Goal: Communication & Community: Answer question/provide support

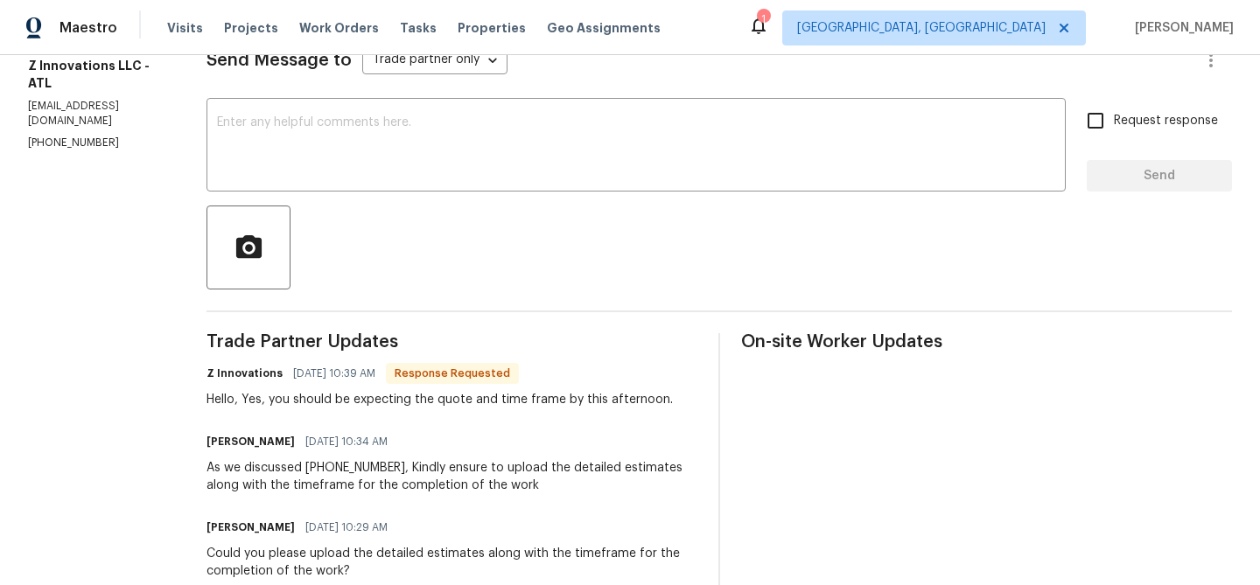
scroll to position [262, 0]
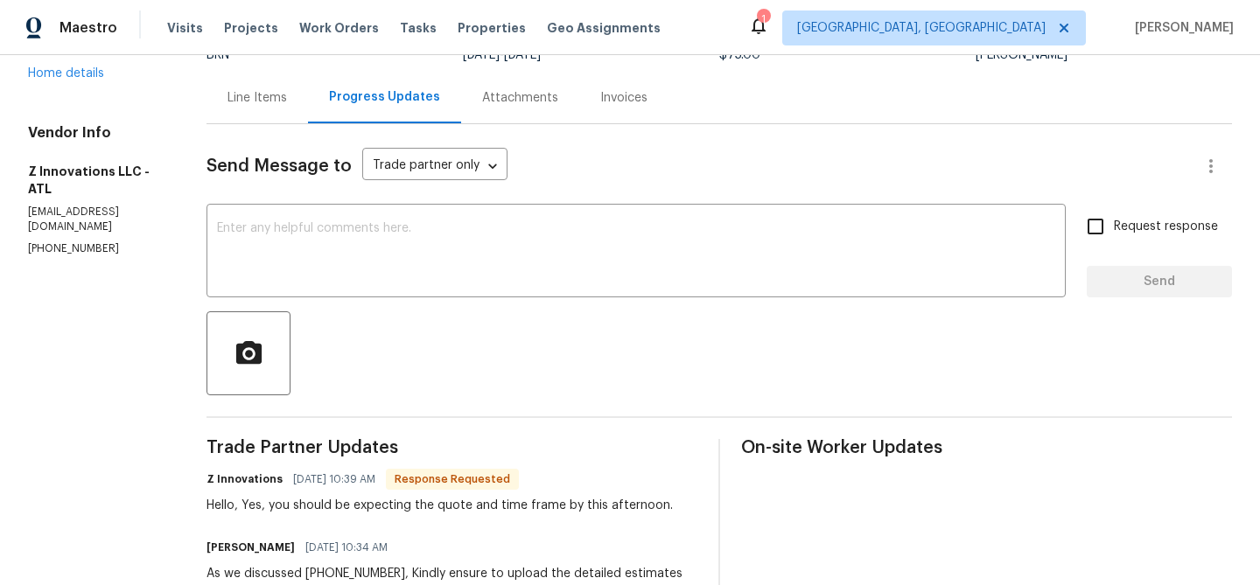
scroll to position [156, 0]
click at [325, 255] on textarea at bounding box center [636, 251] width 838 height 61
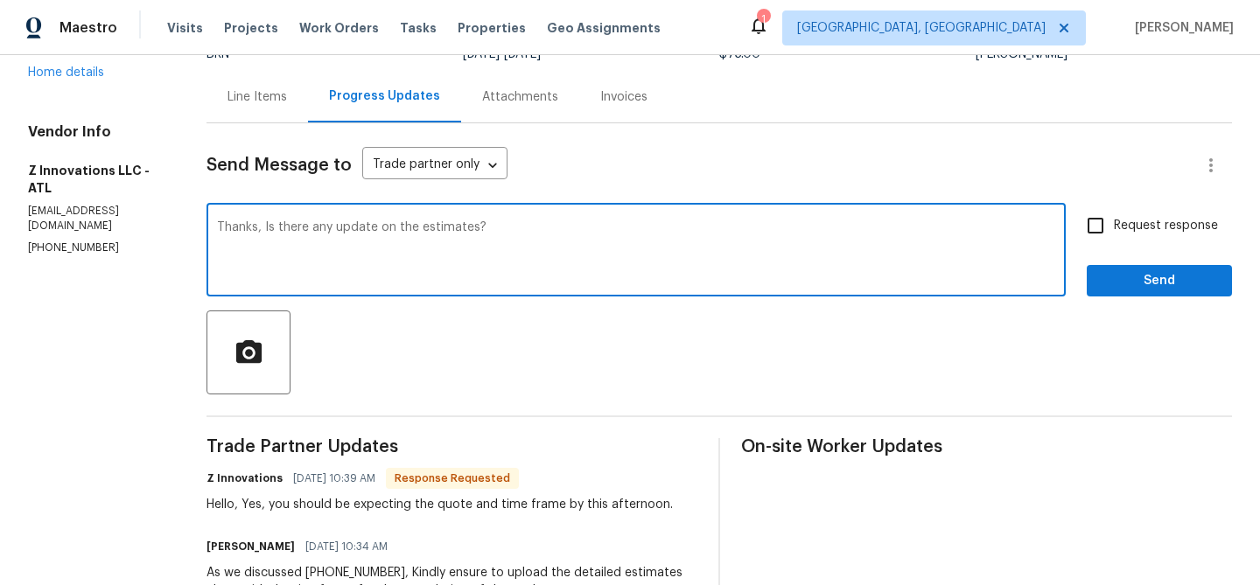
type textarea "Thanks, Is there any update on the estimates?"
click at [1116, 226] on span "Request response" at bounding box center [1166, 226] width 104 height 18
click at [1114, 226] on input "Request response" at bounding box center [1095, 225] width 37 height 37
checkbox input "true"
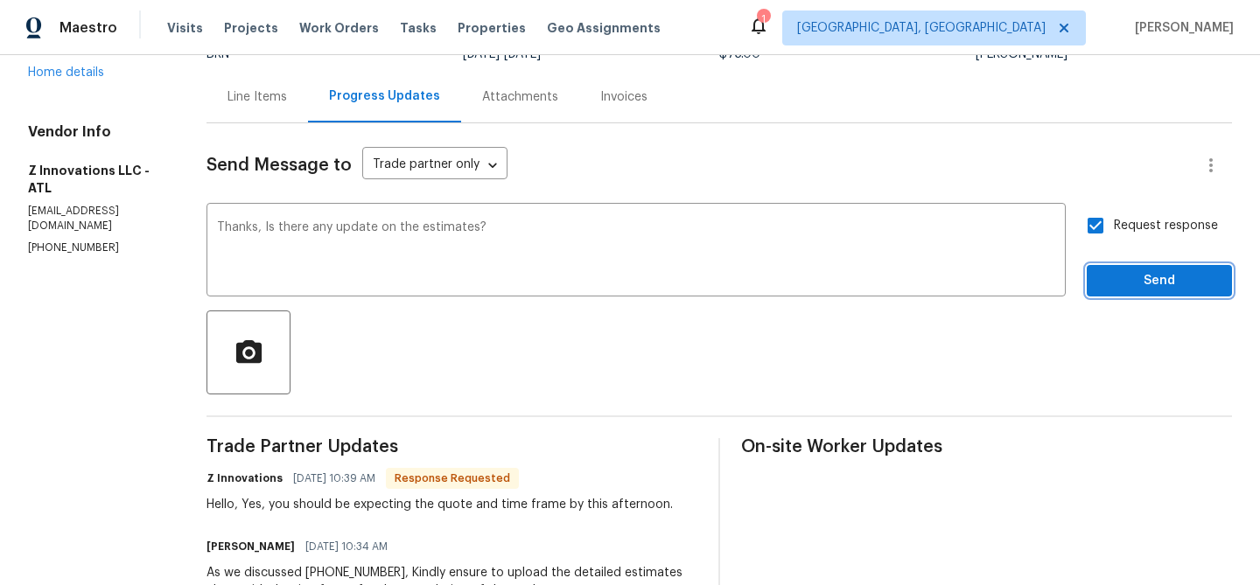
click at [1104, 287] on span "Send" at bounding box center [1159, 281] width 117 height 22
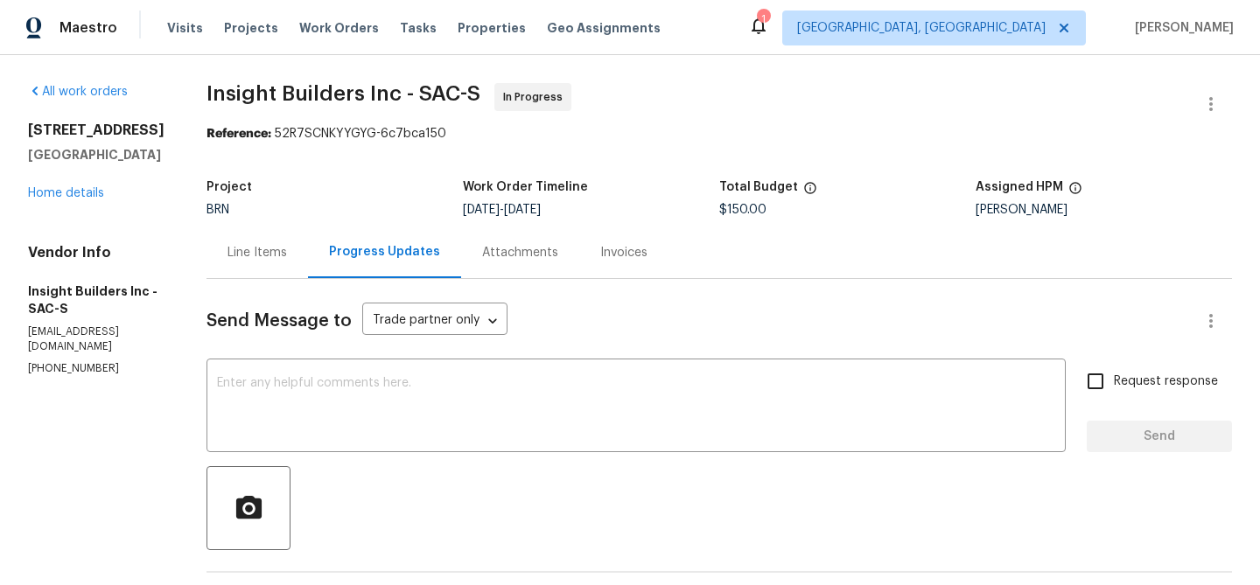
scroll to position [156, 0]
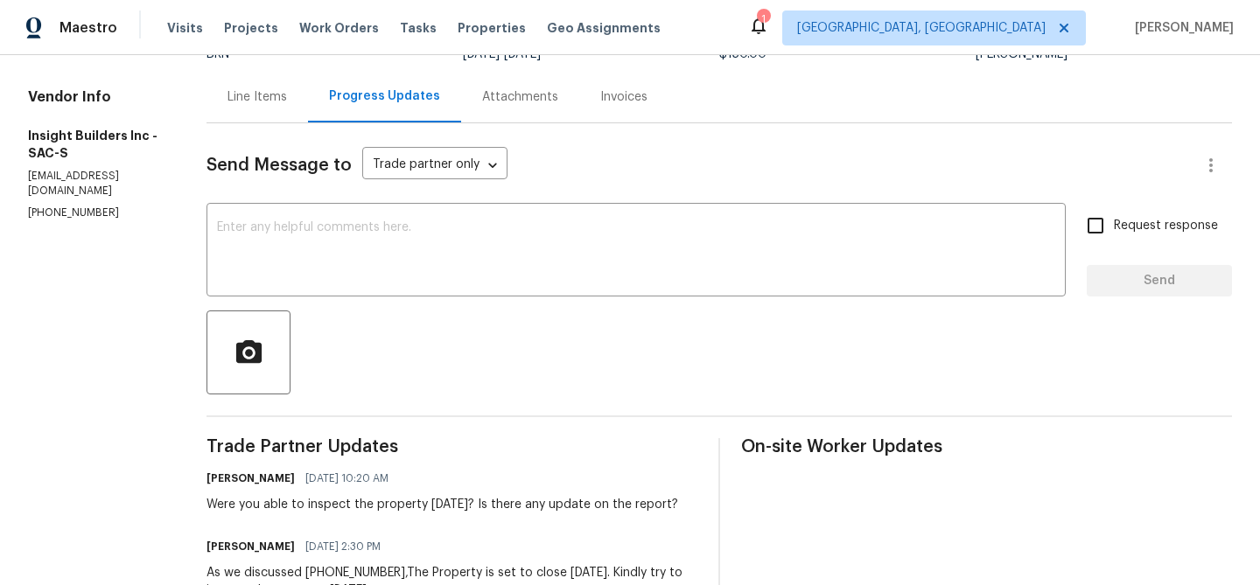
click at [62, 206] on p "(916) 236-7546" at bounding box center [96, 213] width 136 height 15
copy p "(916) 236-7546"
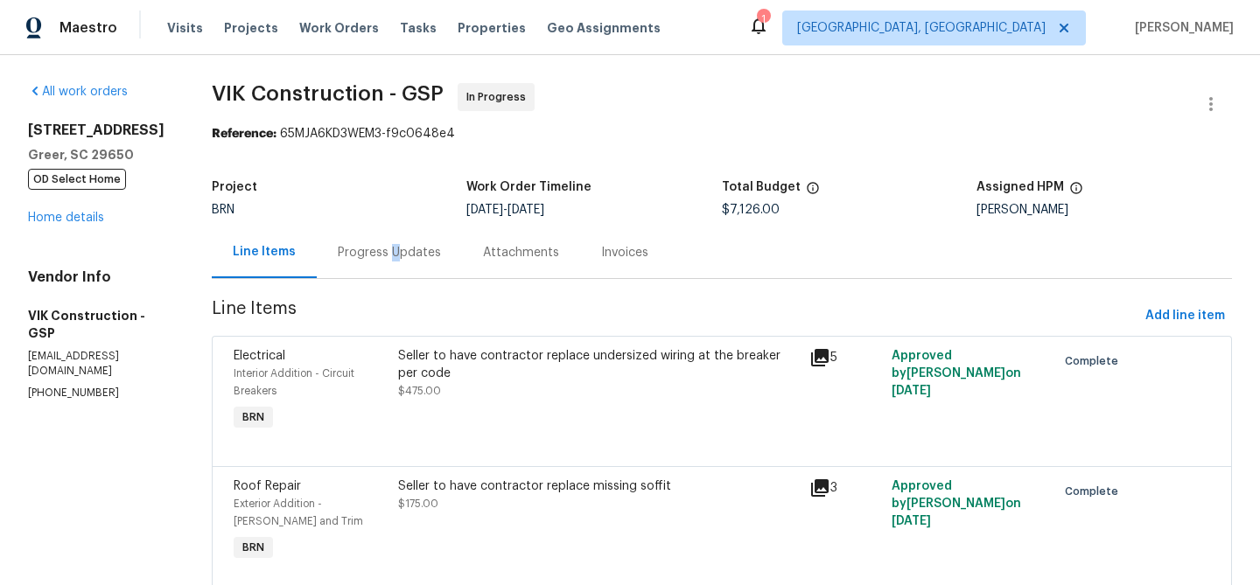
click at [419, 257] on div "Progress Updates" at bounding box center [389, 252] width 103 height 17
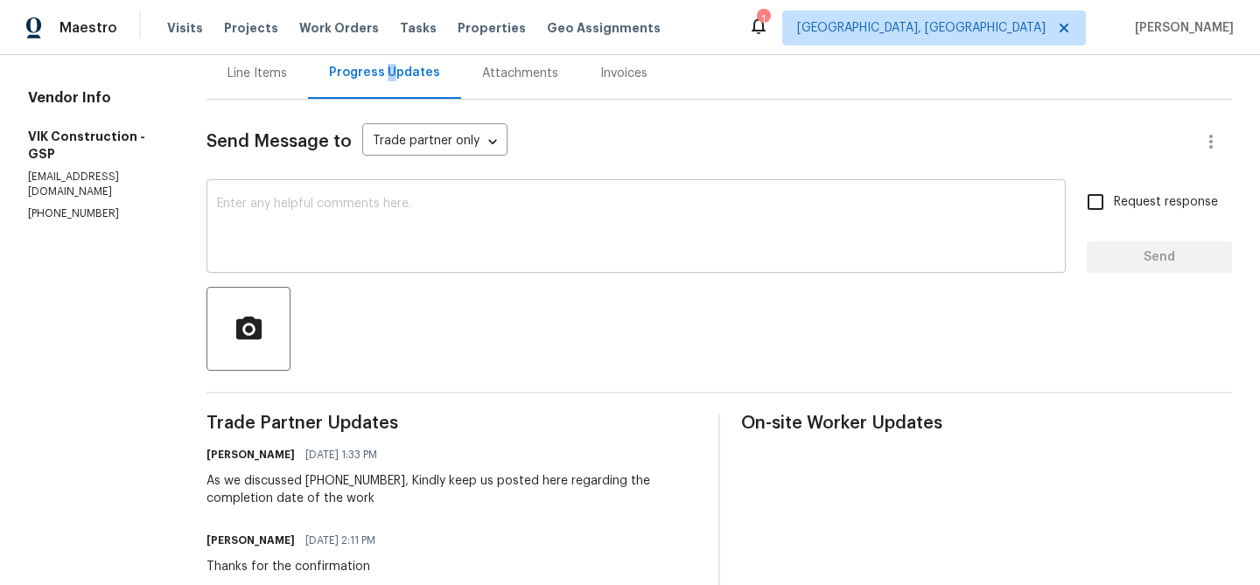
scroll to position [193, 0]
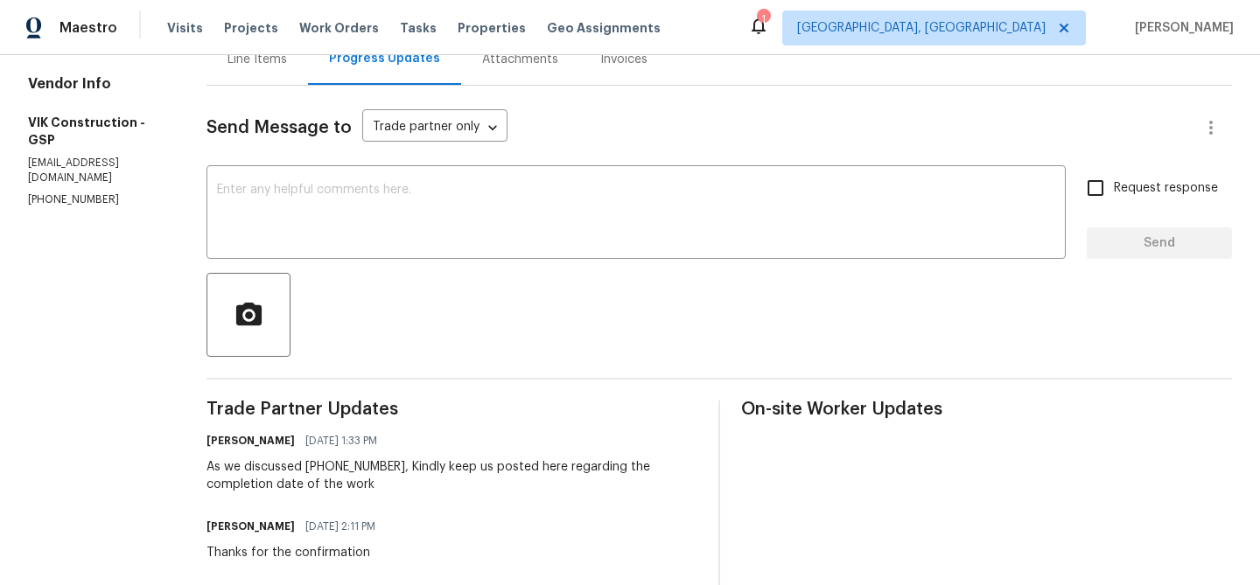
click at [81, 192] on p "[PHONE_NUMBER]" at bounding box center [96, 199] width 136 height 15
click at [81, 192] on p "(916) 804-9045" at bounding box center [96, 199] width 136 height 15
copy p "(916) 804-9045"
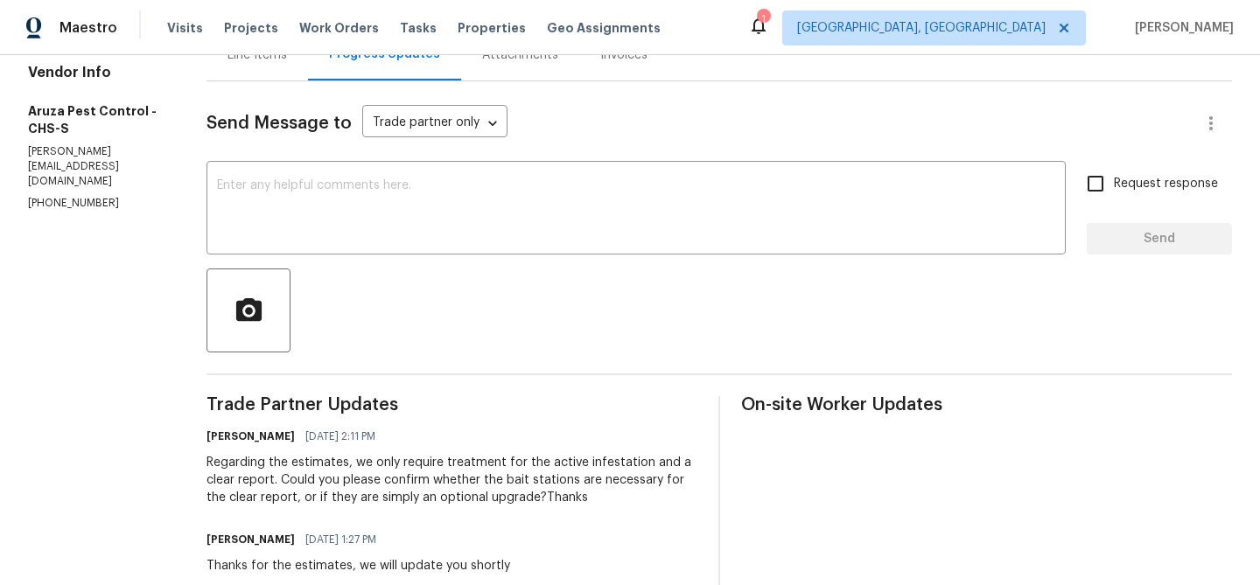
scroll to position [199, 0]
click at [118, 166] on p "c.rodriguez@aruzapest.com" at bounding box center [96, 165] width 136 height 45
copy p "c.rodriguez@aruzapest.com"
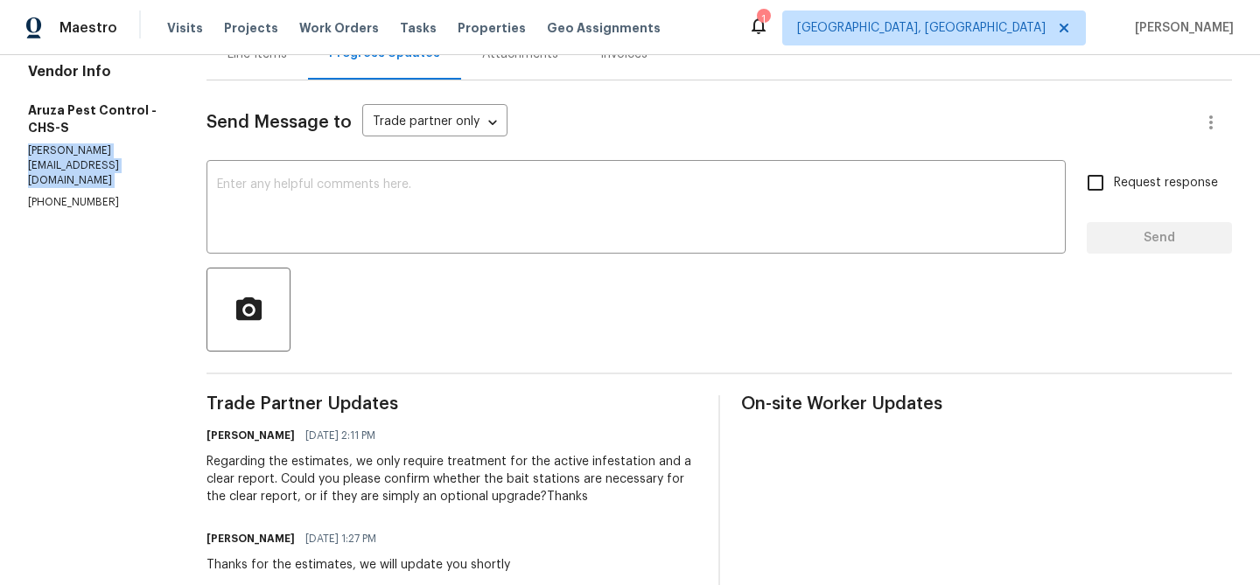
scroll to position [236, 0]
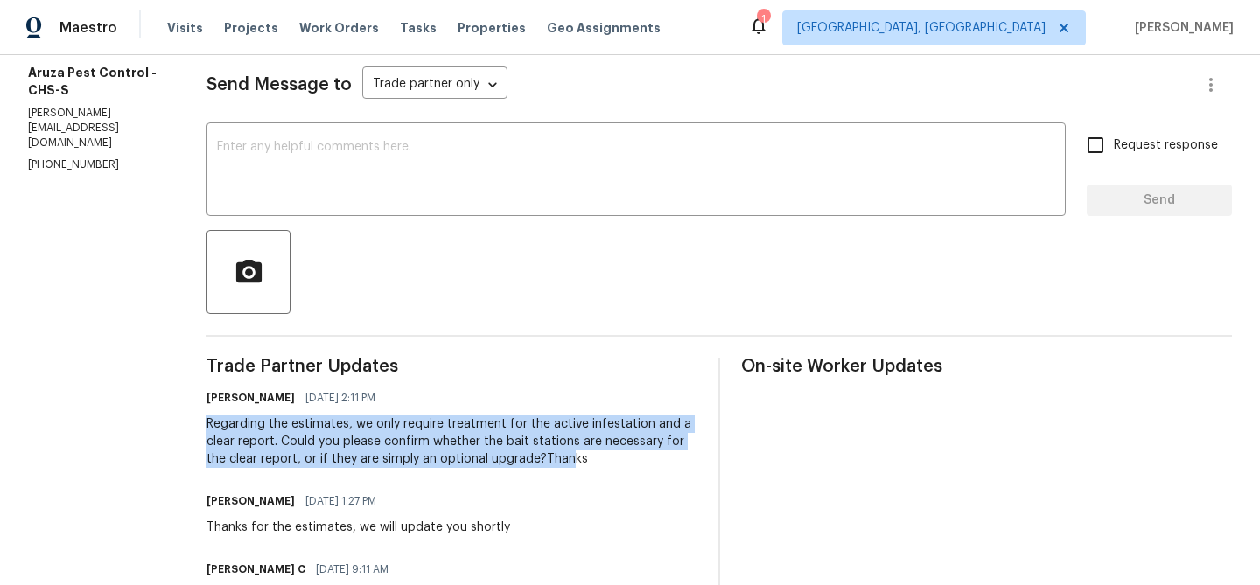
drag, startPoint x: 209, startPoint y: 425, endPoint x: 554, endPoint y: 451, distance: 345.7
click at [554, 451] on div "Regarding the estimates, we only require treatment for the active infestation a…" at bounding box center [451, 442] width 491 height 52
copy div "Regarding the estimates, we only require treatment for the active infestation a…"
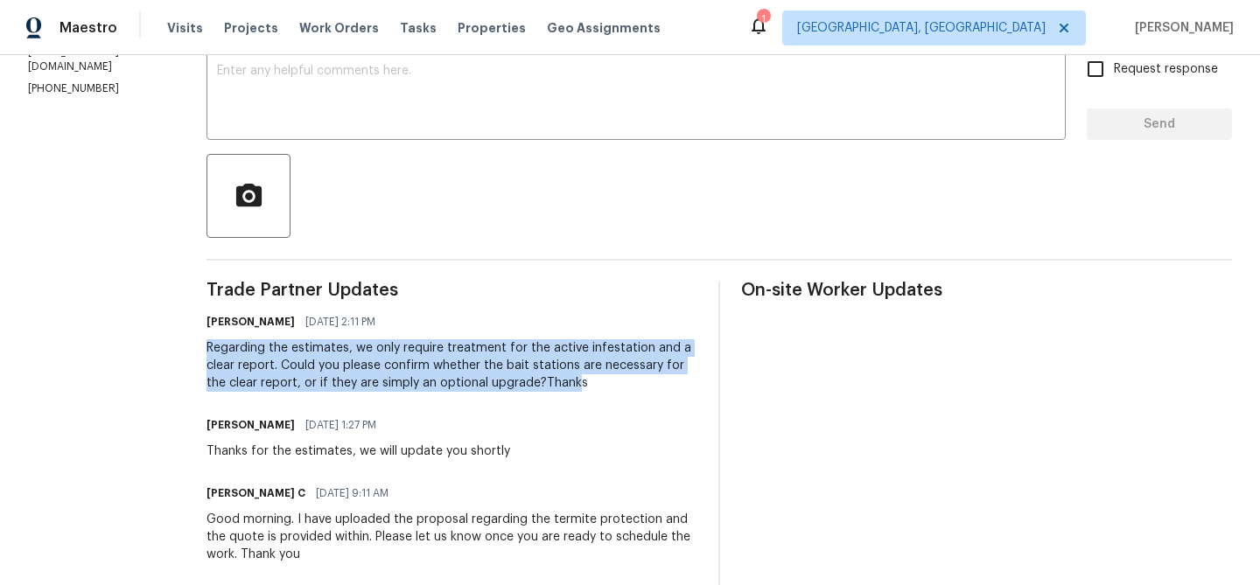
scroll to position [323, 0]
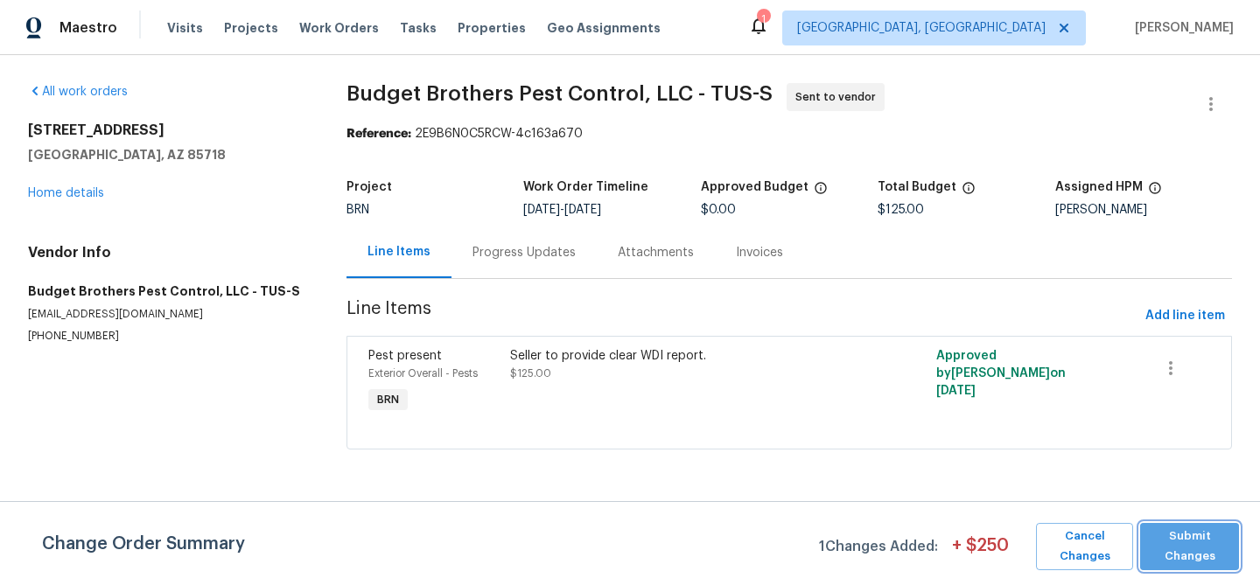
click at [1192, 542] on span "Submit Changes" at bounding box center [1189, 547] width 81 height 40
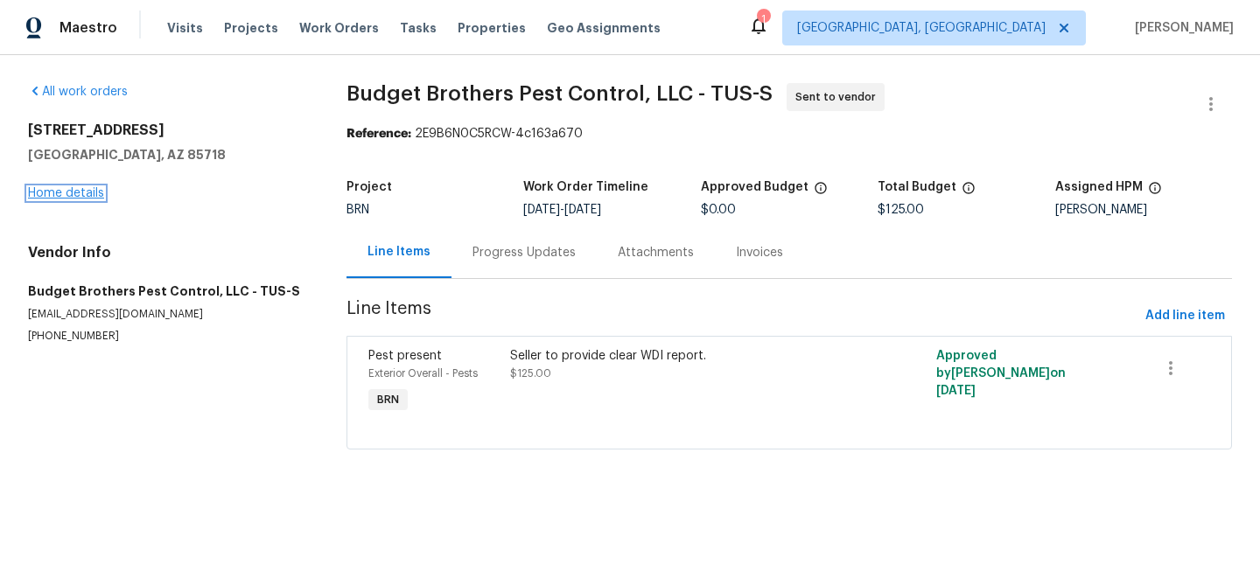
click at [81, 190] on link "Home details" at bounding box center [66, 193] width 76 height 12
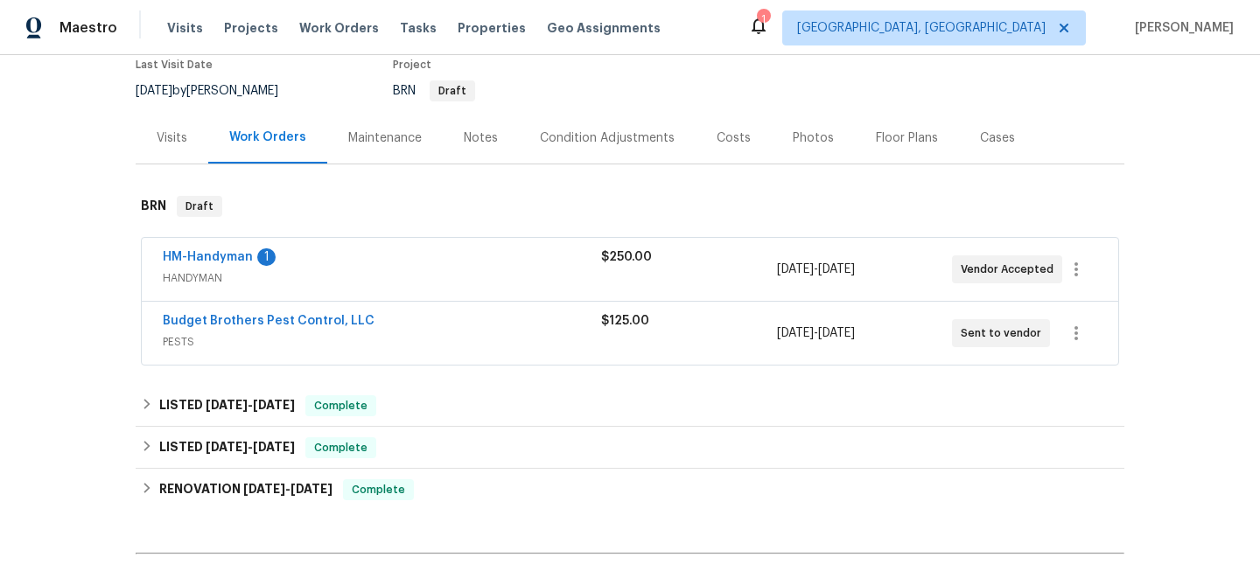
scroll to position [161, 0]
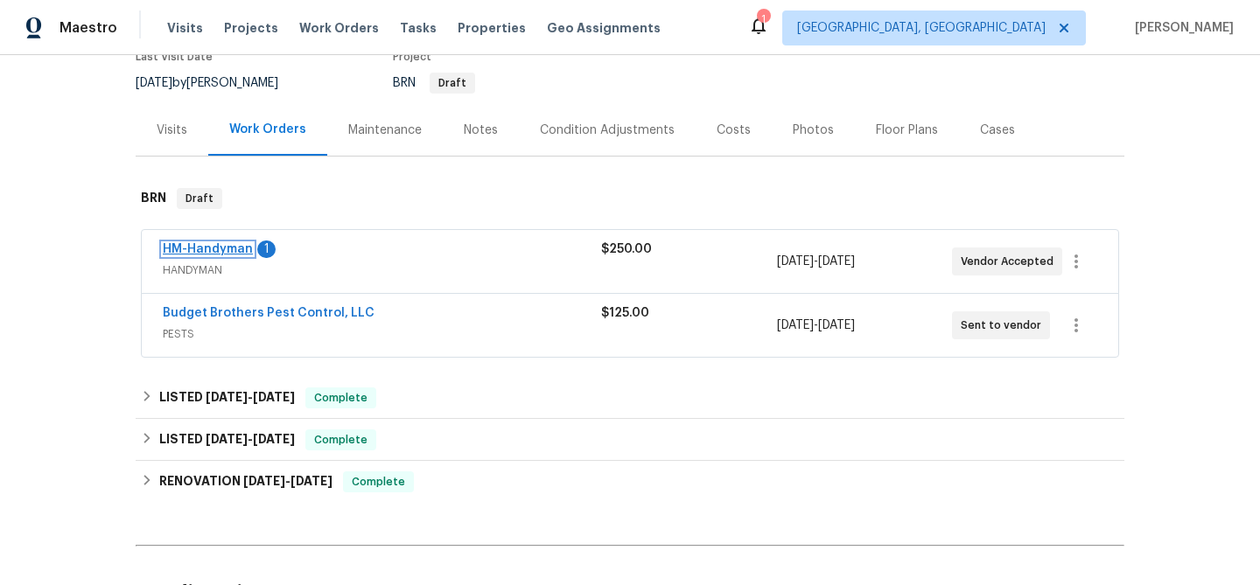
click at [221, 255] on link "HM-Handyman" at bounding box center [208, 249] width 90 height 12
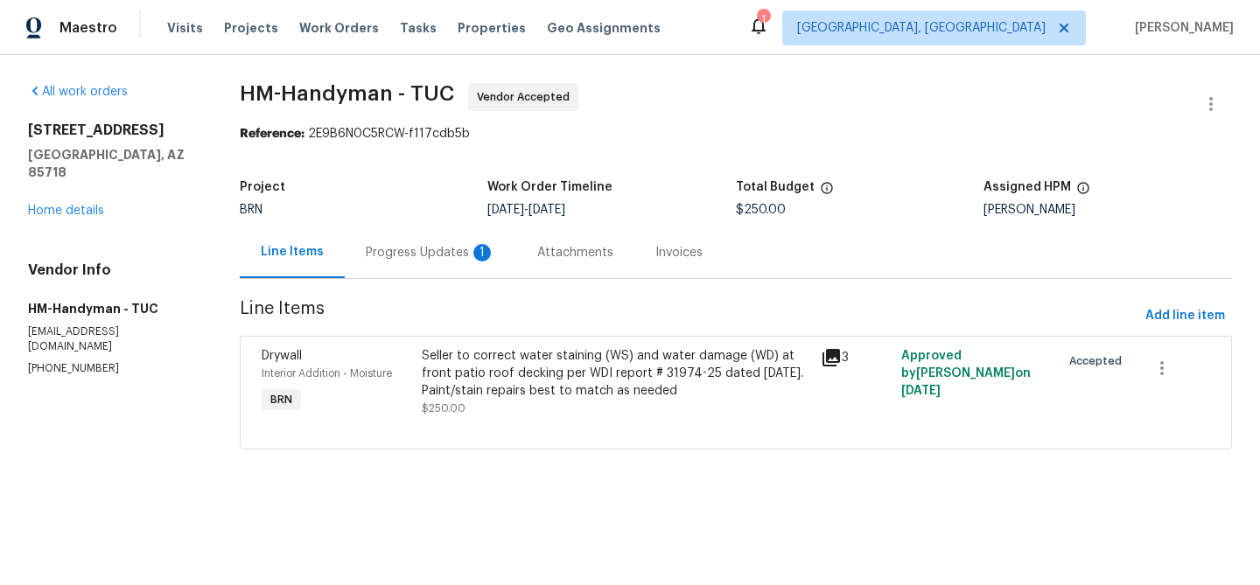
click at [433, 232] on div "Progress Updates 1" at bounding box center [430, 253] width 171 height 52
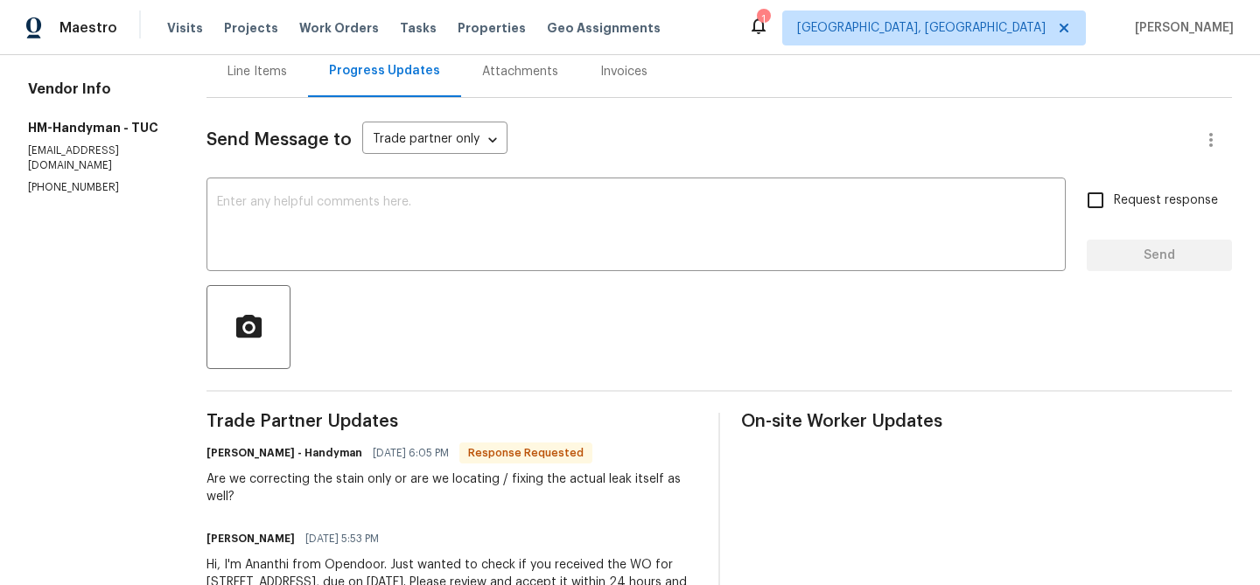
scroll to position [189, 0]
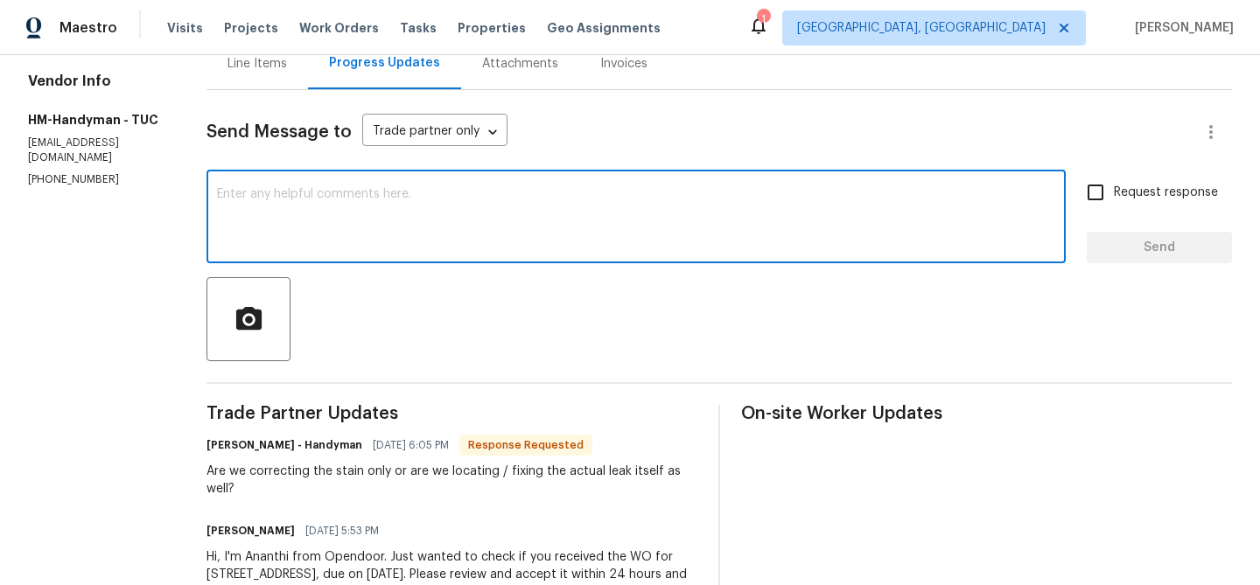
click at [339, 247] on textarea at bounding box center [636, 218] width 838 height 61
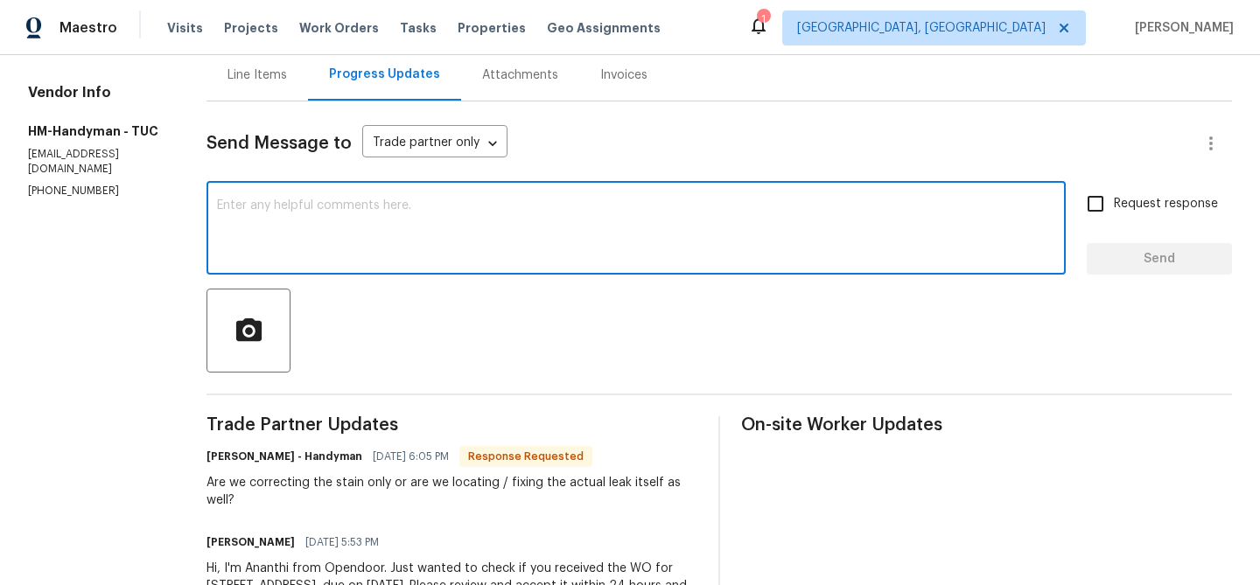
scroll to position [169, 0]
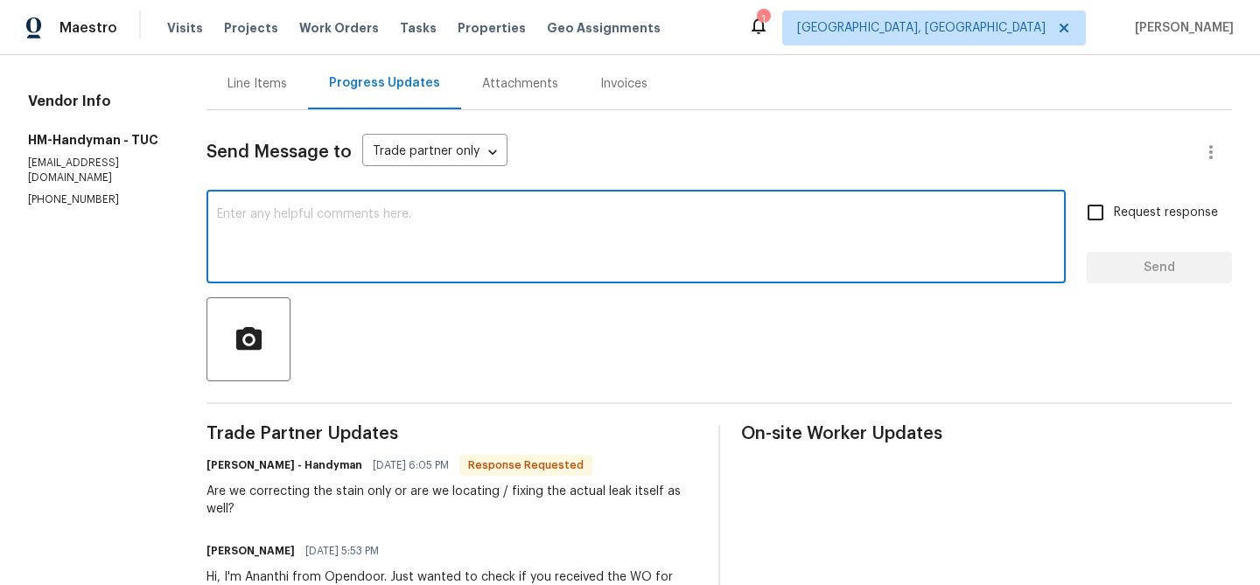
click at [266, 91] on div "Line Items" at bounding box center [256, 83] width 59 height 17
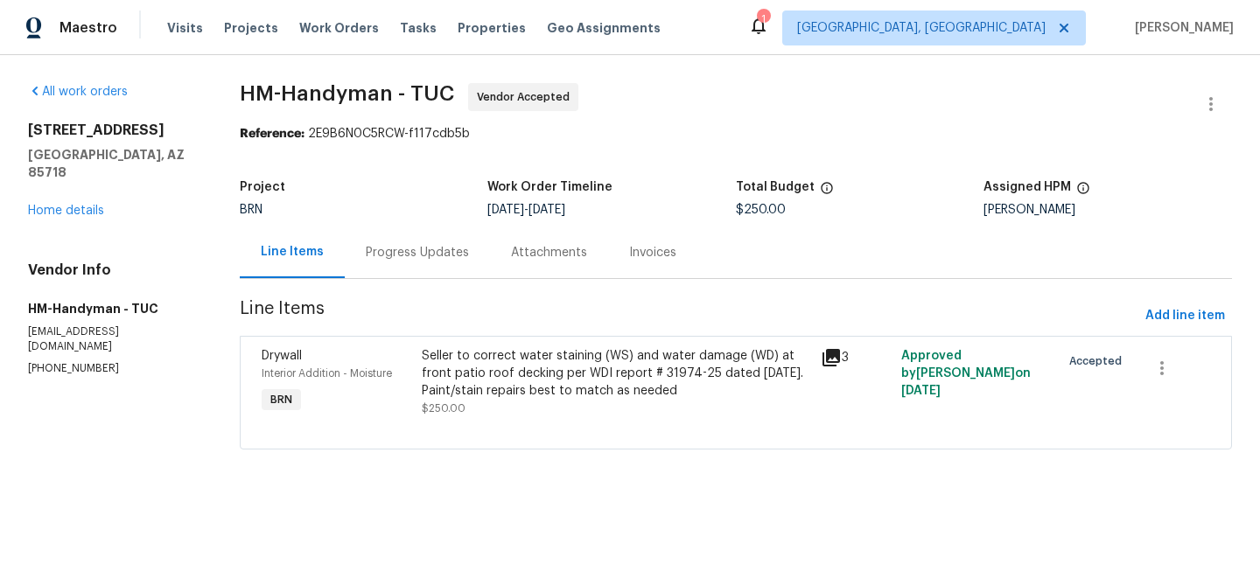
click at [558, 369] on div "Seller to correct water staining (WS) and water damage (WD) at front patio roof…" at bounding box center [616, 373] width 389 height 52
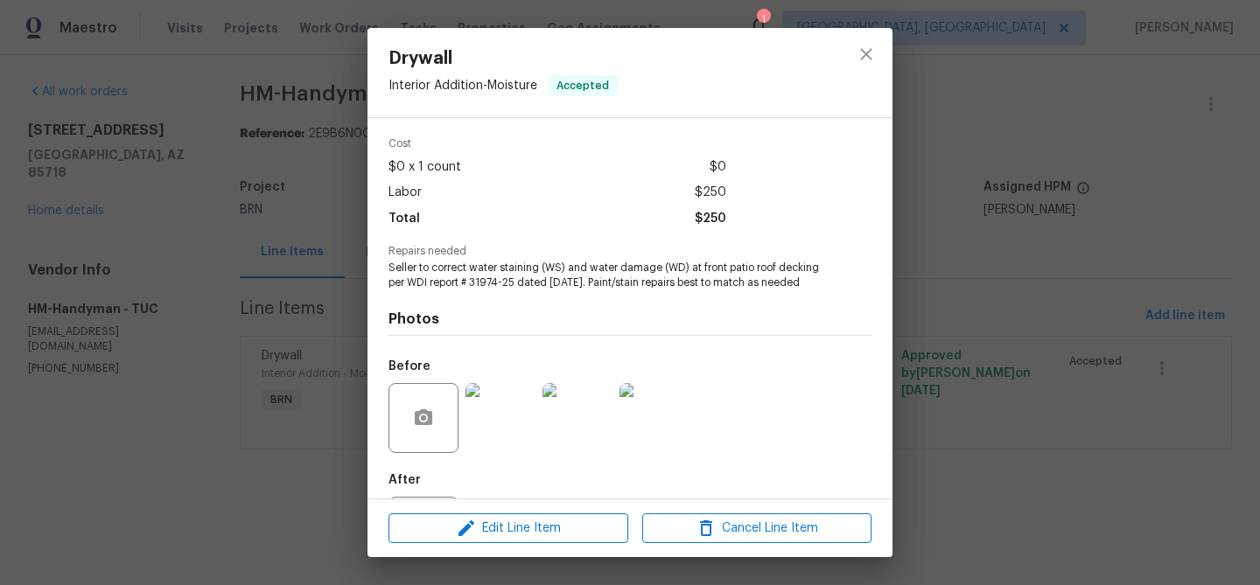
scroll to position [147, 0]
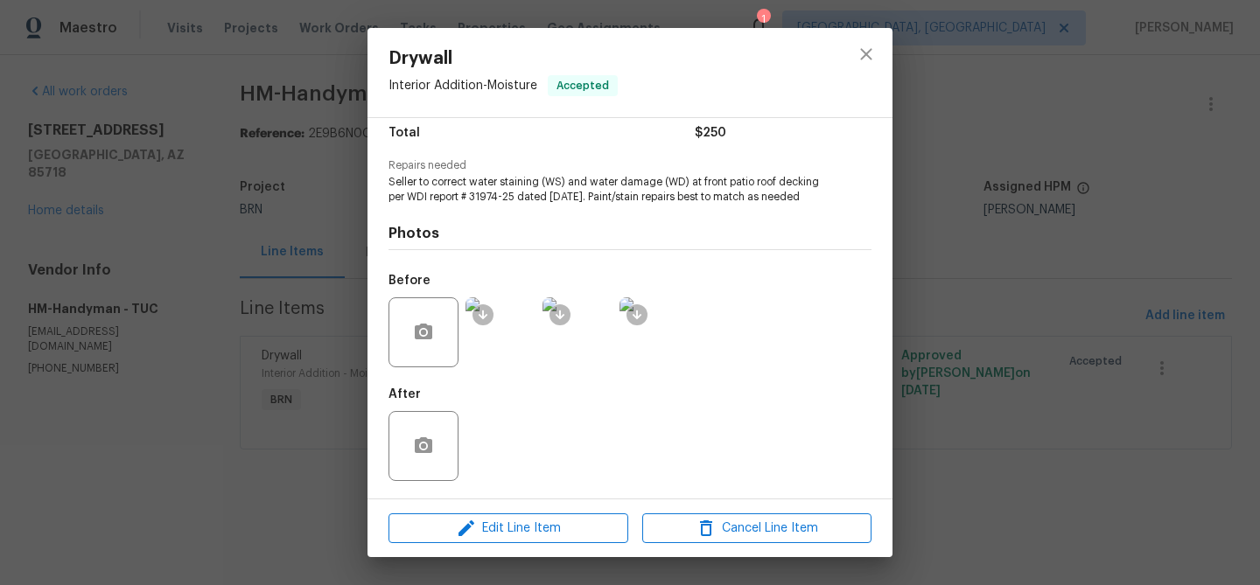
click at [502, 338] on img at bounding box center [500, 332] width 70 height 70
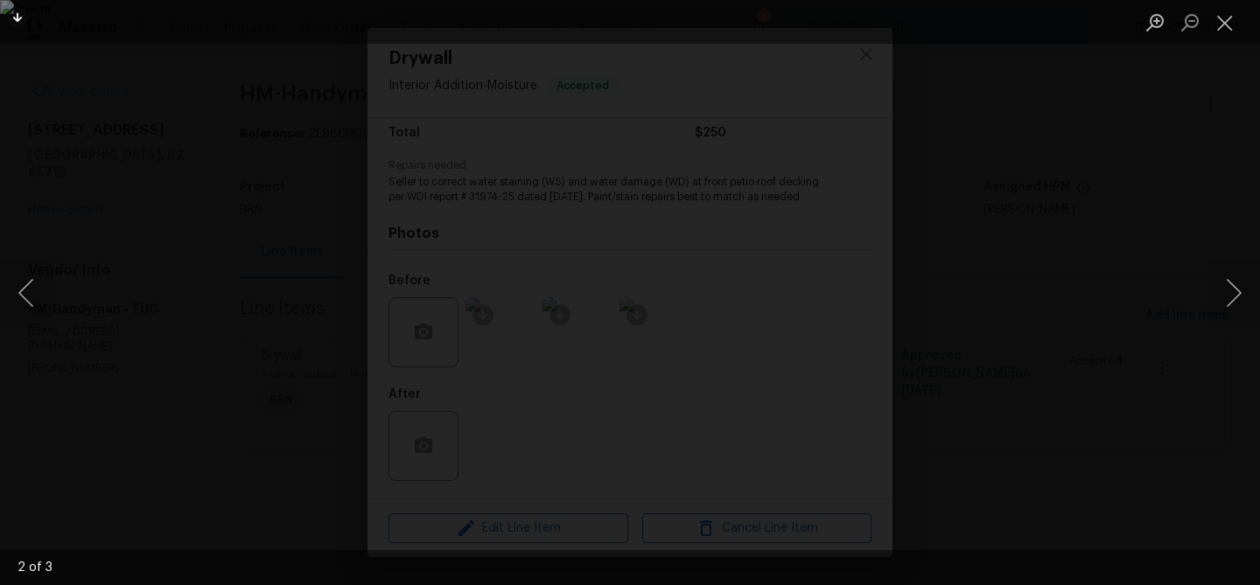
click at [258, 282] on img "Lightbox" at bounding box center [630, 292] width 1260 height 585
click at [161, 294] on div "Lightbox" at bounding box center [630, 292] width 1260 height 585
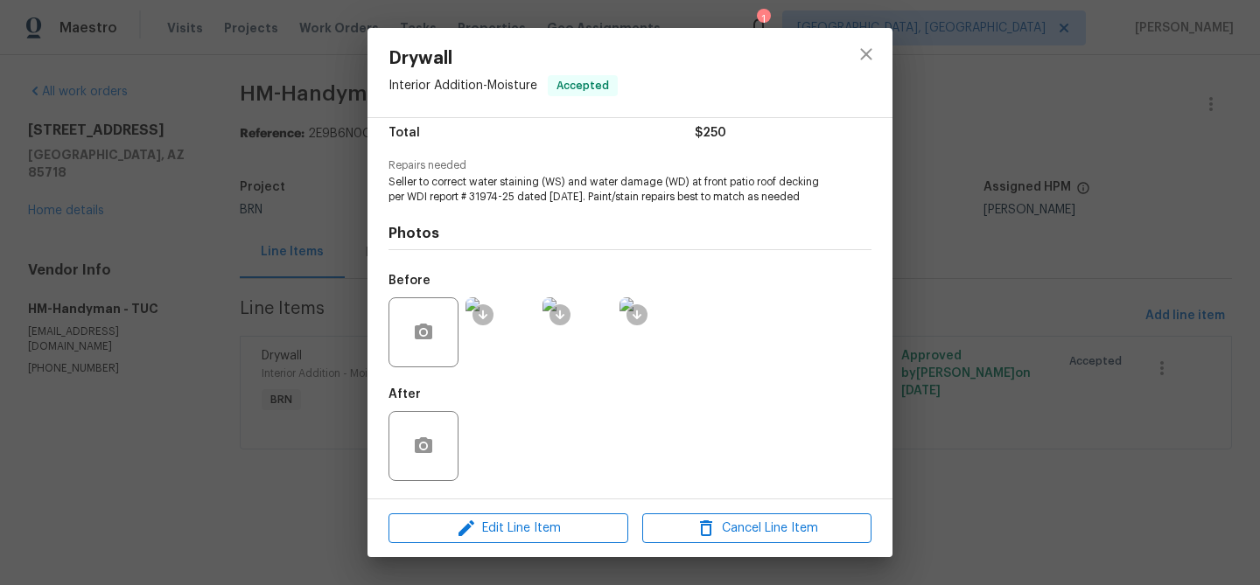
click at [468, 233] on h4 "Photos" at bounding box center [629, 233] width 483 height 17
click at [291, 260] on div "Drywall Interior Addition - Moisture Accepted Vendor HM-Handyman Account Catego…" at bounding box center [630, 292] width 1260 height 585
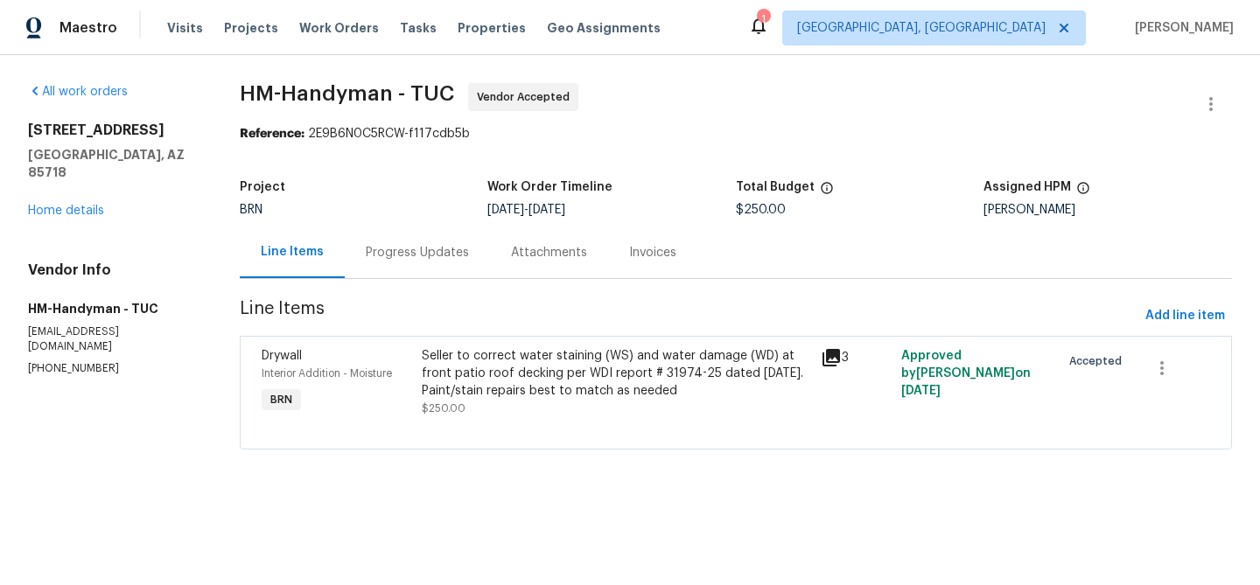
click at [387, 261] on div "Progress Updates" at bounding box center [417, 252] width 103 height 17
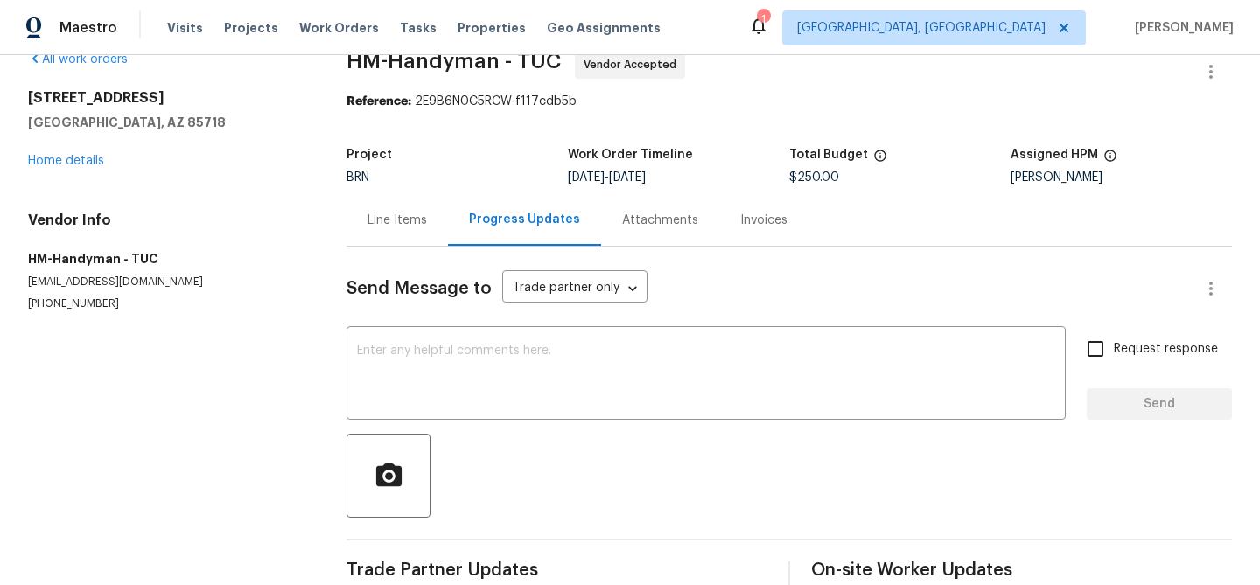
scroll to position [59, 0]
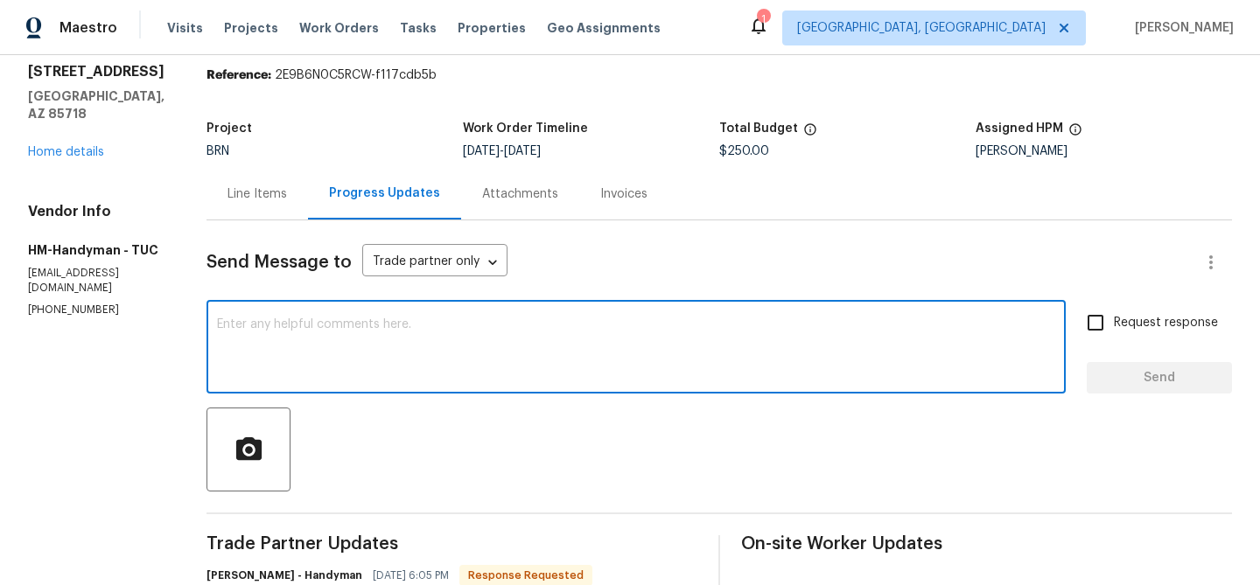
click at [318, 363] on textarea at bounding box center [636, 348] width 838 height 61
paste textarea "correct water staining (WS) and water damage (WD) at front patio roof decking p…"
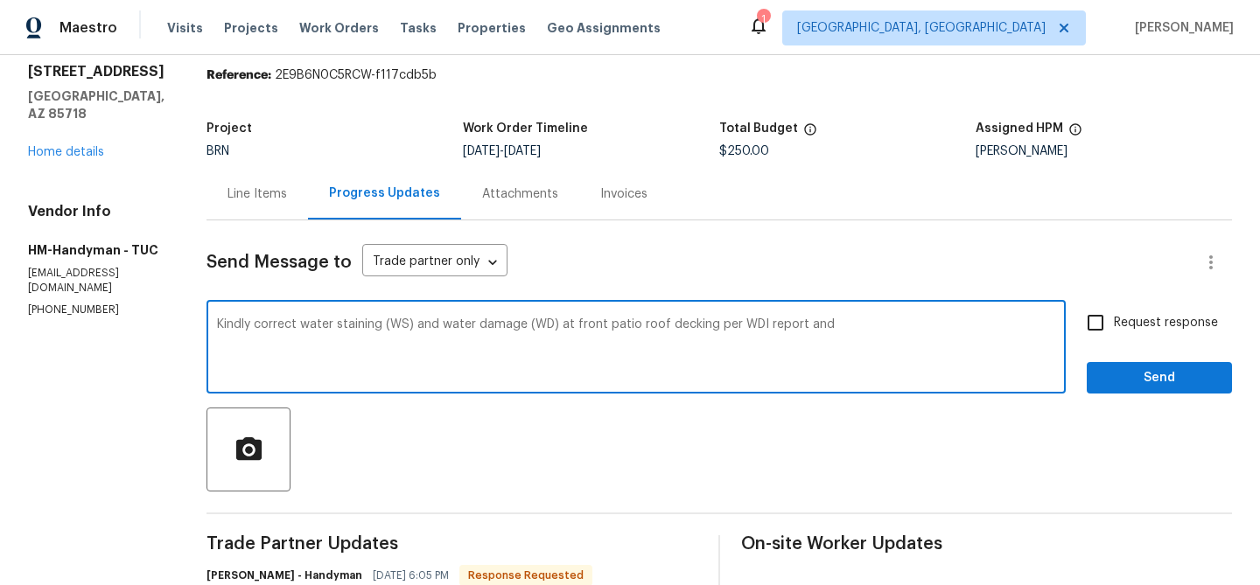
paste textarea "Paint/stain repairs best to match as needed"
click at [309, 328] on textarea "Kindly correct water staining (WS) and water damage (WD) at front patio roof de…" at bounding box center [636, 348] width 838 height 61
paste textarea ""Please address the water staining (WS) and water damage (WD) on the front pati…"
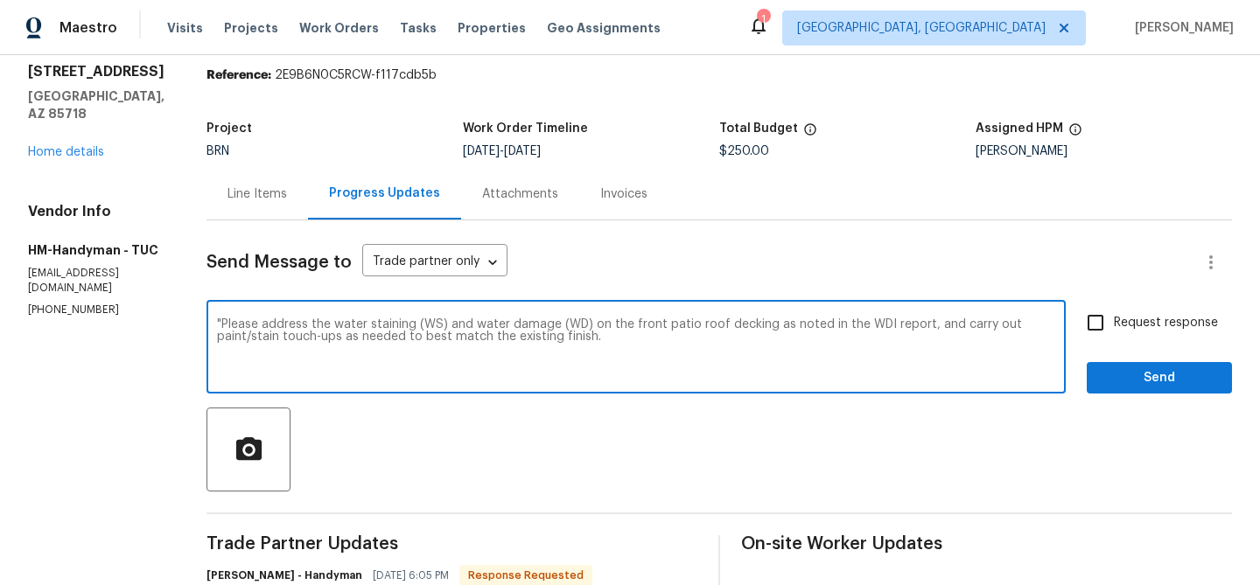
click at [241, 324] on textarea ""Please address the water staining (WS) and water damage (WD) on the front pati…" at bounding box center [636, 348] width 838 height 61
click at [629, 338] on textarea "Please address the water staining (WS) and water damage (WD) on the front patio…" at bounding box center [636, 348] width 838 height 61
type textarea "Please address the water staining (WS) and water damage (WD) on the front patio…"
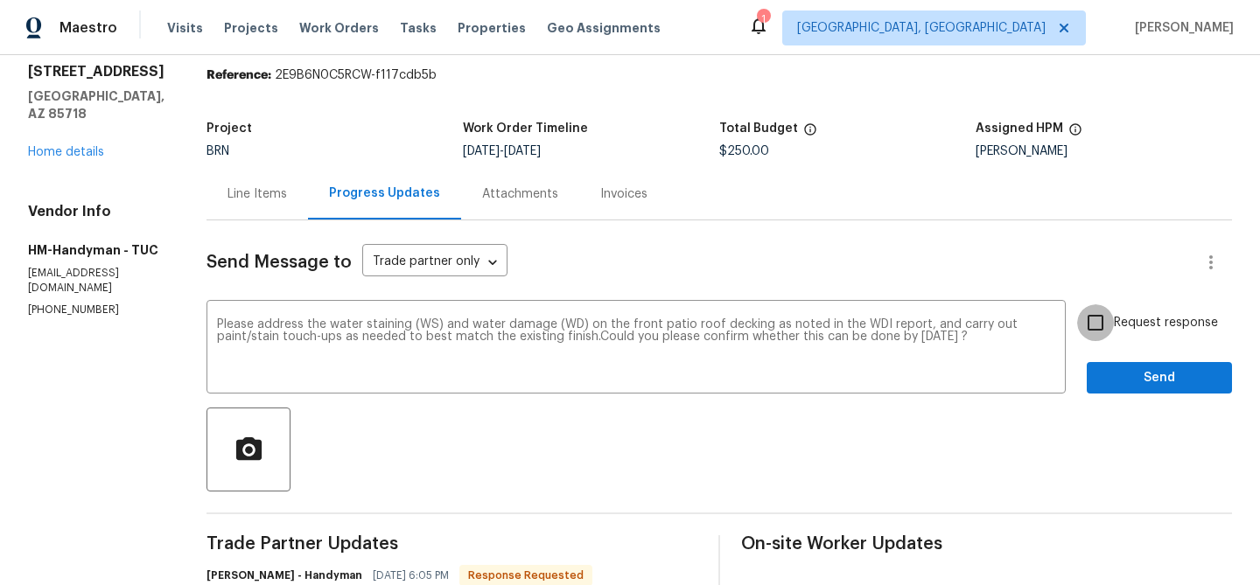
click at [1080, 327] on input "Request response" at bounding box center [1095, 322] width 37 height 37
checkbox input "true"
click at [1111, 370] on span "Send" at bounding box center [1159, 378] width 117 height 22
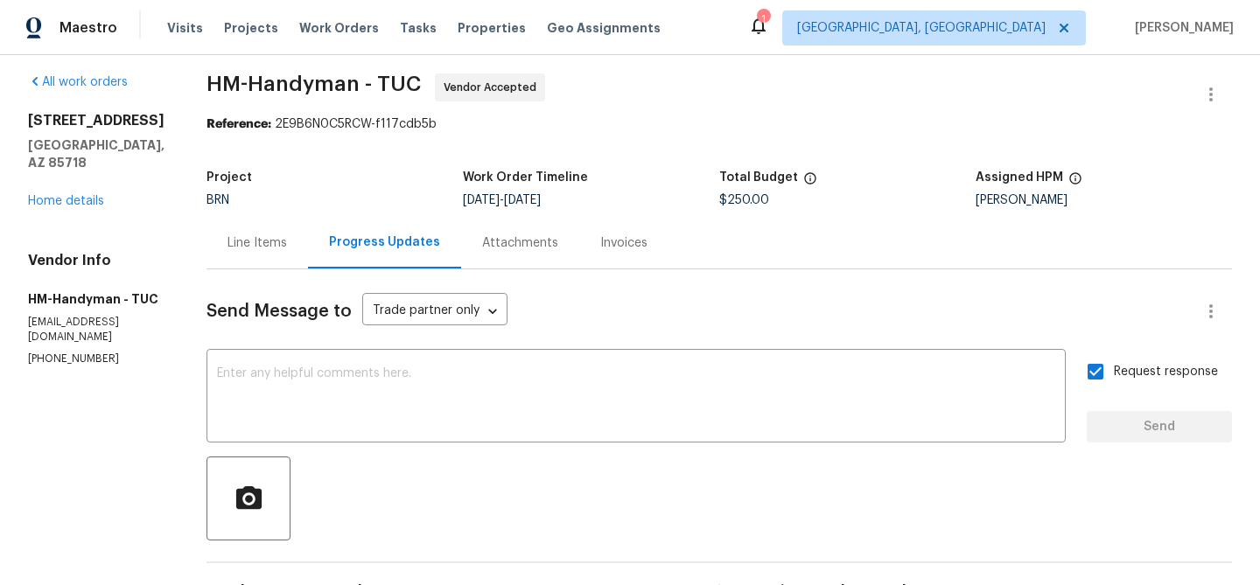
scroll to position [248, 0]
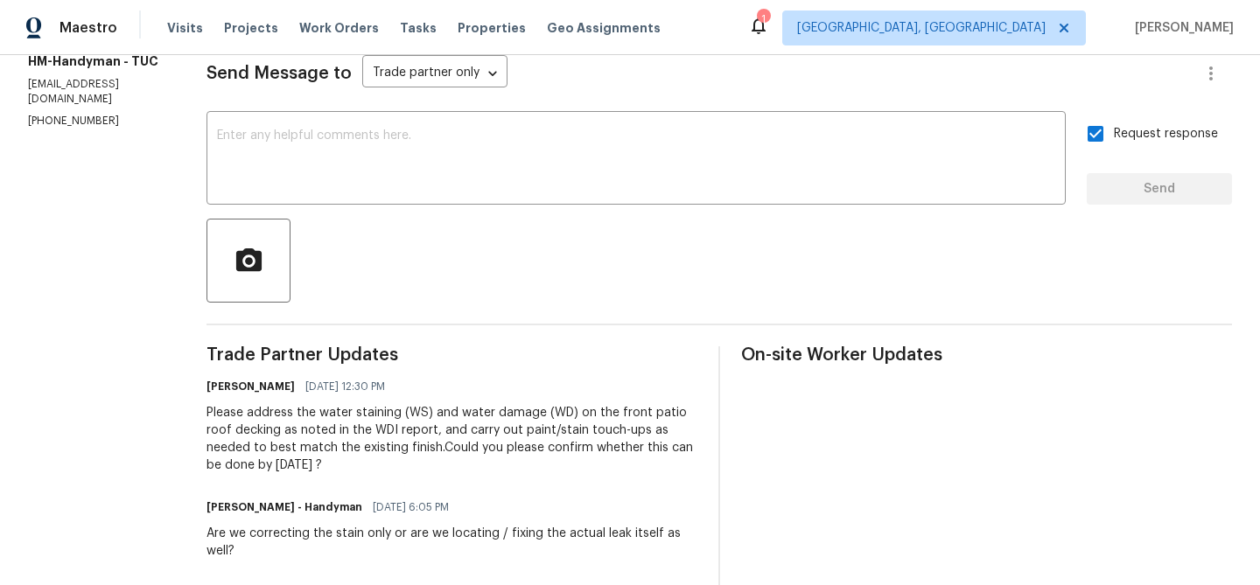
click at [282, 432] on div "Please address the water staining (WS) and water damage (WD) on the front patio…" at bounding box center [451, 439] width 491 height 70
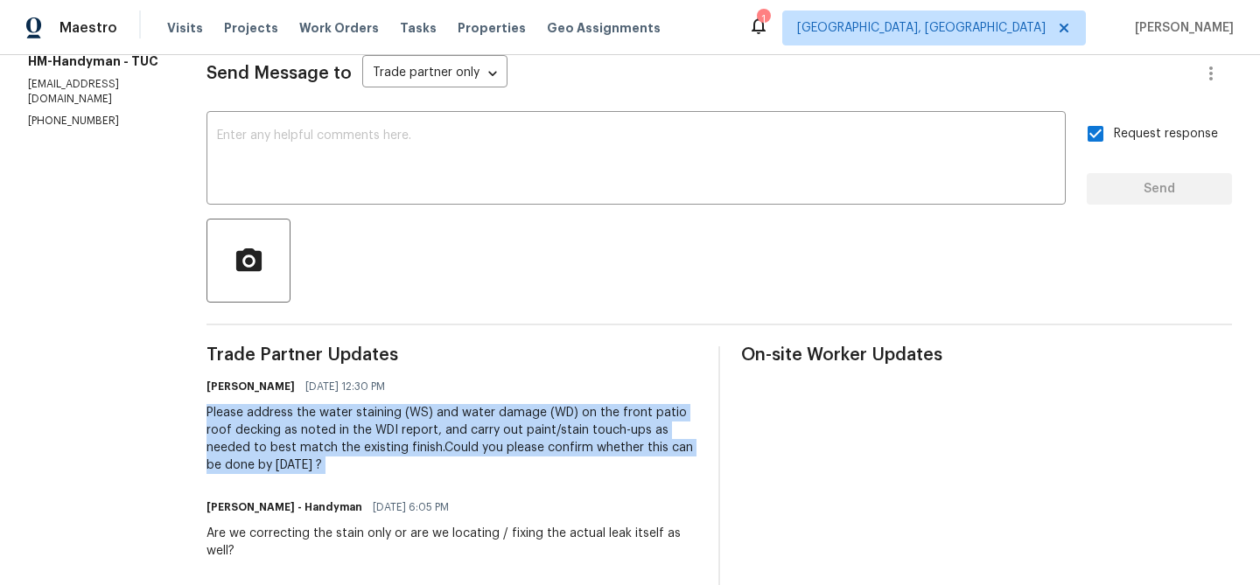
click at [282, 432] on div "Please address the water staining (WS) and water damage (WD) on the front patio…" at bounding box center [451, 439] width 491 height 70
copy div "Please address the water staining (WS) and water damage (WD) on the front patio…"
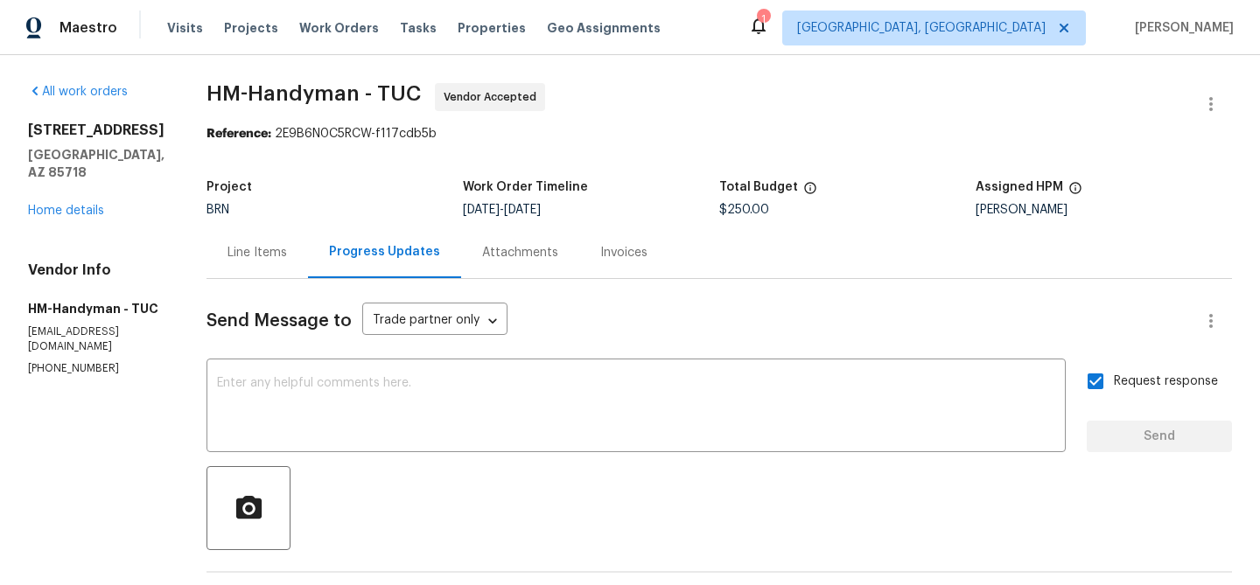
click at [76, 198] on div "6255 N Camino Pimeria Alta Apt 81 Tucson, AZ 85718 Home details" at bounding box center [96, 171] width 136 height 98
click at [65, 206] on link "Home details" at bounding box center [66, 211] width 76 height 12
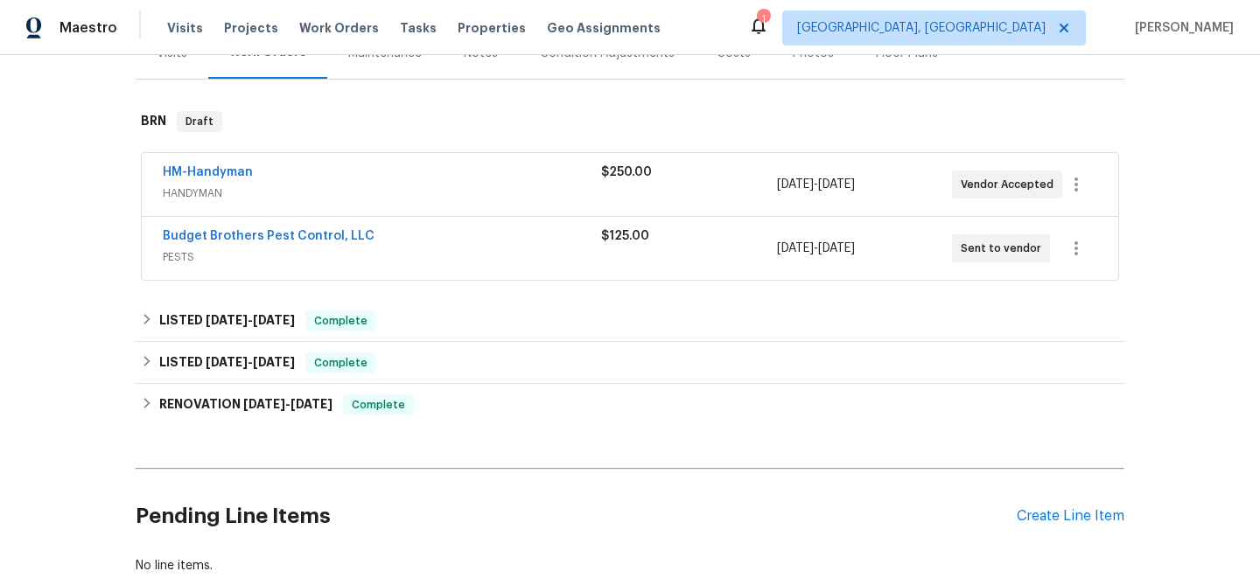
scroll to position [265, 0]
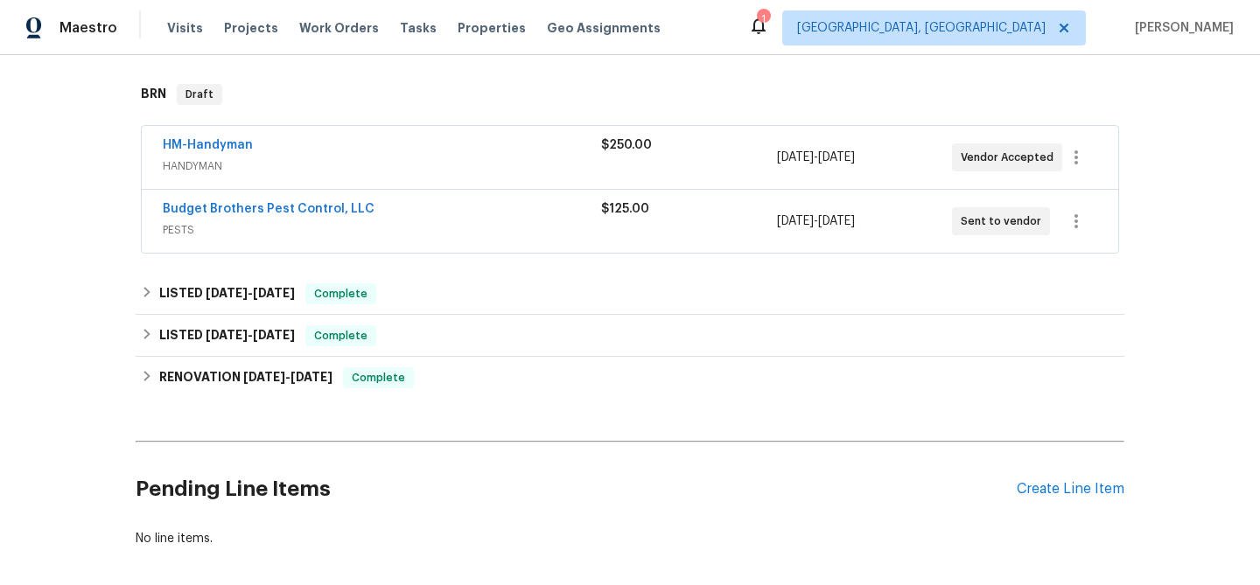
click at [211, 218] on span "Budget Brothers Pest Control, LLC" at bounding box center [269, 208] width 212 height 17
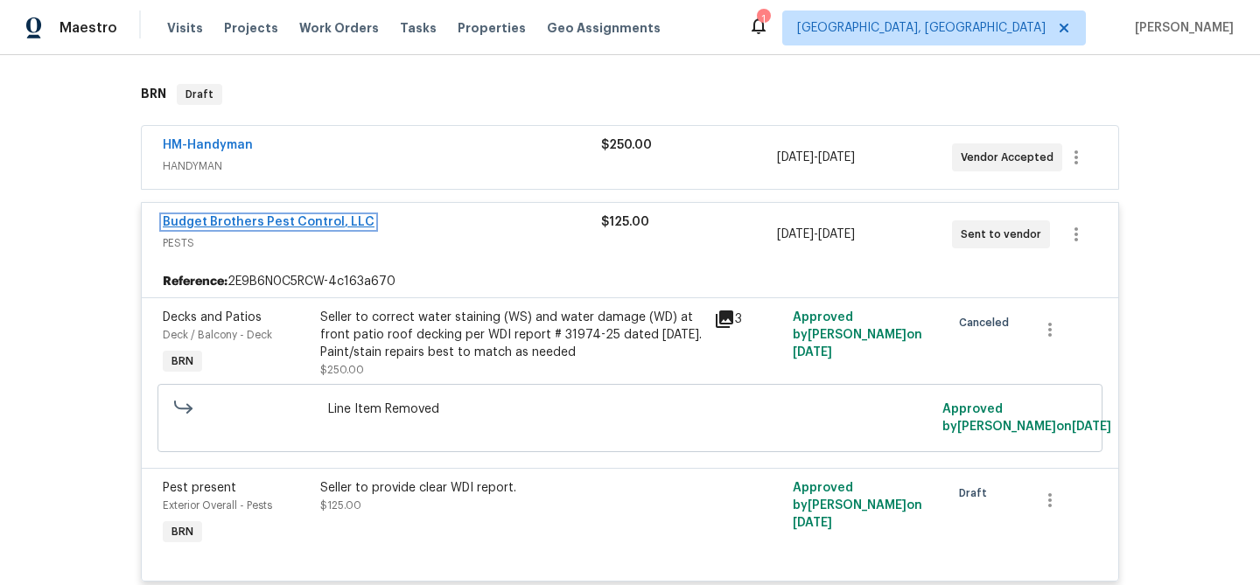
click at [189, 228] on link "Budget Brothers Pest Control, LLC" at bounding box center [269, 222] width 212 height 12
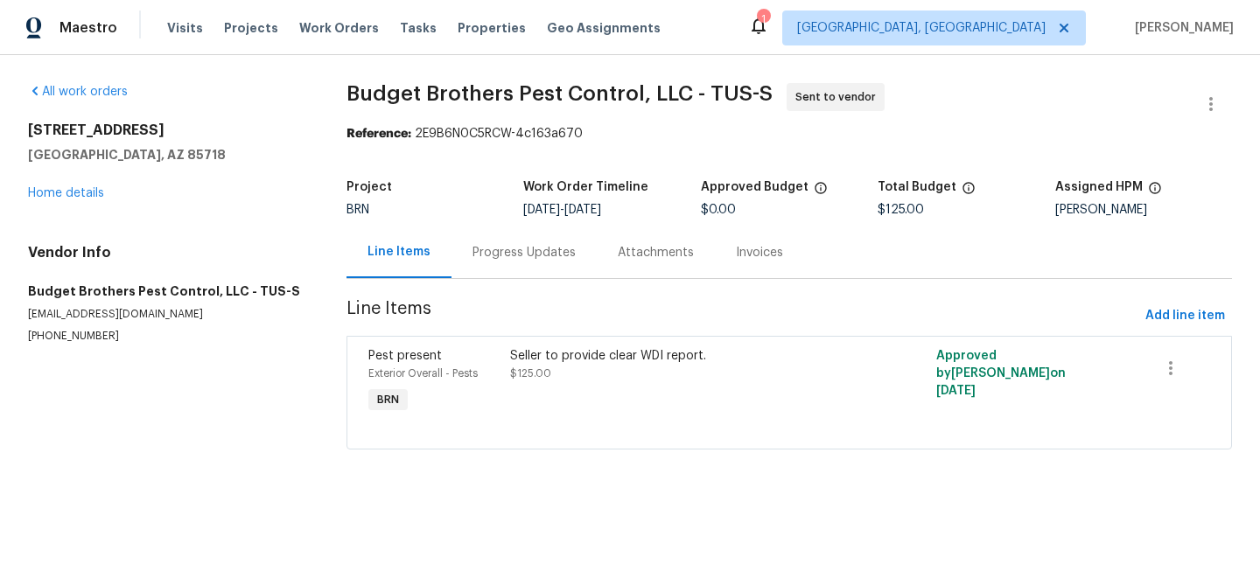
click at [466, 241] on div "Progress Updates" at bounding box center [523, 253] width 145 height 52
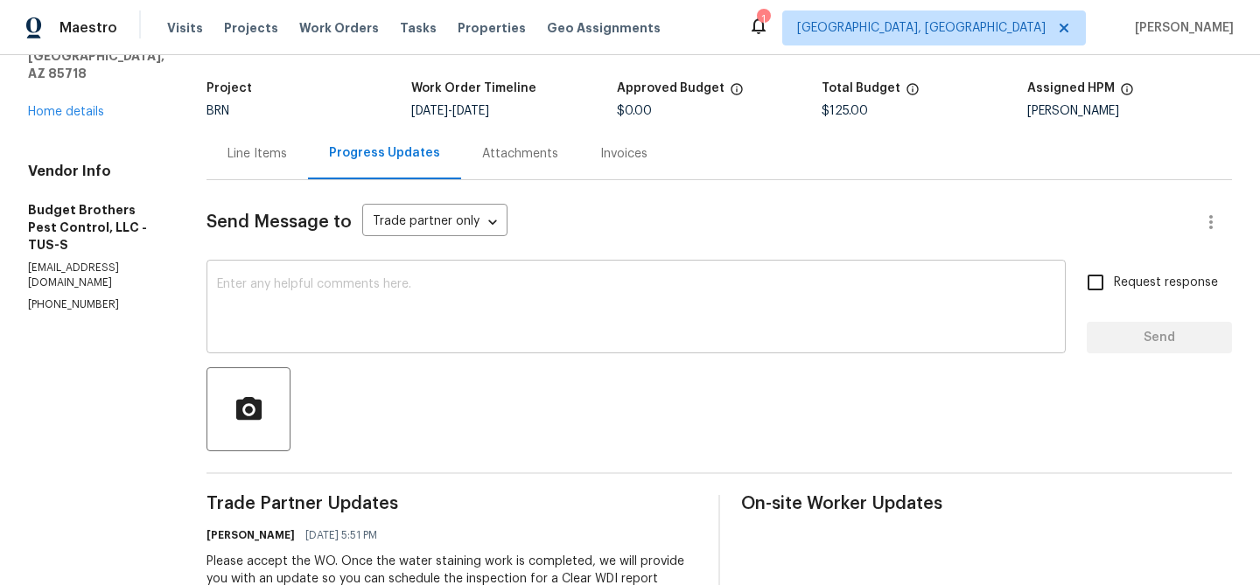
scroll to position [123, 0]
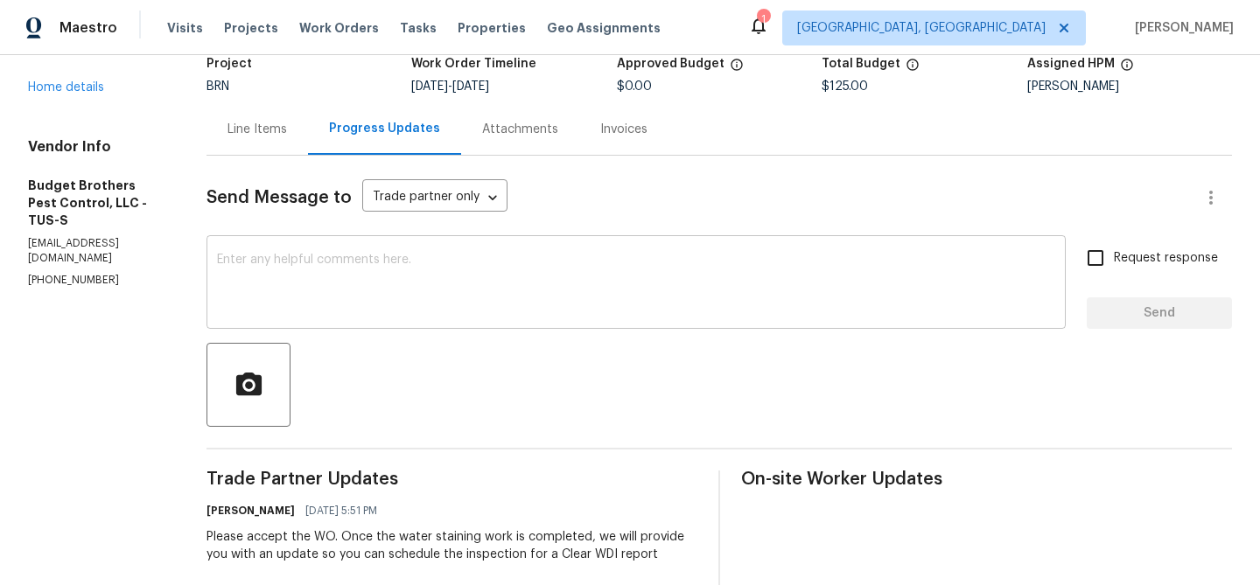
click at [306, 262] on textarea at bounding box center [636, 284] width 838 height 61
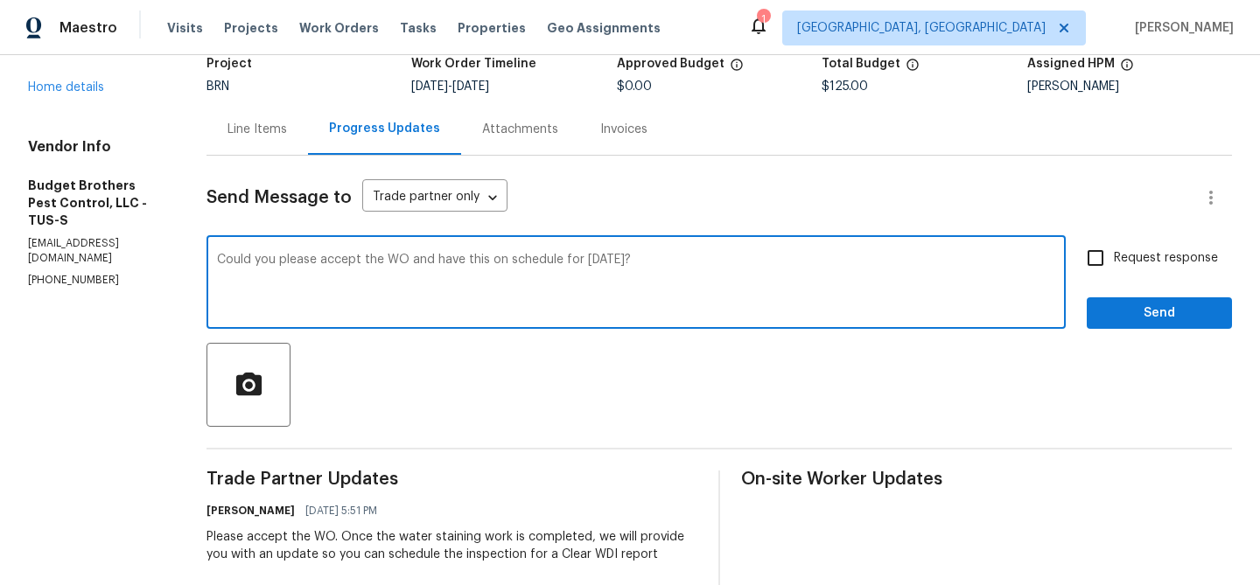
type textarea "Could you please accept the WO and have this on schedule for Tomorrow 09/04?"
click at [1101, 276] on input "Request response" at bounding box center [1095, 258] width 37 height 37
checkbox input "true"
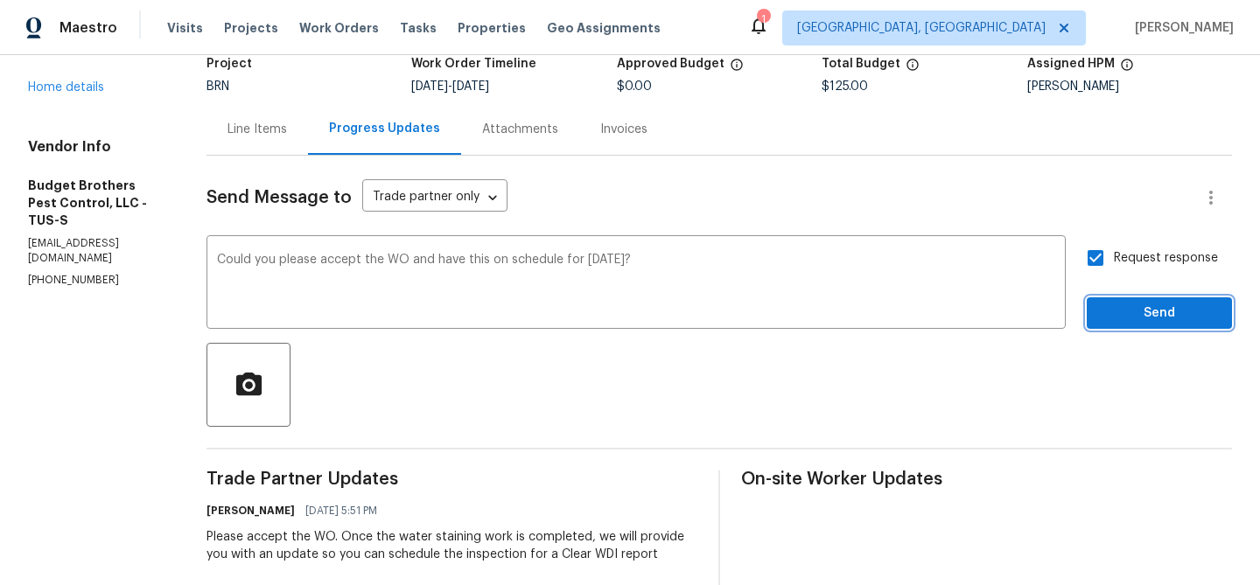
click at [1104, 321] on span "Send" at bounding box center [1159, 314] width 117 height 22
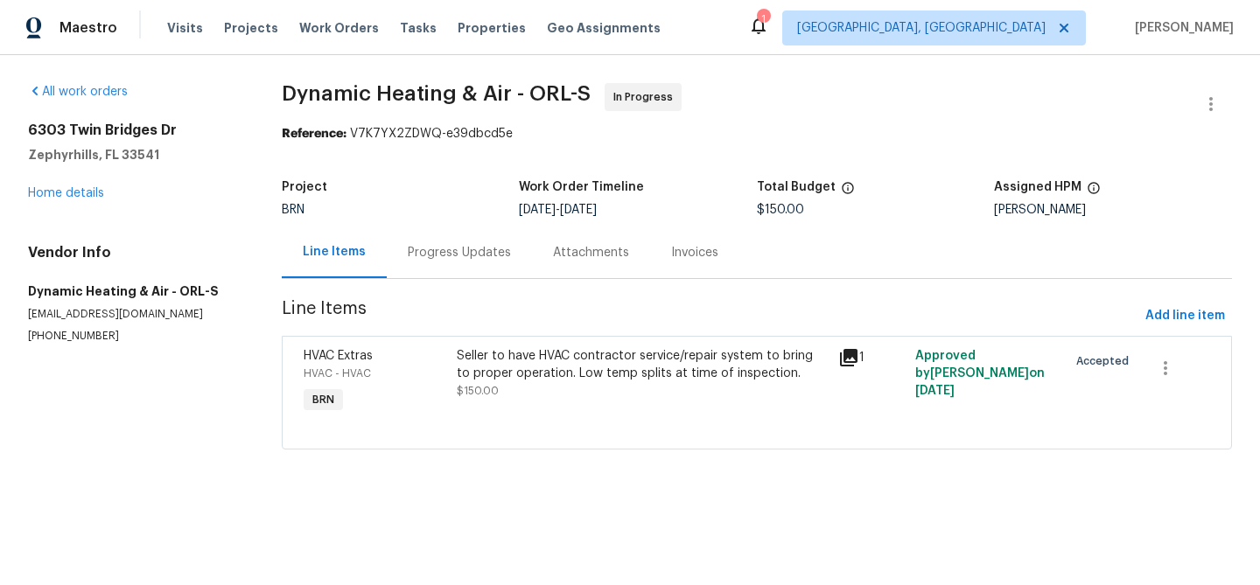
click at [434, 255] on div "Progress Updates" at bounding box center [459, 252] width 103 height 17
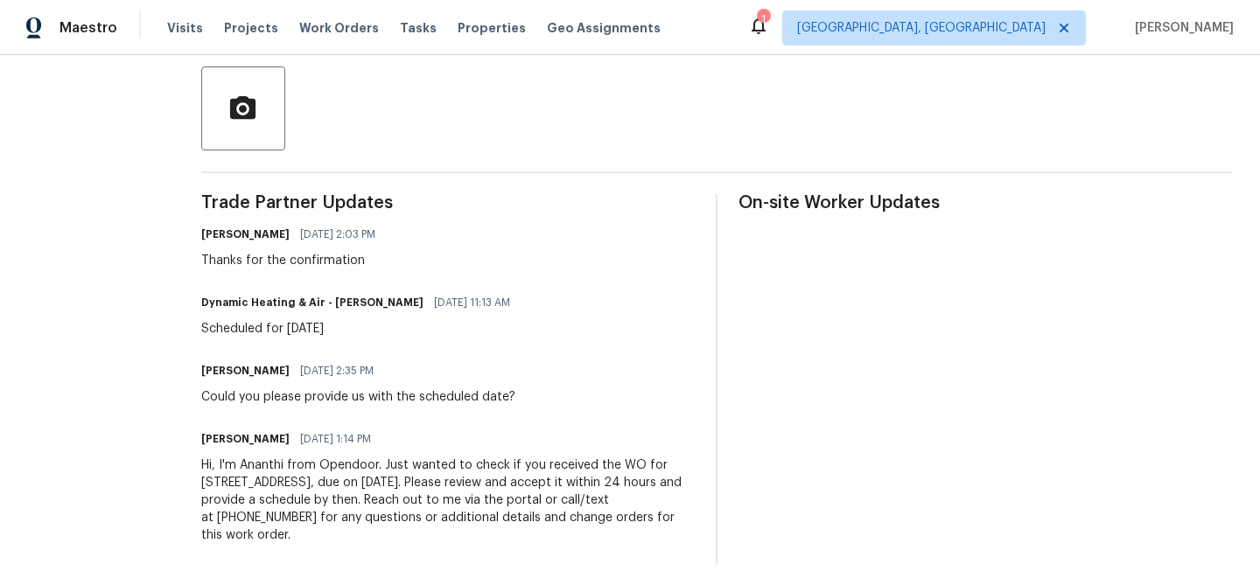
scroll to position [408, 0]
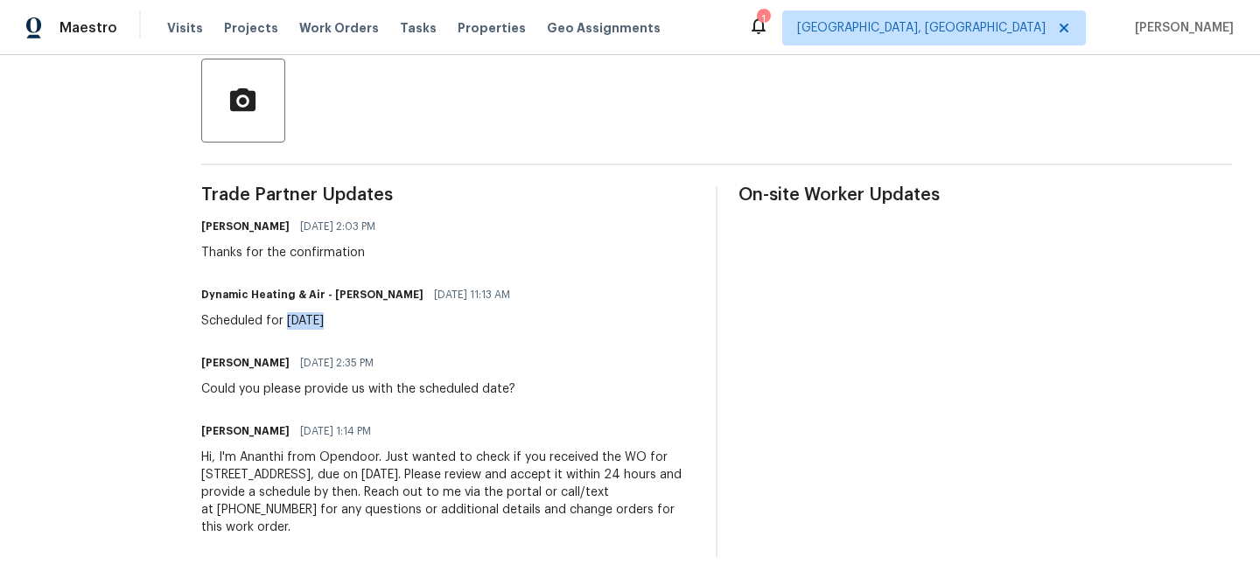
drag, startPoint x: 308, startPoint y: 314, endPoint x: 397, endPoint y: 314, distance: 89.2
click at [397, 314] on div "Scheduled for 9/3/25" at bounding box center [360, 320] width 319 height 17
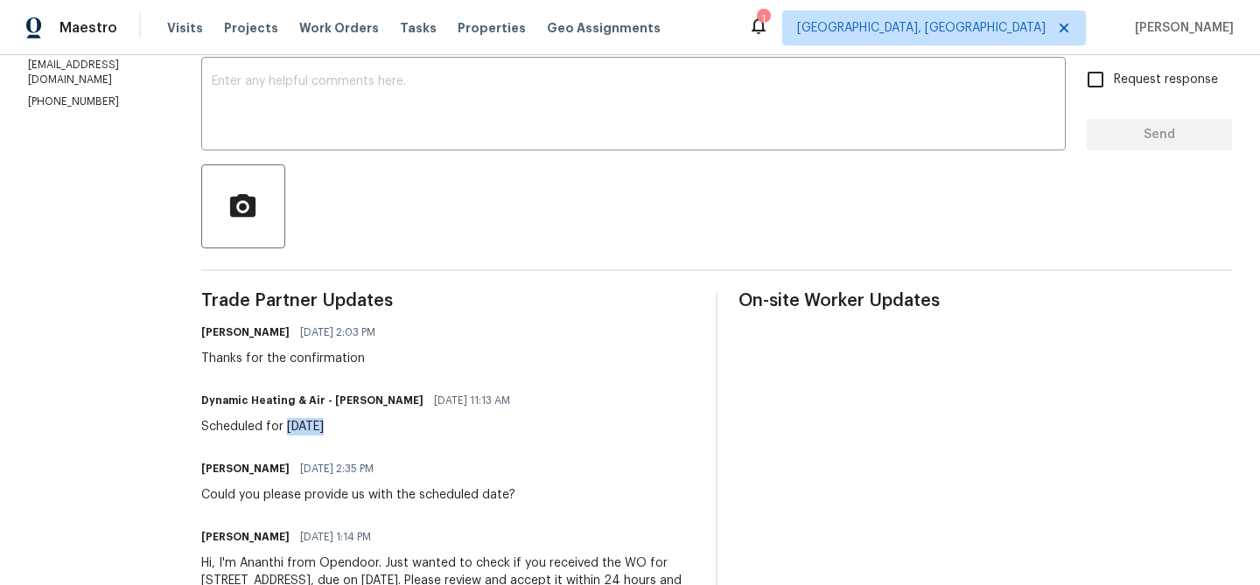
scroll to position [192, 0]
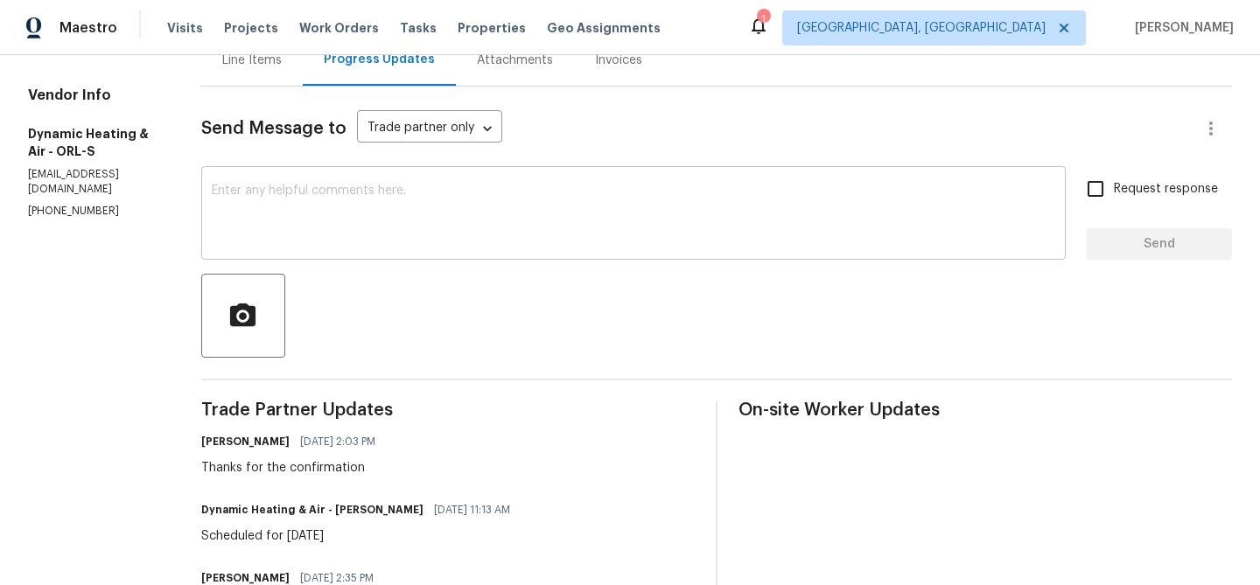
click at [414, 203] on textarea at bounding box center [633, 215] width 843 height 61
paste textarea "Could you please confirm if this is on schedule for Today?"
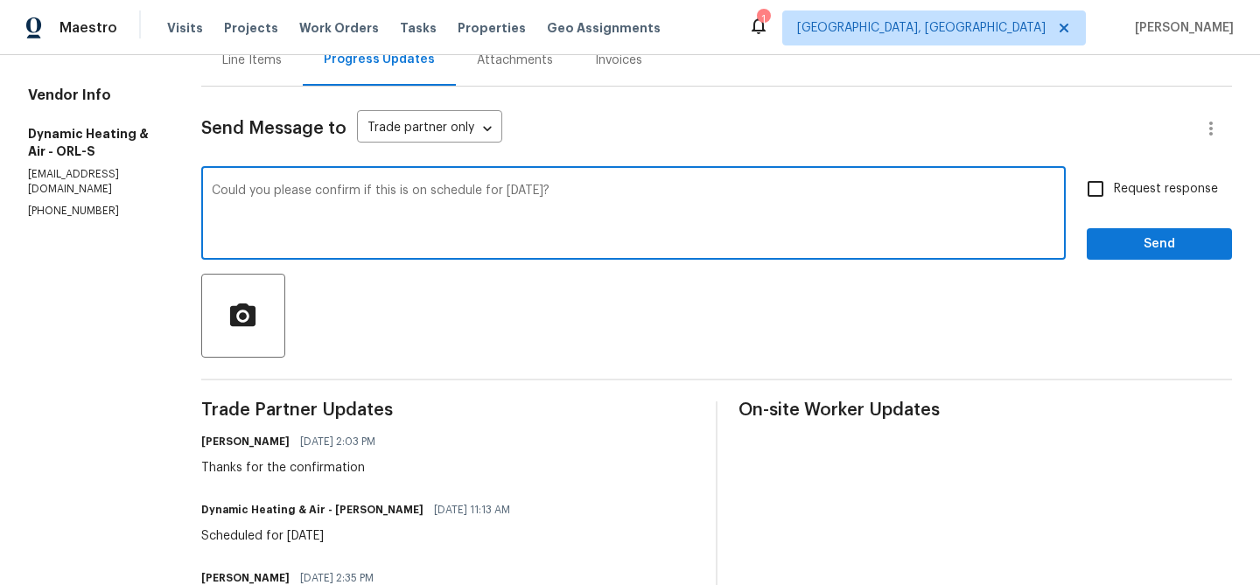
type textarea "Could you please confirm if this is on schedule for Today?"
click at [1115, 188] on span "Request response" at bounding box center [1166, 189] width 104 height 18
click at [1114, 188] on input "Request response" at bounding box center [1095, 189] width 37 height 37
checkbox input "true"
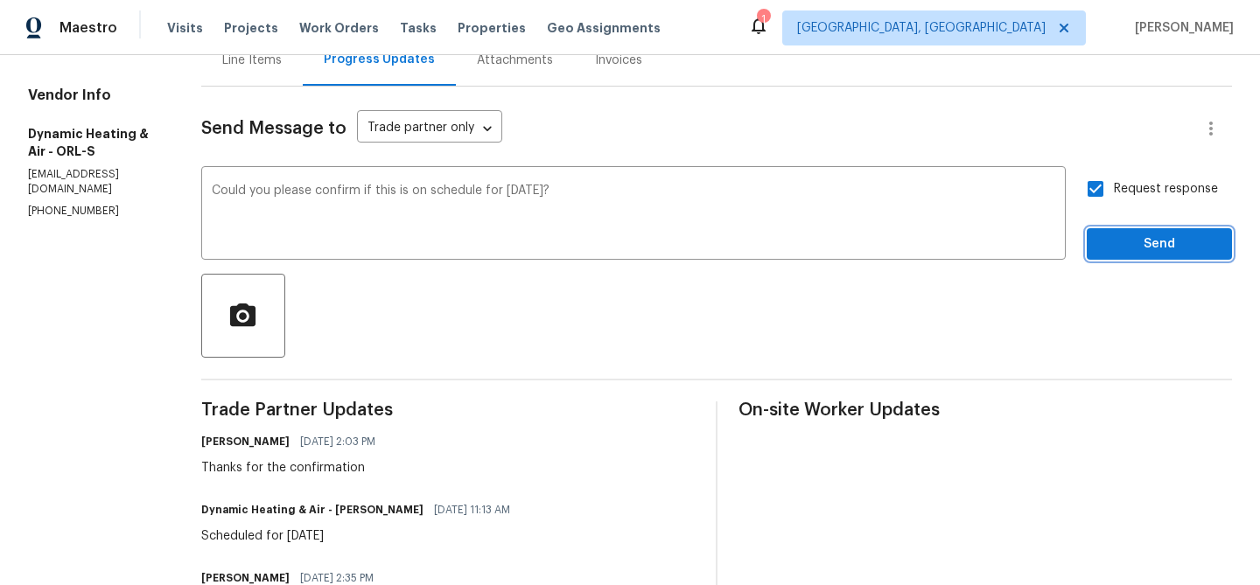
click at [1119, 229] on button "Send" at bounding box center [1159, 244] width 145 height 32
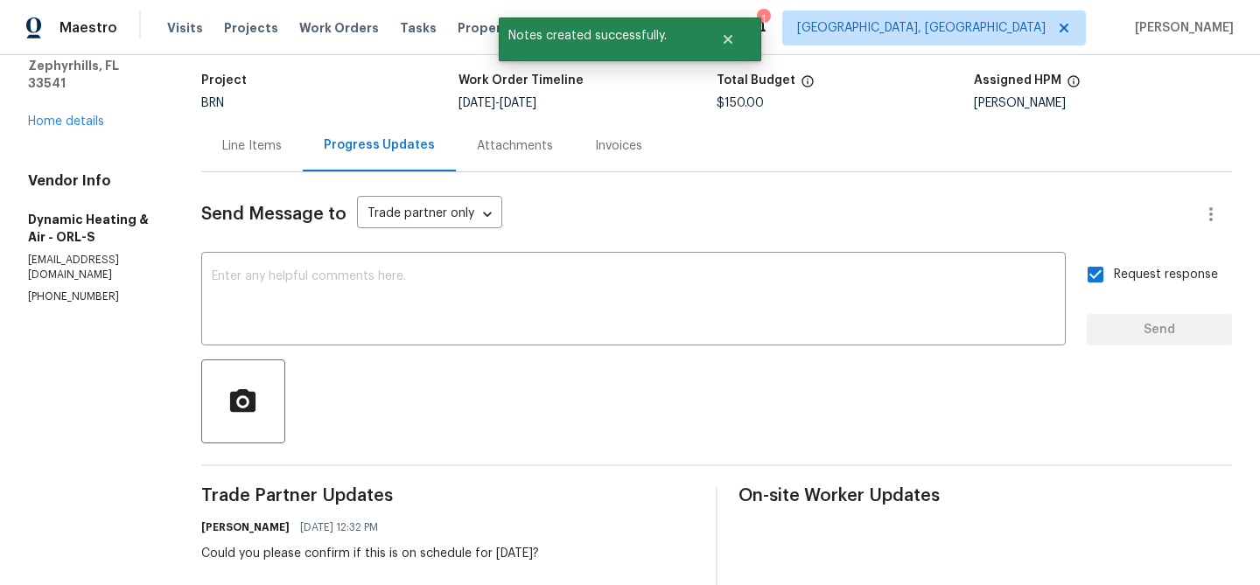
scroll to position [61, 0]
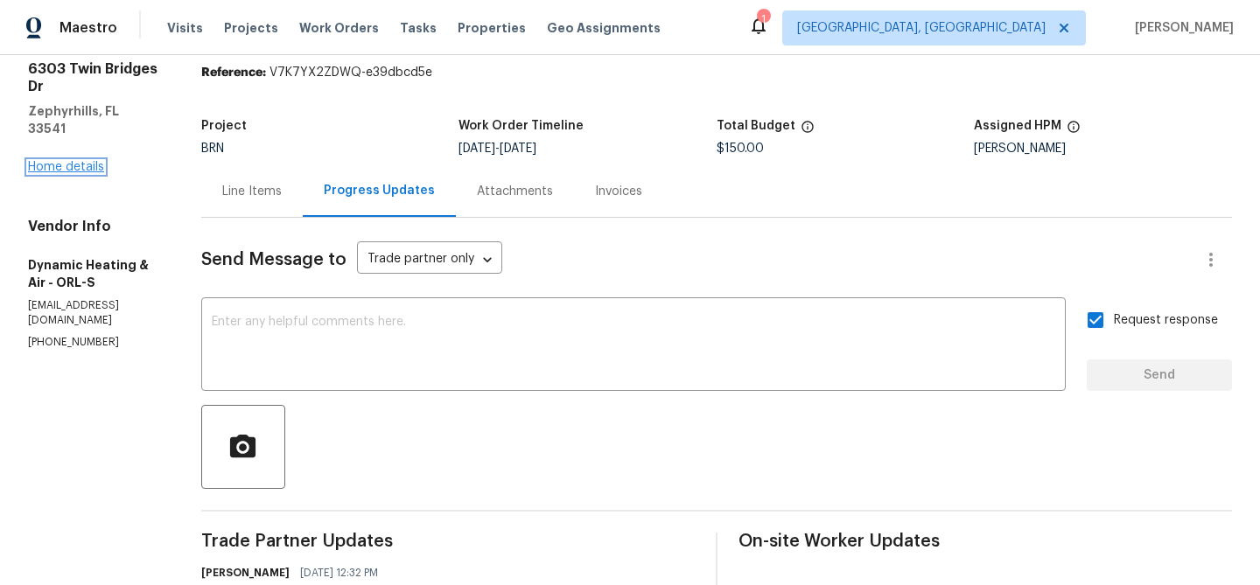
click at [59, 161] on link "Home details" at bounding box center [66, 167] width 76 height 12
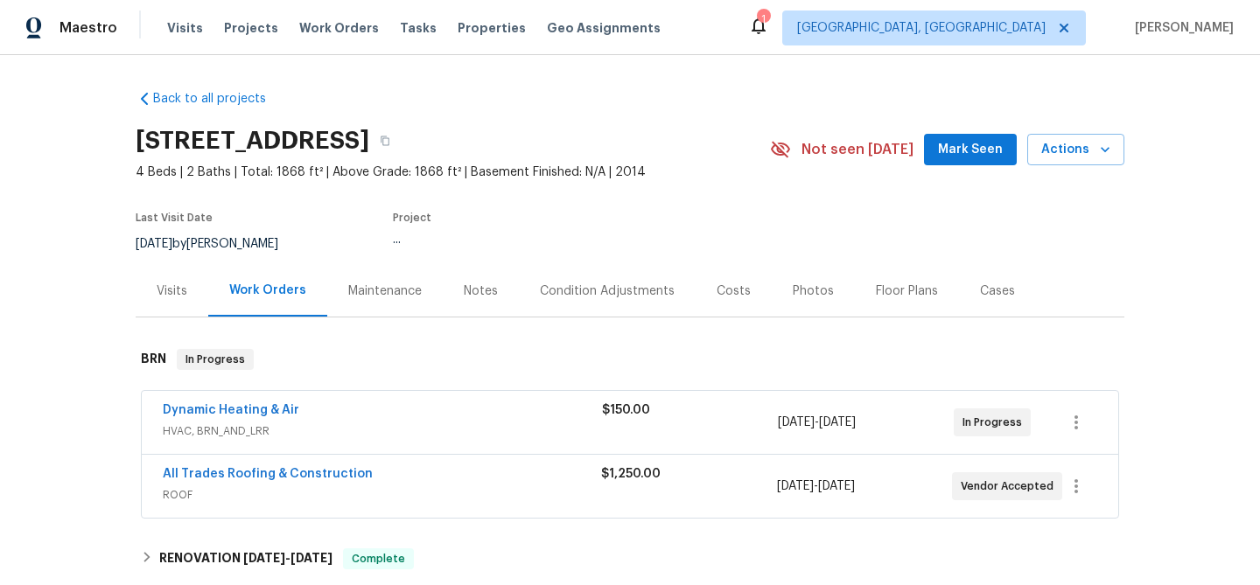
scroll to position [55, 0]
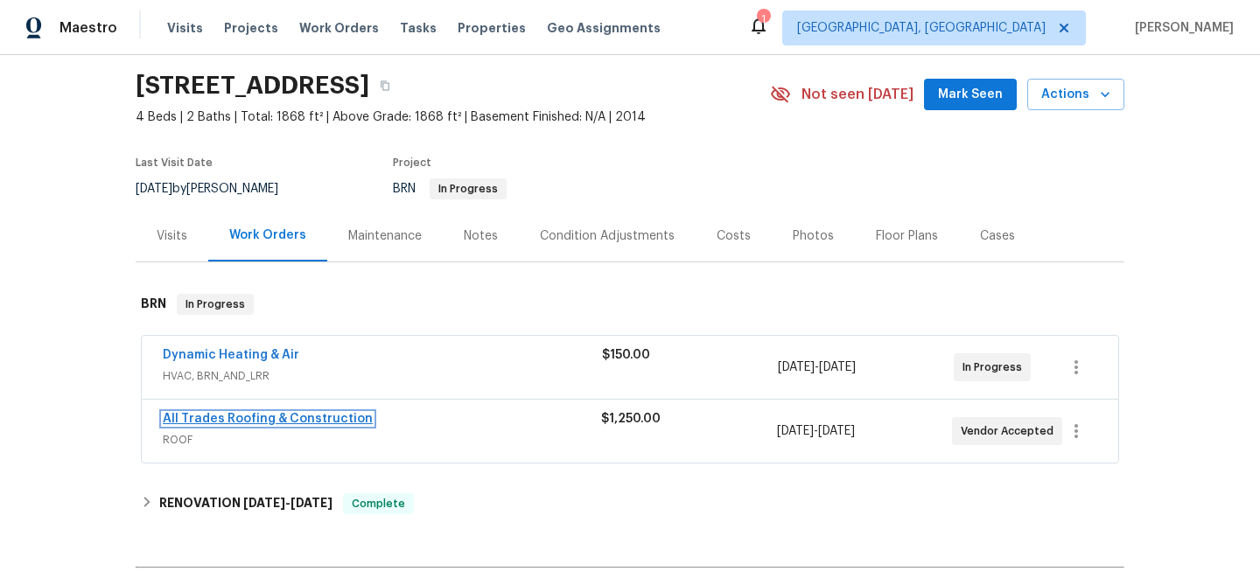
click at [189, 418] on link "All Trades Roofing & Construction" at bounding box center [268, 419] width 210 height 12
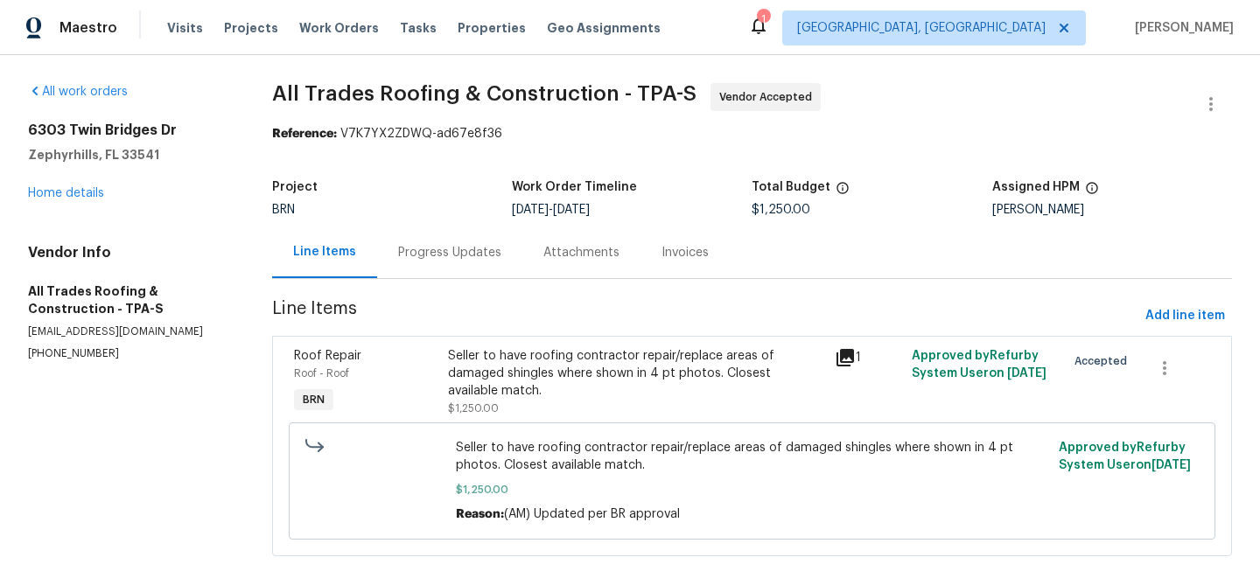
click at [465, 244] on div "Progress Updates" at bounding box center [449, 252] width 103 height 17
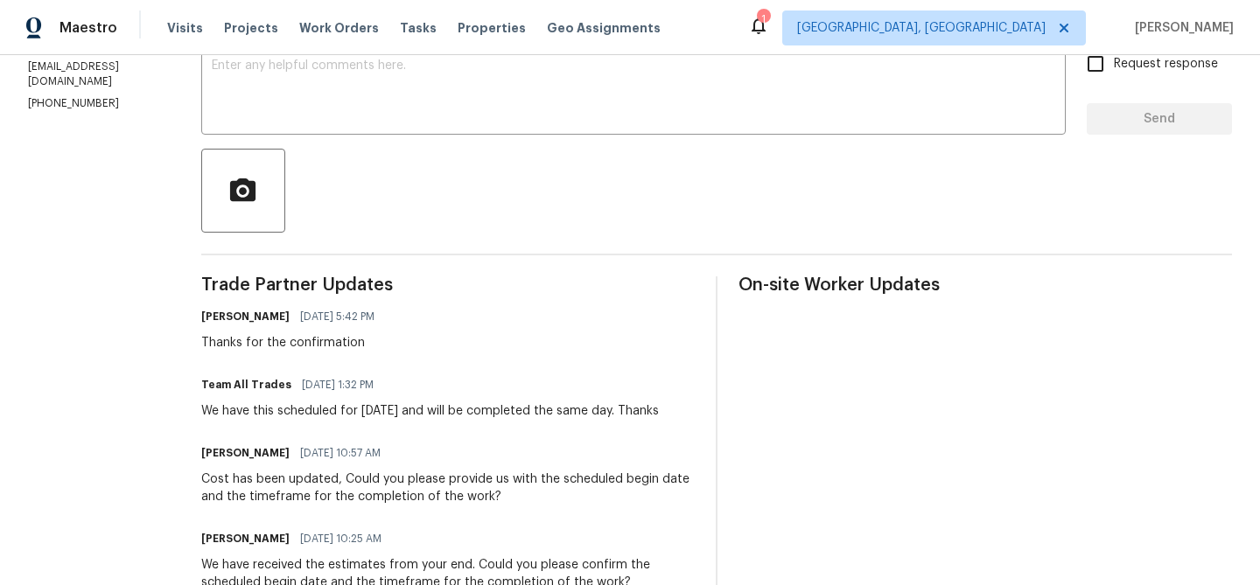
scroll to position [321, 0]
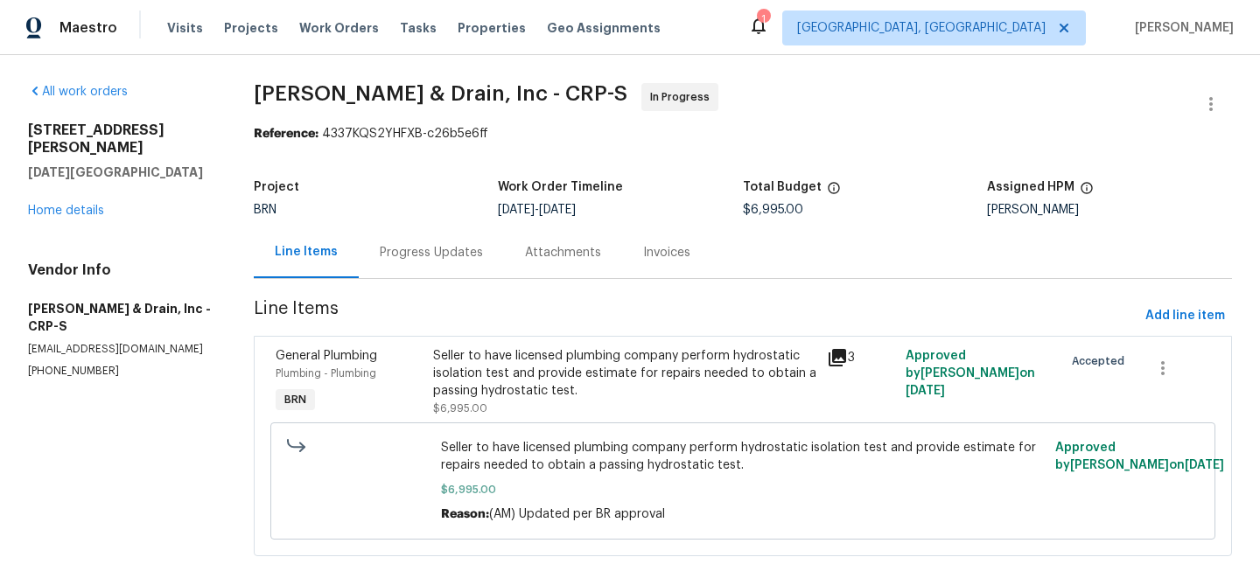
click at [425, 234] on div "Progress Updates" at bounding box center [431, 253] width 145 height 52
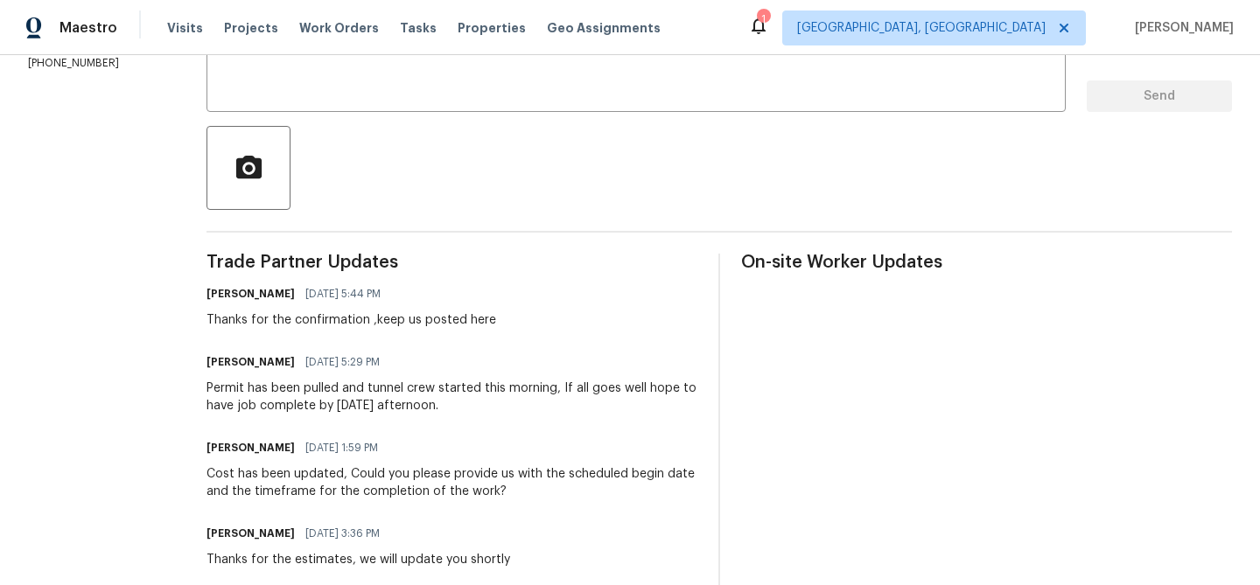
scroll to position [346, 0]
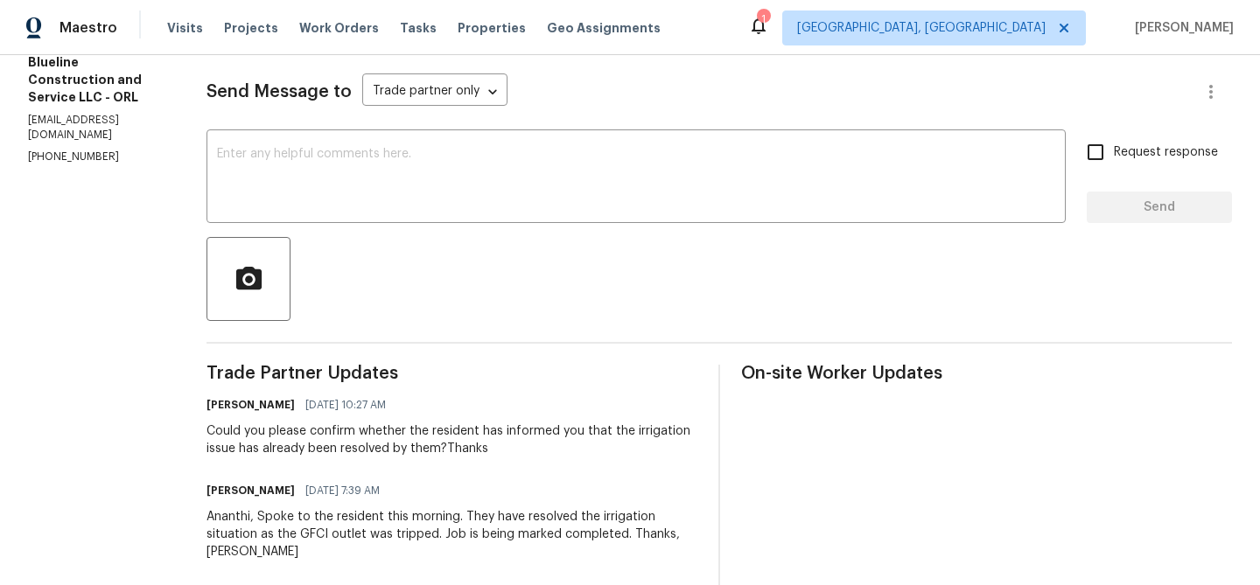
scroll to position [230, 0]
click at [75, 132] on section "All work orders [STREET_ADDRESS] Home details Vendor Info Blueline Construction…" at bounding box center [96, 568] width 136 height 1431
copy p "[PHONE_NUMBER]"
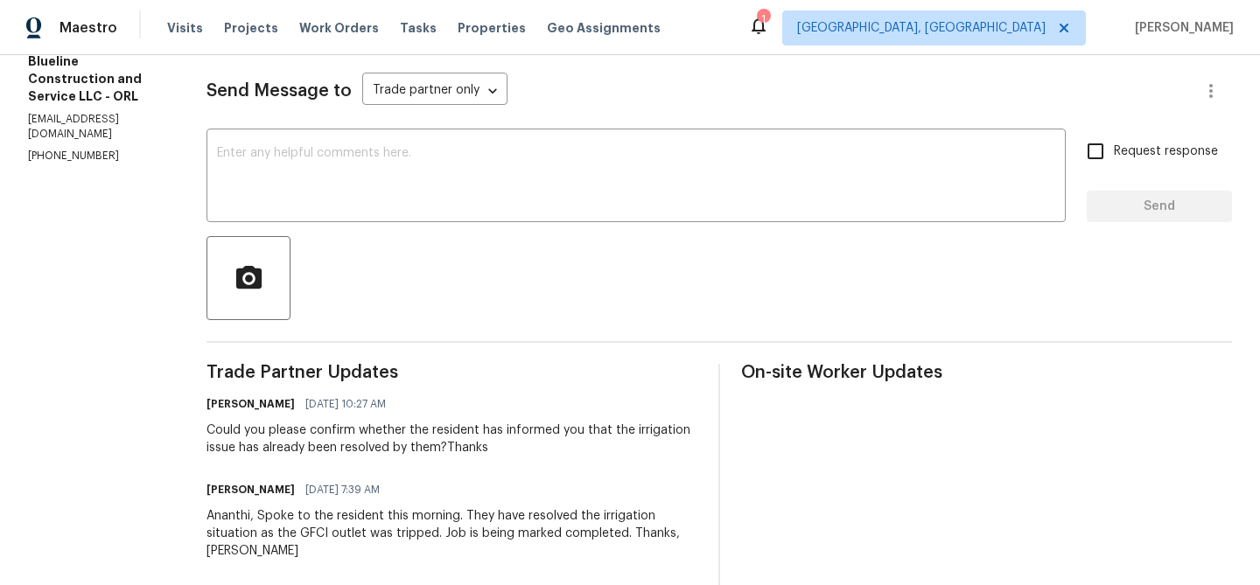
click at [105, 112] on p "[EMAIL_ADDRESS][DOMAIN_NAME]" at bounding box center [96, 127] width 136 height 30
click at [105, 112] on p "cbrown@bluelineconstruction.org" at bounding box center [96, 127] width 136 height 30
copy p "cbrown@bluelineconstruction.org"
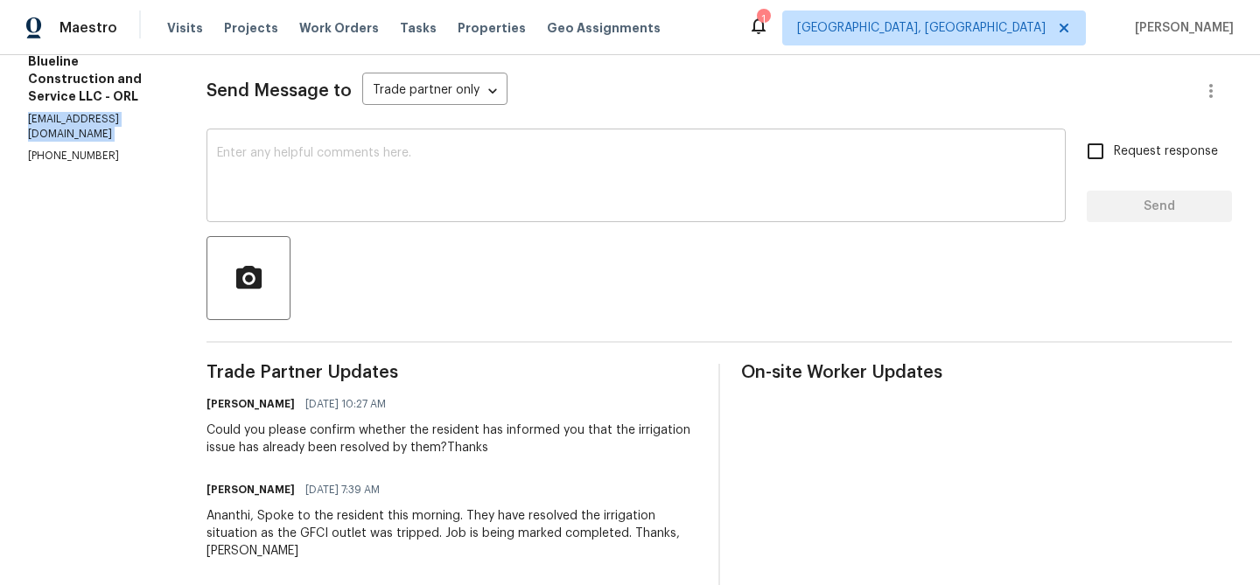
scroll to position [275, 0]
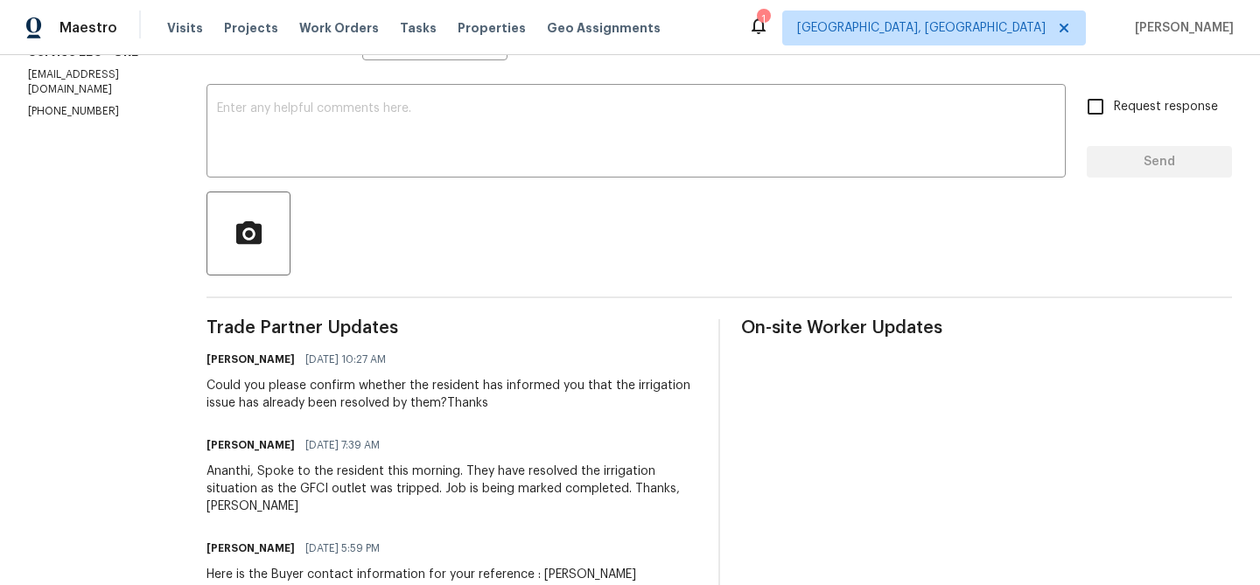
click at [292, 381] on div "Could you please confirm whether the resident has informed you that the irrigat…" at bounding box center [451, 394] width 491 height 35
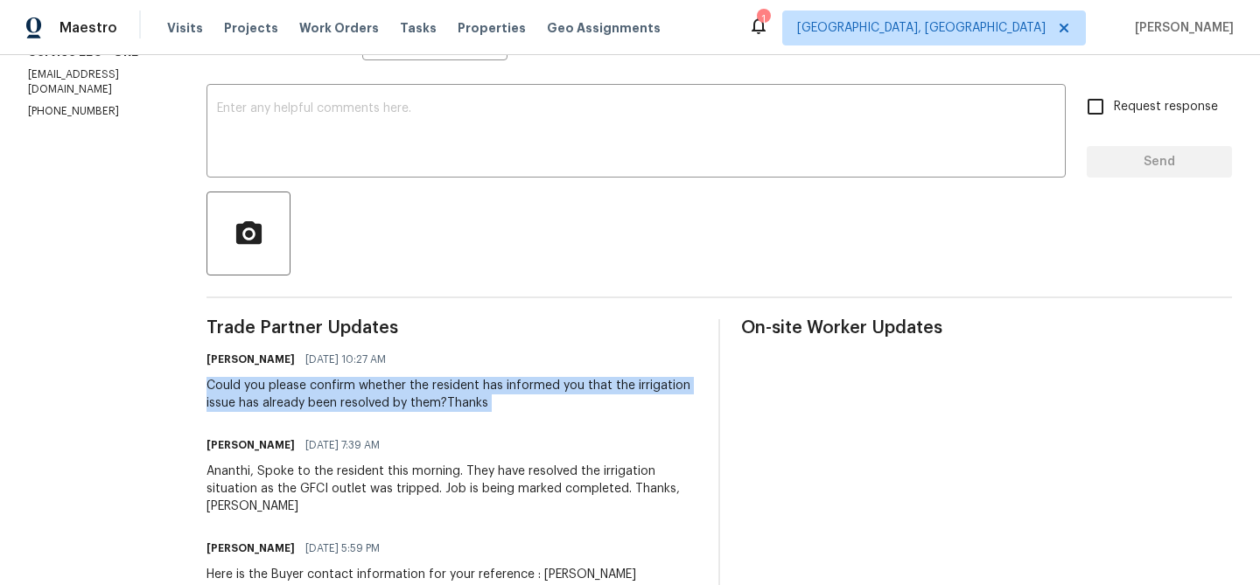
click at [292, 381] on div "Could you please confirm whether the resident has informed you that the irrigat…" at bounding box center [451, 394] width 491 height 35
copy div "Could you please confirm whether the resident has informed you that the irrigat…"
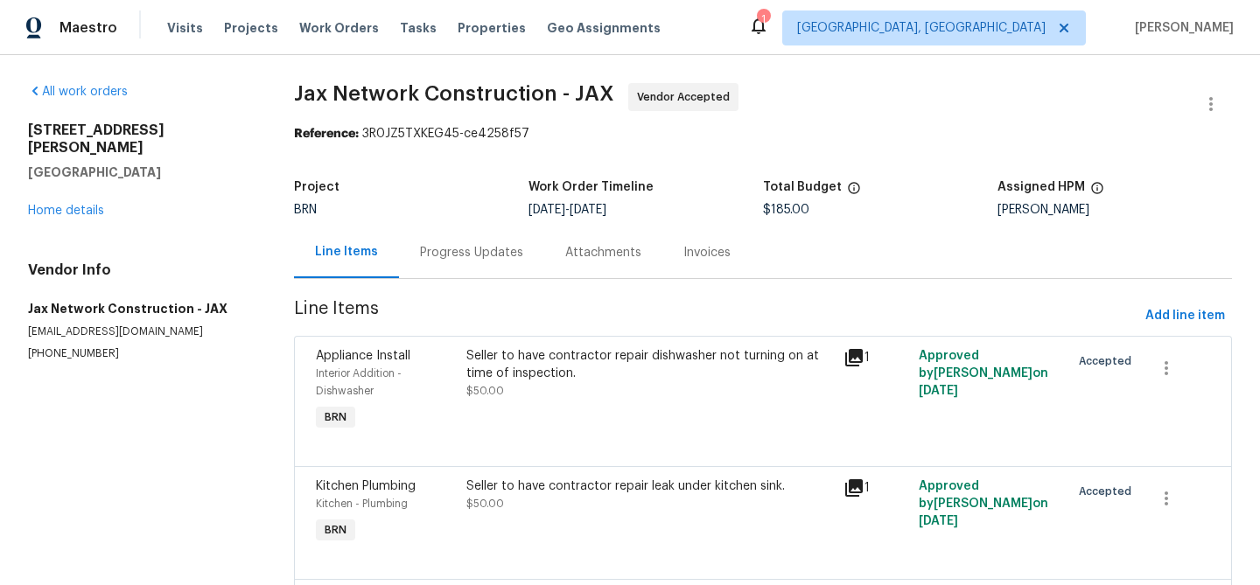
click at [467, 248] on div "Progress Updates" at bounding box center [471, 252] width 103 height 17
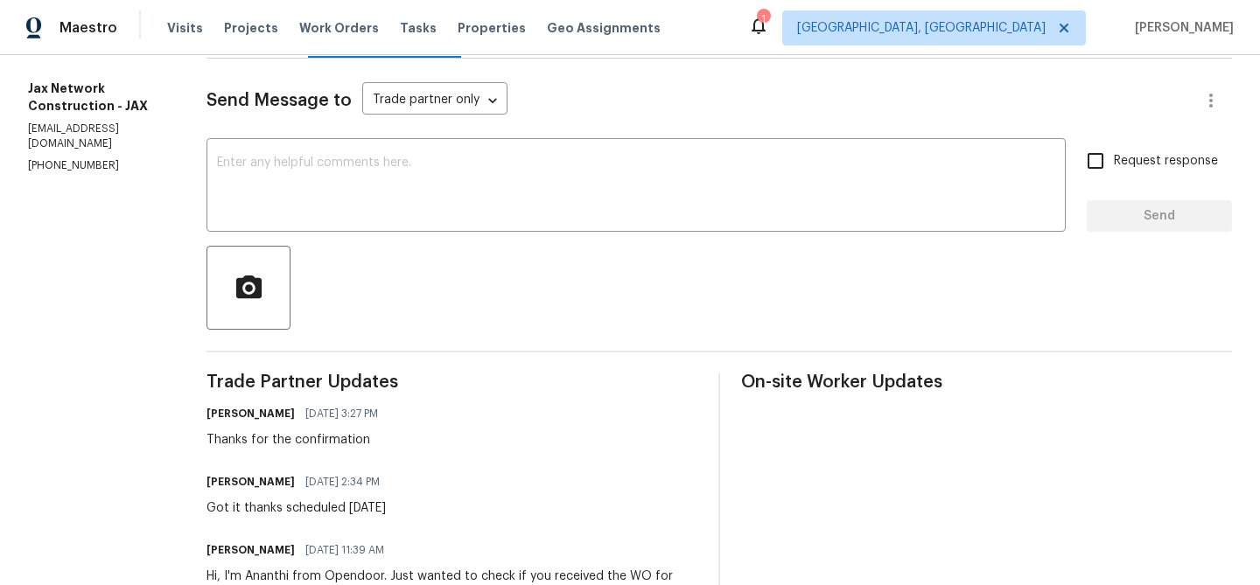
scroll to position [245, 0]
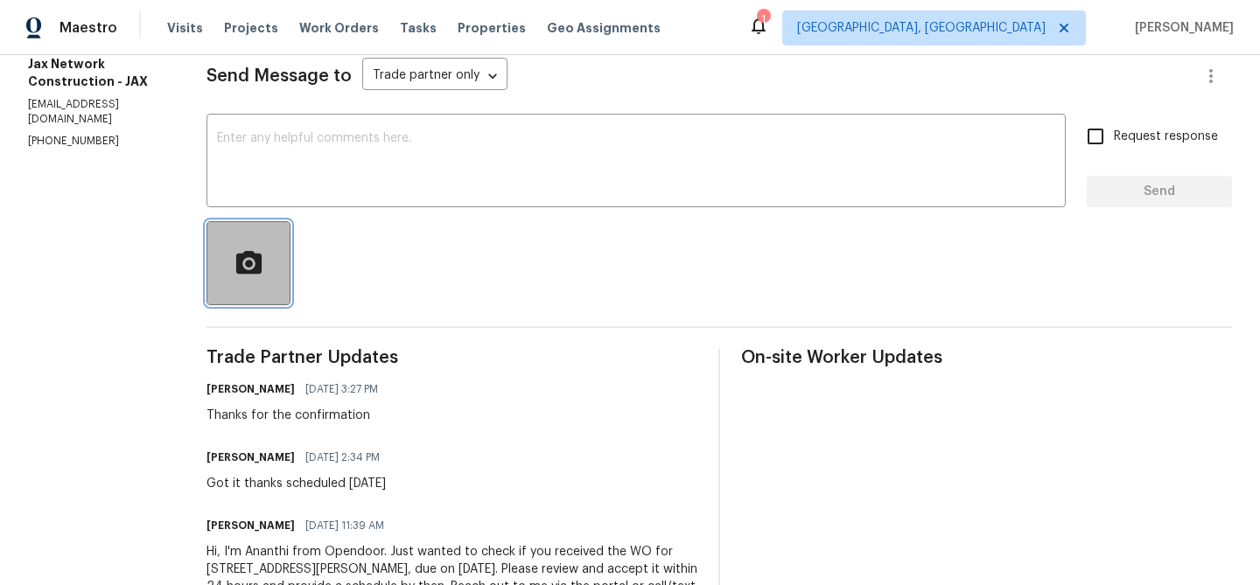
click at [290, 227] on button "button" at bounding box center [248, 263] width 84 height 84
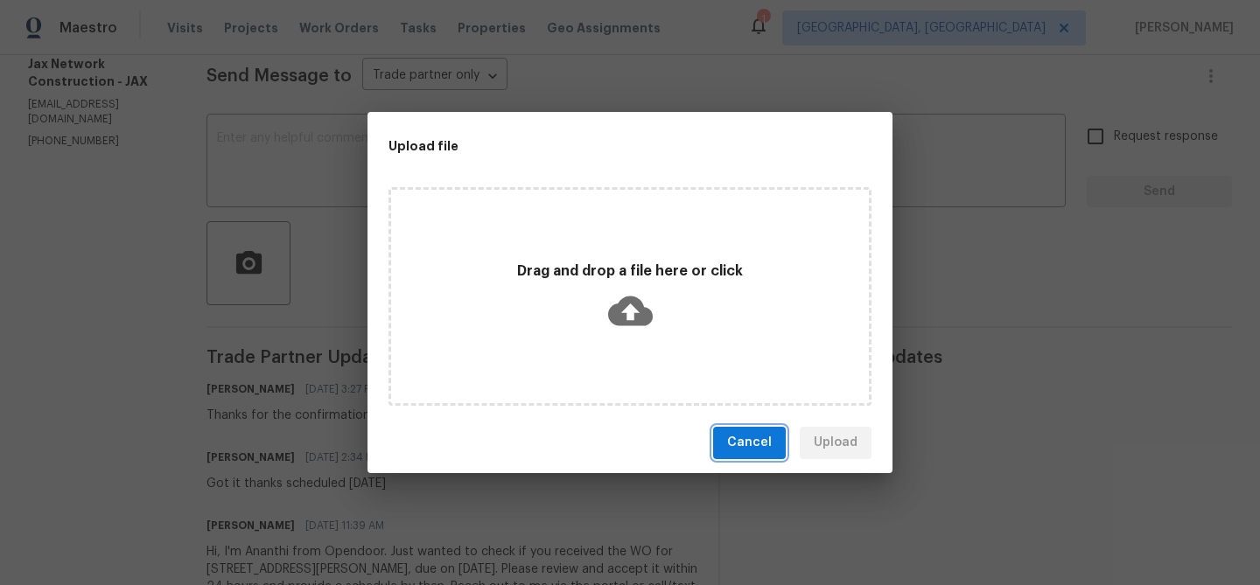
click at [744, 444] on span "Cancel" at bounding box center [749, 443] width 45 height 22
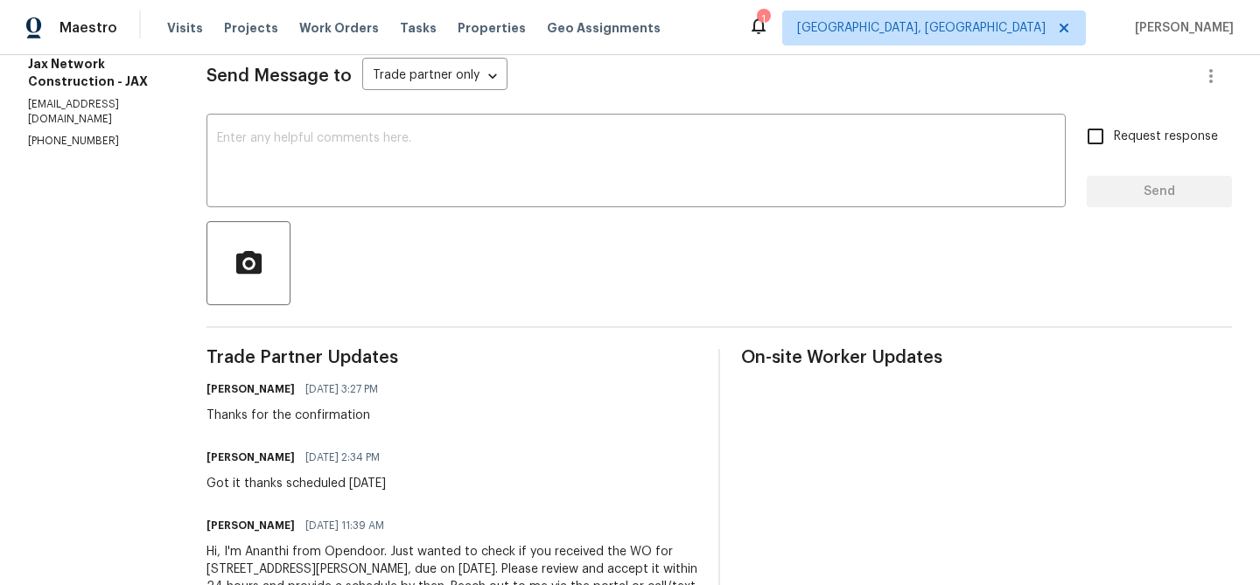
click at [423, 212] on div "Send Message to Trade partner only Trade partner only ​ x ​ Request response Se…" at bounding box center [718, 343] width 1025 height 618
click at [393, 177] on textarea at bounding box center [636, 162] width 838 height 61
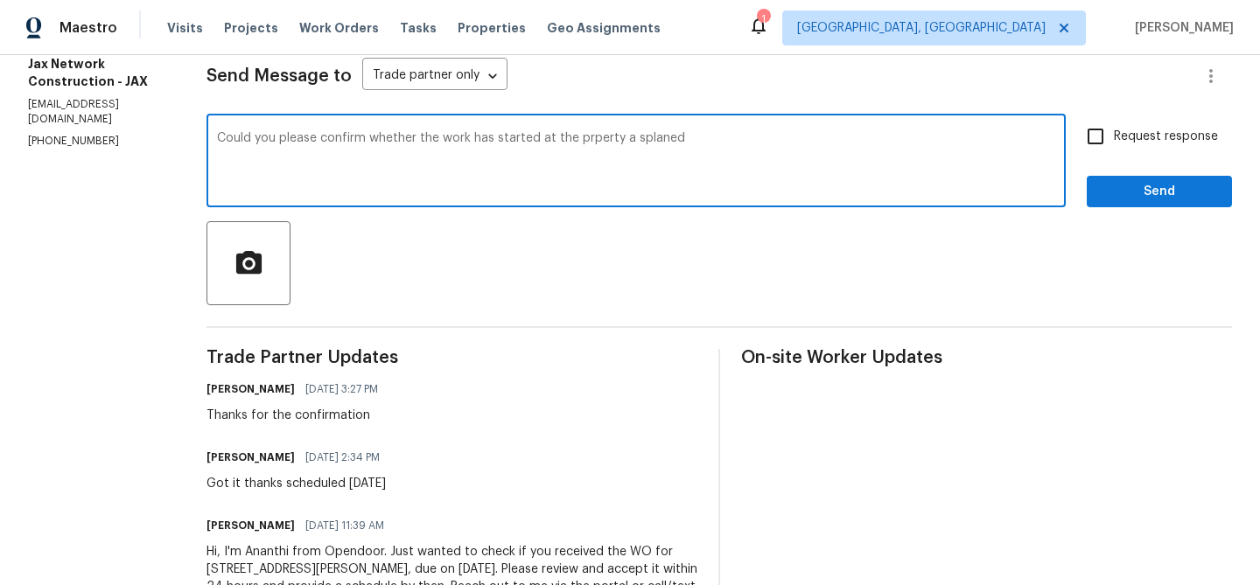
type textarea "Could you please confirm whether the work has started at the prperty a splaned"
click at [328, 150] on textarea "Could you please confirm whether the work has started at the prperty a splaned" at bounding box center [636, 162] width 838 height 61
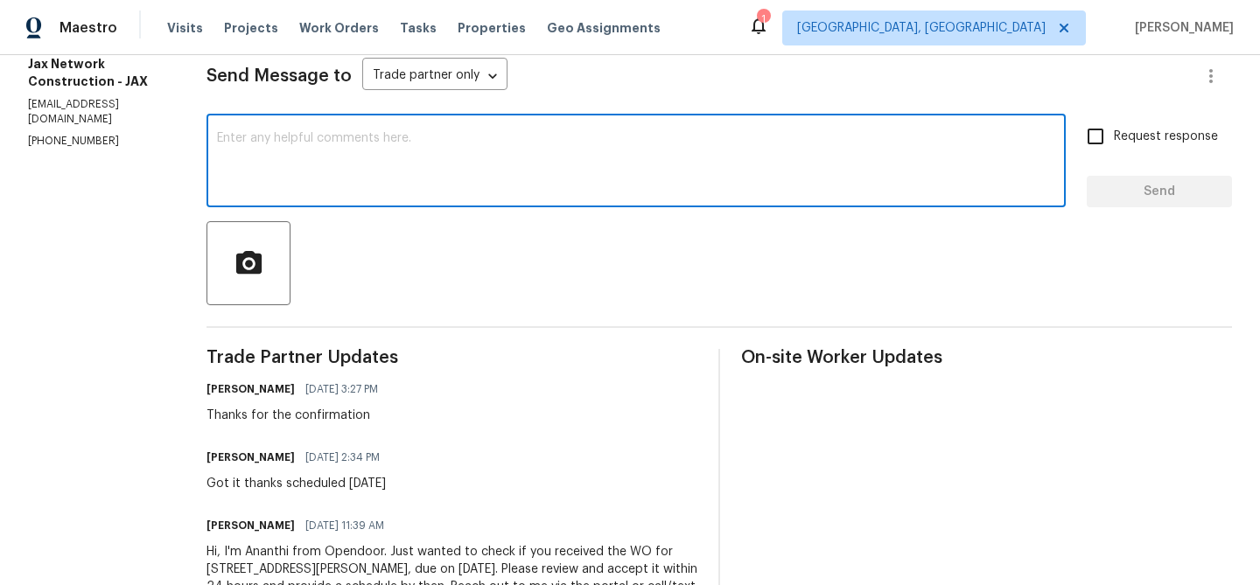
paste textarea "Could you please confirm whether the work has started at the property as planne…"
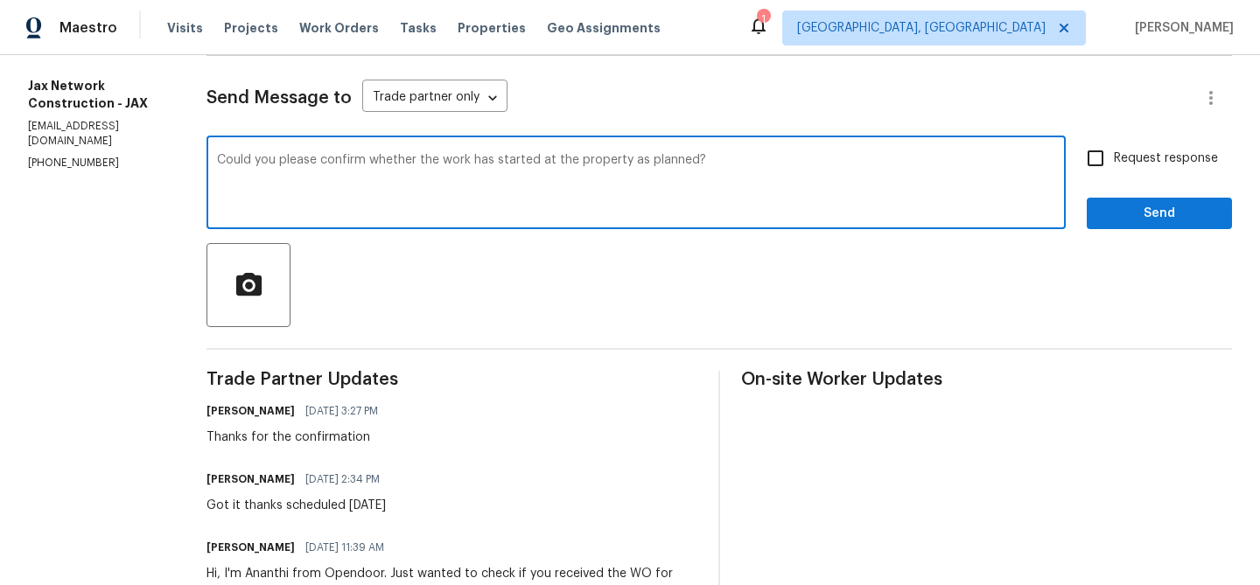
scroll to position [220, 0]
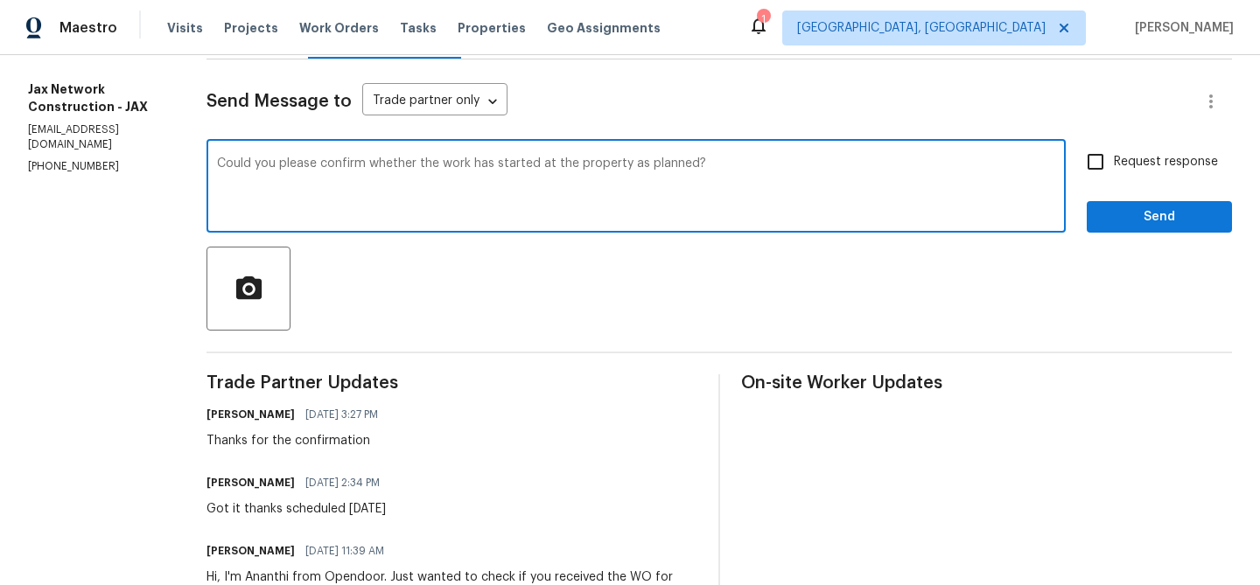
type textarea "Could you please confirm whether the work has started at the property as planne…"
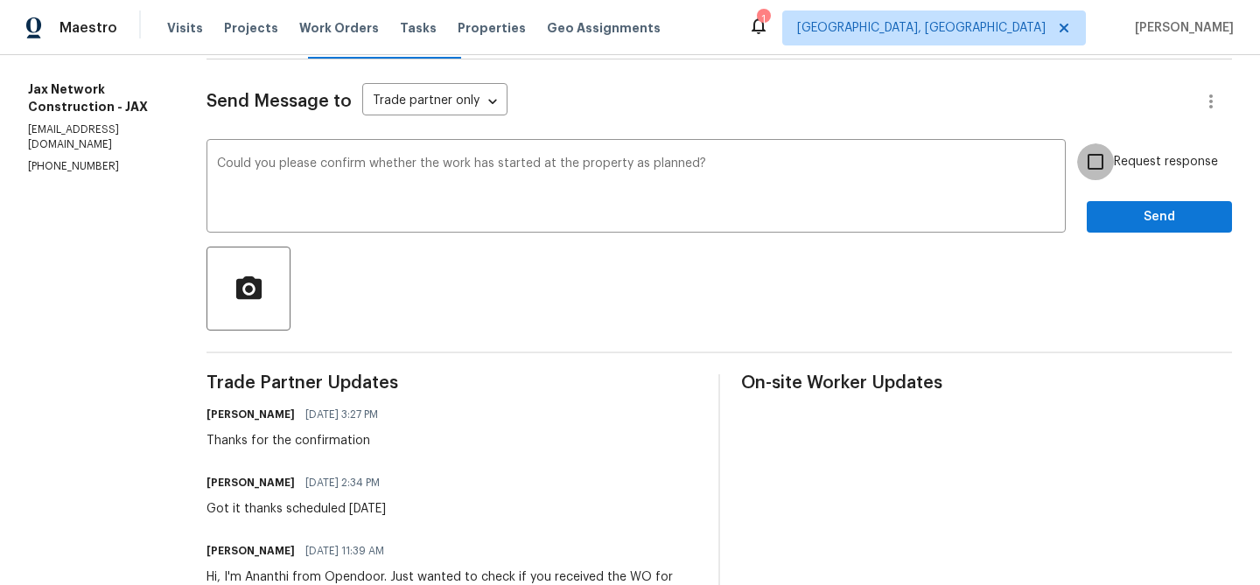
click at [1109, 154] on input "Request response" at bounding box center [1095, 161] width 37 height 37
checkbox input "true"
click at [1122, 220] on span "Send" at bounding box center [1159, 217] width 117 height 22
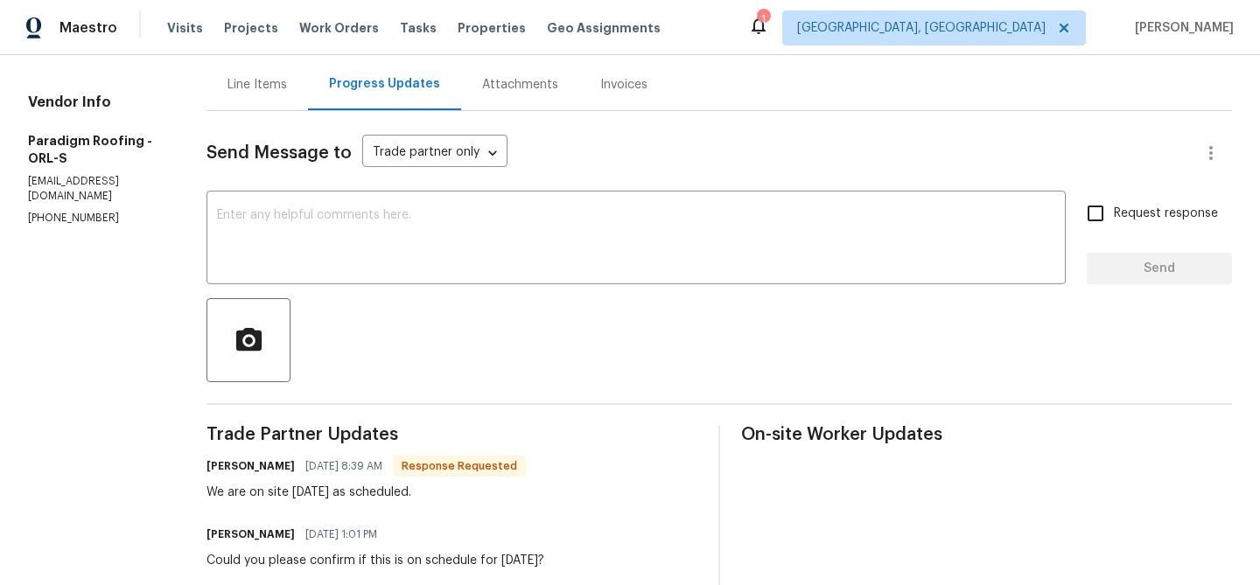
scroll to position [171, 0]
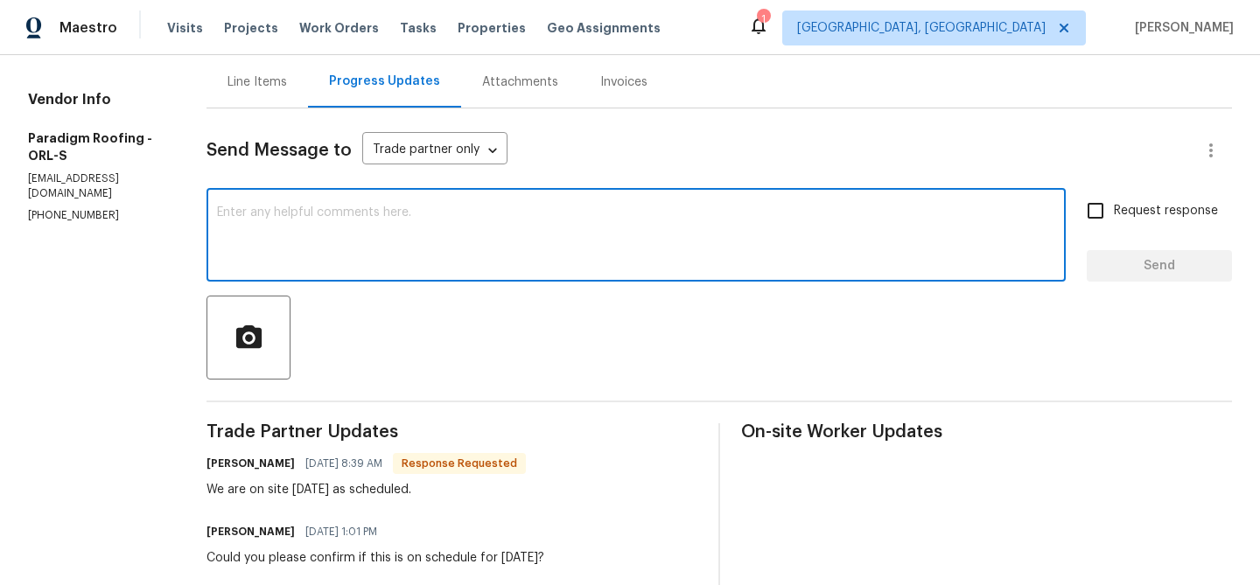
click at [330, 227] on textarea at bounding box center [636, 236] width 838 height 61
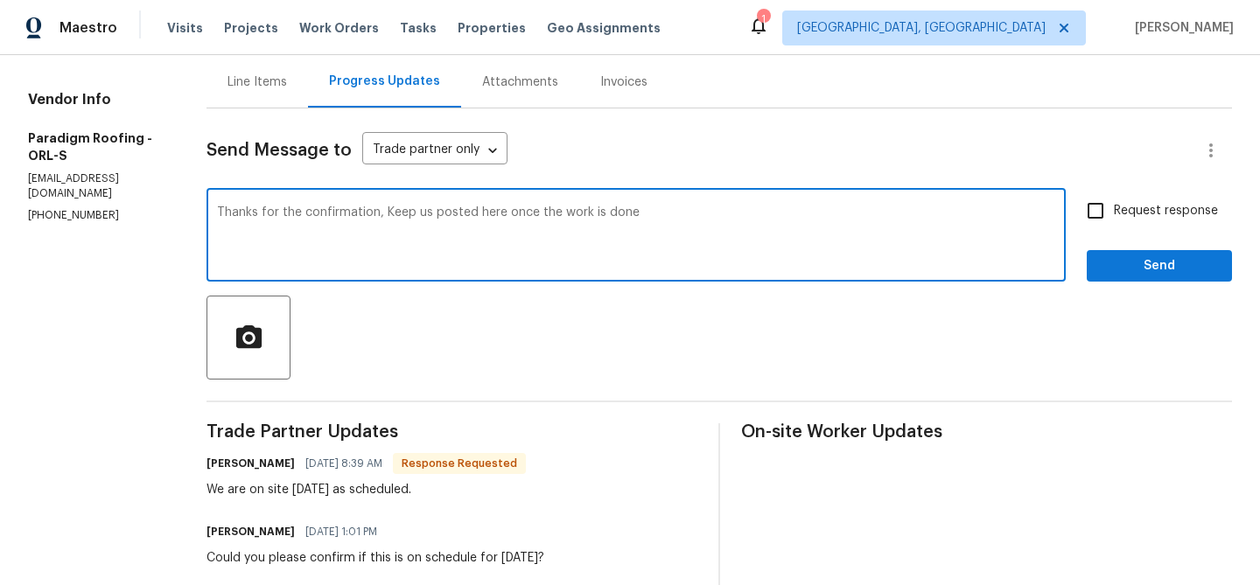
type textarea "Thanks for the confirmation, Keep us posted here once the work is done"
click at [1103, 198] on input "Request response" at bounding box center [1095, 210] width 37 height 37
checkbox input "true"
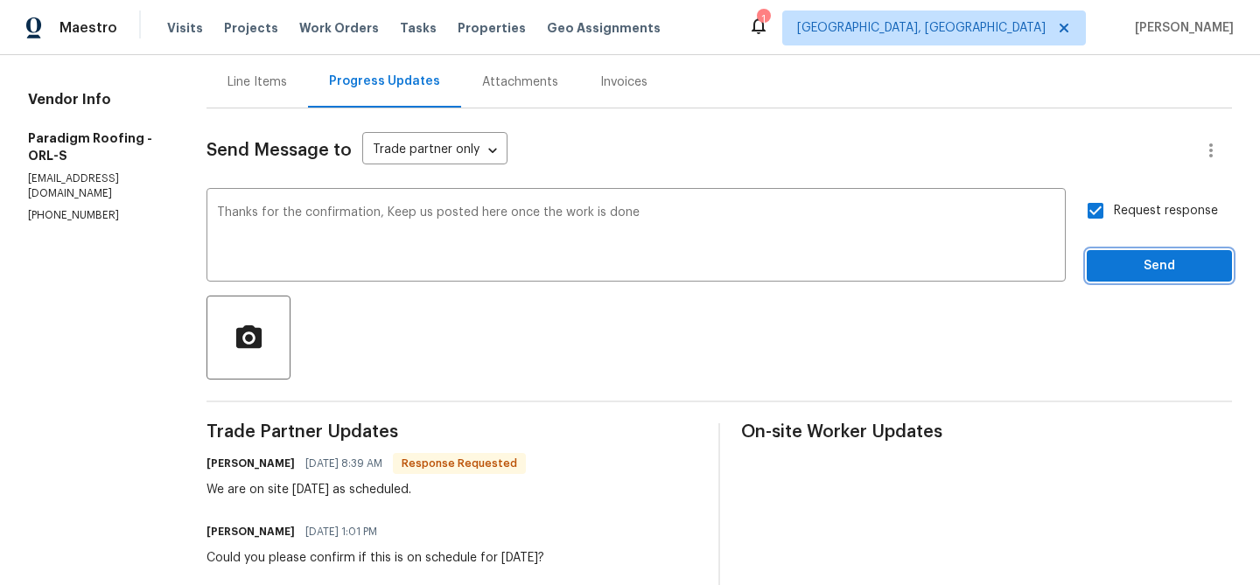
click at [1103, 262] on span "Send" at bounding box center [1159, 266] width 117 height 22
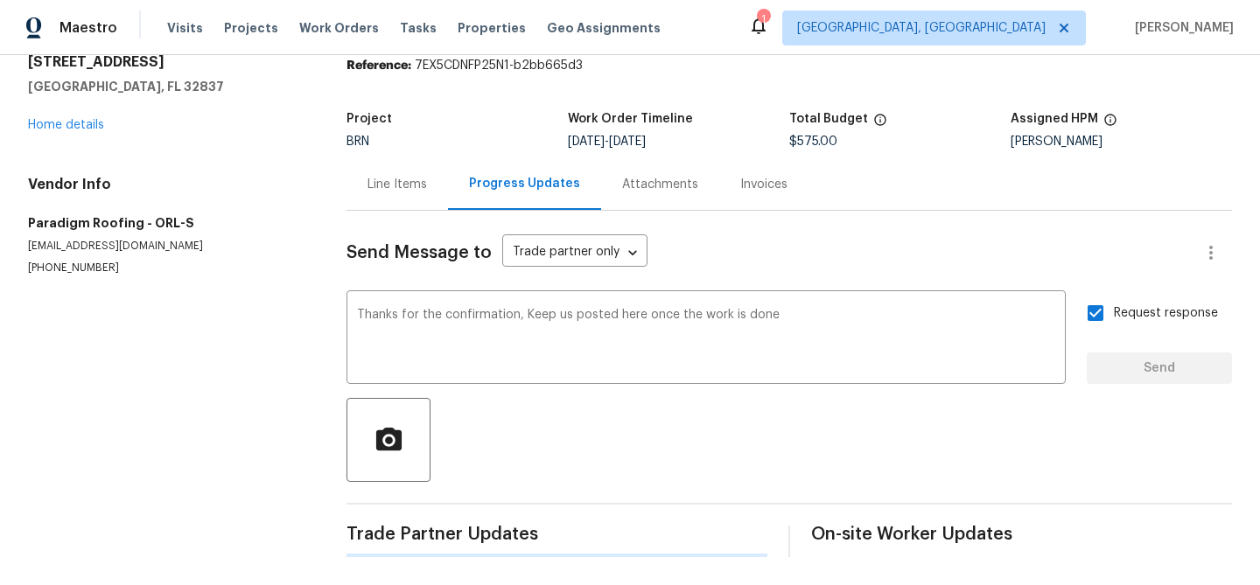
scroll to position [0, 0]
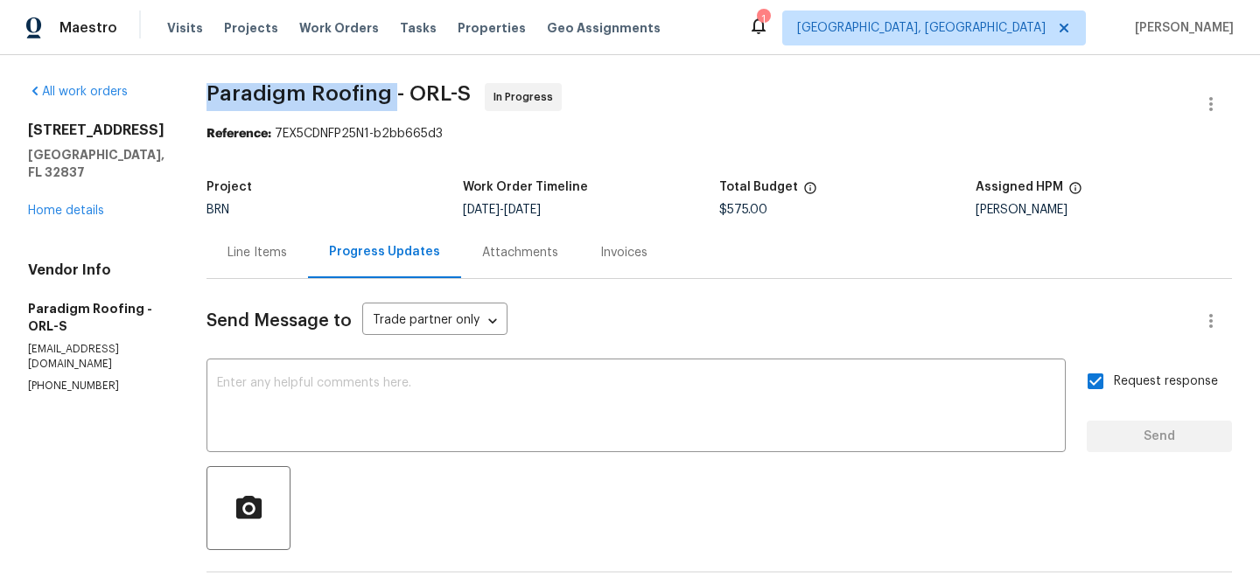
drag, startPoint x: 200, startPoint y: 87, endPoint x: 393, endPoint y: 89, distance: 192.5
copy span "Paradigm Roofing"
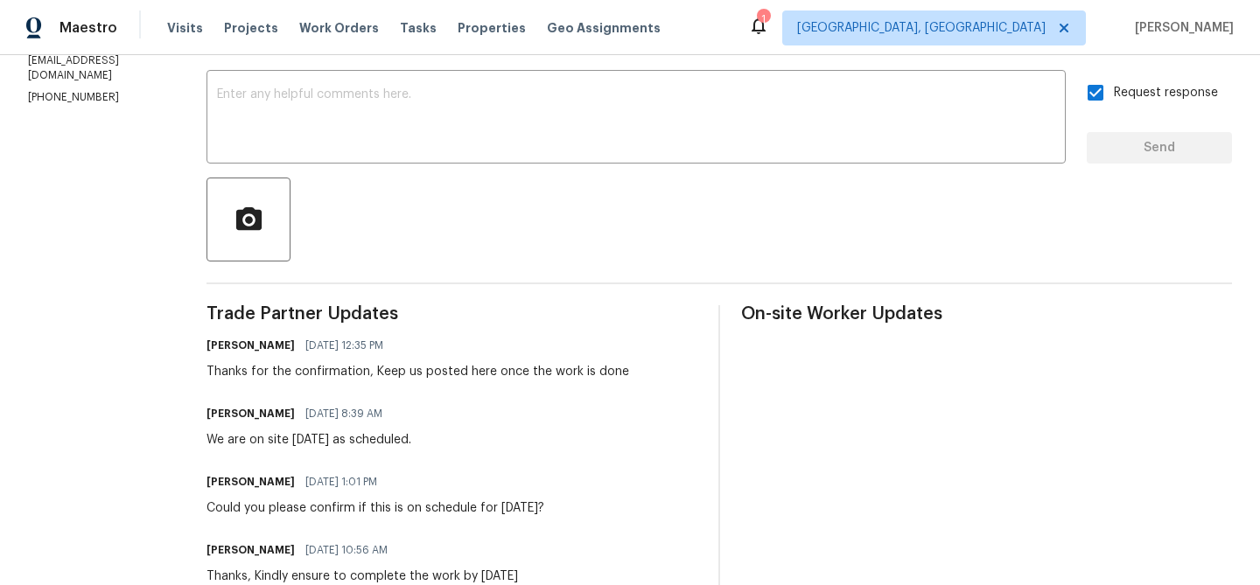
scroll to position [297, 0]
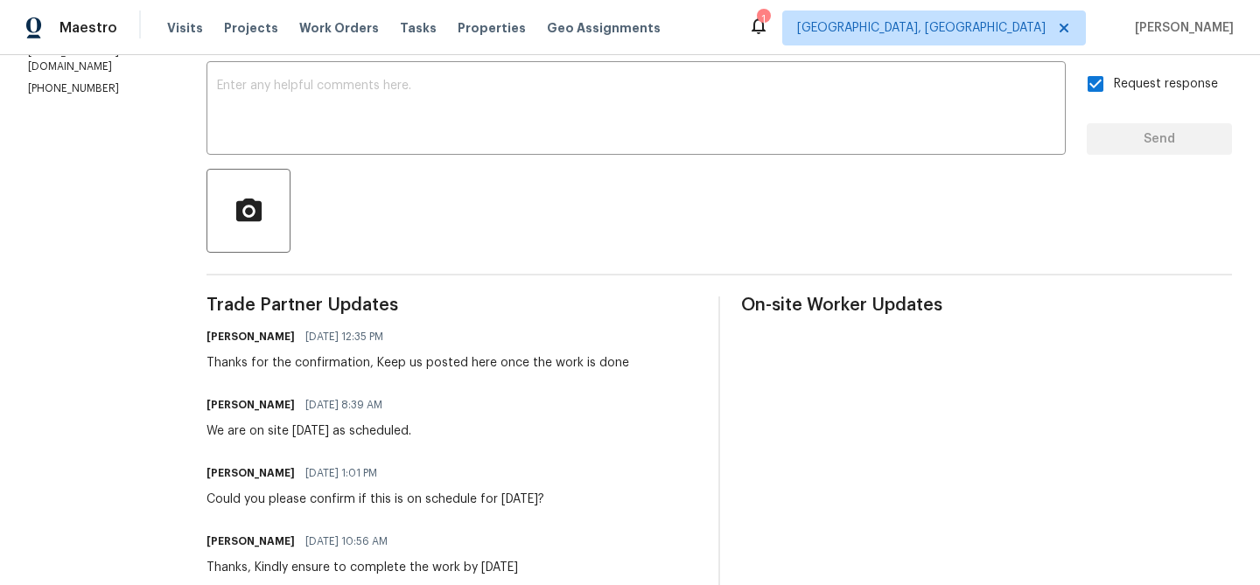
drag, startPoint x: 261, startPoint y: 438, endPoint x: 541, endPoint y: 437, distance: 280.0
click at [541, 437] on div "Bo Duffie 09/03/2025 8:39 AM We are on site today as scheduled." at bounding box center [451, 416] width 491 height 47
drag, startPoint x: 229, startPoint y: 435, endPoint x: 467, endPoint y: 434, distance: 238.0
click at [467, 434] on div "Bo Duffie 09/03/2025 8:39 AM We are on site today as scheduled." at bounding box center [451, 416] width 491 height 47
copy div "are on site today as scheduled."
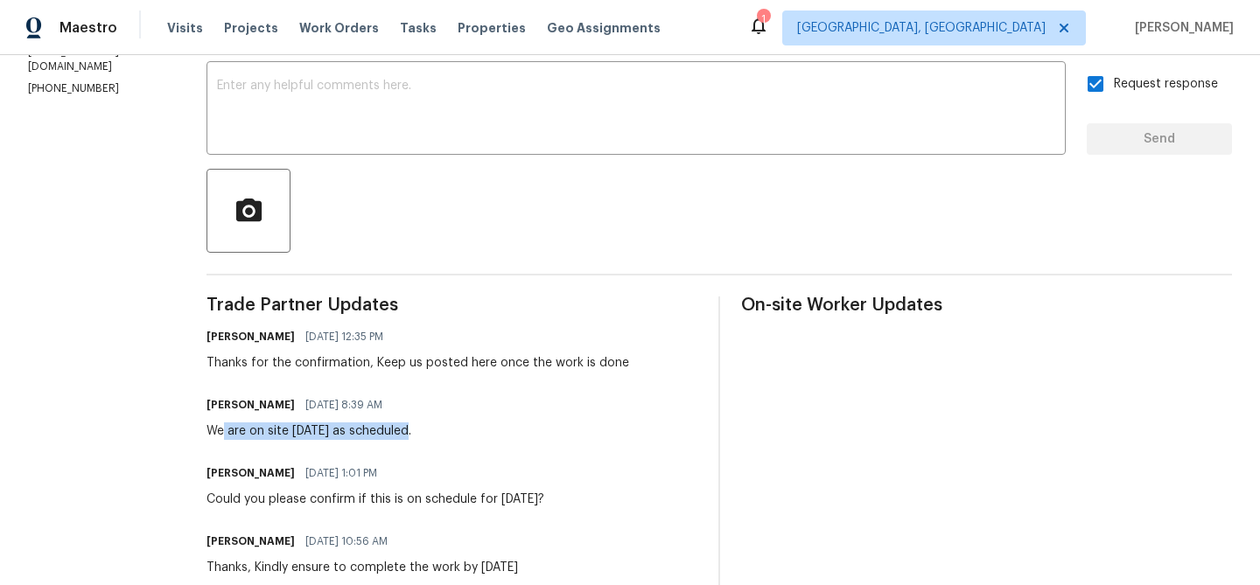
scroll to position [0, 0]
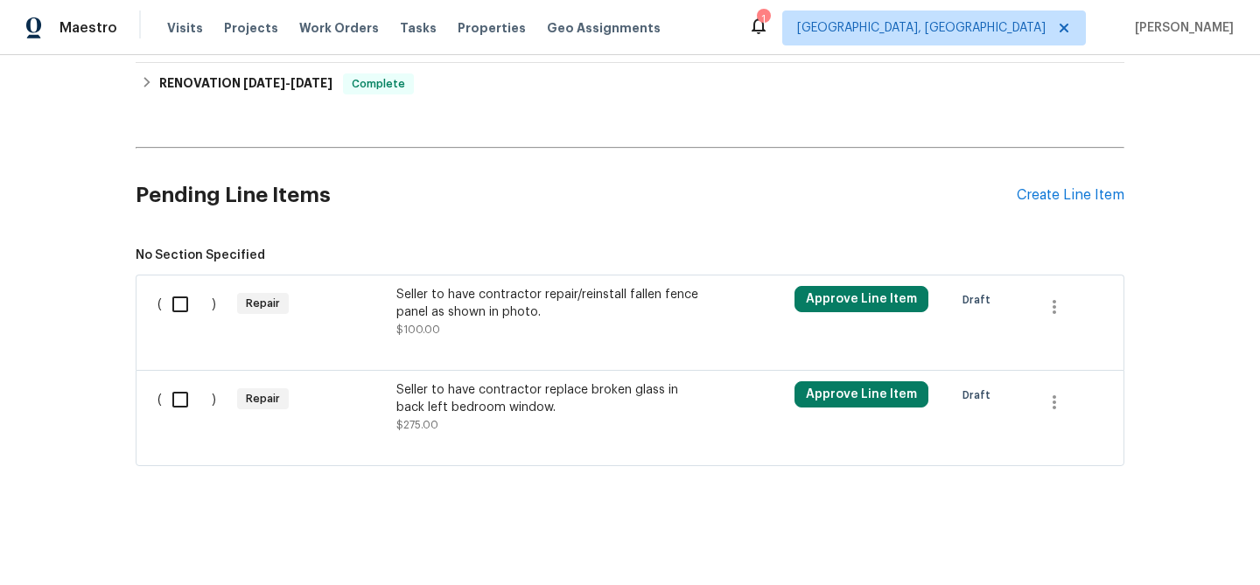
scroll to position [489, 0]
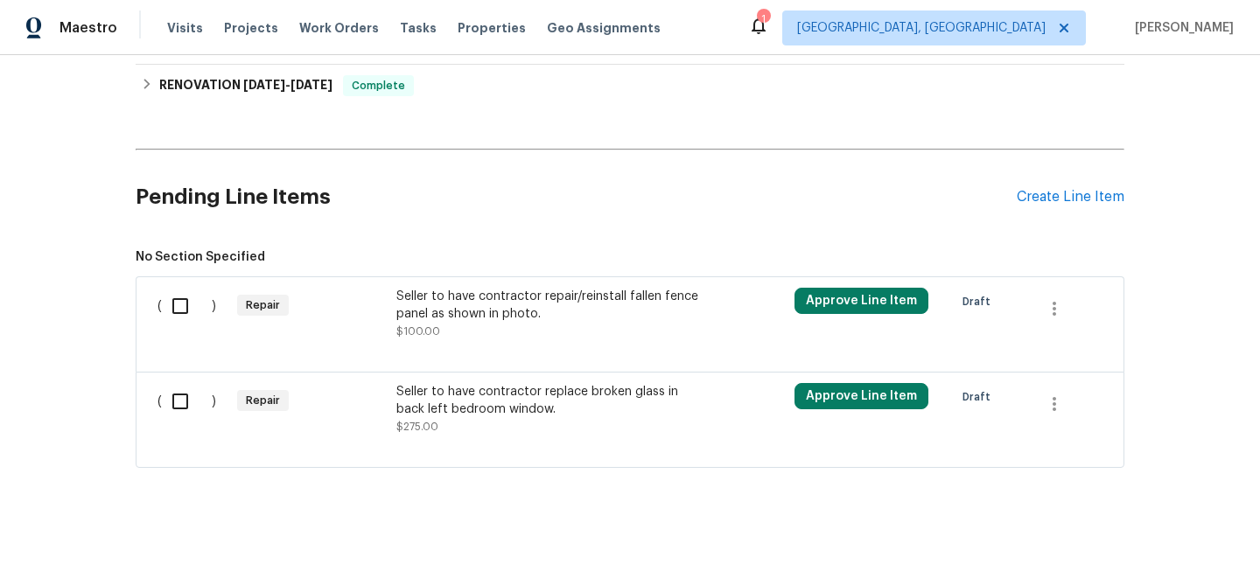
click at [451, 358] on div at bounding box center [629, 350] width 945 height 21
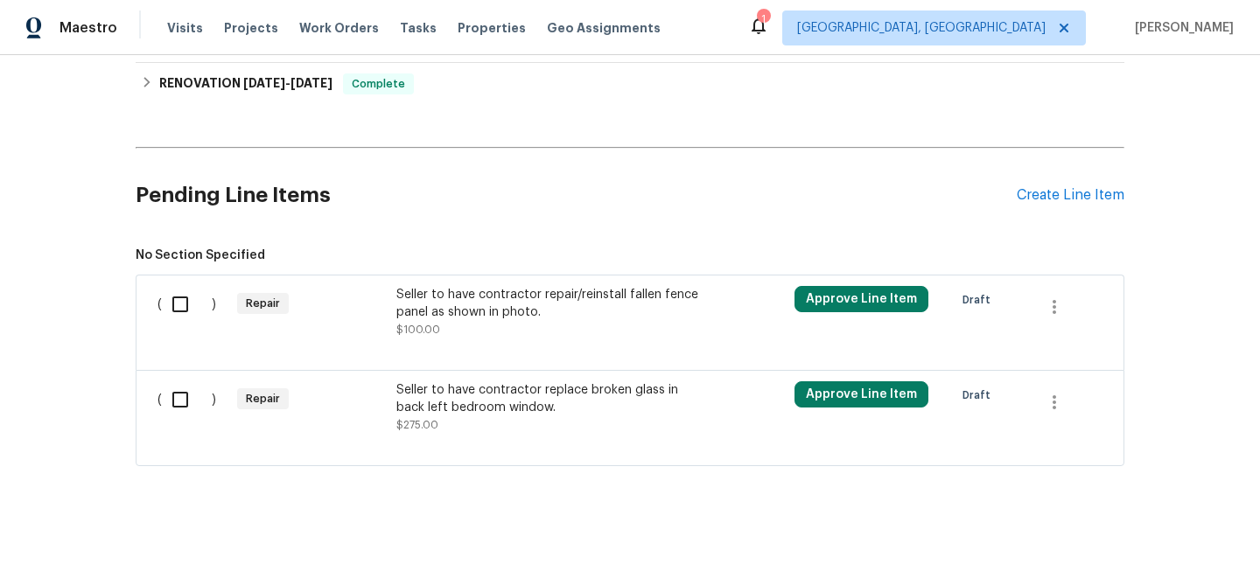
click at [455, 324] on div "Seller to have contractor repair/reinstall fallen fence panel as shown in photo…" at bounding box center [550, 312] width 308 height 52
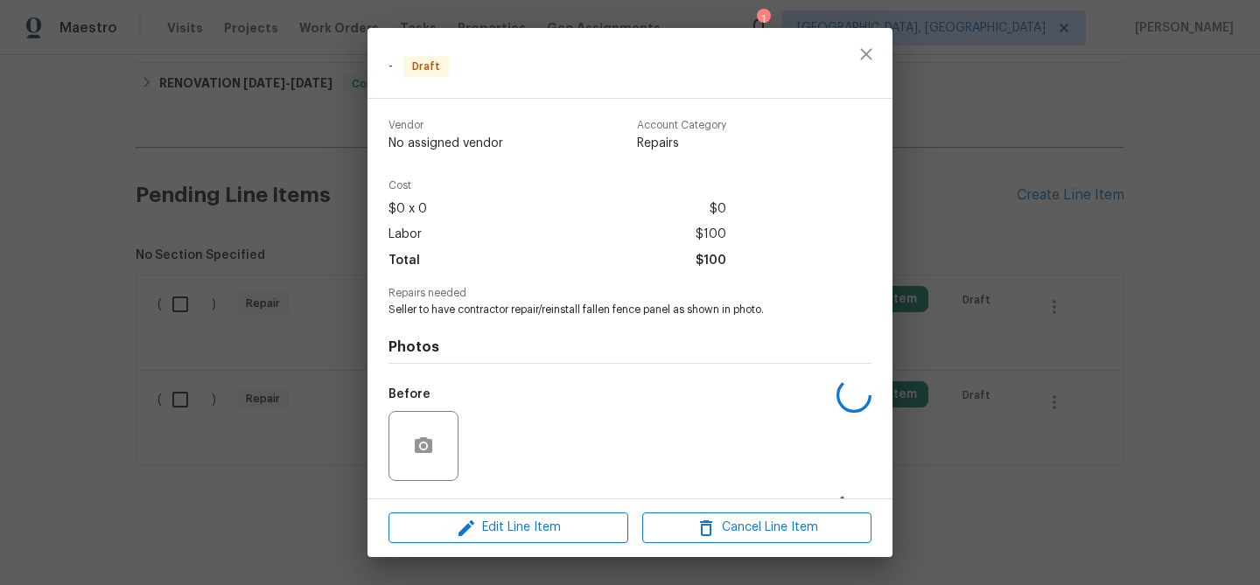
scroll to position [114, 0]
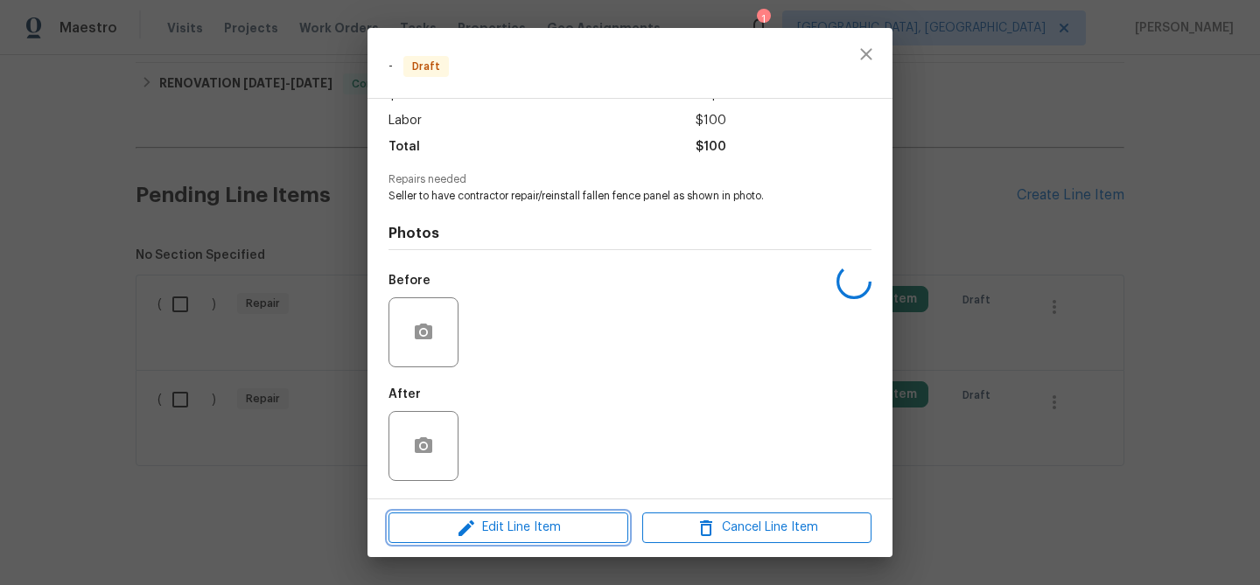
click at [444, 523] on span "Edit Line Item" at bounding box center [508, 528] width 229 height 22
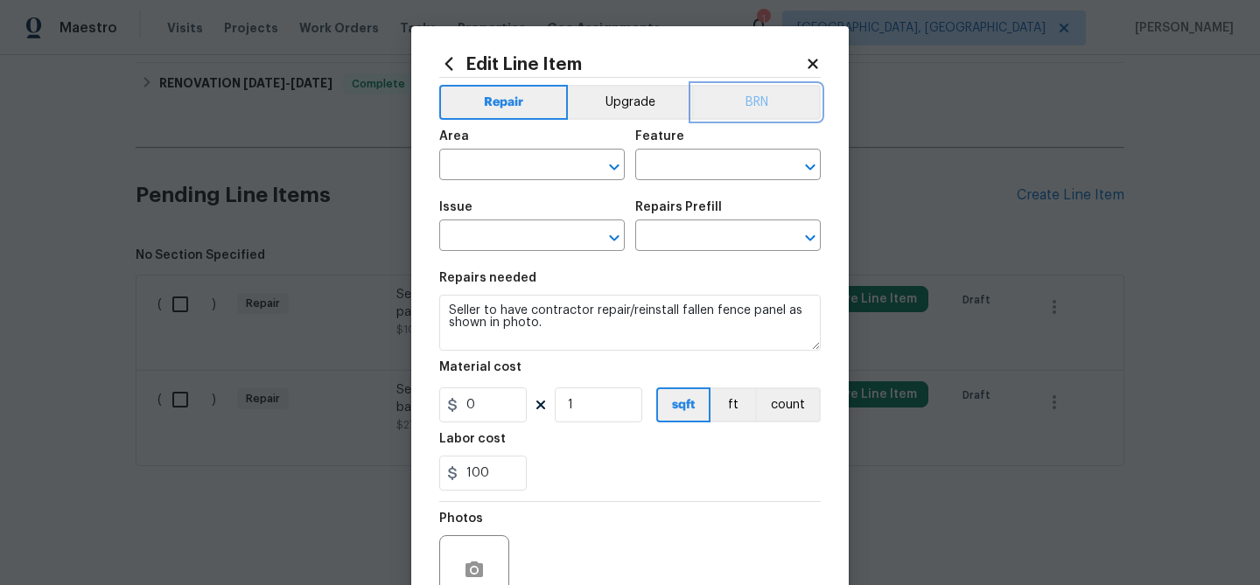
click at [742, 106] on button "BRN" at bounding box center [756, 102] width 129 height 35
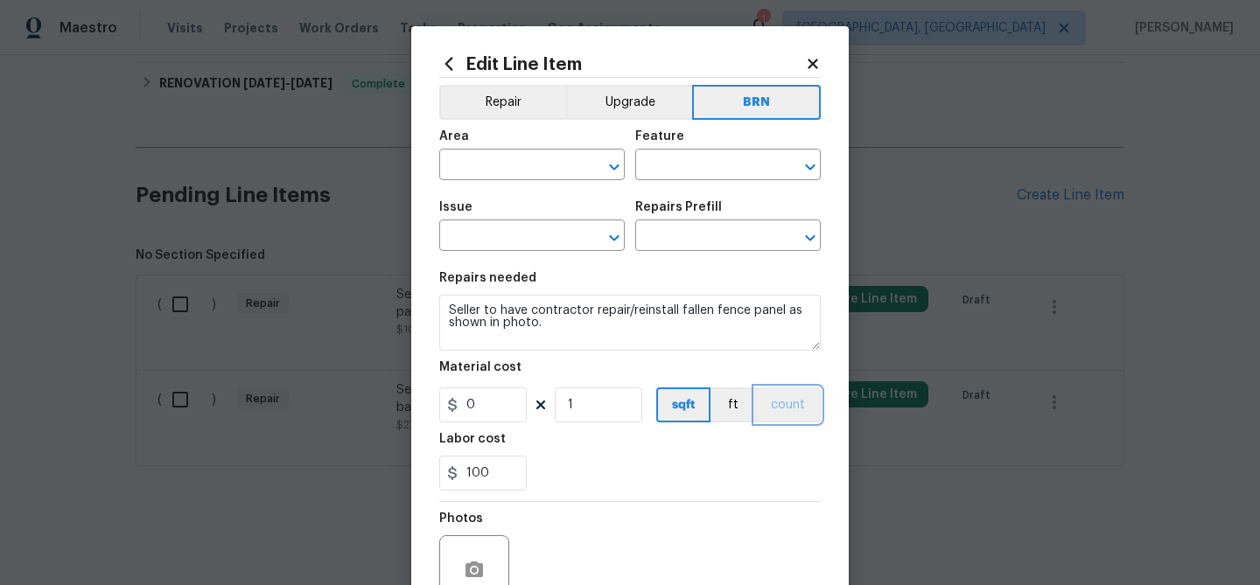
click at [779, 394] on button "count" at bounding box center [788, 405] width 66 height 35
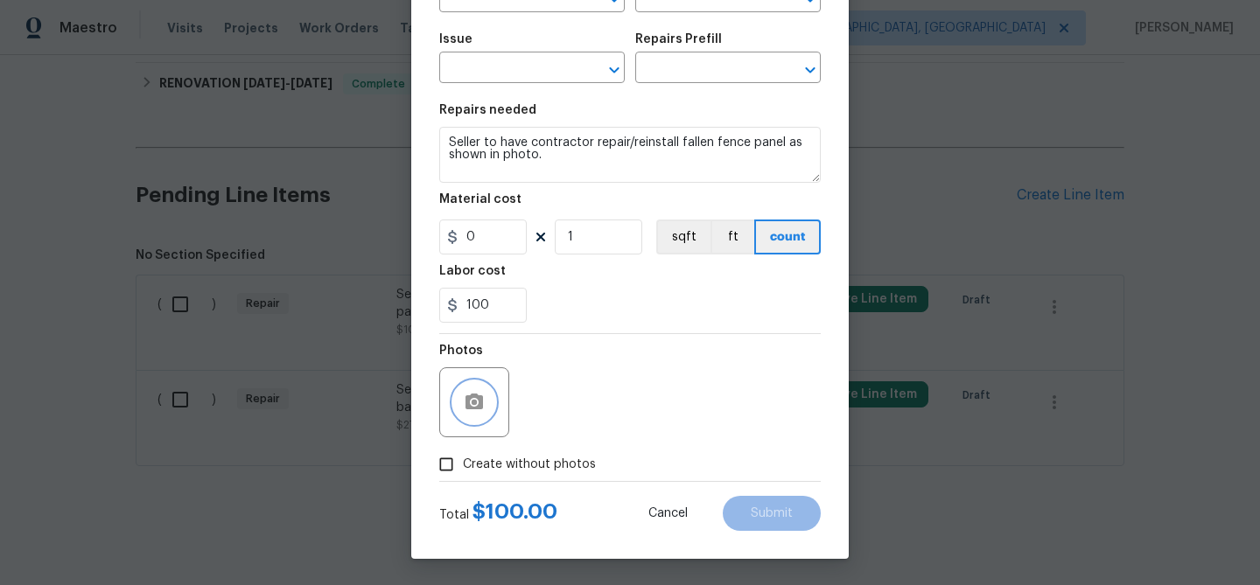
click at [459, 395] on button "button" at bounding box center [474, 402] width 42 height 42
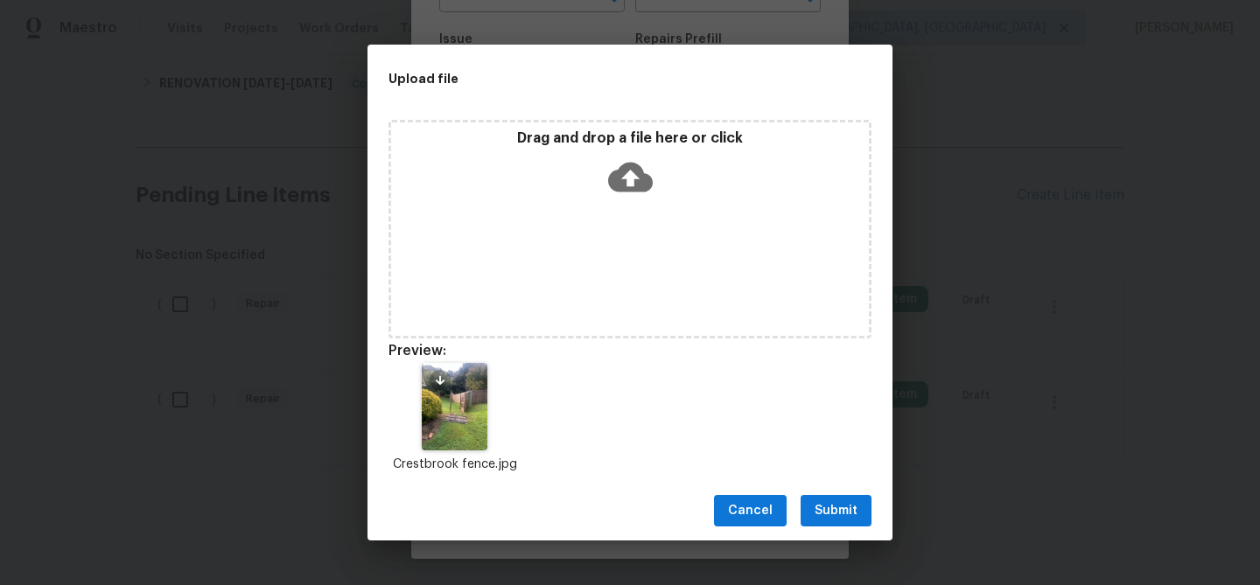
click at [817, 516] on span "Submit" at bounding box center [835, 511] width 43 height 22
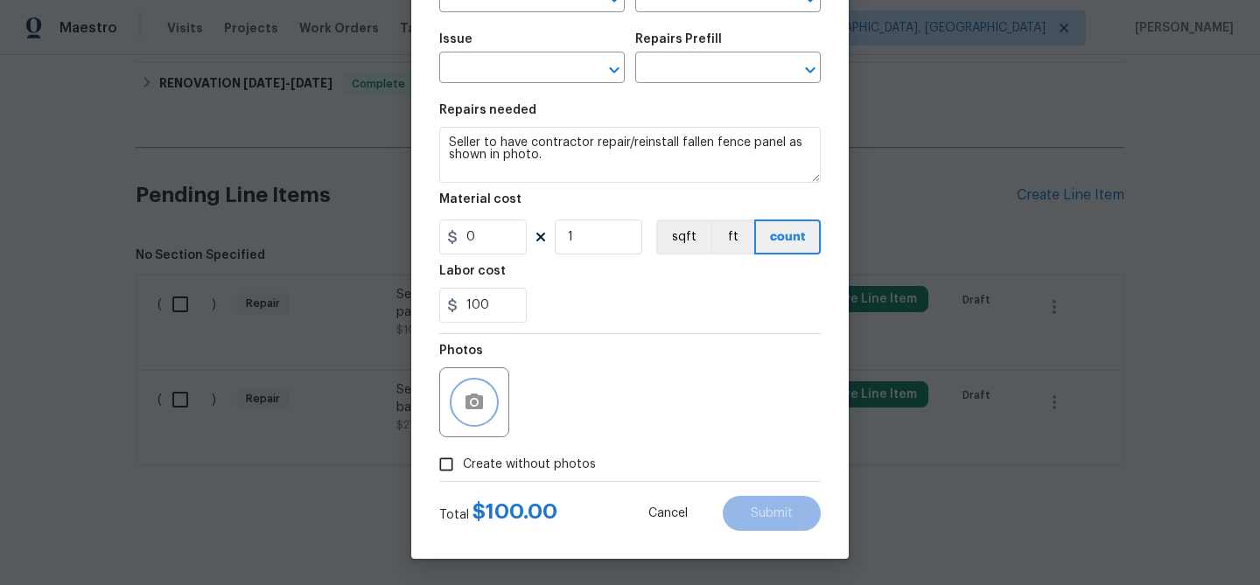
scroll to position [0, 0]
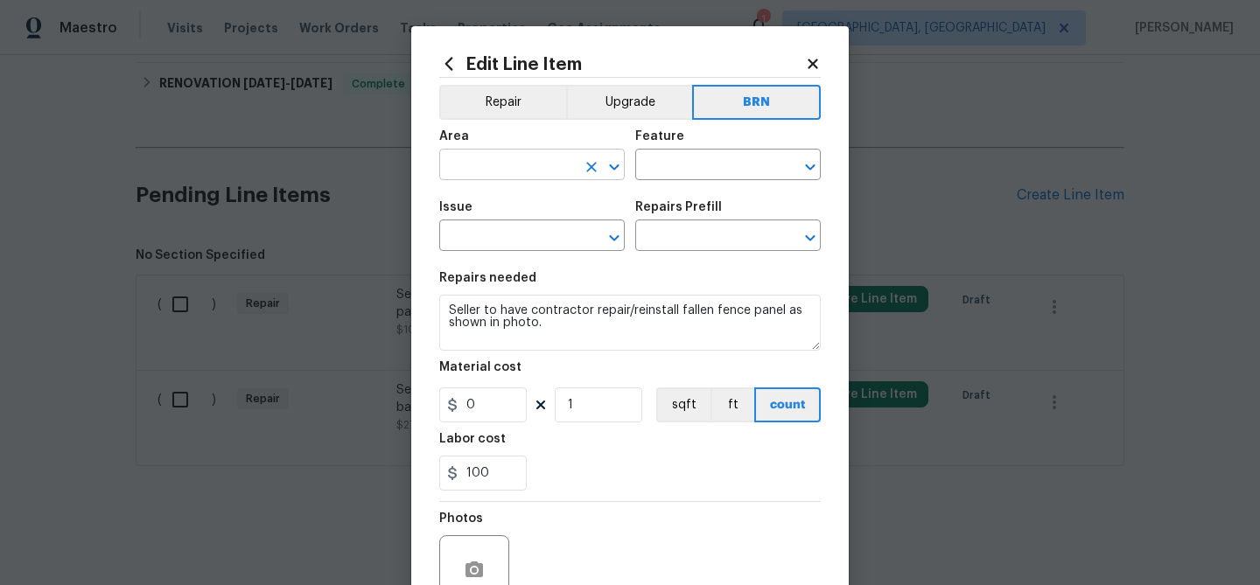
click at [492, 168] on input "text" at bounding box center [507, 166] width 136 height 27
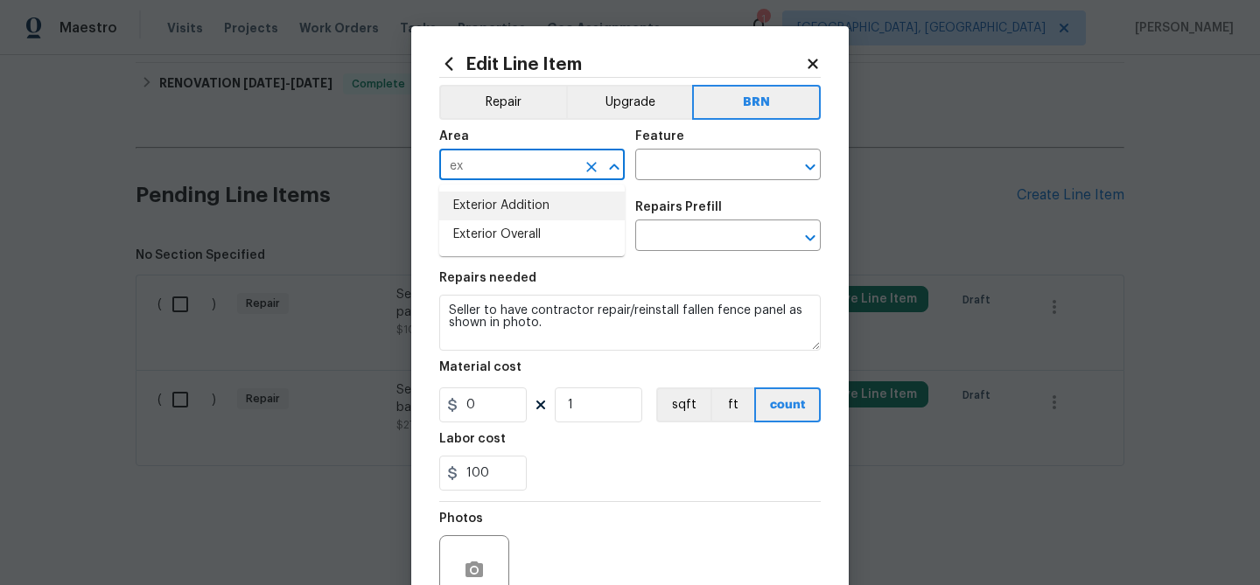
click at [514, 205] on li "Exterior Addition" at bounding box center [531, 206] width 185 height 29
type input "Exterior Addition"
click at [644, 155] on input "text" at bounding box center [703, 166] width 136 height 27
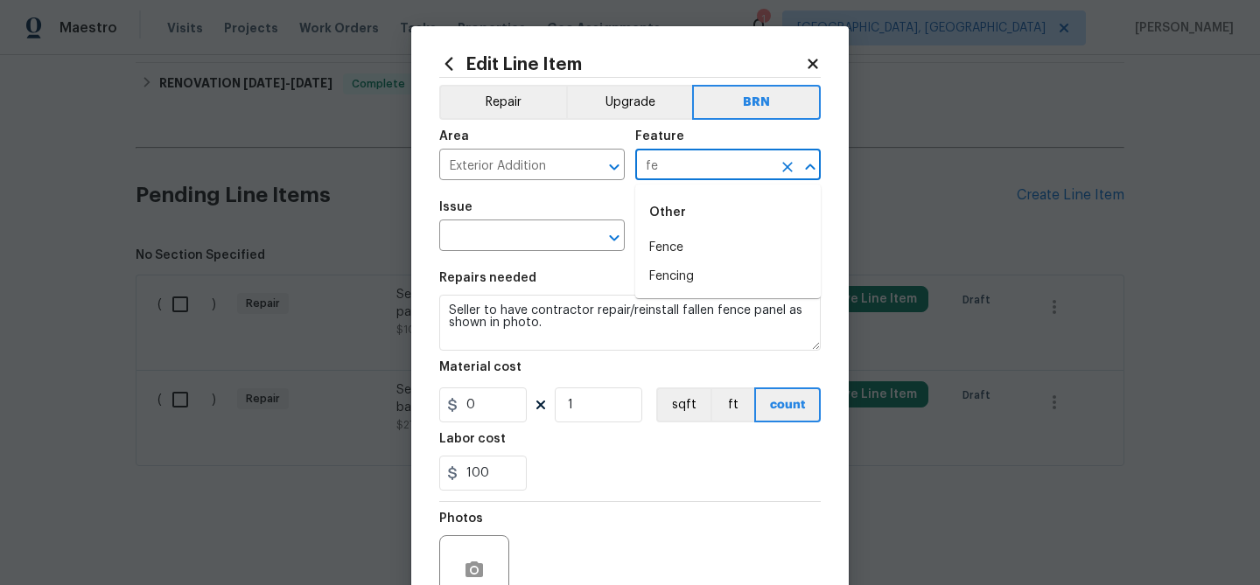
type input "fen"
type input "c"
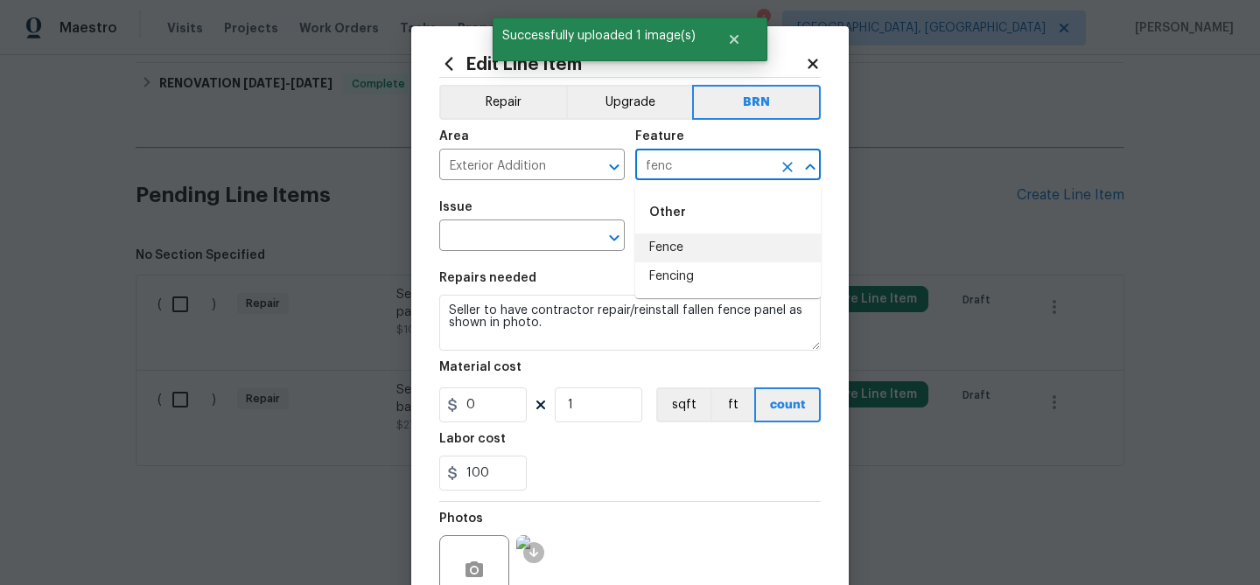
click at [670, 255] on li "Fence" at bounding box center [727, 248] width 185 height 29
type input "Fence"
click at [517, 244] on input "text" at bounding box center [507, 237] width 136 height 27
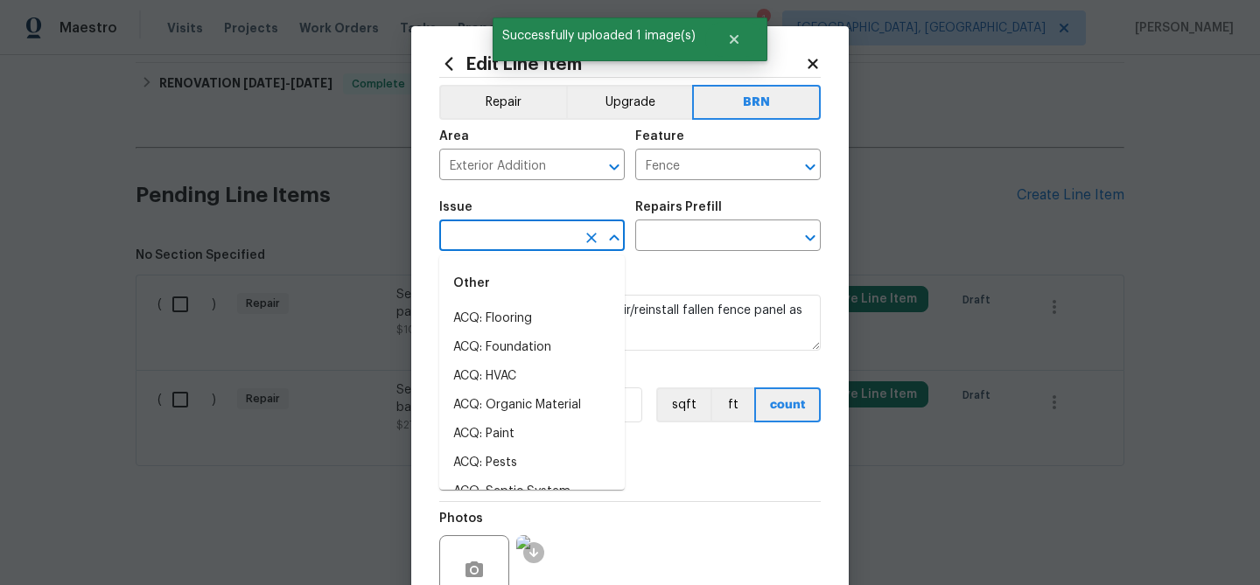
type input "d"
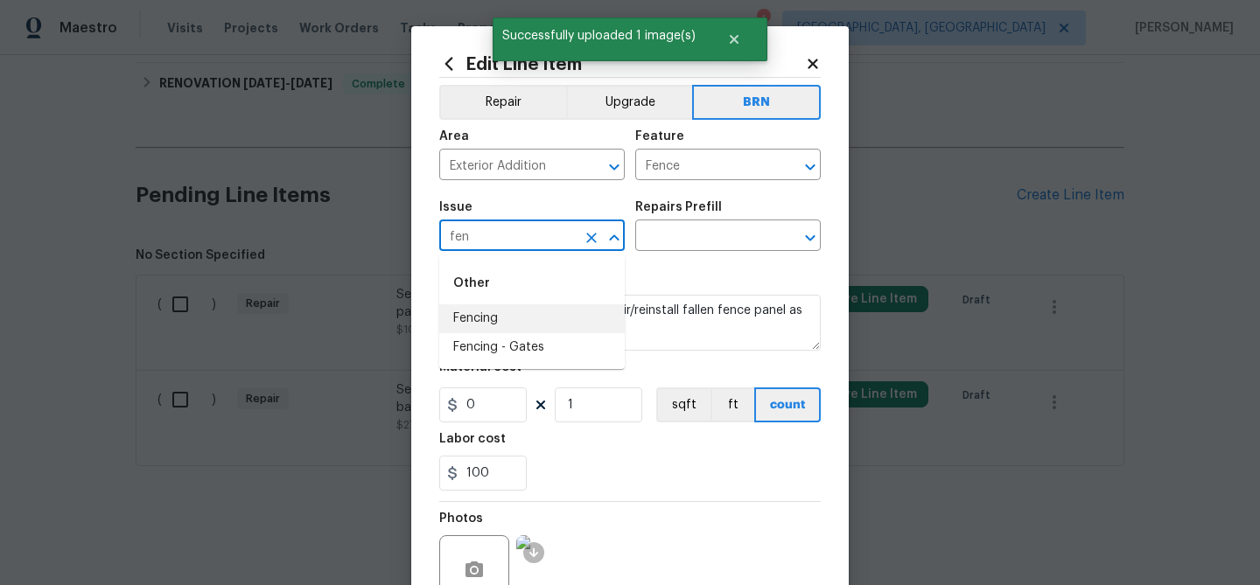
click at [503, 322] on li "Fencing" at bounding box center [531, 318] width 185 height 29
type input "Fencing"
click at [503, 322] on textarea "Seller to have contractor repair/reinstall fallen fence panel as shown in photo." at bounding box center [629, 323] width 381 height 56
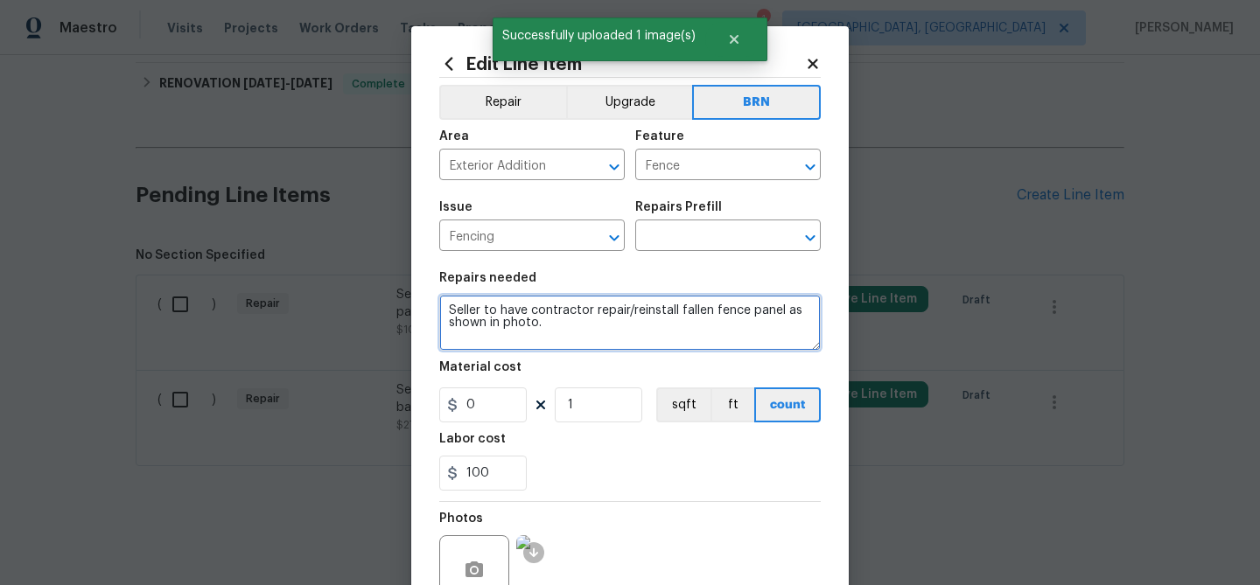
click at [503, 322] on textarea "Seller to have contractor repair/reinstall fallen fence panel as shown in photo." at bounding box center [629, 323] width 381 height 56
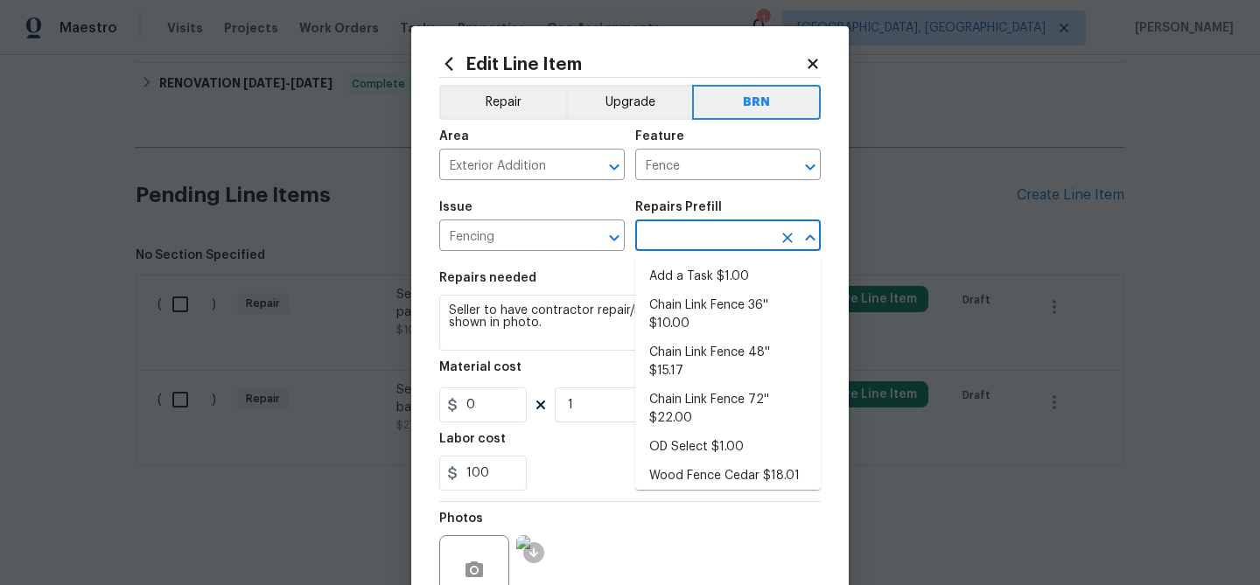
click at [679, 240] on input "text" at bounding box center [703, 237] width 136 height 27
click at [670, 274] on li "Add a Task $1.00" at bounding box center [727, 276] width 185 height 29
type input "Add a Task $1.00"
type textarea "HPM to detail"
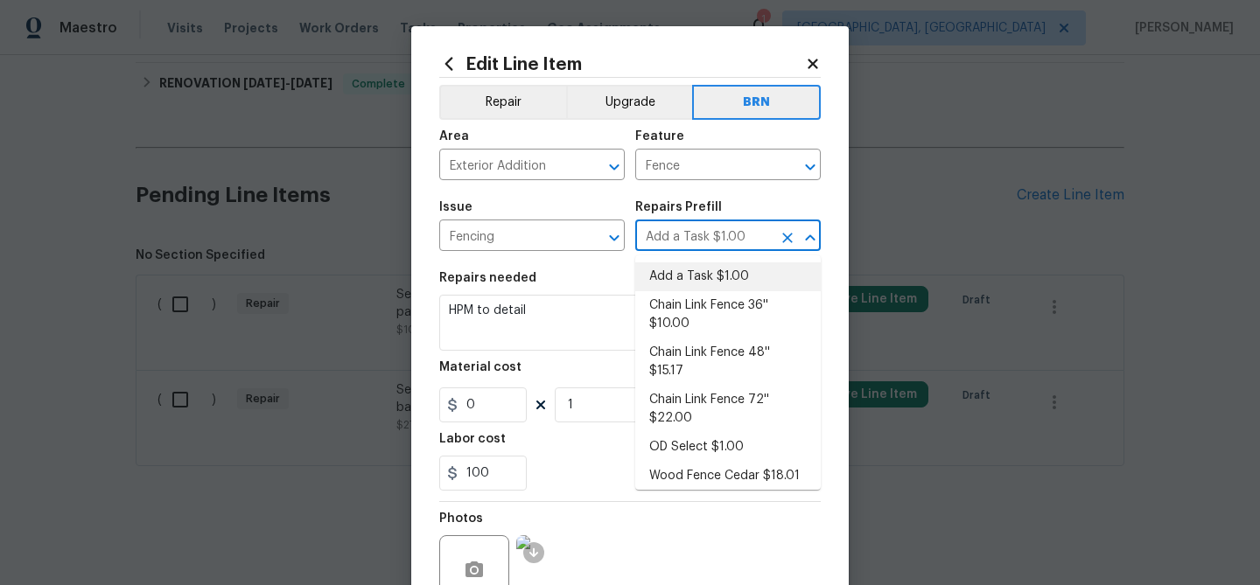
type input "1"
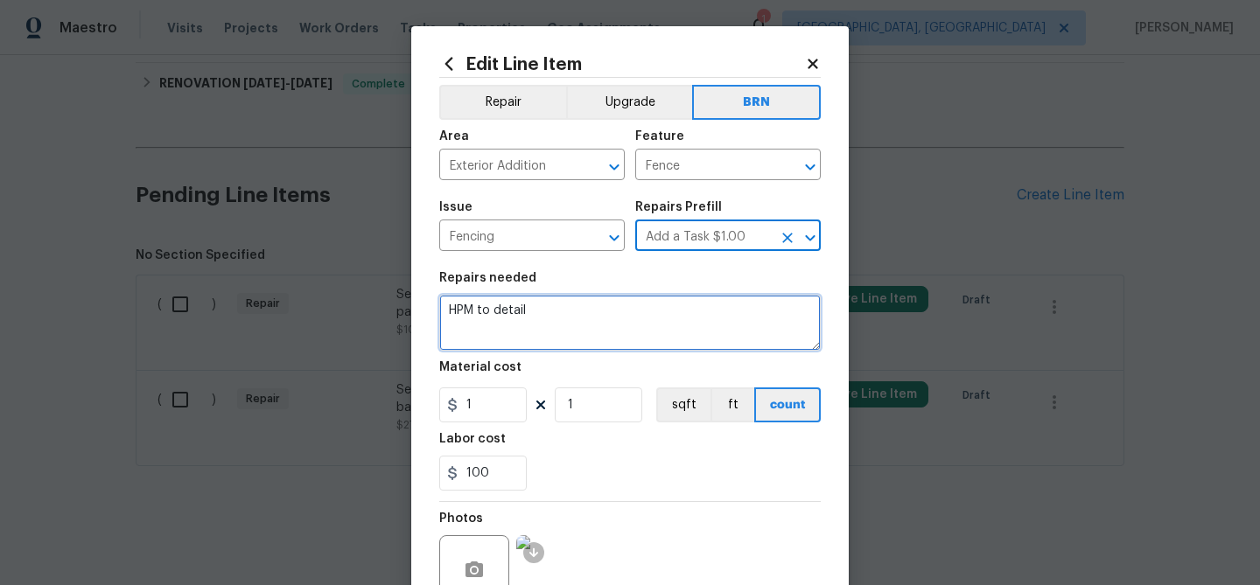
click at [531, 310] on textarea "HPM to detail" at bounding box center [629, 323] width 381 height 56
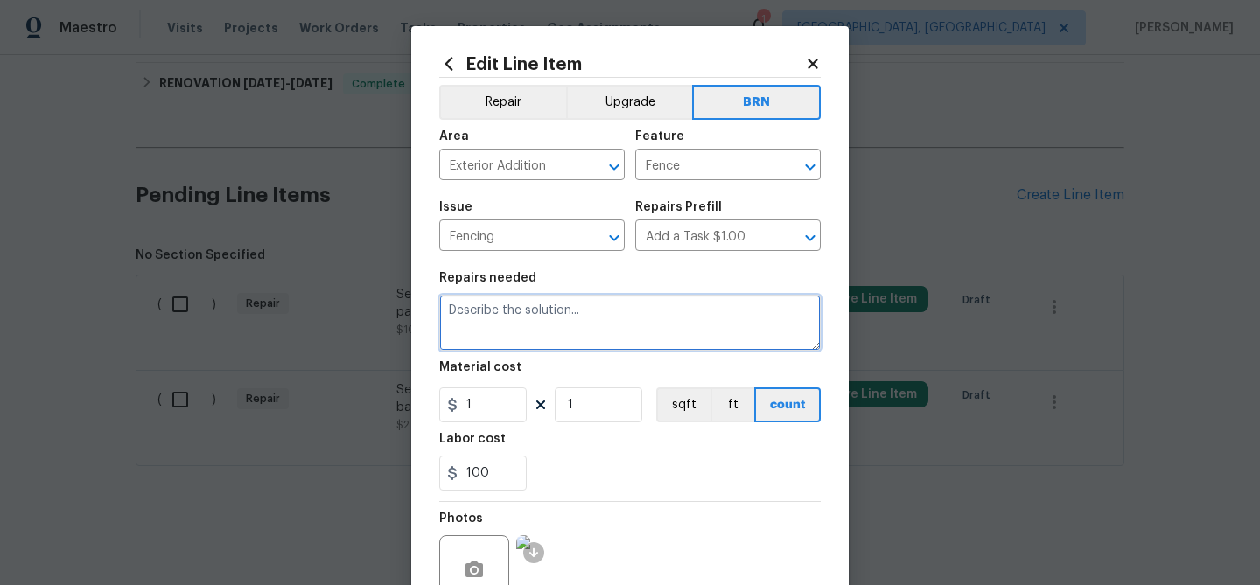
paste textarea "Seller to have contractor repair/reinstall fallen fence panel as shown in photo."
type textarea "Seller to have contractor repair/reinstall fallen fence panel as shown in photo."
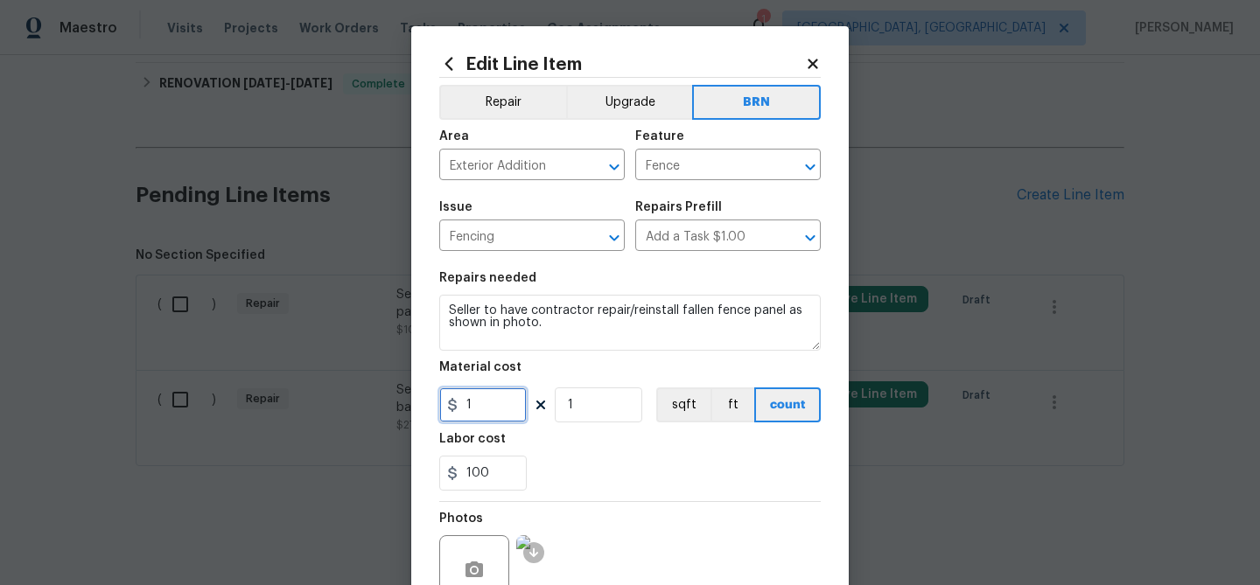
click at [491, 396] on input "1" at bounding box center [482, 405] width 87 height 35
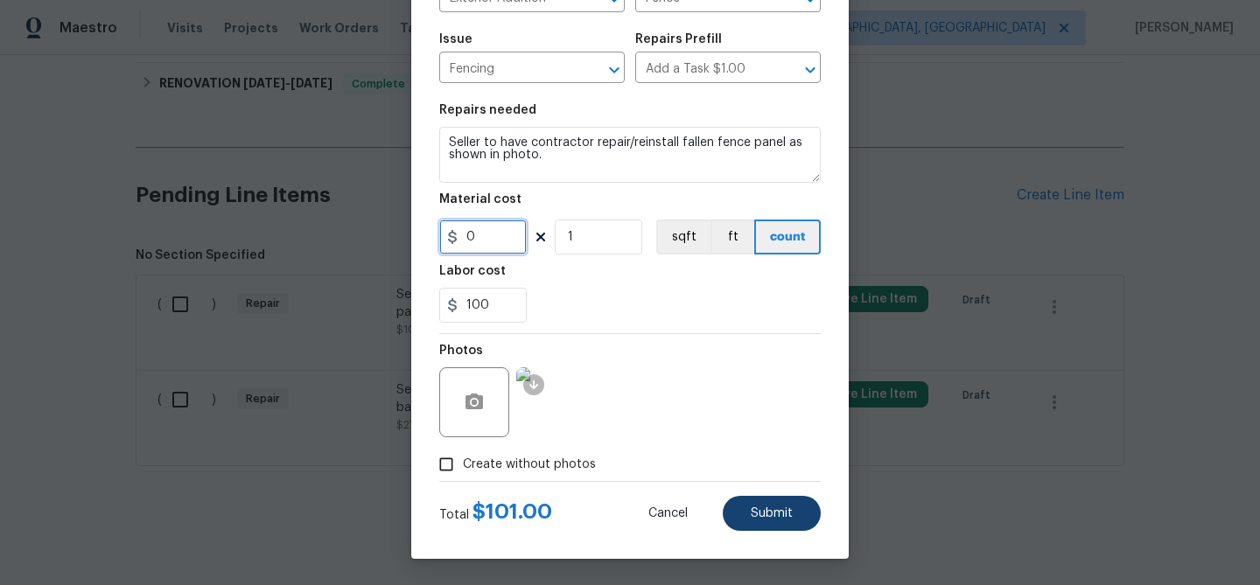
type input "0"
click at [777, 503] on button "Submit" at bounding box center [772, 513] width 98 height 35
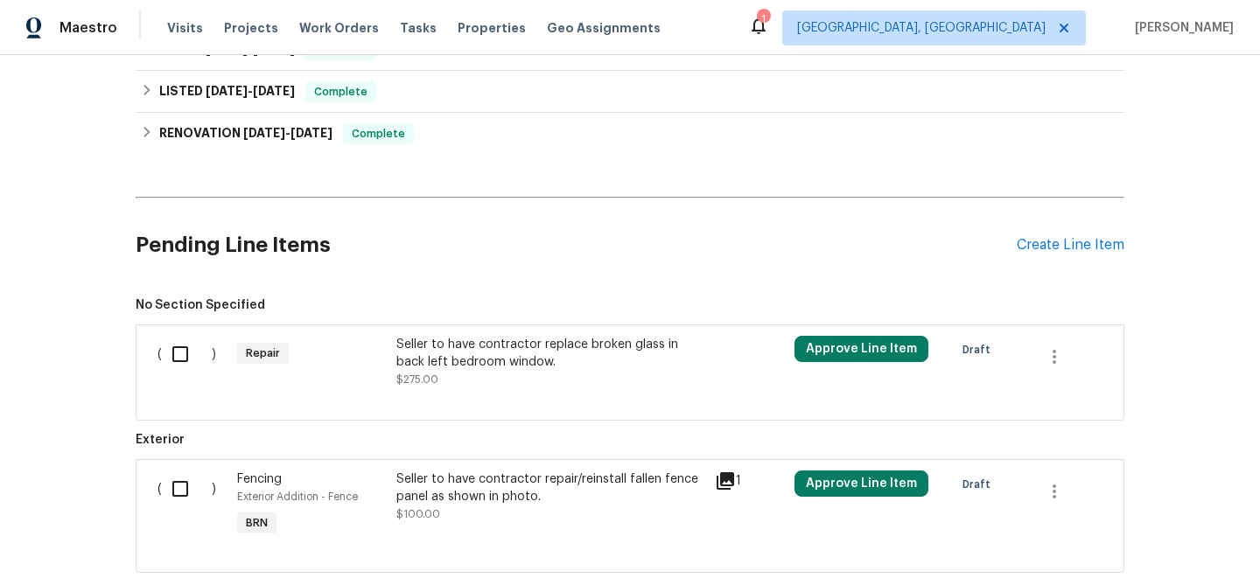
scroll to position [492, 0]
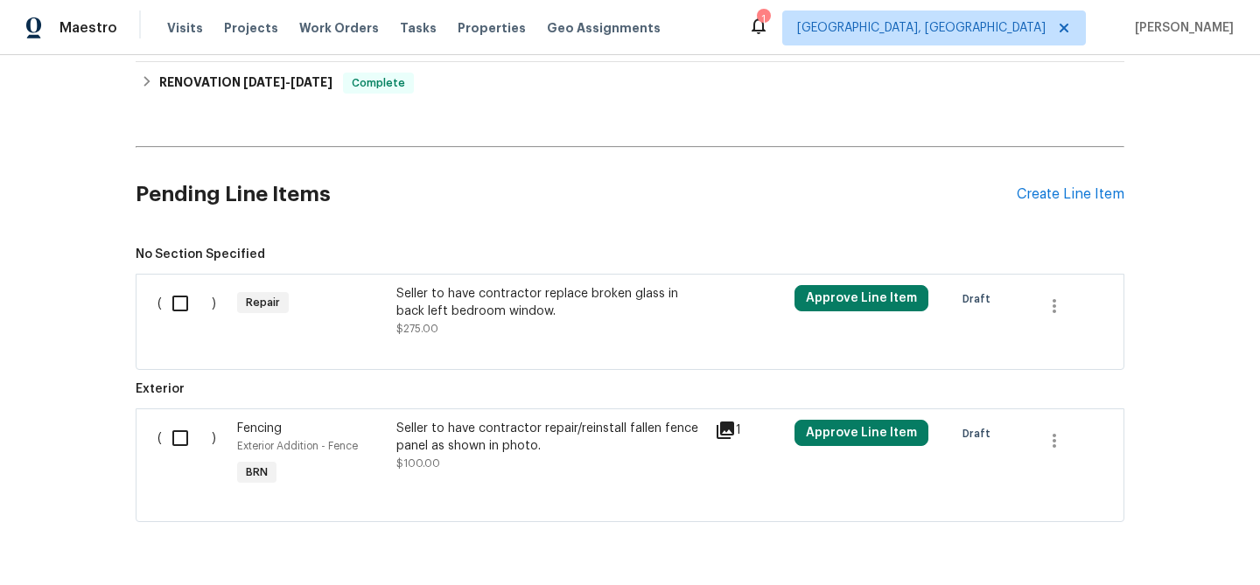
click at [441, 314] on div "Seller to have contractor replace broken glass in back left bedroom window." at bounding box center [550, 302] width 308 height 35
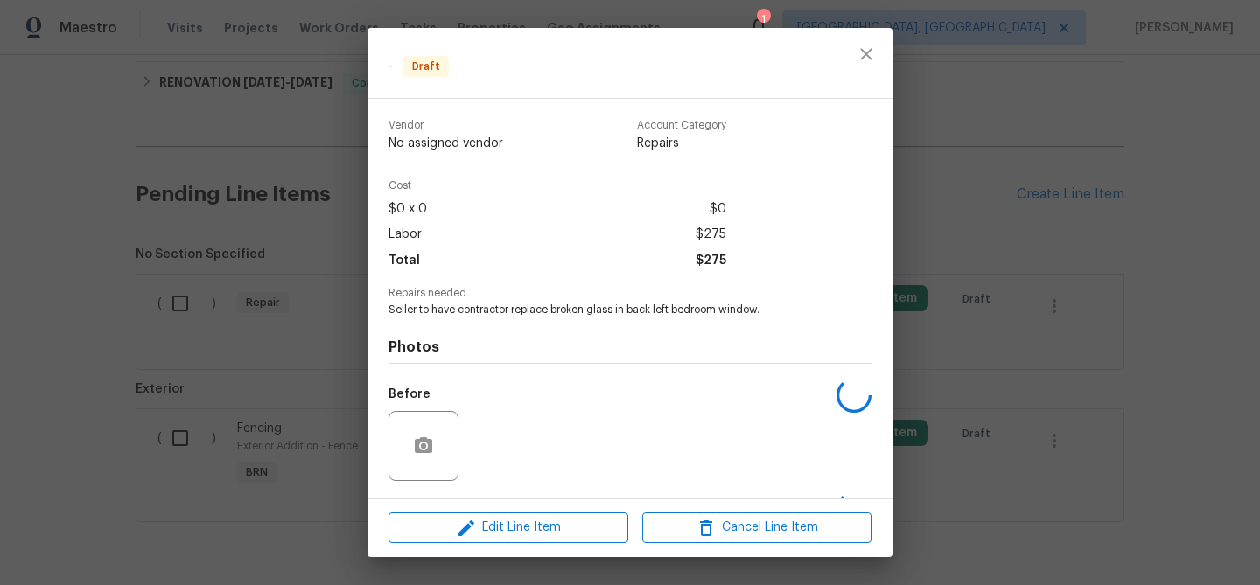
scroll to position [114, 0]
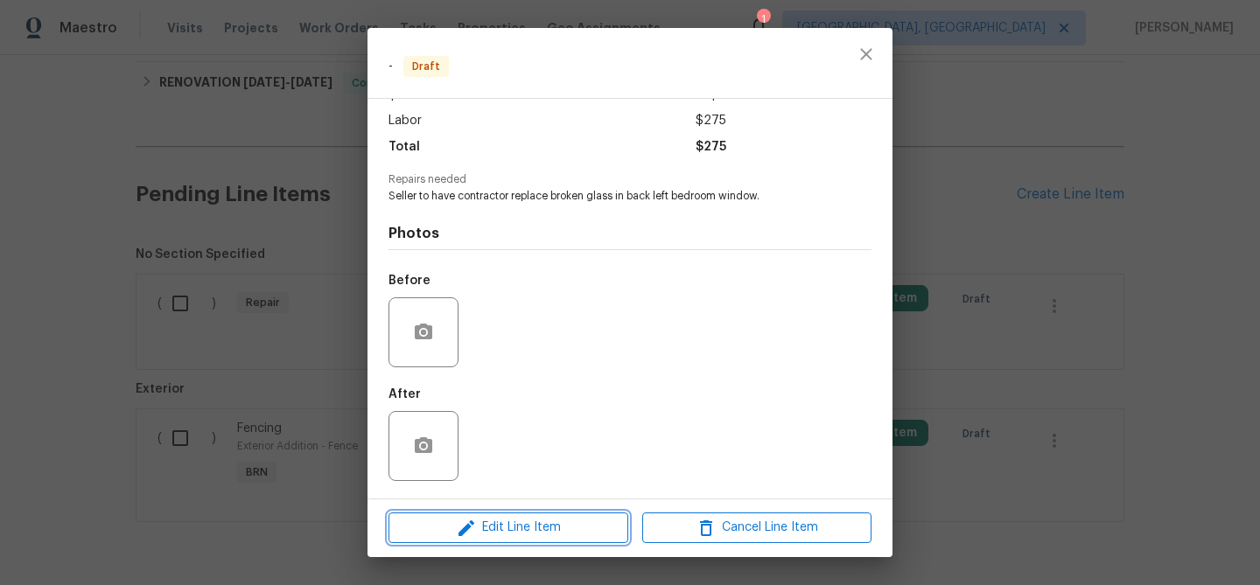
click at [496, 522] on span "Edit Line Item" at bounding box center [508, 528] width 229 height 22
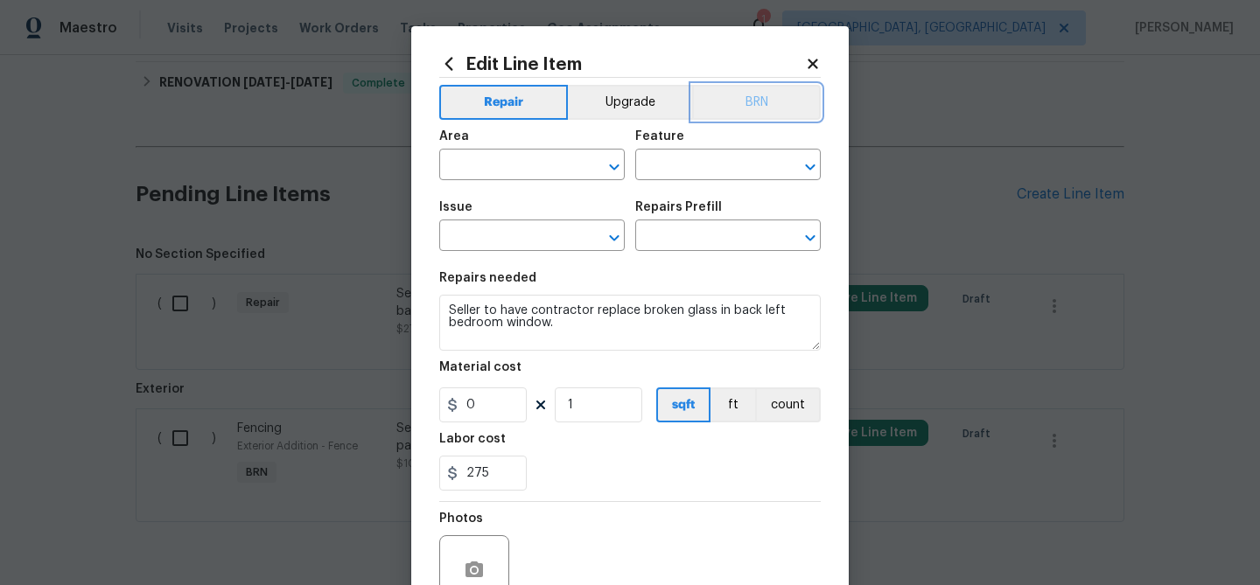
click at [764, 102] on button "BRN" at bounding box center [756, 102] width 129 height 35
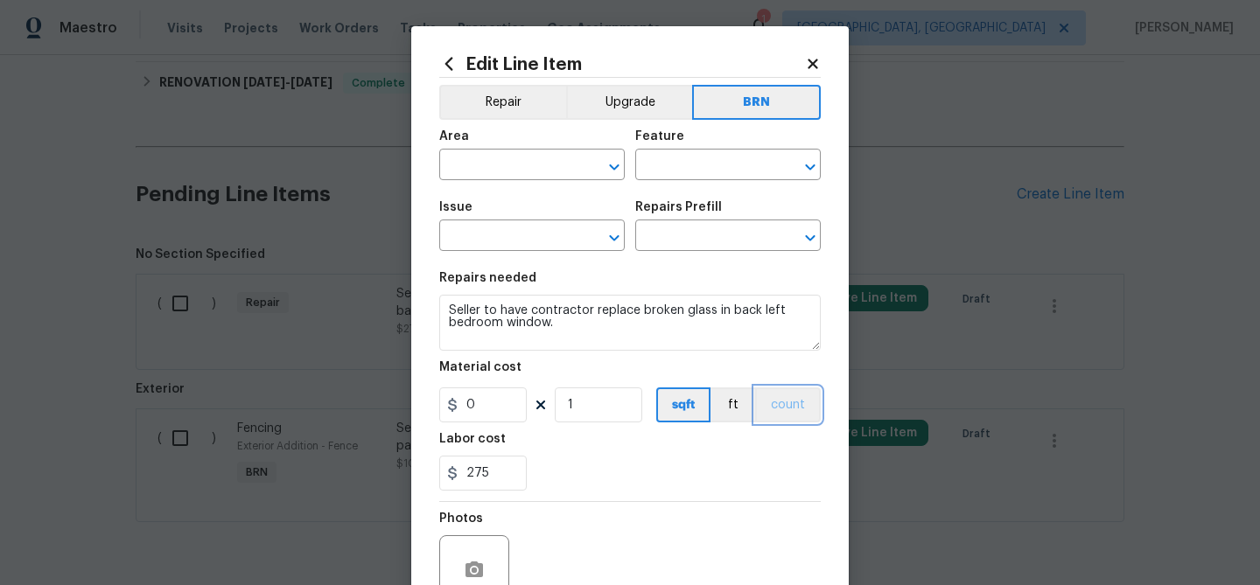
click at [793, 420] on button "count" at bounding box center [788, 405] width 66 height 35
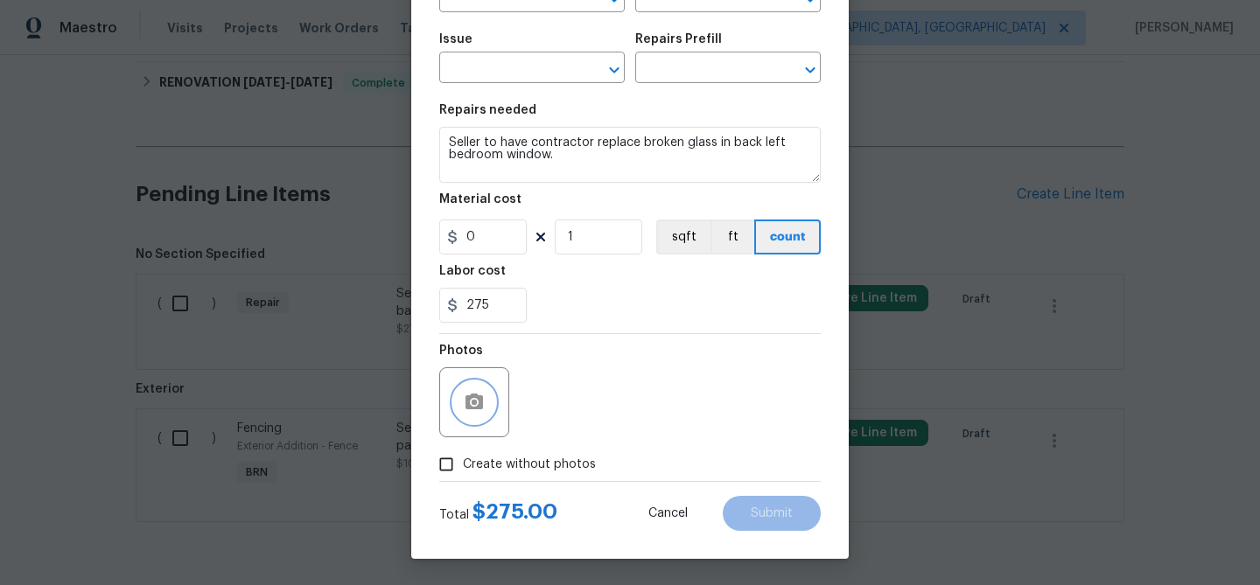
click at [479, 397] on icon "button" at bounding box center [473, 402] width 17 height 16
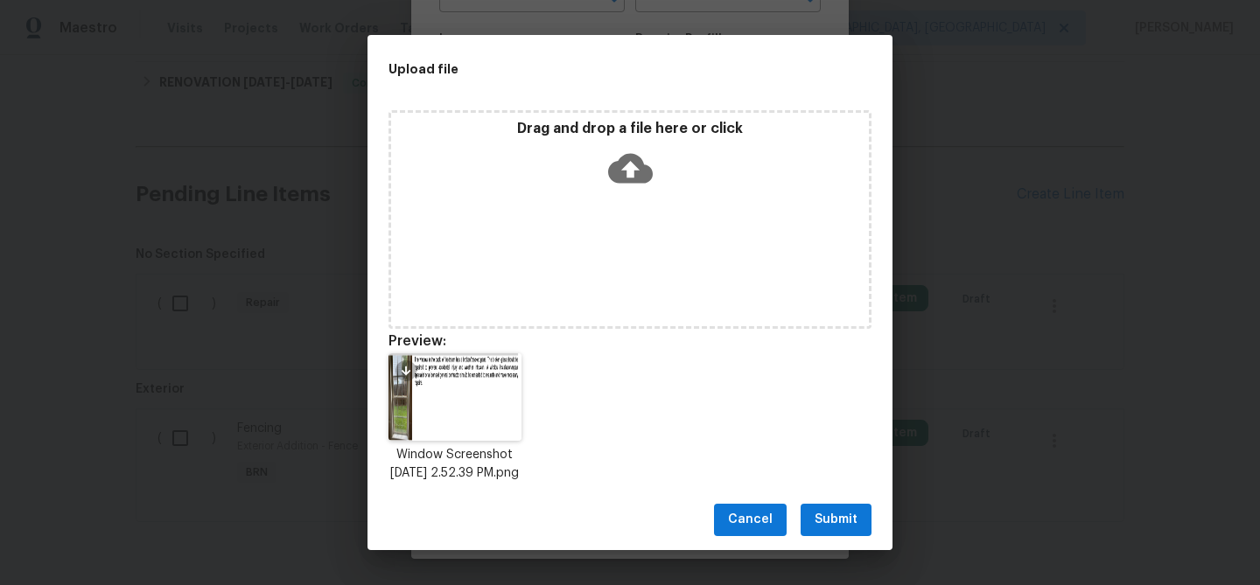
click at [821, 518] on span "Submit" at bounding box center [835, 520] width 43 height 22
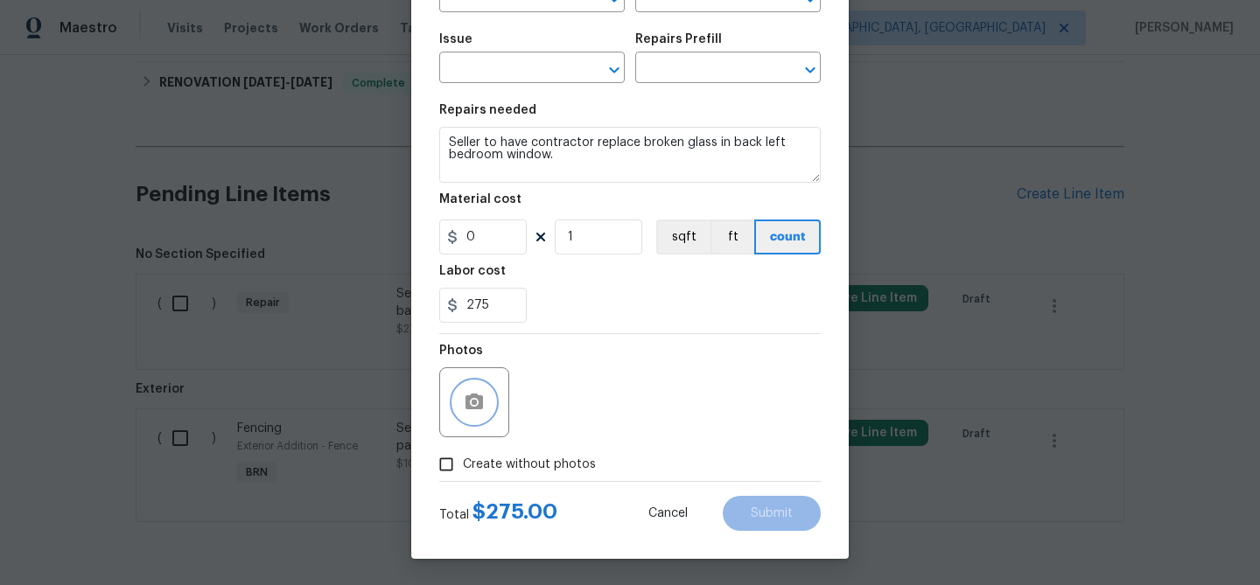
scroll to position [0, 0]
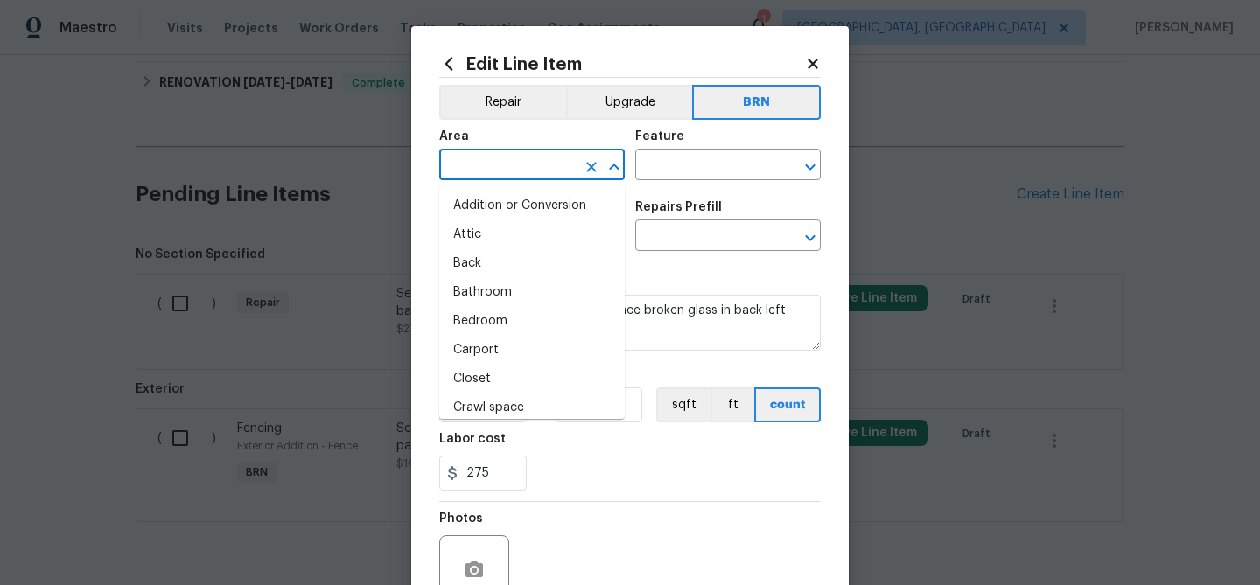
click at [470, 165] on input "text" at bounding box center [507, 166] width 136 height 27
type input "ex"
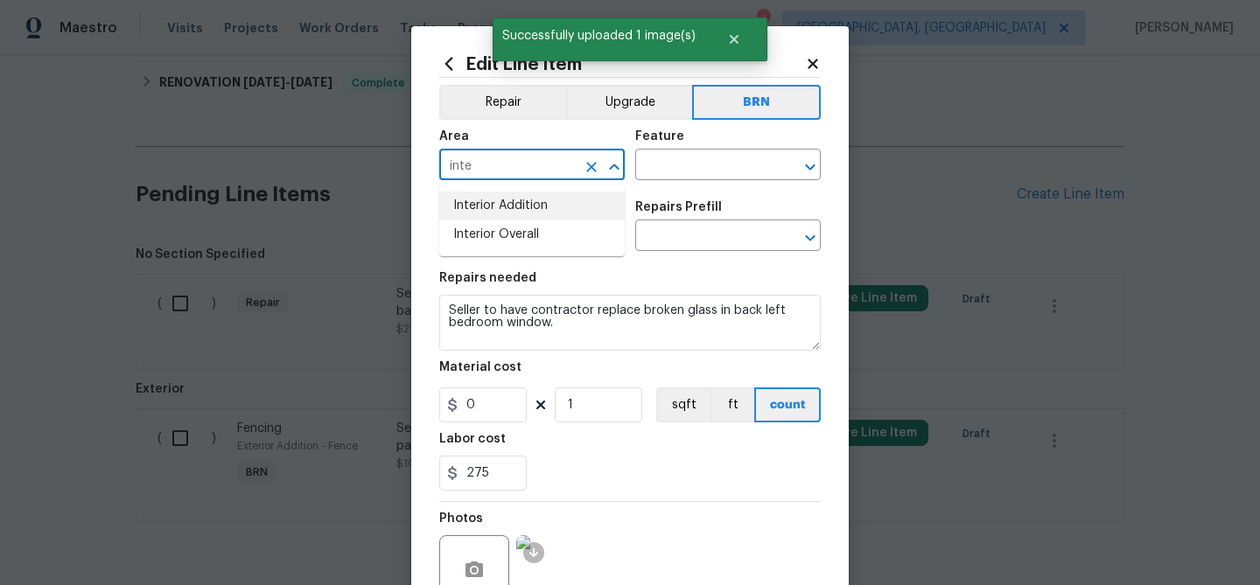
click at [525, 210] on li "Interior Addition" at bounding box center [531, 206] width 185 height 29
type input "Interior Addition"
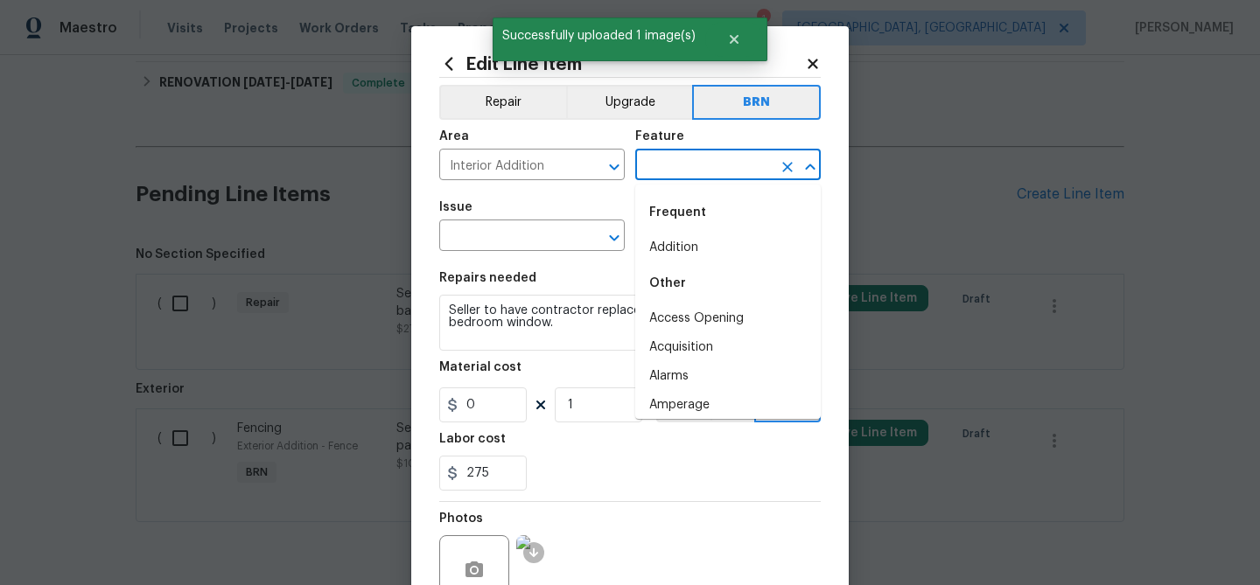
click at [648, 167] on input "text" at bounding box center [703, 166] width 136 height 27
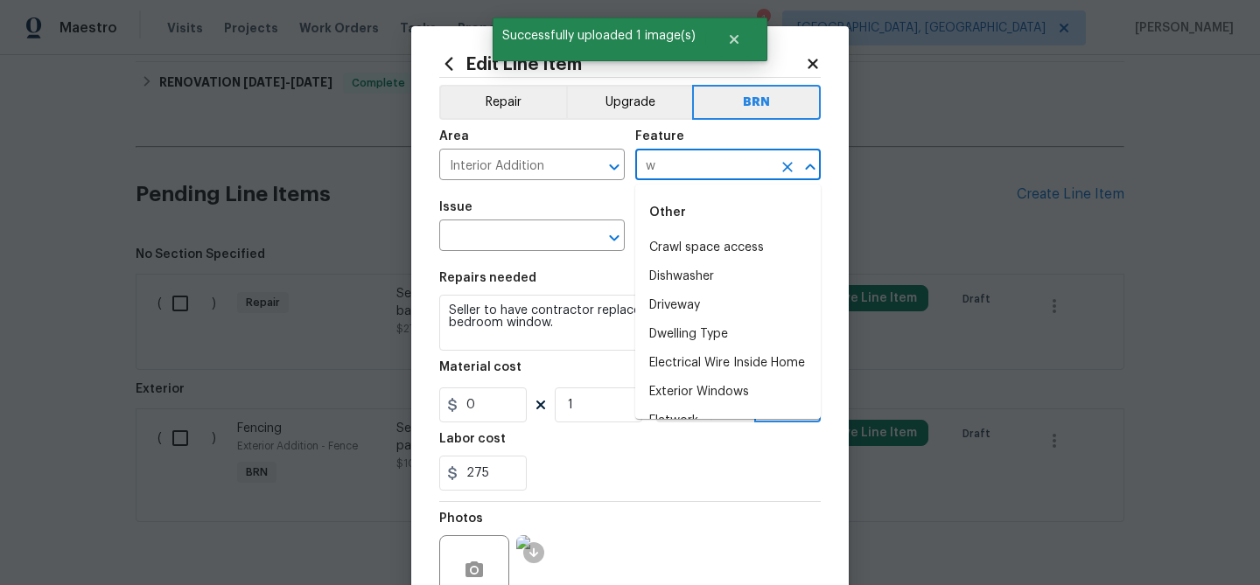
type input "wi"
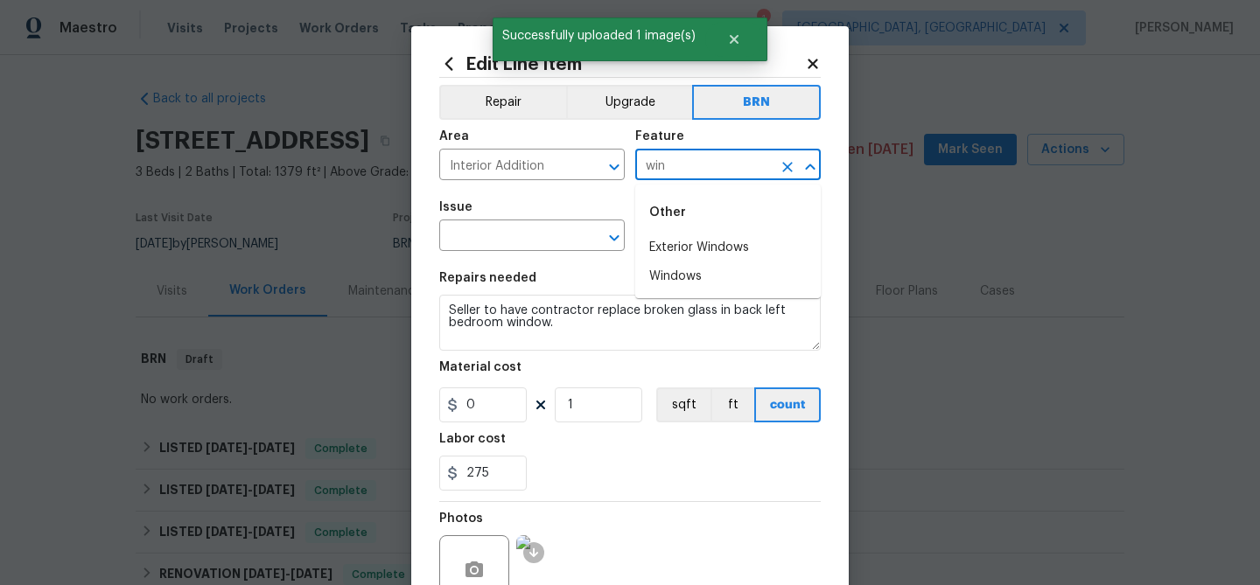
scroll to position [492, 0]
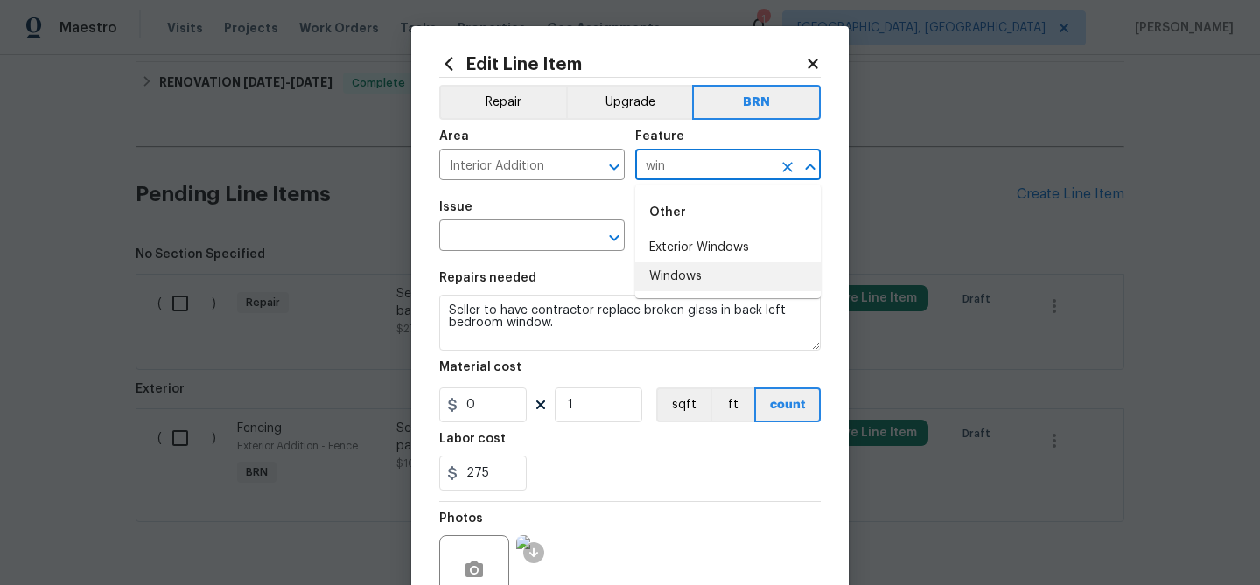
click at [671, 279] on li "Windows" at bounding box center [727, 276] width 185 height 29
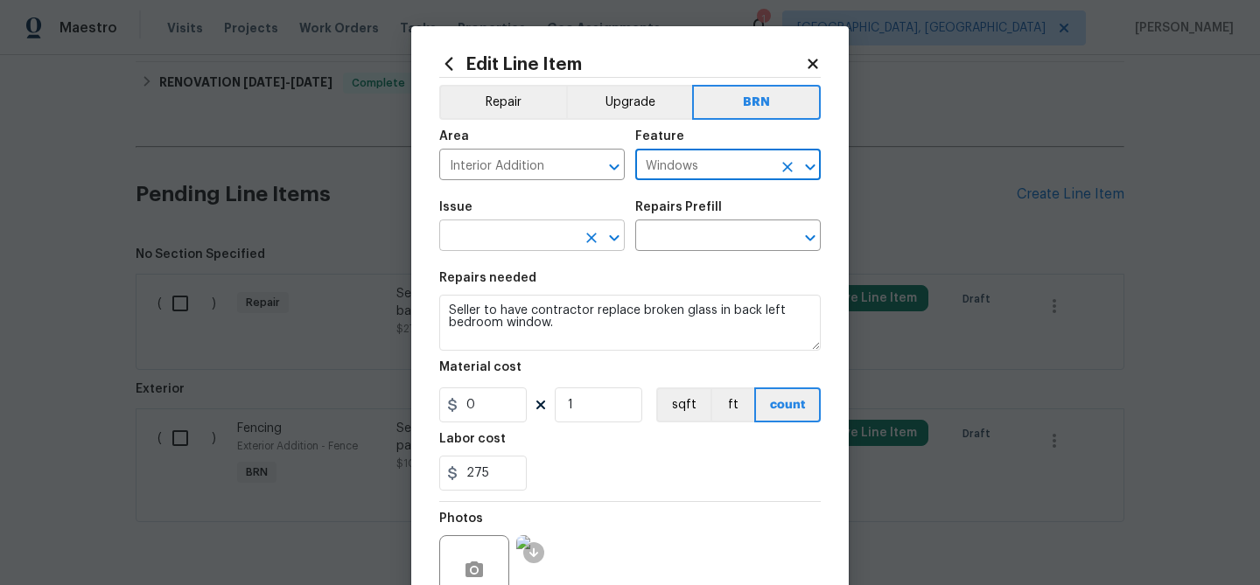
type input "Windows"
click at [549, 239] on input "text" at bounding box center [507, 237] width 136 height 27
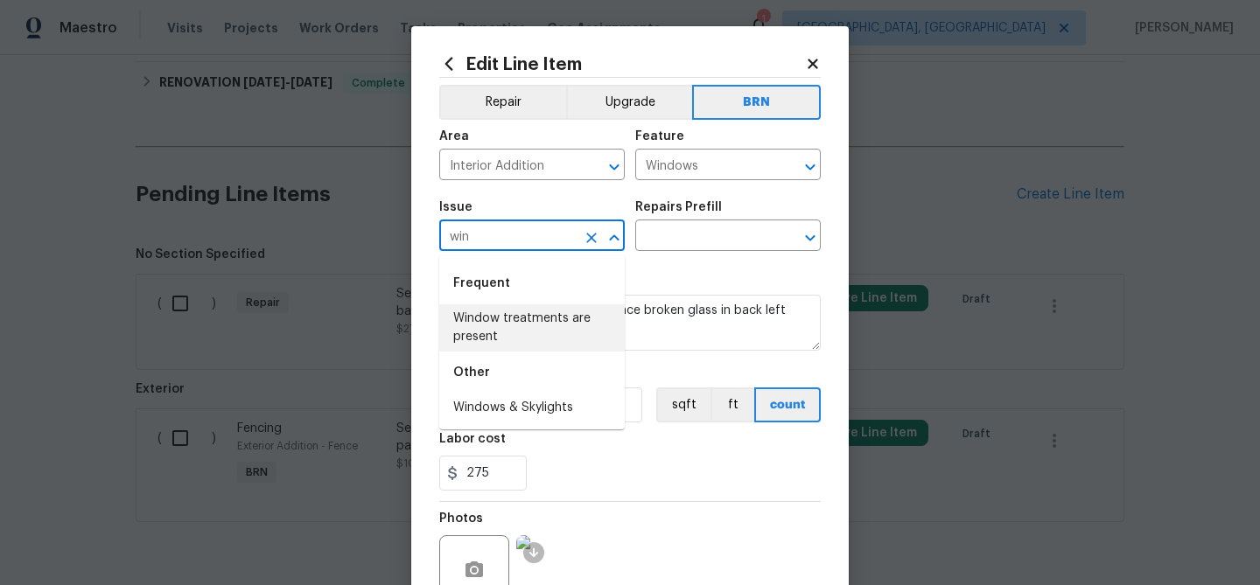
click at [527, 322] on li "Window treatments are present" at bounding box center [531, 327] width 185 height 47
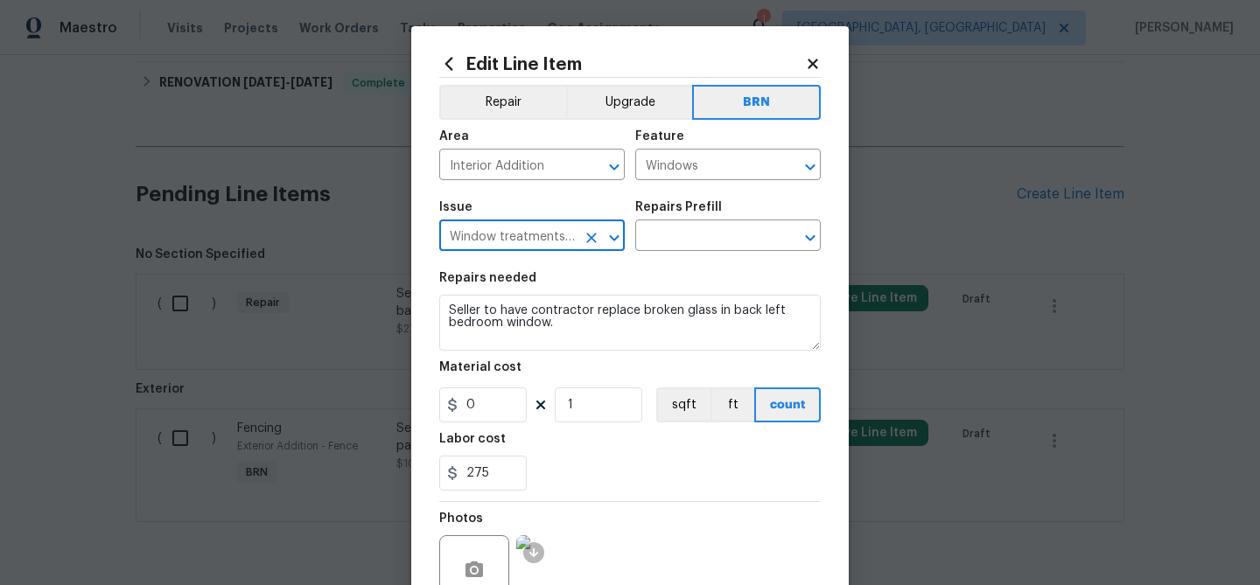
type input "Window treatments are present"
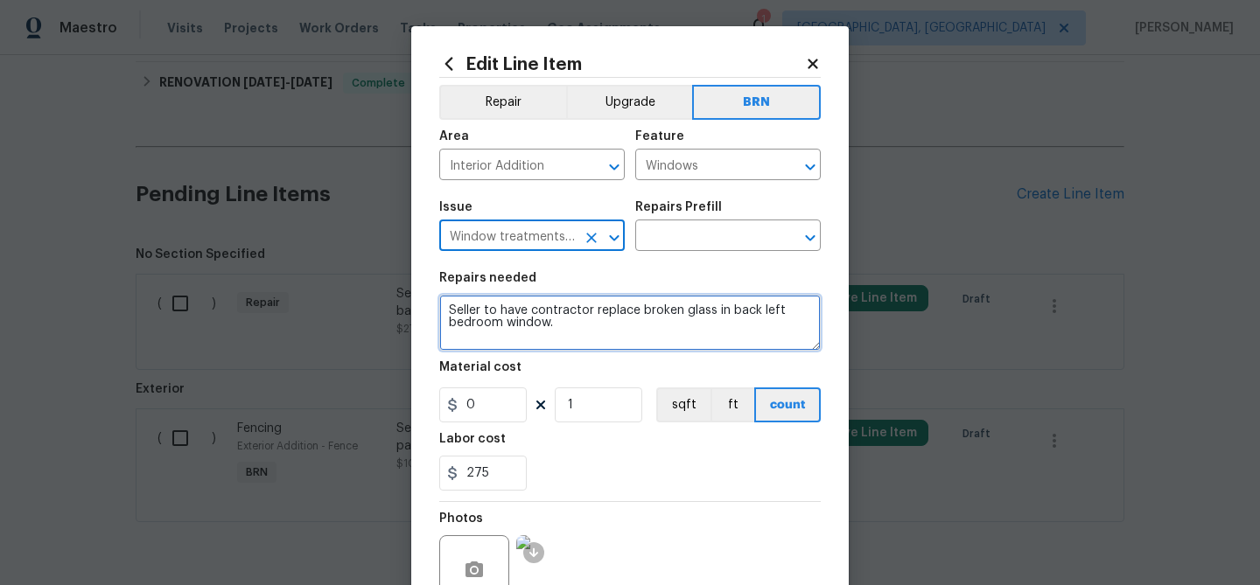
click at [527, 322] on textarea "Seller to have contractor replace broken glass in back left bedroom window." at bounding box center [629, 323] width 381 height 56
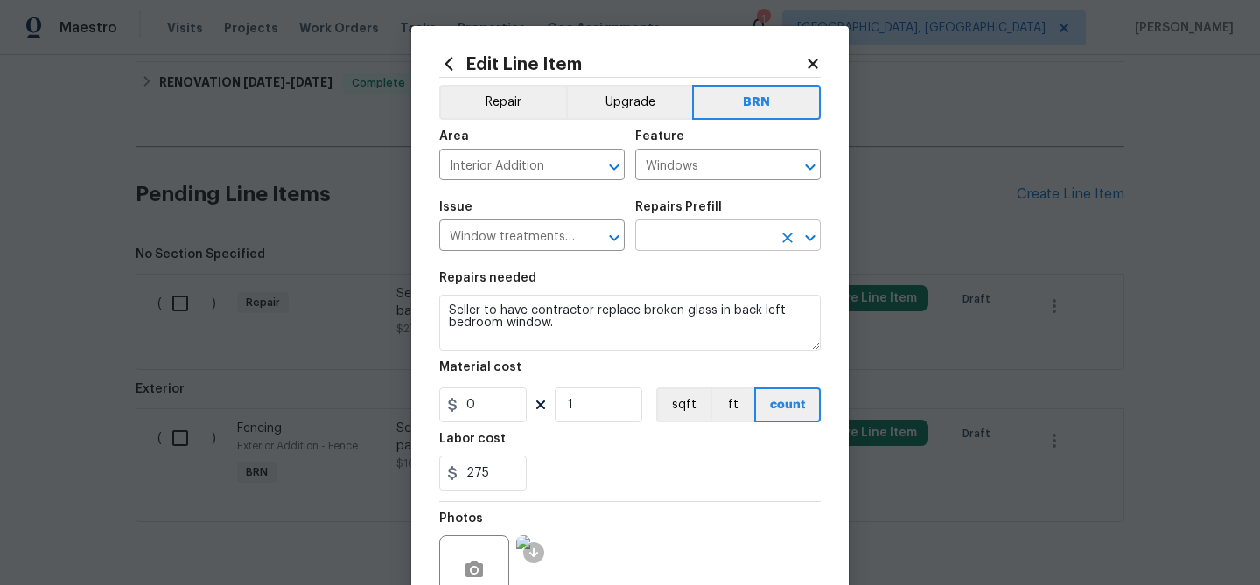
click at [671, 237] on input "text" at bounding box center [703, 237] width 136 height 27
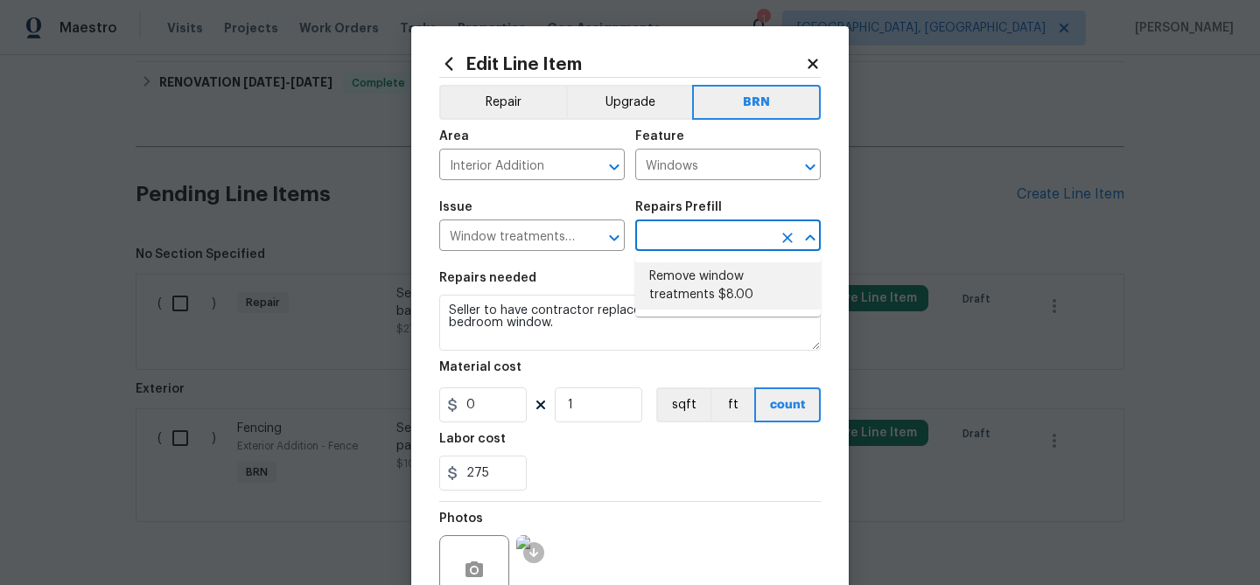
click at [675, 290] on li "Remove window treatments $8.00" at bounding box center [727, 285] width 185 height 47
type input "Remove window treatments $8.00"
type input "8"
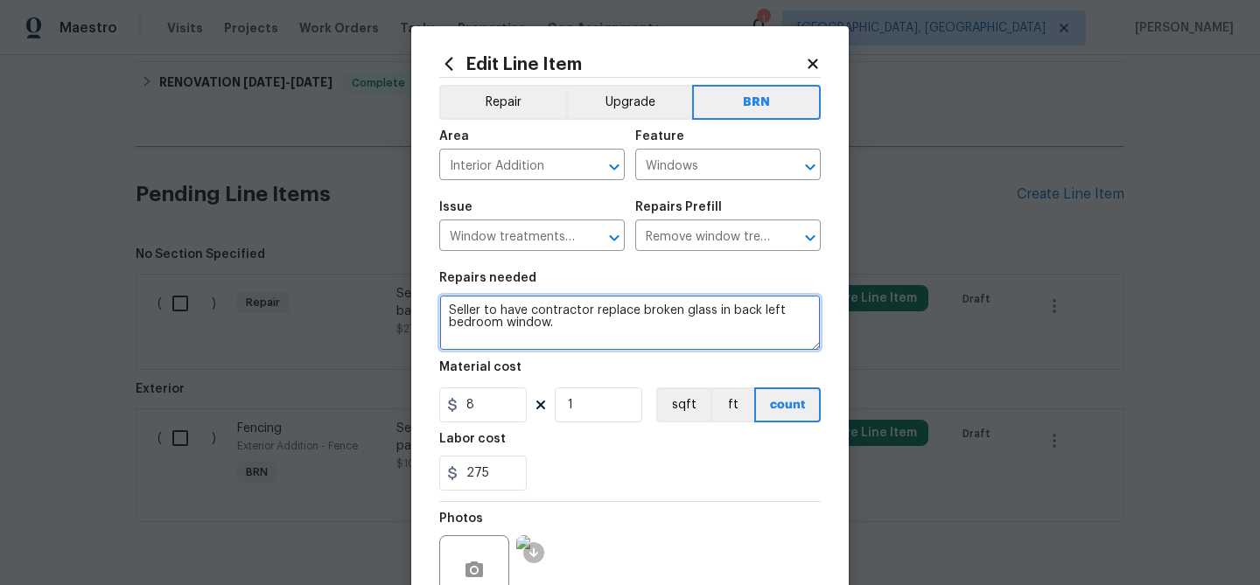
click at [521, 322] on textarea "Remove window treatments throughout home. Patch/touch up all holes/marks left a…" at bounding box center [629, 323] width 381 height 56
type textarea "Remove window treatments throughout home. Patch/touch up all holes/marks left a…"
paste textarea "Seller to have contractor replace broken glass in back left bedroom window."
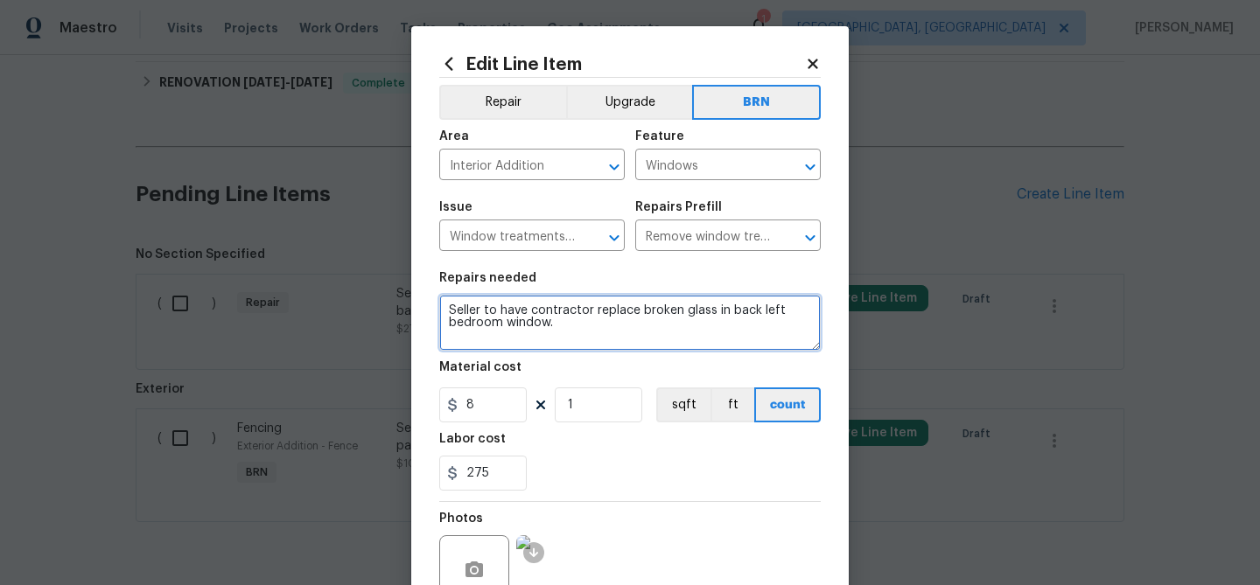
type textarea "Seller to have contractor replace broken glass in back left bedroom window."
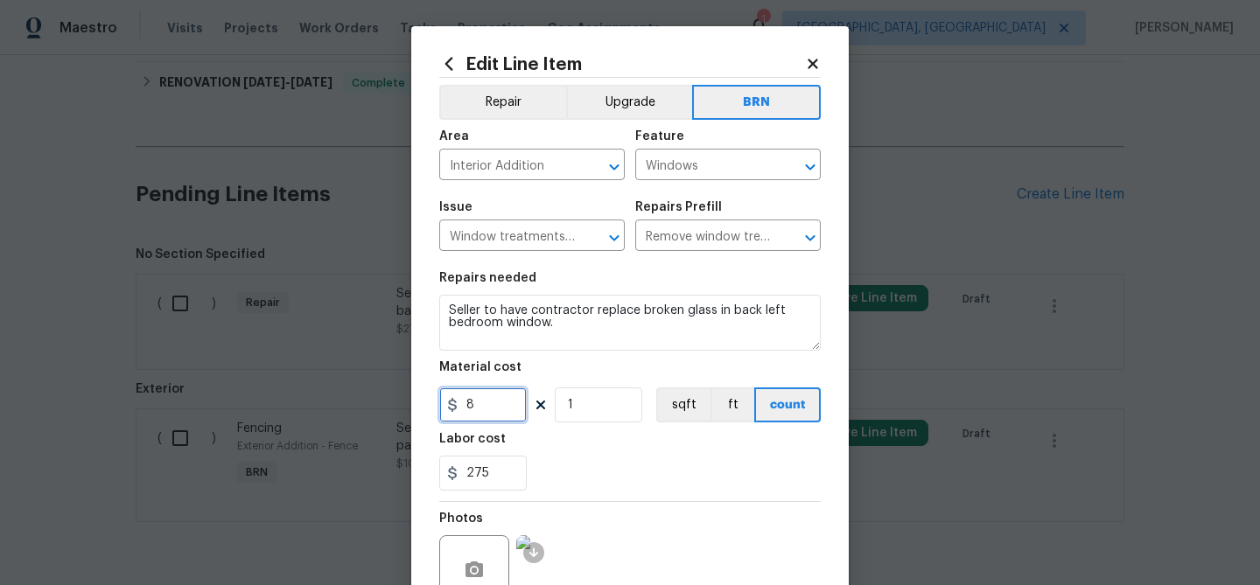
click at [494, 407] on input "8" at bounding box center [482, 405] width 87 height 35
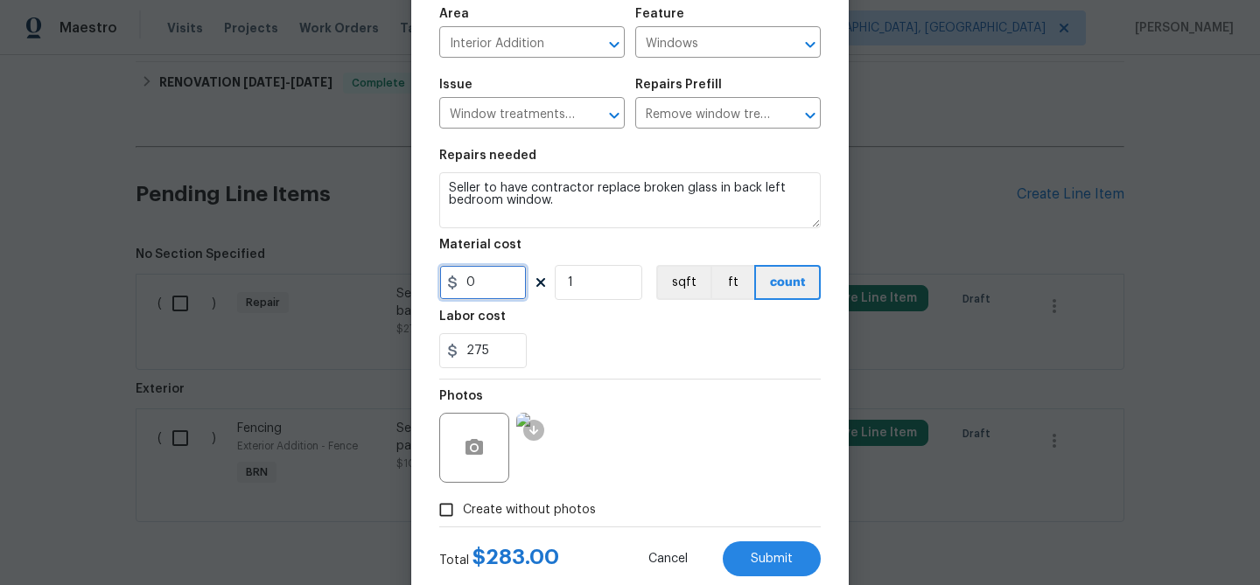
scroll to position [169, 0]
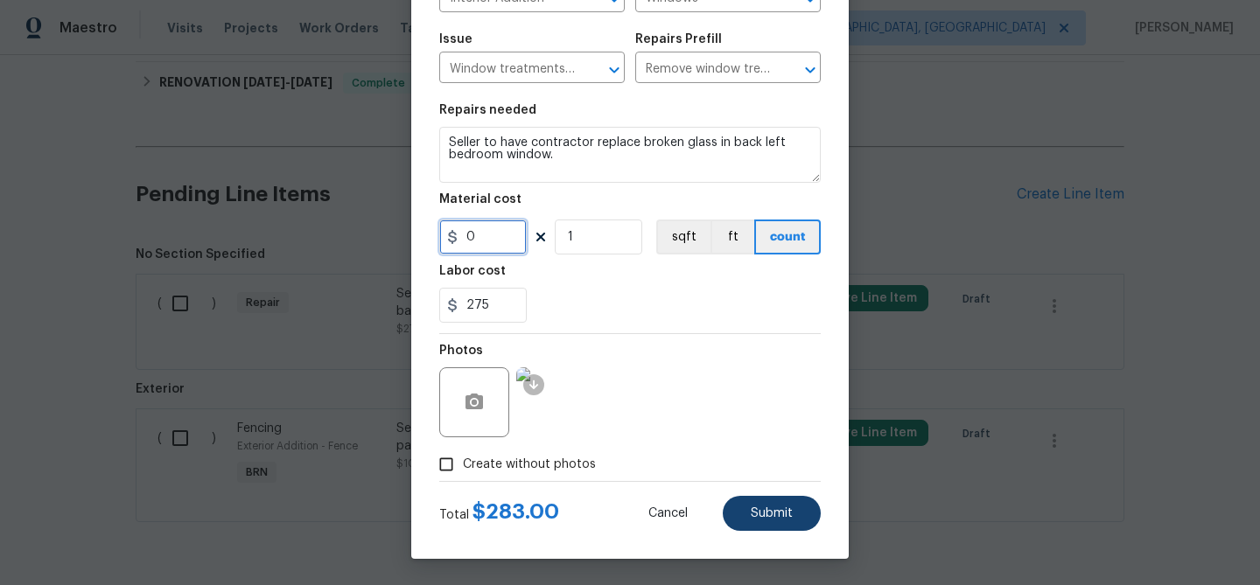
type input "0"
click at [768, 510] on span "Submit" at bounding box center [772, 513] width 42 height 13
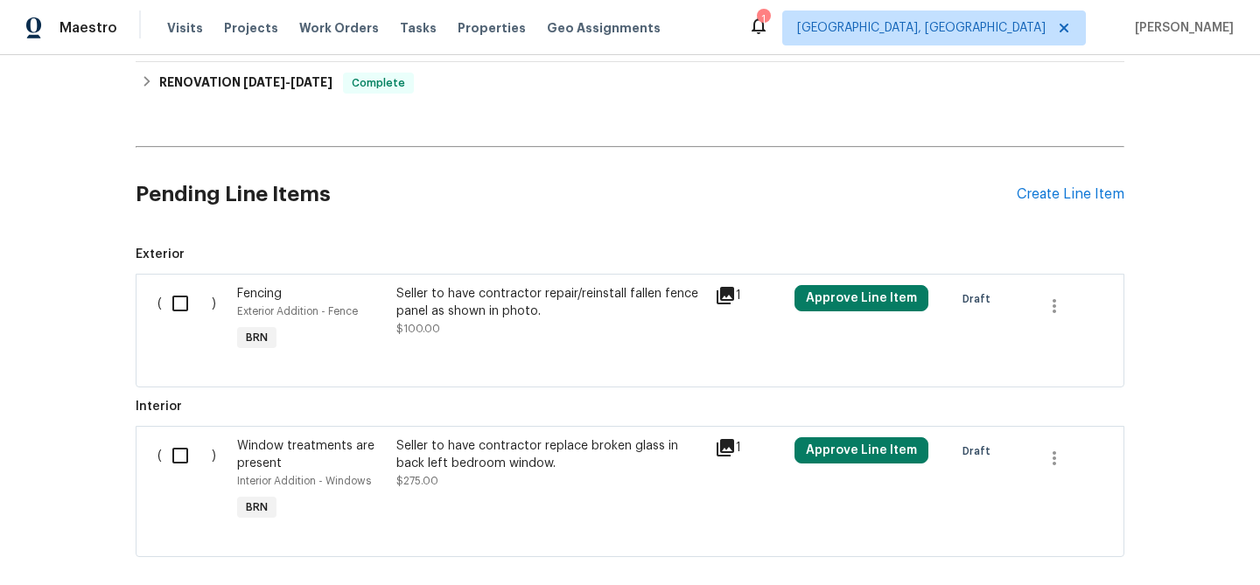
click at [185, 308] on input "checkbox" at bounding box center [187, 303] width 50 height 37
checkbox input "true"
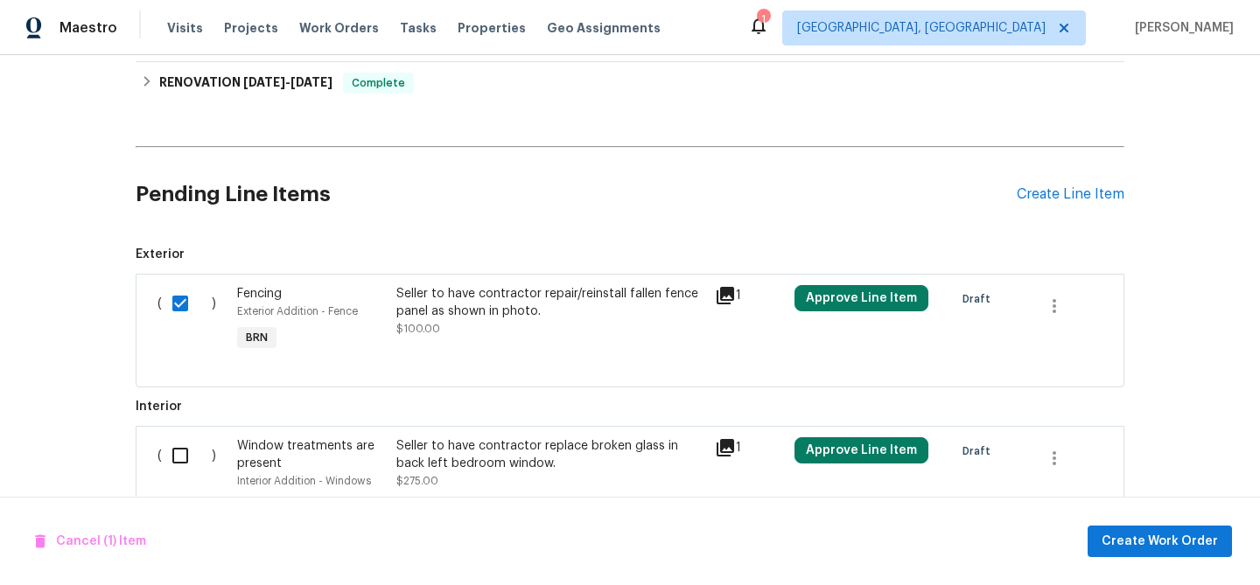
click at [183, 443] on input "checkbox" at bounding box center [187, 455] width 50 height 37
checkbox input "true"
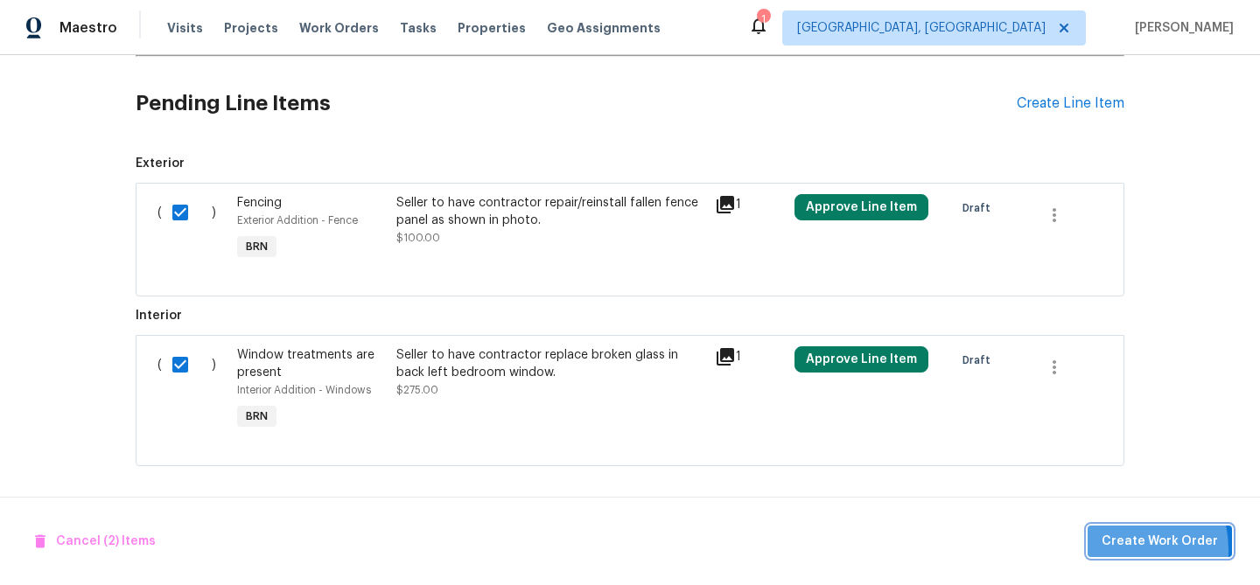
click at [1121, 549] on span "Create Work Order" at bounding box center [1159, 542] width 116 height 22
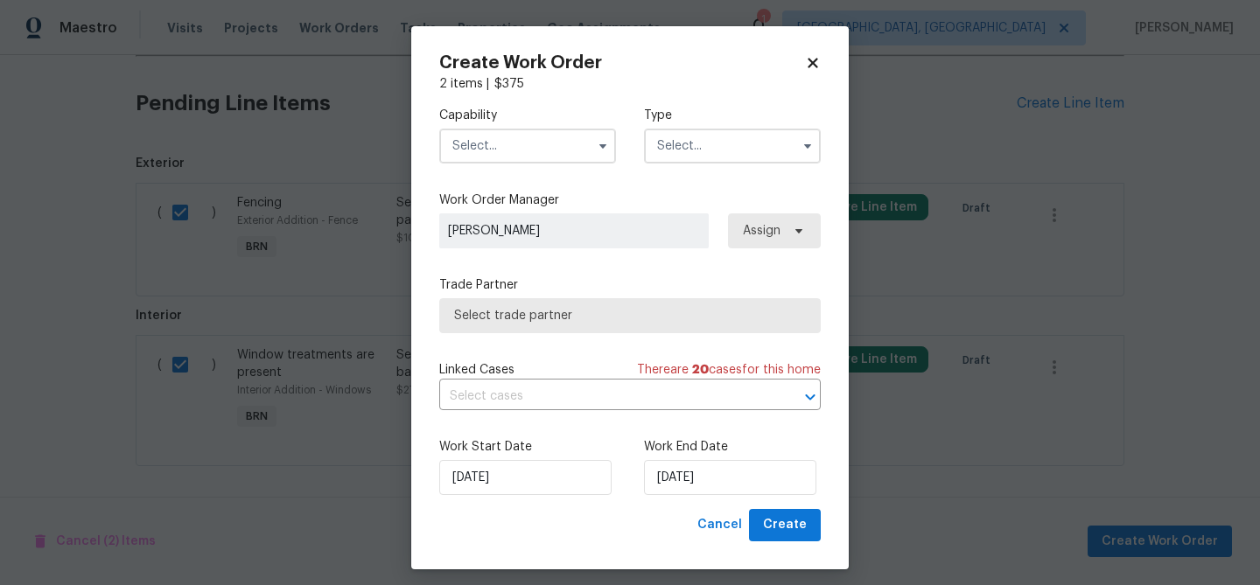
click at [537, 168] on div "Capability Type" at bounding box center [629, 135] width 381 height 85
click at [524, 138] on input "text" at bounding box center [527, 146] width 177 height 35
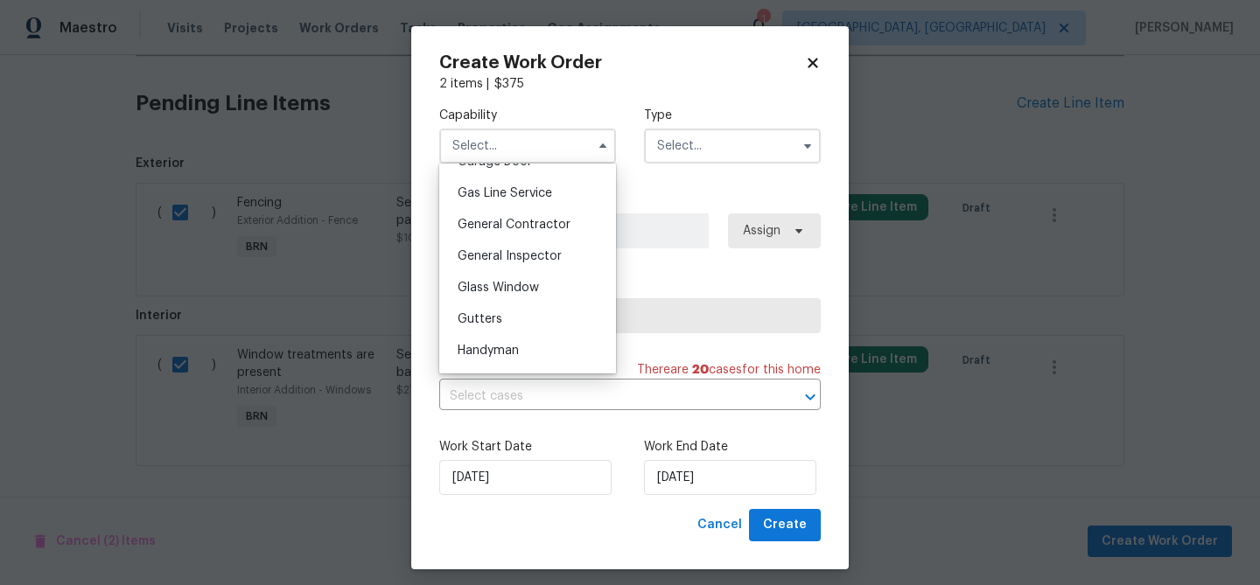
scroll to position [845, 0]
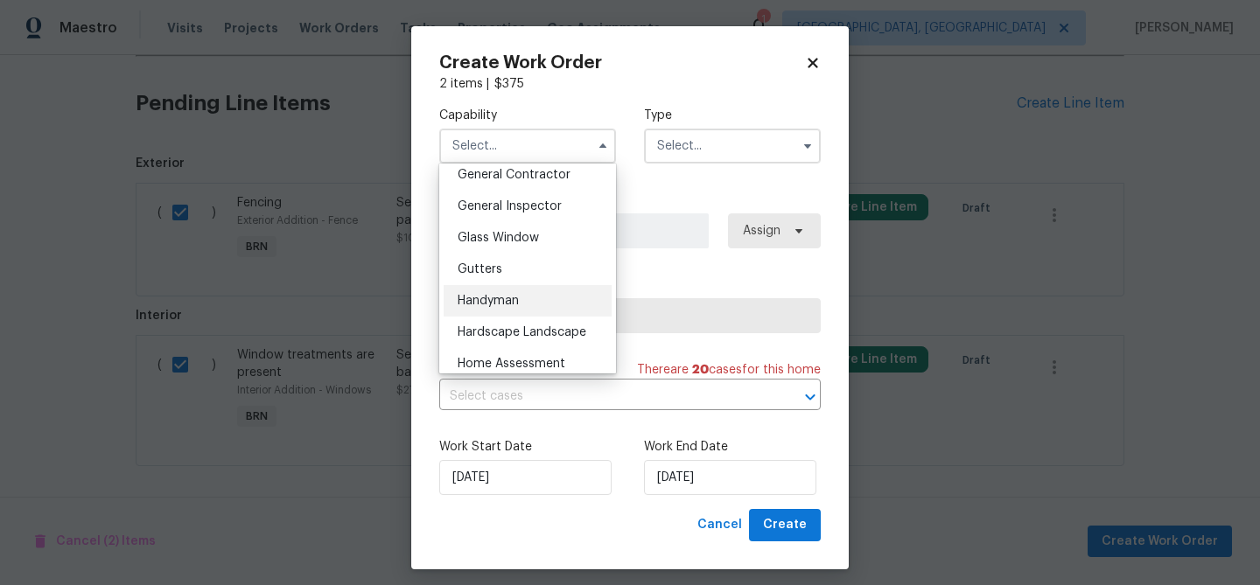
click at [504, 293] on div "Handyman" at bounding box center [528, 300] width 168 height 31
type input "Handyman"
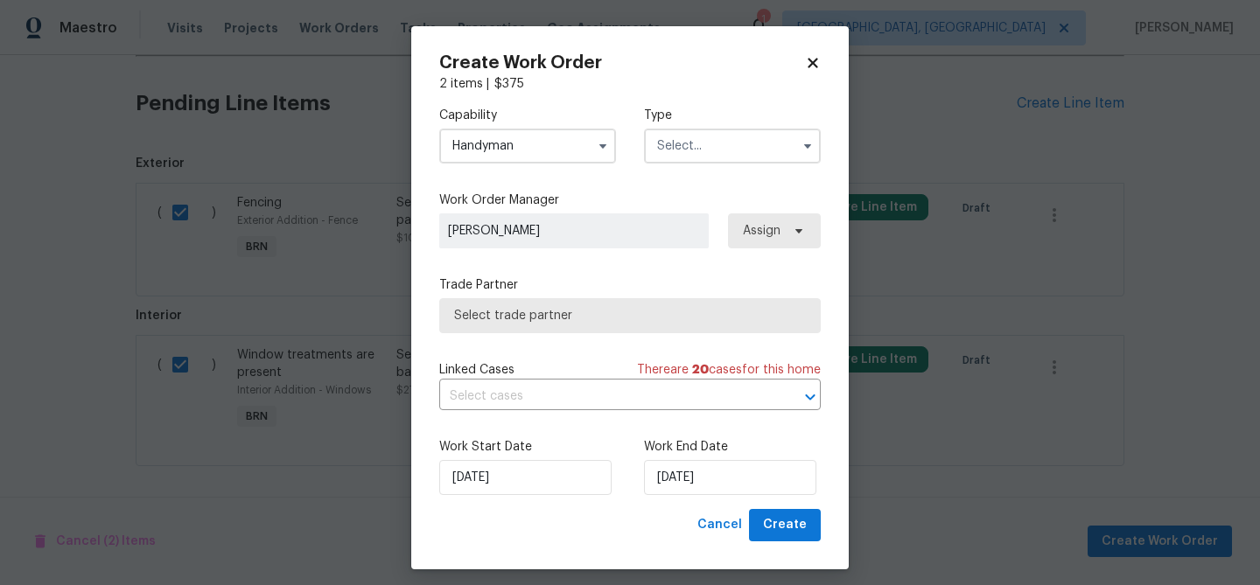
click at [682, 149] on input "text" at bounding box center [732, 146] width 177 height 35
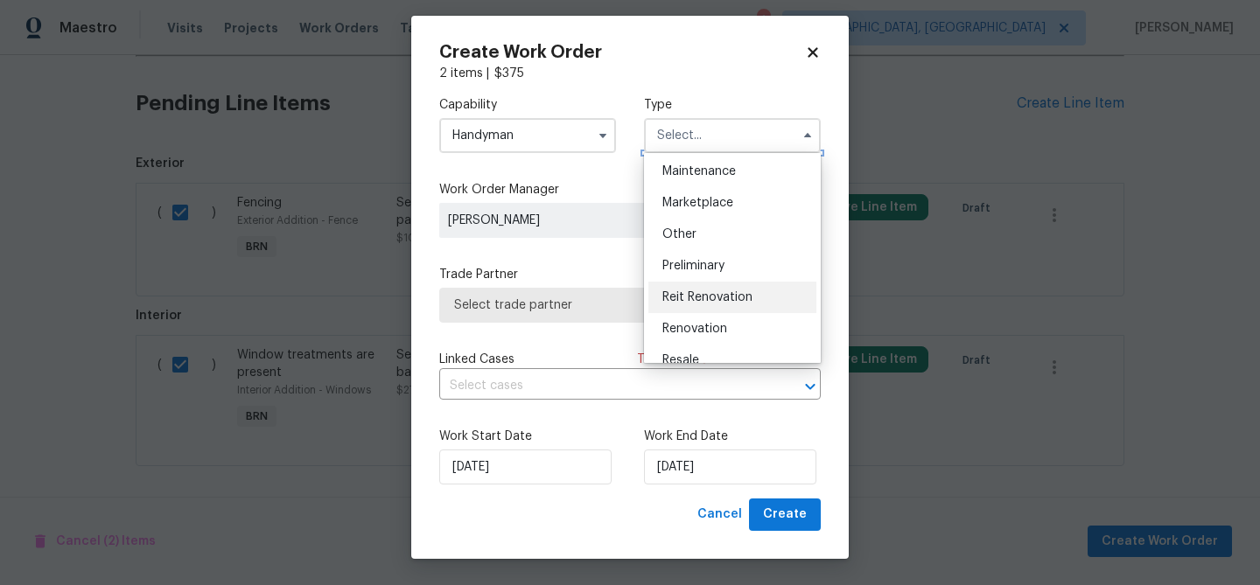
scroll to position [367, 0]
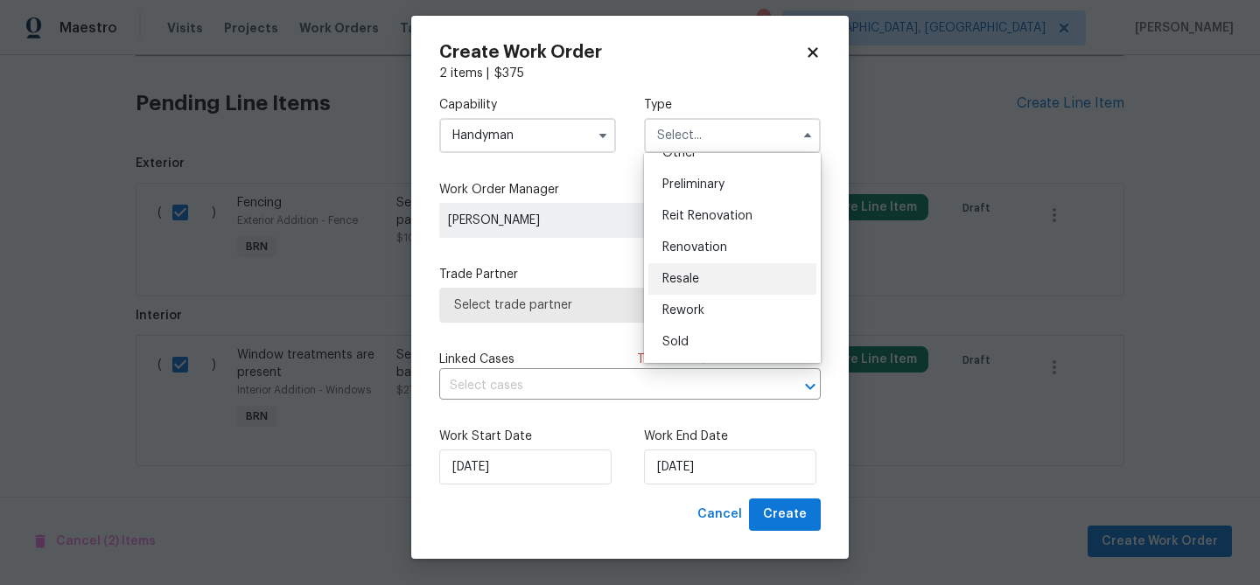
click at [690, 285] on div "Resale" at bounding box center [732, 278] width 168 height 31
type input "Resale"
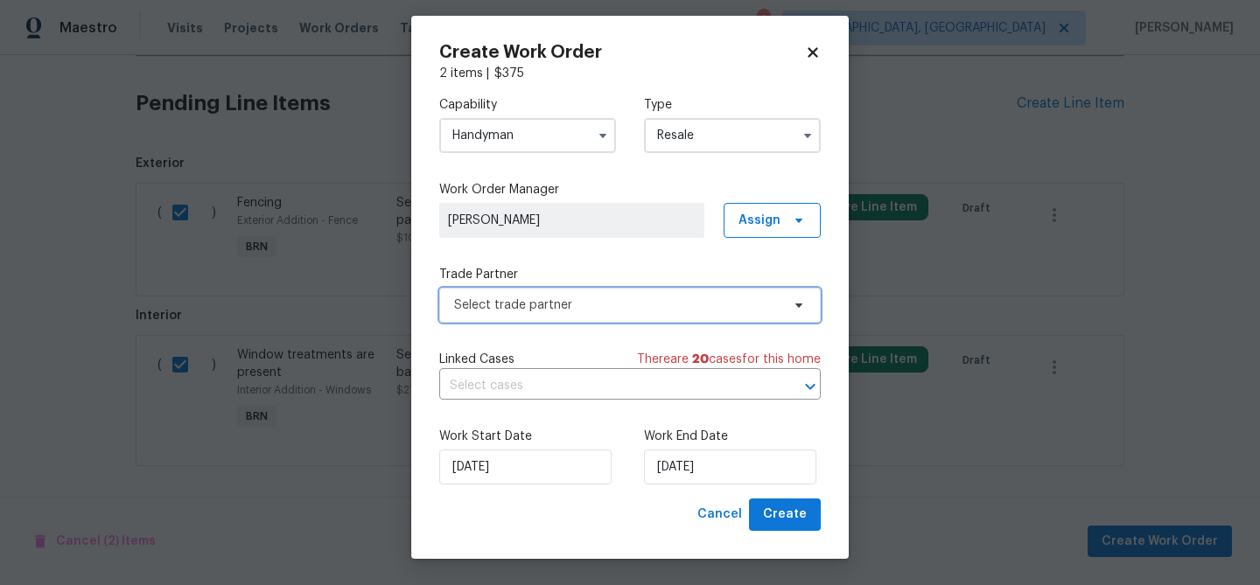
click at [527, 306] on span "Select trade partner" at bounding box center [617, 305] width 326 height 17
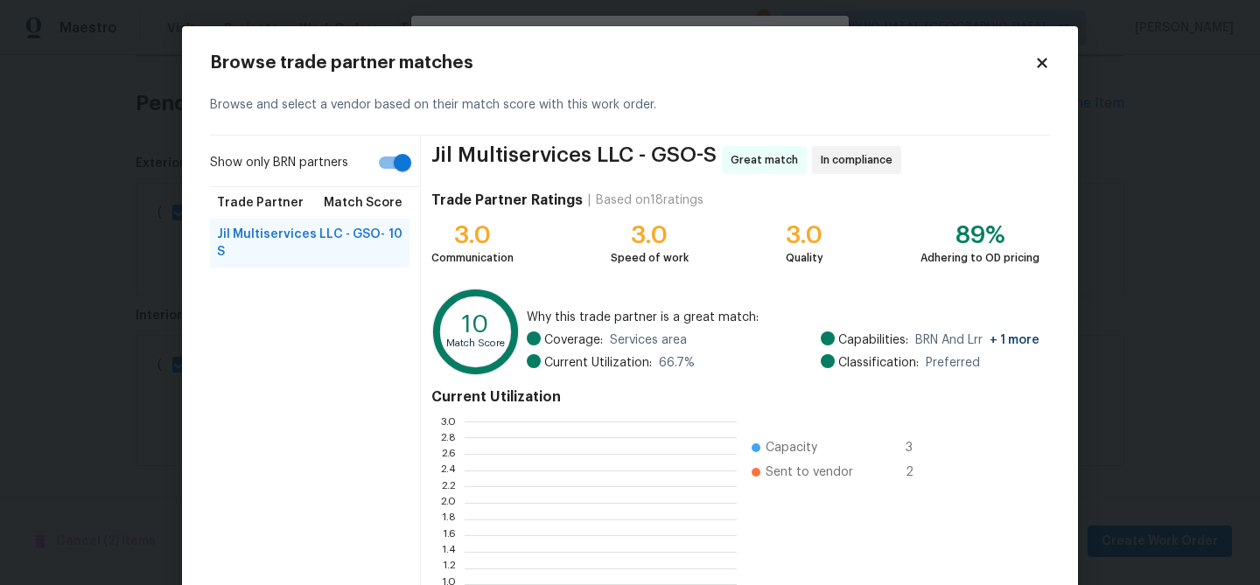
scroll to position [245, 272]
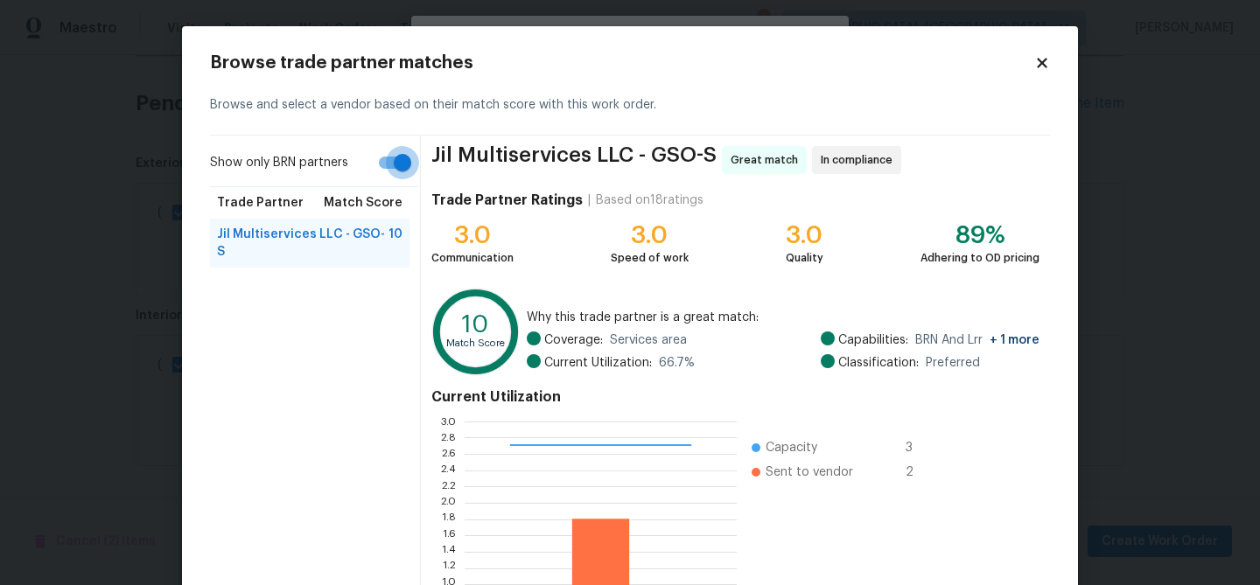
click at [395, 162] on input "Show only BRN partners" at bounding box center [403, 162] width 100 height 33
checkbox input "false"
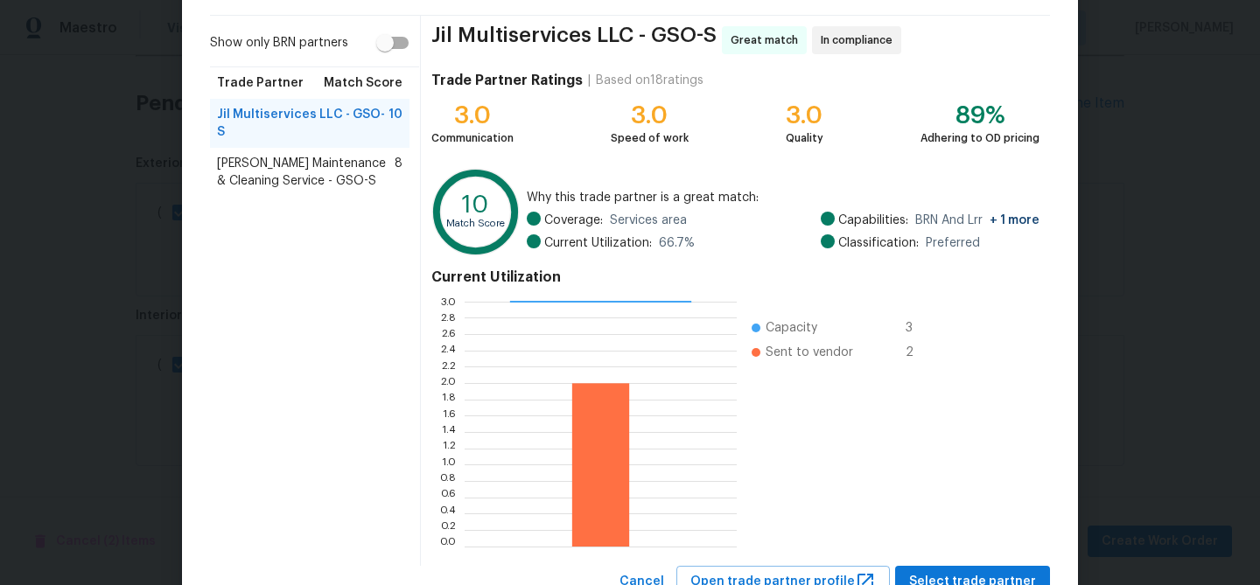
scroll to position [186, 0]
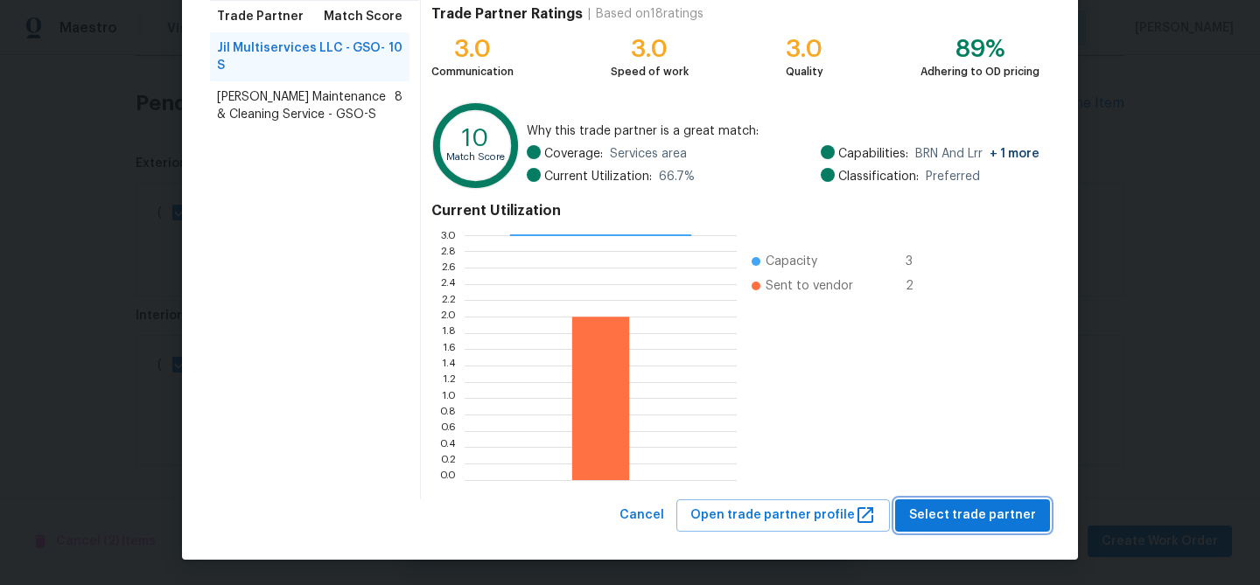
click at [944, 503] on button "Select trade partner" at bounding box center [972, 516] width 155 height 32
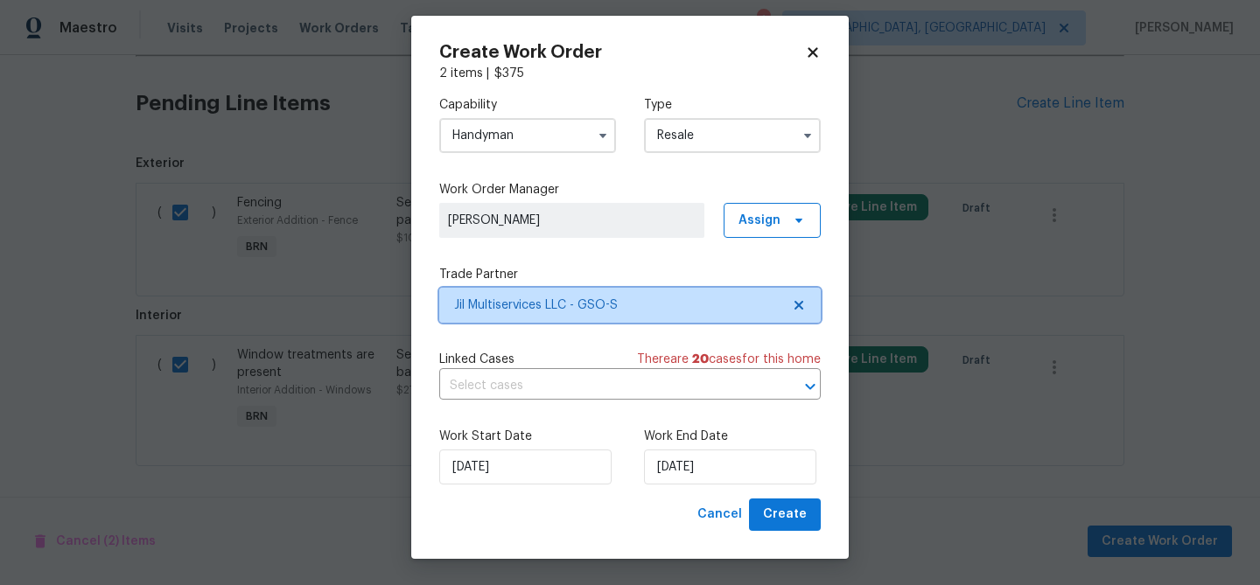
scroll to position [0, 0]
click at [465, 381] on input "text" at bounding box center [605, 386] width 332 height 27
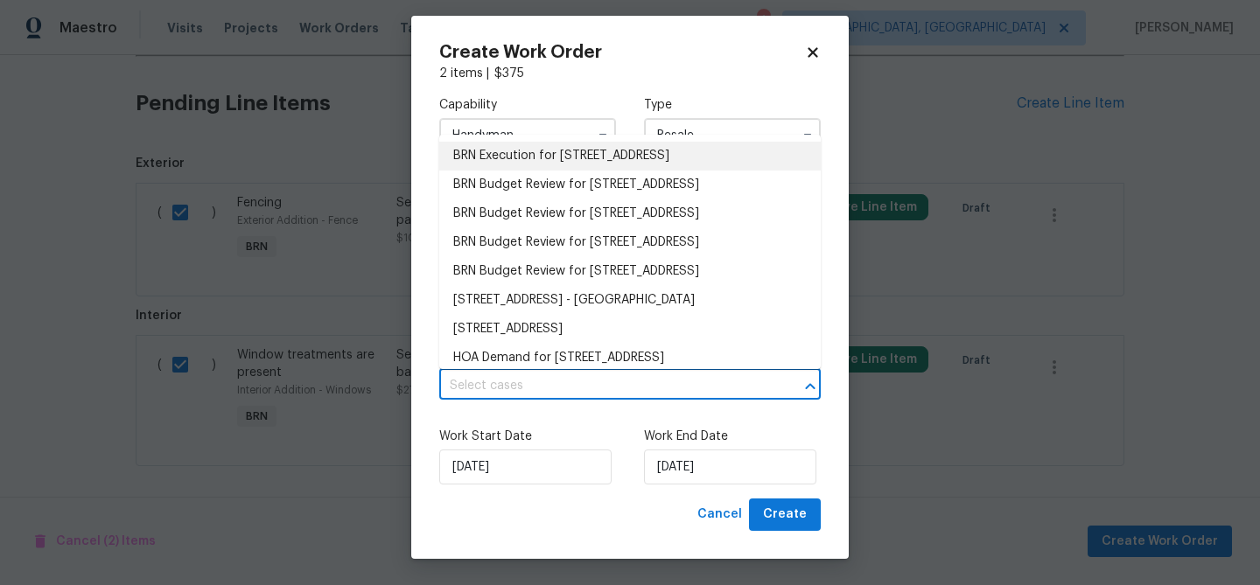
click at [487, 161] on li "BRN Execution for 7 Crestbrook Ct, Greensboro, NC 27455" at bounding box center [629, 156] width 381 height 29
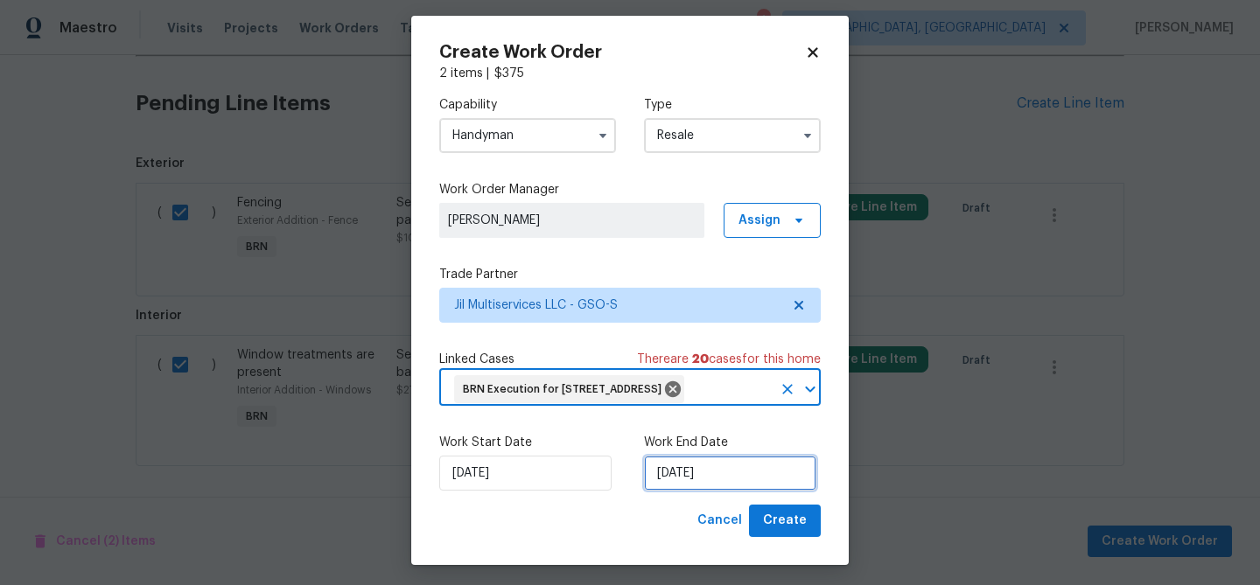
click at [702, 487] on input "03/09/2025" at bounding box center [730, 473] width 172 height 35
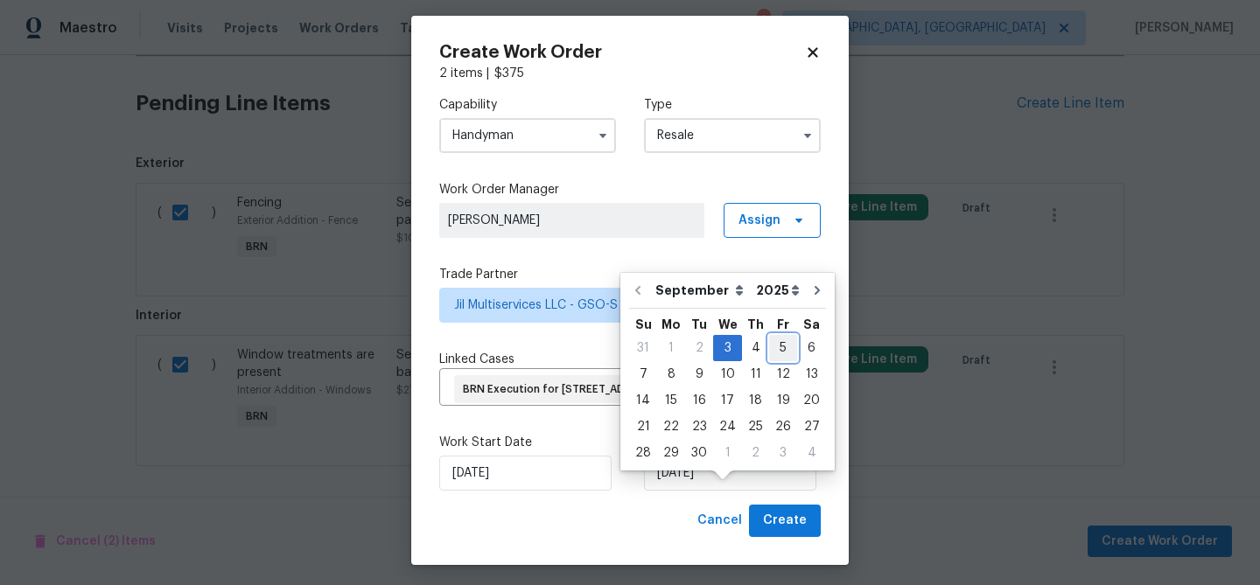
click at [769, 346] on div "5" at bounding box center [783, 348] width 28 height 24
type input "05/09/2025"
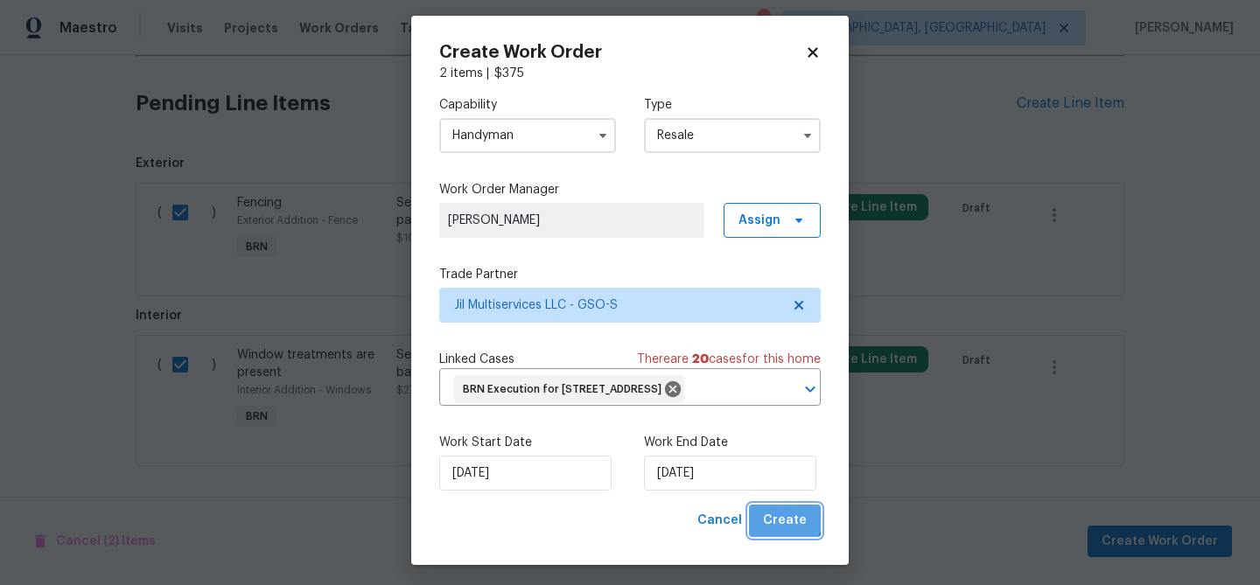
click at [779, 532] on span "Create" at bounding box center [785, 521] width 44 height 22
checkbox input "false"
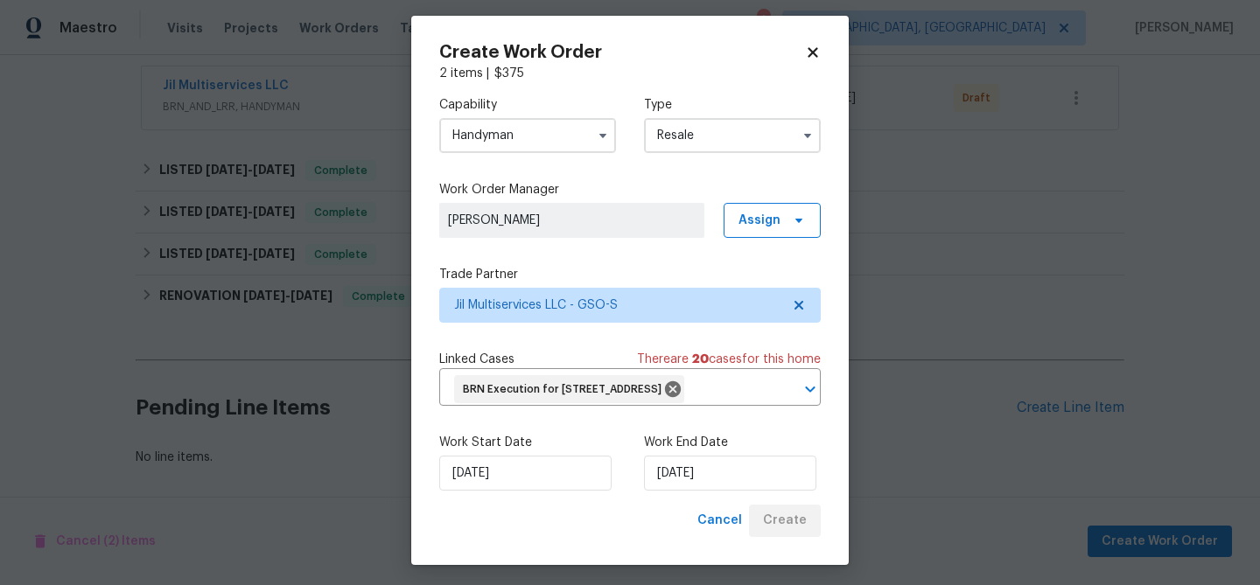
scroll to position [325, 0]
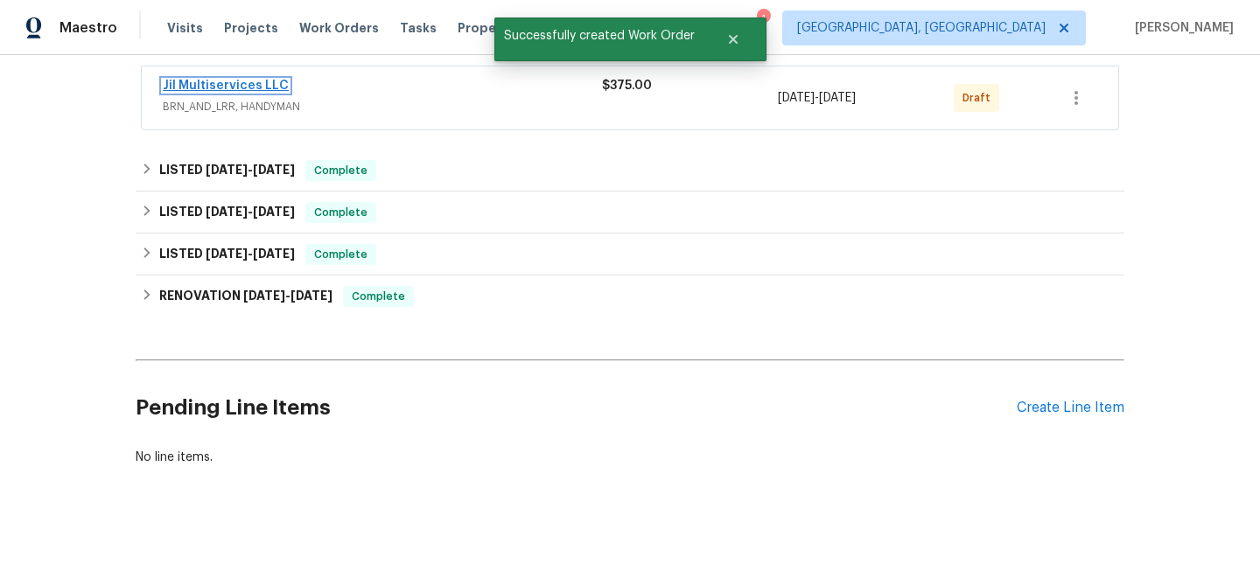
click at [228, 82] on link "Jil Multiservices LLC" at bounding box center [226, 86] width 126 height 12
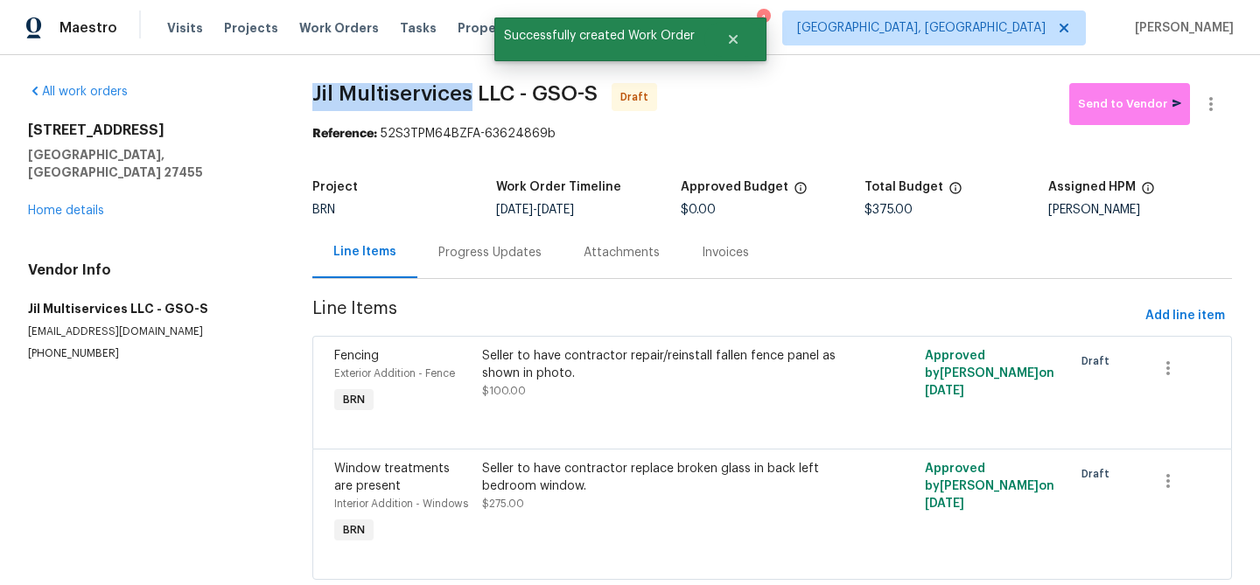
drag, startPoint x: 305, startPoint y: 94, endPoint x: 467, endPoint y: 94, distance: 161.8
click at [467, 94] on div "All work orders 7 Crestbrook Ct Greensboro, NC 27455 Home details Vendor Info J…" at bounding box center [630, 342] width 1260 height 574
copy span "Jil Multiservices"
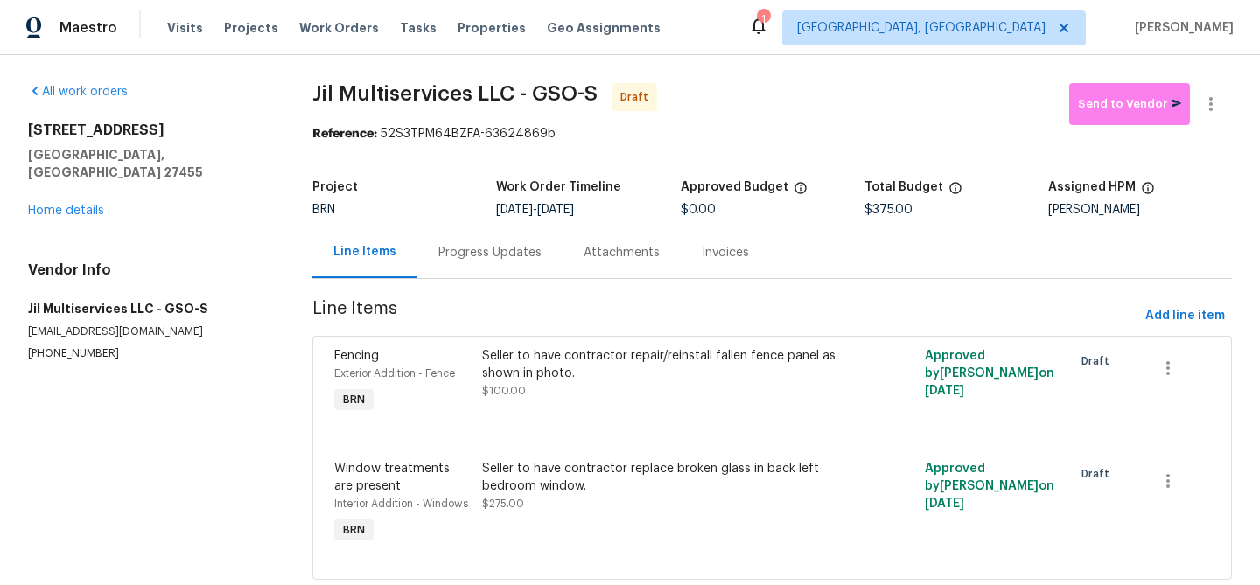
click at [204, 223] on div "All work orders 7 Crestbrook Ct Greensboro, NC 27455 Home details Vendor Info J…" at bounding box center [149, 222] width 242 height 278
click at [514, 259] on div "Progress Updates" at bounding box center [489, 252] width 103 height 17
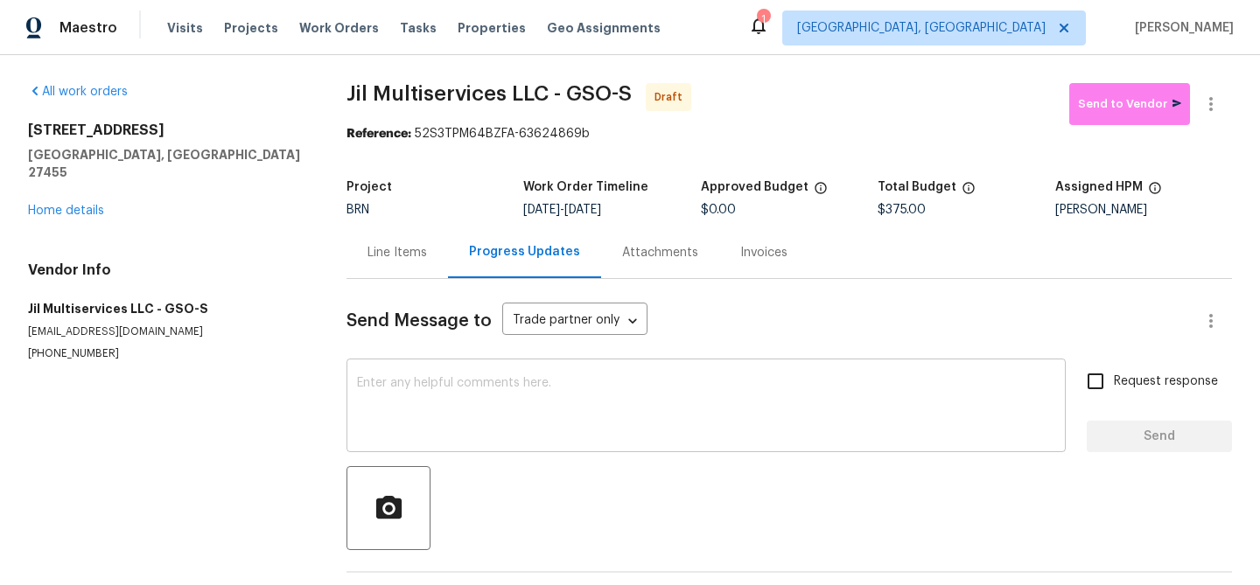
click at [535, 367] on div "x ​" at bounding box center [705, 407] width 719 height 89
paste textarea "Hi, I'm Ananthi from Opendoor. Just wanted to check if you received the WO for …"
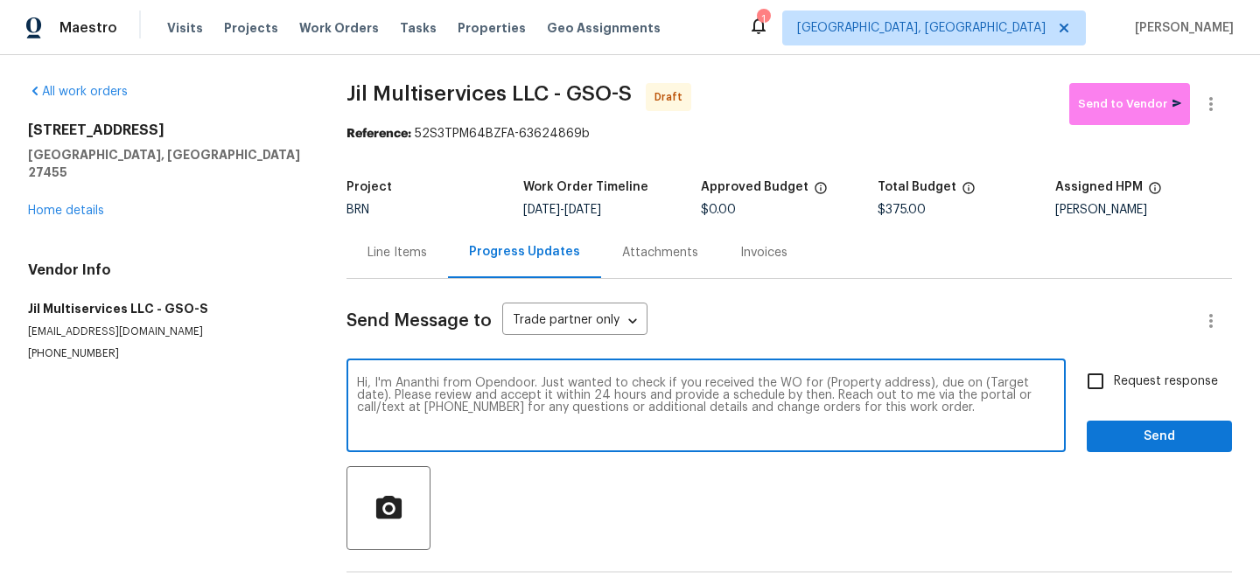
drag, startPoint x: 921, startPoint y: 384, endPoint x: 820, endPoint y: 382, distance: 101.5
click at [820, 382] on textarea "Hi, I'm Ananthi from Opendoor. Just wanted to check if you received the WO for …" at bounding box center [706, 407] width 698 height 61
paste textarea "7 Crestbrook Ct, Greensboro, NC 27455"
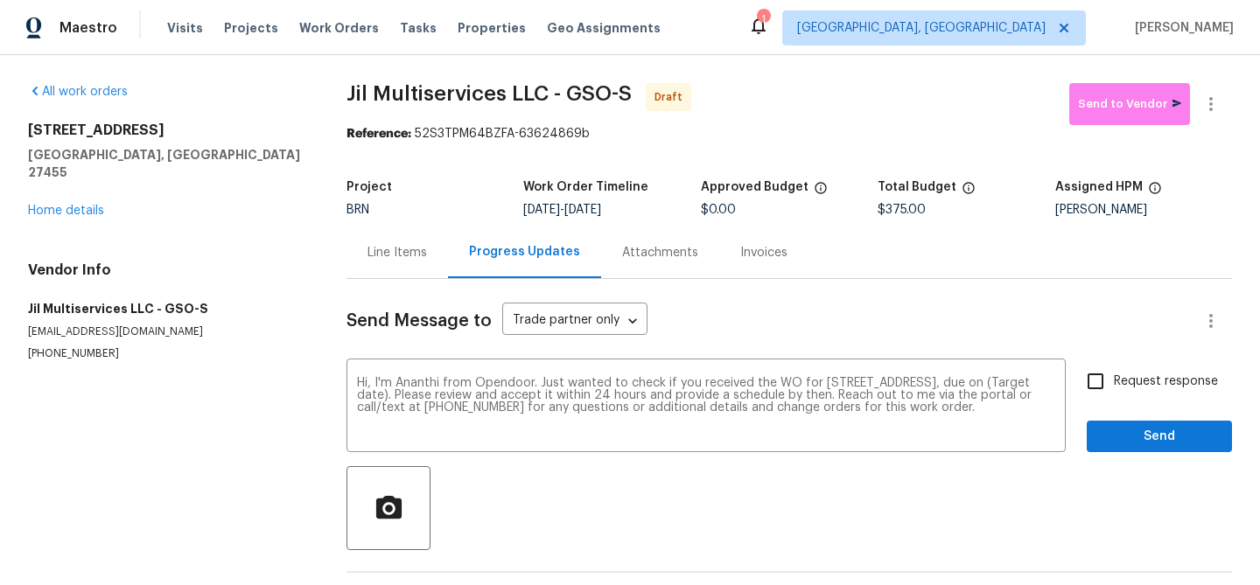
drag, startPoint x: 587, startPoint y: 212, endPoint x: 639, endPoint y: 212, distance: 51.6
click at [639, 212] on div "9/3/2025 - 9/5/2025" at bounding box center [611, 210] width 177 height 12
copy span "9/5/2025"
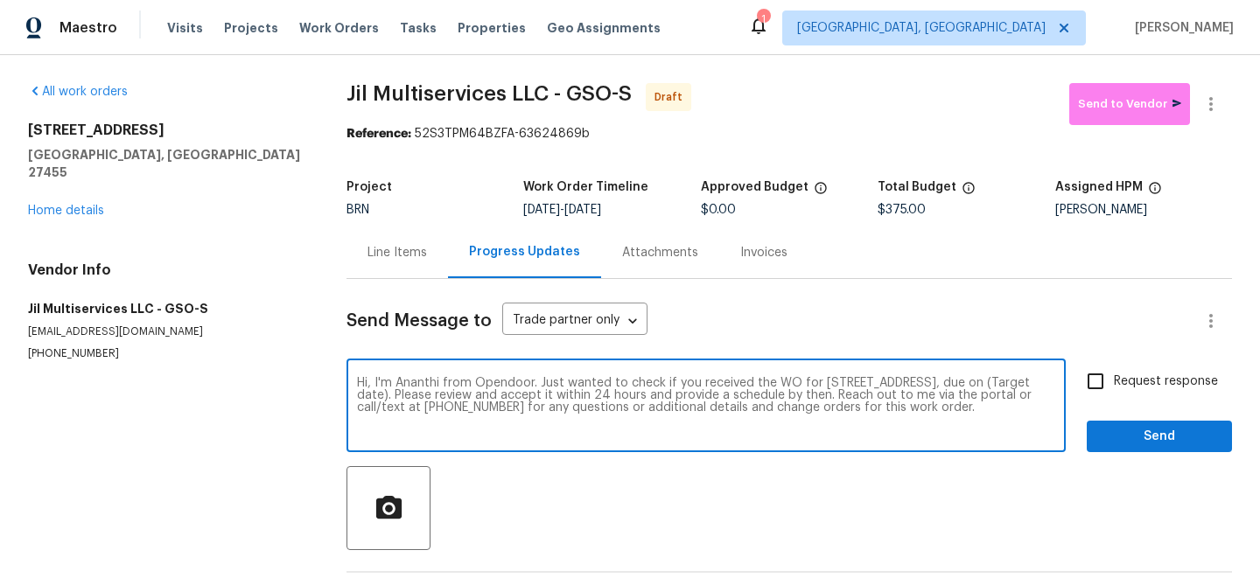
drag, startPoint x: 472, startPoint y: 397, endPoint x: 404, endPoint y: 396, distance: 68.2
click at [404, 396] on textarea "Hi, I'm Ananthi from Opendoor. Just wanted to check if you received the WO for …" at bounding box center [706, 407] width 698 height 61
paste textarea "9/5/2025"
type textarea "Hi, I'm Ananthi from Opendoor. Just wanted to check if you received the WO for …"
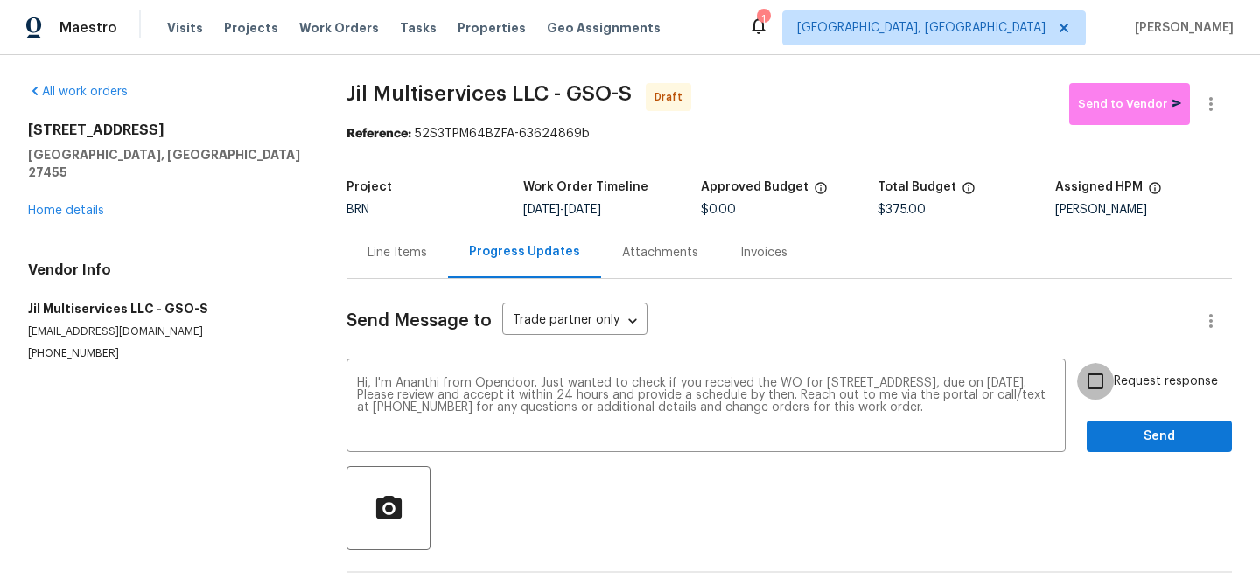
click at [1101, 376] on input "Request response" at bounding box center [1095, 381] width 37 height 37
checkbox input "true"
click at [1120, 437] on span "Send" at bounding box center [1159, 437] width 117 height 22
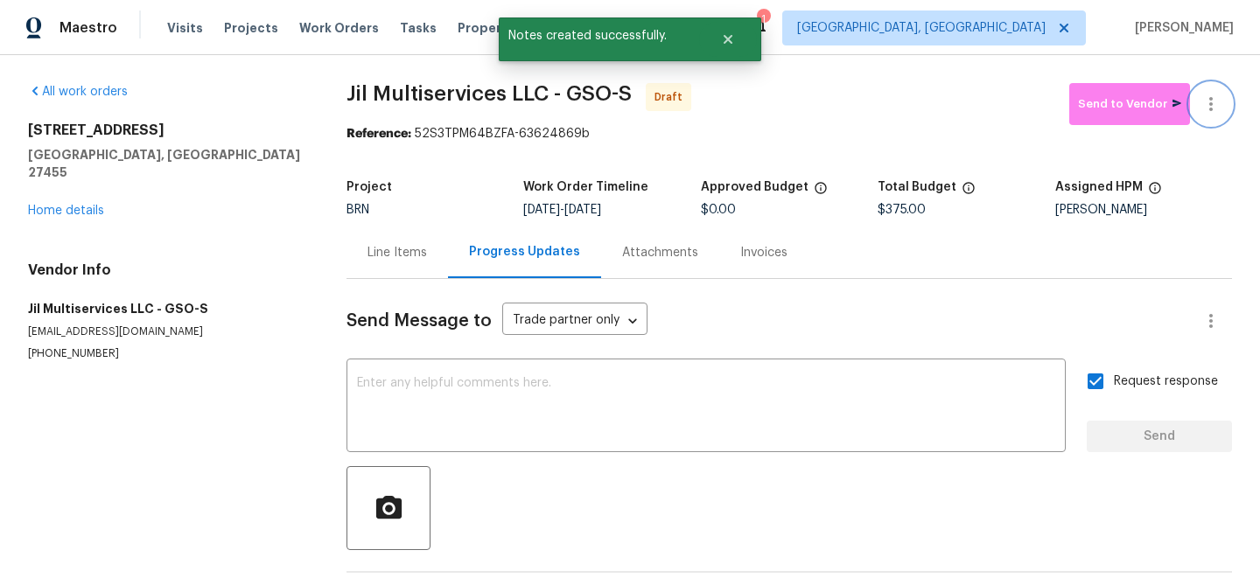
click at [1216, 94] on icon "button" at bounding box center [1210, 104] width 21 height 21
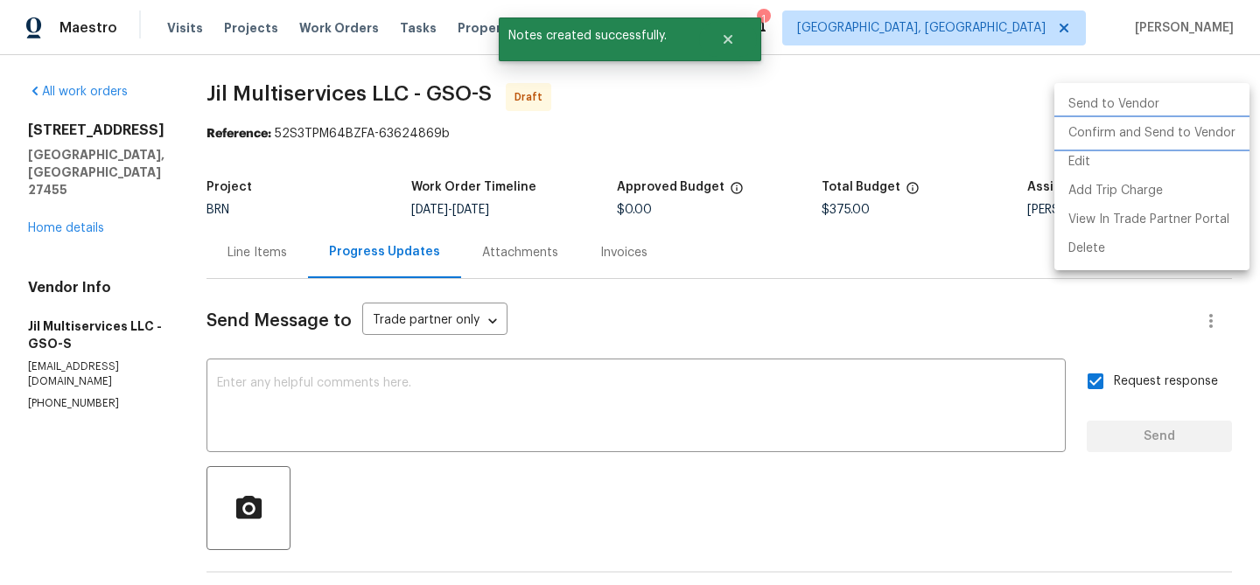
click at [1136, 133] on li "Confirm and Send to Vendor" at bounding box center [1151, 133] width 195 height 29
click at [329, 126] on div at bounding box center [630, 292] width 1260 height 585
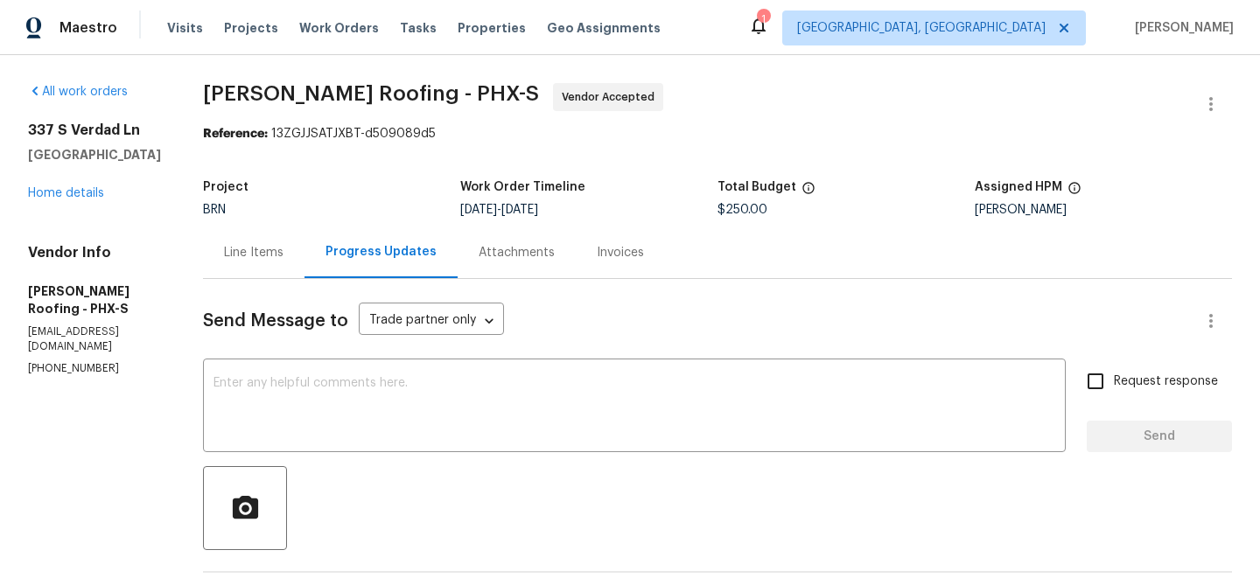
click at [266, 255] on div "Line Items" at bounding box center [253, 252] width 59 height 17
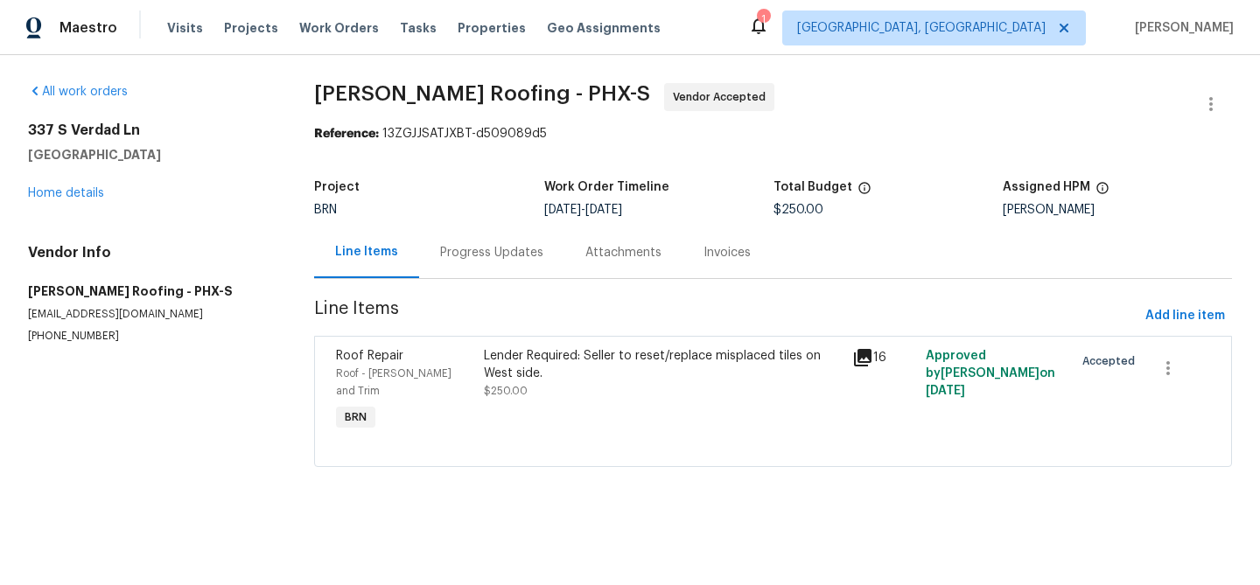
click at [577, 369] on div "Lender Required: Seller to reset/replace misplaced tiles on West side." at bounding box center [663, 364] width 358 height 35
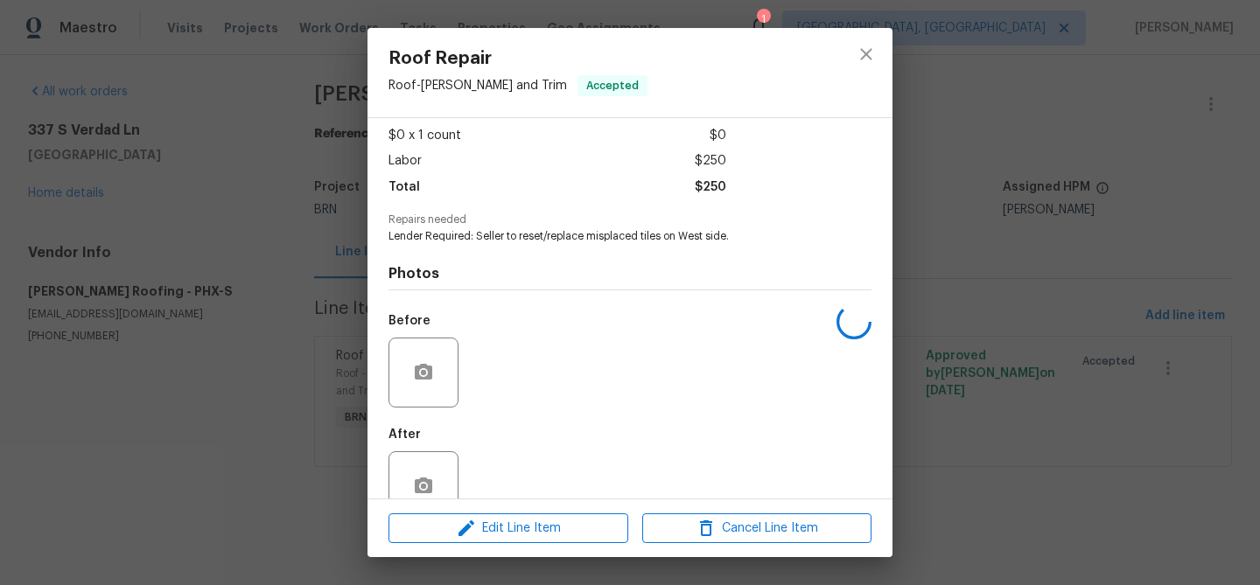
scroll to position [132, 0]
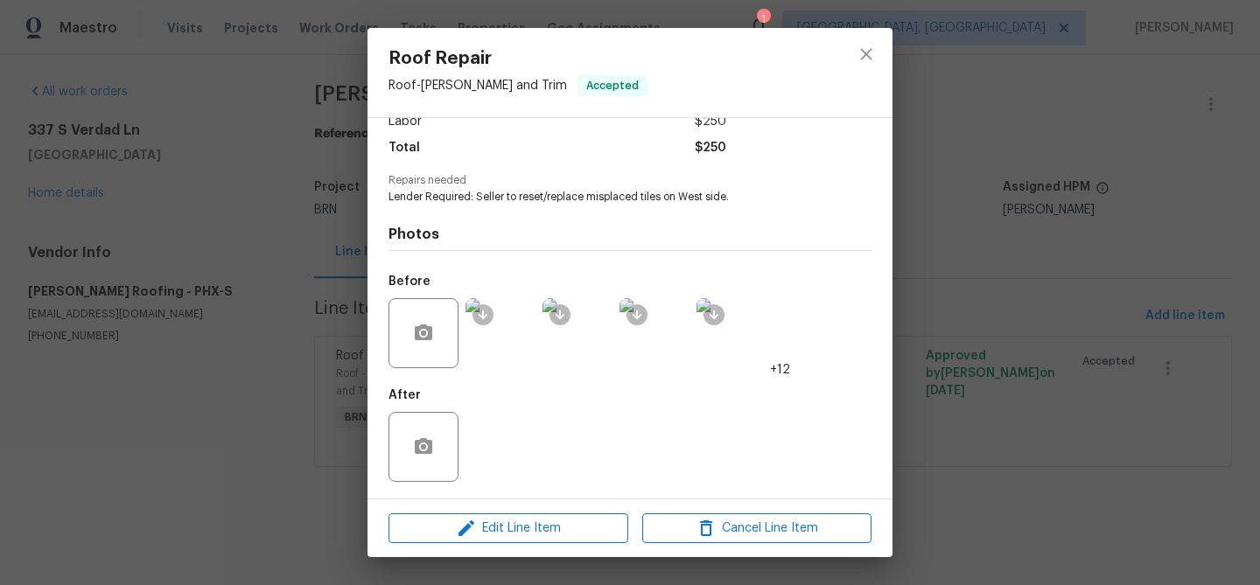
click at [506, 342] on img at bounding box center [500, 333] width 70 height 70
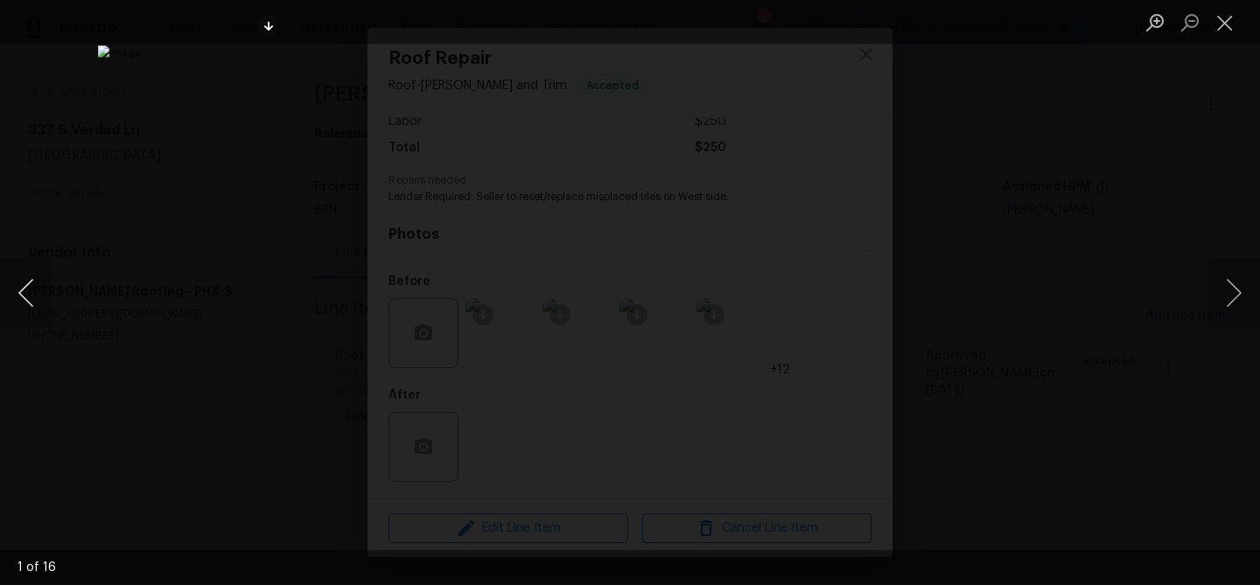
click at [28, 295] on button "Previous image" at bounding box center [26, 293] width 52 height 70
click at [24, 297] on button "Previous image" at bounding box center [26, 293] width 52 height 70
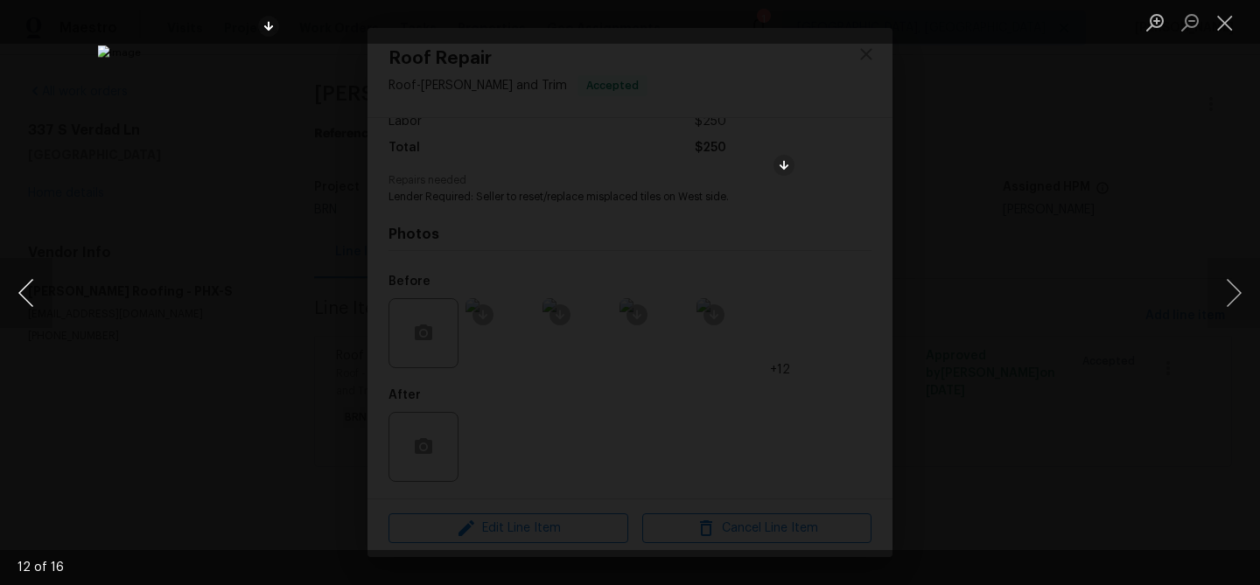
click at [24, 297] on button "Previous image" at bounding box center [26, 293] width 52 height 70
click at [137, 220] on div "Lightbox" at bounding box center [630, 292] width 1260 height 585
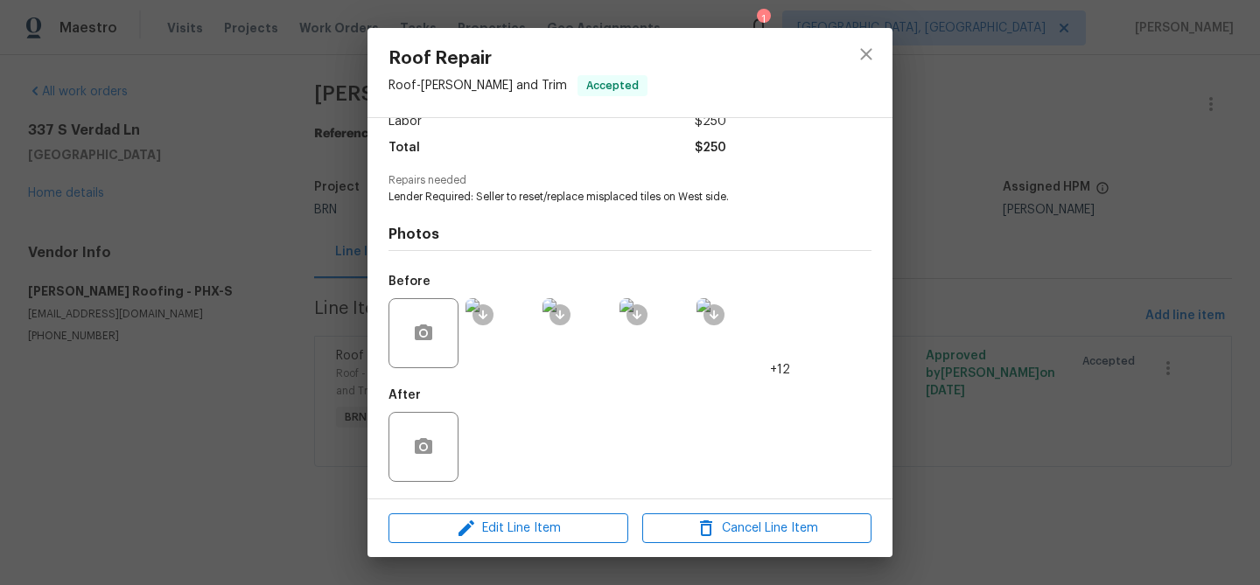
click at [157, 192] on div "Roof Repair Roof - [PERSON_NAME] and Trim Accepted Vendor [PERSON_NAME] Roofing…" at bounding box center [630, 292] width 1260 height 585
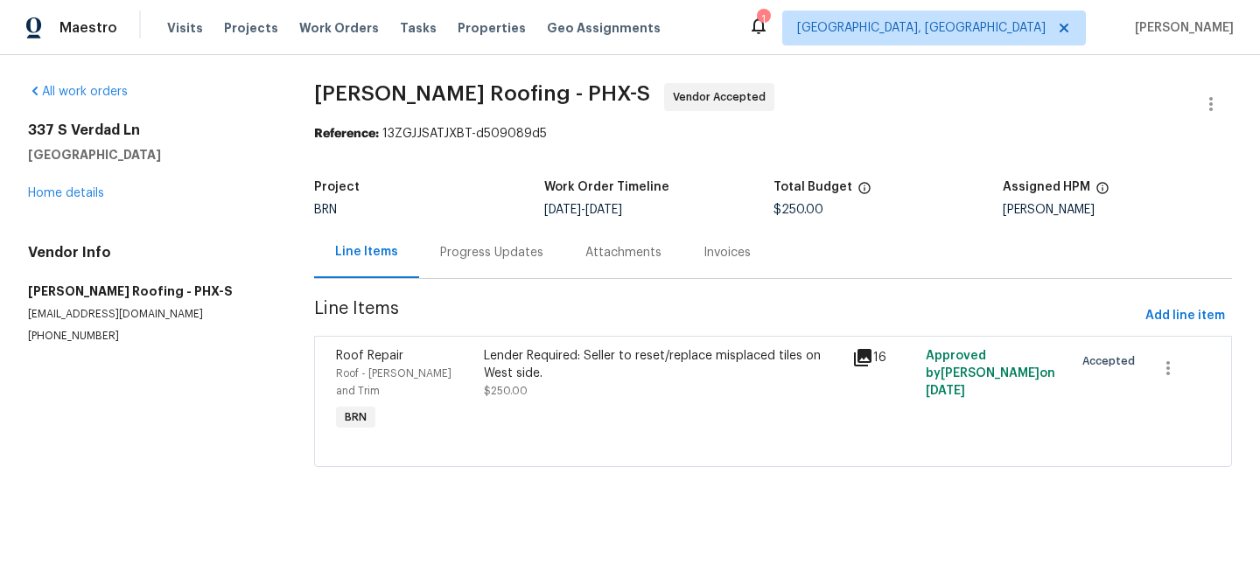
click at [509, 237] on div "Progress Updates" at bounding box center [491, 253] width 145 height 52
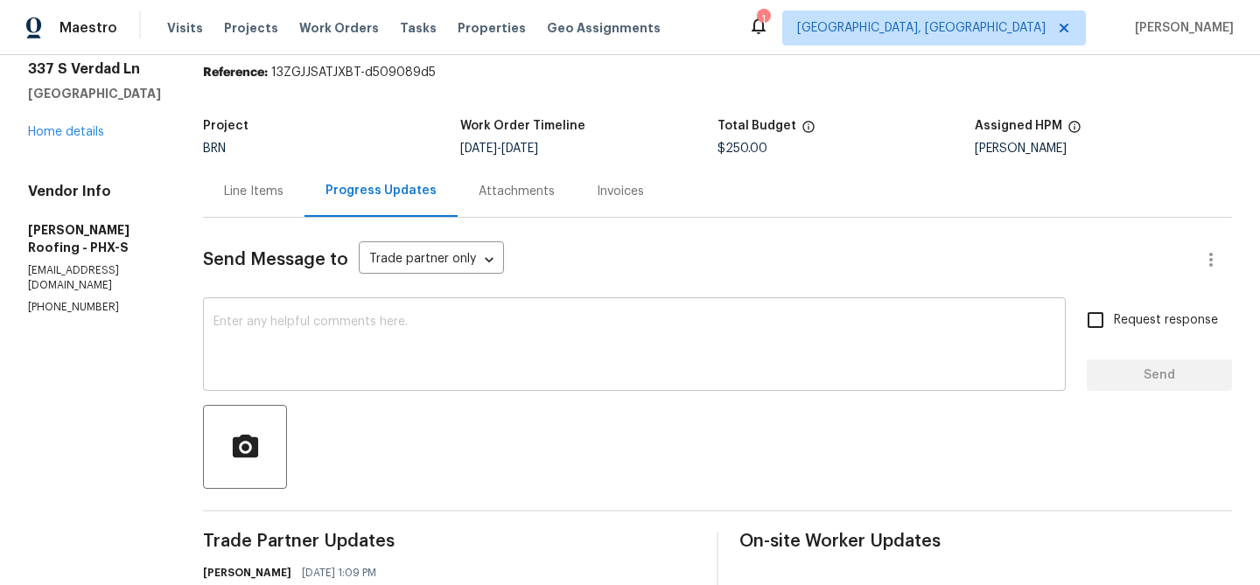
scroll to position [81, 0]
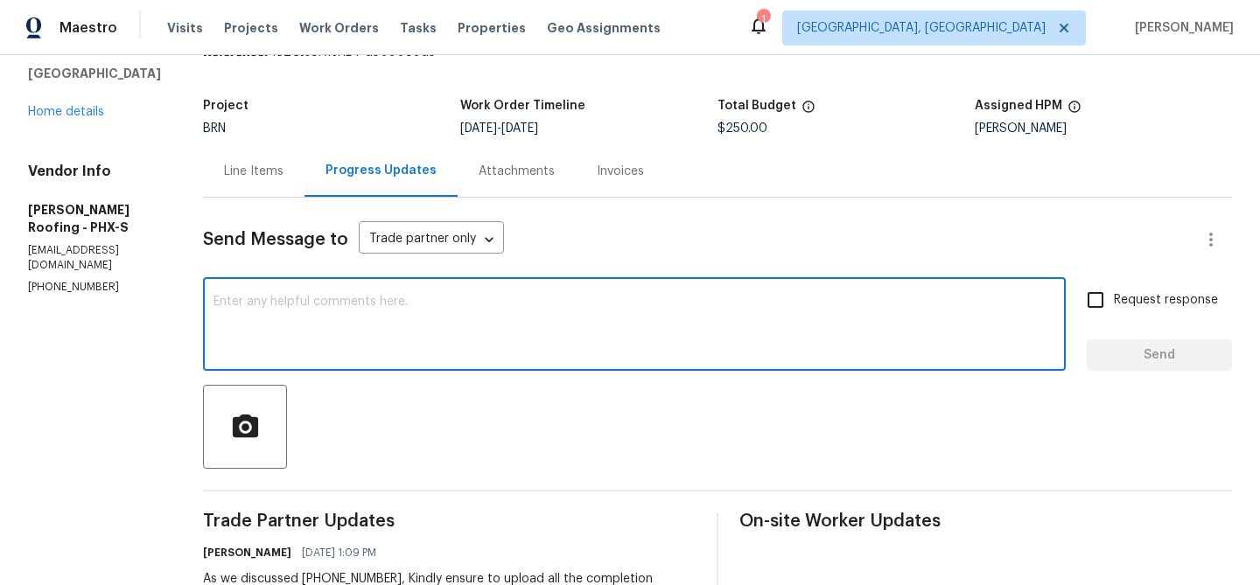
click at [315, 332] on textarea at bounding box center [634, 326] width 842 height 61
click at [53, 280] on p "(480) 270-2686" at bounding box center [94, 287] width 133 height 15
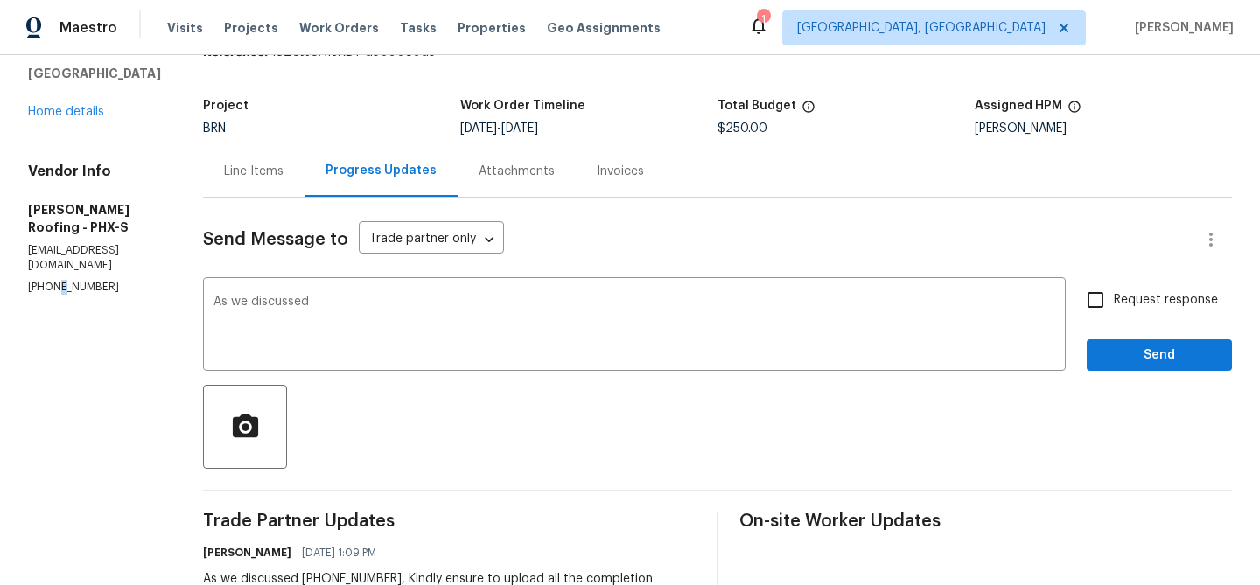
click at [53, 280] on p "(480) 270-2686" at bounding box center [94, 287] width 133 height 15
copy p "(480) 270-2686"
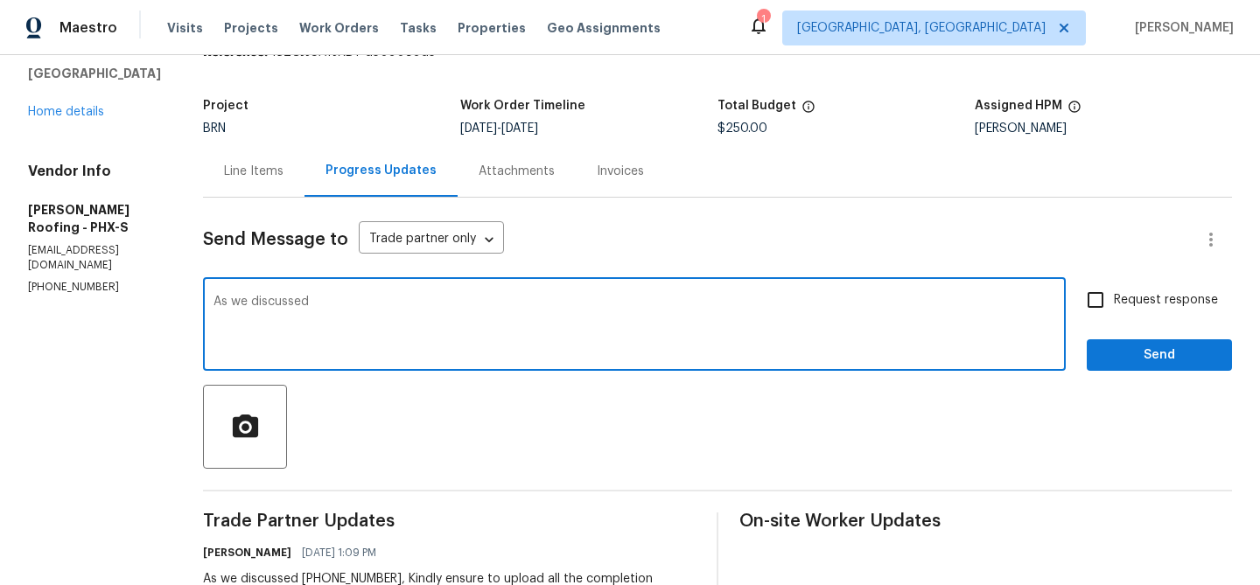
click at [346, 313] on textarea "As we discussed" at bounding box center [634, 326] width 842 height 61
paste textarea "(480) 999-3525"
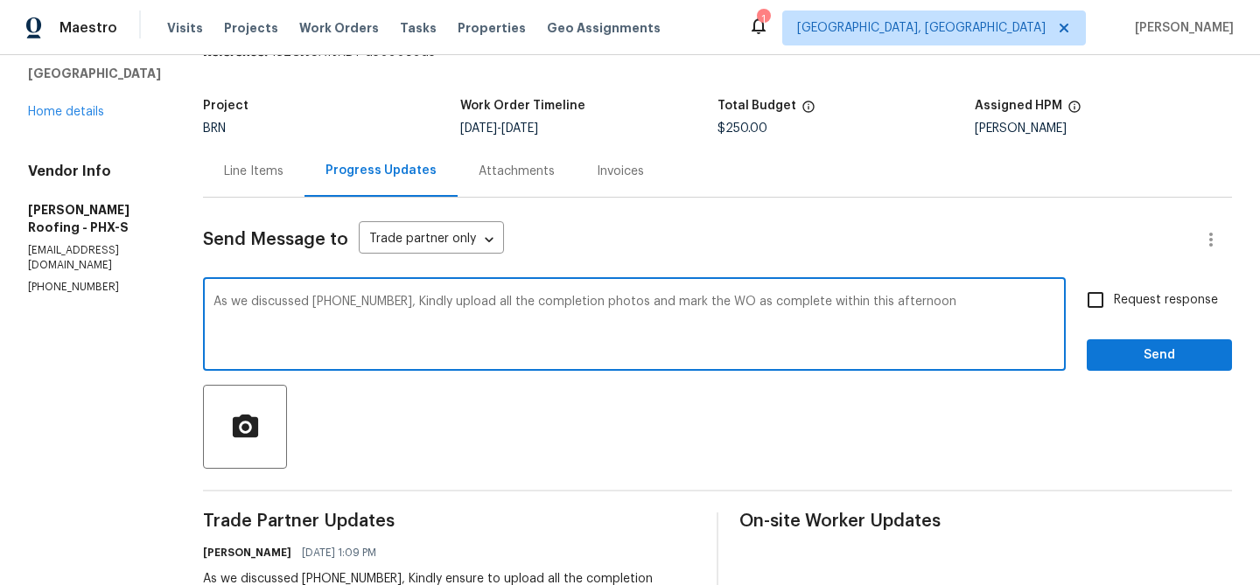
type textarea "As we discussed (480) 999-3525, Kindly upload all the completion photos and mar…"
click at [1104, 308] on input "Request response" at bounding box center [1095, 300] width 37 height 37
checkbox input "true"
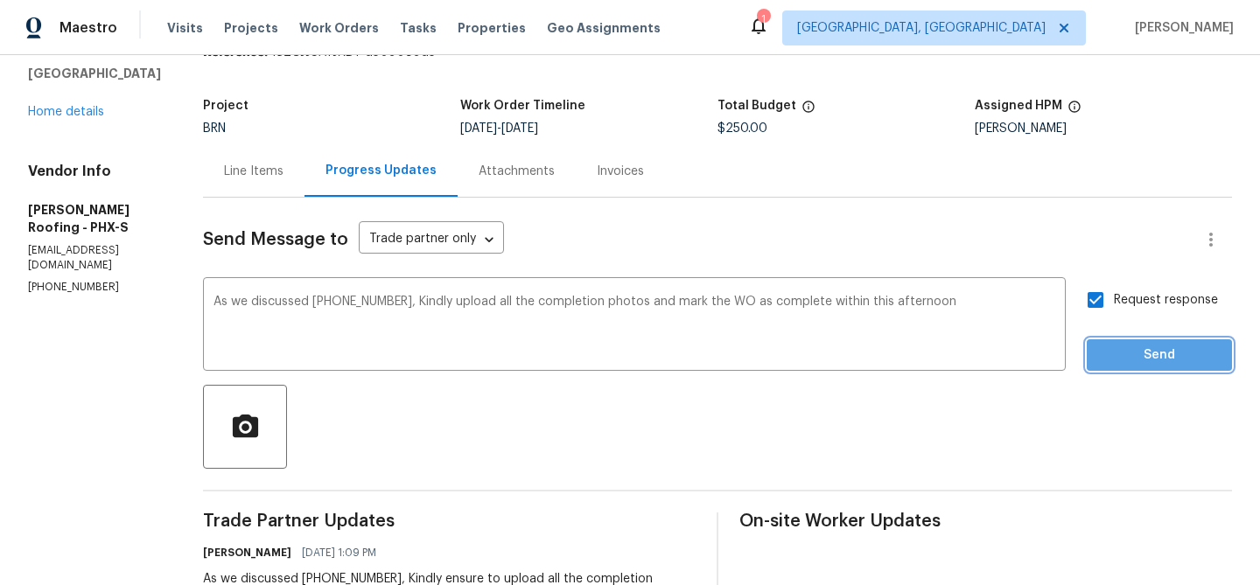
click at [1104, 347] on span "Send" at bounding box center [1159, 356] width 117 height 22
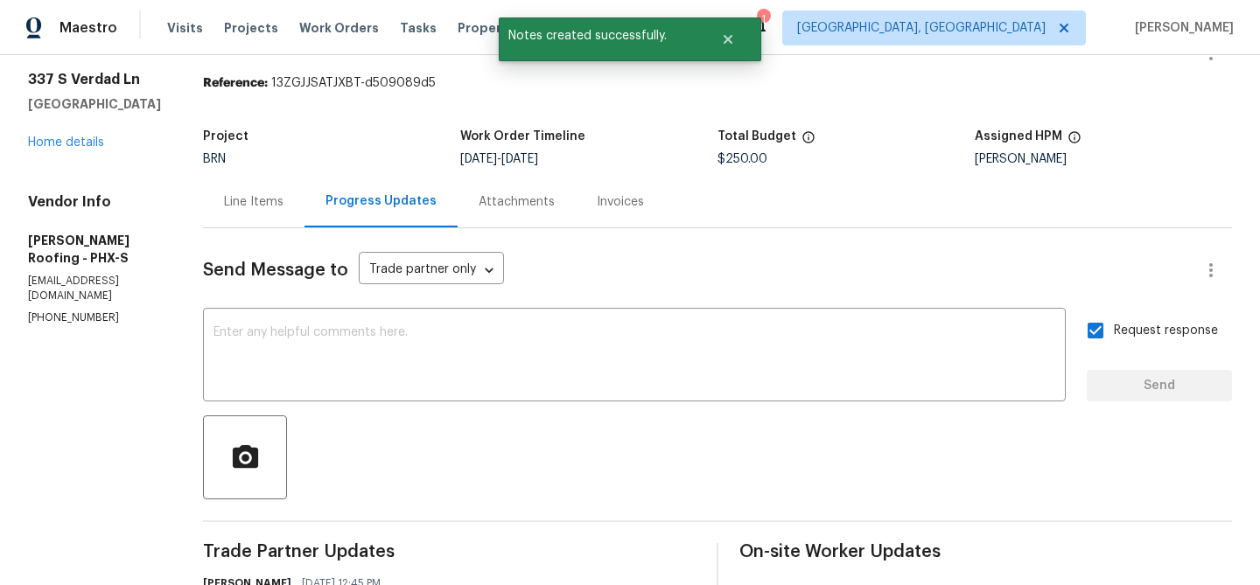
scroll to position [0, 0]
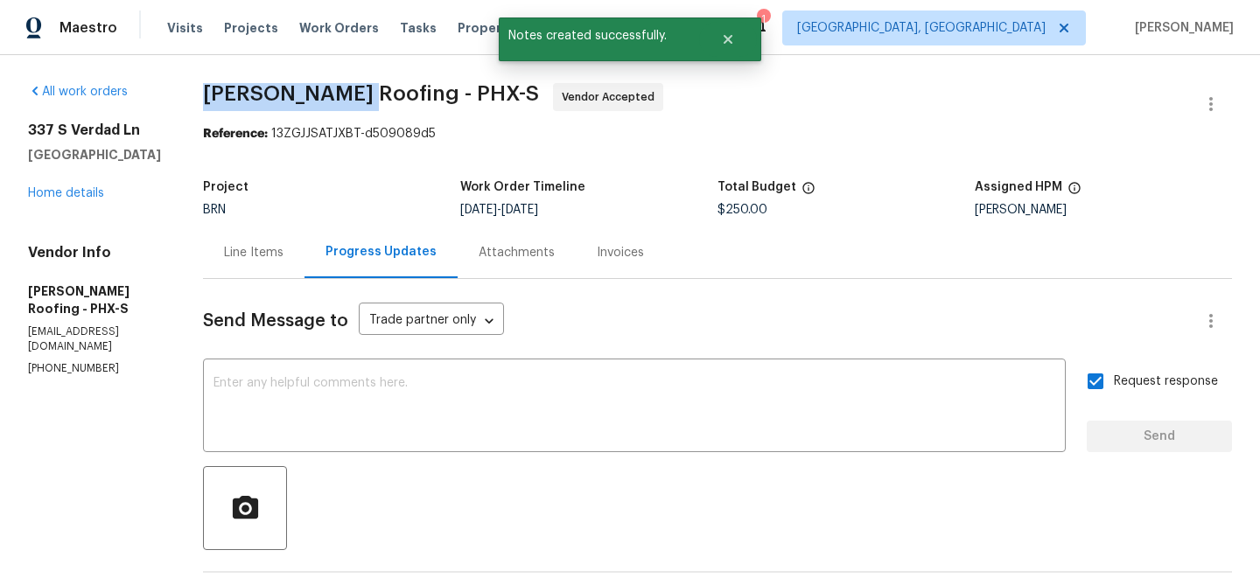
drag, startPoint x: 202, startPoint y: 94, endPoint x: 349, endPoint y: 94, distance: 147.0
copy span "Stout Roofing"
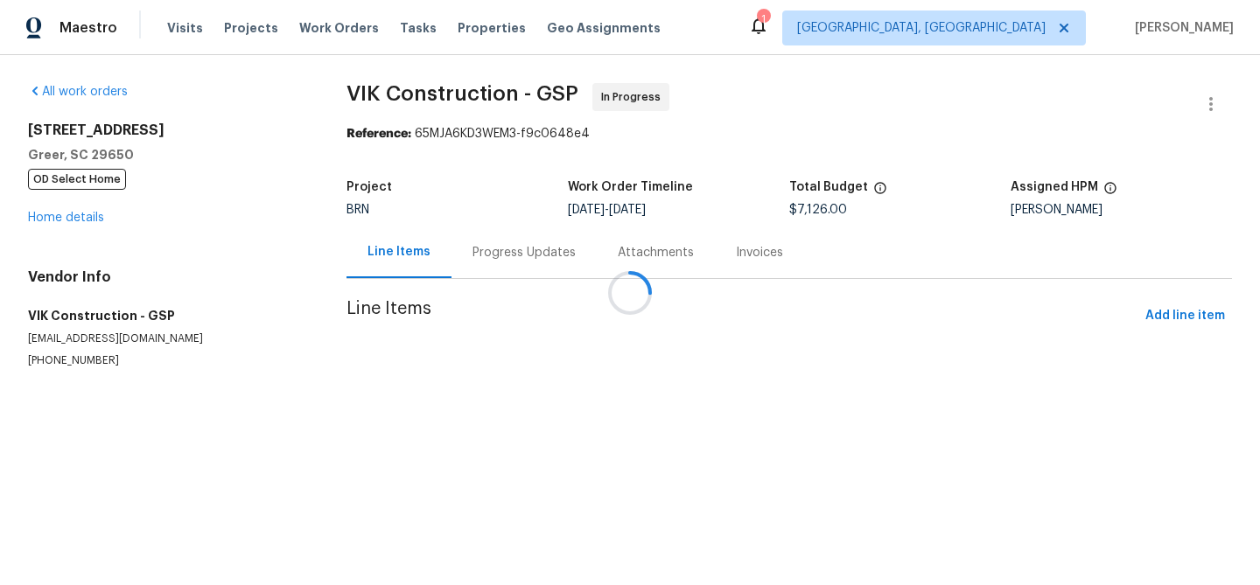
click at [80, 367] on div at bounding box center [630, 292] width 1260 height 585
click at [80, 367] on p "[PHONE_NUMBER]" at bounding box center [166, 360] width 276 height 15
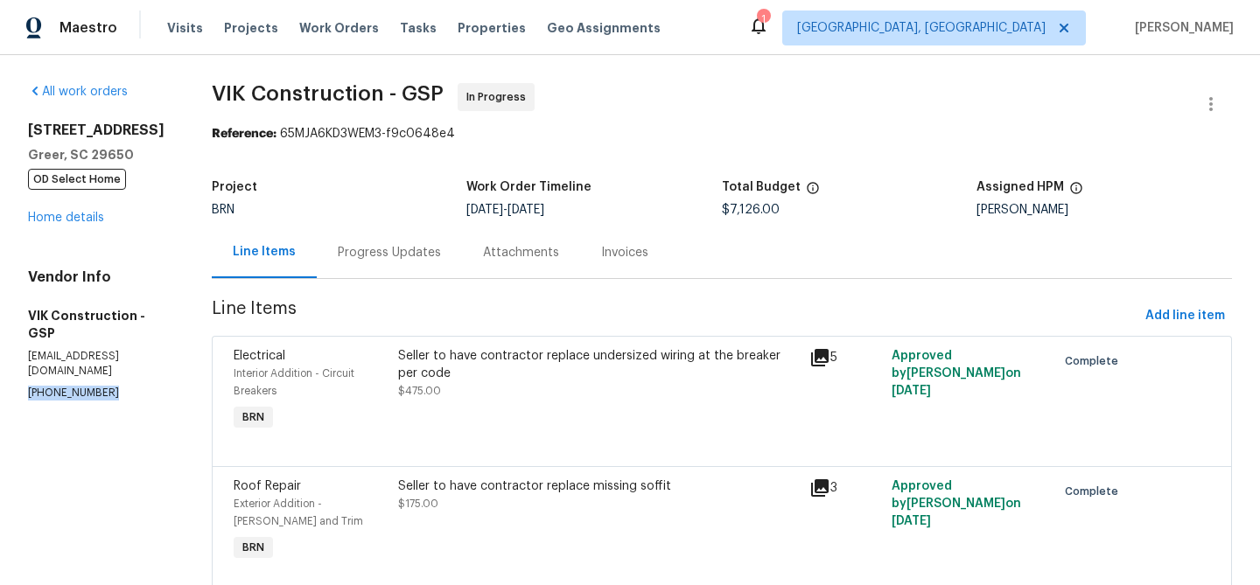
click at [80, 386] on p "[PHONE_NUMBER]" at bounding box center [99, 393] width 142 height 15
copy p "[PHONE_NUMBER]"
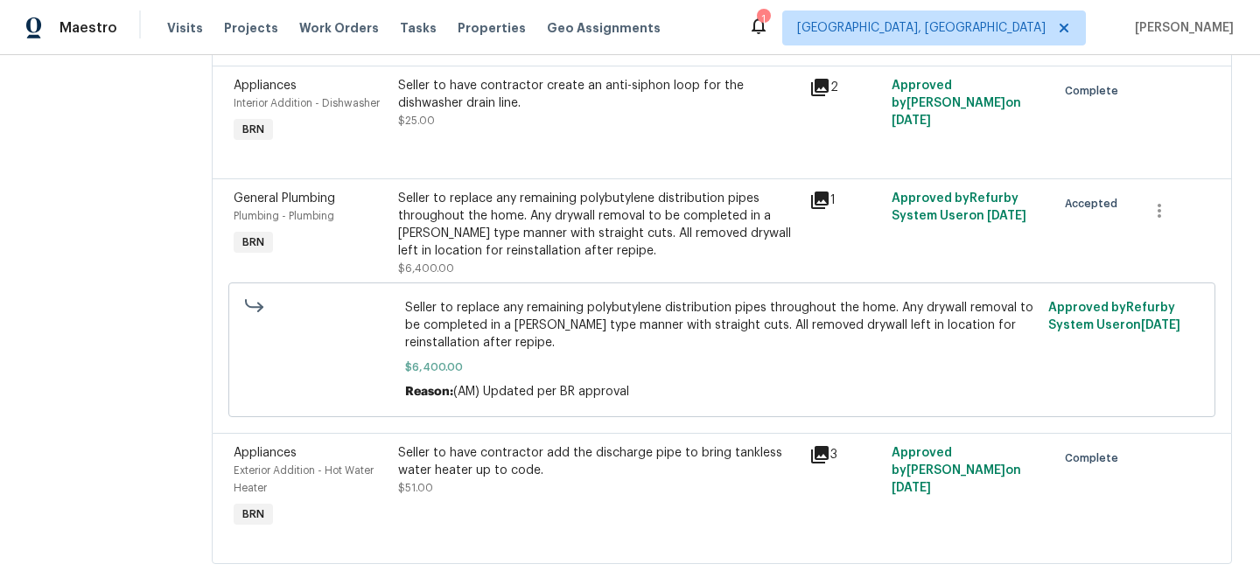
scroll to position [502, 0]
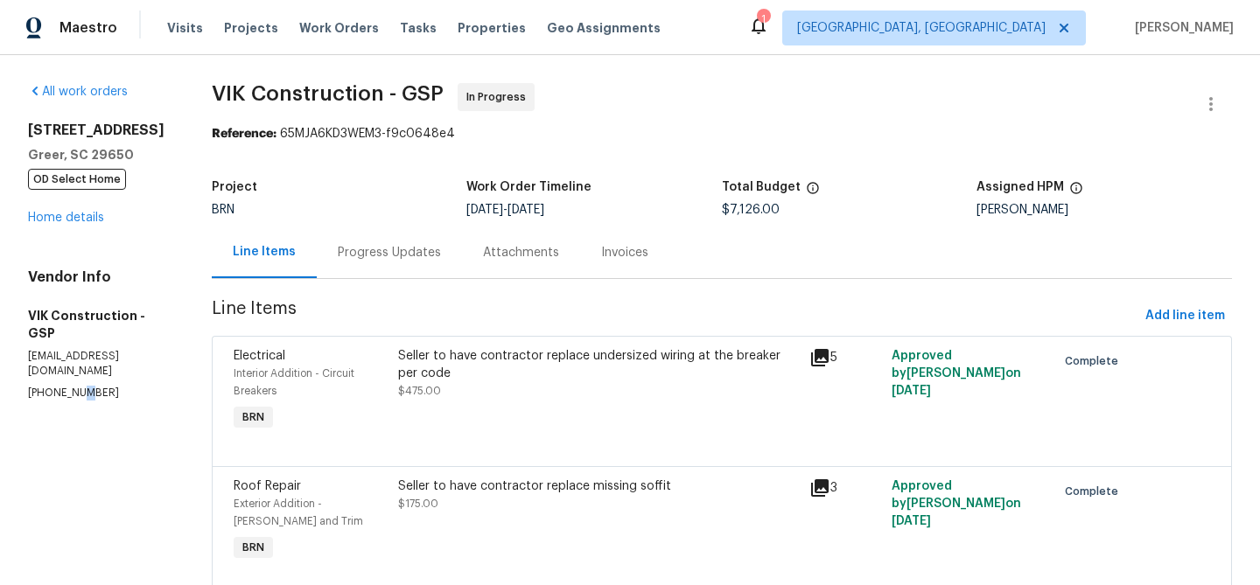
click at [75, 386] on p "(916) 804-9045" at bounding box center [99, 393] width 142 height 15
copy p "-"
click at [62, 386] on p "(916) 804-9045" at bounding box center [99, 393] width 142 height 15
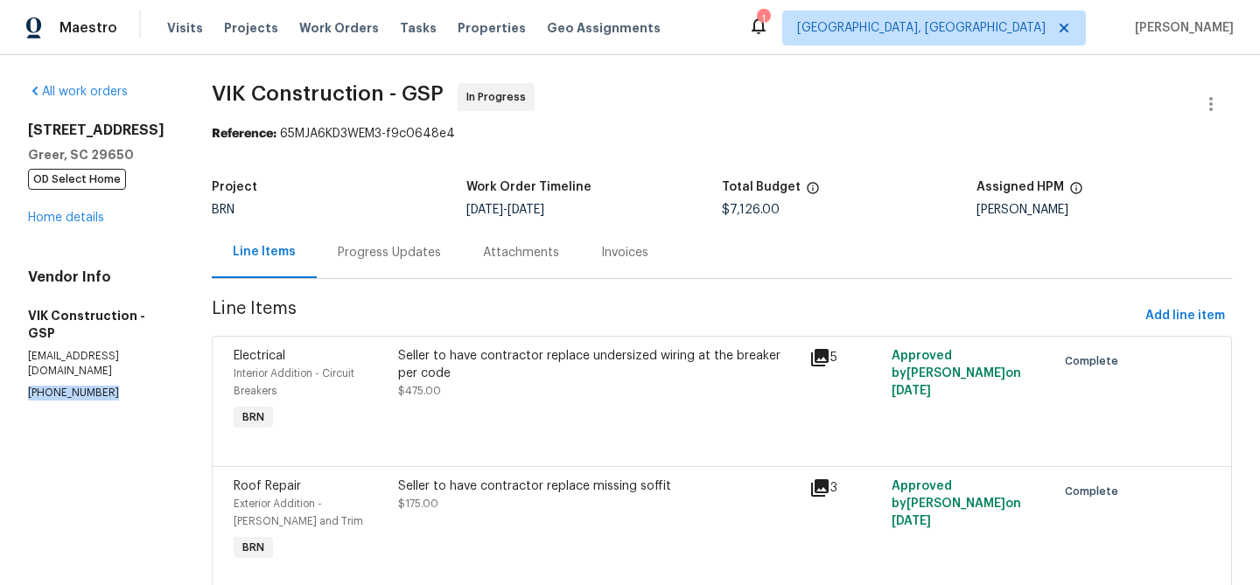
copy p "(916) 804-9045"
click at [388, 245] on div "Progress Updates" at bounding box center [389, 252] width 103 height 17
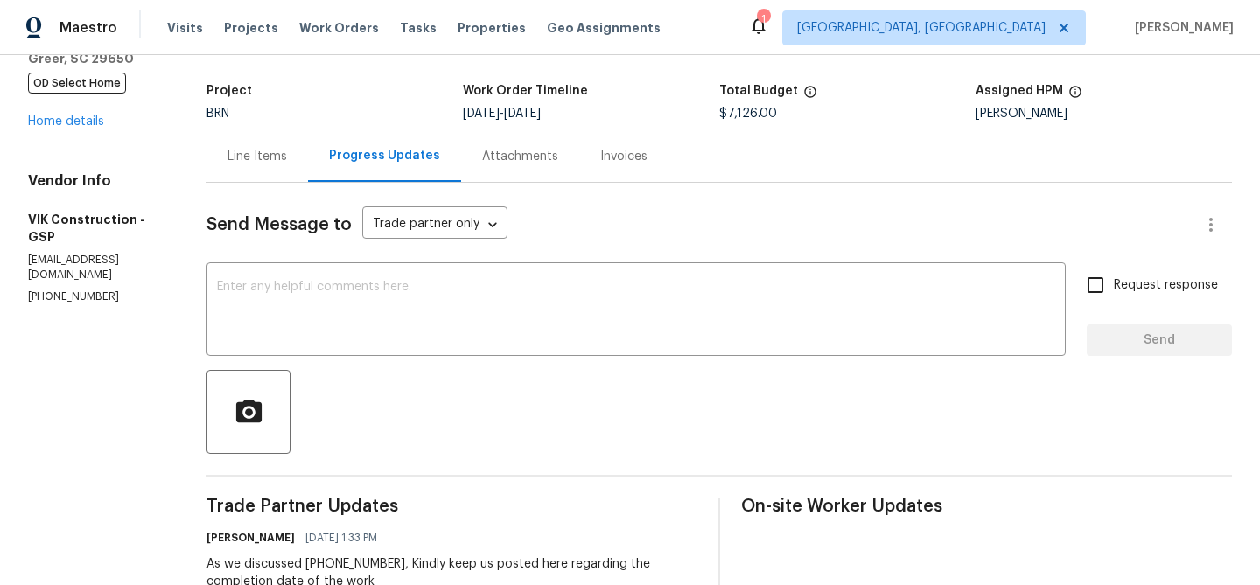
scroll to position [113, 0]
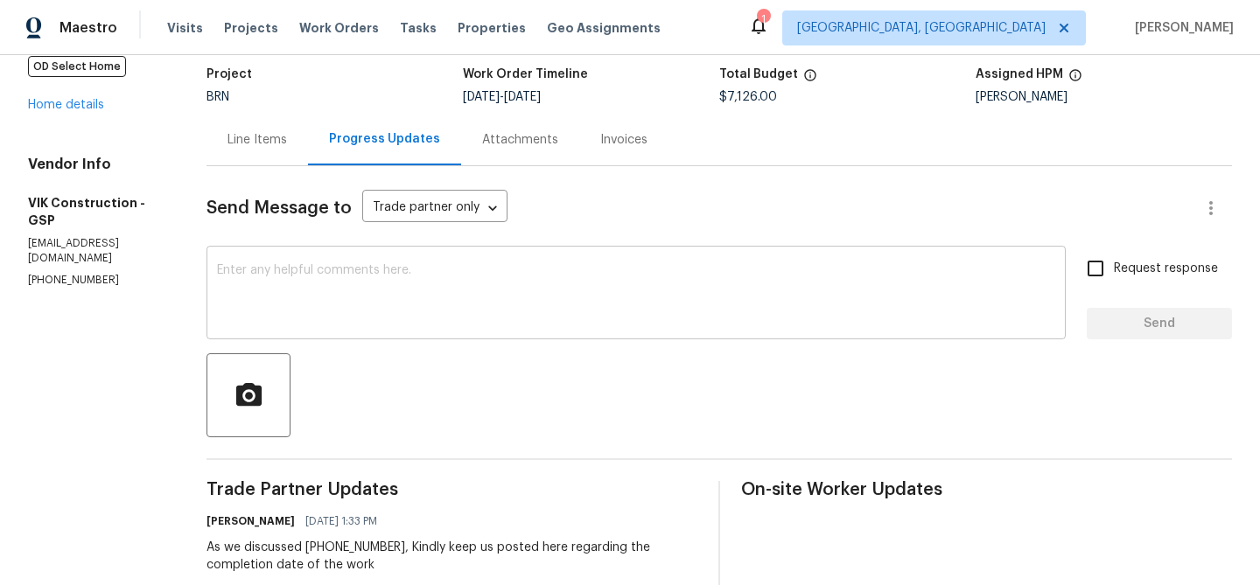
click at [300, 318] on textarea at bounding box center [636, 294] width 838 height 61
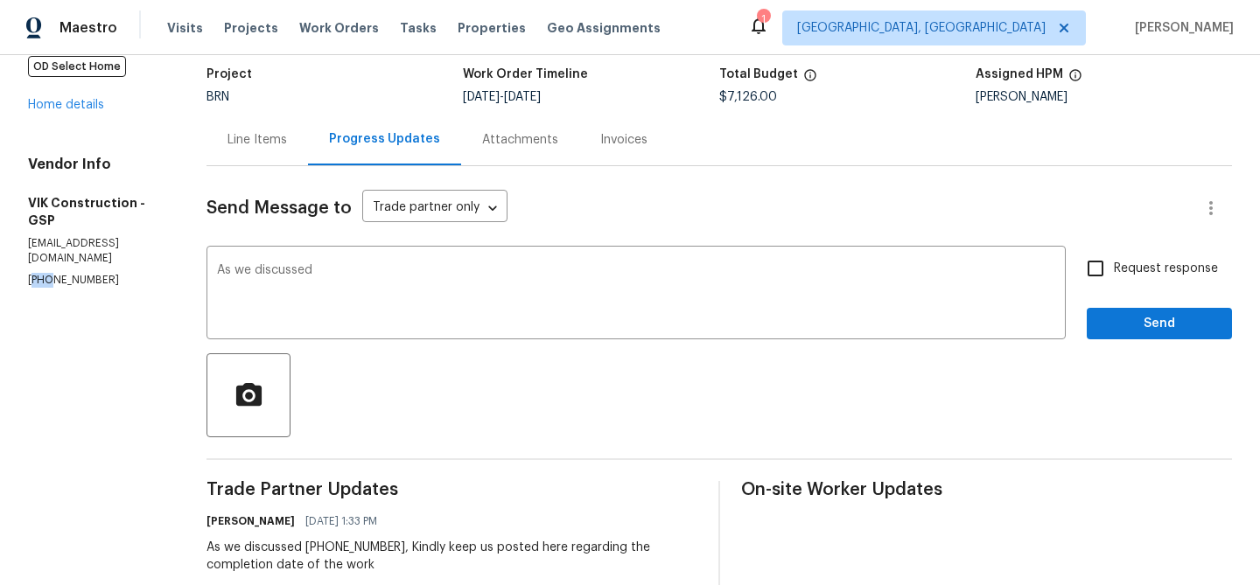
click at [43, 273] on p "(916) 804-9045" at bounding box center [96, 280] width 136 height 15
copy p "(916) 804-9045"
click at [398, 281] on textarea "As we discussed" at bounding box center [636, 294] width 838 height 61
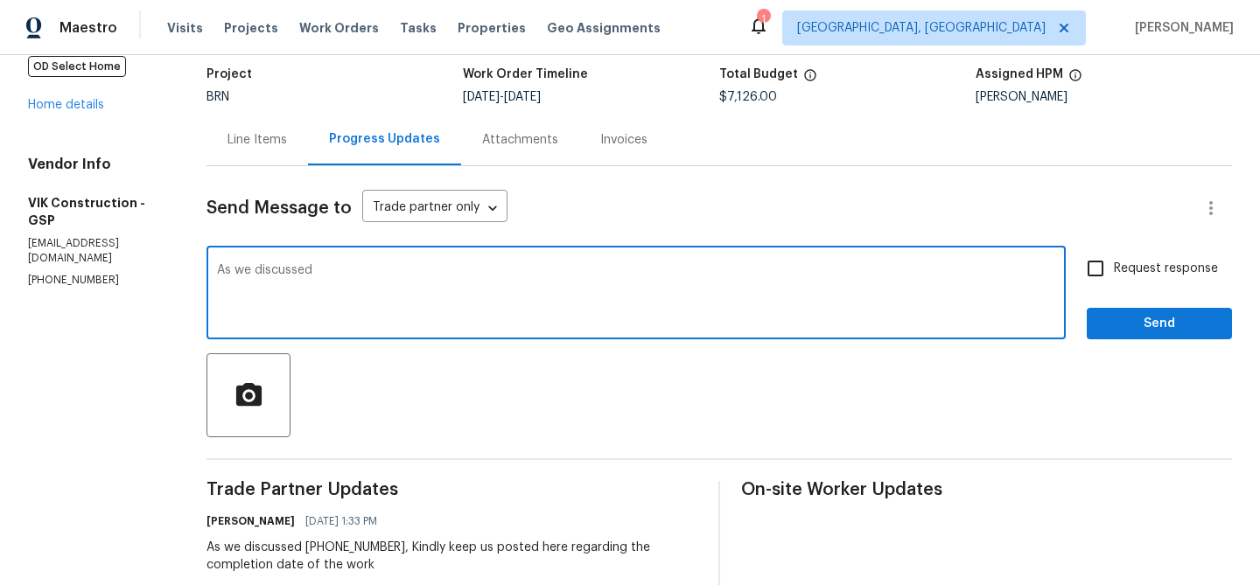
paste textarea "(916) 804-9045"
drag, startPoint x: 441, startPoint y: 273, endPoint x: 779, endPoint y: 272, distance: 338.6
click at [779, 273] on textarea "As we discussed (916) 804-9045, Kindly try to complete the drywall work also wi…" at bounding box center [636, 294] width 838 height 61
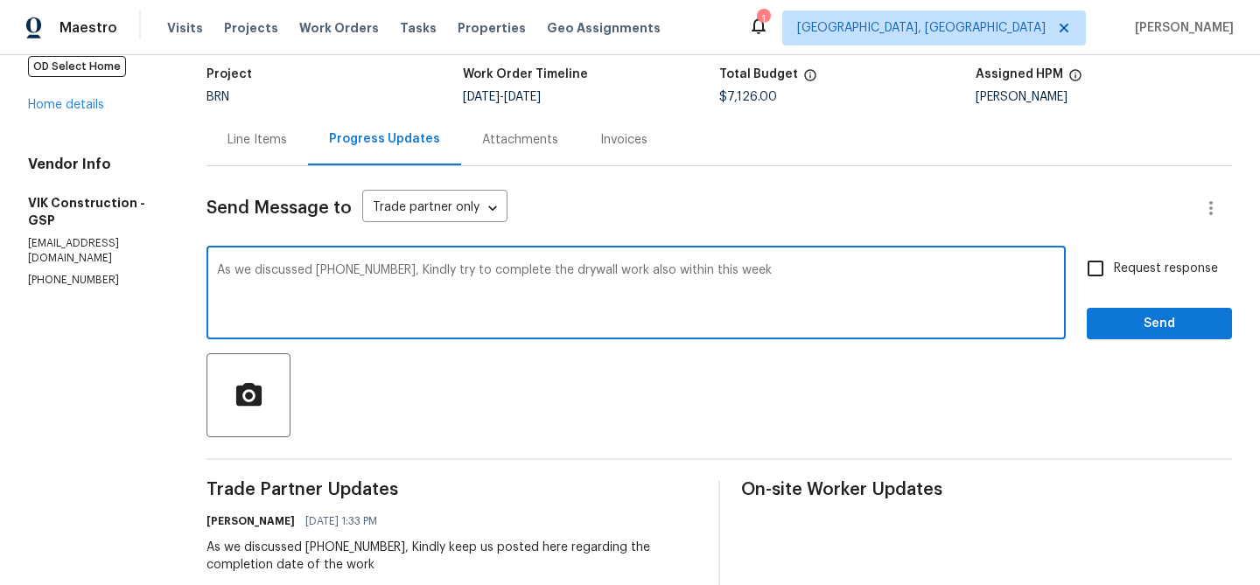
drag, startPoint x: 441, startPoint y: 271, endPoint x: 860, endPoint y: 269, distance: 419.1
click at [862, 270] on textarea "As we discussed (916) 804-9045, Kindly try to complete the drywall work also wi…" at bounding box center [636, 294] width 838 height 61
paste textarea "Please try to complete the drywall work as well within this week."
type textarea "As we discussed (916) 804-9045, Please try to complete the drywall work as well…"
click at [1109, 254] on input "Request response" at bounding box center [1095, 268] width 37 height 37
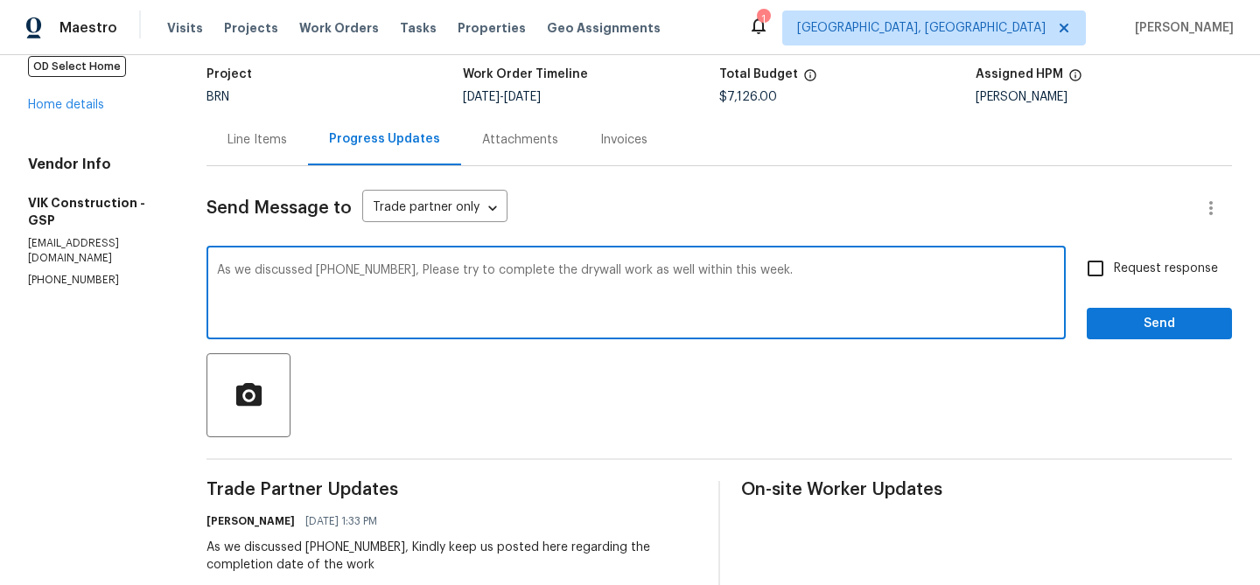
checkbox input "true"
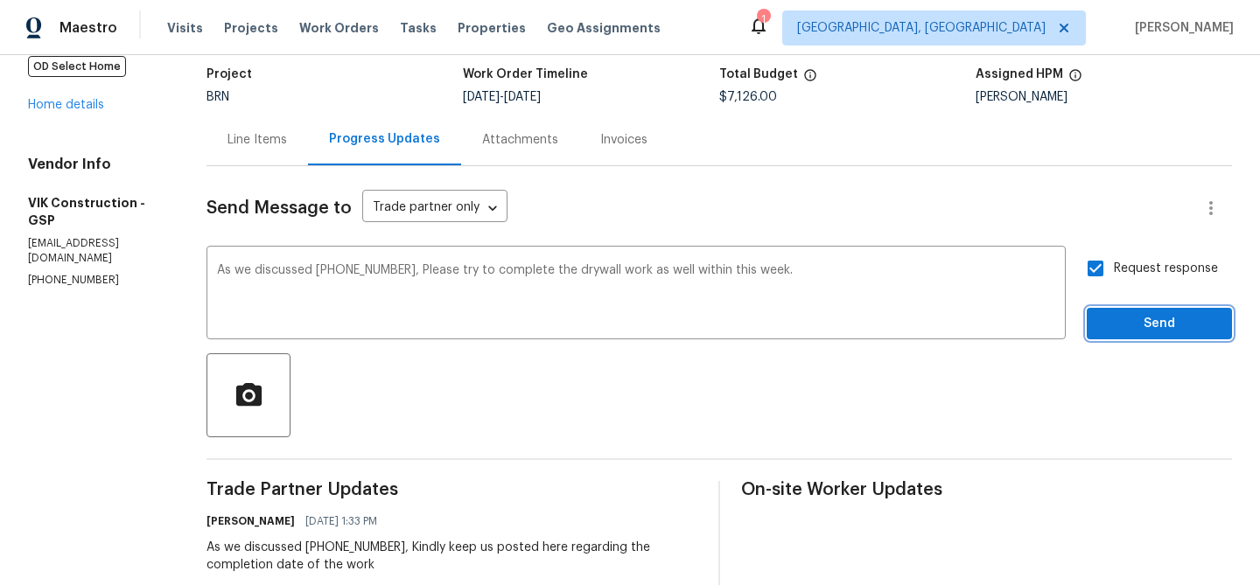
click at [1119, 328] on span "Send" at bounding box center [1159, 324] width 117 height 22
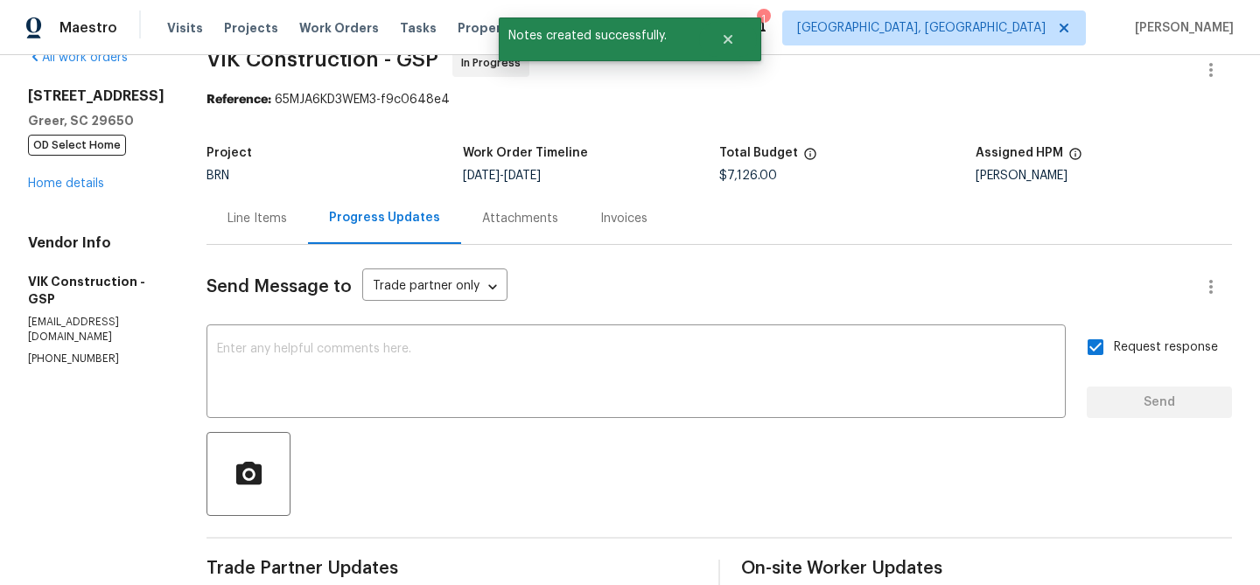
scroll to position [0, 0]
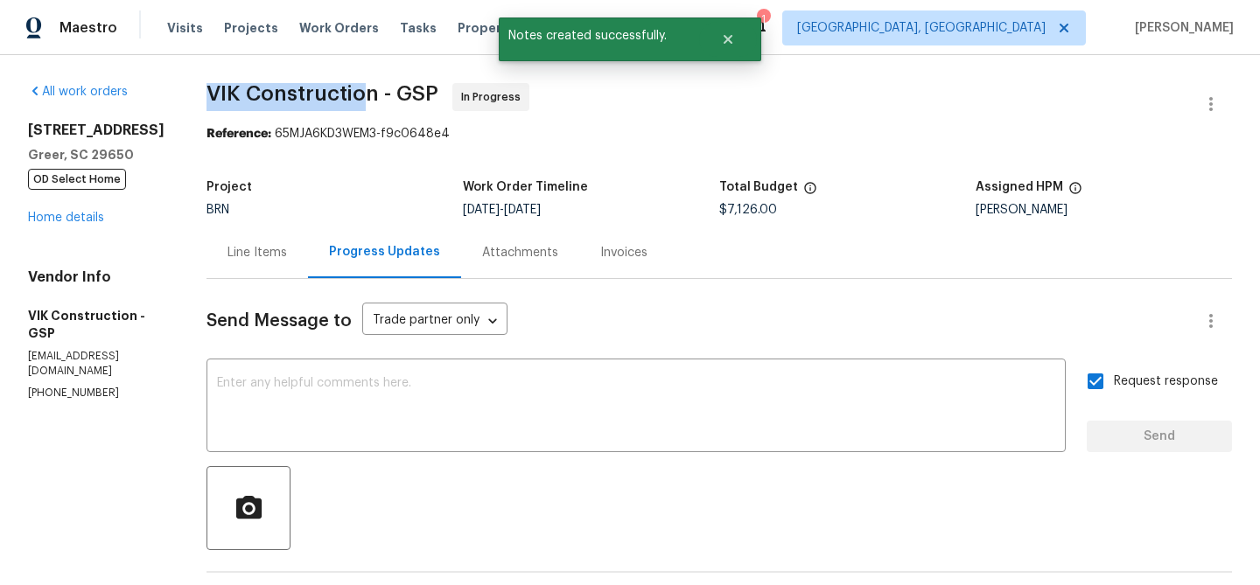
drag, startPoint x: 231, startPoint y: 97, endPoint x: 407, endPoint y: 97, distance: 175.8
copy span "VIK Construction"
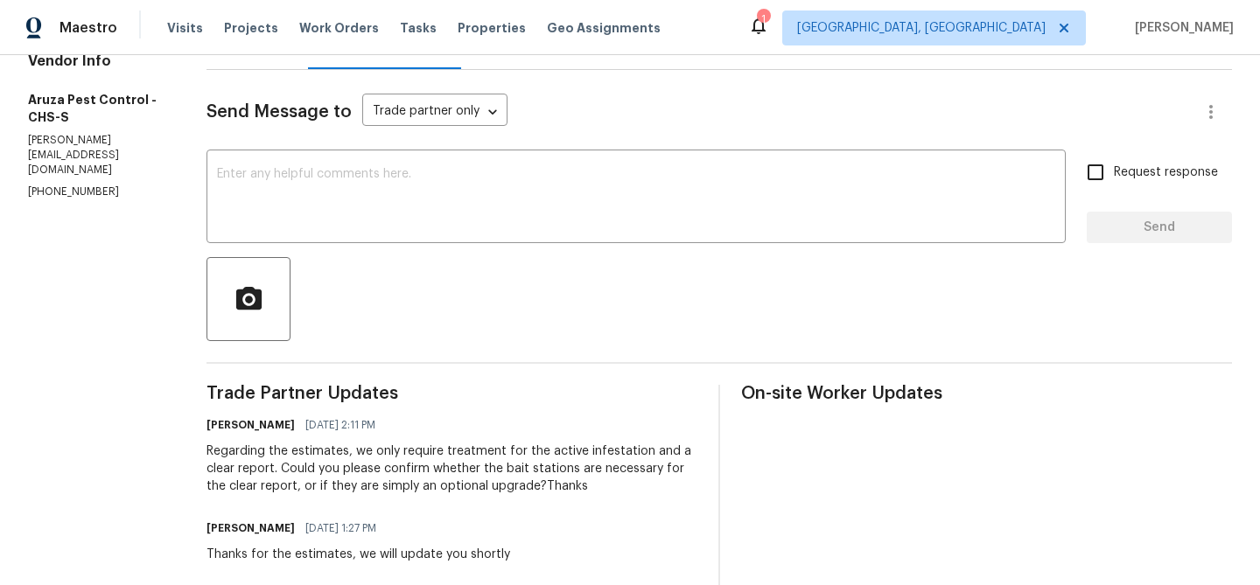
scroll to position [231, 0]
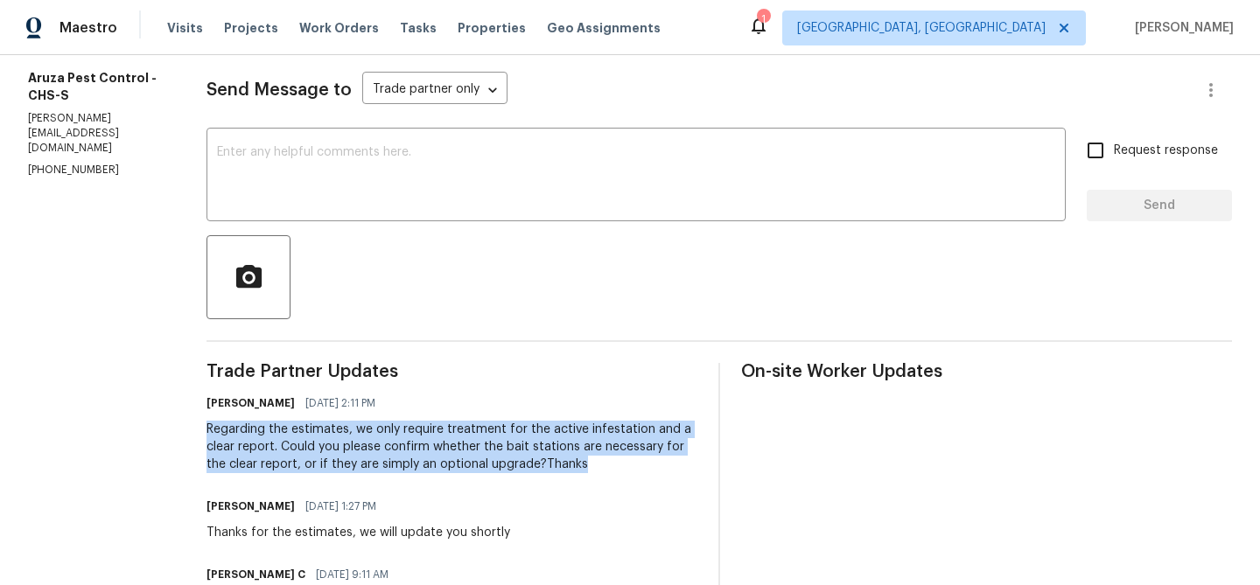
drag, startPoint x: 197, startPoint y: 425, endPoint x: 562, endPoint y: 457, distance: 366.2
click at [562, 458] on div "All work orders [STREET_ADDRESS] Home details Vendor Info Aruza Pest Control - …" at bounding box center [630, 533] width 1260 height 1419
copy div "Regarding the estimates, we only require treatment for the active infestation a…"
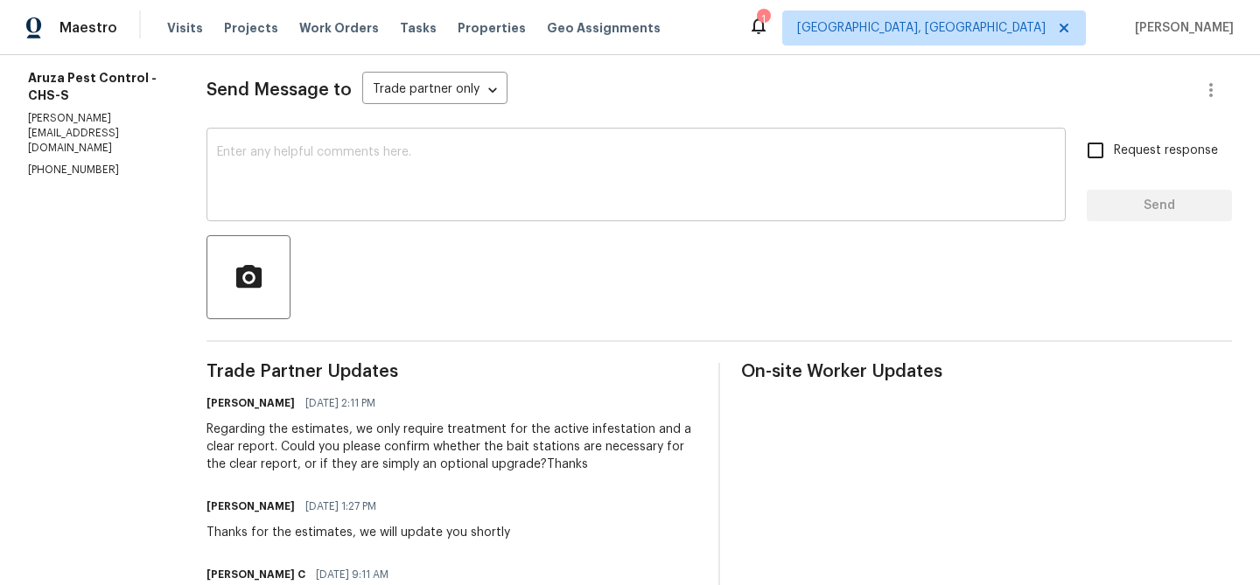
click at [314, 166] on textarea at bounding box center [636, 176] width 838 height 61
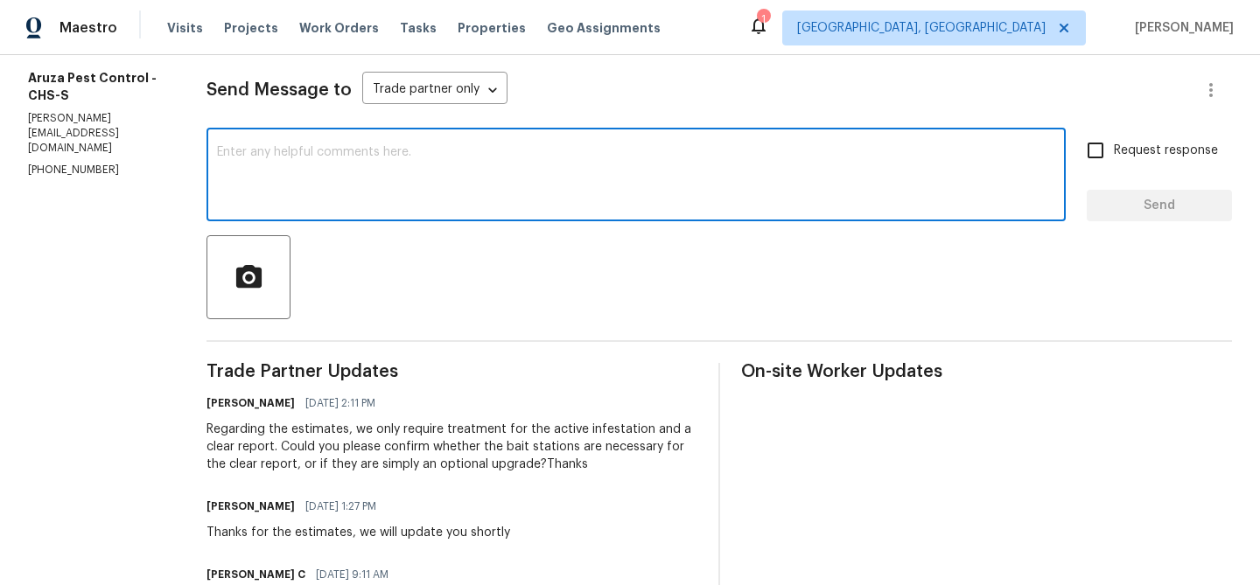
paste textarea "Regarding the estimates, we only require treatment for the active infestation a…"
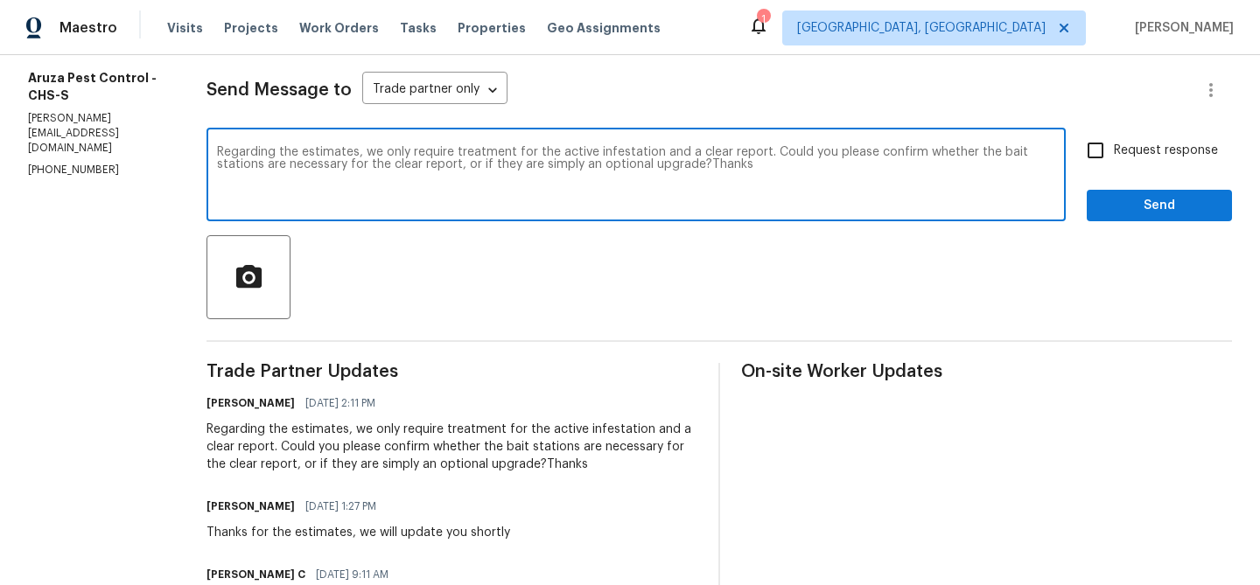
drag, startPoint x: 703, startPoint y: 166, endPoint x: 808, endPoint y: 166, distance: 105.9
click at [808, 169] on textarea "Regarding the estimates, we only require treatment for the active infestation a…" at bounding box center [636, 176] width 838 height 61
type textarea "Regarding the estimates, we only require treatment for the active infestation a…"
click at [1085, 147] on input "Request response" at bounding box center [1095, 150] width 37 height 37
checkbox input "true"
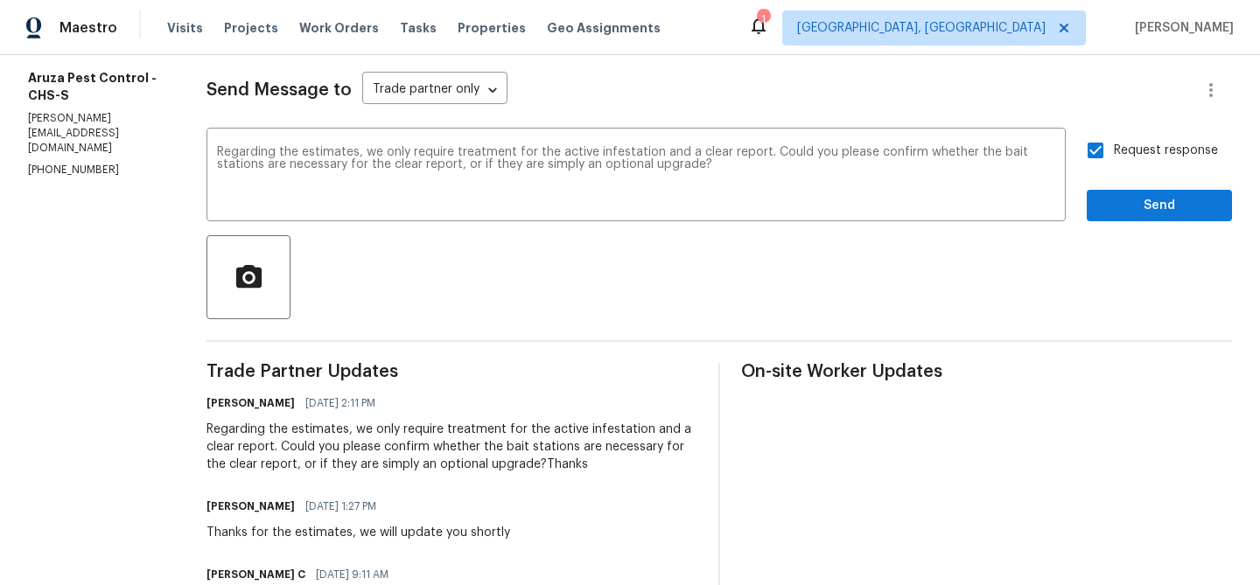
click at [1113, 215] on span "Send" at bounding box center [1159, 206] width 117 height 22
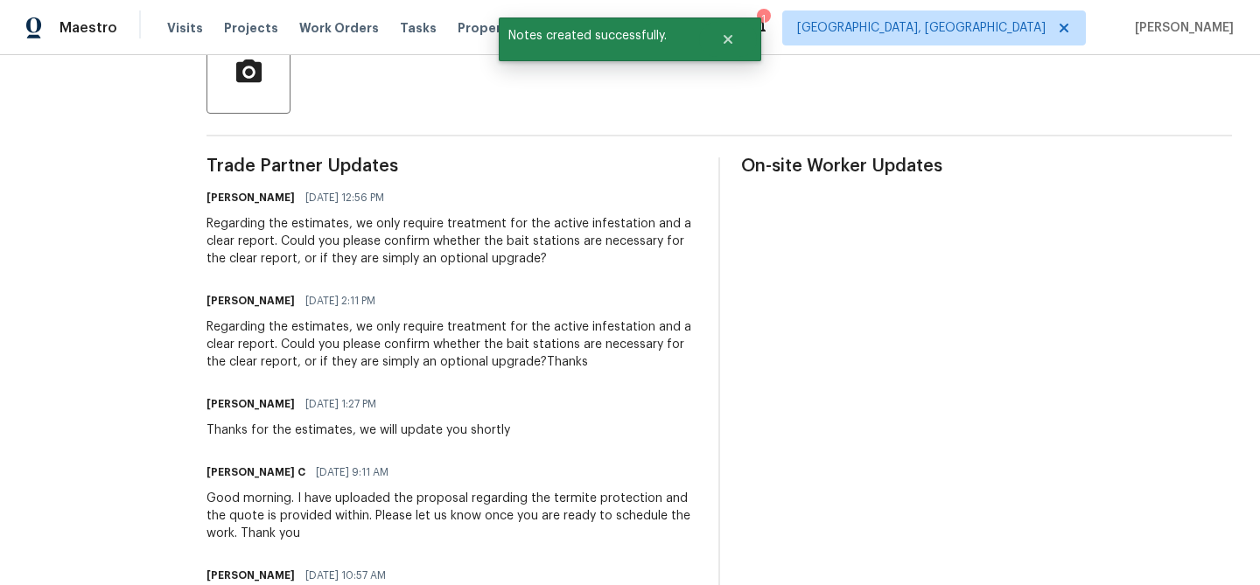
scroll to position [302, 0]
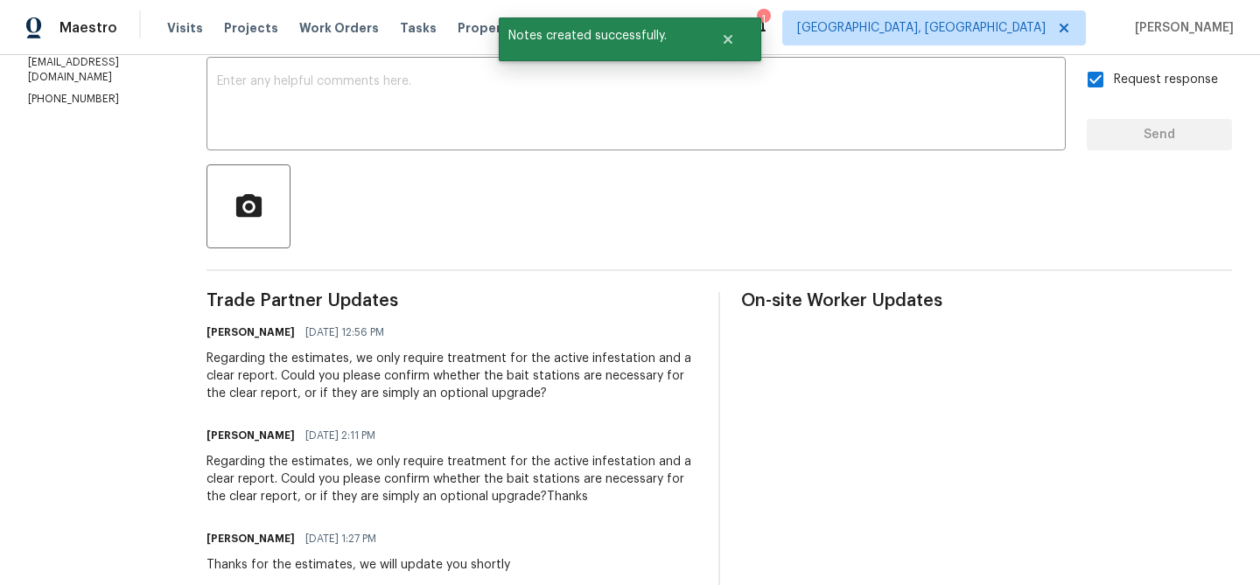
click at [51, 92] on p "[PHONE_NUMBER]" at bounding box center [96, 99] width 136 height 15
copy p "(980) 890-7074"
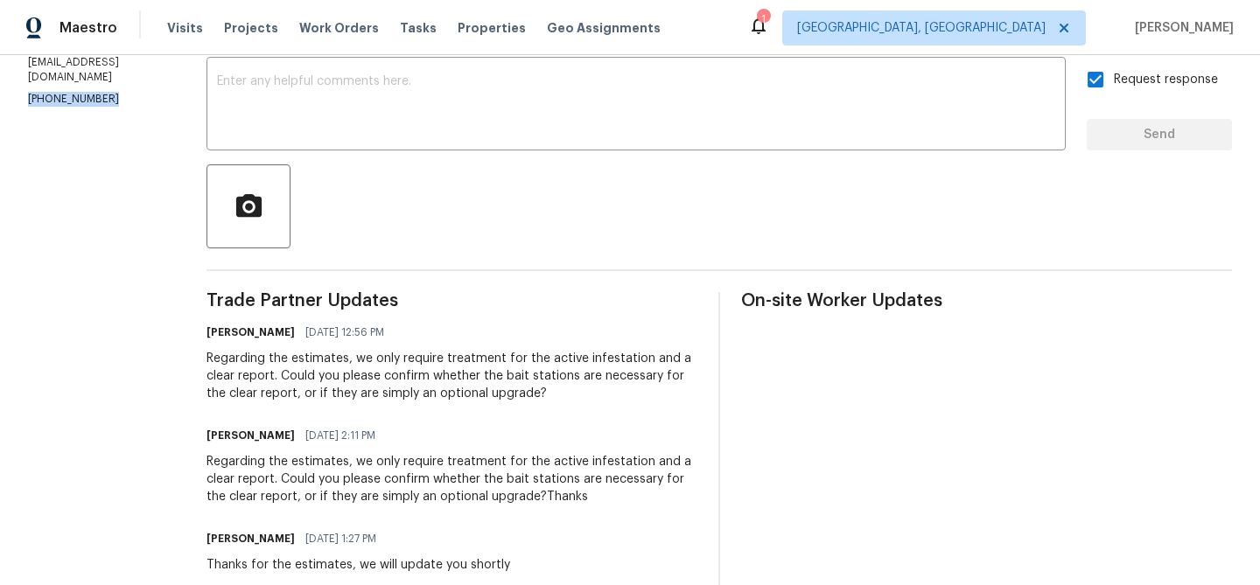
copy p "(980) 890-7074"
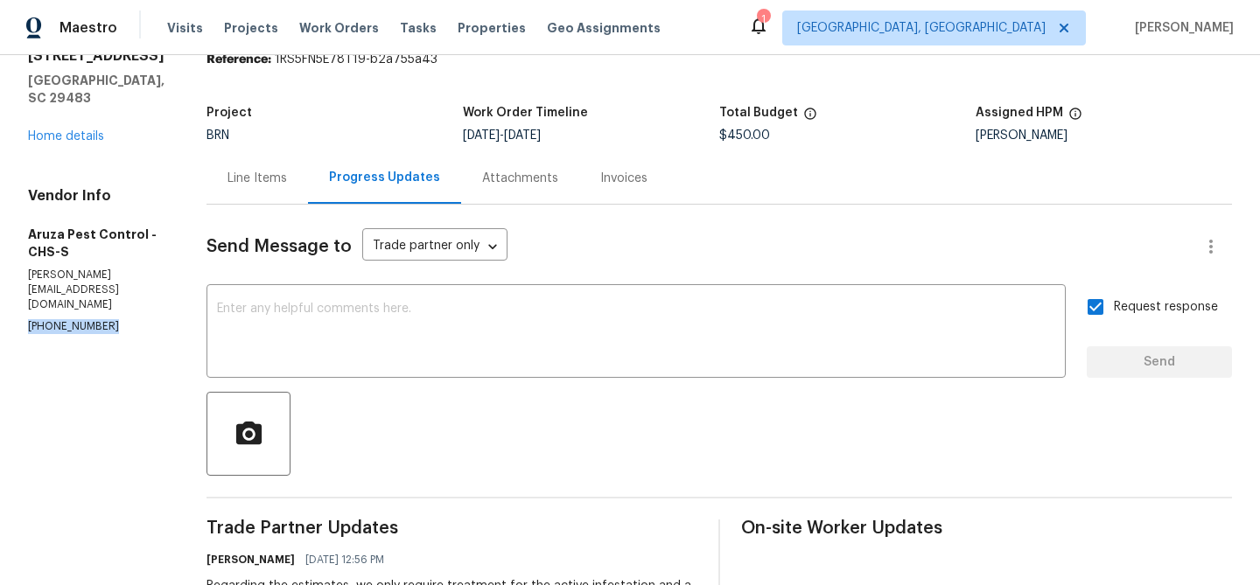
scroll to position [117, 0]
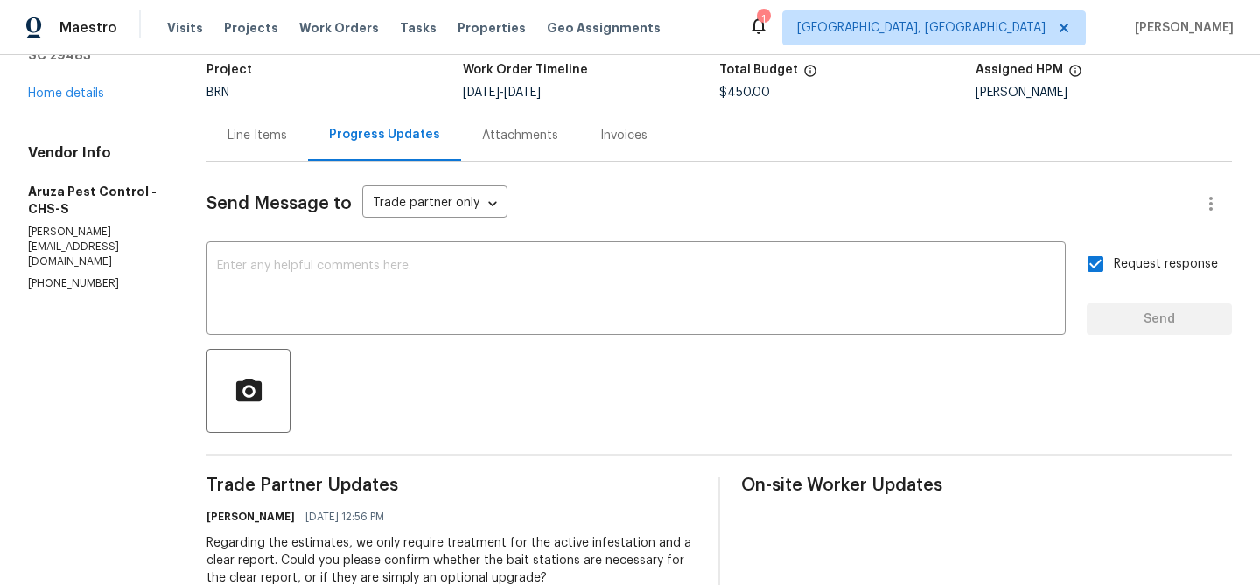
click at [271, 551] on div "Regarding the estimates, we only require treatment for the active infestation a…" at bounding box center [451, 561] width 491 height 52
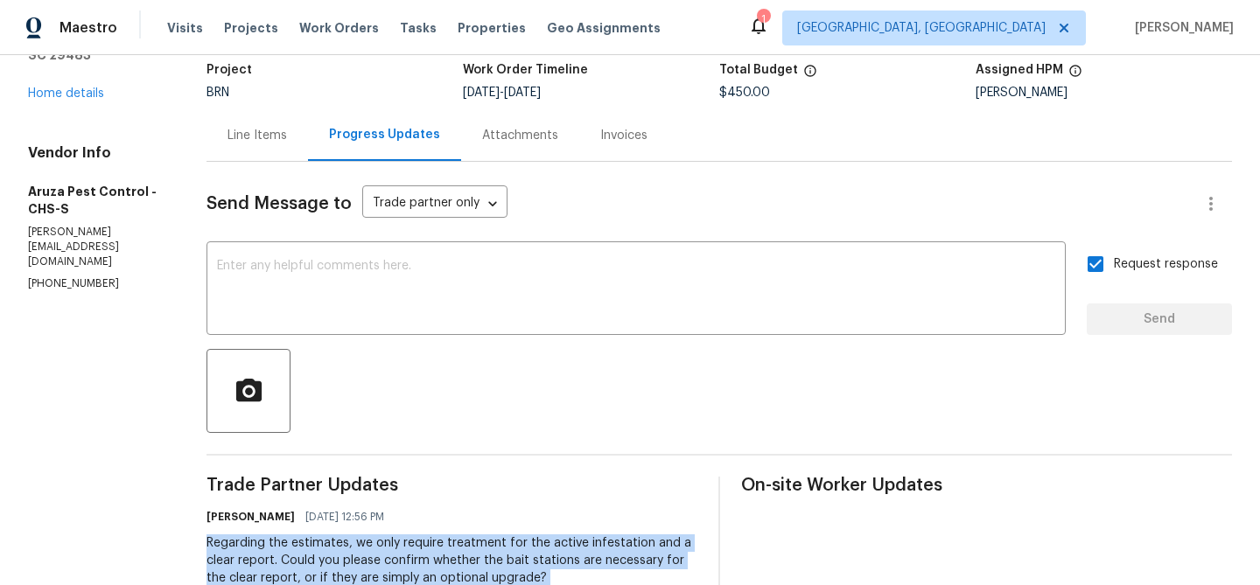
click at [271, 551] on div "Regarding the estimates, we only require treatment for the active infestation a…" at bounding box center [451, 561] width 491 height 52
copy div "Regarding the estimates, we only require treatment for the active infestation a…"
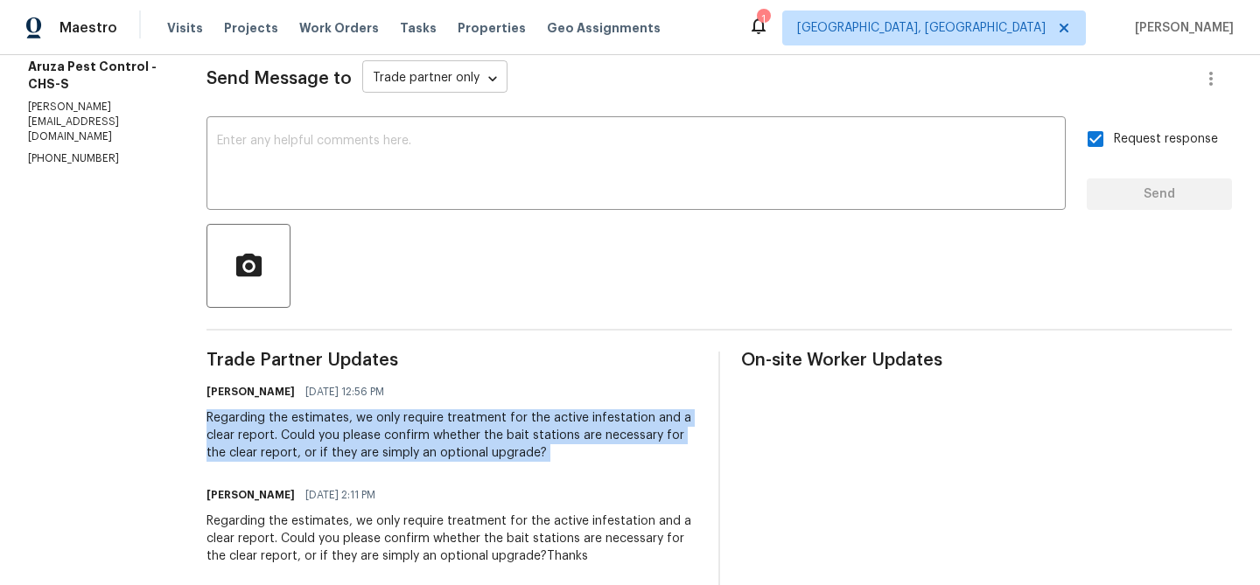
scroll to position [292, 0]
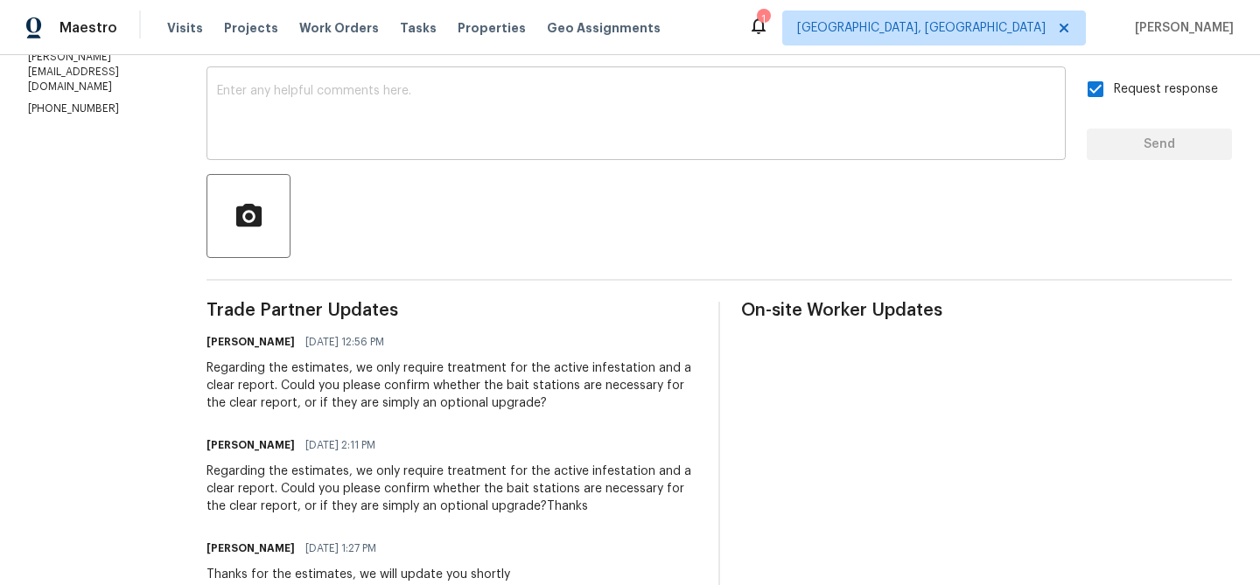
click at [488, 150] on div "x ​" at bounding box center [635, 115] width 859 height 89
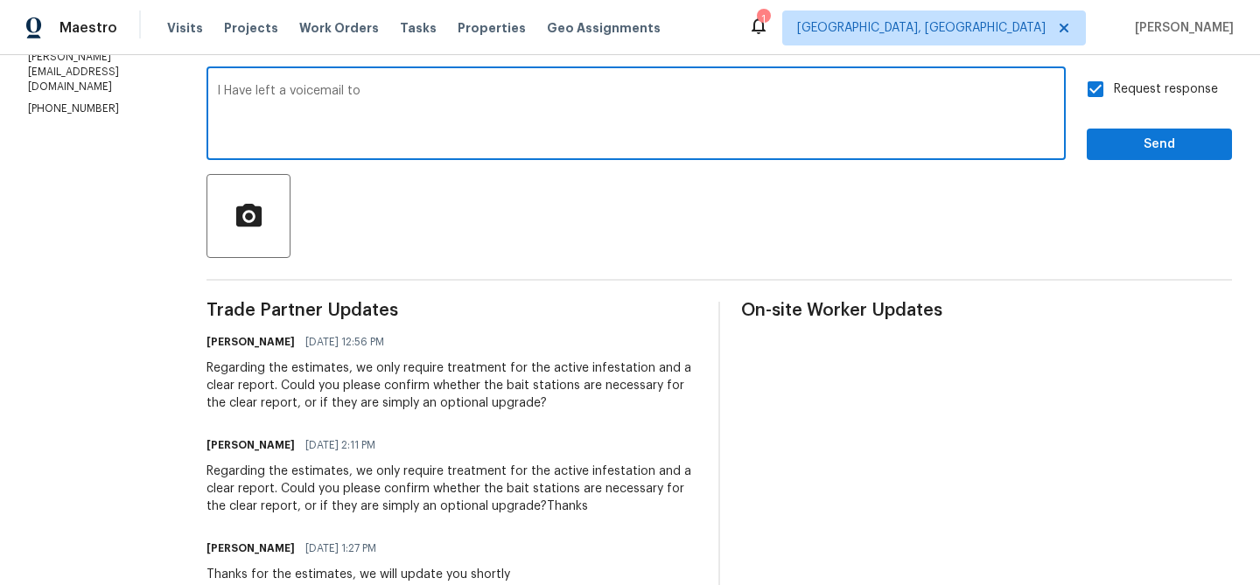
paste textarea "(520) 221-6302"
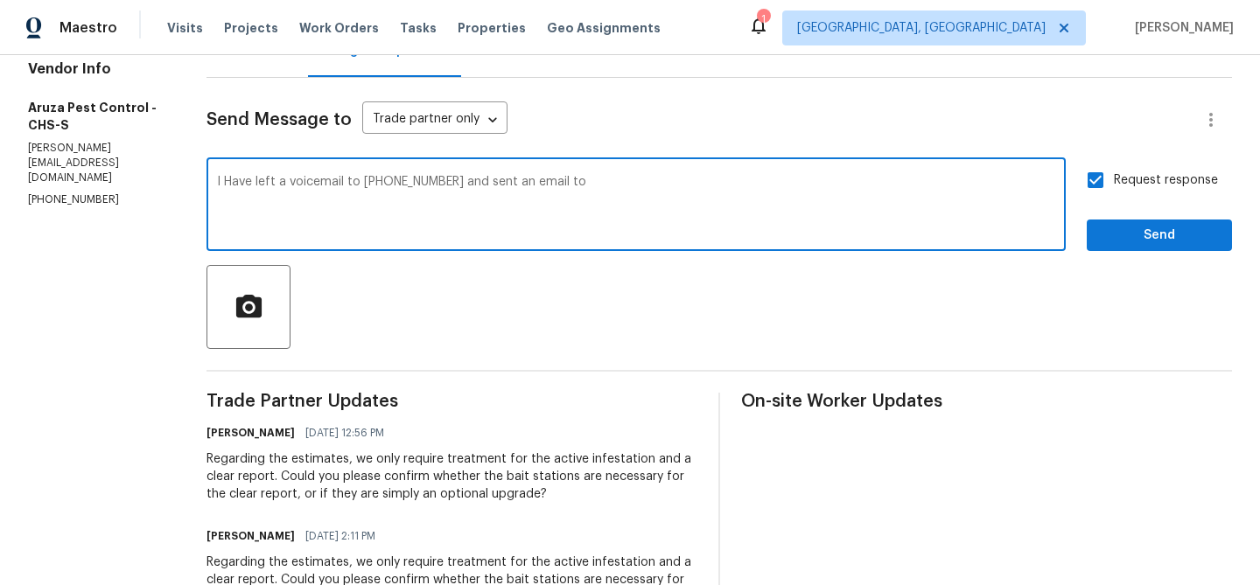
click at [154, 157] on div "Vendor Info Aruza Pest Control - CHS-S c.rodriguez@aruzapest.com (980) 890-7074" at bounding box center [96, 134] width 136 height 148
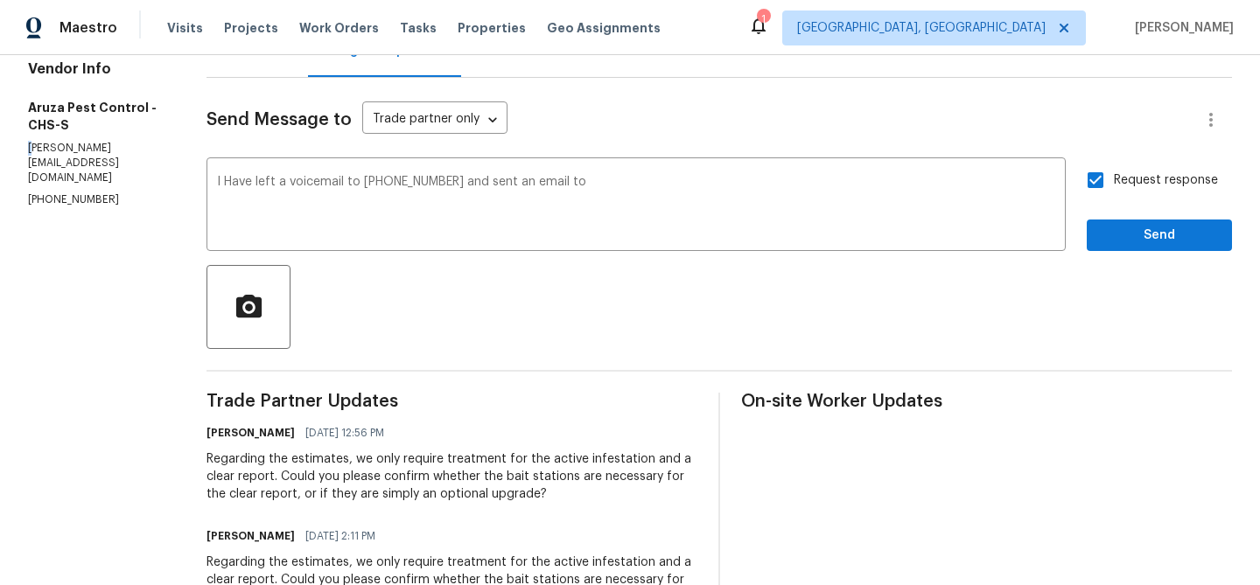
click at [154, 157] on div "Vendor Info Aruza Pest Control - CHS-S c.rodriguez@aruzapest.com (980) 890-7074" at bounding box center [96, 134] width 136 height 148
copy p "c.rodriguez@aruzapest.com"
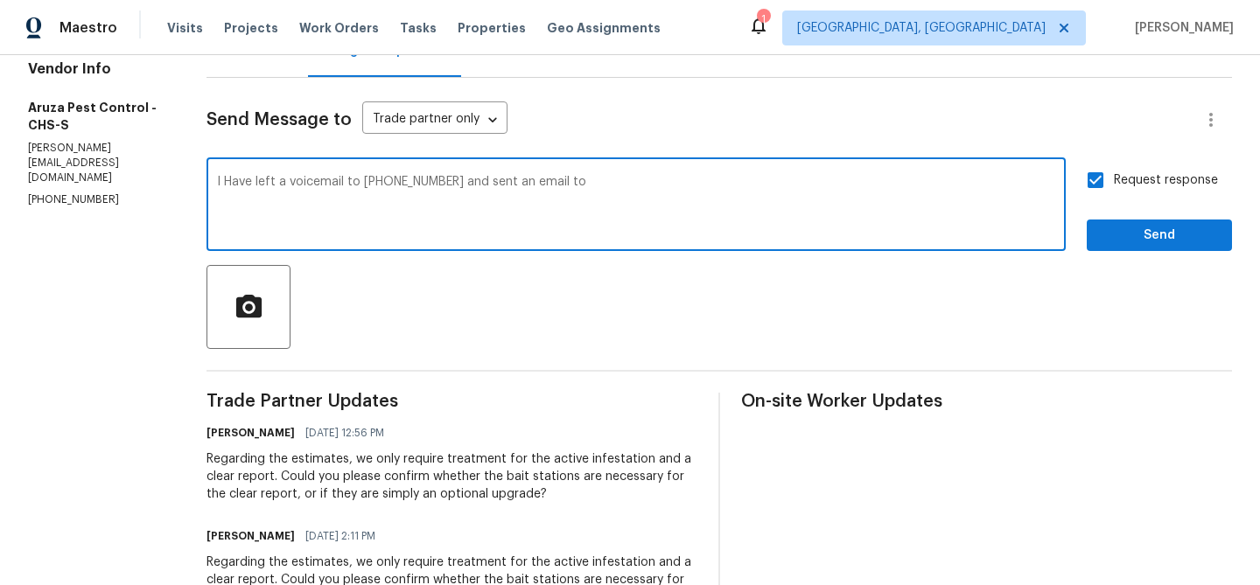
click at [619, 194] on textarea "I Have left a voicemail to (520) 221-6302 and sent an email to" at bounding box center [636, 206] width 838 height 61
paste textarea "c.rodriguez@aruzapest.com"
drag, startPoint x: 737, startPoint y: 186, endPoint x: 896, endPoint y: 185, distance: 159.2
click at [896, 185] on textarea "I Have left a voicemail to (520) 221-6302 and sent an email to c.rodriguez@aruz…" at bounding box center [636, 206] width 838 height 61
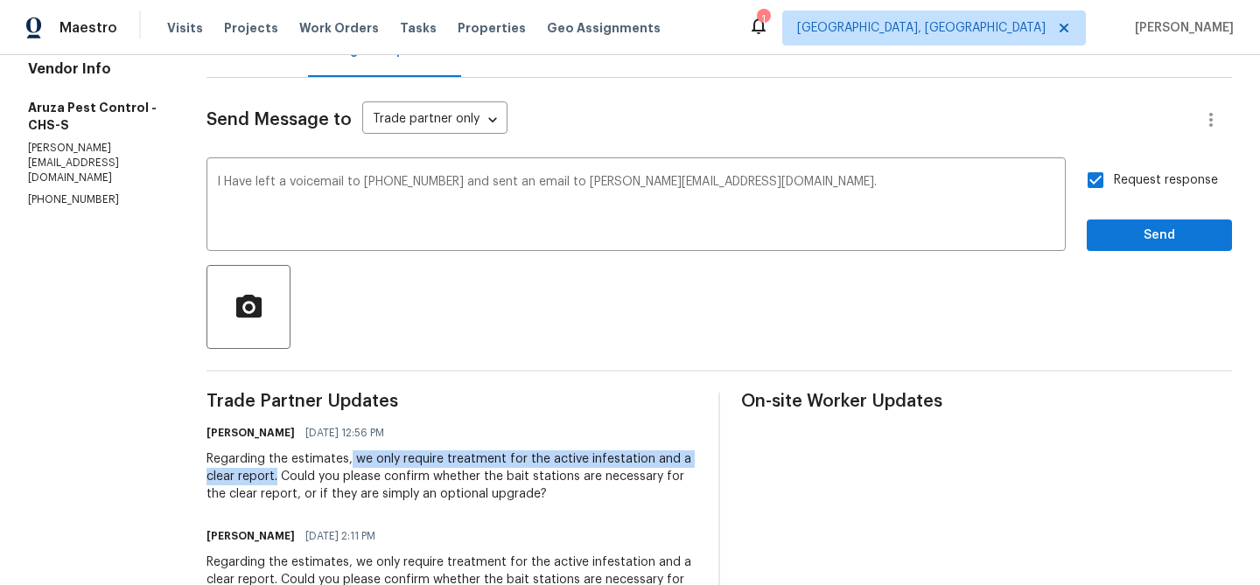
drag, startPoint x: 353, startPoint y: 459, endPoint x: 280, endPoint y: 474, distance: 74.1
click at [280, 474] on div "Regarding the estimates, we only require treatment for the active infestation a…" at bounding box center [451, 477] width 491 height 52
copy div "we only require treatment for the active infestation and a clear report."
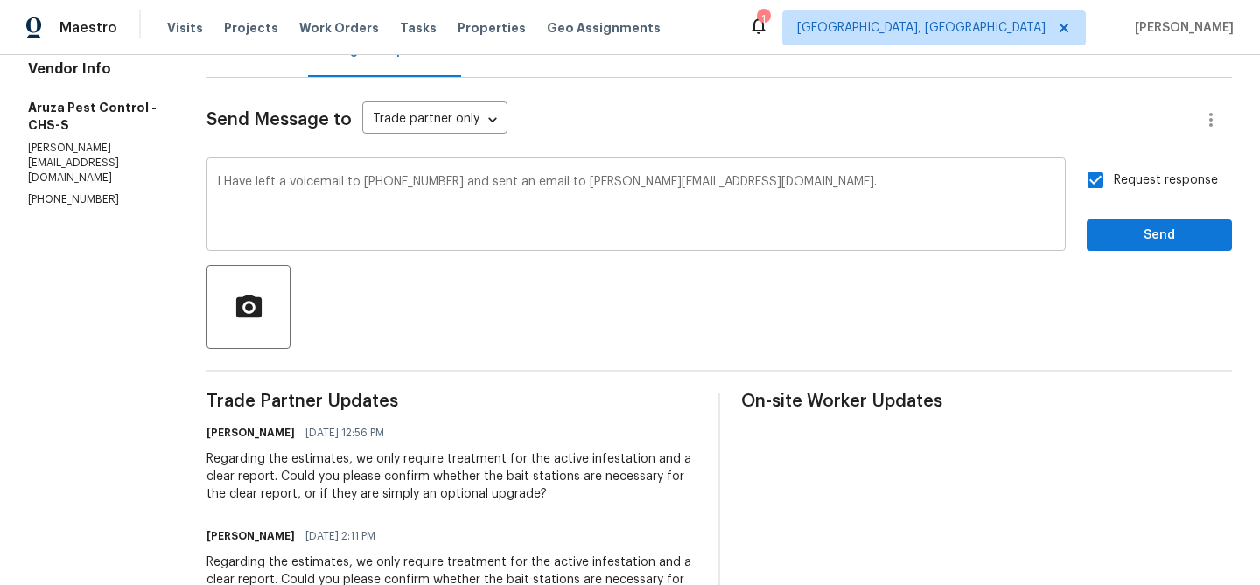
click at [771, 194] on textarea "I Have left a voicemail to (520) 221-6302 and sent an email to c.rodriguez@aruz…" at bounding box center [636, 206] width 838 height 61
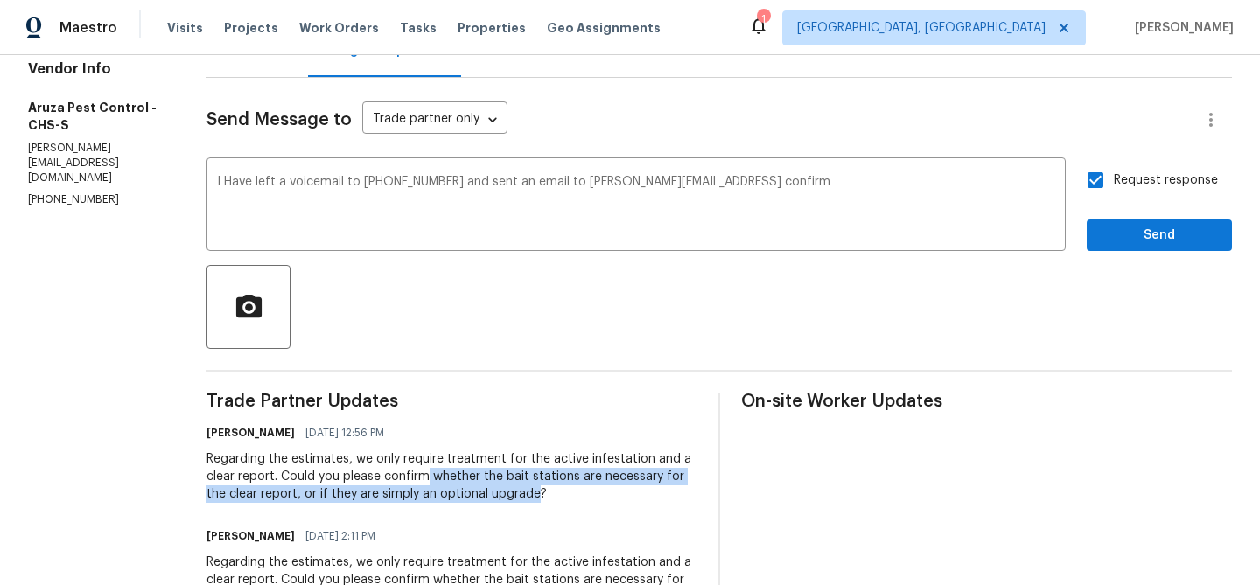
drag, startPoint x: 430, startPoint y: 478, endPoint x: 514, endPoint y: 489, distance: 85.6
click at [514, 489] on div "Regarding the estimates, we only require treatment for the active infestation a…" at bounding box center [451, 477] width 491 height 52
copy div "whether the bait stations are necessary for the clear report, or if they are si…"
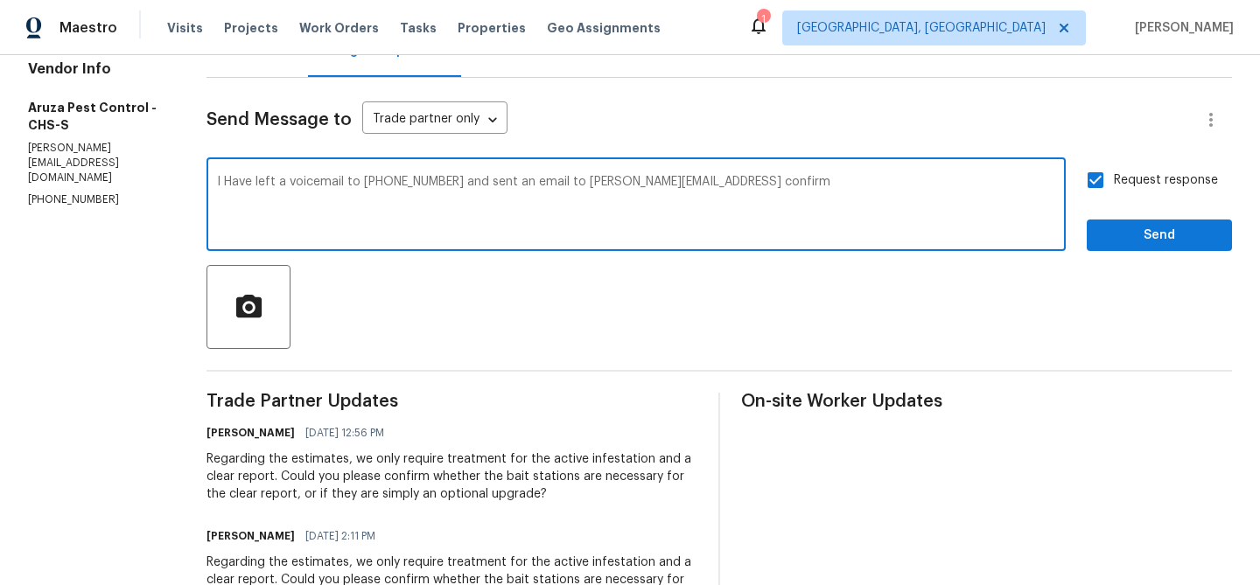
click at [847, 190] on textarea "I Have left a voicemail to (520) 221-6302 and sent an email to c.rodriguez@aruz…" at bounding box center [636, 206] width 838 height 61
paste textarea "whether the bait stations are necessary for the clear report, or if they are si…"
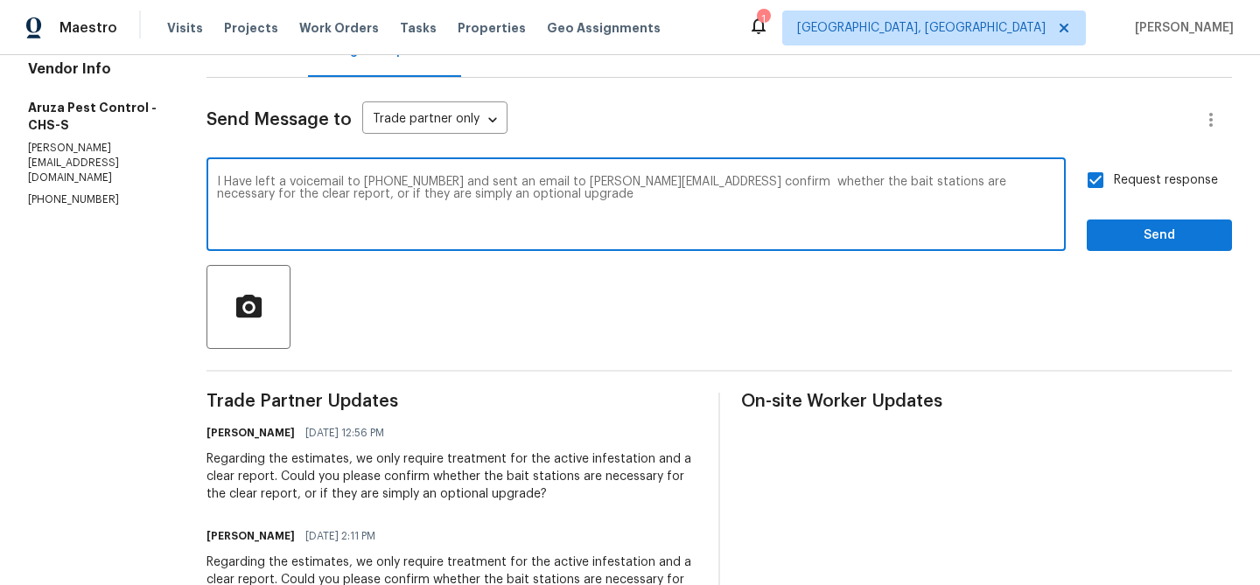
click at [827, 184] on textarea "I Have left a voicemail to (520) 221-6302 and sent an email to c.rodriguez@aruz…" at bounding box center [636, 206] width 838 height 61
click at [596, 205] on textarea "I Have left a voicemail to (520) 221-6302 and sent an email to c.rodriguez@aruz…" at bounding box center [636, 206] width 838 height 61
type textarea "I Have left a voicemail to (520) 221-6302 and sent an email to c.rodriguez@aruz…"
click at [1127, 228] on span "Send" at bounding box center [1159, 236] width 117 height 22
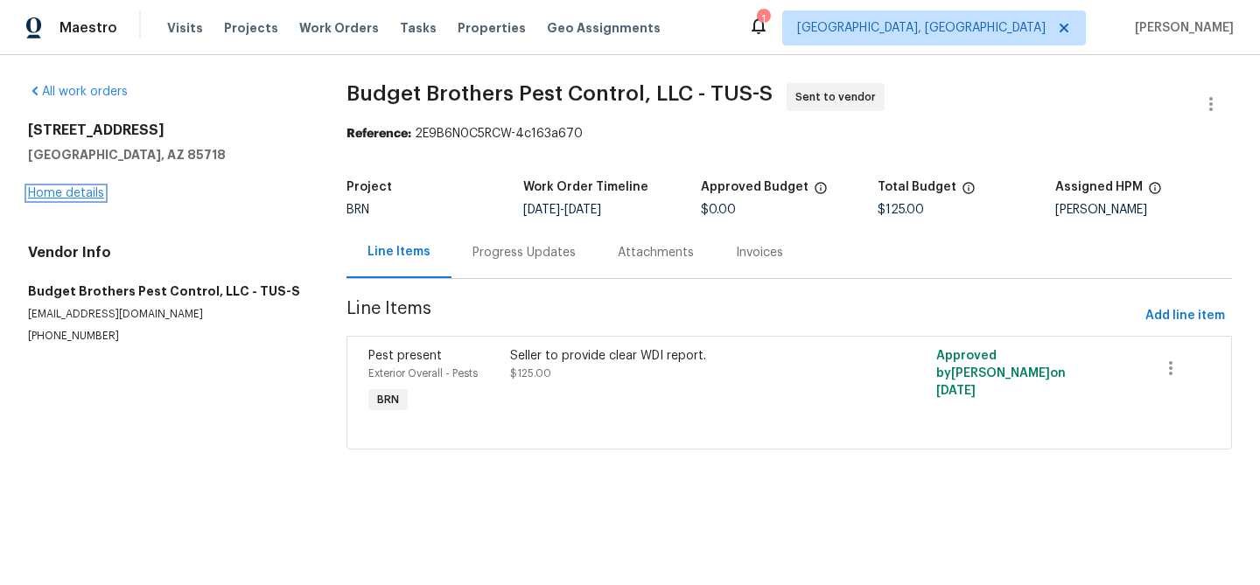
click at [80, 192] on link "Home details" at bounding box center [66, 193] width 76 height 12
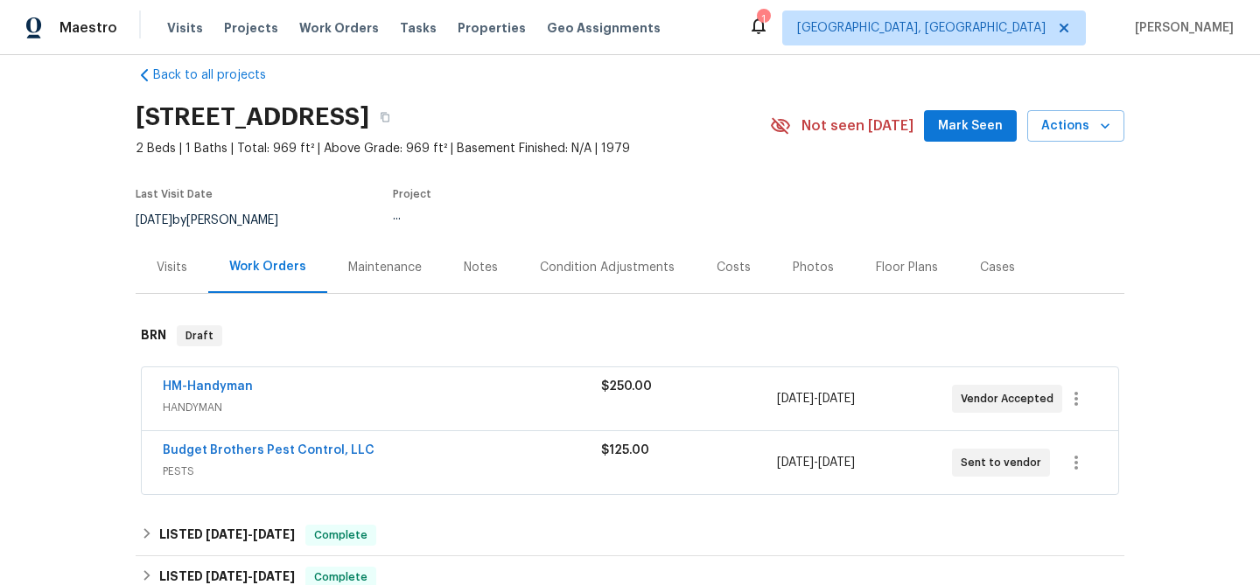
scroll to position [47, 0]
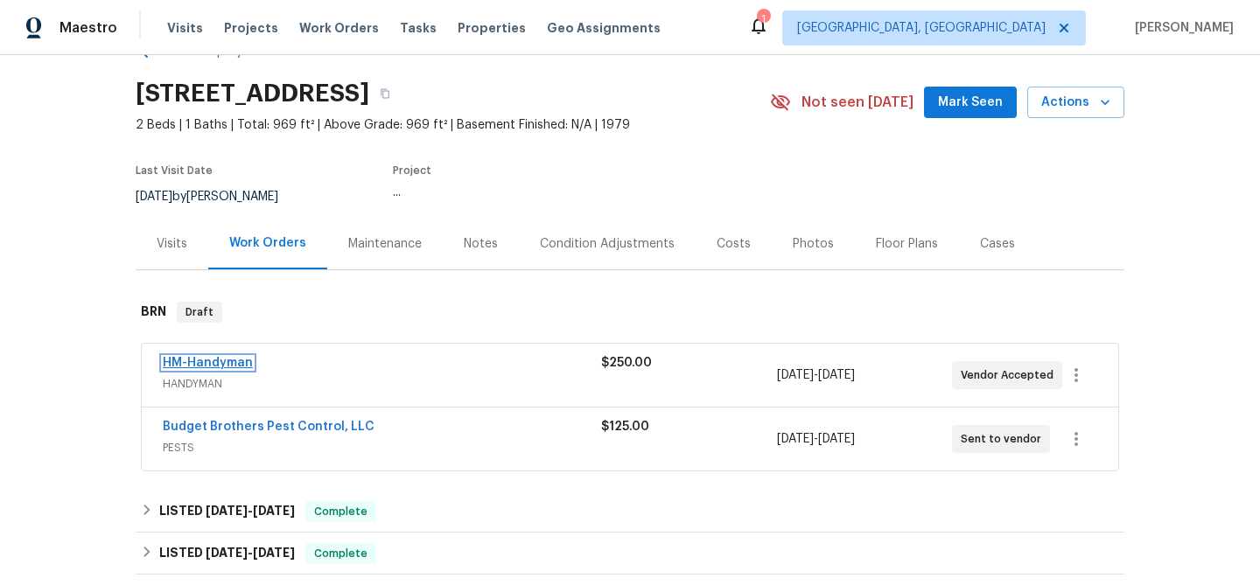
click at [201, 369] on link "HM-Handyman" at bounding box center [208, 363] width 90 height 12
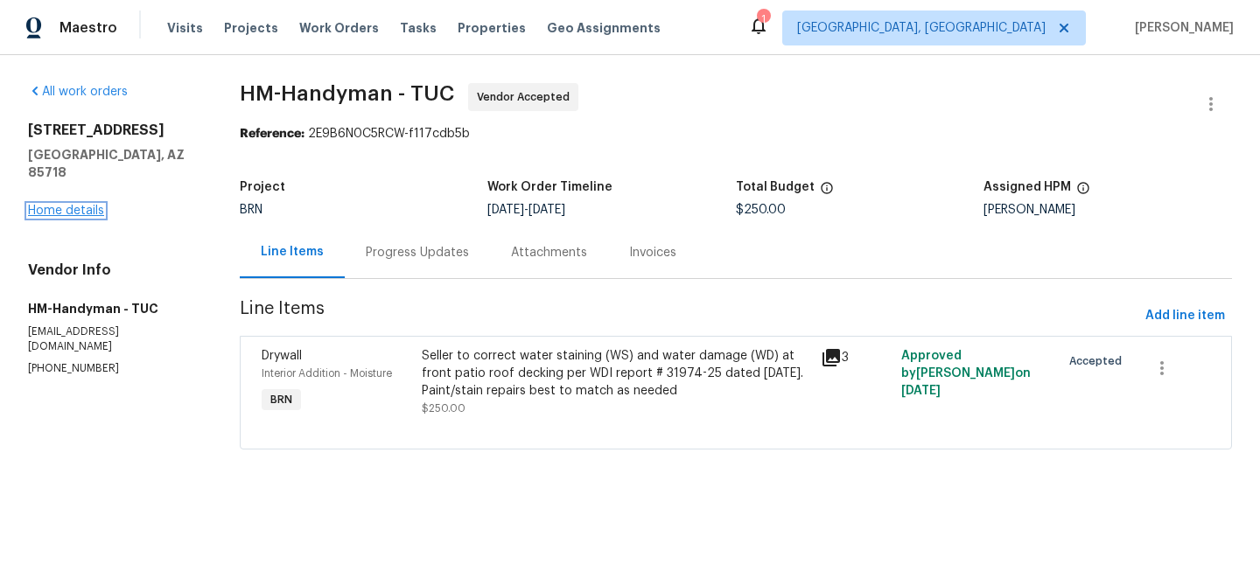
click at [46, 210] on link "Home details" at bounding box center [66, 211] width 76 height 12
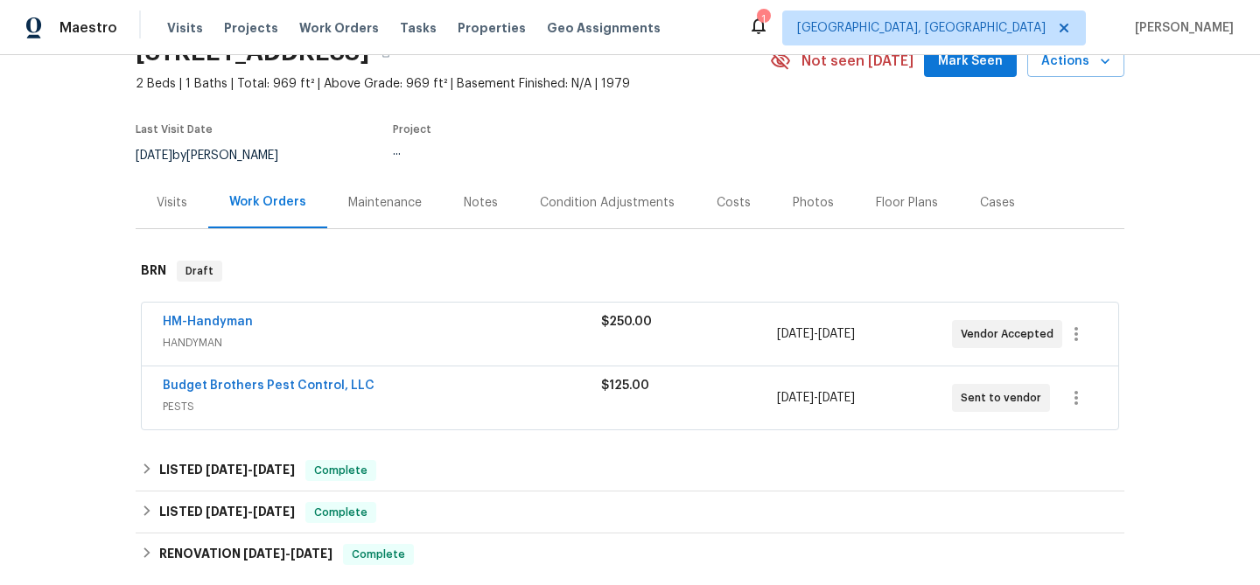
scroll to position [157, 0]
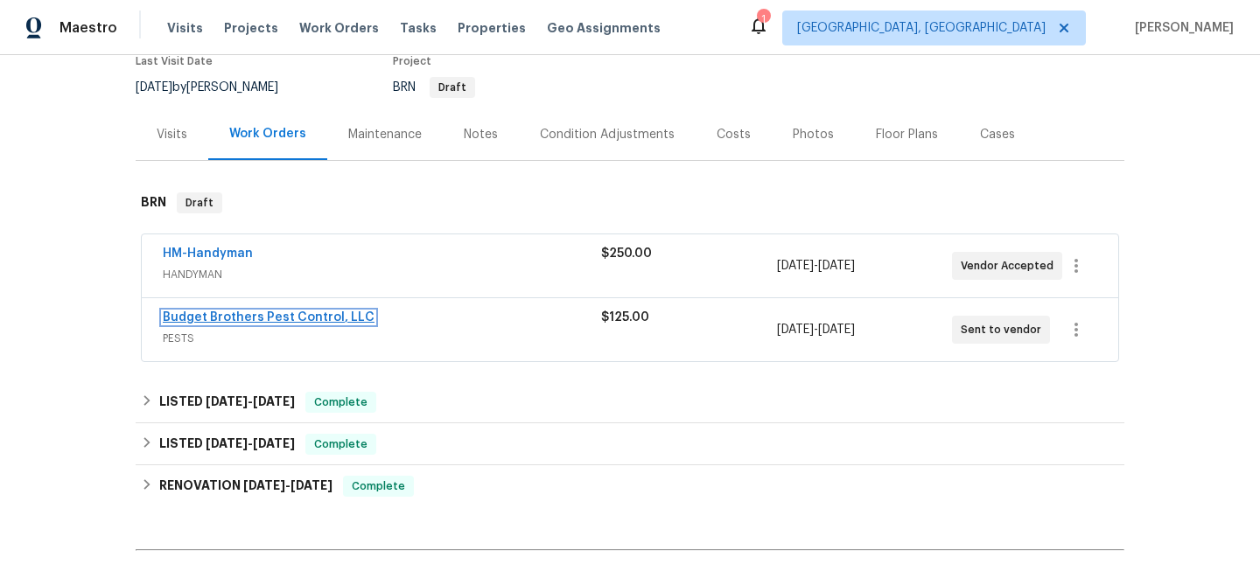
click at [203, 324] on link "Budget Brothers Pest Control, LLC" at bounding box center [269, 317] width 212 height 12
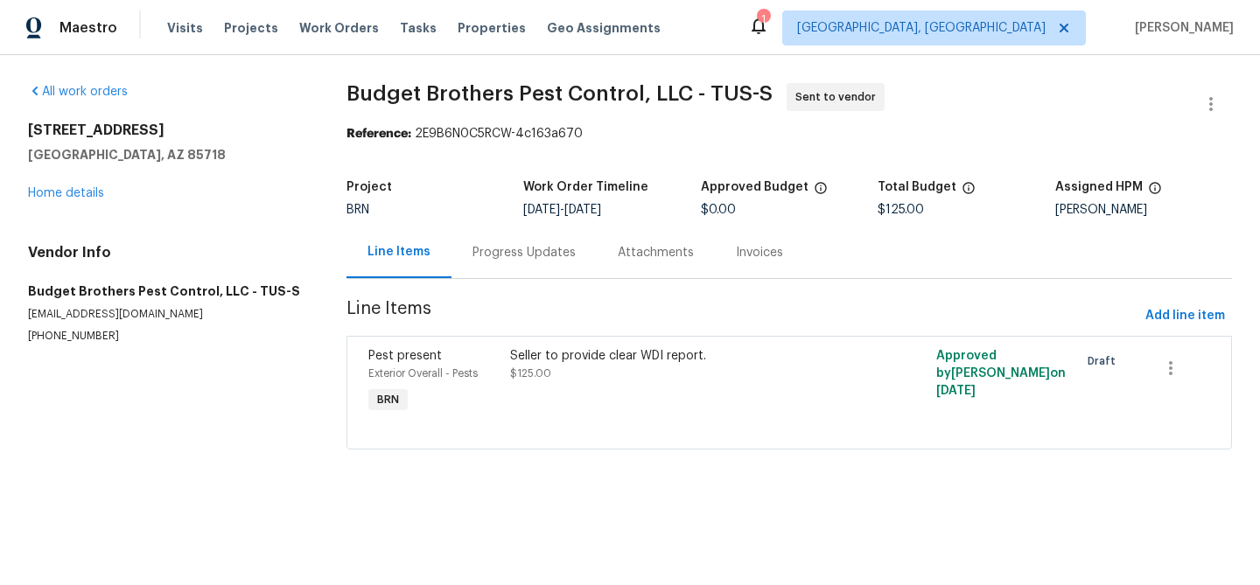
click at [111, 312] on p "[EMAIL_ADDRESS][DOMAIN_NAME]" at bounding box center [166, 314] width 276 height 15
copy p "[EMAIL_ADDRESS][DOMAIN_NAME]"
click at [46, 327] on div "Vendor Info Budget Brothers Pest Control, LLC - TUS-S office@budgetbrothersterm…" at bounding box center [166, 294] width 276 height 100
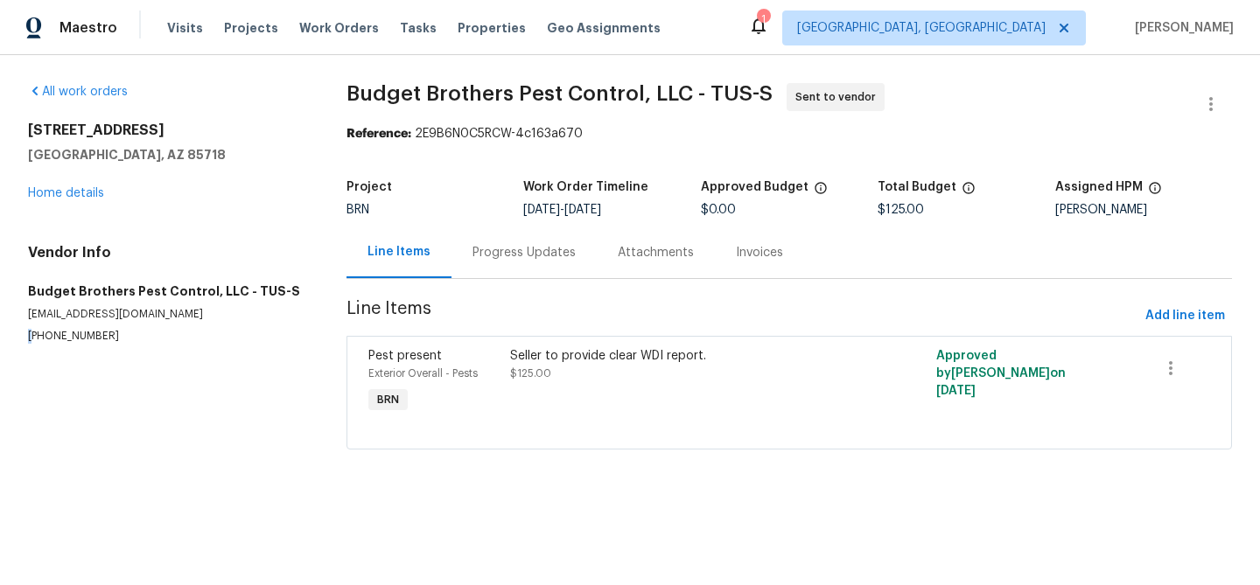
click at [46, 327] on div "Vendor Info Budget Brothers Pest Control, LLC - TUS-S office@budgetbrothersterm…" at bounding box center [166, 294] width 276 height 100
click at [476, 246] on div "Progress Updates" at bounding box center [523, 252] width 103 height 17
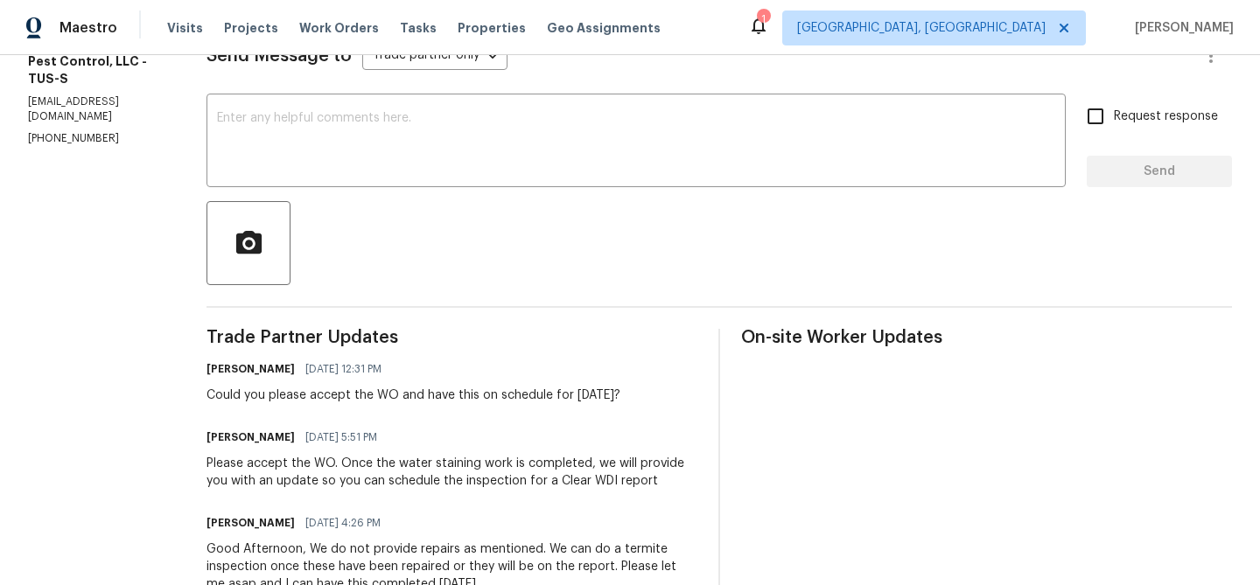
scroll to position [285, 0]
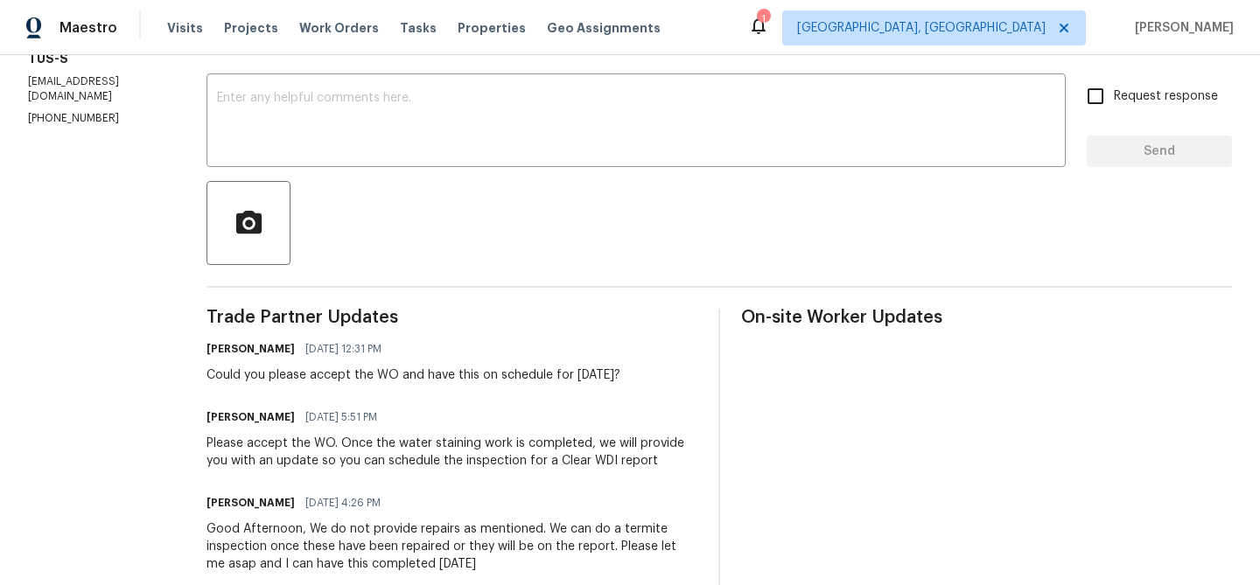
click at [62, 111] on p "[PHONE_NUMBER]" at bounding box center [96, 118] width 136 height 15
copy p "[PHONE_NUMBER]"
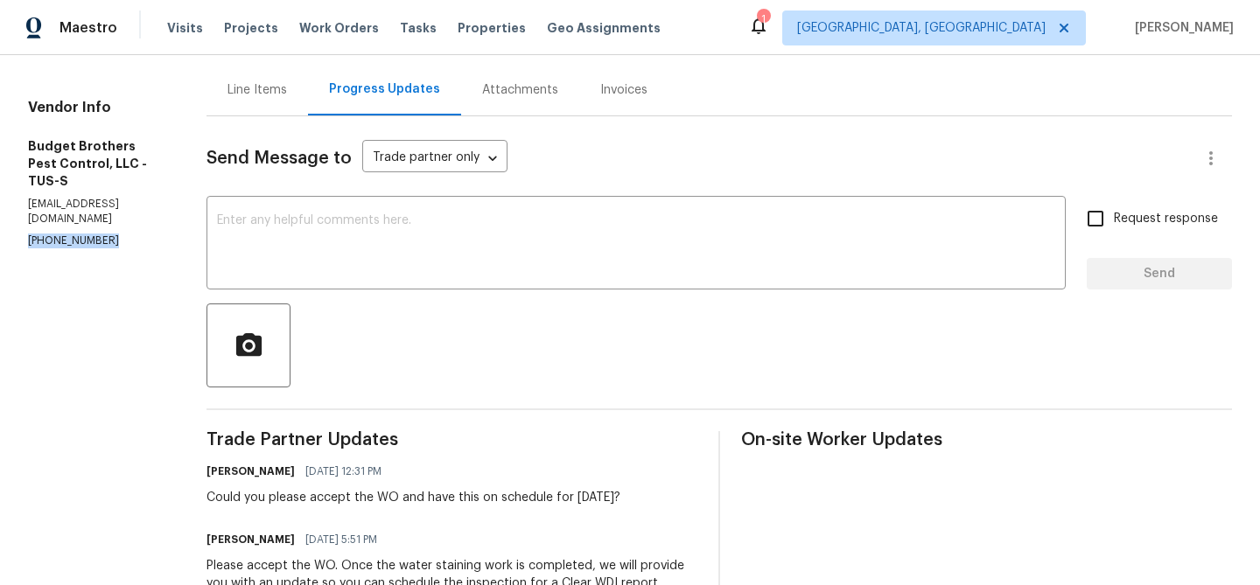
scroll to position [158, 0]
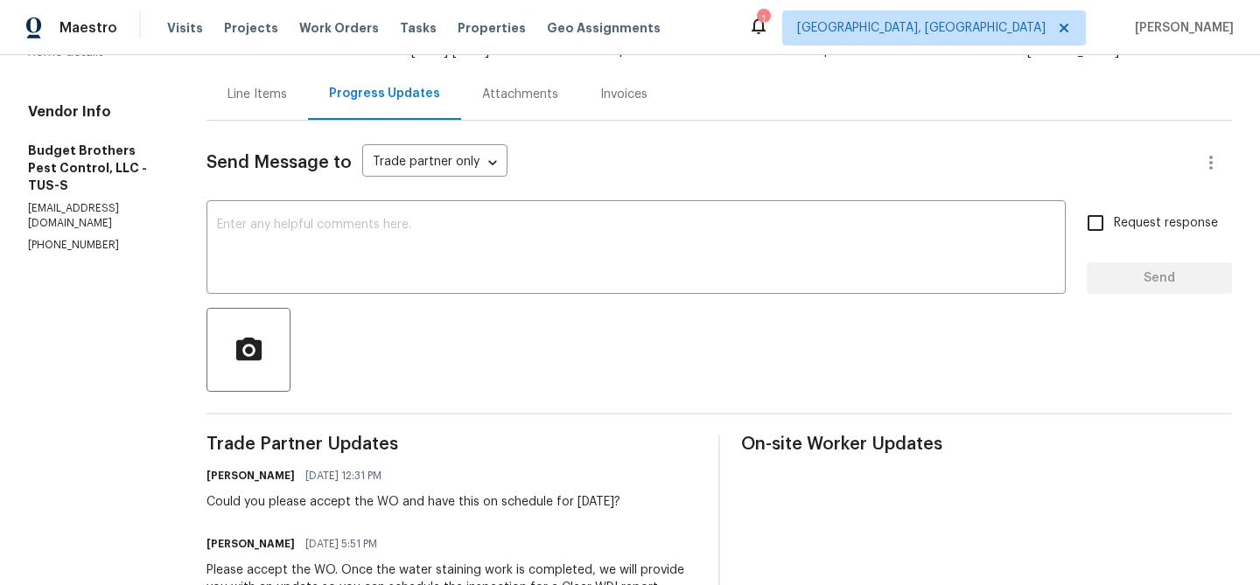
click at [308, 109] on div "Line Items" at bounding box center [256, 94] width 101 height 52
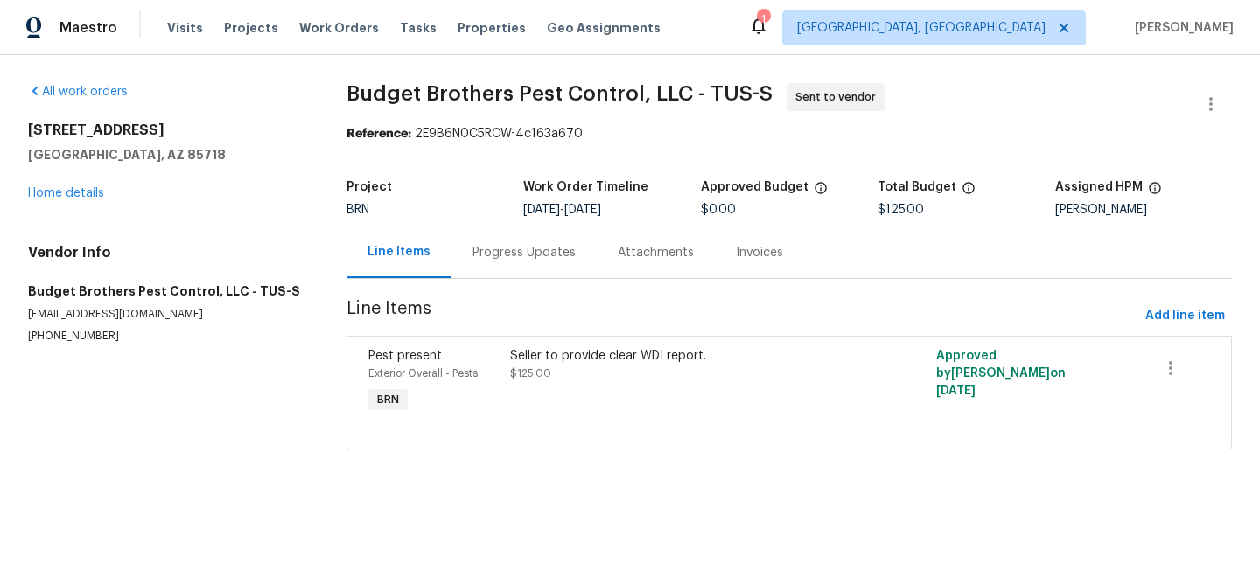
click at [496, 282] on section "Budget Brothers Pest Control, LLC - TUS-S Sent to vendor Reference: 2E9B6N0C5RC…" at bounding box center [788, 277] width 885 height 388
click at [514, 248] on div "Progress Updates" at bounding box center [523, 252] width 103 height 17
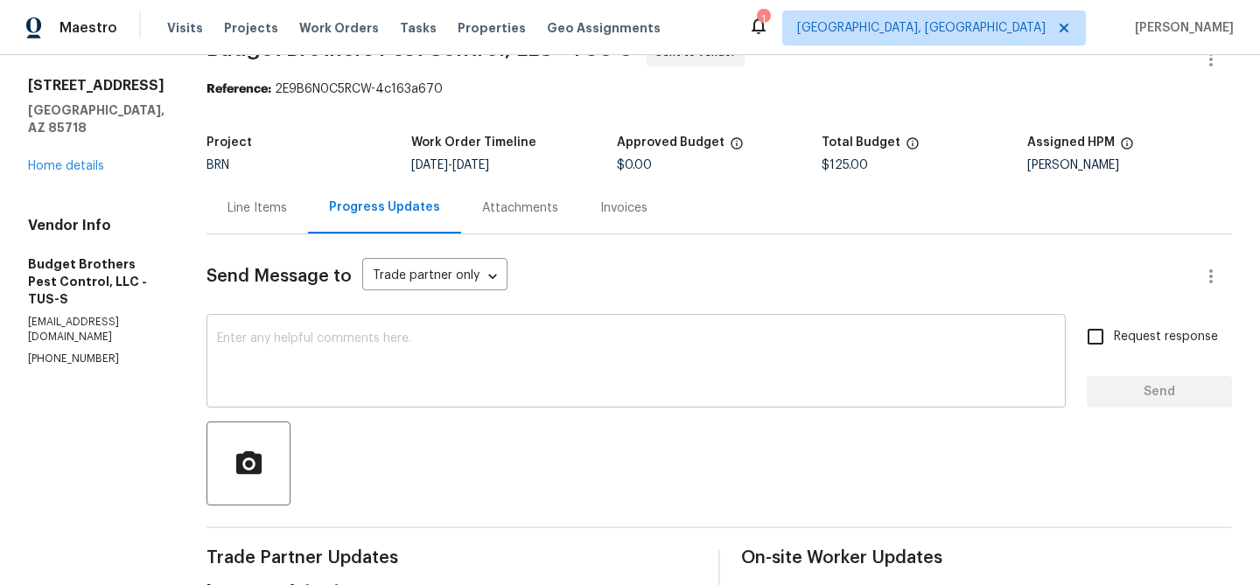
scroll to position [59, 0]
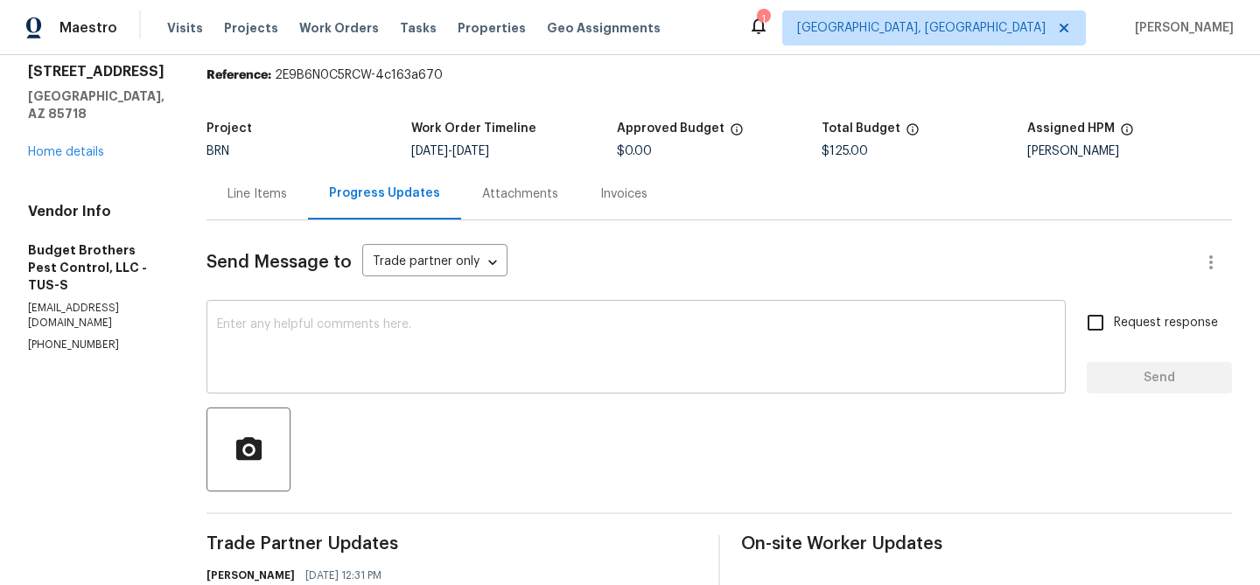
click at [305, 323] on textarea at bounding box center [636, 348] width 838 height 61
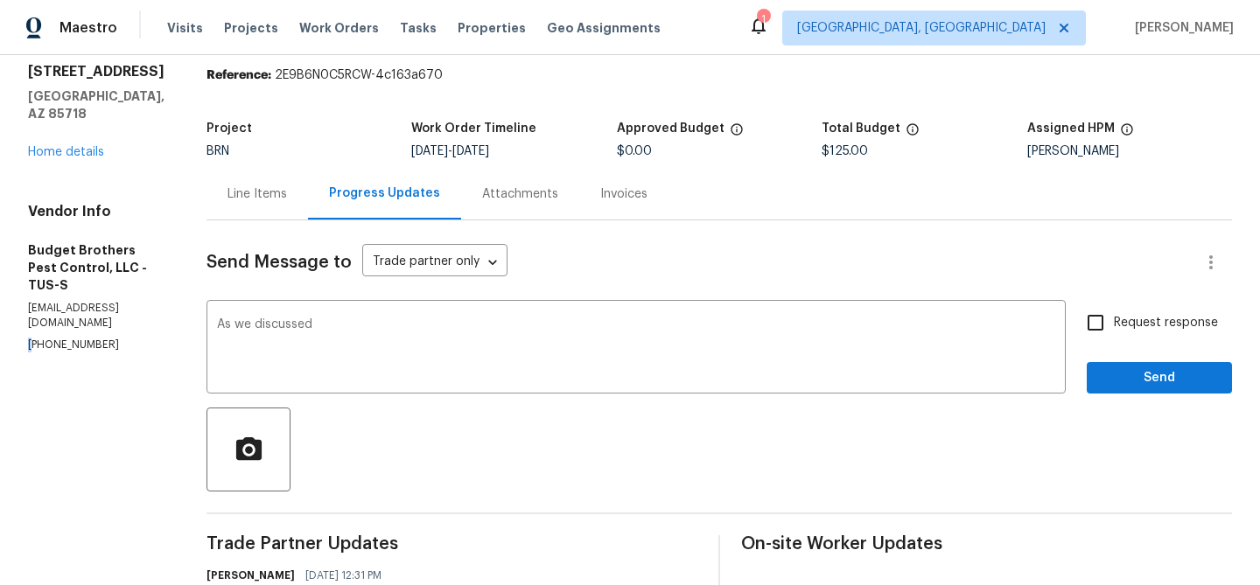
copy p "[PHONE_NUMBER]"
click at [378, 332] on textarea "As we discussed" at bounding box center [636, 348] width 838 height 61
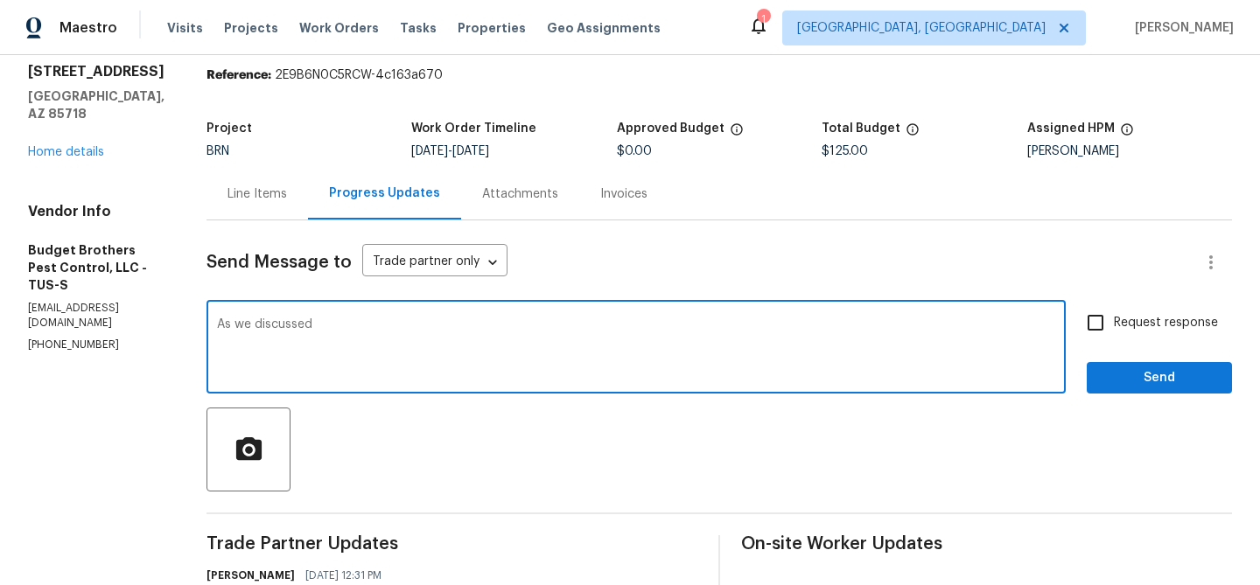
paste textarea "[PHONE_NUMBER]"
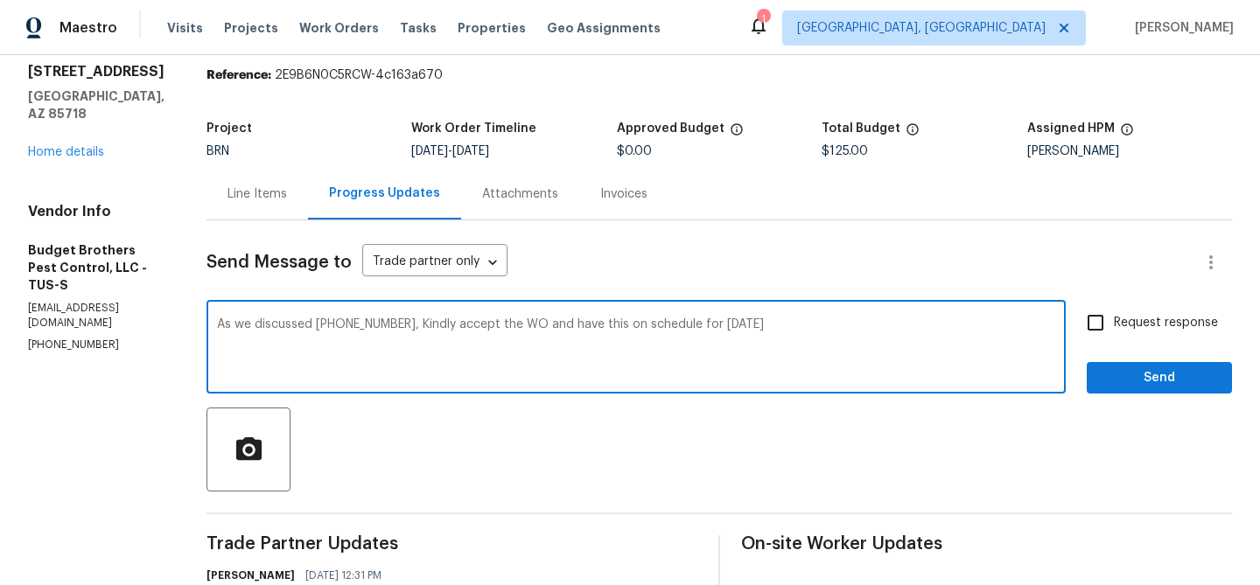
type textarea "As we discussed [PHONE_NUMBER], Kindly accept the WO and have this on schedule …"
click at [1093, 325] on input "Request response" at bounding box center [1095, 322] width 37 height 37
checkbox input "true"
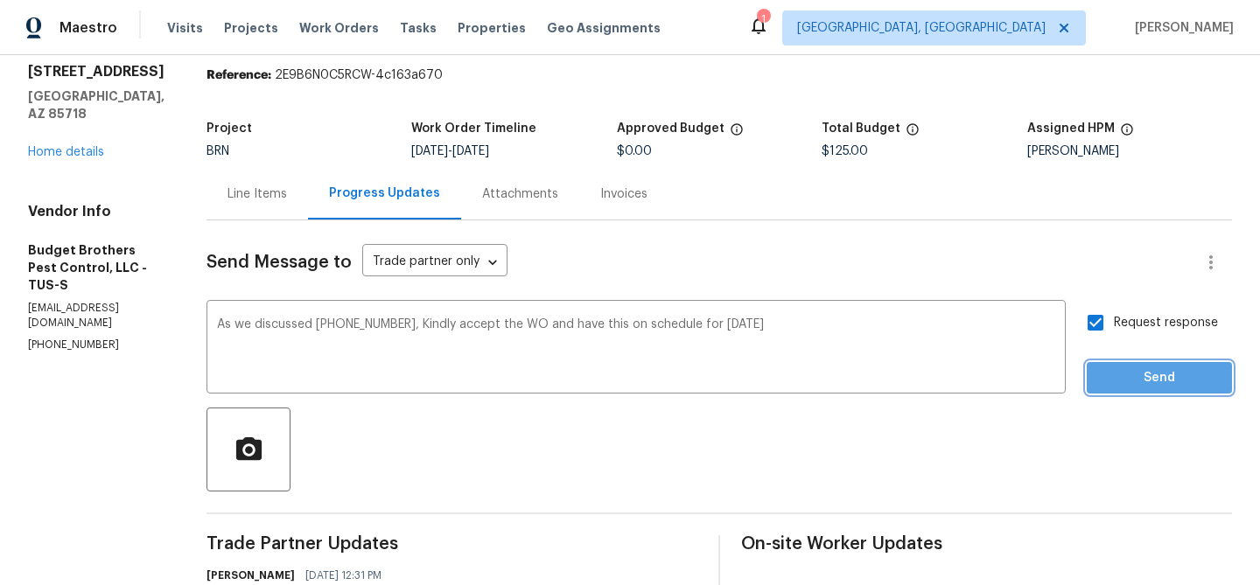
click at [1102, 377] on span "Send" at bounding box center [1159, 378] width 117 height 22
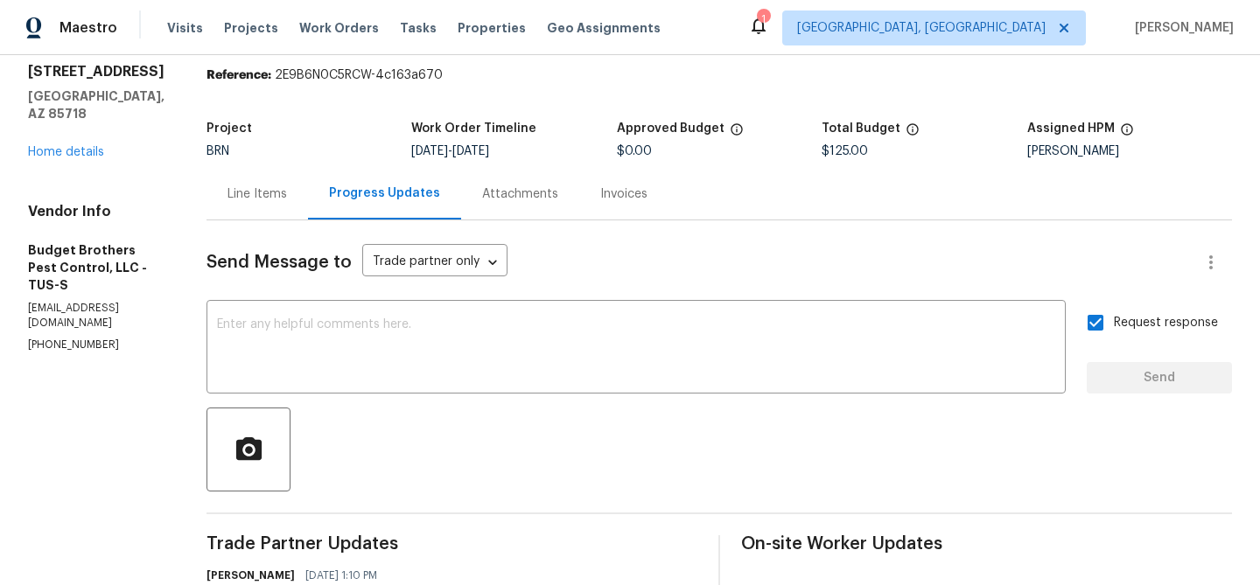
scroll to position [0, 0]
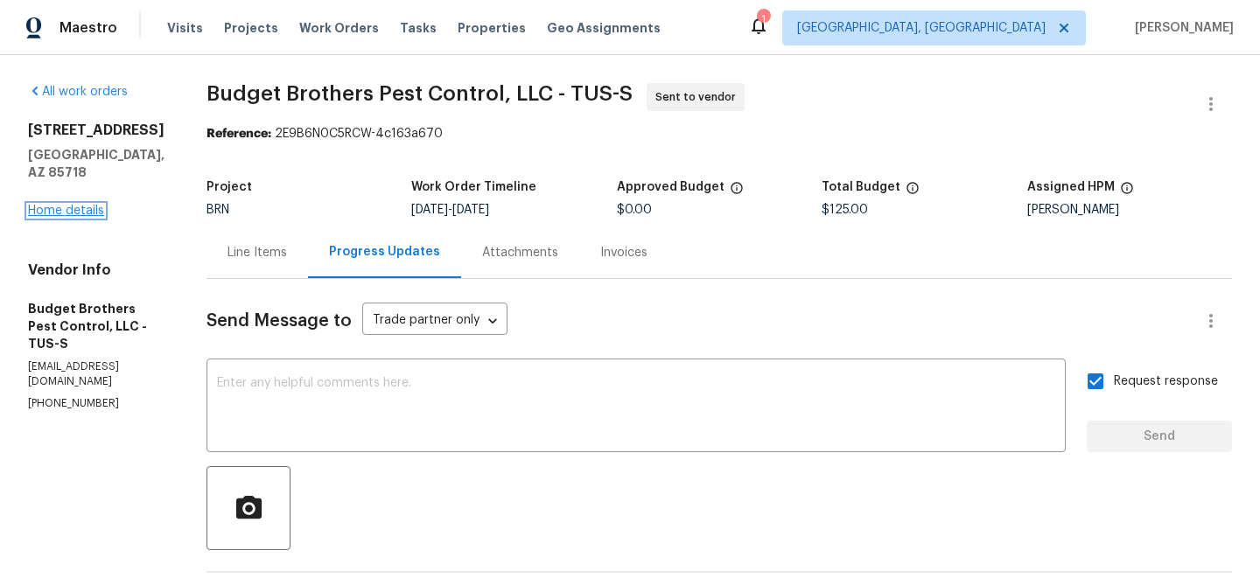
click at [88, 212] on link "Home details" at bounding box center [66, 211] width 76 height 12
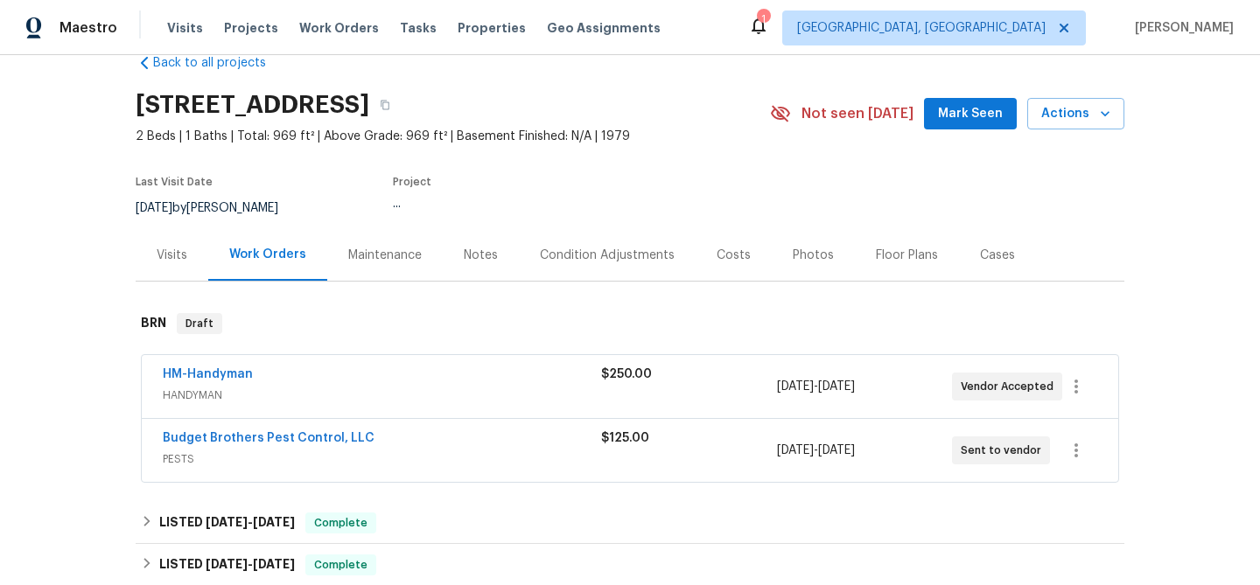
scroll to position [67, 0]
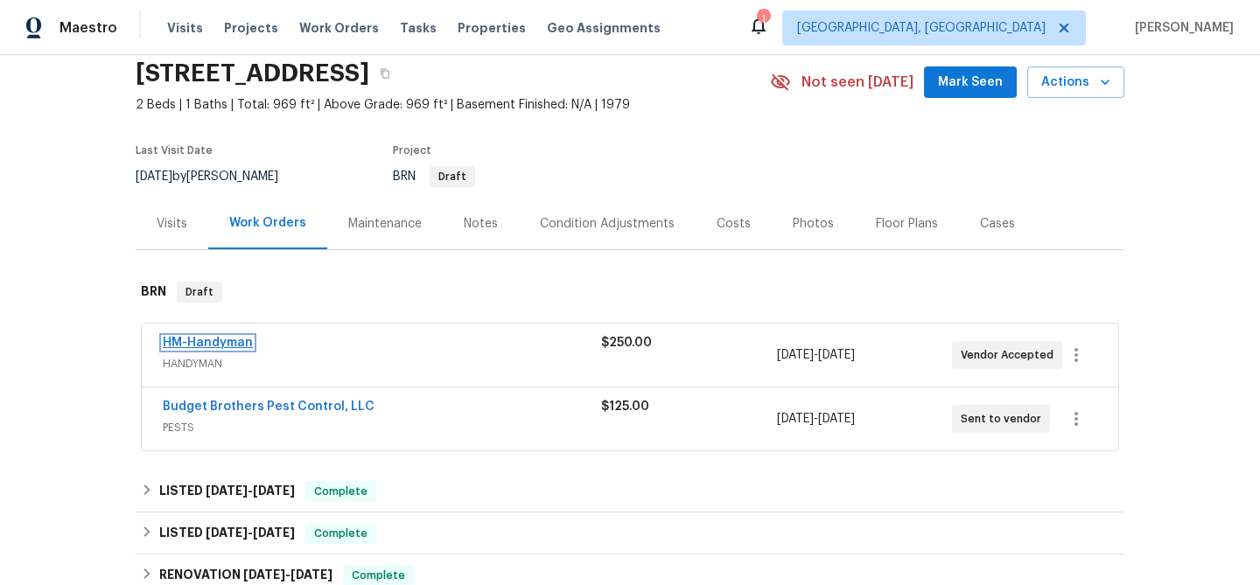
click at [208, 349] on link "HM-Handyman" at bounding box center [208, 343] width 90 height 12
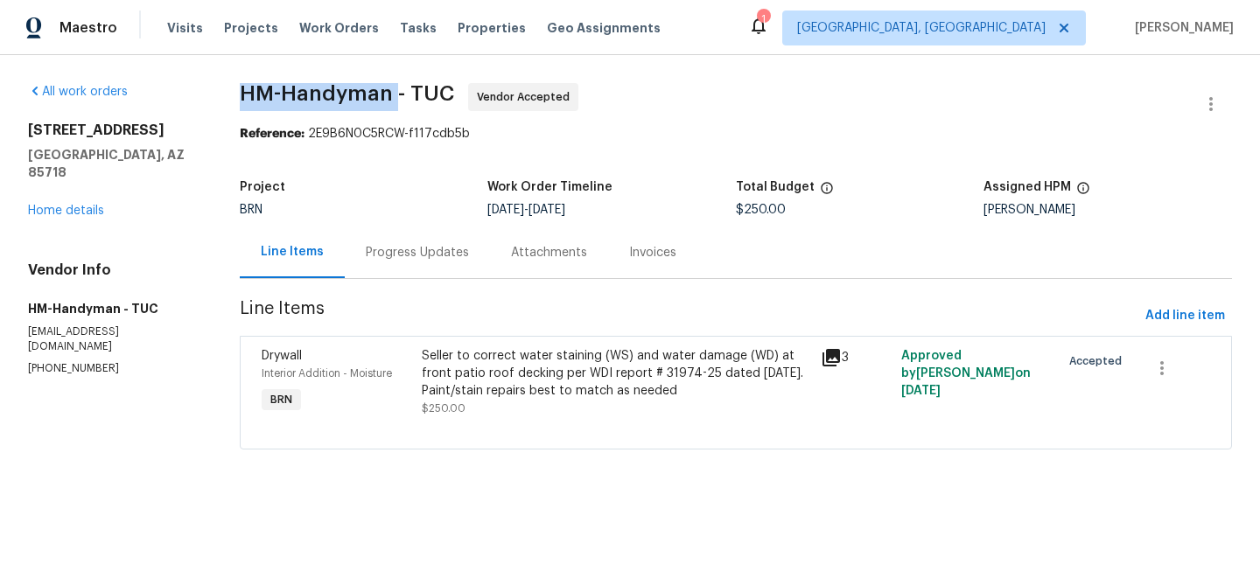
drag, startPoint x: 240, startPoint y: 97, endPoint x: 394, endPoint y: 100, distance: 154.0
click at [394, 100] on span "HM-Handyman - TUC" at bounding box center [347, 93] width 214 height 21
copy span "HM-Handyman"
click at [79, 219] on div "[STREET_ADDRESS] Home details" at bounding box center [113, 171] width 170 height 98
click at [86, 206] on link "Home details" at bounding box center [66, 211] width 76 height 12
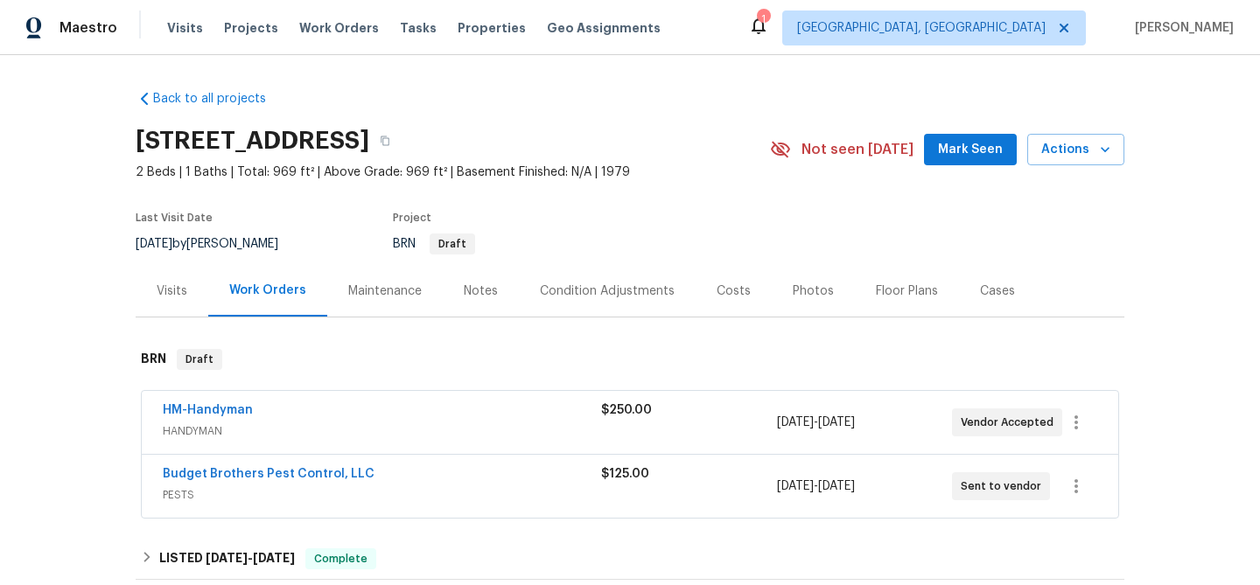
click at [199, 483] on span "Budget Brothers Pest Control, LLC" at bounding box center [269, 473] width 212 height 17
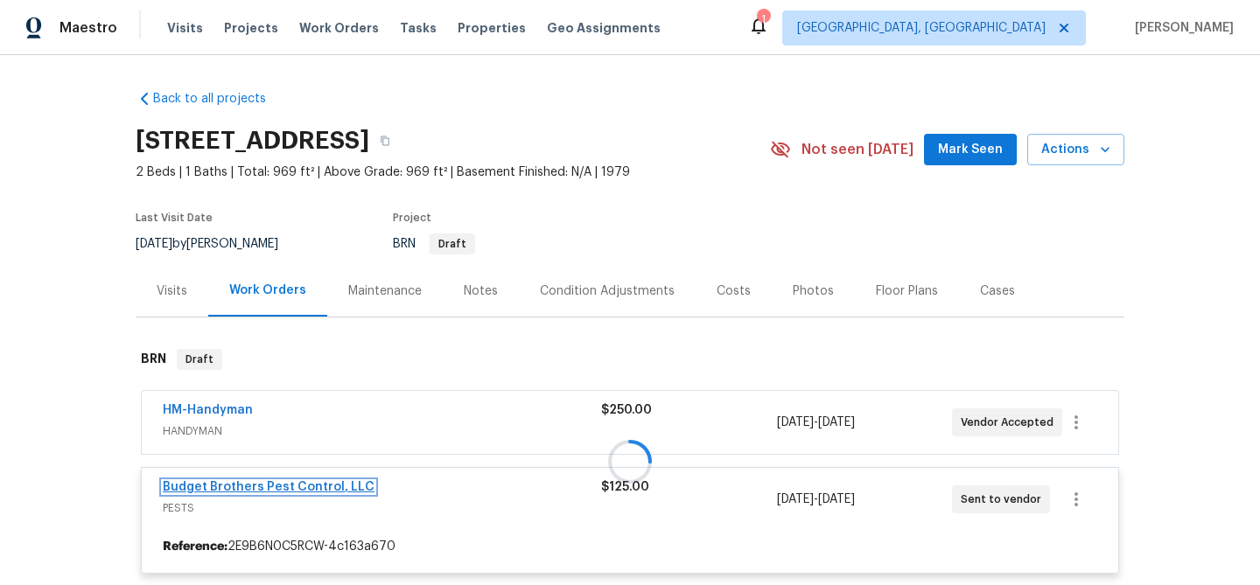
click at [223, 493] on link "Budget Brothers Pest Control, LLC" at bounding box center [269, 487] width 212 height 12
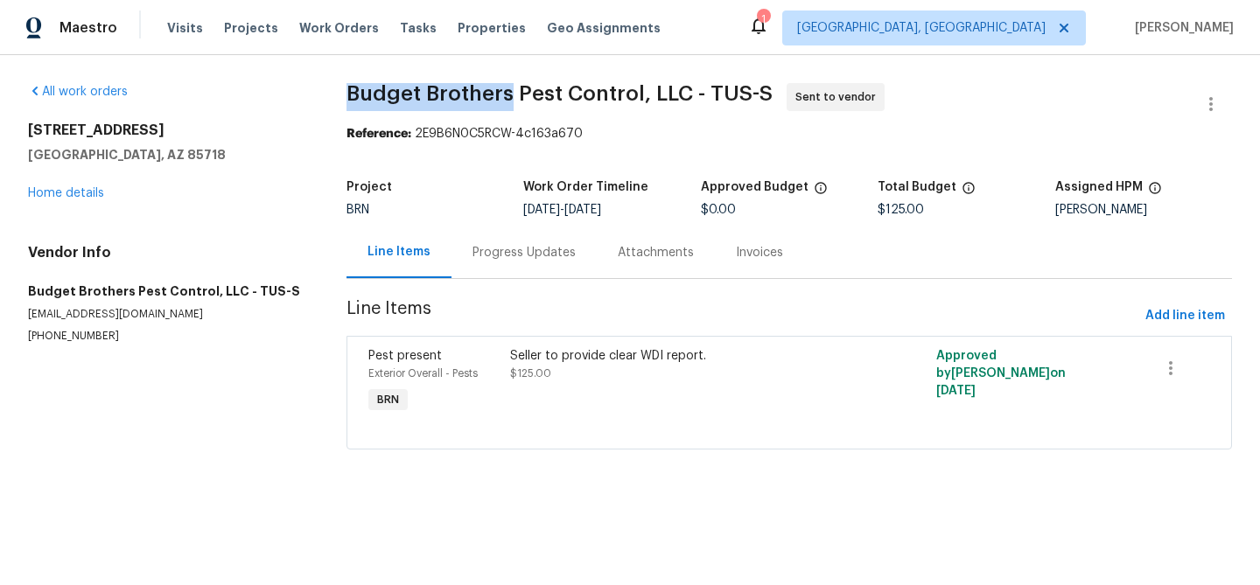
drag, startPoint x: 329, startPoint y: 90, endPoint x: 515, endPoint y: 88, distance: 186.4
click at [515, 89] on div "All work orders 6255 N Camino Pimeria Alta Apt 81 Tucson, AZ 85718 Home details…" at bounding box center [630, 277] width 1260 height 444
copy span "Budget Brothers"
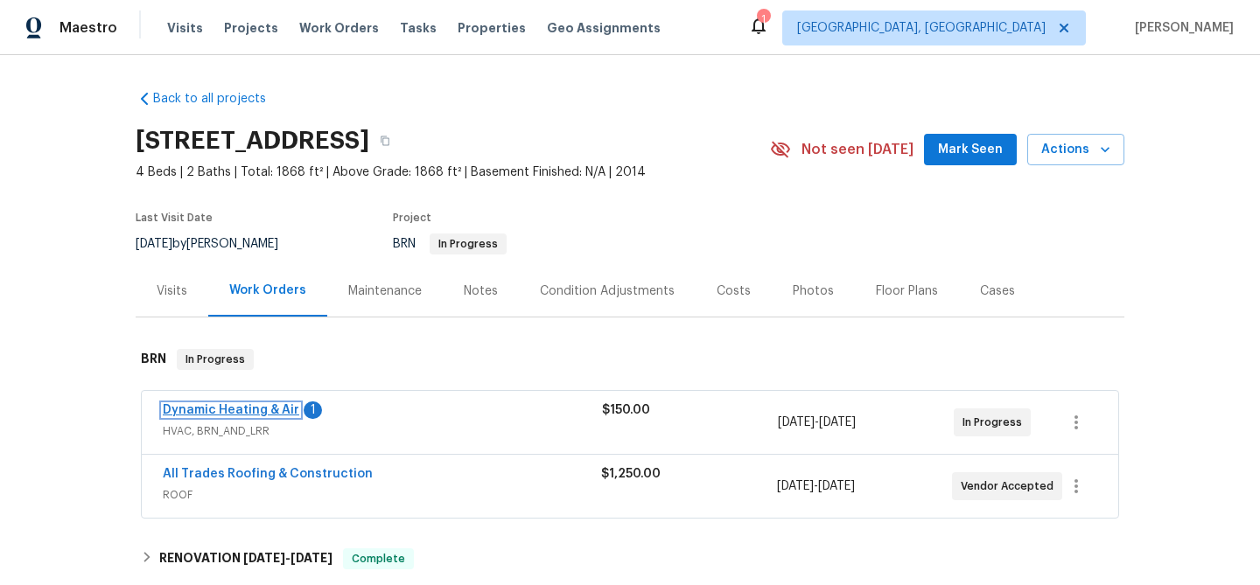
click at [246, 405] on link "Dynamic Heating & Air" at bounding box center [231, 410] width 136 height 12
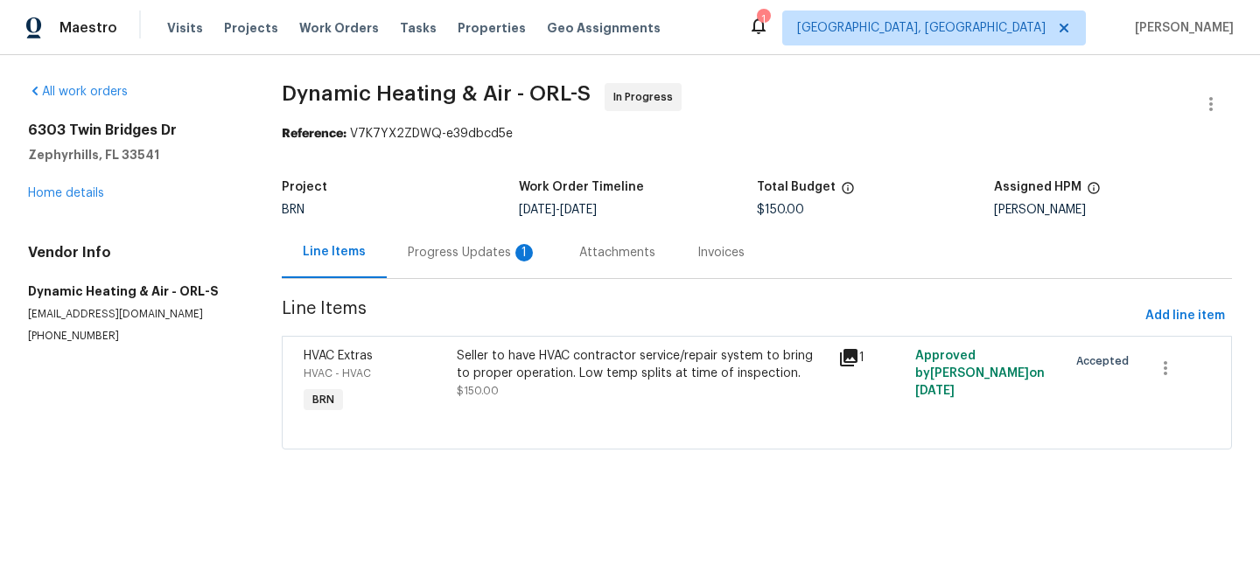
click at [458, 261] on div "Progress Updates 1" at bounding box center [472, 252] width 129 height 17
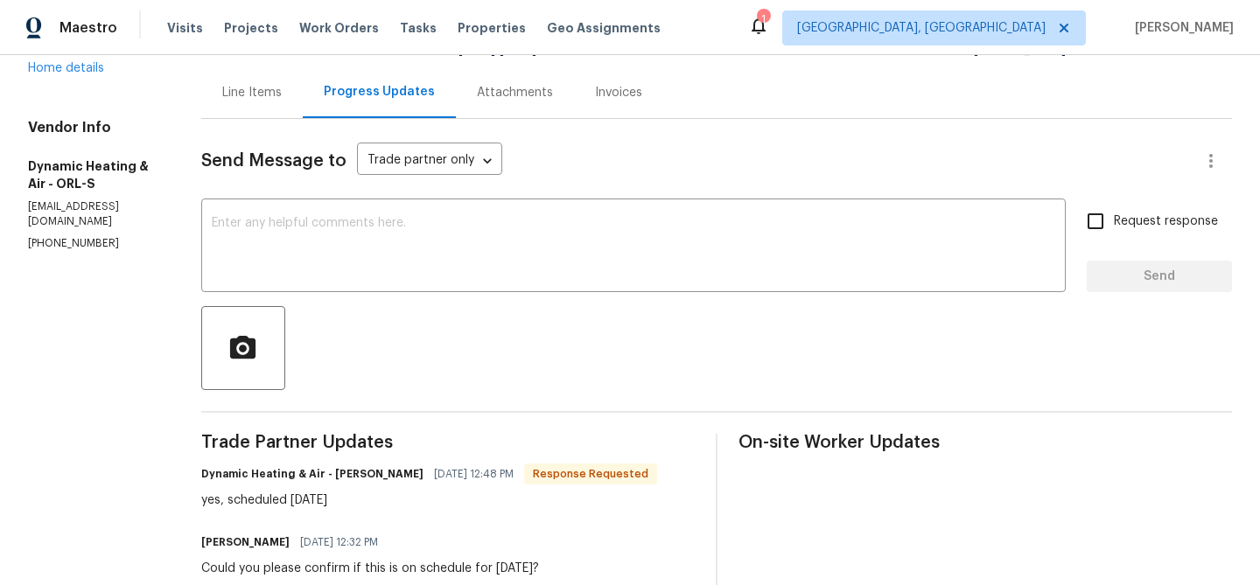
scroll to position [165, 0]
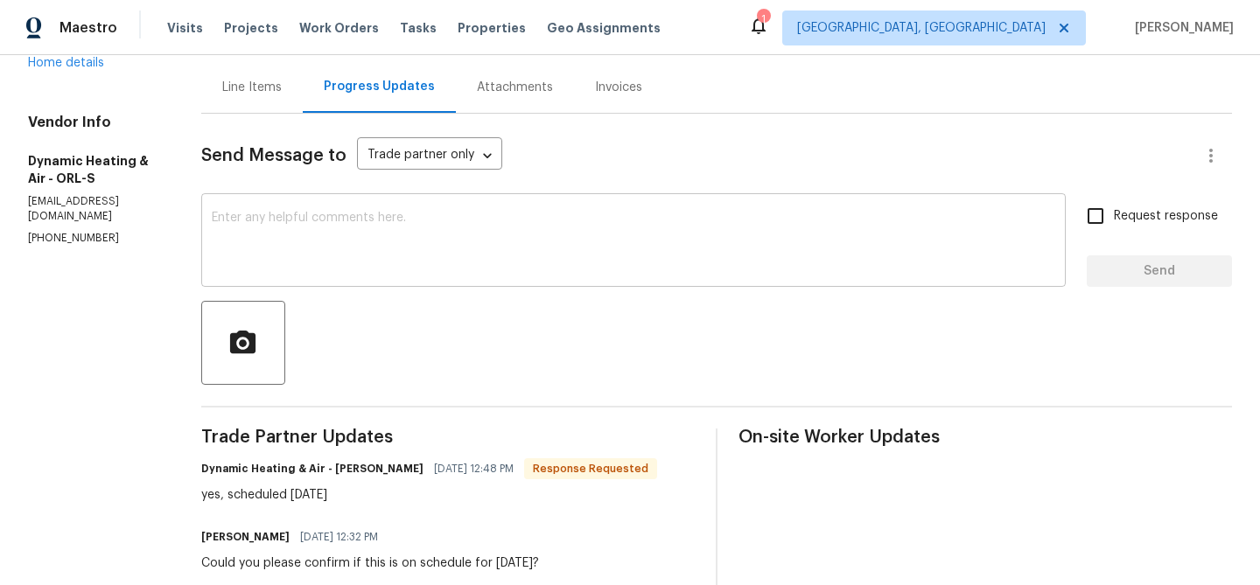
click at [367, 262] on textarea at bounding box center [633, 242] width 843 height 61
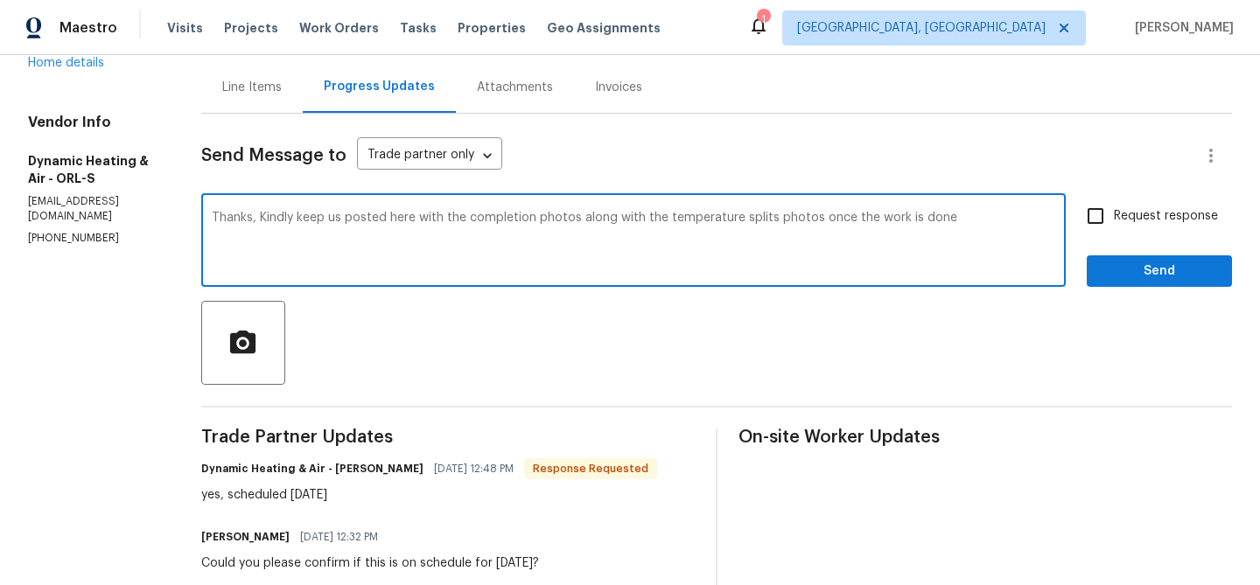
type textarea "Thanks, Kindly keep us posted here with the completion photos along with the te…"
click at [1127, 214] on span "Request response" at bounding box center [1166, 216] width 104 height 18
click at [1114, 214] on input "Request response" at bounding box center [1095, 216] width 37 height 37
checkbox input "true"
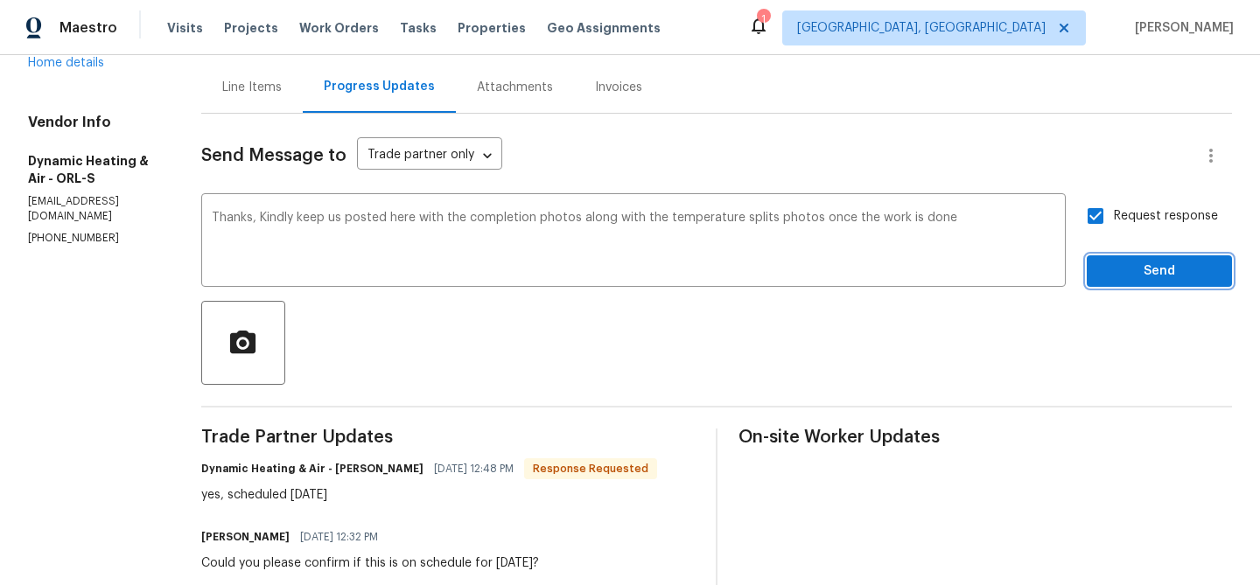
click at [1122, 273] on span "Send" at bounding box center [1159, 272] width 117 height 22
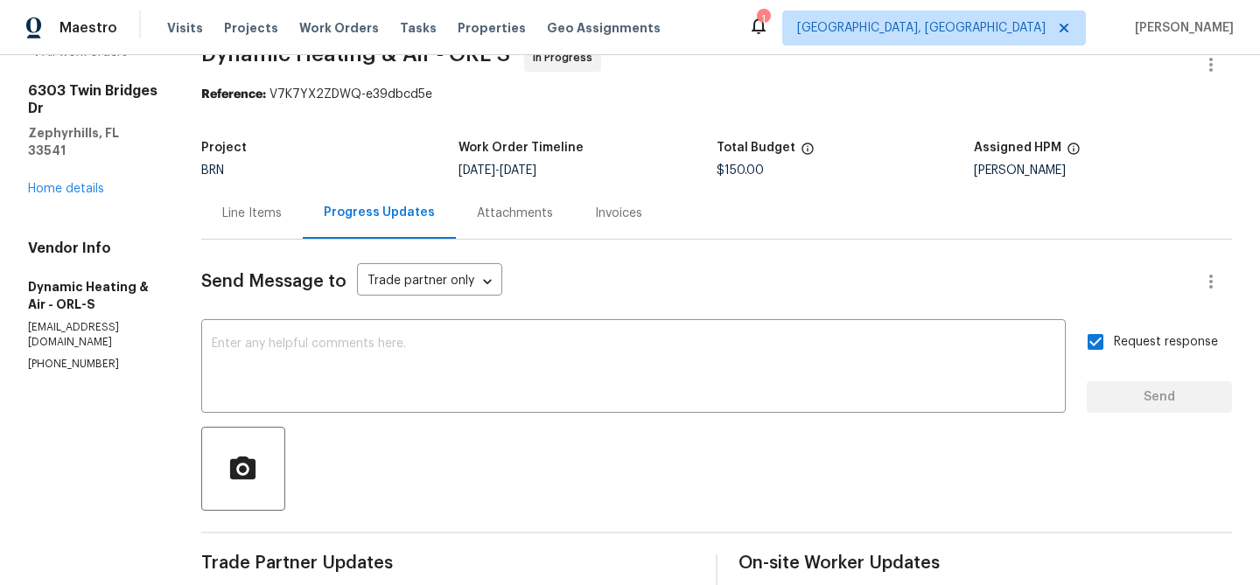
scroll to position [0, 0]
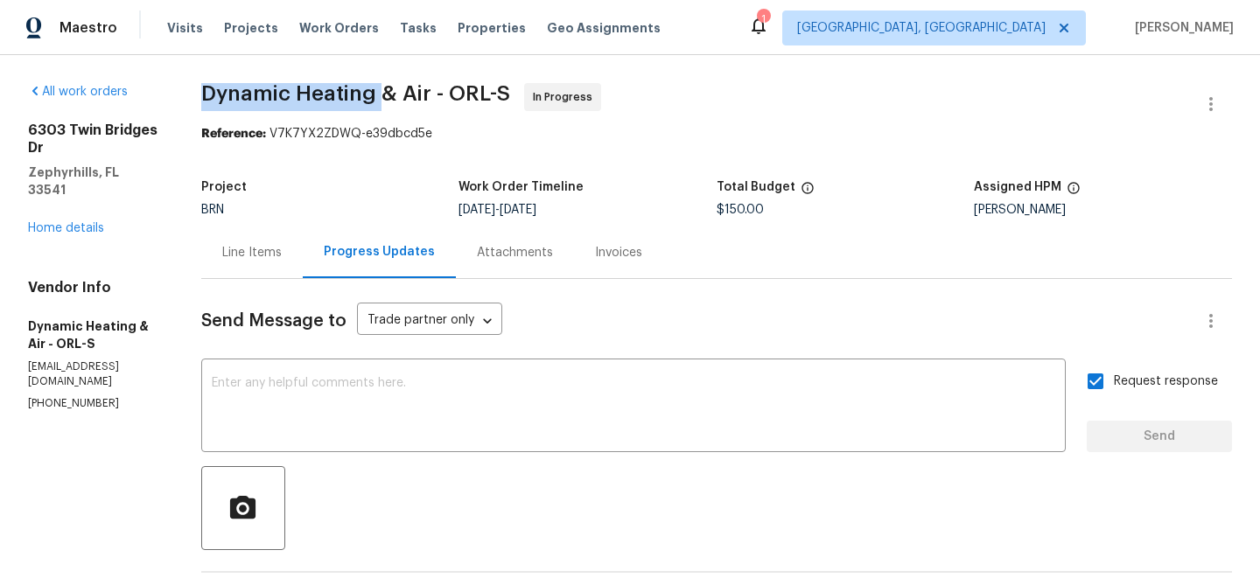
drag, startPoint x: 206, startPoint y: 106, endPoint x: 404, endPoint y: 103, distance: 197.7
copy span "Dynamic Heating"
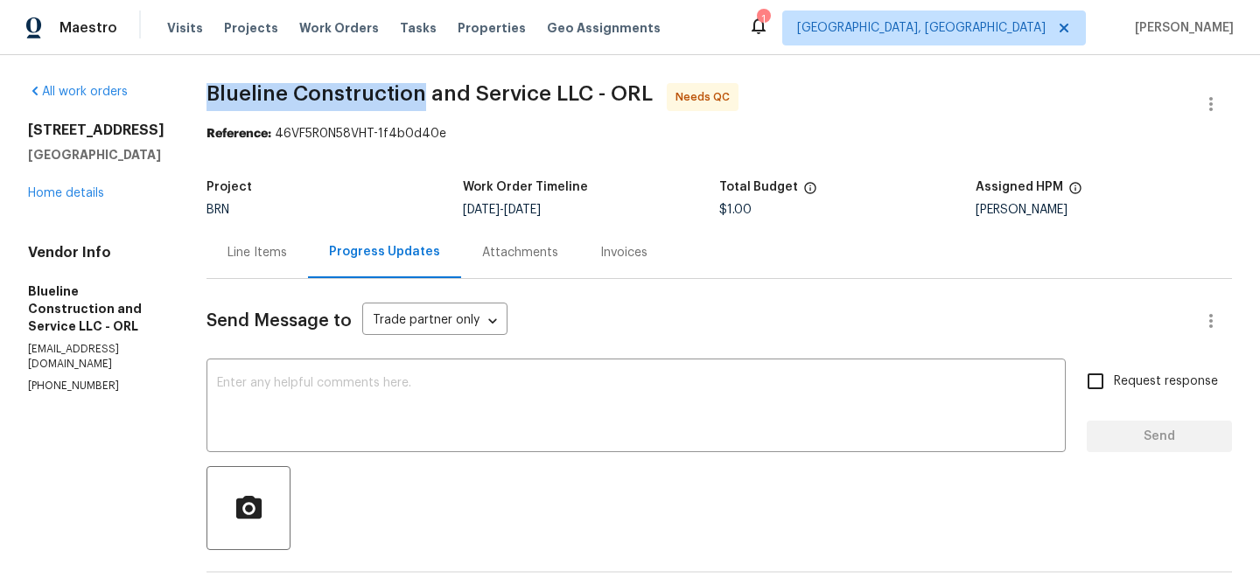
drag, startPoint x: 227, startPoint y: 90, endPoint x: 451, endPoint y: 88, distance: 224.0
copy span "Blueline Construction"
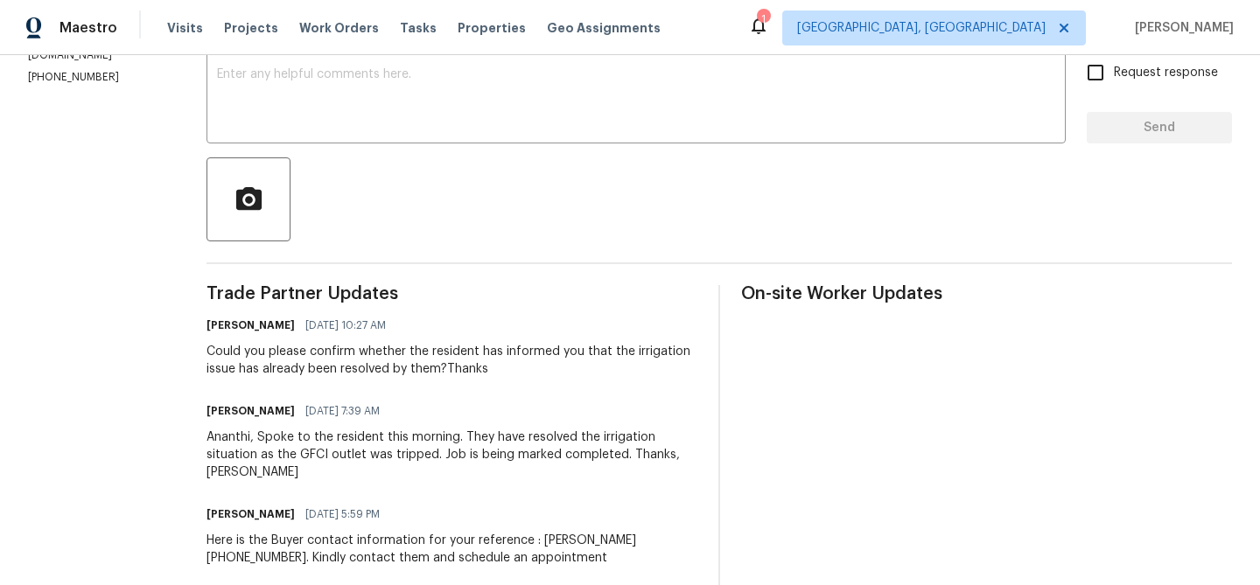
scroll to position [334, 0]
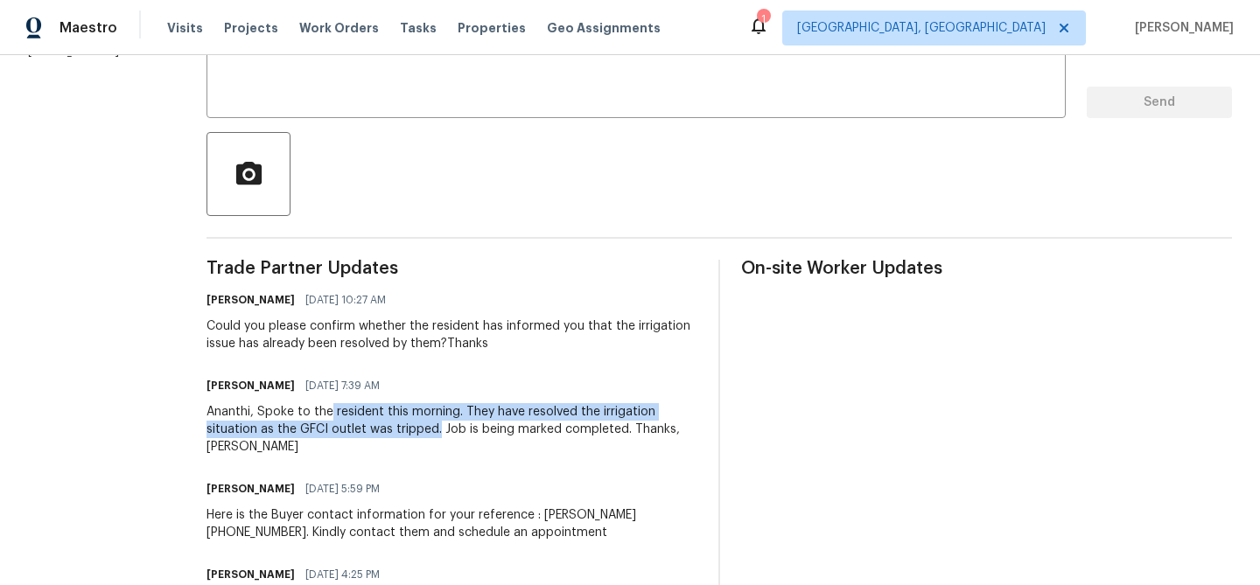
drag, startPoint x: 363, startPoint y: 412, endPoint x: 467, endPoint y: 429, distance: 105.4
click at [467, 429] on div "Ananthi, Spoke to the resident this morning. They have resolved the irrigation …" at bounding box center [451, 429] width 491 height 52
copy div "resident this morning. They have resolved the irrigation situation as the GFCI …"
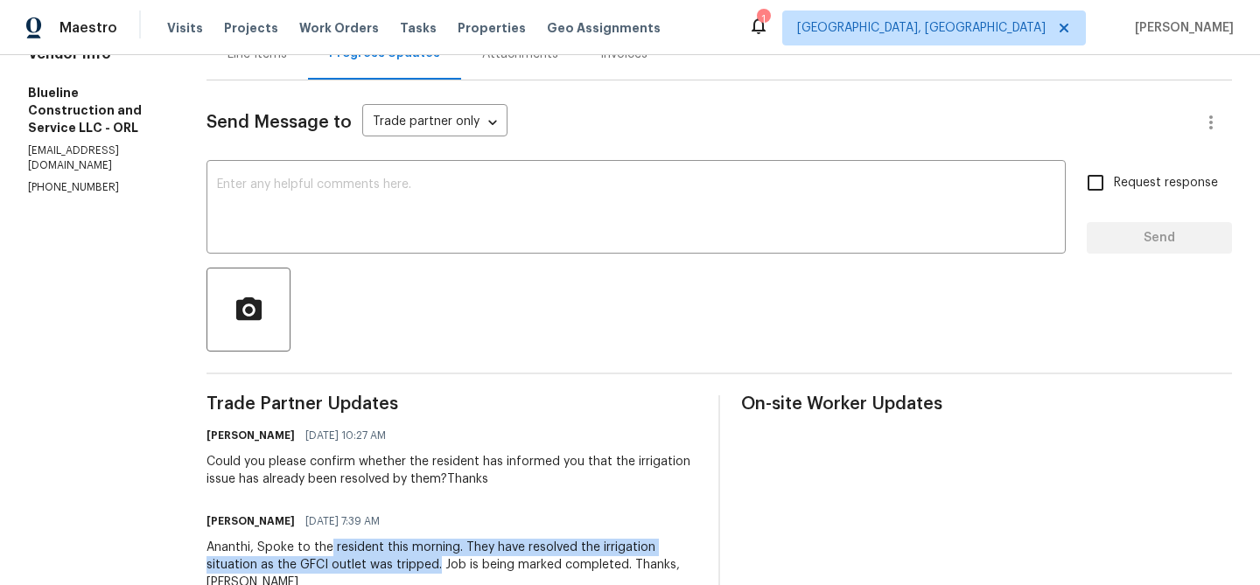
scroll to position [0, 0]
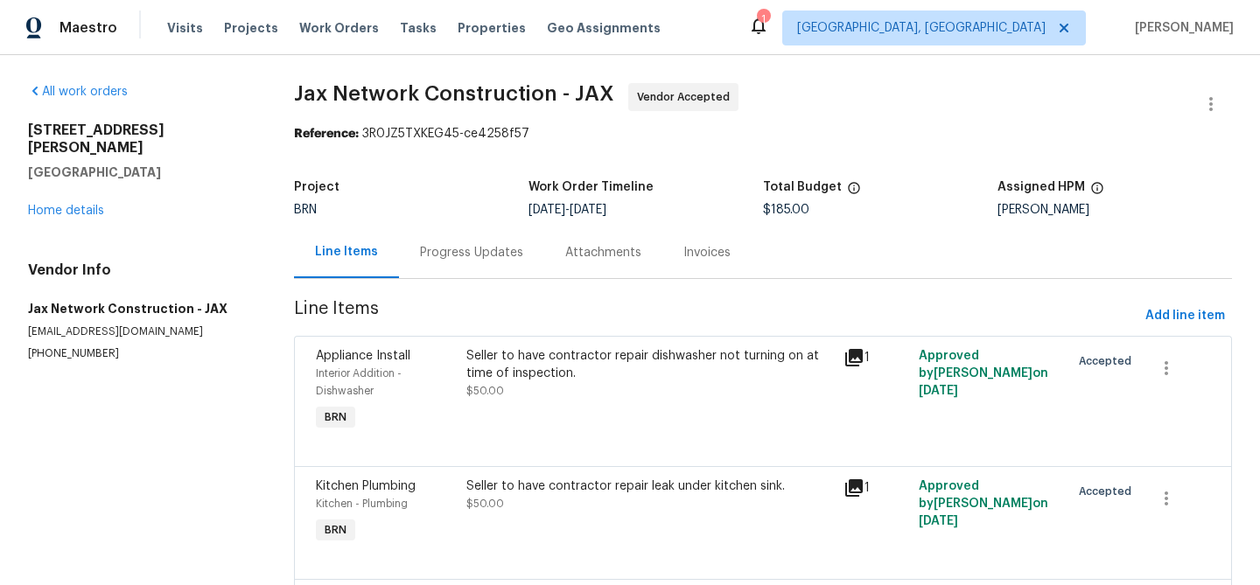
click at [449, 241] on div "Progress Updates" at bounding box center [471, 253] width 145 height 52
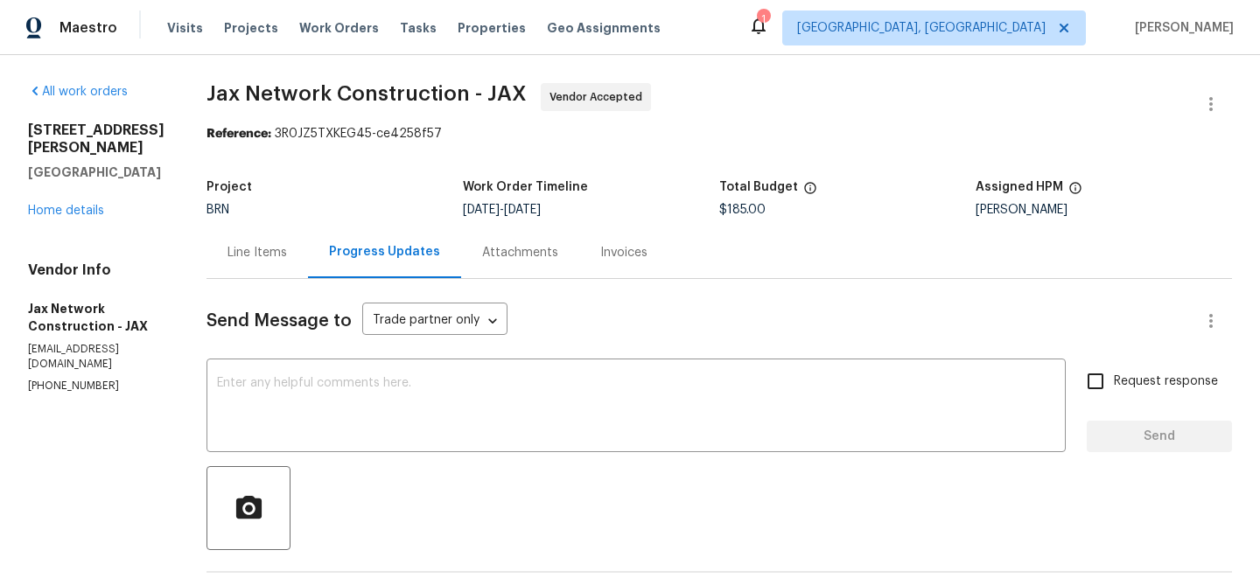
scroll to position [110, 0]
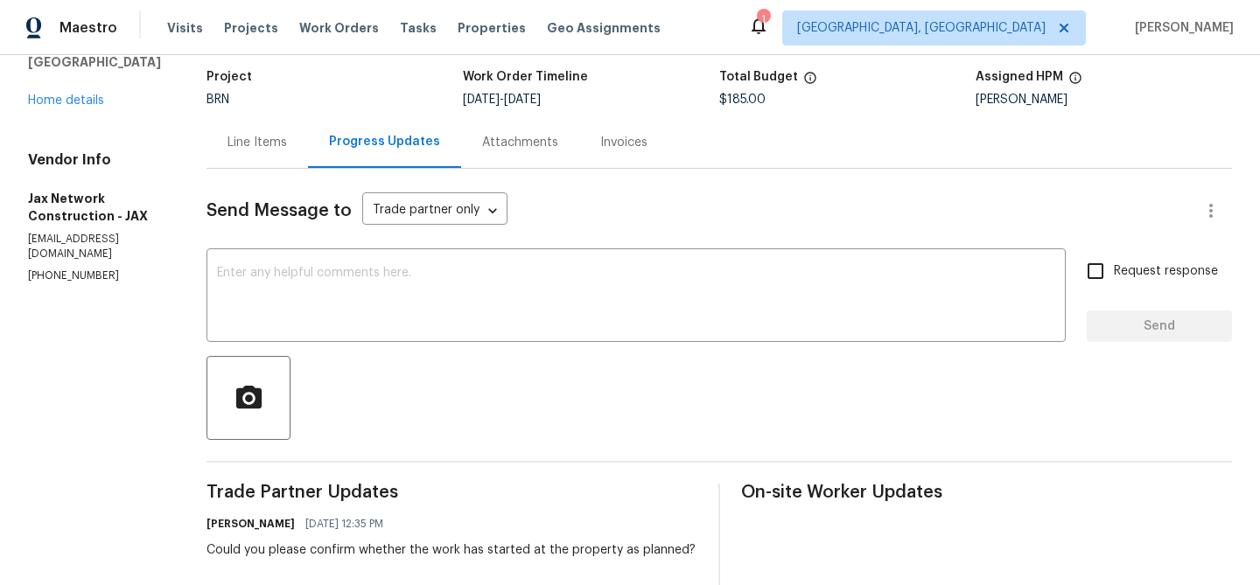
click at [64, 269] on p "[PHONE_NUMBER]" at bounding box center [96, 276] width 136 height 15
copy p "[PHONE_NUMBER]"
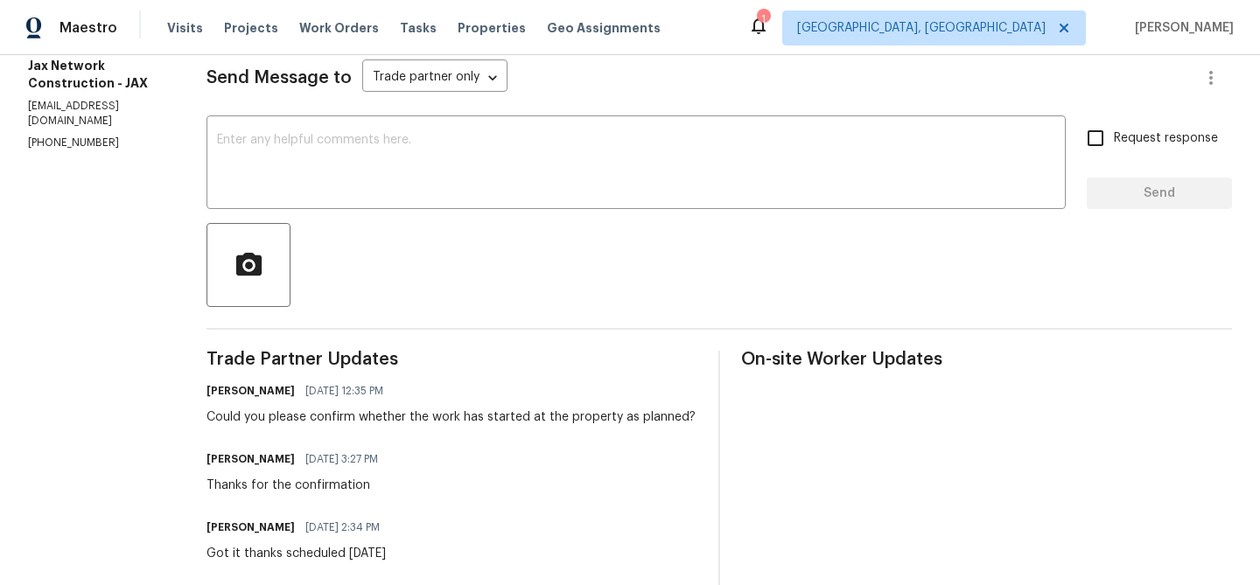
click at [276, 413] on div "Could you please confirm whether the work has started at the property as planne…" at bounding box center [450, 417] width 489 height 17
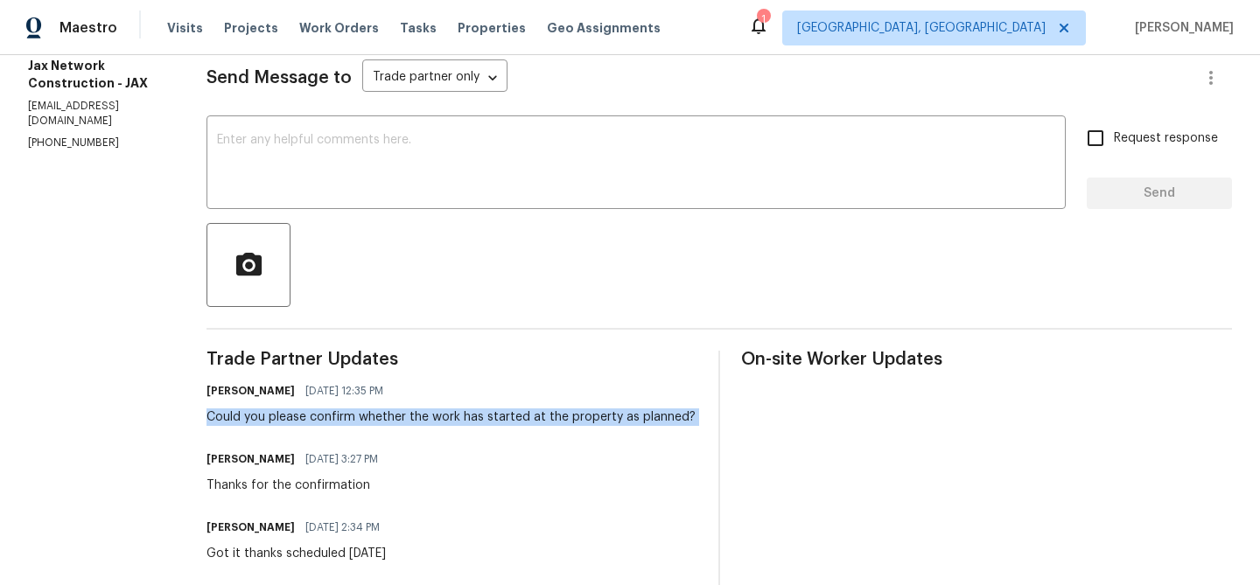
click at [276, 413] on div "Could you please confirm whether the work has started at the property as planne…" at bounding box center [450, 417] width 489 height 17
copy div "Could you please confirm whether the work has started at the property as planne…"
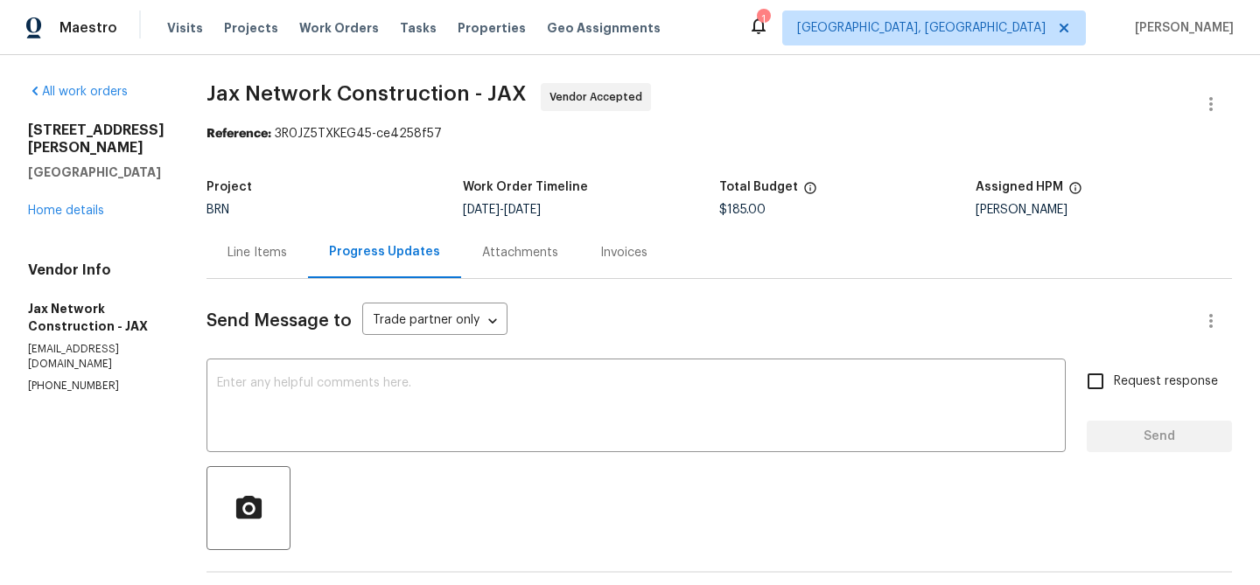
click at [287, 247] on div "Line Items" at bounding box center [256, 252] width 59 height 17
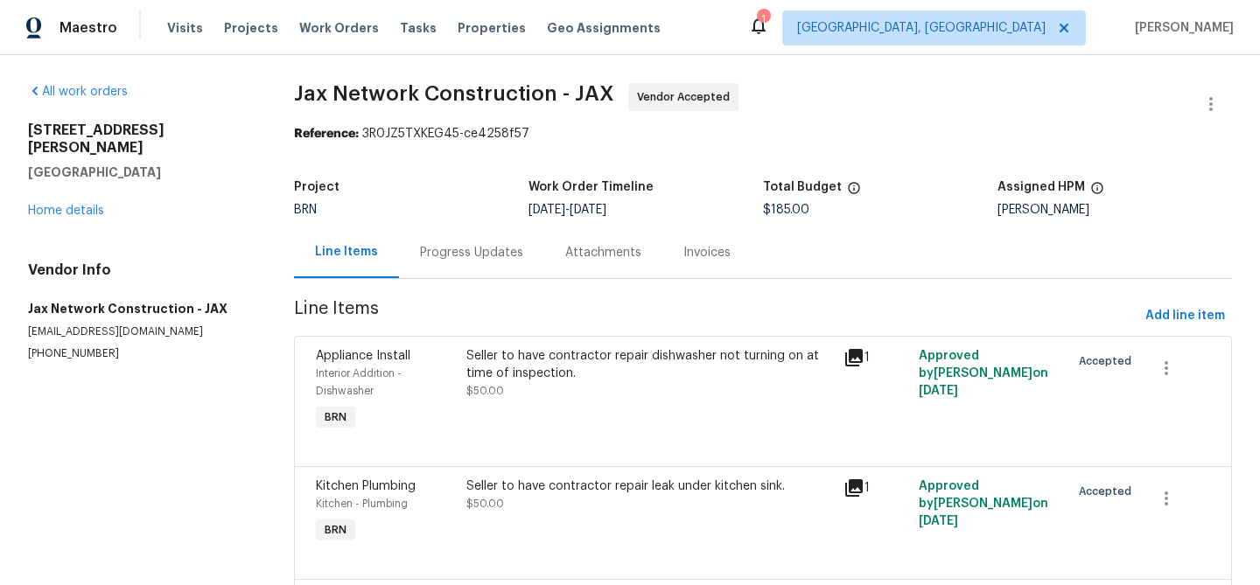
click at [486, 235] on div "Progress Updates" at bounding box center [471, 253] width 145 height 52
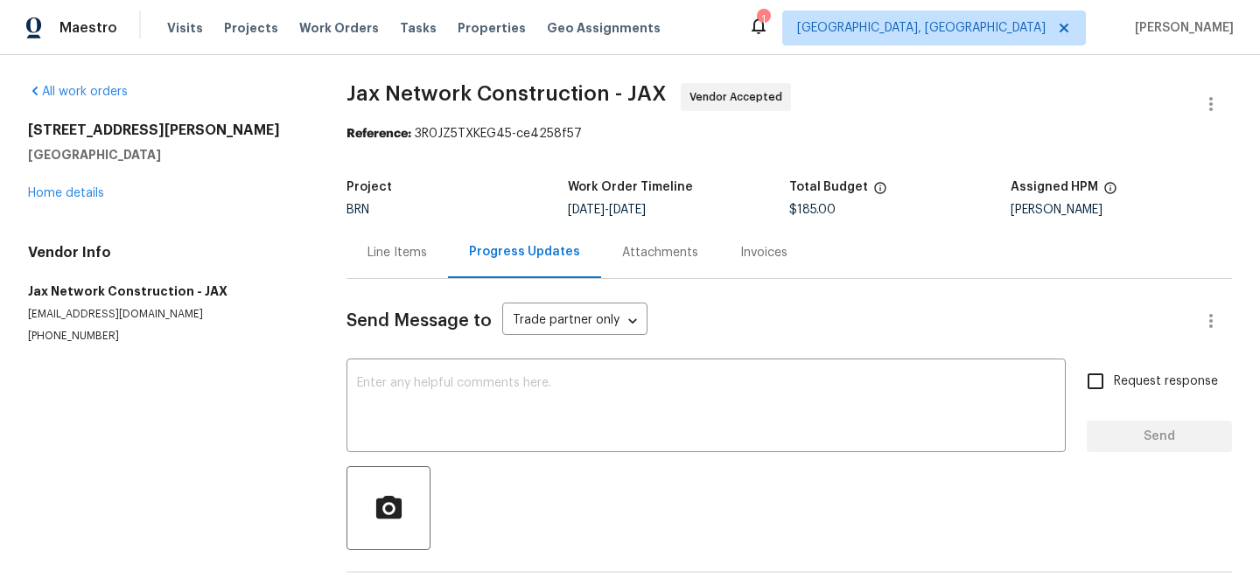
scroll to position [68, 0]
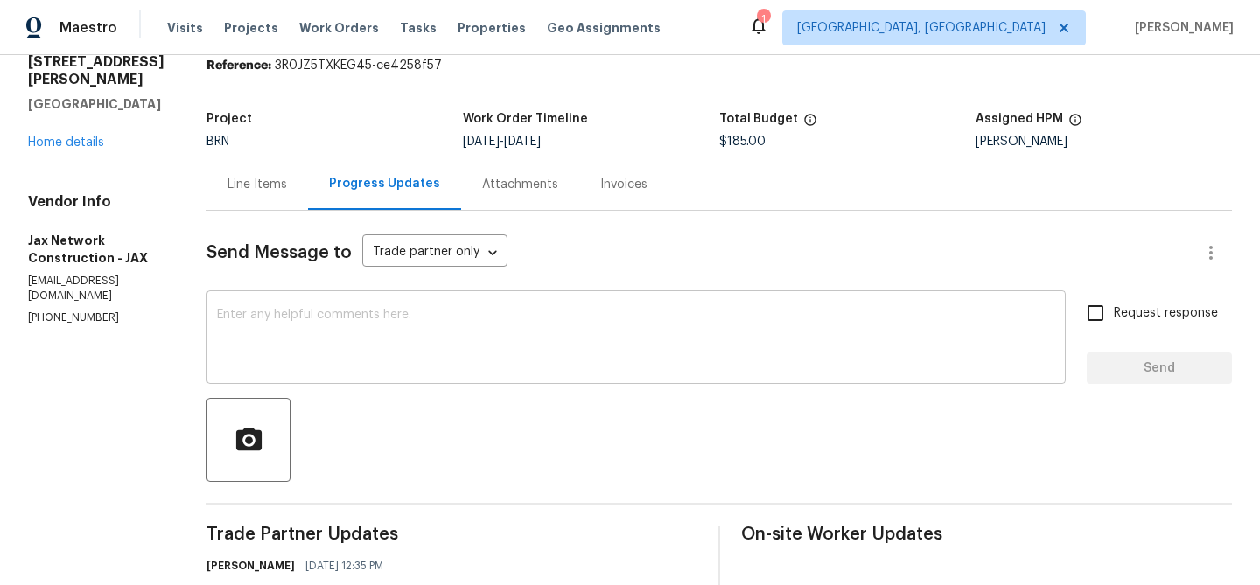
click at [351, 324] on textarea at bounding box center [636, 339] width 838 height 61
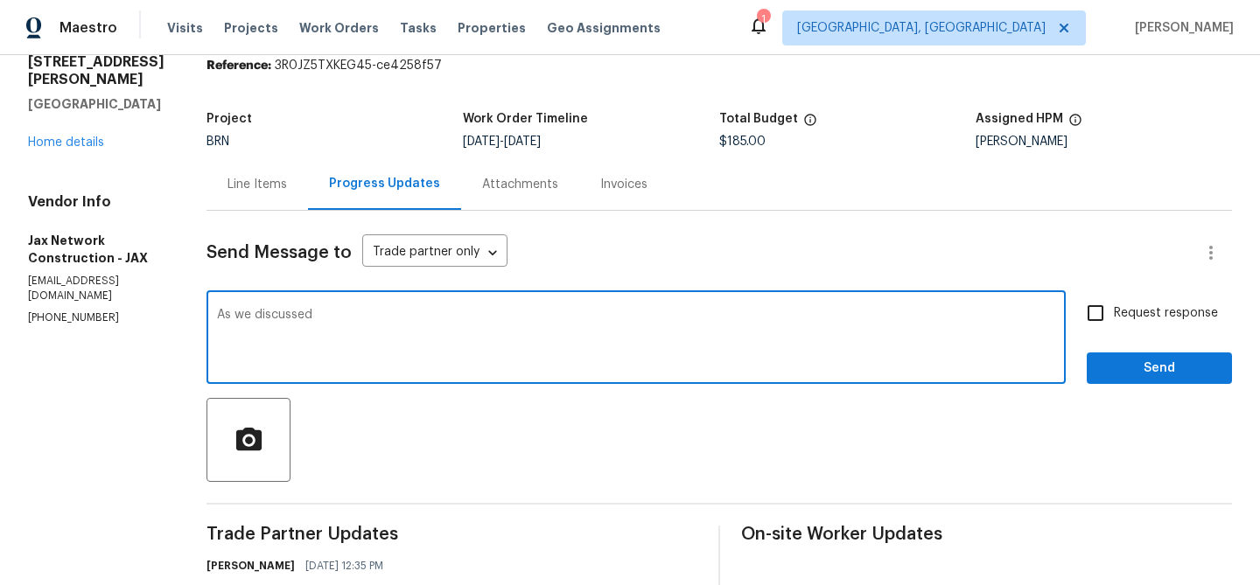
click at [105, 292] on section "All work orders [STREET_ADDRESS][PERSON_NAME] Home details Vendor Info Jax Netw…" at bounding box center [96, 456] width 136 height 882
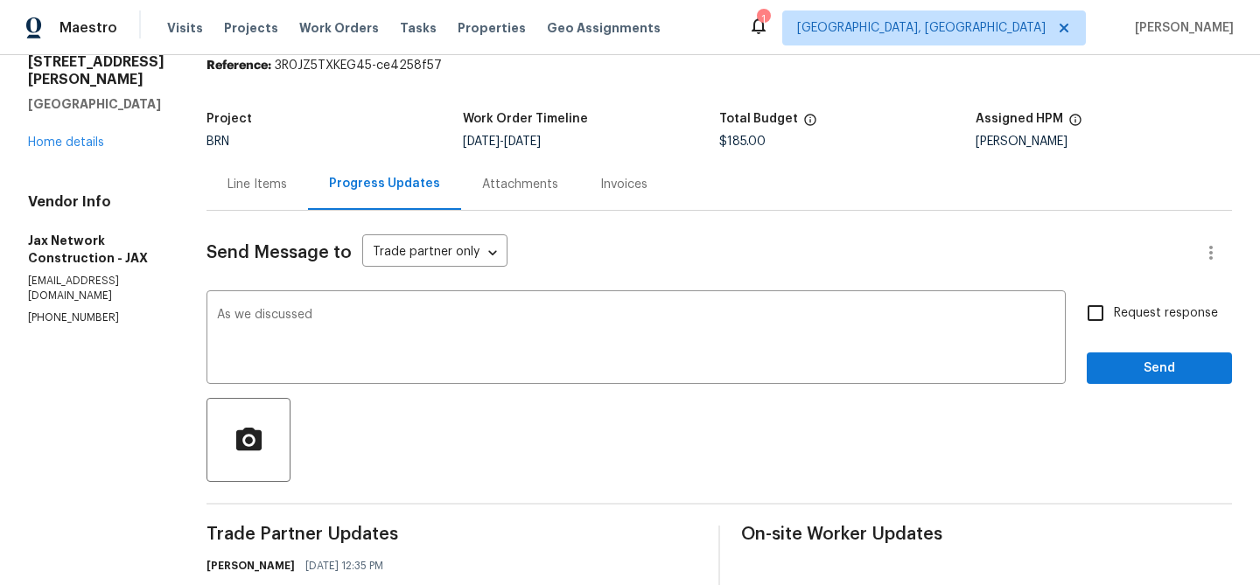
click at [105, 292] on section "All work orders 330 Dudley St Atlantic Beach, FL 32233 Home details Vendor Info…" at bounding box center [96, 456] width 136 height 882
copy p "(423) 557-9995"
click at [375, 314] on textarea "As we discussed" at bounding box center [636, 339] width 838 height 61
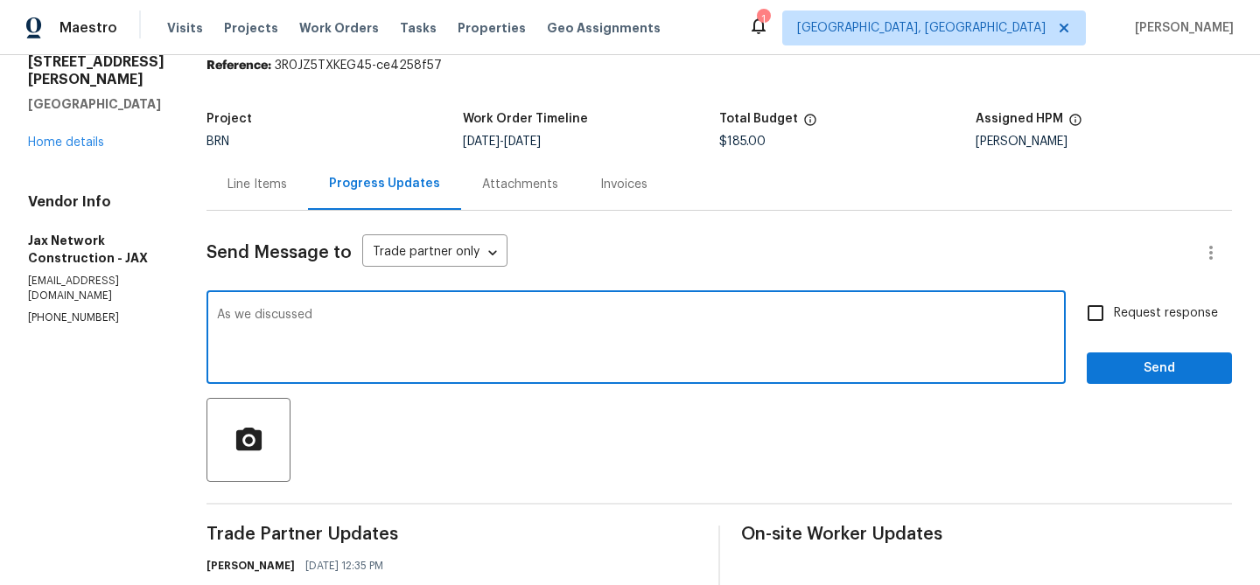
paste textarea "(423) 557-9995"
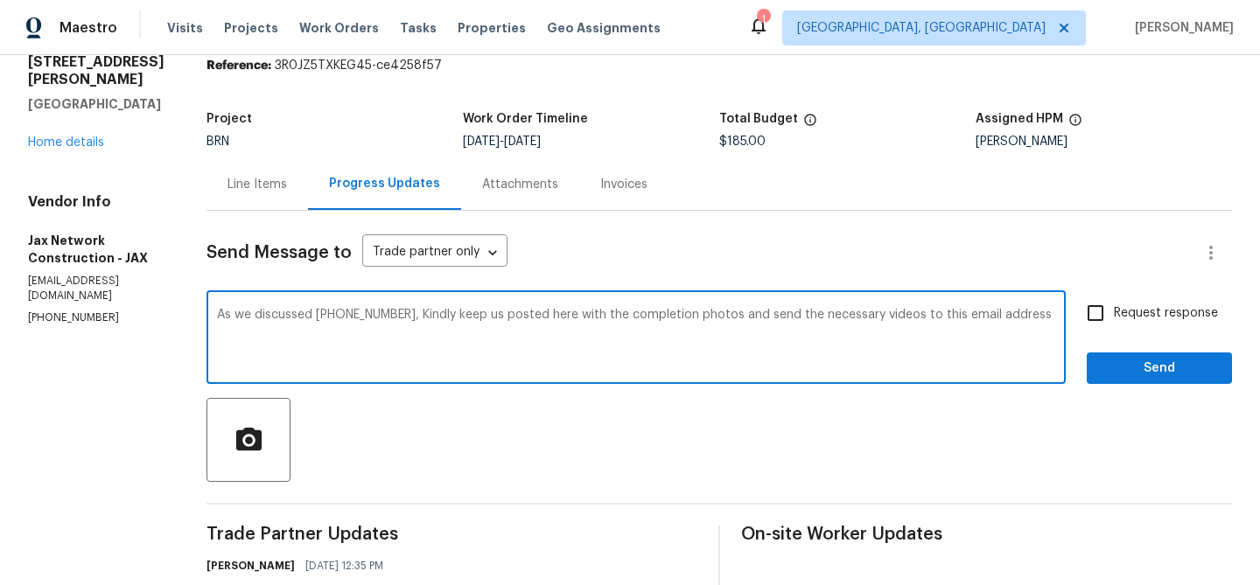
paste textarea "ananthi.mahendran@opendoor.com"
type textarea "As we discussed (423) 557-9995, Kindly keep us posted here with the completion …"
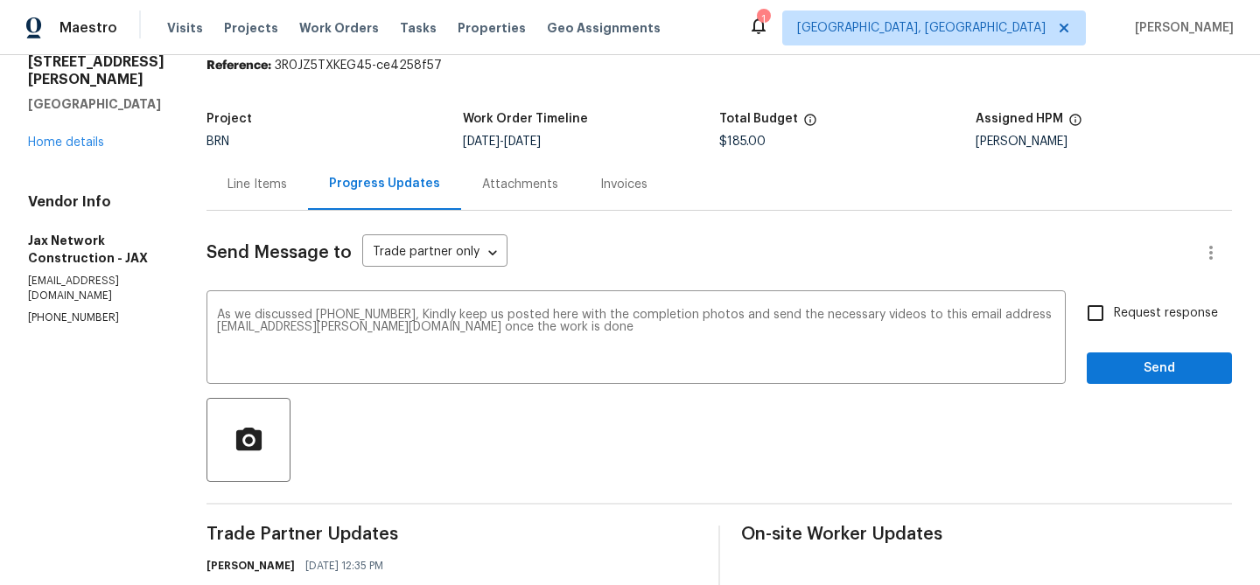
click at [1152, 325] on label "Request response" at bounding box center [1147, 313] width 141 height 37
click at [1114, 325] on input "Request response" at bounding box center [1095, 313] width 37 height 37
checkbox input "true"
click at [1143, 375] on span "Send" at bounding box center [1159, 369] width 117 height 22
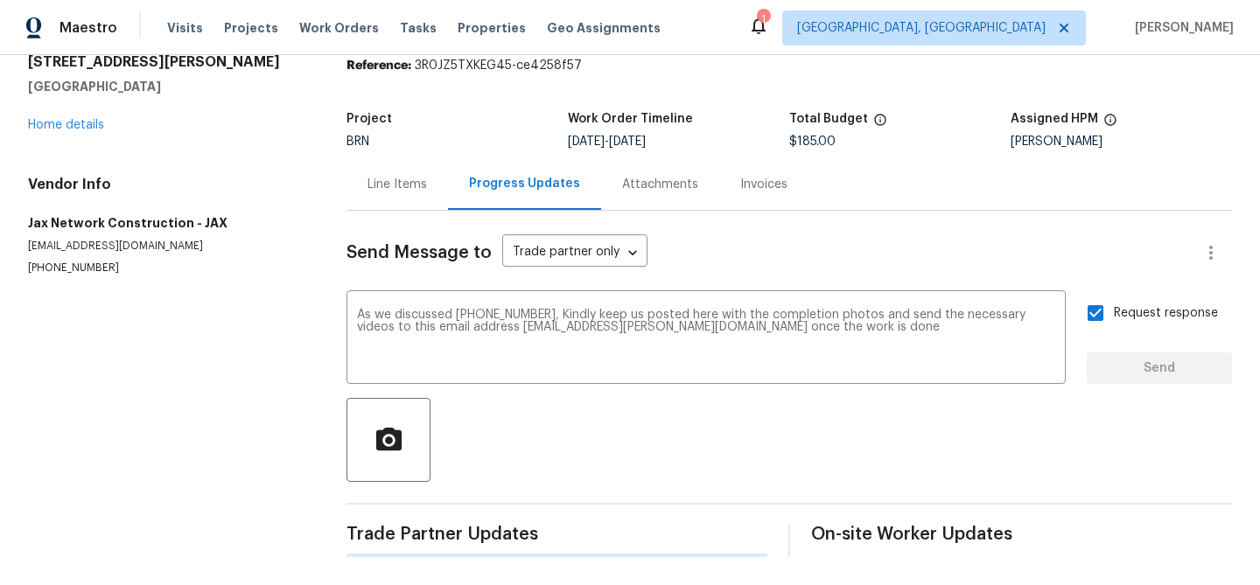
scroll to position [0, 0]
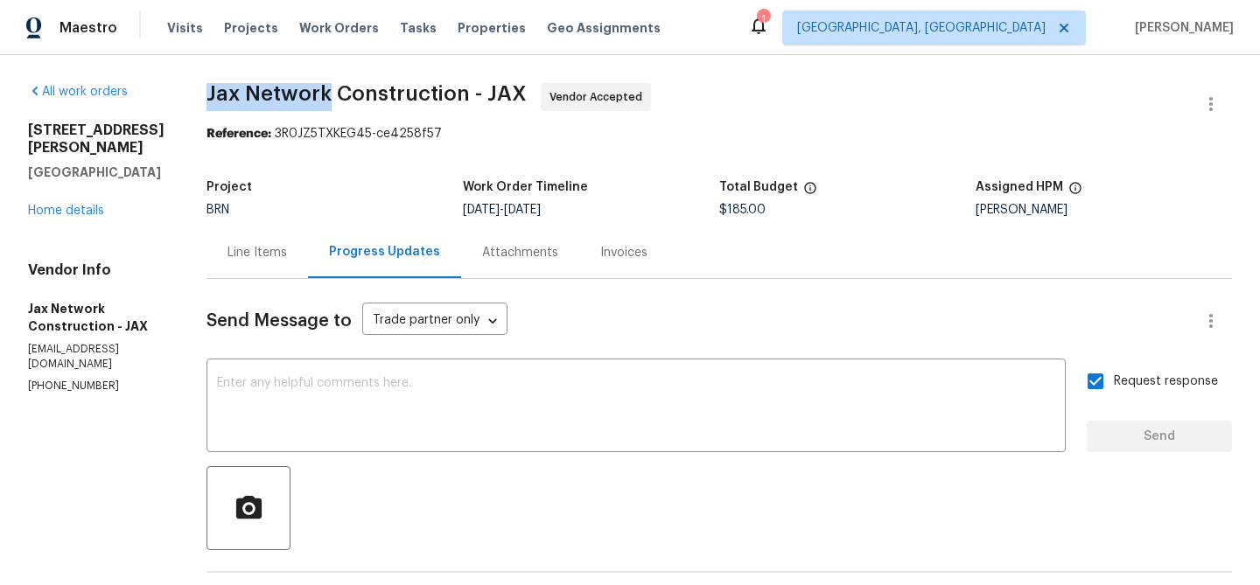
drag, startPoint x: 220, startPoint y: 95, endPoint x: 346, endPoint y: 90, distance: 126.1
click at [345, 90] on div "All work orders 330 Dudley St Atlantic Beach, FL 32233 Home details Vendor Info…" at bounding box center [630, 575] width 1260 height 1041
copy span "Jax Network"
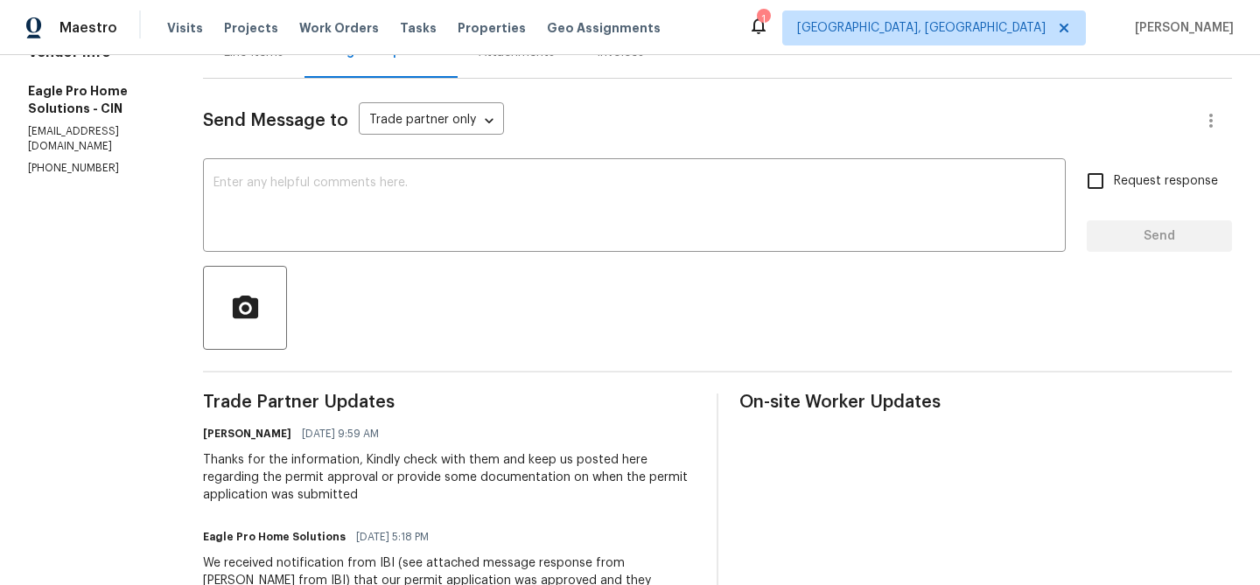
scroll to position [221, 0]
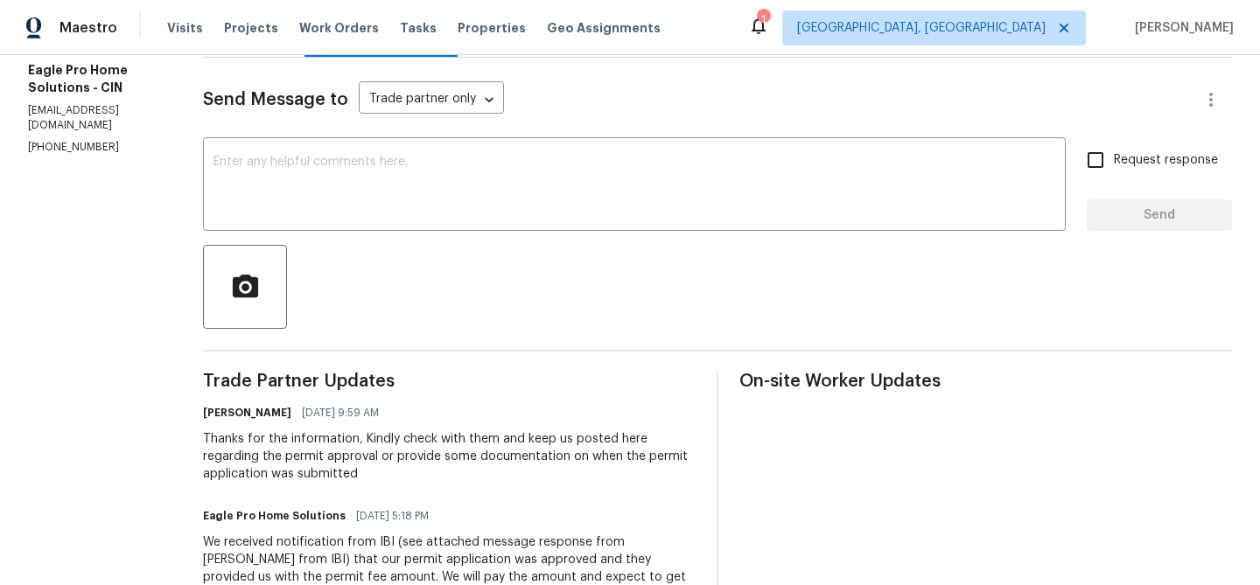
click at [99, 108] on p "[EMAIL_ADDRESS][DOMAIN_NAME]" at bounding box center [94, 118] width 133 height 30
copy p "[EMAIL_ADDRESS][DOMAIN_NAME]"
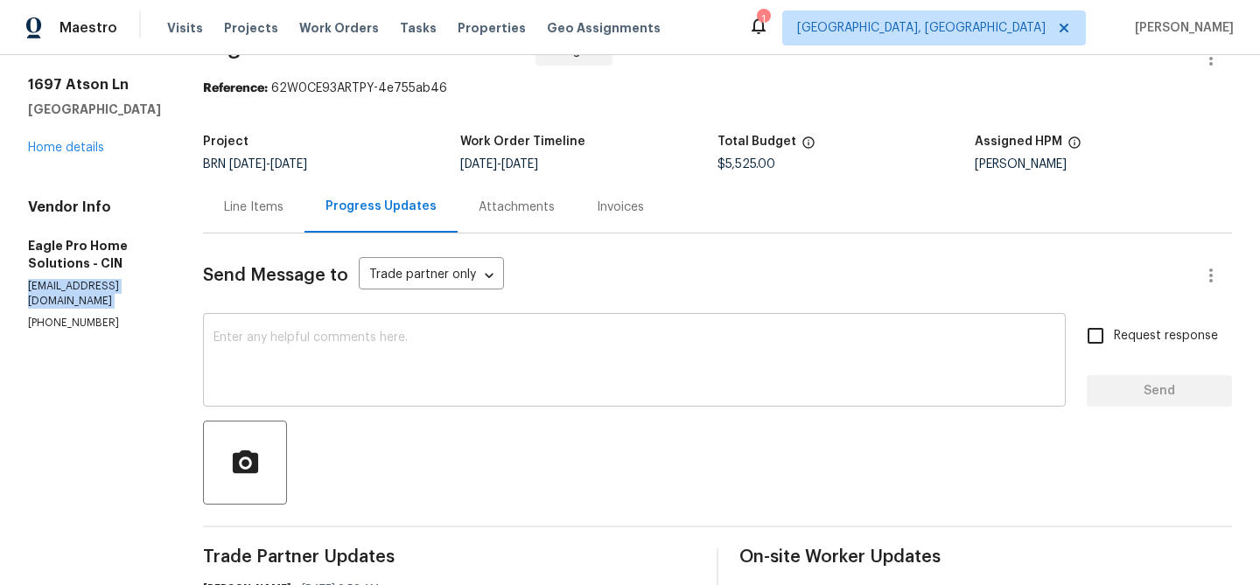
scroll to position [0, 0]
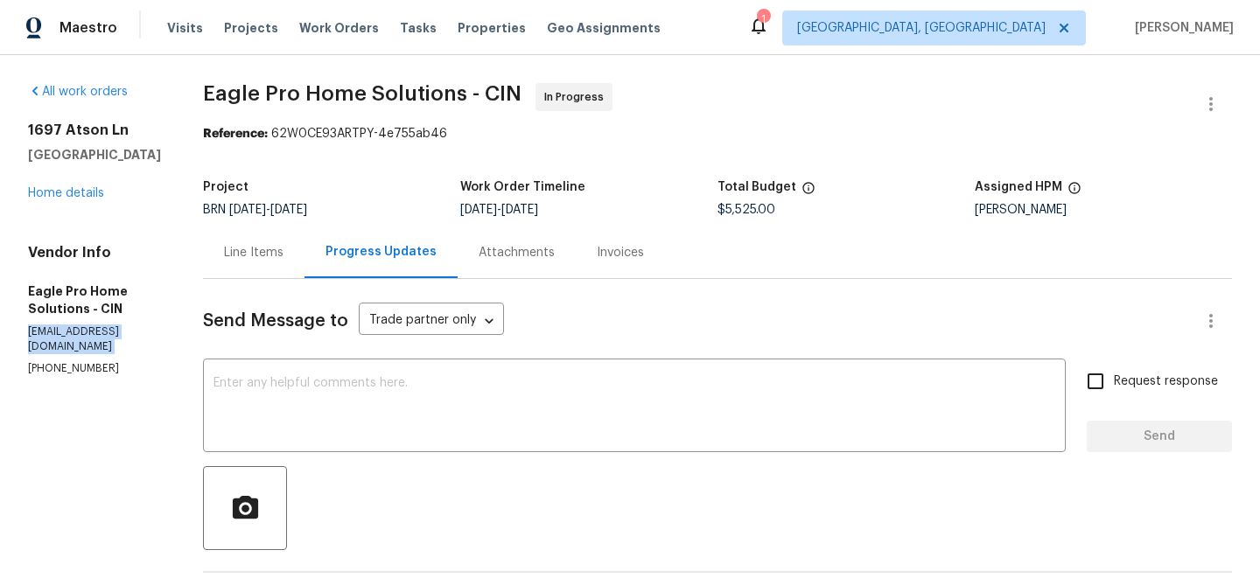
copy p "rehab@eagleprohomesolutions.com"
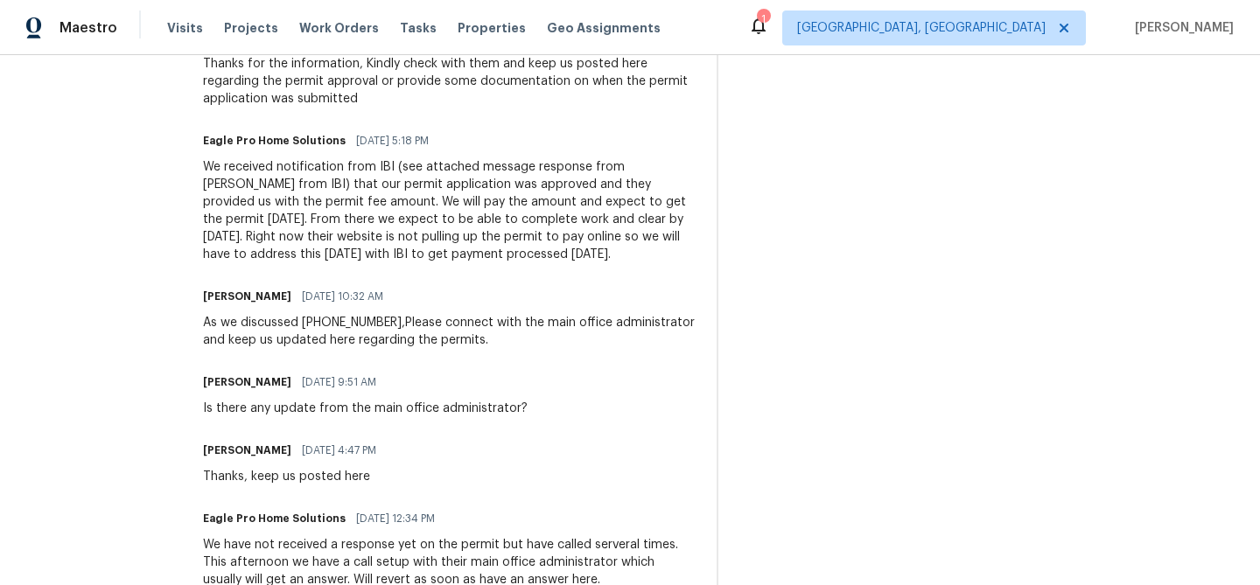
scroll to position [524, 0]
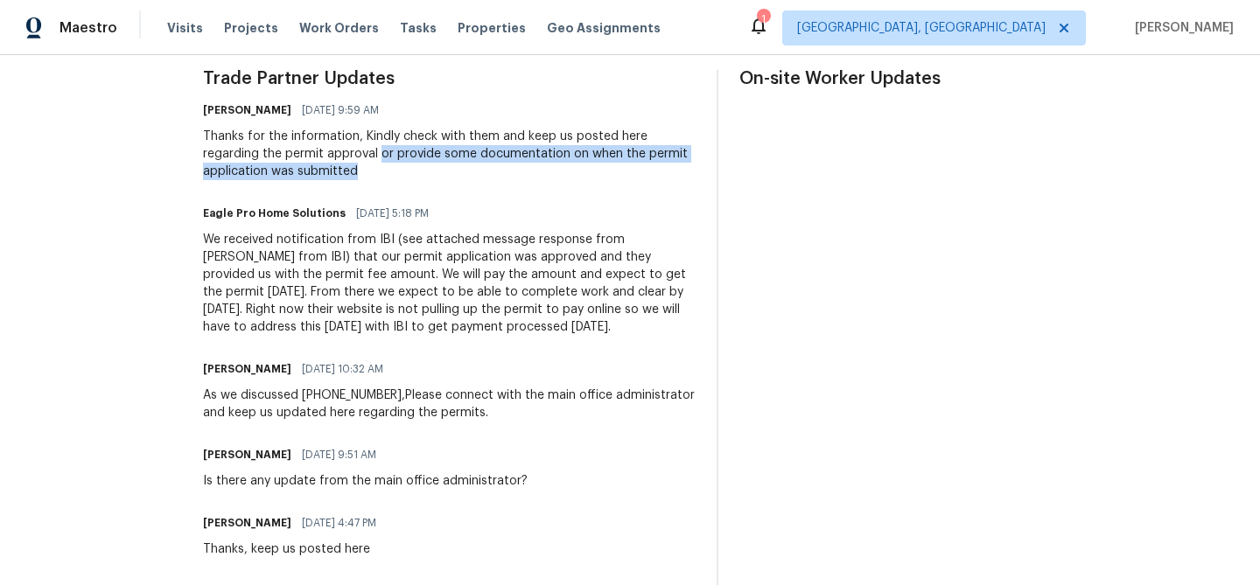
drag, startPoint x: 424, startPoint y: 154, endPoint x: 465, endPoint y: 178, distance: 47.9
click at [465, 178] on div "Thanks for the information, Kindly check with them and keep us posted here rega…" at bounding box center [449, 154] width 493 height 52
copy div "or provide some documentation on when the permit application was submitted"
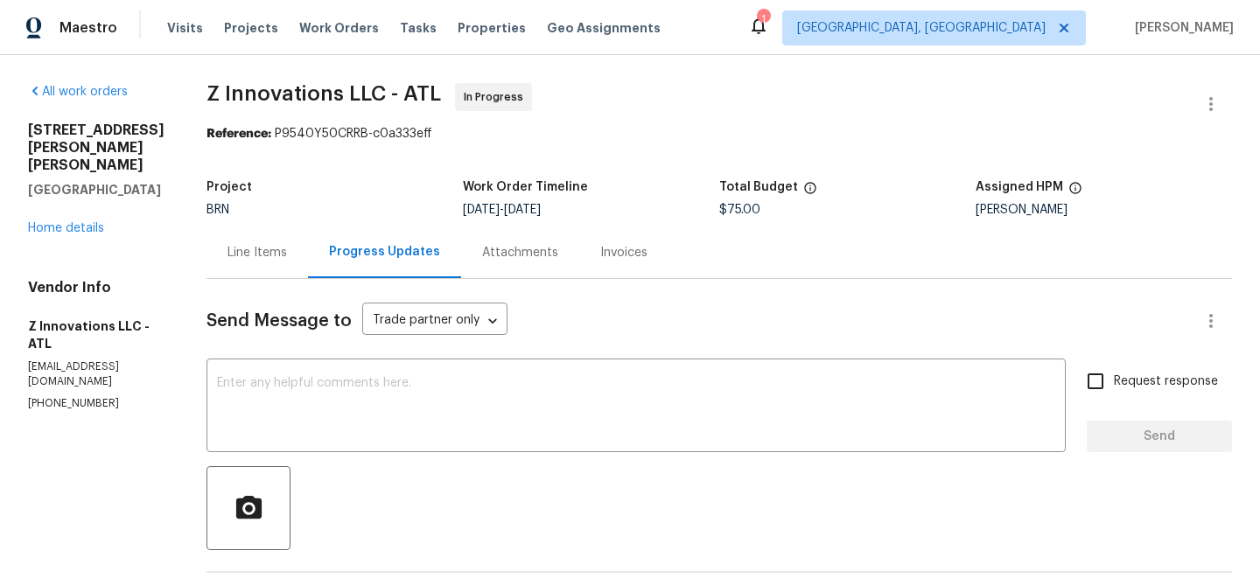
click at [262, 238] on div "Line Items" at bounding box center [256, 253] width 101 height 52
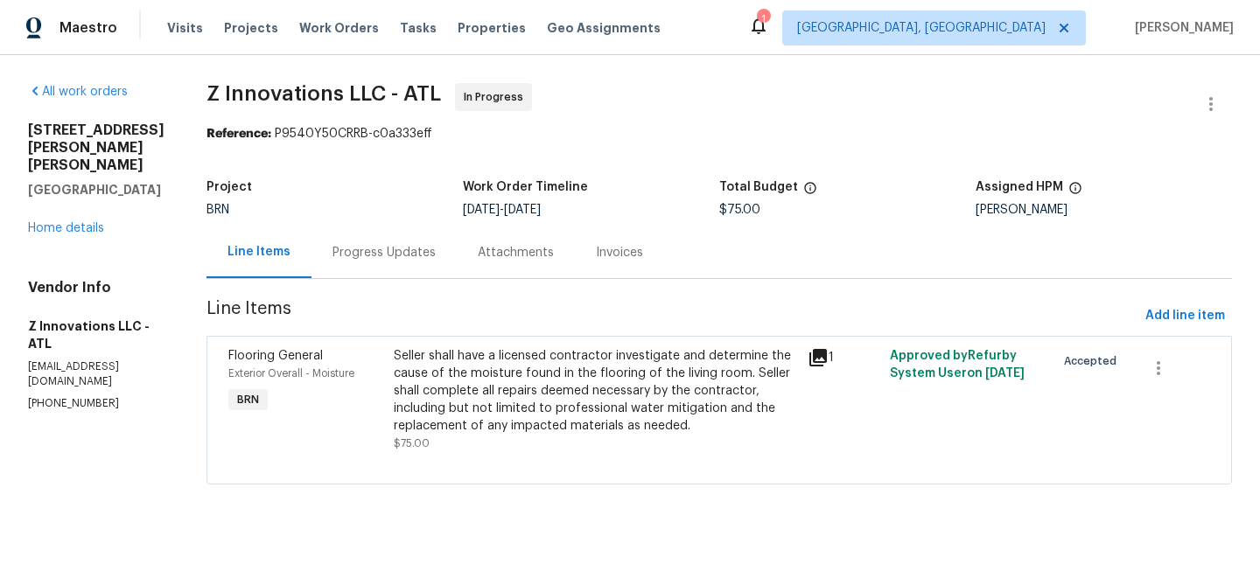
click at [56, 396] on p "[PHONE_NUMBER]" at bounding box center [96, 403] width 136 height 15
click at [381, 260] on div "Progress Updates" at bounding box center [383, 252] width 103 height 17
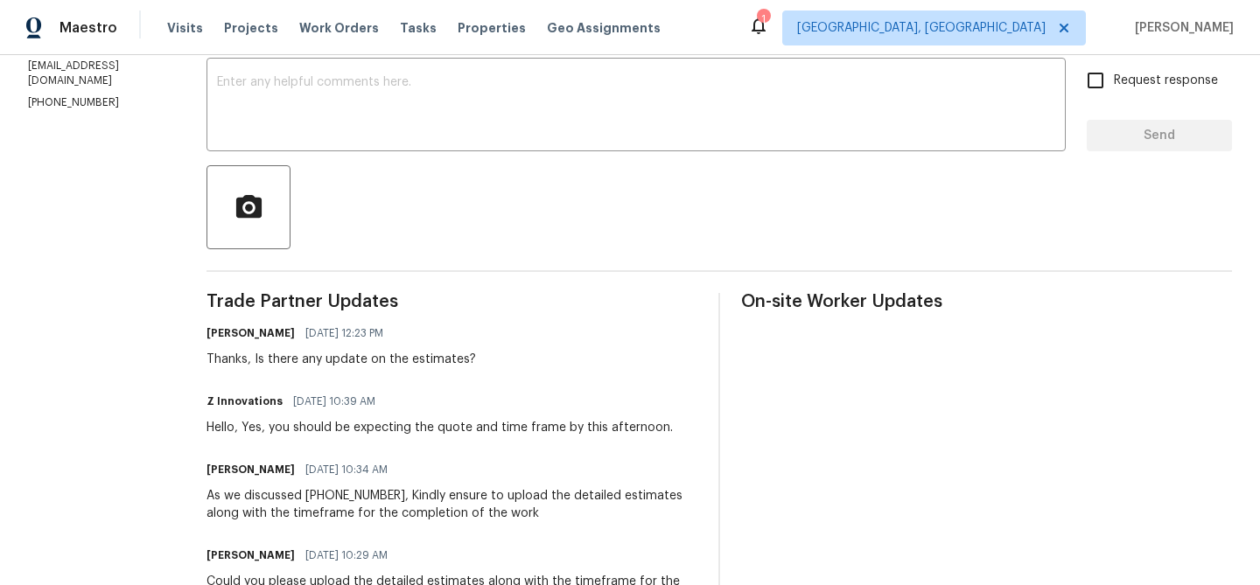
scroll to position [76, 0]
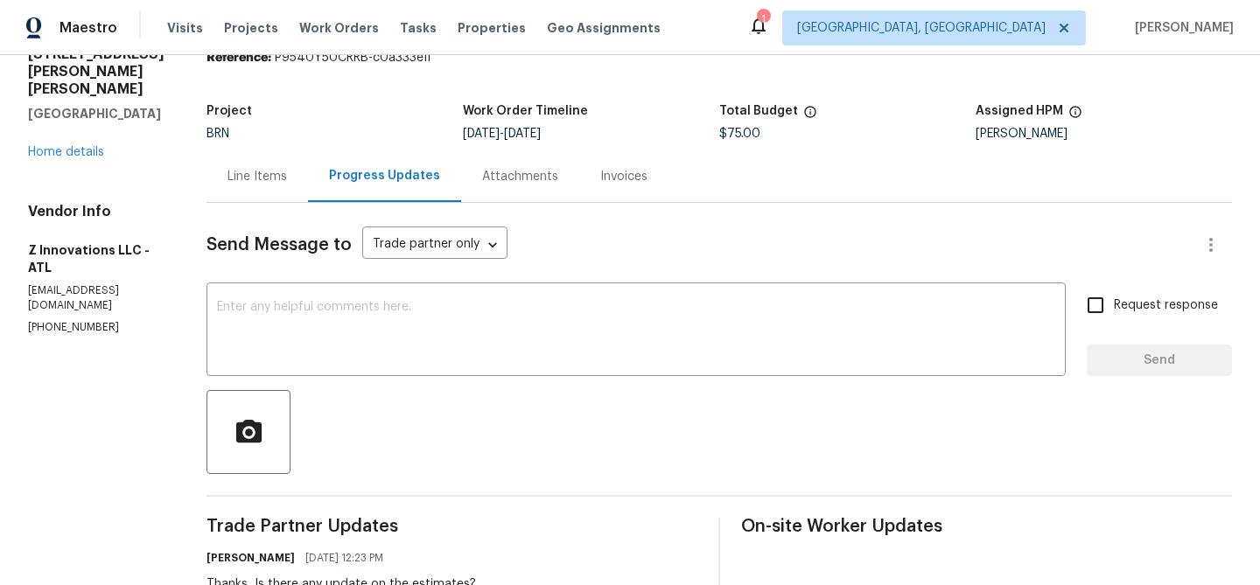
click at [53, 320] on p "(470) 210-1536" at bounding box center [96, 327] width 136 height 15
copy p "(470) 210-1536"
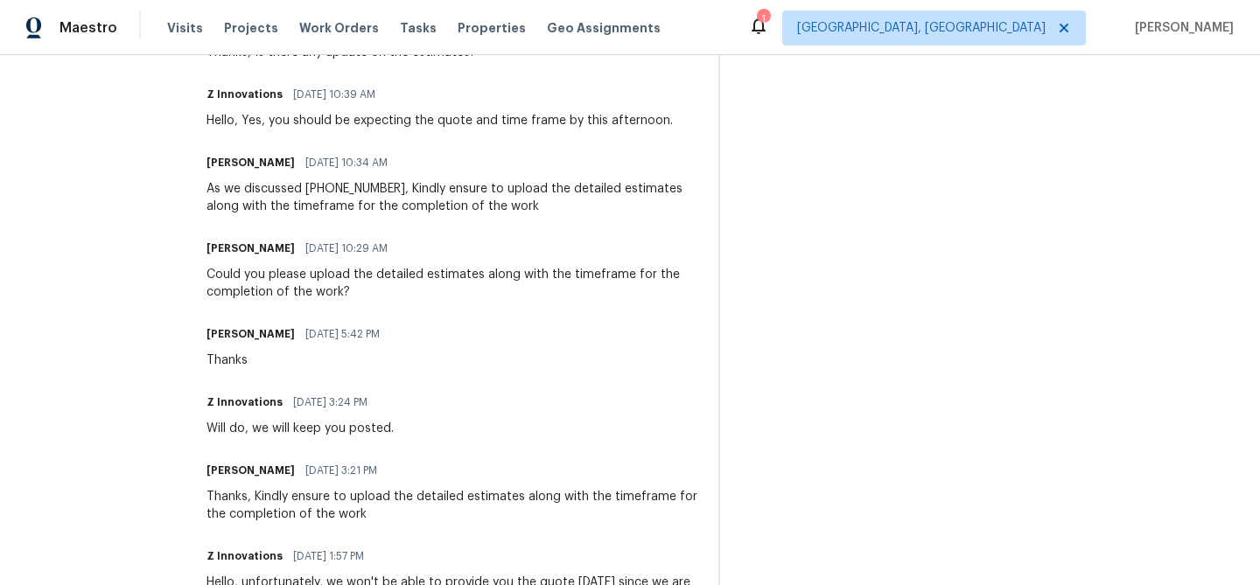
scroll to position [0, 0]
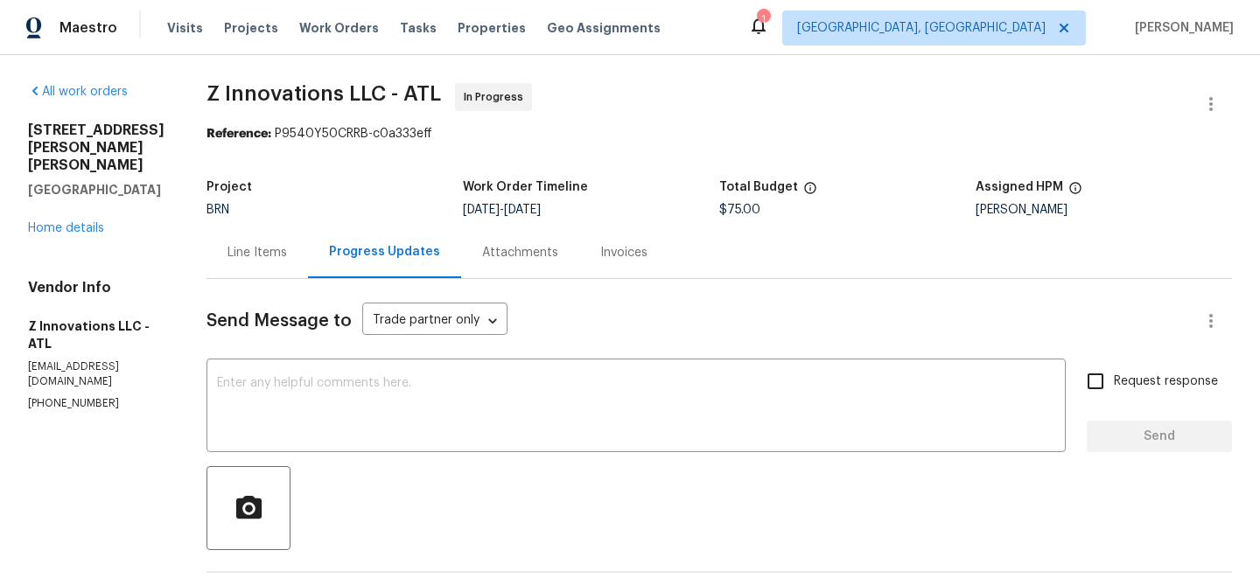
click at [239, 268] on div "Line Items" at bounding box center [256, 253] width 101 height 52
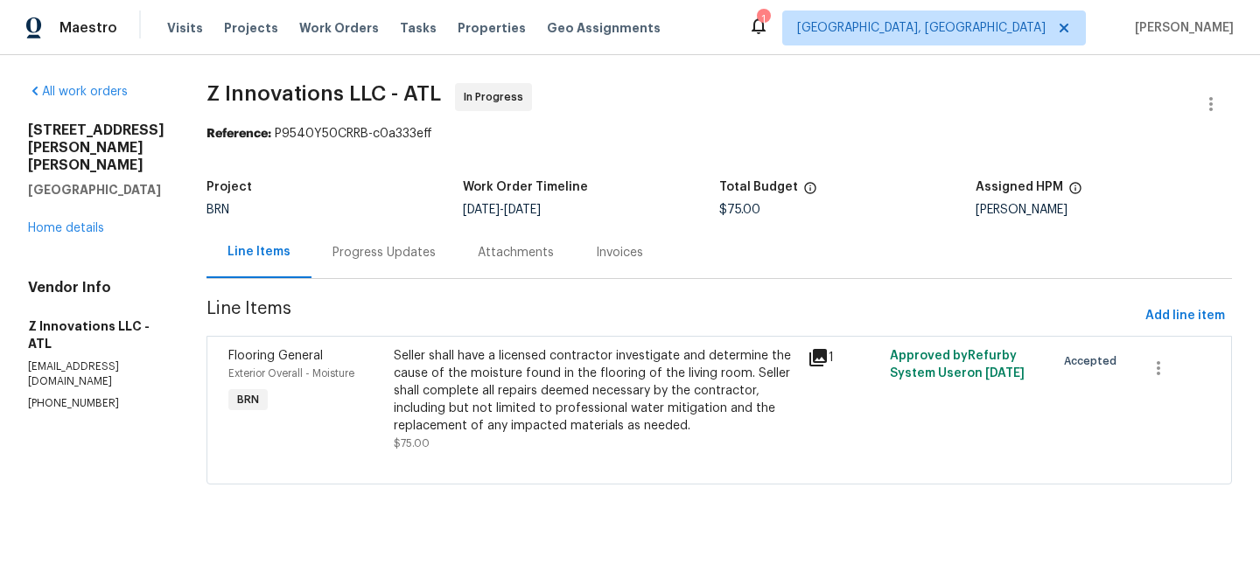
click at [572, 373] on div "Seller shall have a licensed contractor investigate and determine the cause of …" at bounding box center [595, 390] width 403 height 87
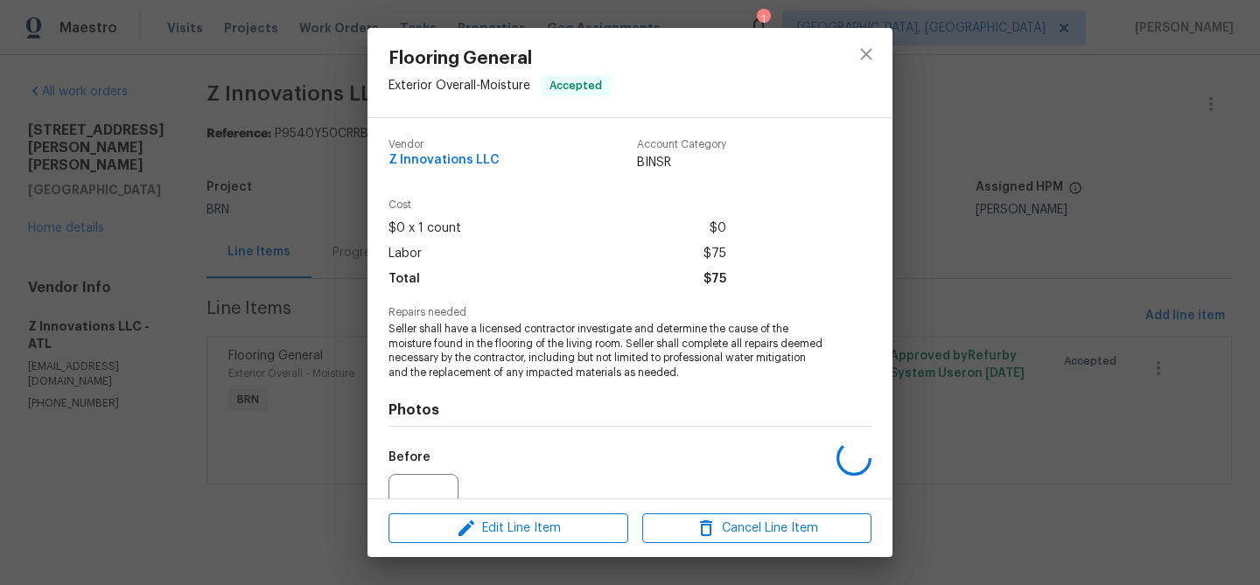
scroll to position [177, 0]
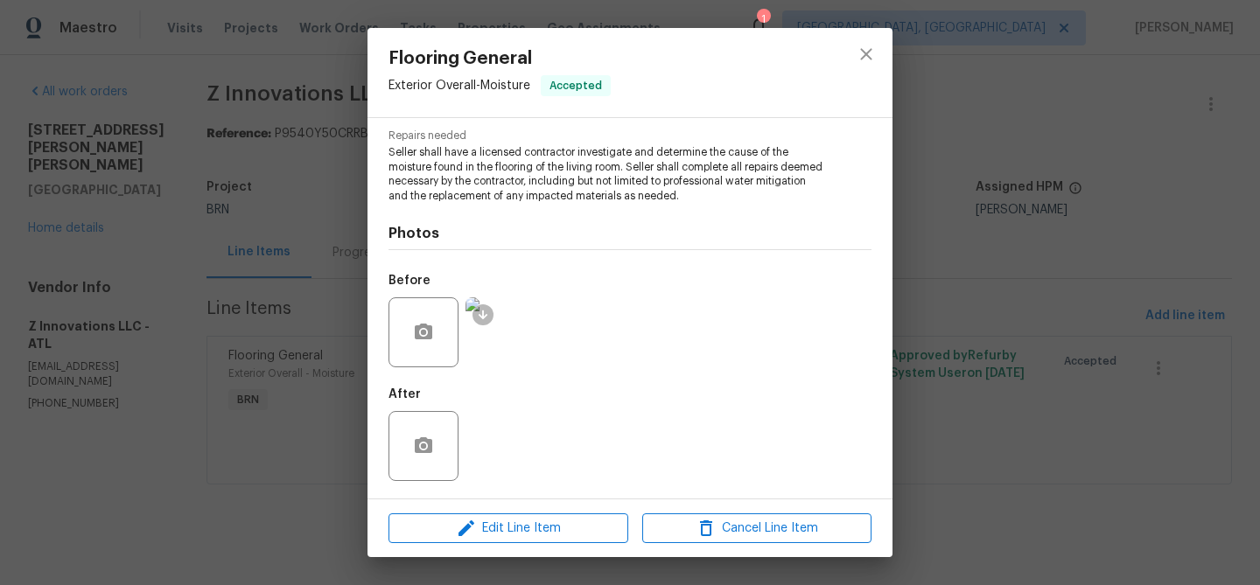
click at [191, 275] on div "Flooring General Exterior Overall - Moisture Accepted Vendor Z Innovations LLC …" at bounding box center [630, 292] width 1260 height 585
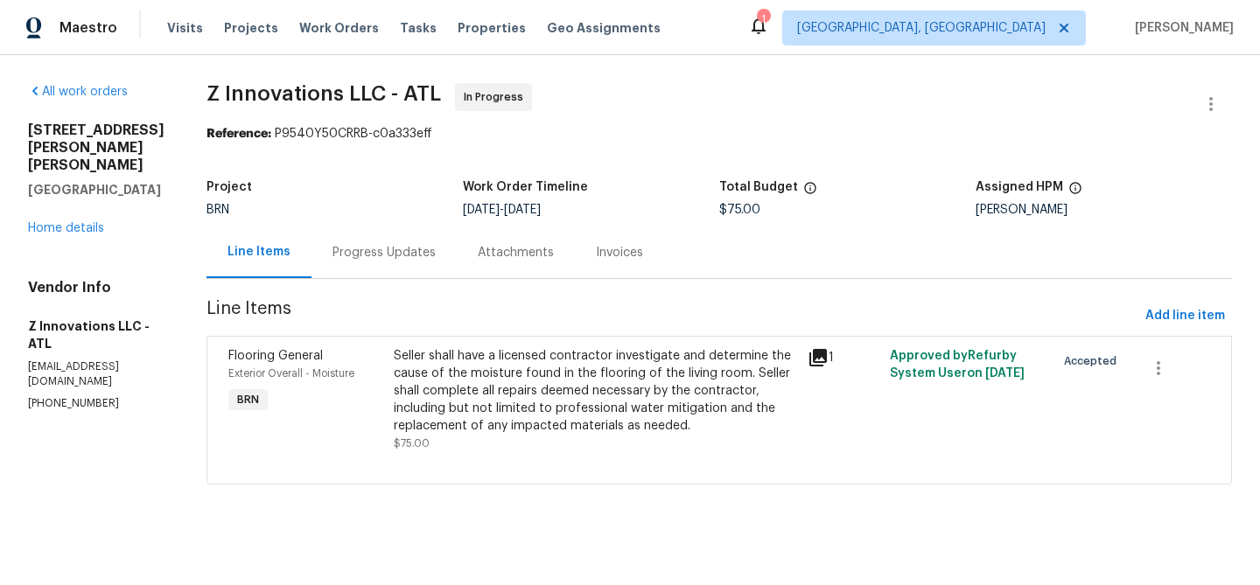
click at [360, 272] on div "Progress Updates" at bounding box center [383, 253] width 145 height 52
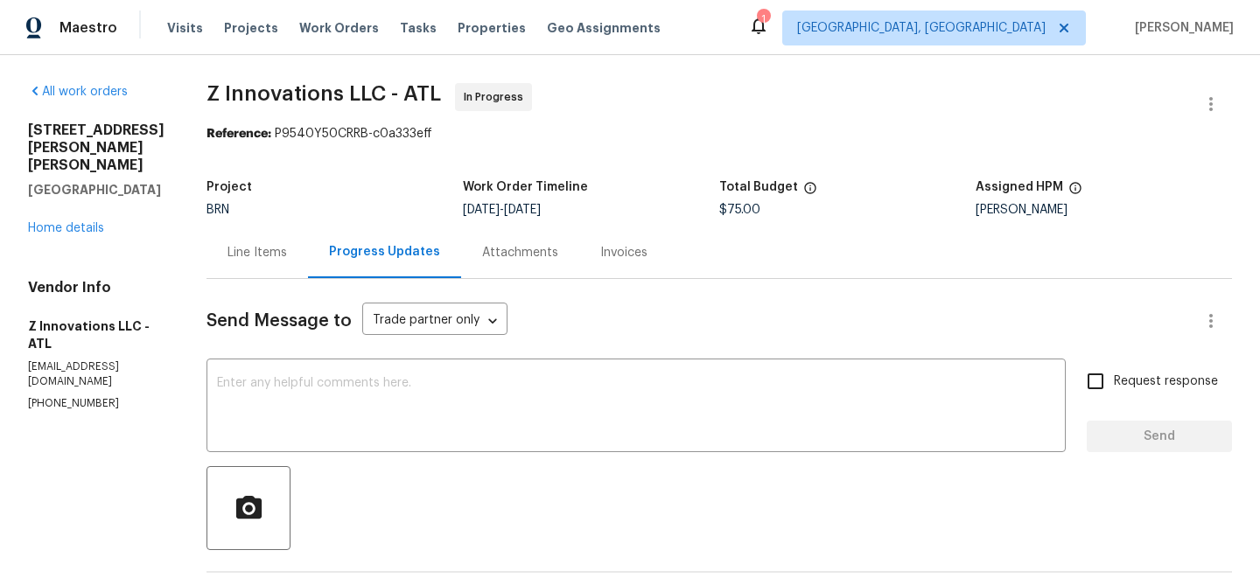
click at [73, 396] on p "(470) 210-1536" at bounding box center [96, 403] width 136 height 15
copy p "(470) 210-1536"
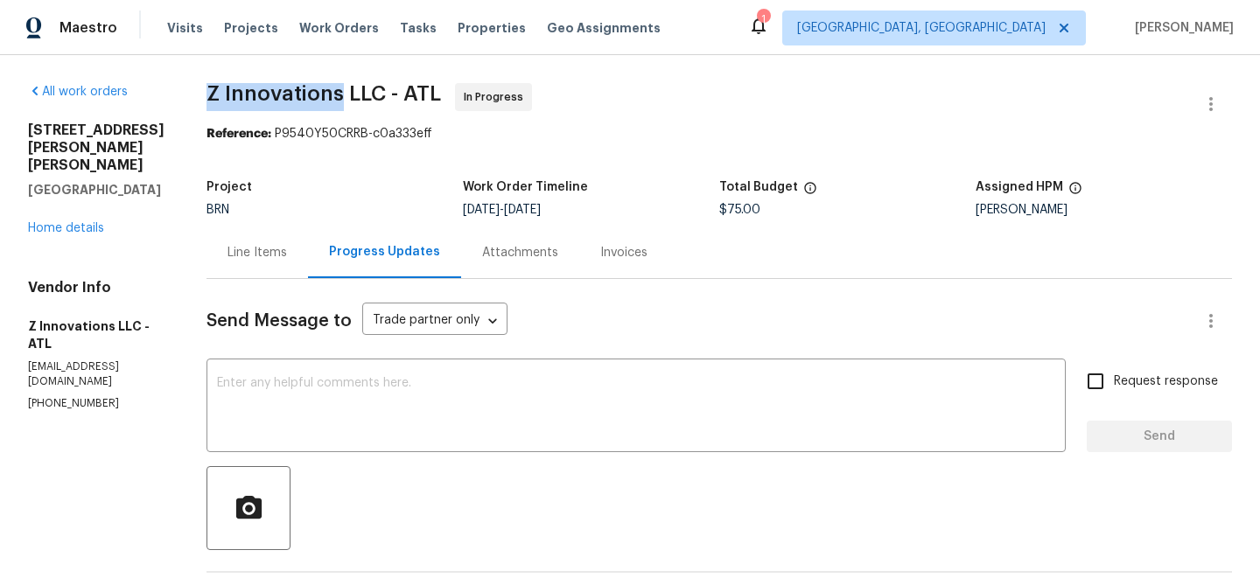
drag, startPoint x: 192, startPoint y: 90, endPoint x: 315, endPoint y: 92, distance: 123.4
copy span "Z Innovations"
click at [248, 265] on div "Line Items" at bounding box center [256, 253] width 101 height 52
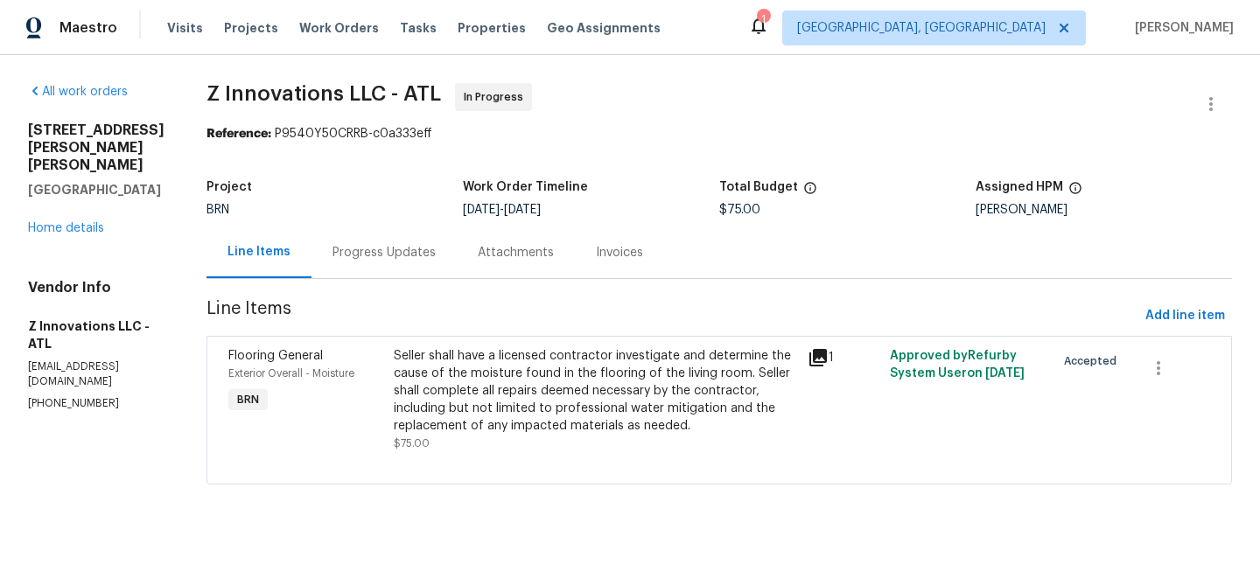
click at [511, 340] on div "Flooring General Exterior Overall - Moisture BRN Seller shall have a licensed c…" at bounding box center [718, 410] width 1025 height 149
click at [473, 387] on div "Seller shall have a licensed contractor investigate and determine the cause of …" at bounding box center [595, 390] width 403 height 87
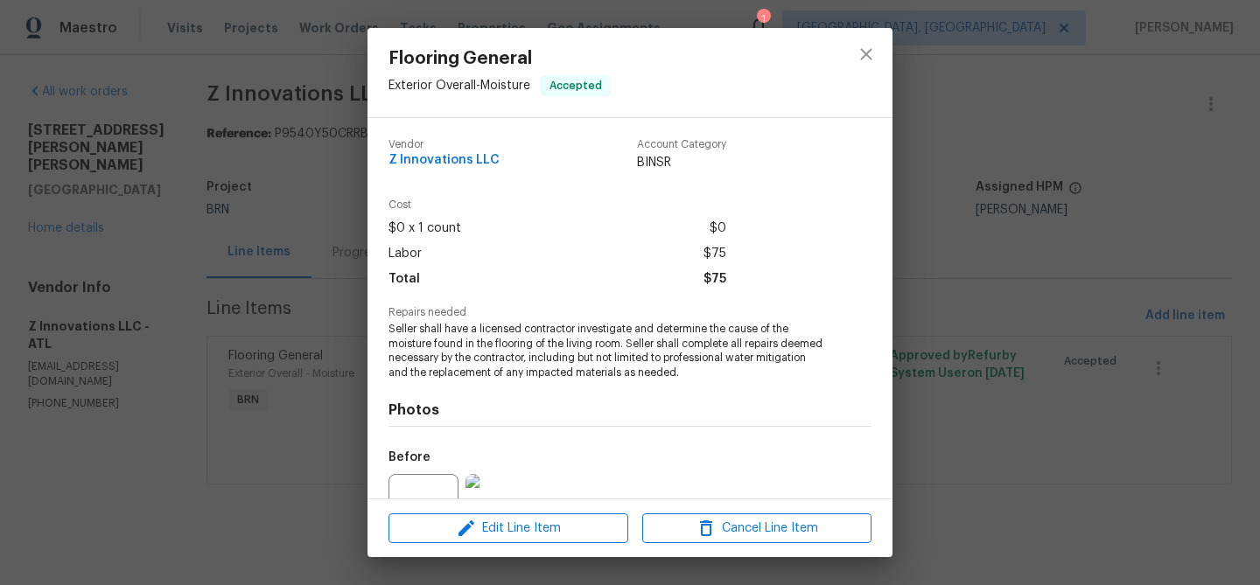
scroll to position [177, 0]
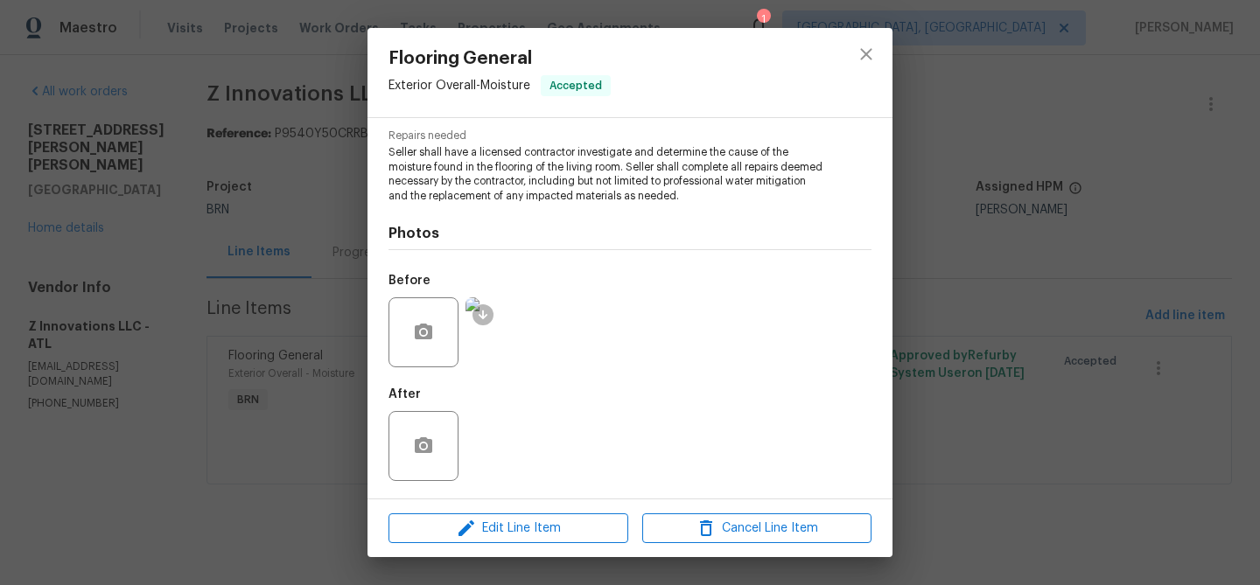
click at [486, 336] on img at bounding box center [500, 332] width 70 height 70
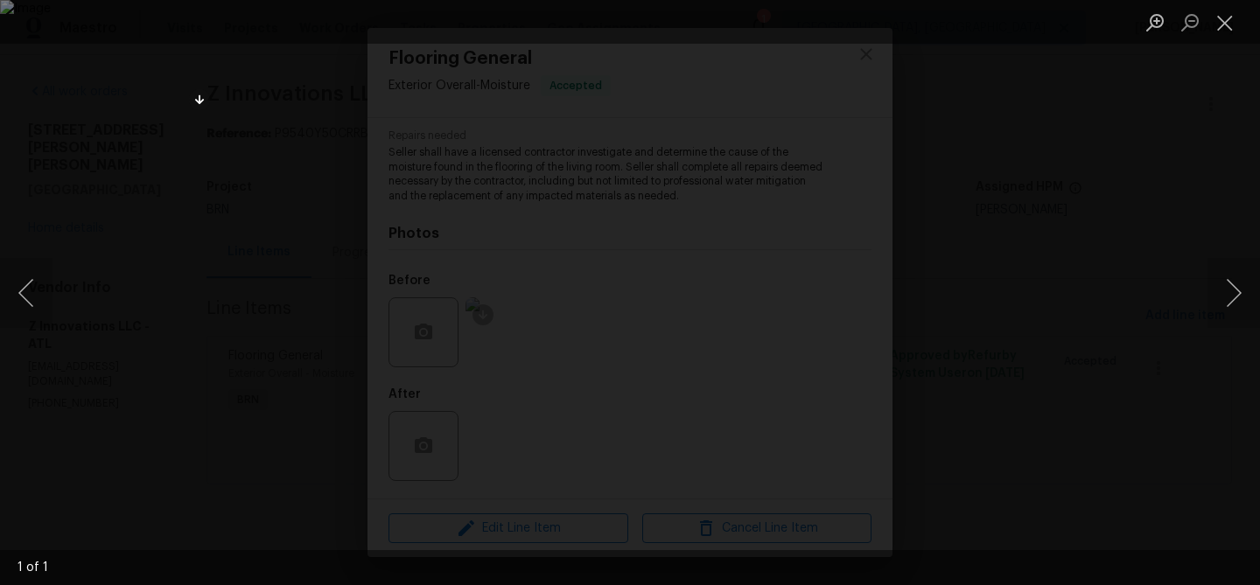
click at [115, 219] on div "Lightbox" at bounding box center [630, 292] width 1260 height 585
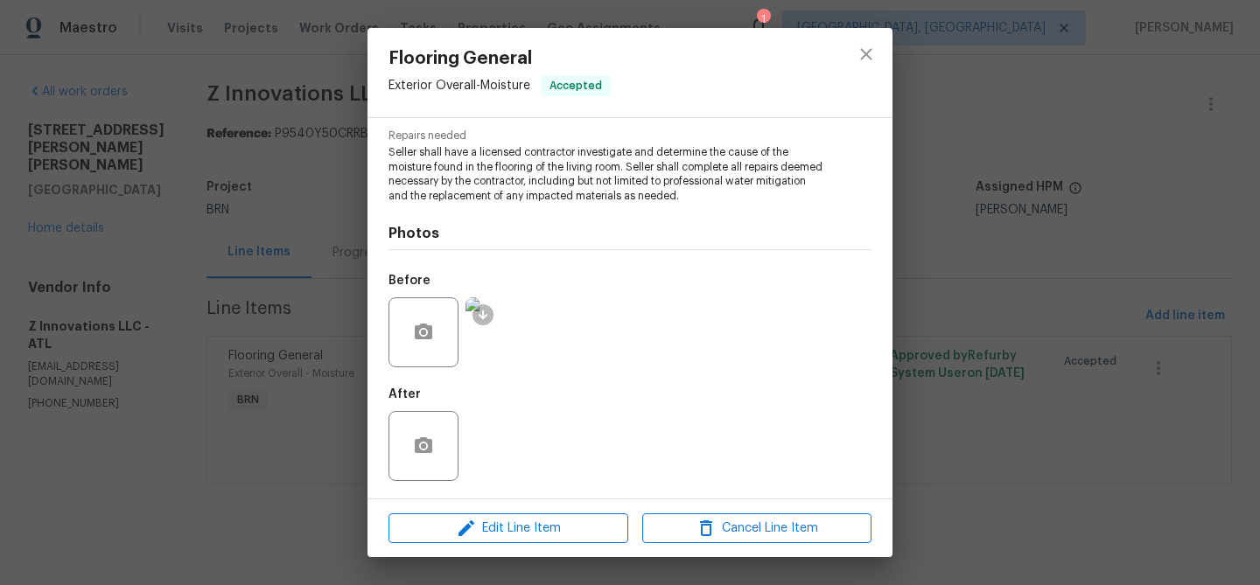
click at [234, 206] on div "Flooring General Exterior Overall - Moisture Accepted Vendor Z Innovations LLC …" at bounding box center [630, 292] width 1260 height 585
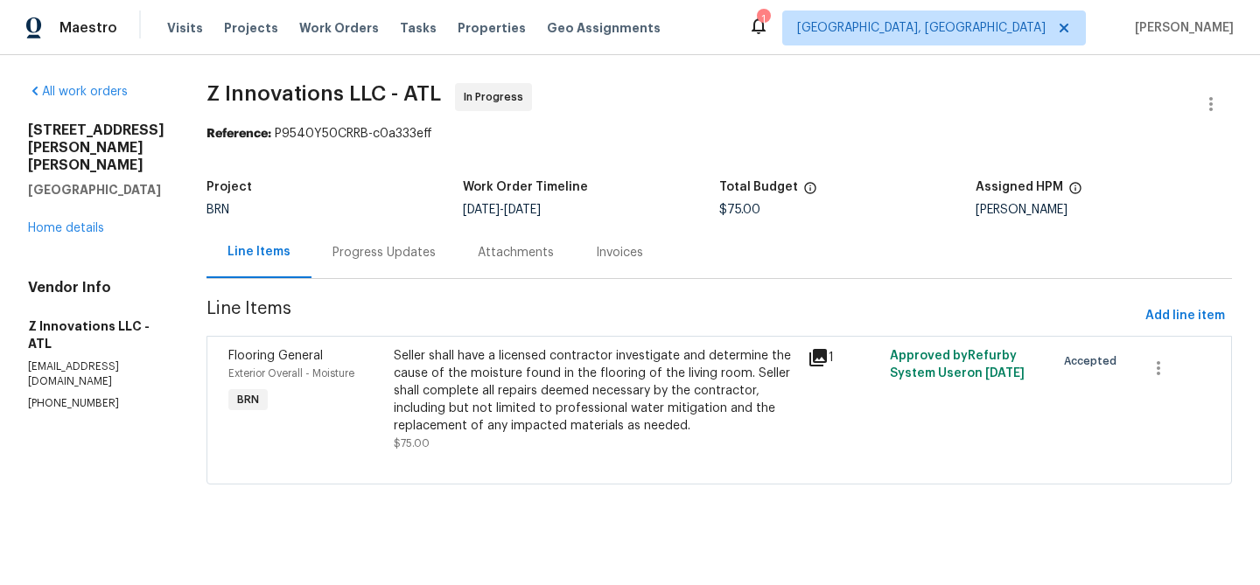
click at [377, 236] on div "Progress Updates" at bounding box center [383, 253] width 145 height 52
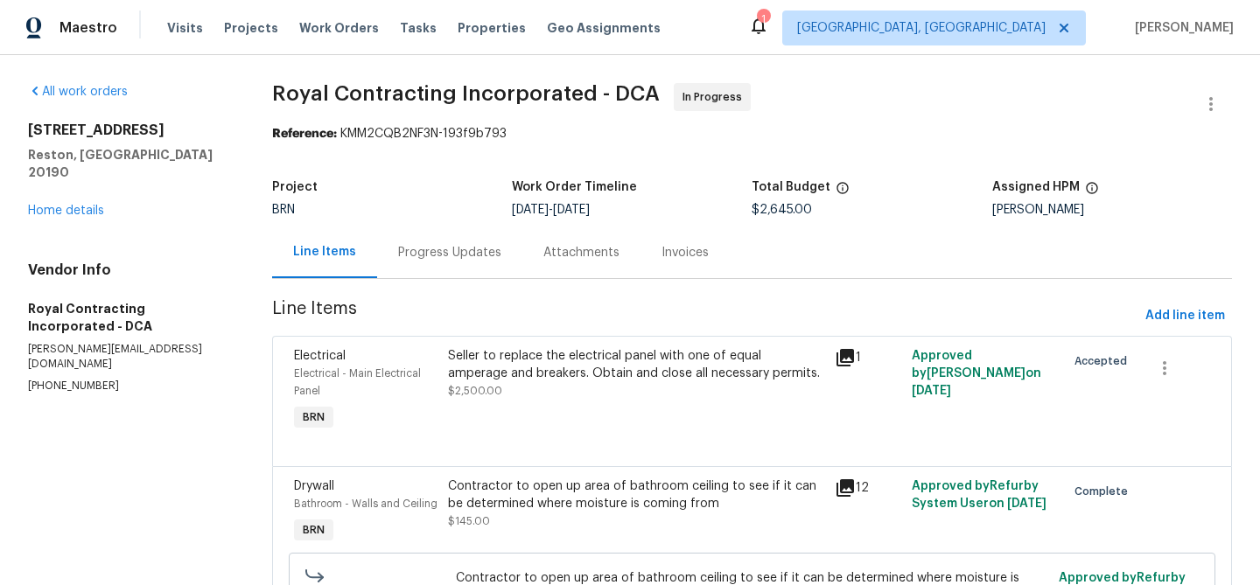
click at [472, 264] on div "Progress Updates" at bounding box center [449, 253] width 145 height 52
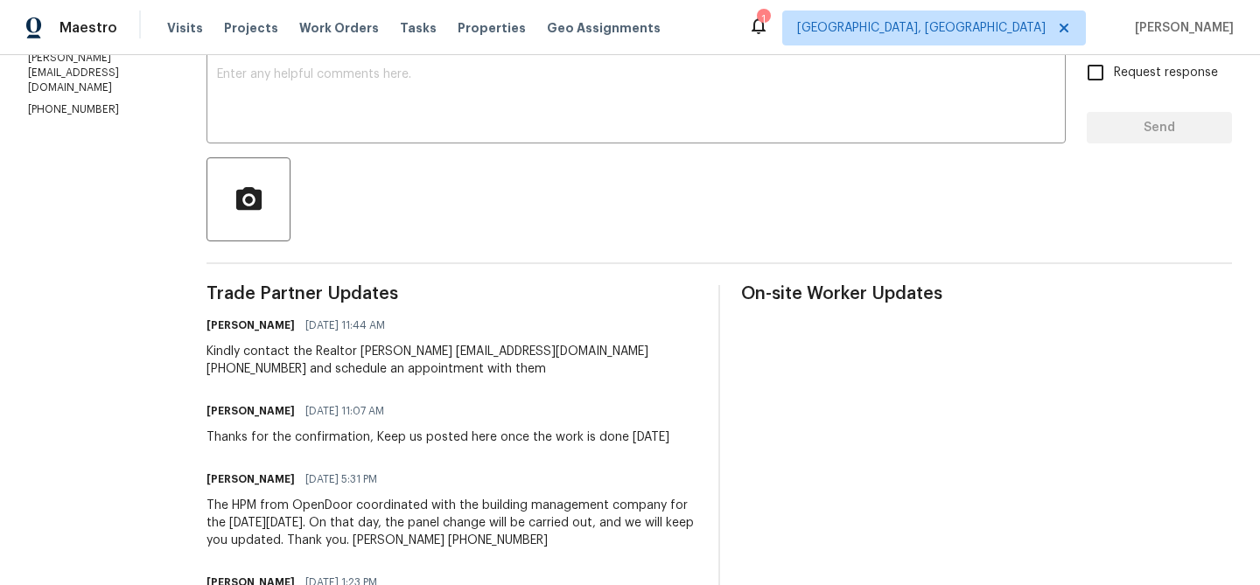
scroll to position [263, 0]
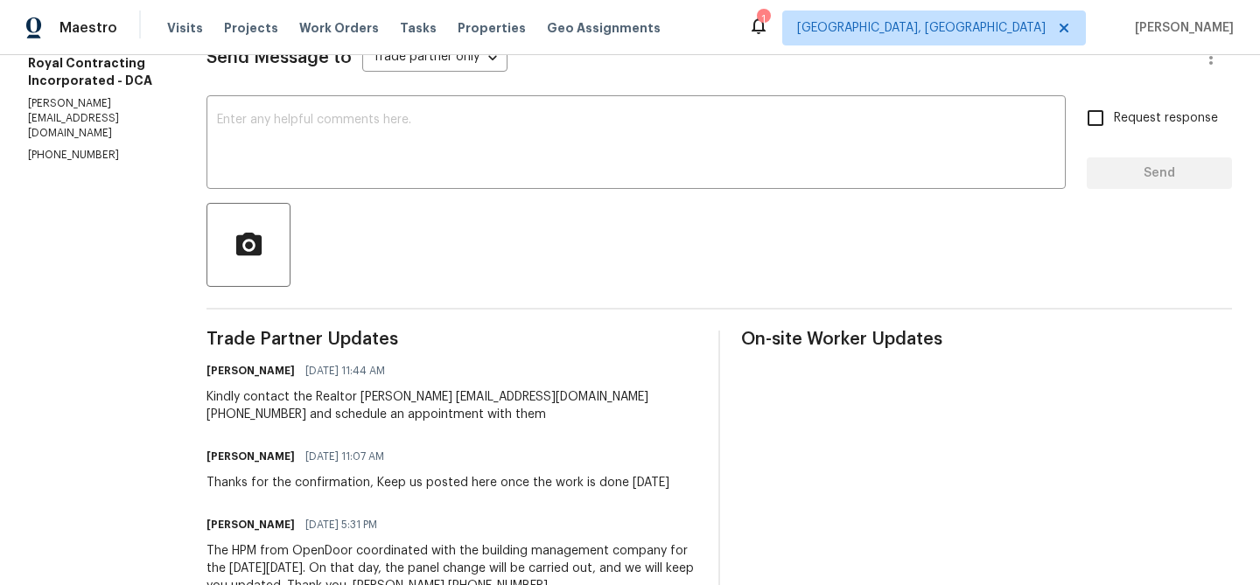
click at [59, 148] on p "(540) 892-0146" at bounding box center [96, 155] width 136 height 15
copy p "(540) 892-0146"
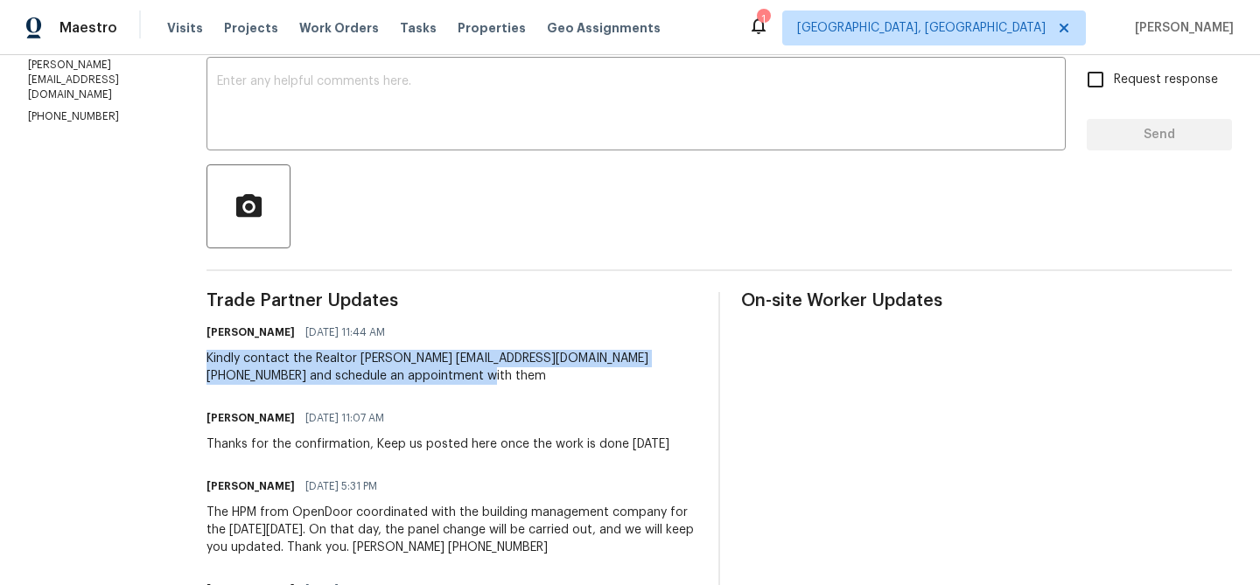
drag, startPoint x: 219, startPoint y: 357, endPoint x: 479, endPoint y: 370, distance: 260.2
copy div "Kindly contact the Realtor Teanna Harrigan teanna@dwellus.com (202) 306-6688 an…"
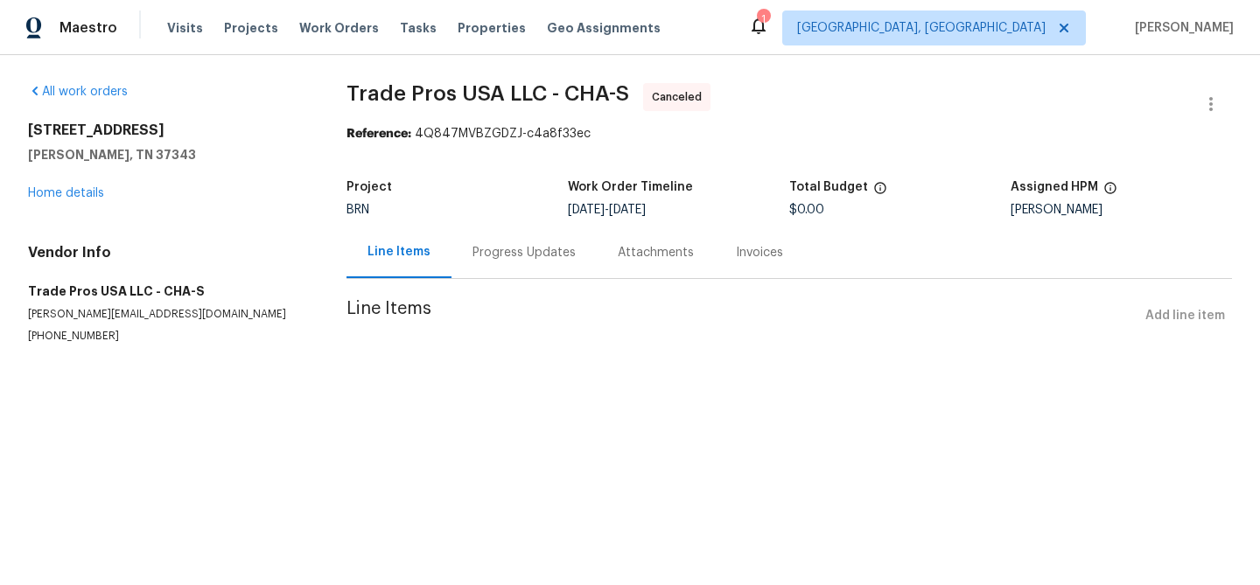
click at [96, 179] on div "[STREET_ADDRESS][PERSON_NAME] Home details" at bounding box center [166, 162] width 276 height 80
click at [82, 188] on link "Home details" at bounding box center [66, 193] width 76 height 12
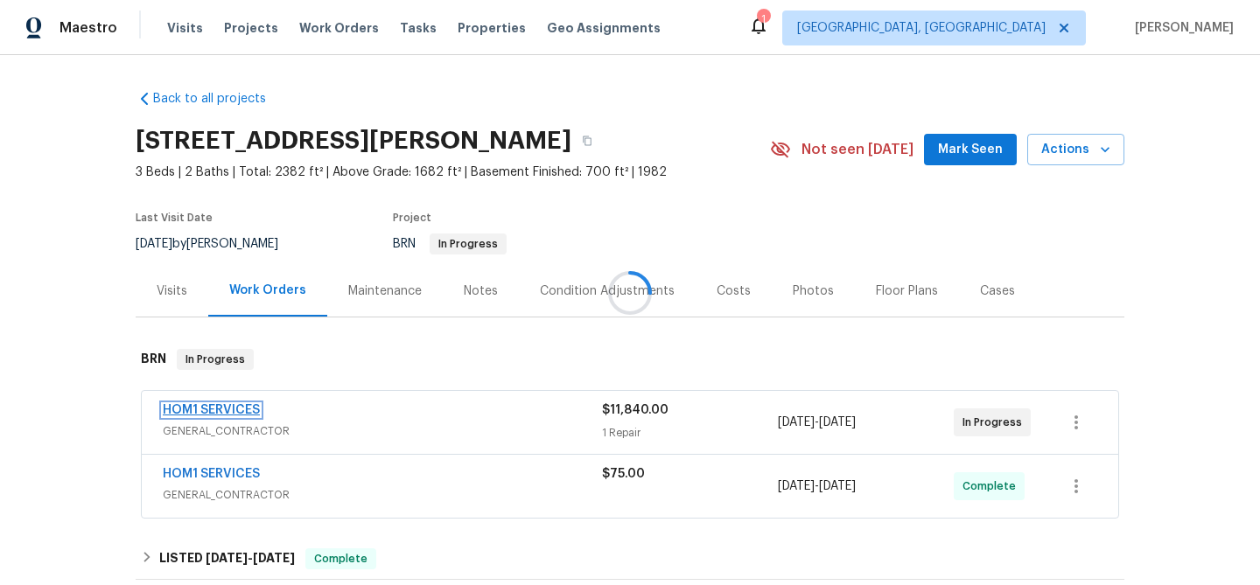
click at [213, 407] on link "HOM1 SERVICES" at bounding box center [211, 410] width 97 height 12
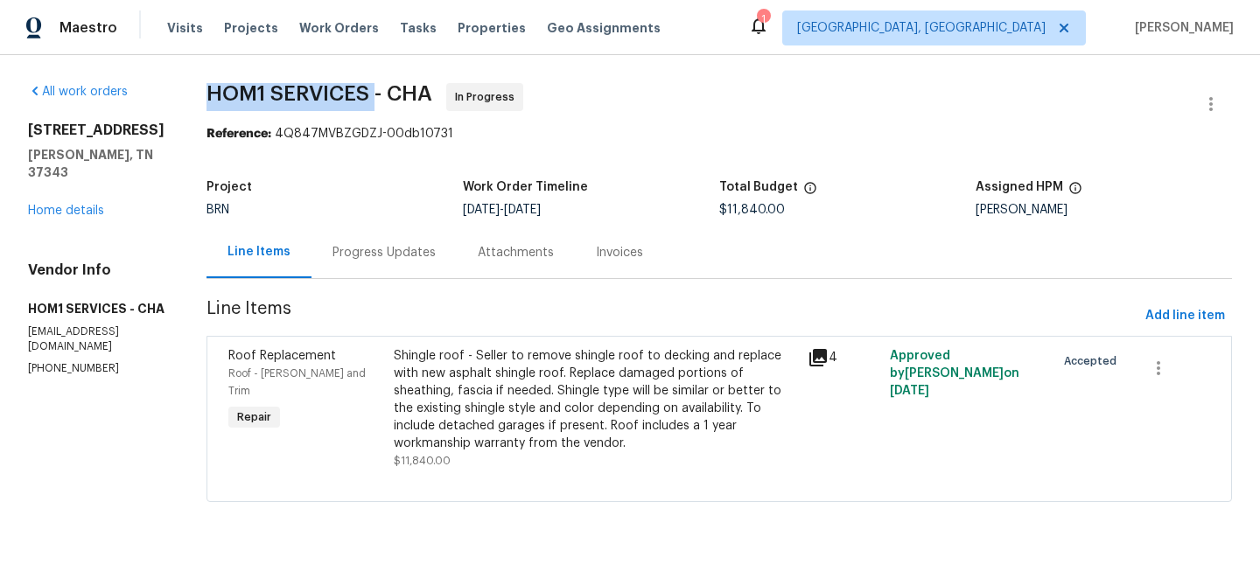
drag, startPoint x: 164, startPoint y: 87, endPoint x: 352, endPoint y: 87, distance: 187.2
click at [352, 87] on div "All work orders [STREET_ADDRESS][PERSON_NAME] Home details Vendor Info HOM1 SER…" at bounding box center [630, 303] width 1260 height 496
copy span "HOM1 SERVICES"
click at [284, 104] on span "HOM1 SERVICES - CHA In Progress" at bounding box center [697, 104] width 983 height 42
click at [466, 454] on div "Shingle roof - Seller to remove shingle roof to decking and replace with new as…" at bounding box center [595, 408] width 403 height 122
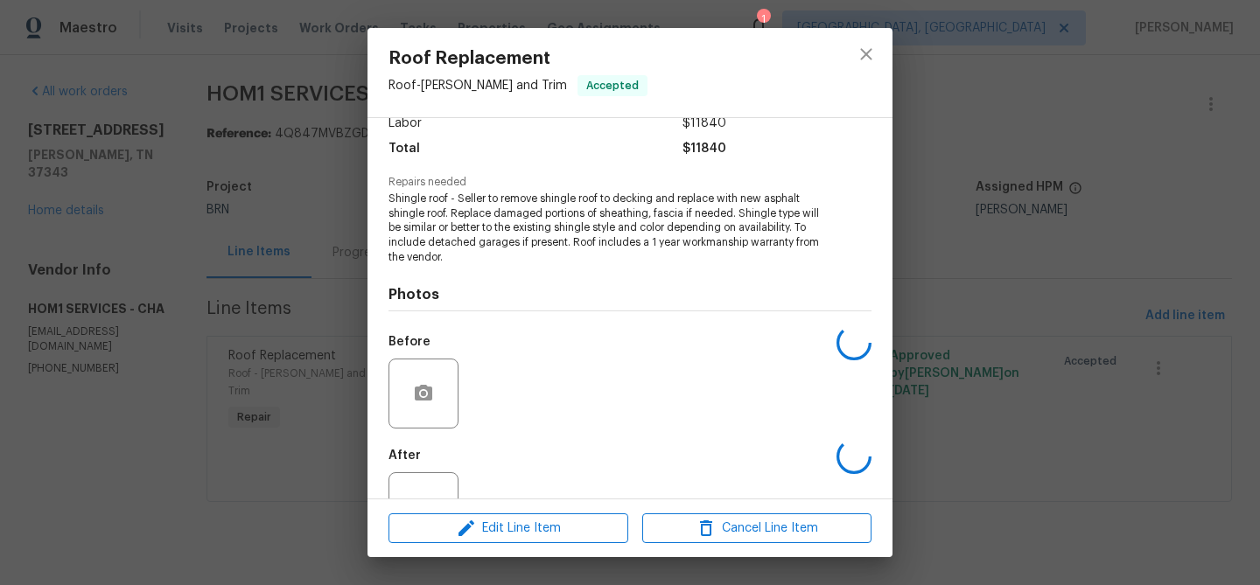
scroll to position [192, 0]
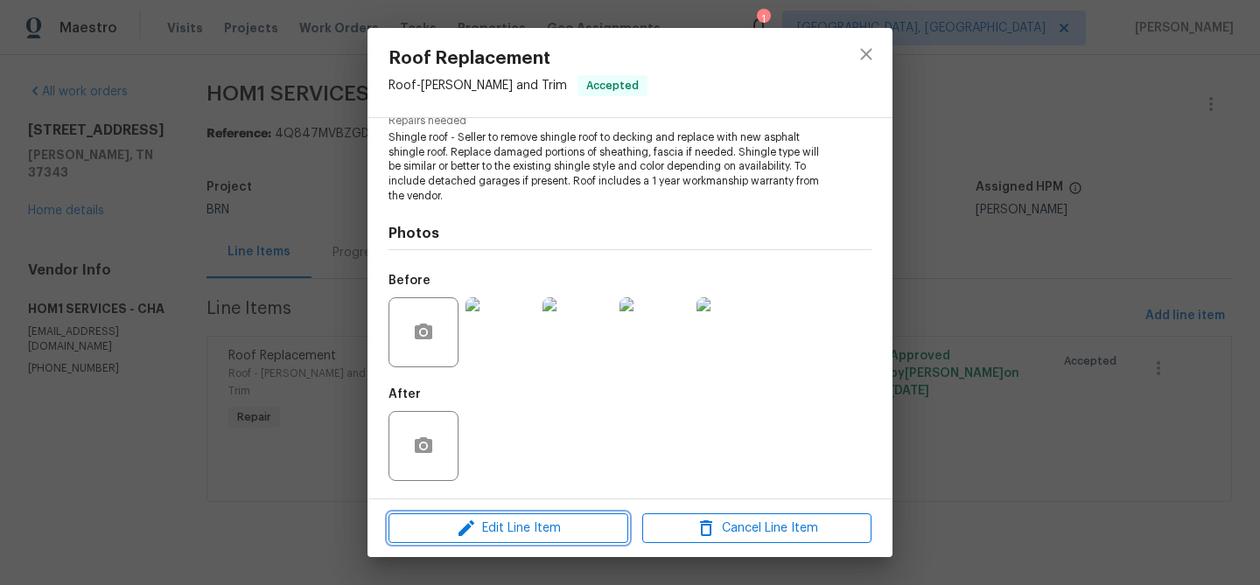
click at [474, 522] on icon "button" at bounding box center [466, 528] width 21 height 21
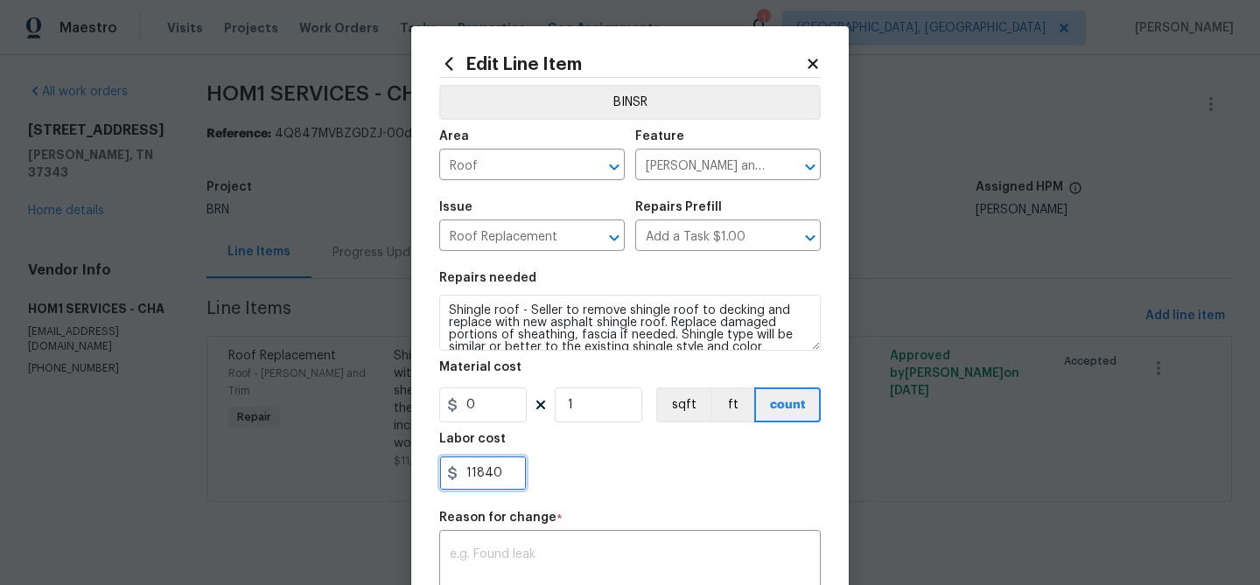
click at [504, 465] on input "11840" at bounding box center [482, 473] width 87 height 35
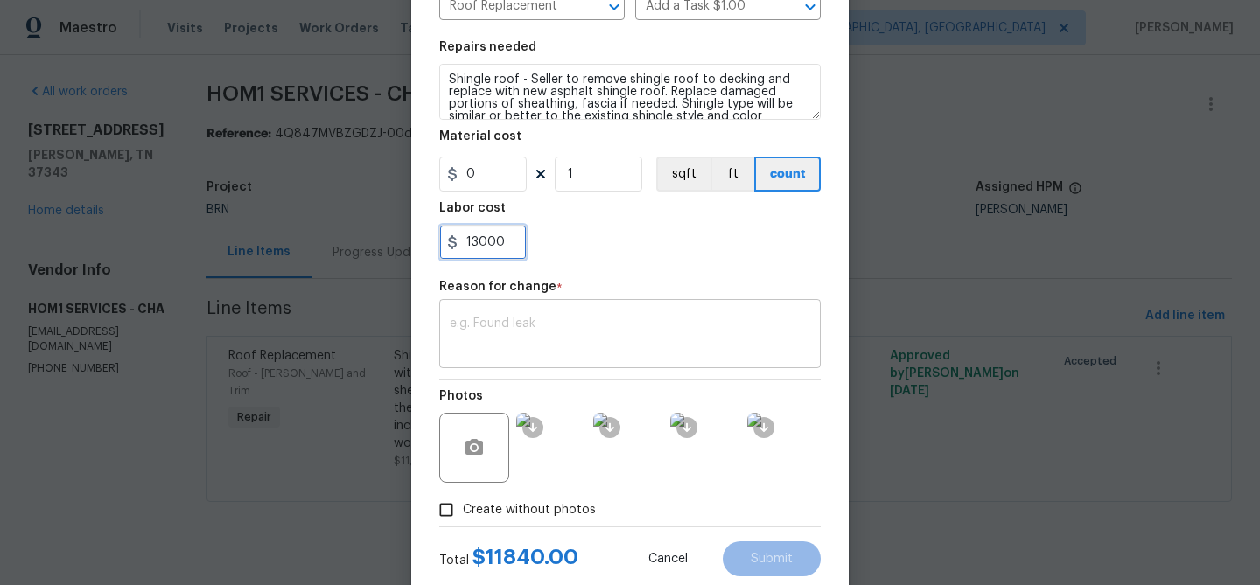
type input "13000"
click at [565, 333] on textarea at bounding box center [630, 336] width 360 height 37
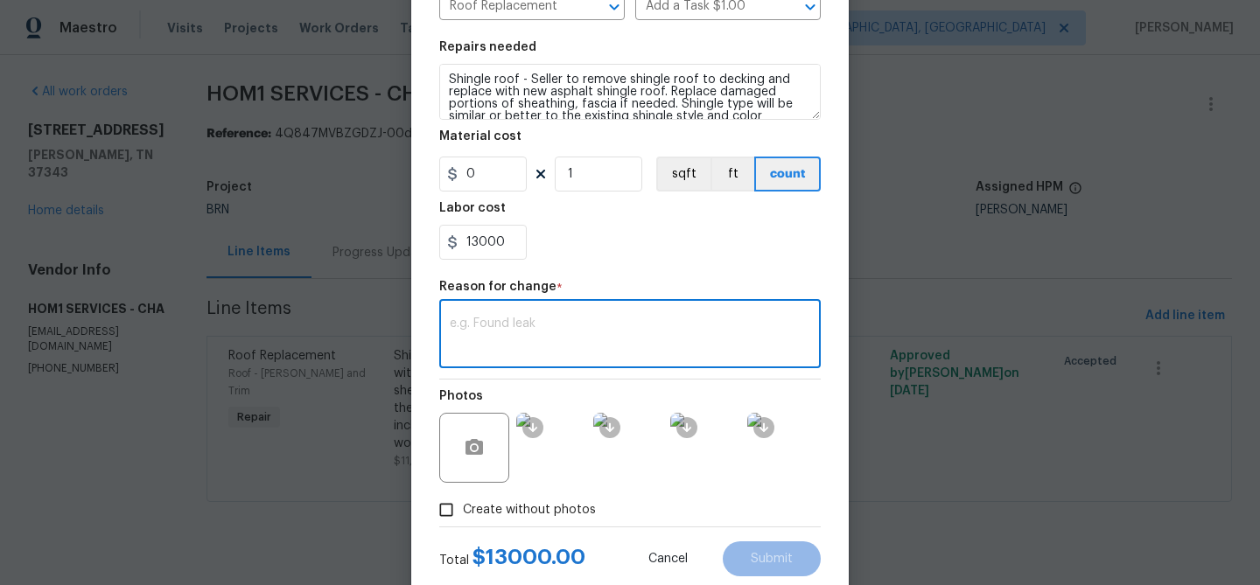
paste textarea "(AM) Updated per BR approval"
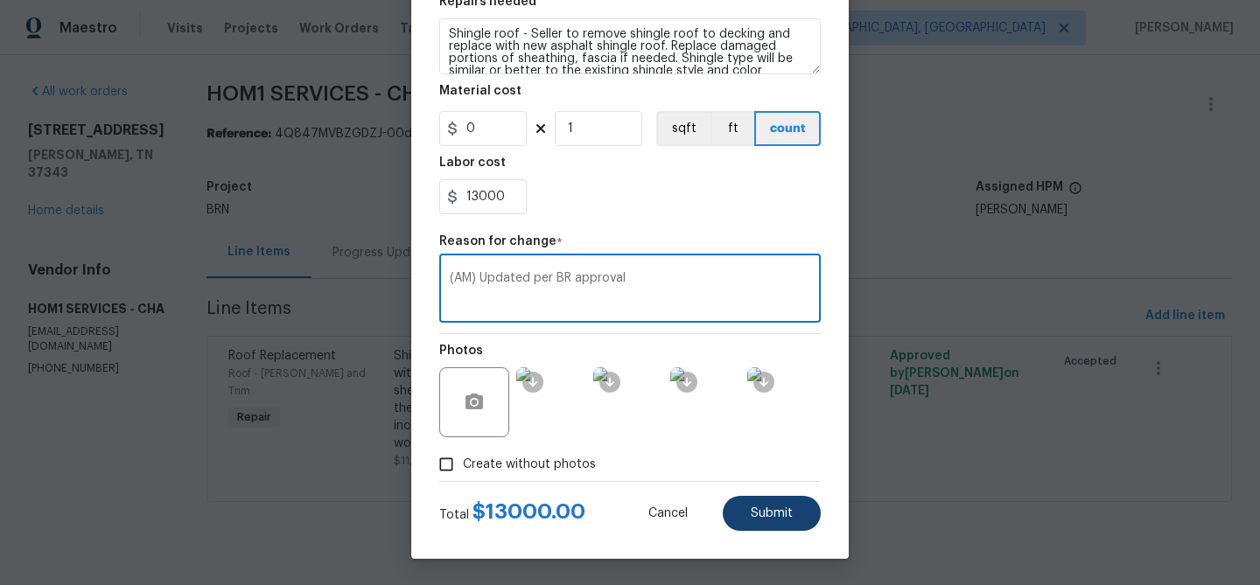
type textarea "(AM) Updated per BR approval"
click at [781, 515] on span "Submit" at bounding box center [772, 513] width 42 height 13
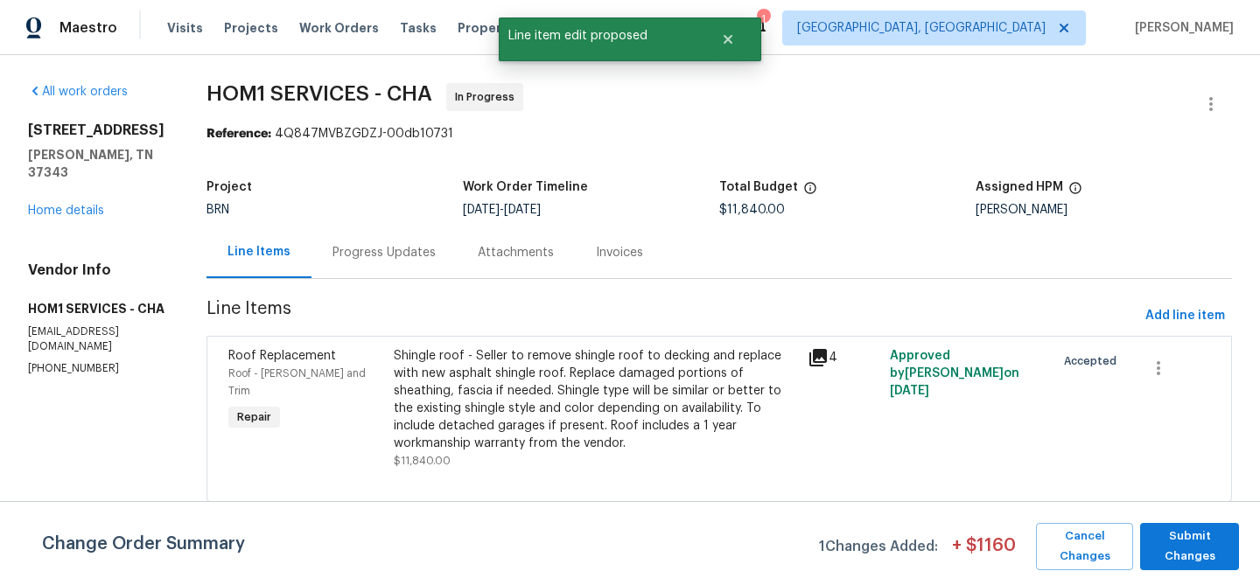
scroll to position [0, 0]
click at [1191, 546] on span "Submit Changes" at bounding box center [1189, 547] width 81 height 40
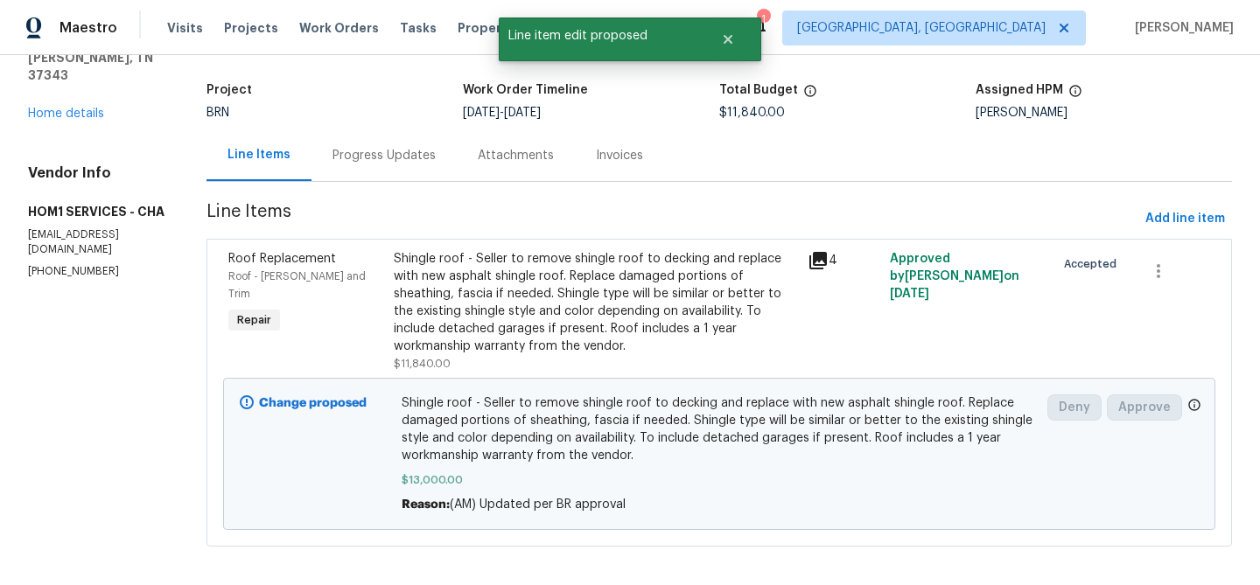
scroll to position [108, 0]
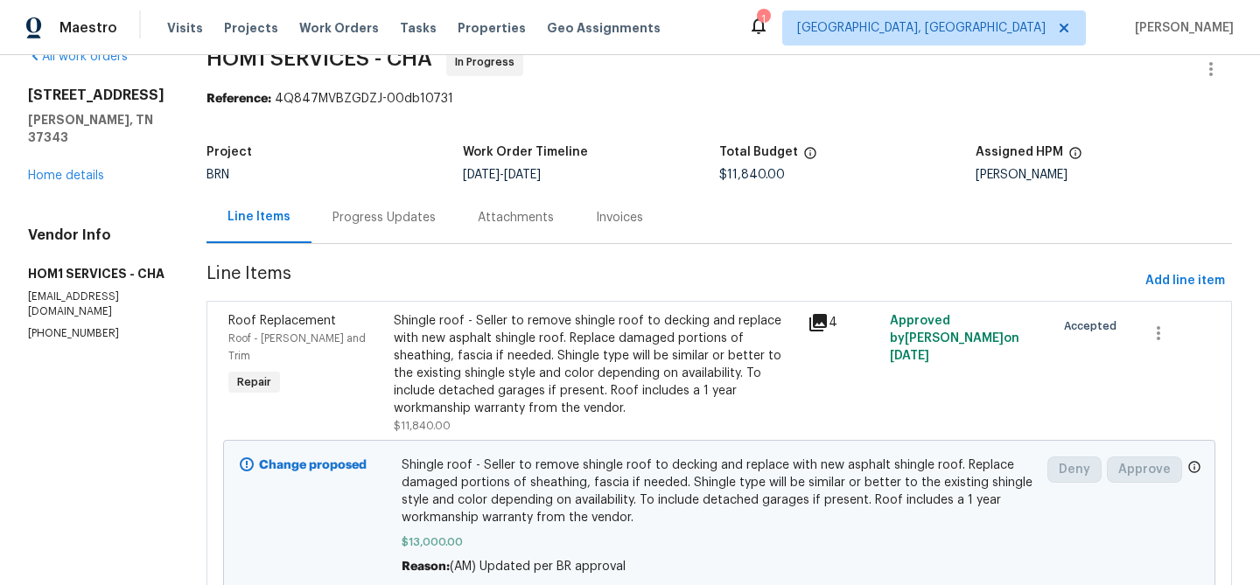
scroll to position [73, 0]
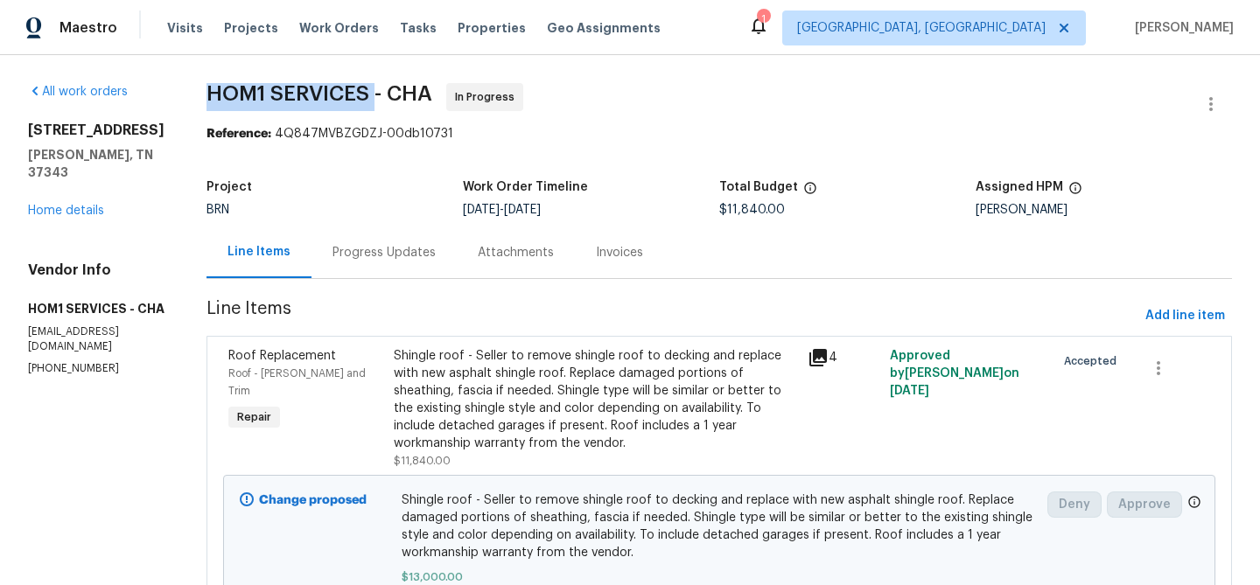
drag, startPoint x: 177, startPoint y: 98, endPoint x: 352, endPoint y: 97, distance: 175.0
click at [352, 98] on div "All work orders 8127 Blue Spruce Dr Hixson, TN 37343 Home details Vendor Info H…" at bounding box center [630, 374] width 1260 height 638
copy span "HOM1 SERVICES"
click at [237, 168] on section "HOM1 SERVICES - CHA In Progress Reference: 4Q847MVBZGDZJ-00db10731 Project BRN …" at bounding box center [718, 374] width 1025 height 582
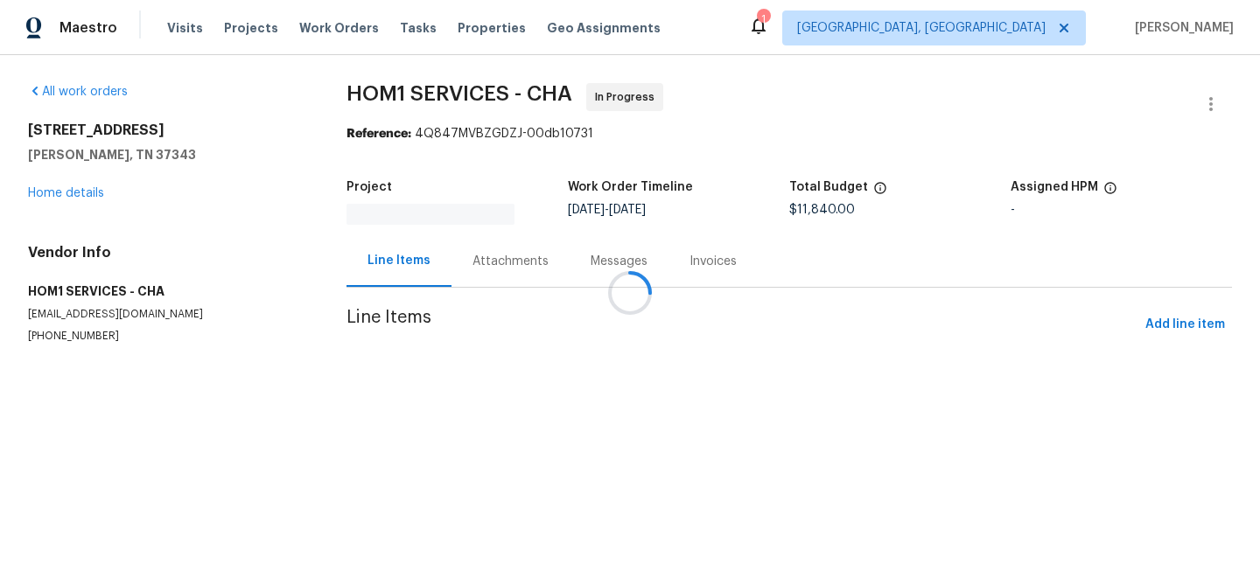
click at [449, 220] on div at bounding box center [630, 292] width 1260 height 585
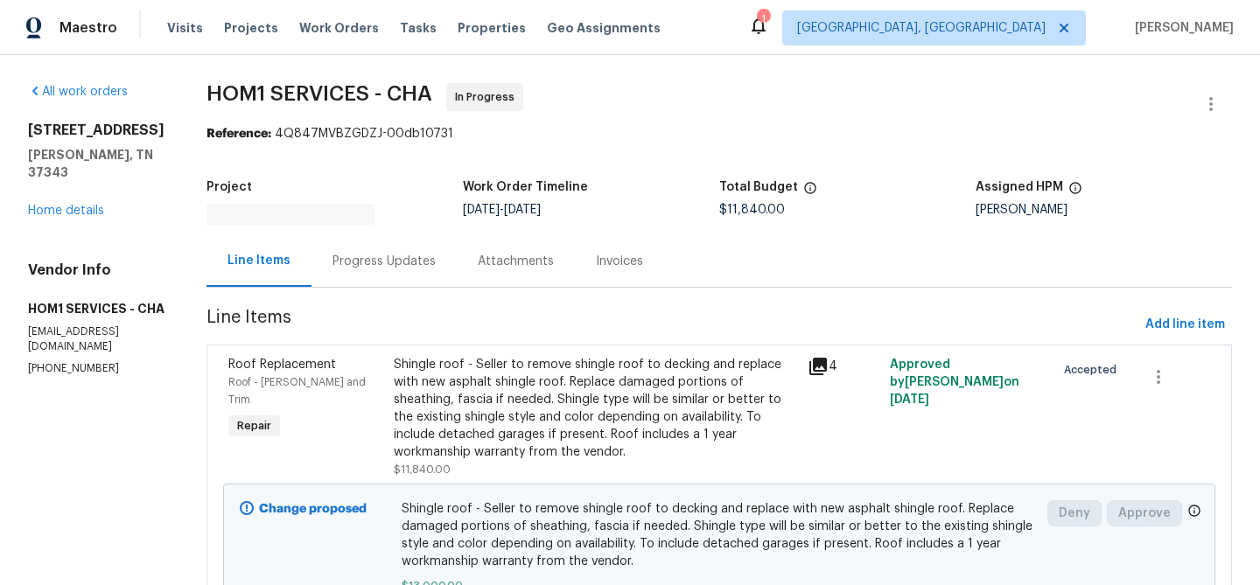
click at [457, 245] on div "Attachments" at bounding box center [516, 261] width 118 height 52
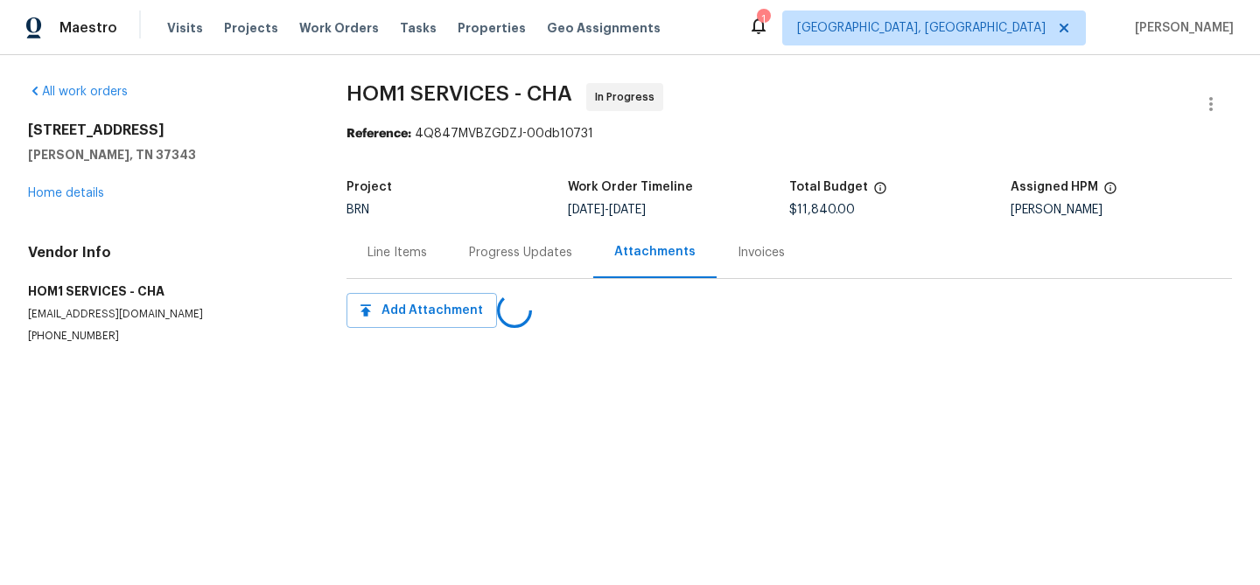
click at [430, 246] on div "Line Items" at bounding box center [396, 253] width 101 height 52
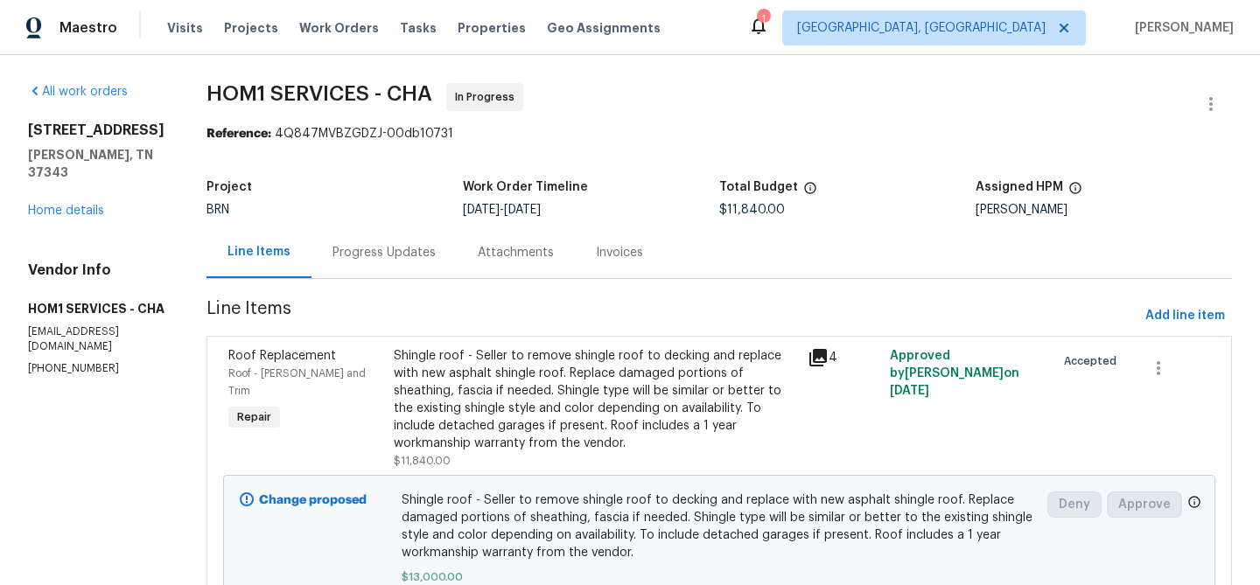
click at [409, 253] on div "Progress Updates" at bounding box center [383, 253] width 145 height 52
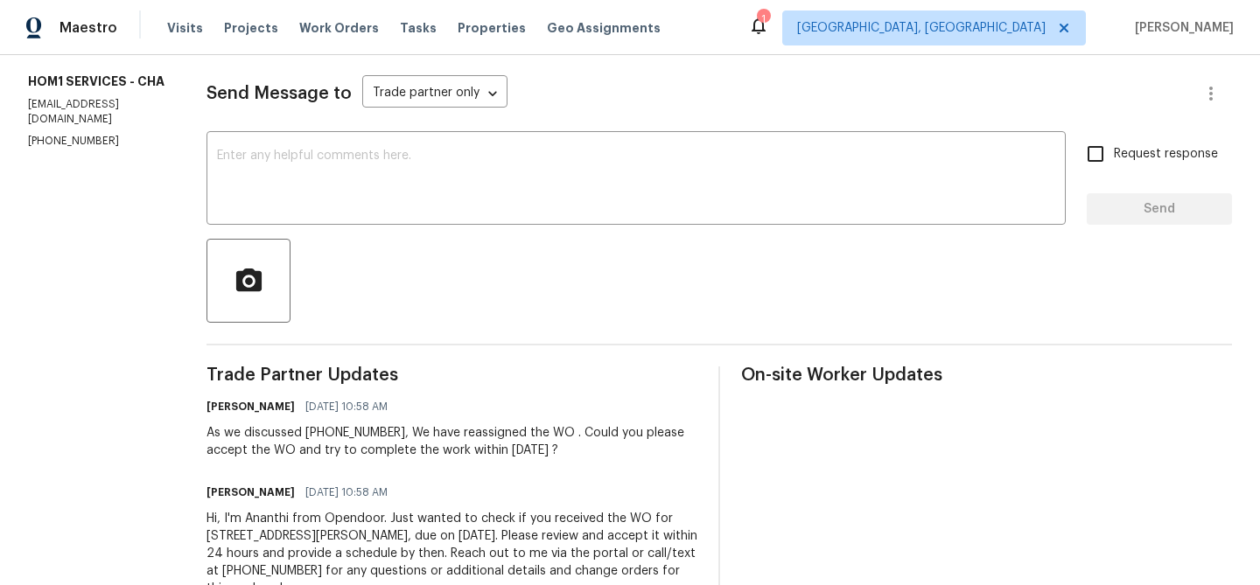
scroll to position [268, 0]
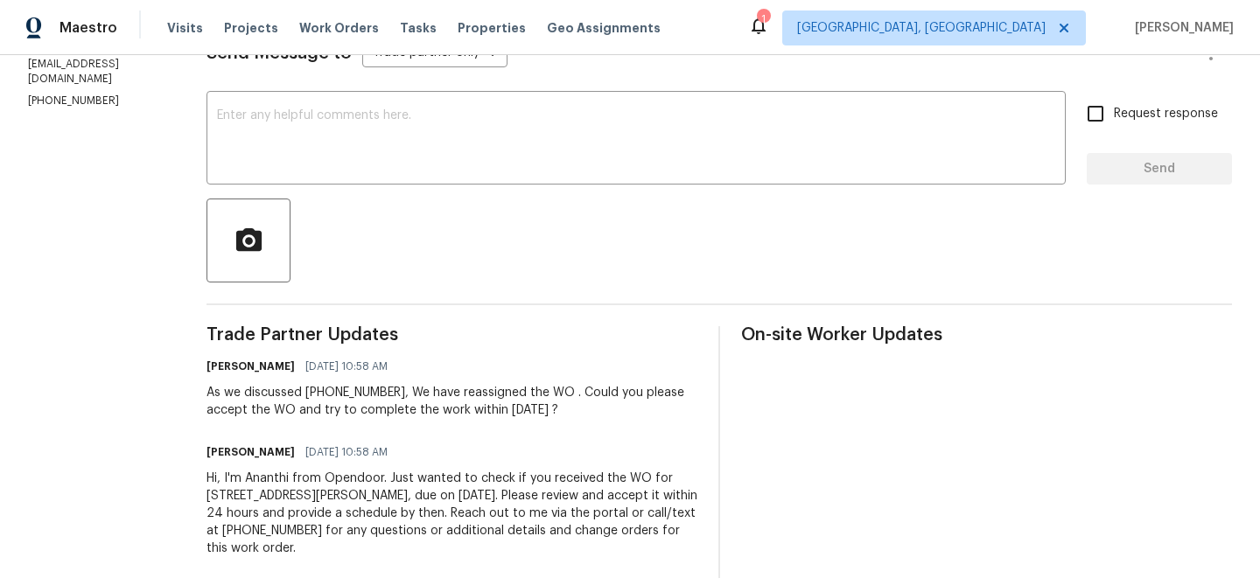
click at [80, 95] on p "[PHONE_NUMBER]" at bounding box center [96, 101] width 136 height 15
click at [80, 95] on p "(859) 913-3215" at bounding box center [96, 101] width 136 height 15
copy p "(859) 913-3215"
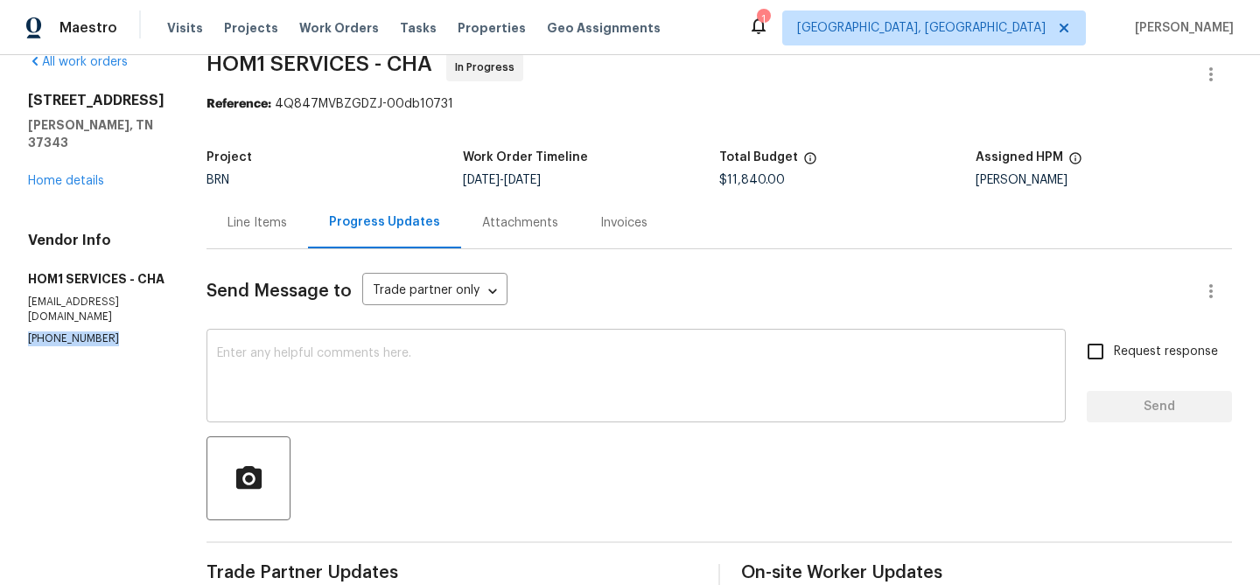
scroll to position [0, 0]
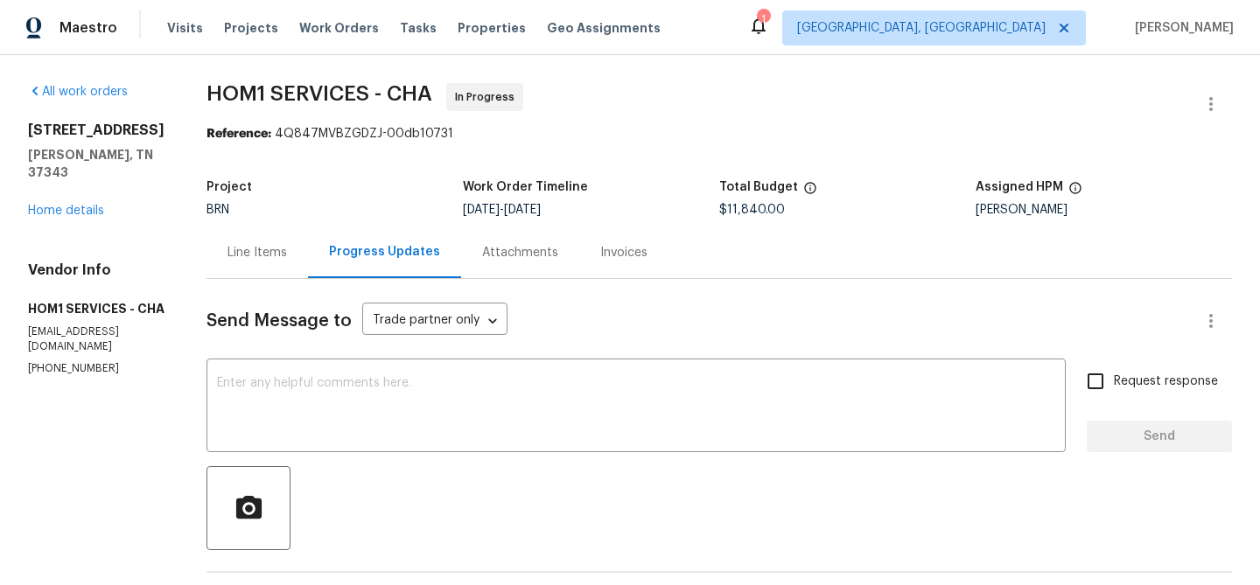
click at [236, 237] on div "Line Items" at bounding box center [256, 253] width 101 height 52
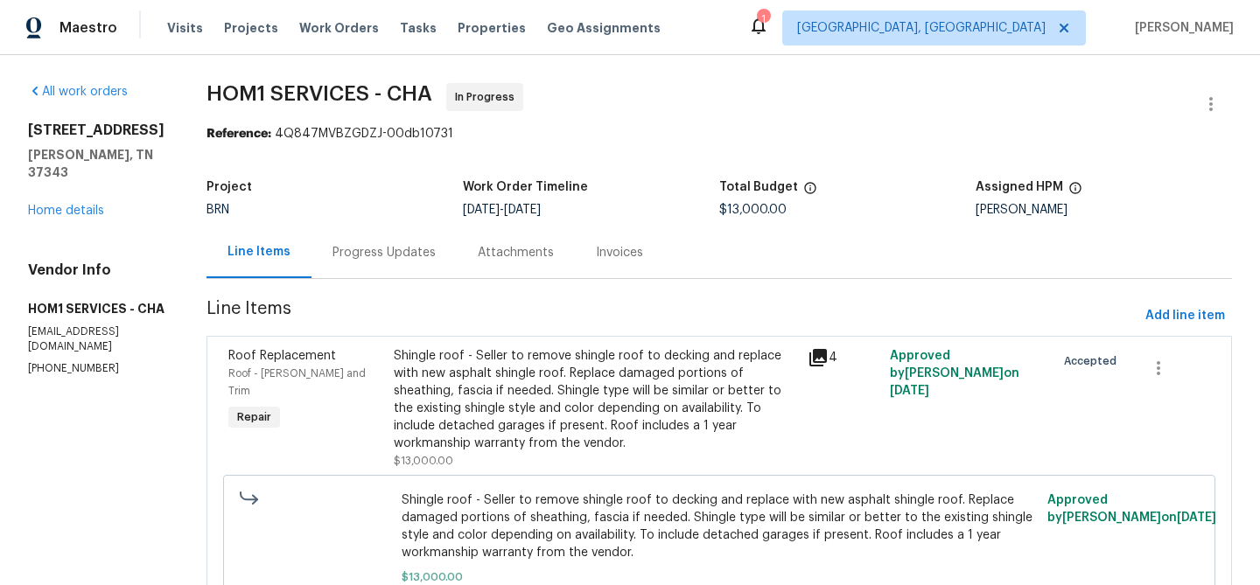
click at [420, 228] on div "Progress Updates" at bounding box center [383, 253] width 145 height 52
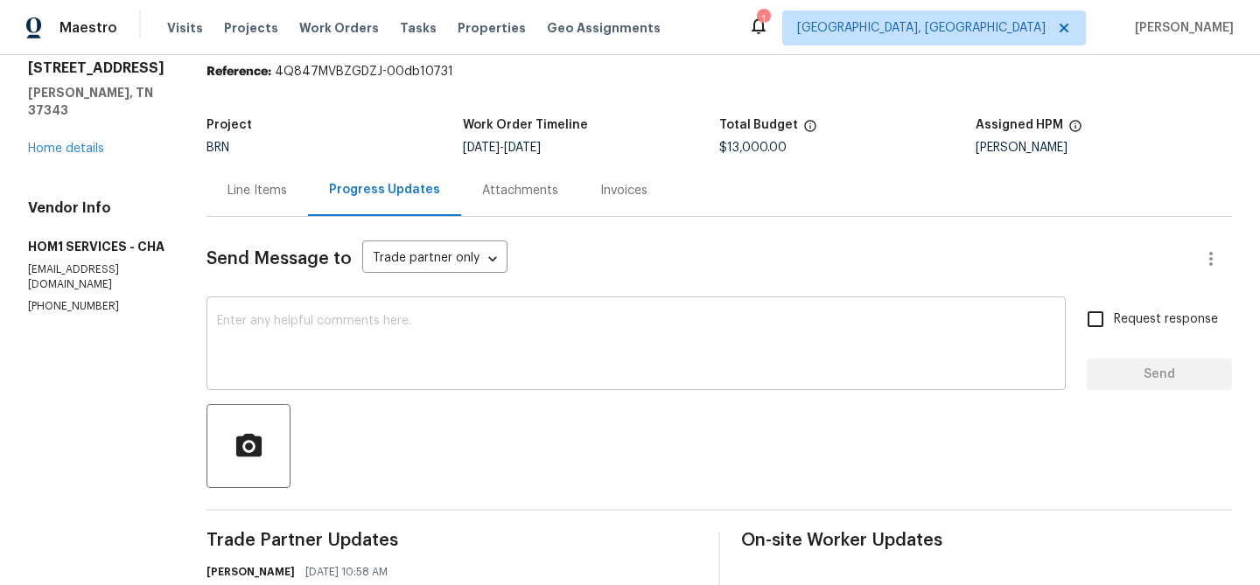
scroll to position [122, 0]
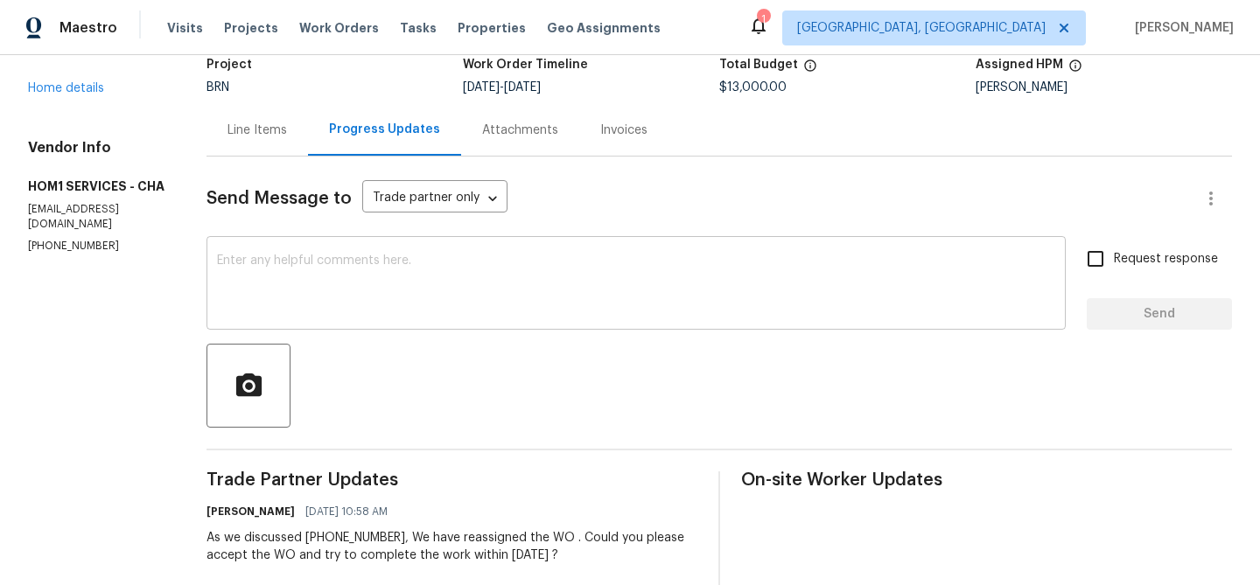
click at [311, 304] on textarea at bounding box center [636, 285] width 838 height 61
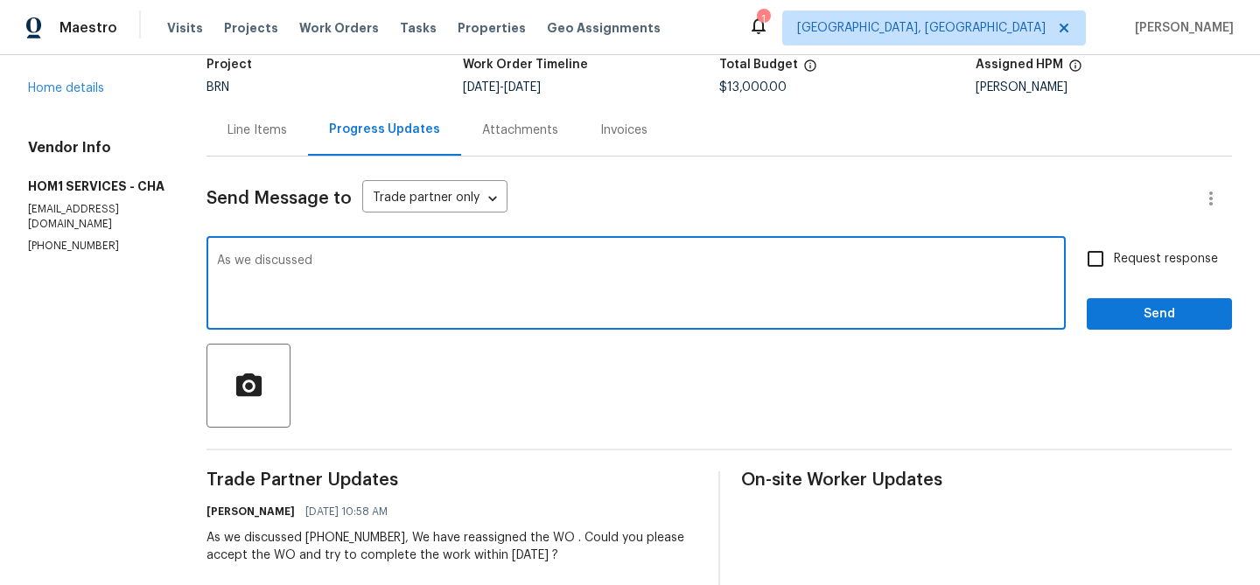
click at [66, 254] on p "[PHONE_NUMBER]" at bounding box center [96, 246] width 136 height 15
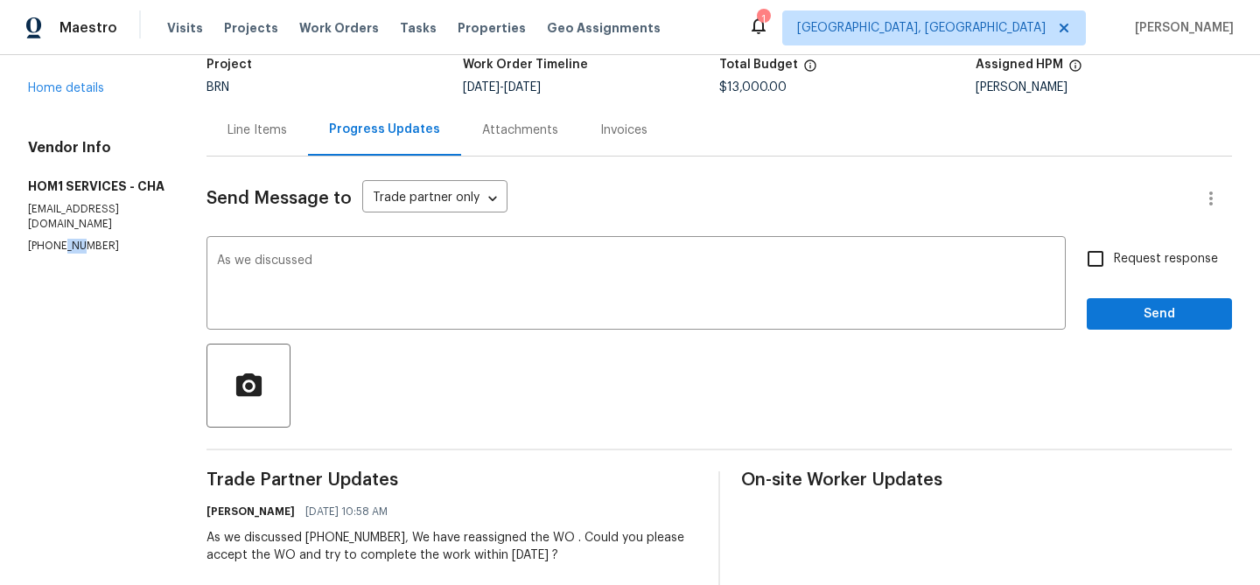
click at [66, 254] on p "[PHONE_NUMBER]" at bounding box center [96, 246] width 136 height 15
copy p "[PHONE_NUMBER]"
click at [334, 259] on textarea "As we discussed" at bounding box center [636, 285] width 838 height 61
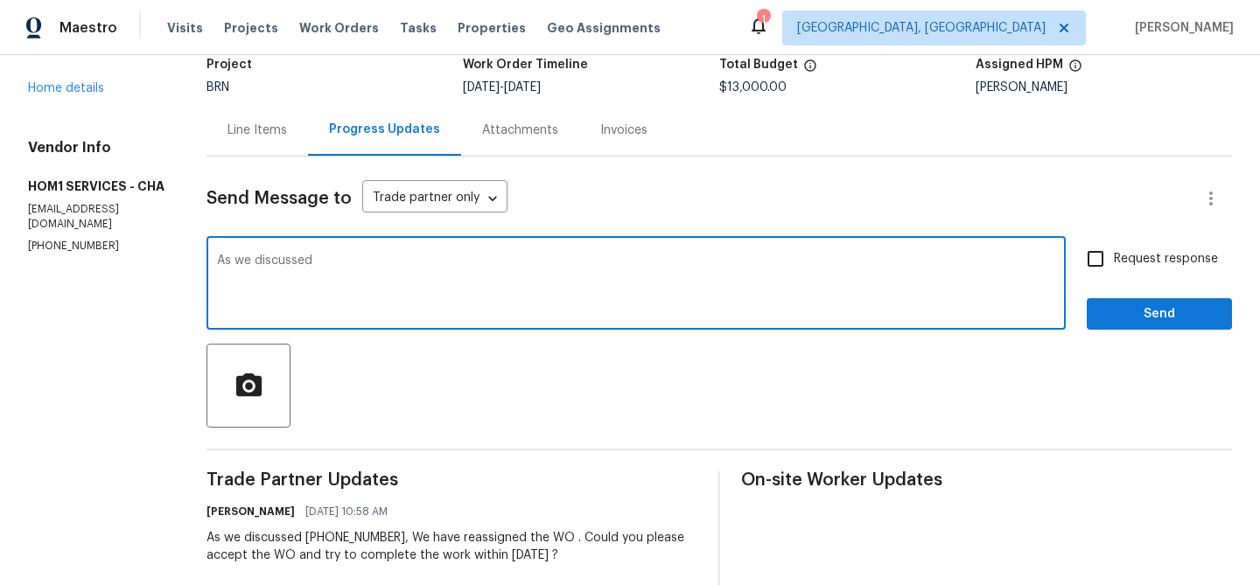
paste textarea "[PHONE_NUMBER]"
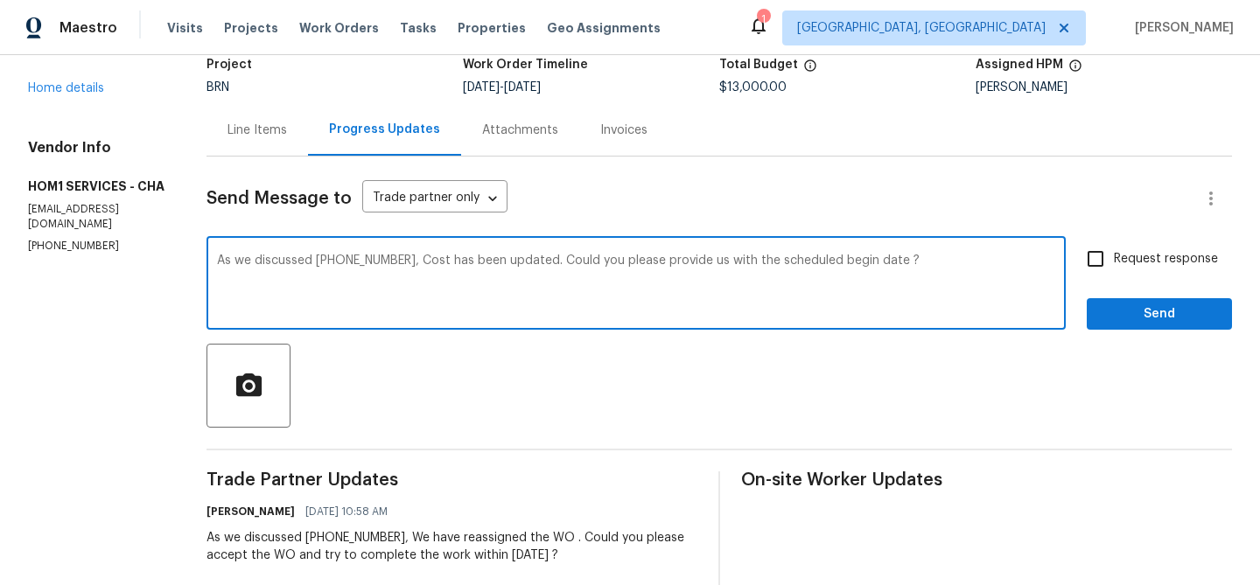
type textarea "As we discussed [PHONE_NUMBER], Cost has been updated. Could you please provide…"
click at [1123, 241] on label "Request response" at bounding box center [1147, 259] width 141 height 37
click at [1114, 241] on input "Request response" at bounding box center [1095, 259] width 37 height 37
checkbox input "true"
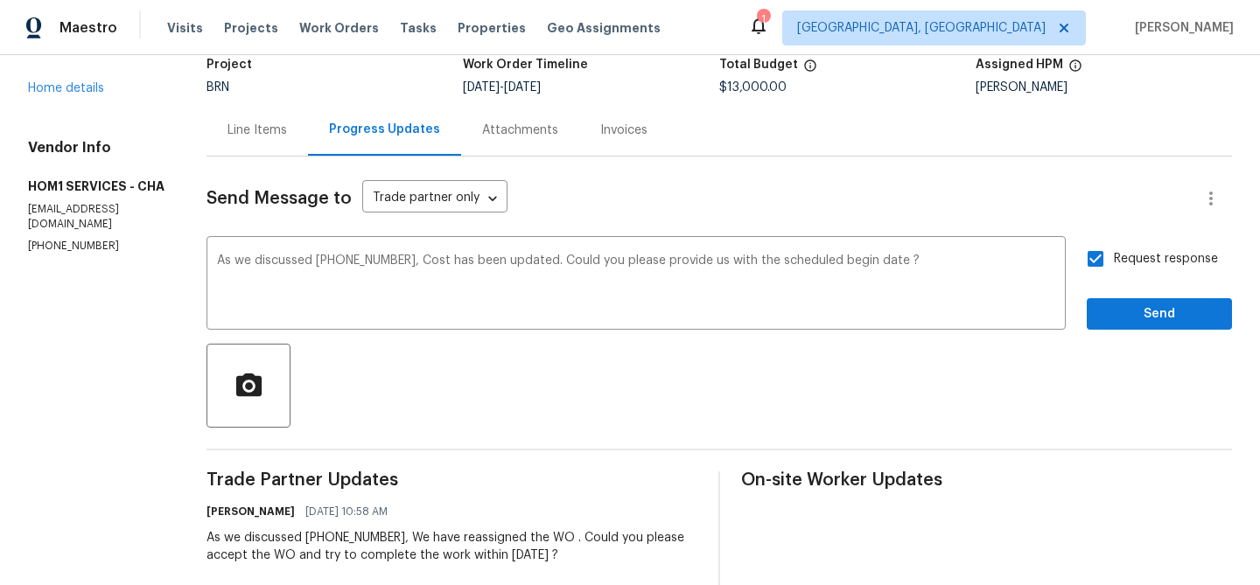
click at [1122, 297] on div "Request response Send" at bounding box center [1159, 285] width 145 height 89
click at [1123, 326] on button "Send" at bounding box center [1159, 314] width 145 height 32
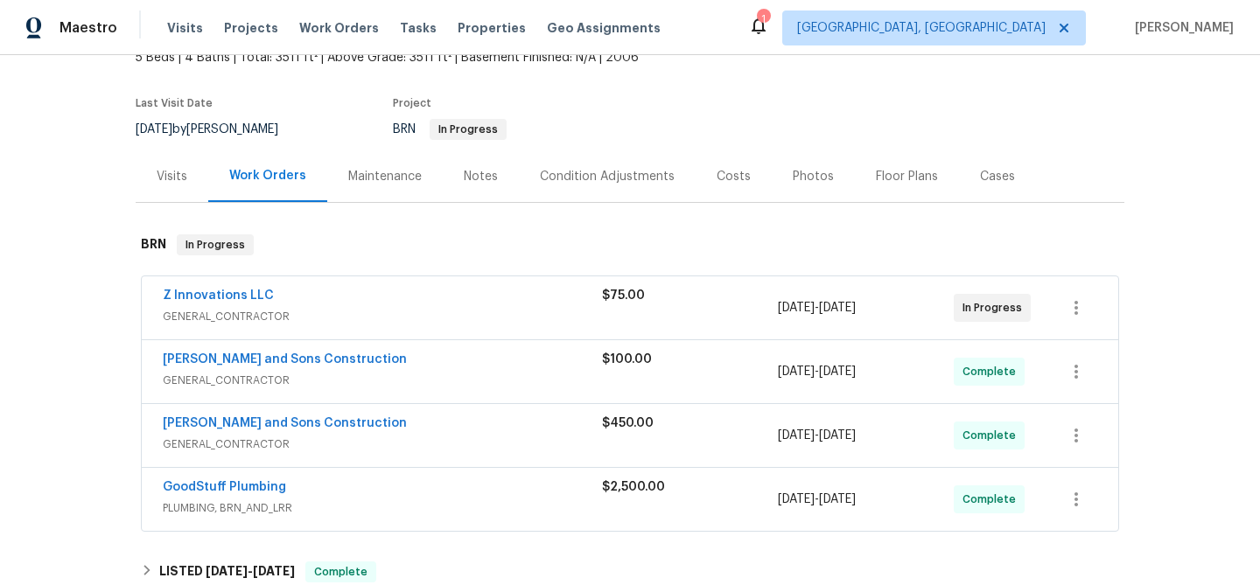
scroll to position [164, 0]
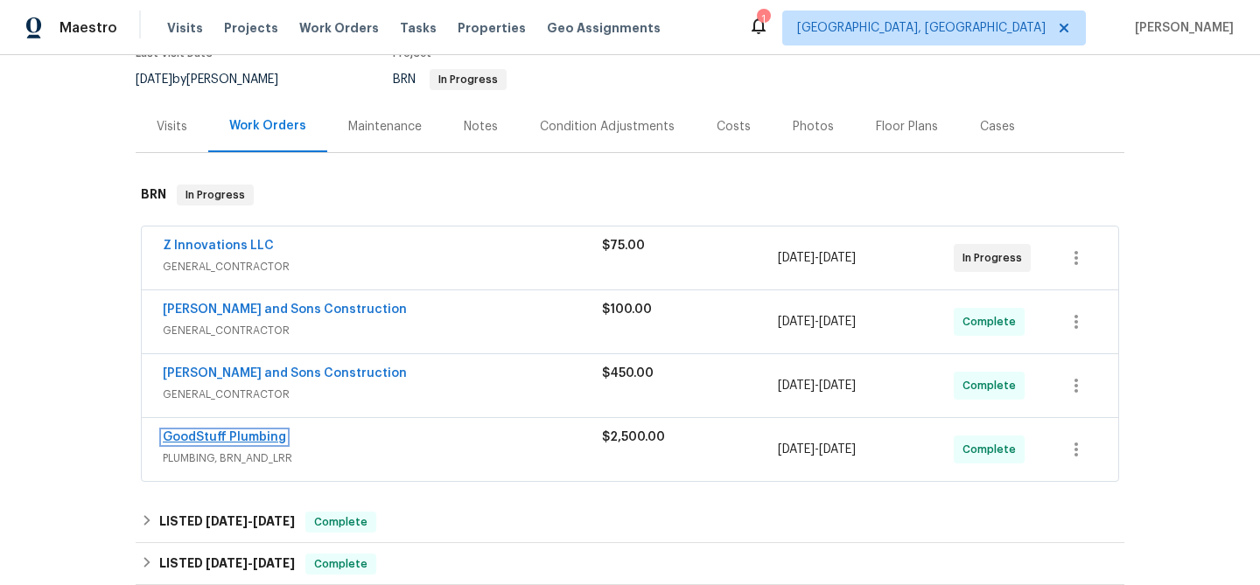
click at [213, 439] on link "GoodStuff Plumbing" at bounding box center [224, 437] width 123 height 12
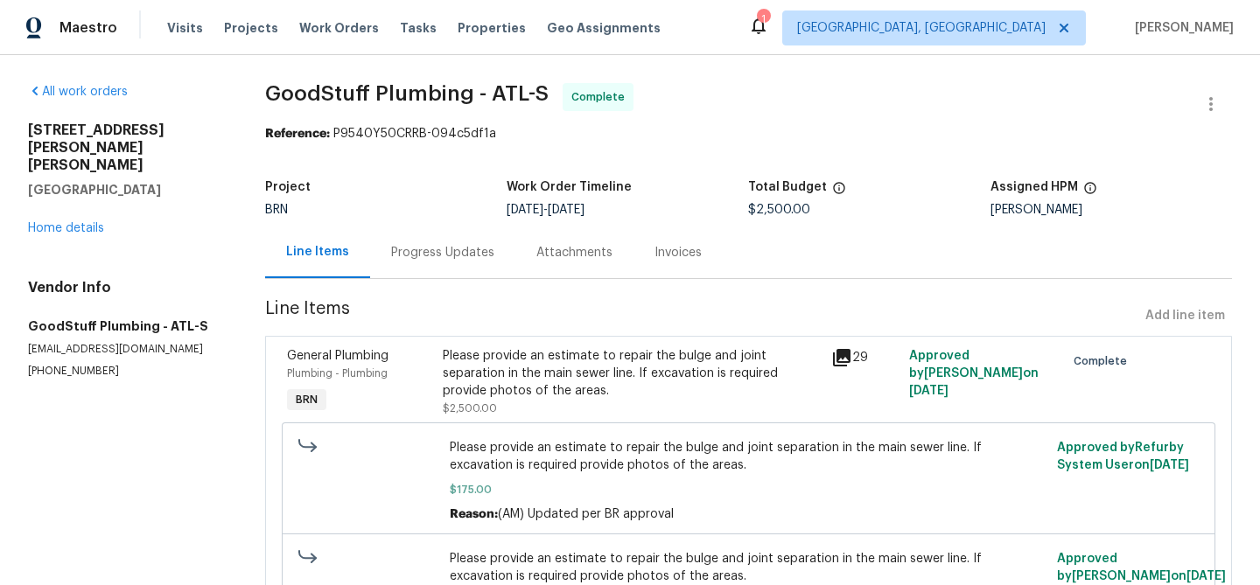
scroll to position [53, 0]
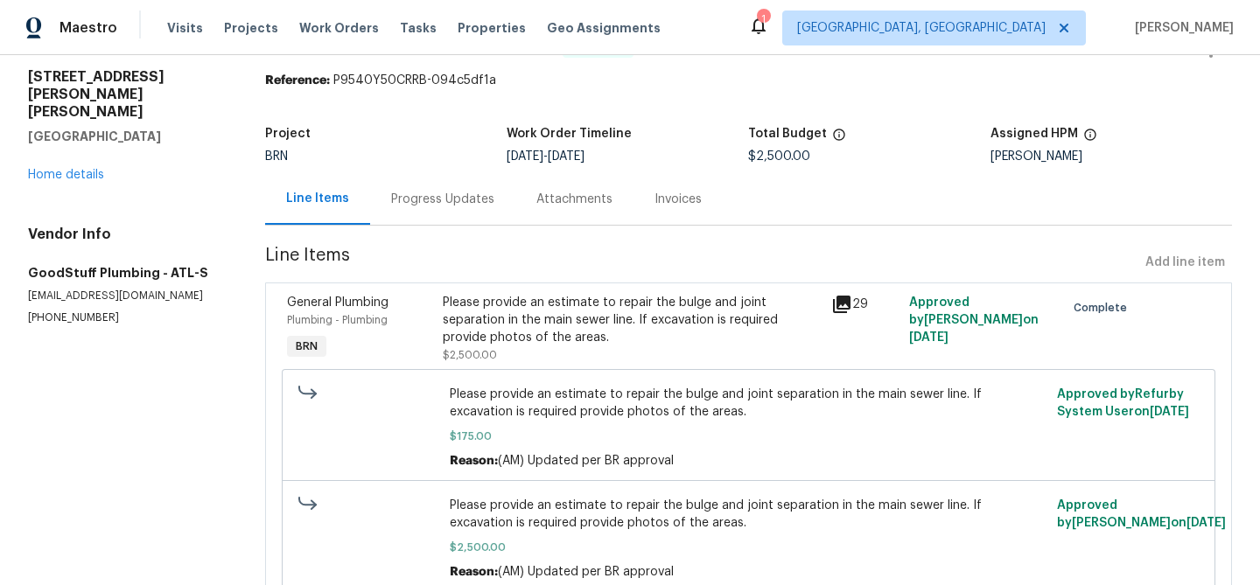
click at [524, 318] on div "Please provide an estimate to repair the bulge and joint separation in the main…" at bounding box center [632, 320] width 379 height 52
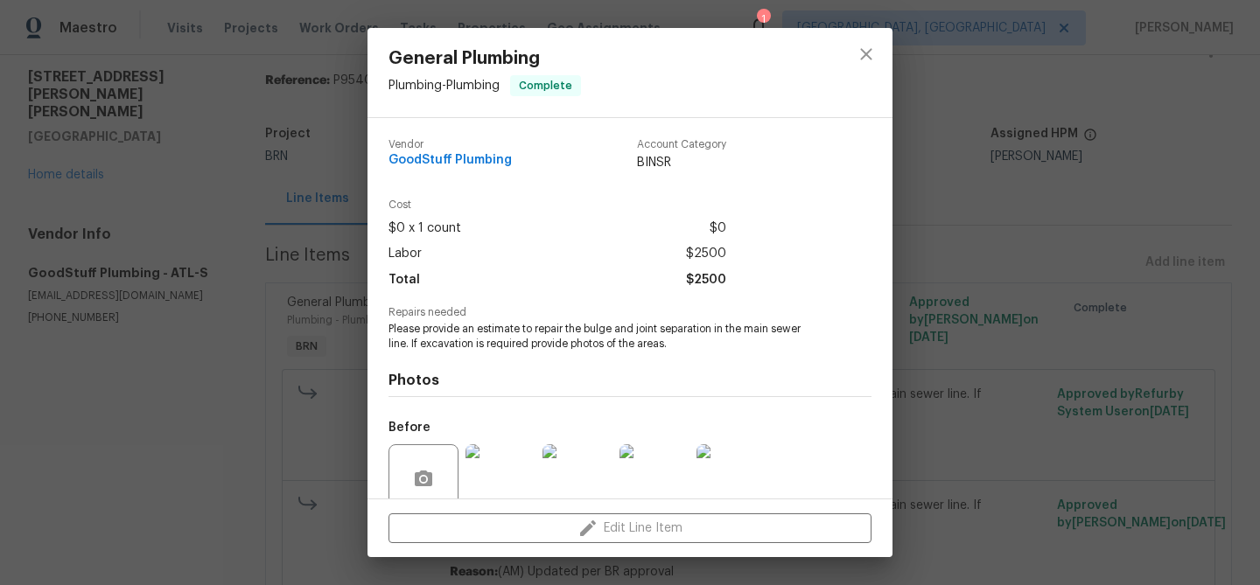
click at [555, 345] on span "Please provide an estimate to repair the bulge and joint separation in the main…" at bounding box center [605, 337] width 435 height 30
drag, startPoint x: 570, startPoint y: 331, endPoint x: 409, endPoint y: 344, distance: 161.5
click at [409, 344] on span "Please provide an estimate to repair the bulge and joint separation in the main…" at bounding box center [605, 337] width 435 height 30
copy span "he bulge and joint separation in the main sewer line."
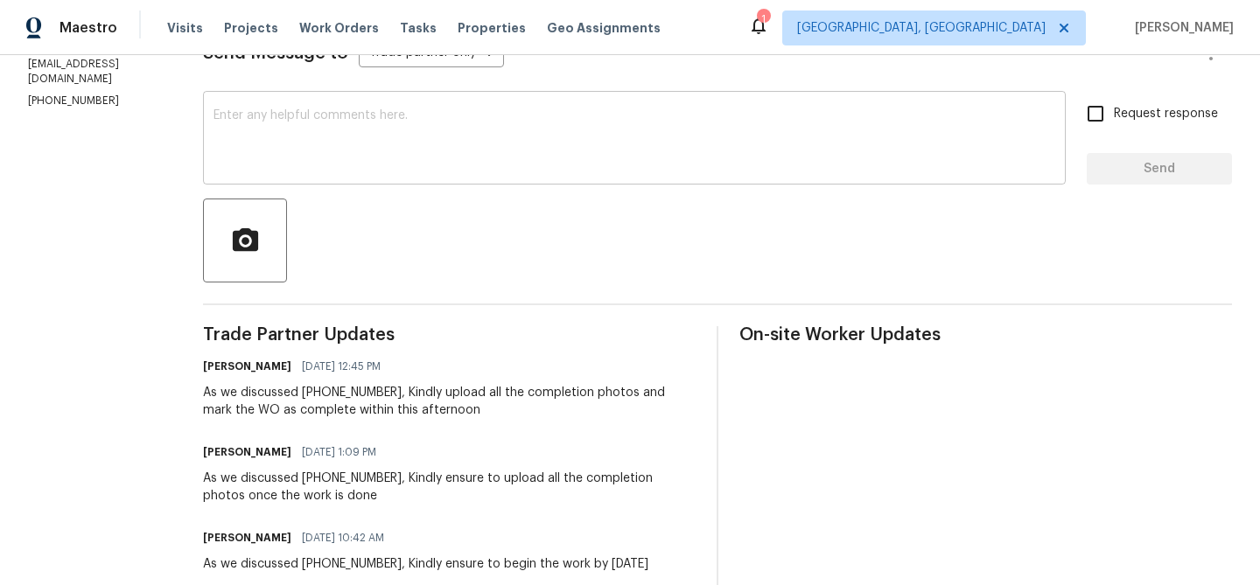
scroll to position [186, 0]
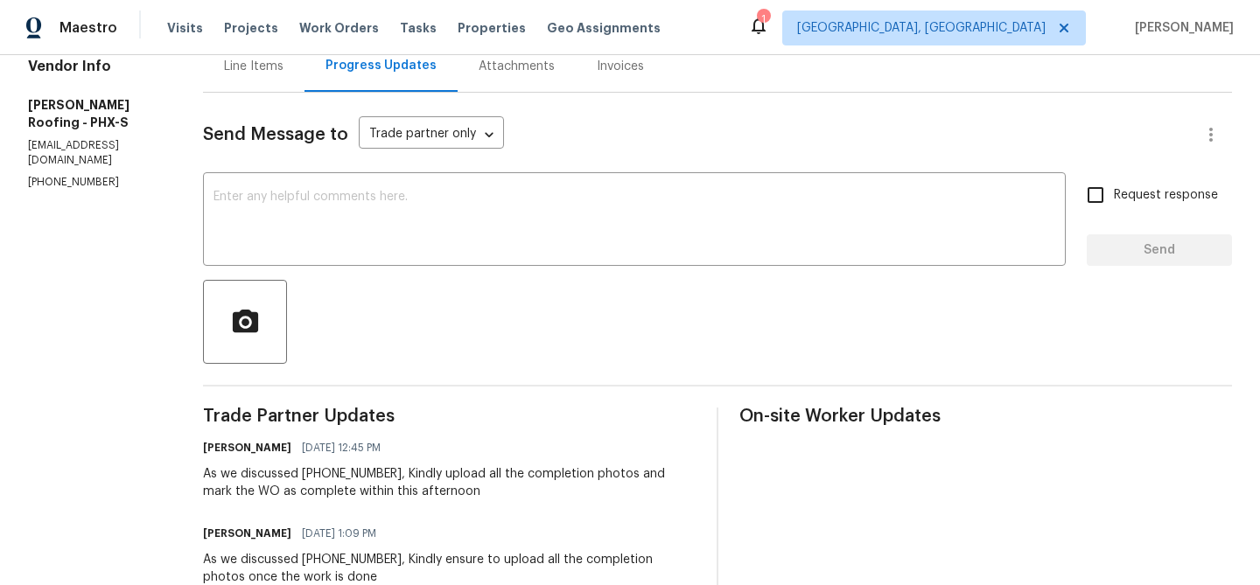
click at [249, 73] on div "Line Items" at bounding box center [253, 66] width 59 height 17
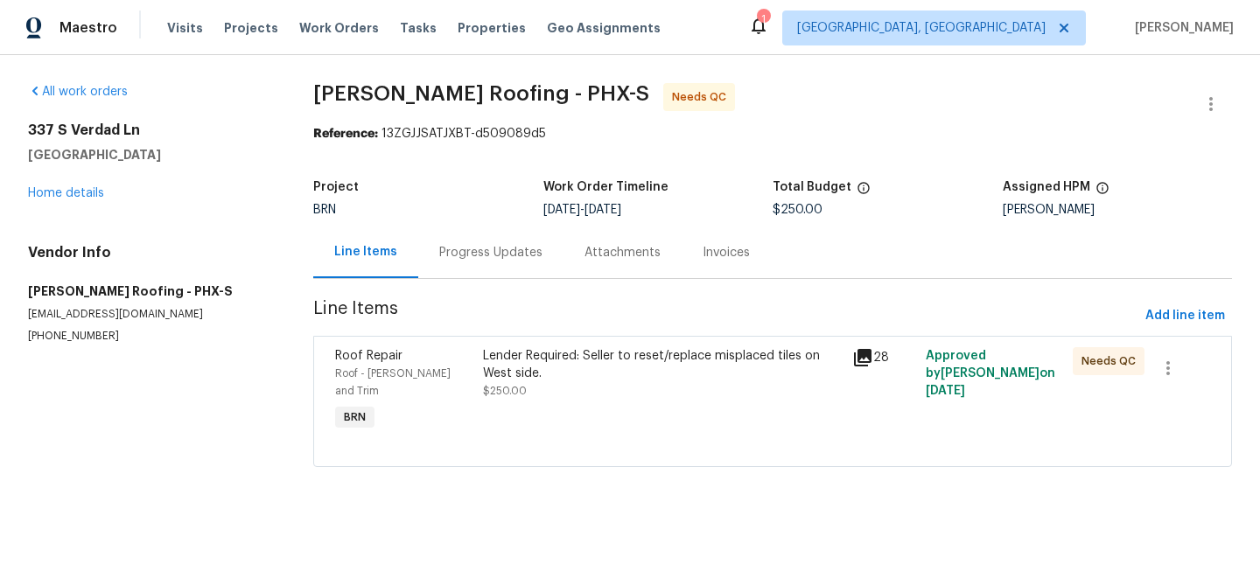
click at [542, 364] on div "Lender Required: Seller to reset/replace misplaced tiles on West side." at bounding box center [662, 364] width 358 height 35
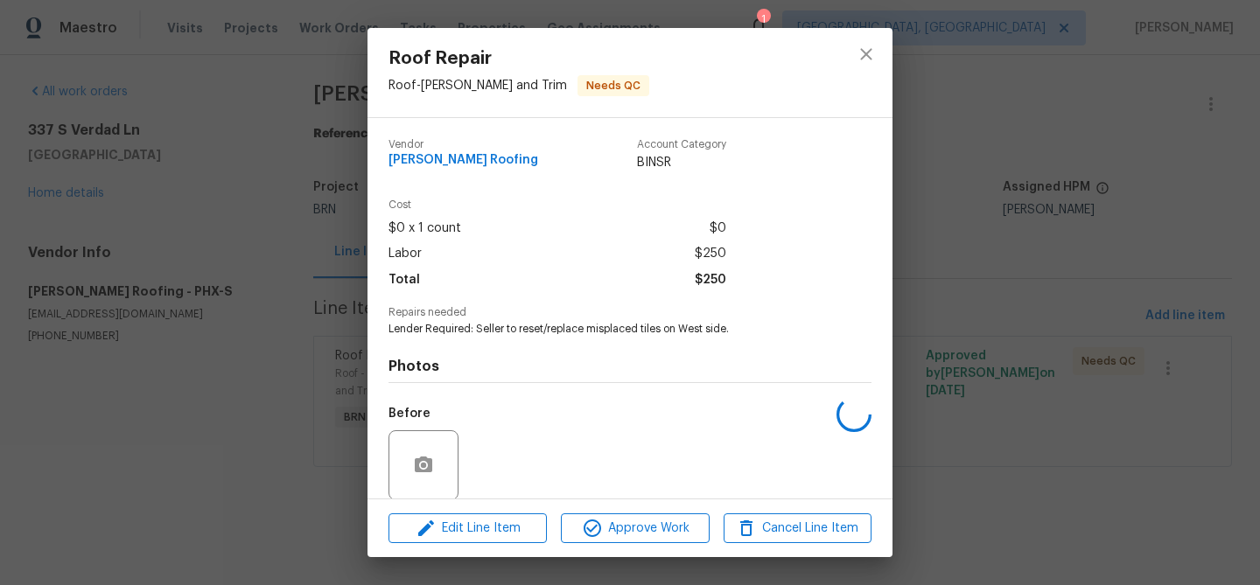
scroll to position [132, 0]
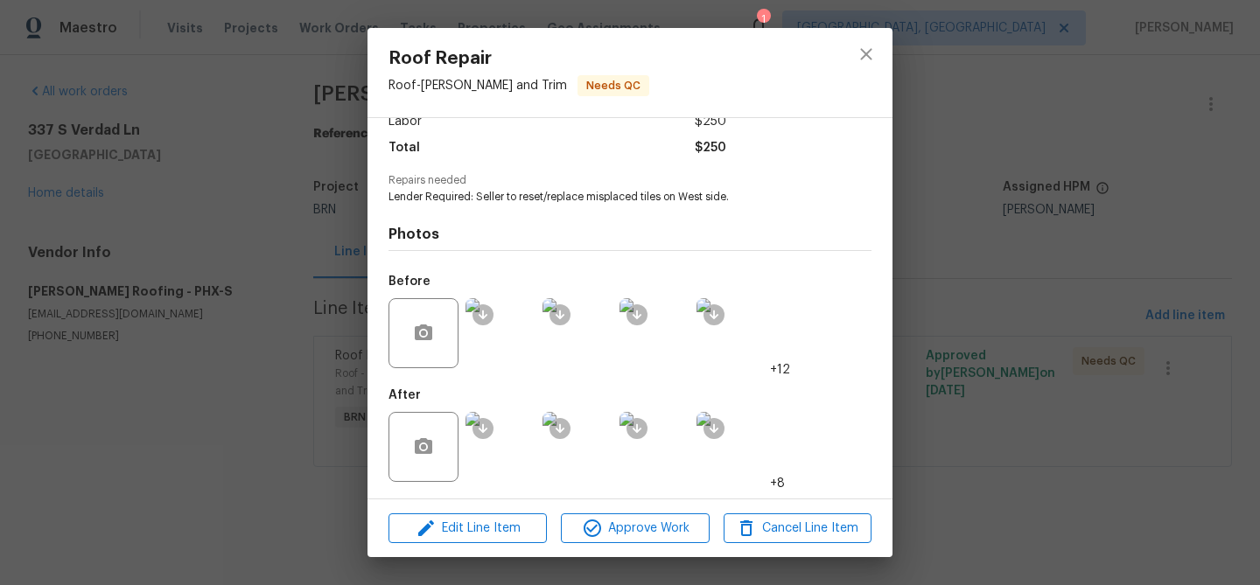
click at [499, 333] on img at bounding box center [500, 333] width 70 height 70
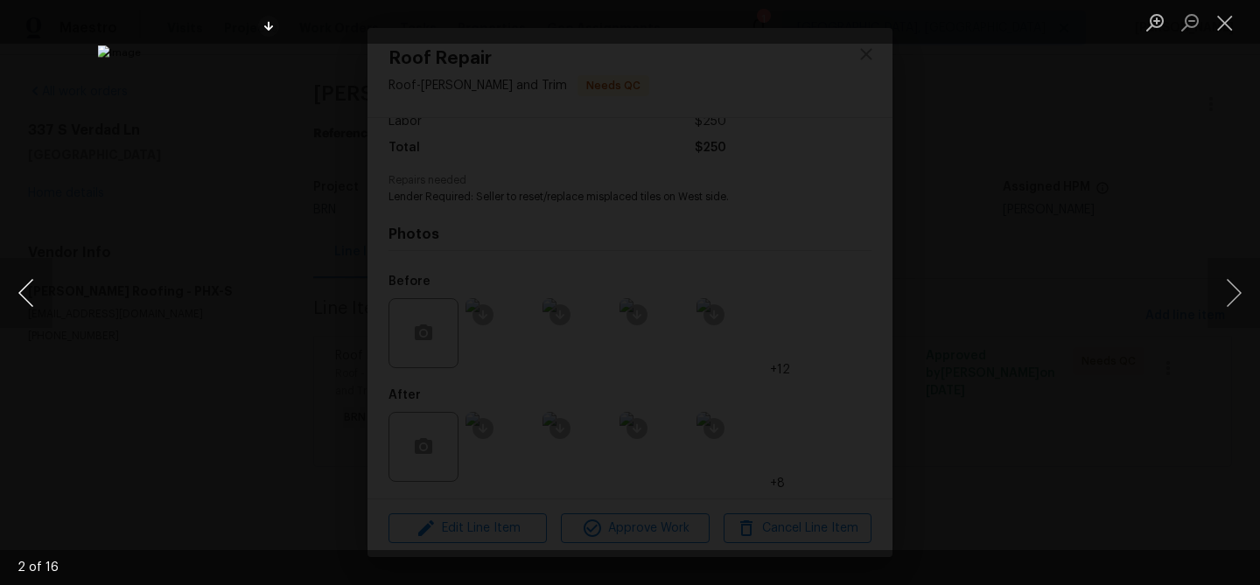
click at [28, 292] on button "Previous image" at bounding box center [26, 293] width 52 height 70
click at [32, 293] on button "Previous image" at bounding box center [26, 293] width 52 height 70
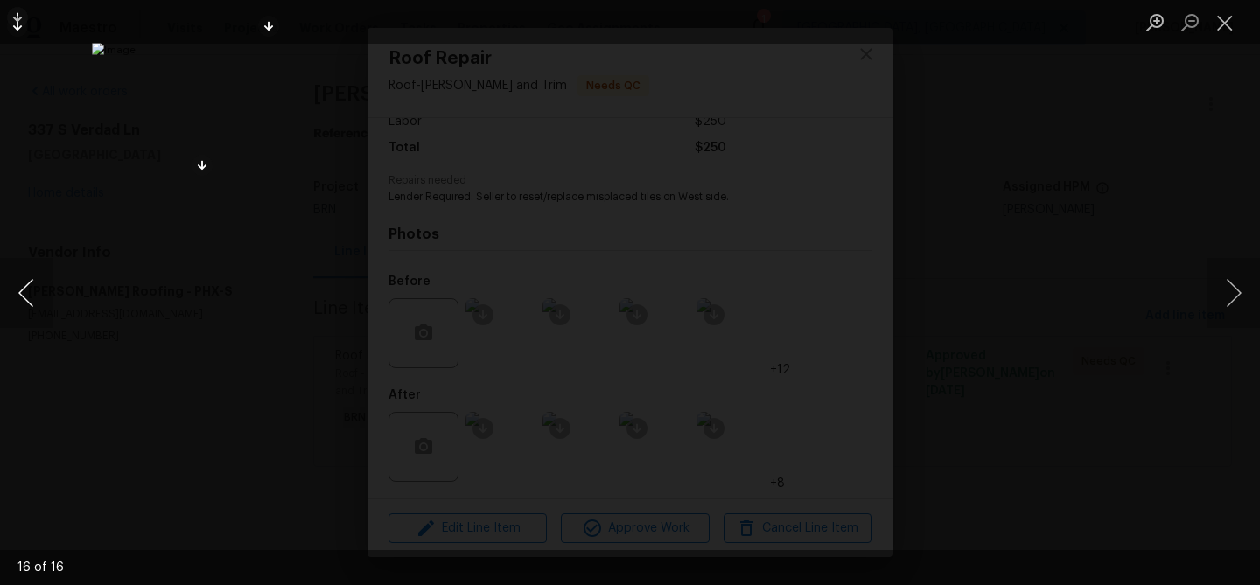
click at [17, 291] on button "Previous image" at bounding box center [26, 293] width 52 height 70
click at [144, 261] on div "Lightbox" at bounding box center [630, 292] width 1260 height 585
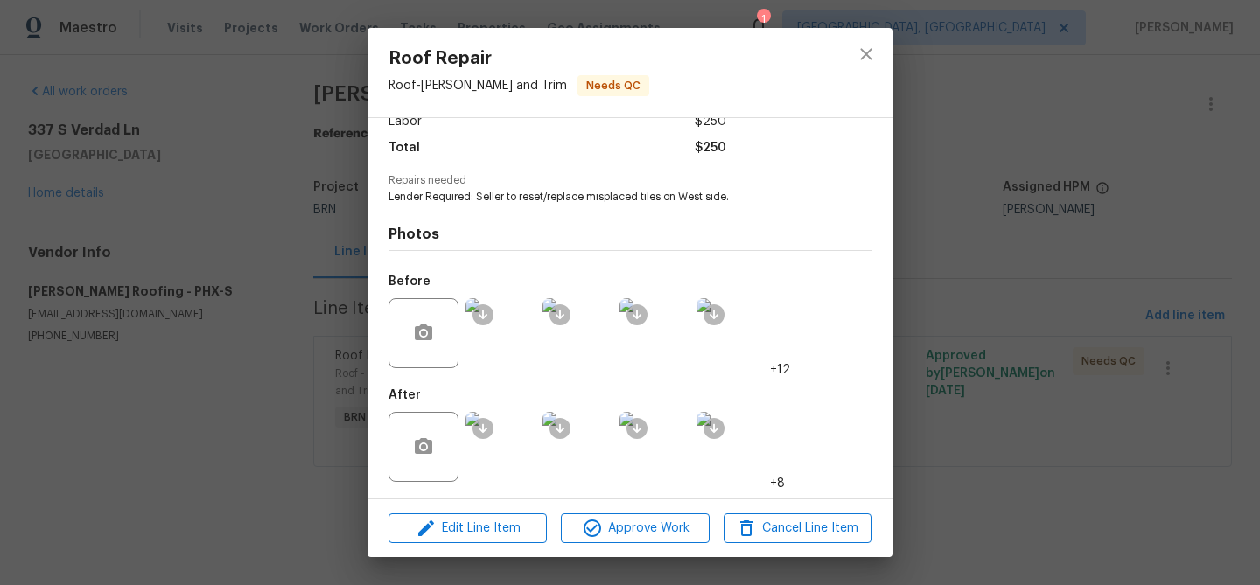
click at [178, 226] on div "Roof Repair Roof - [PERSON_NAME] and Trim Needs QC Vendor [PERSON_NAME] Roofing…" at bounding box center [630, 292] width 1260 height 585
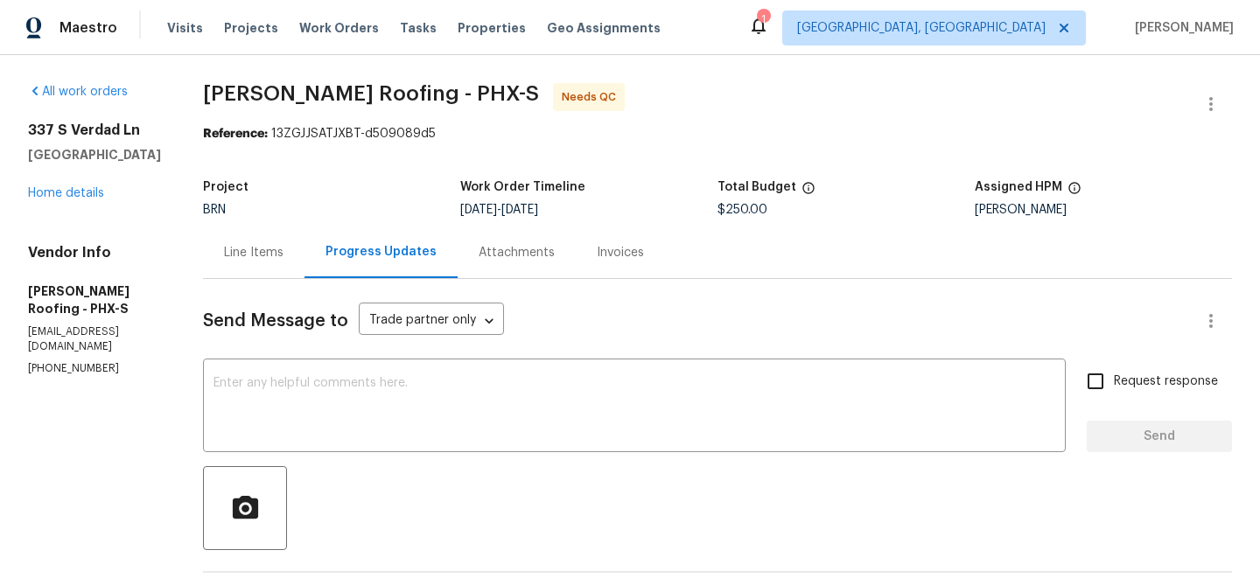
click at [271, 243] on div "Line Items" at bounding box center [253, 253] width 101 height 52
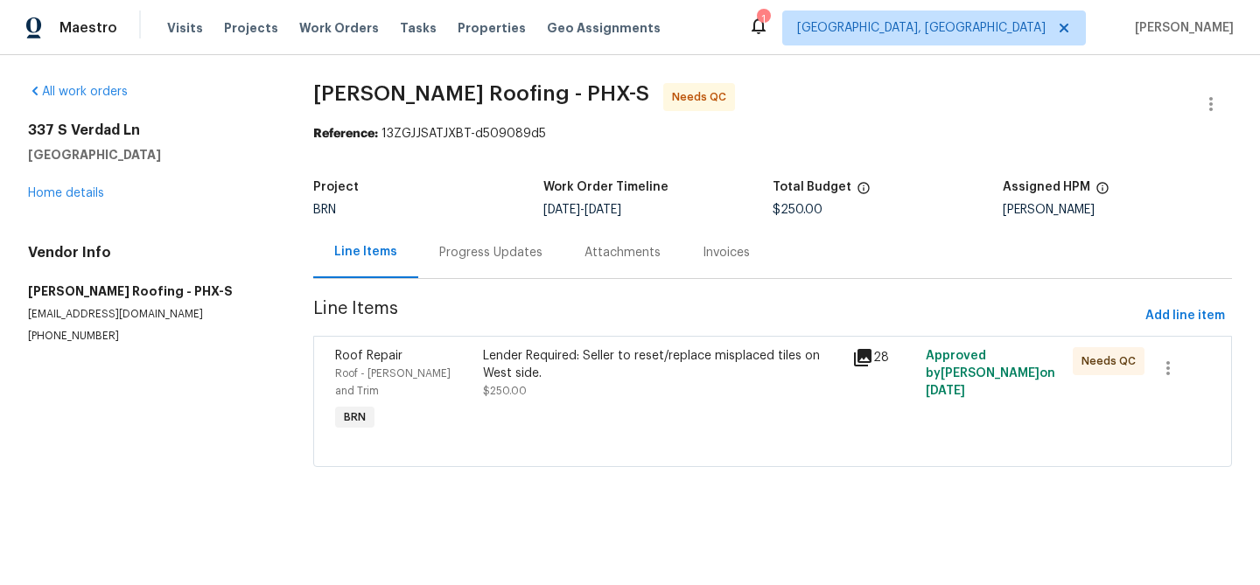
click at [549, 392] on div "Lender Required: Seller to reset/replace misplaced tiles on West side. $250.00" at bounding box center [662, 373] width 358 height 52
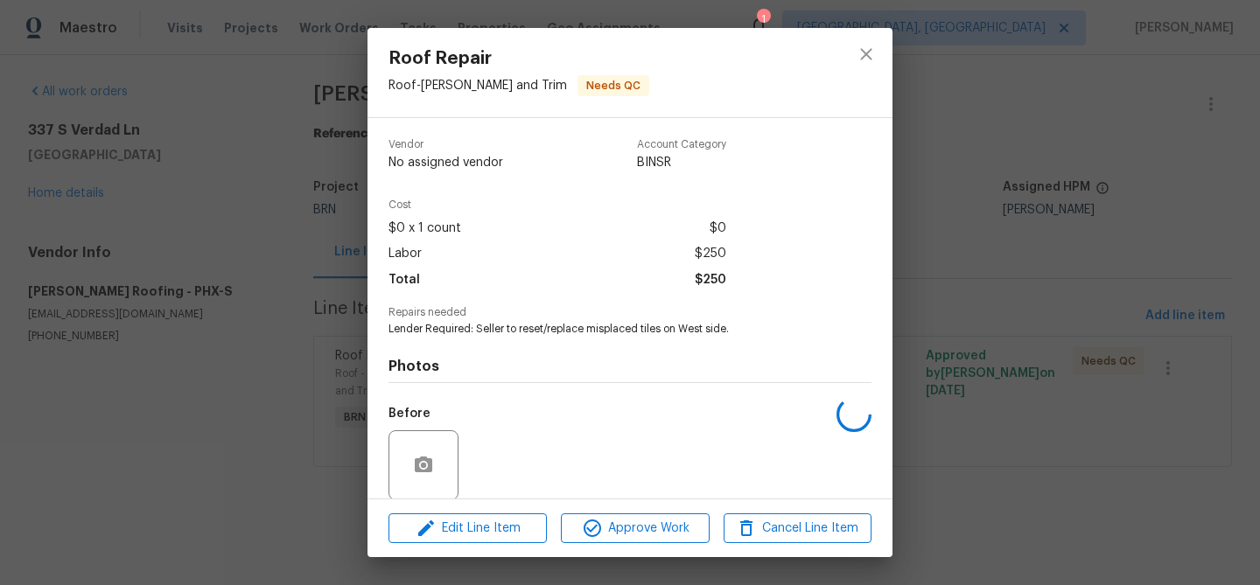
scroll to position [132, 0]
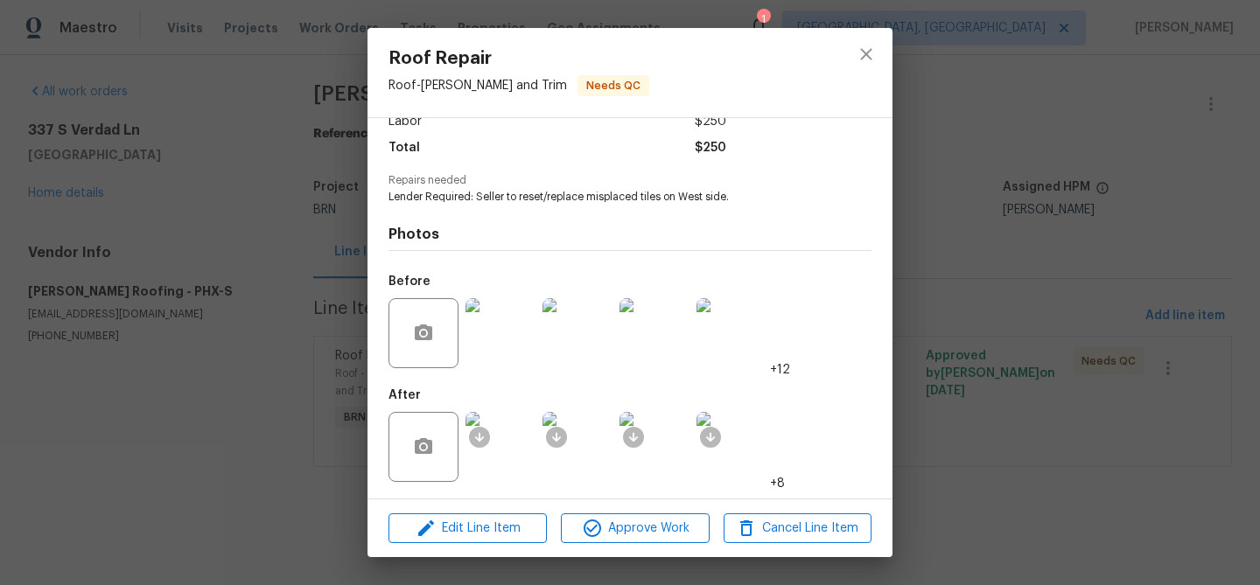
click at [510, 444] on img at bounding box center [500, 447] width 70 height 70
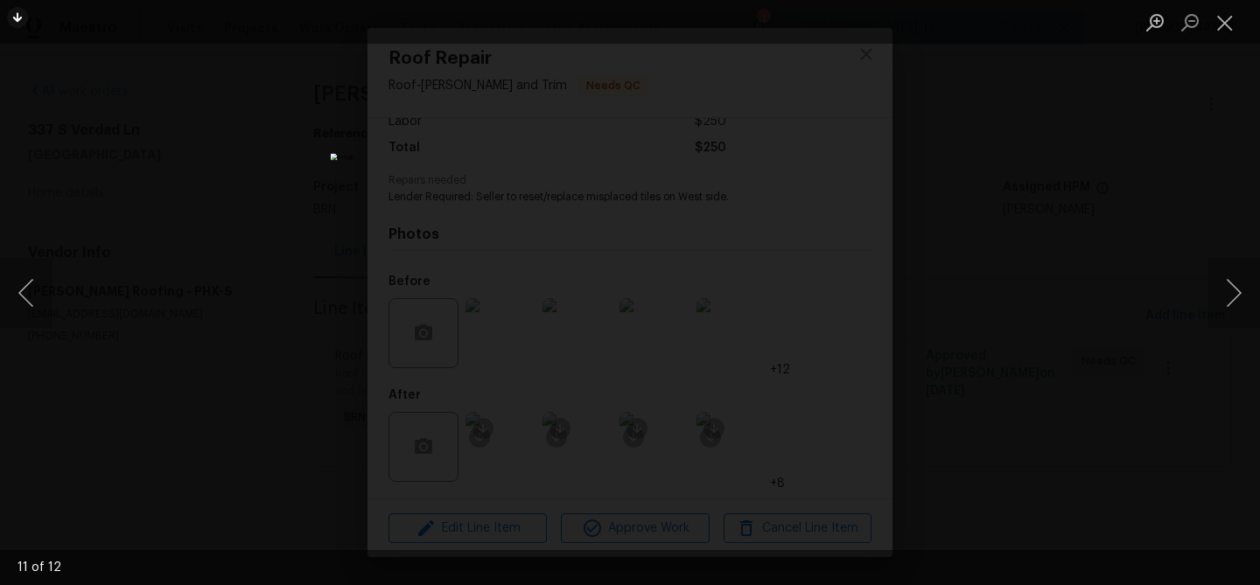
click at [234, 224] on div "Lightbox" at bounding box center [630, 292] width 1260 height 585
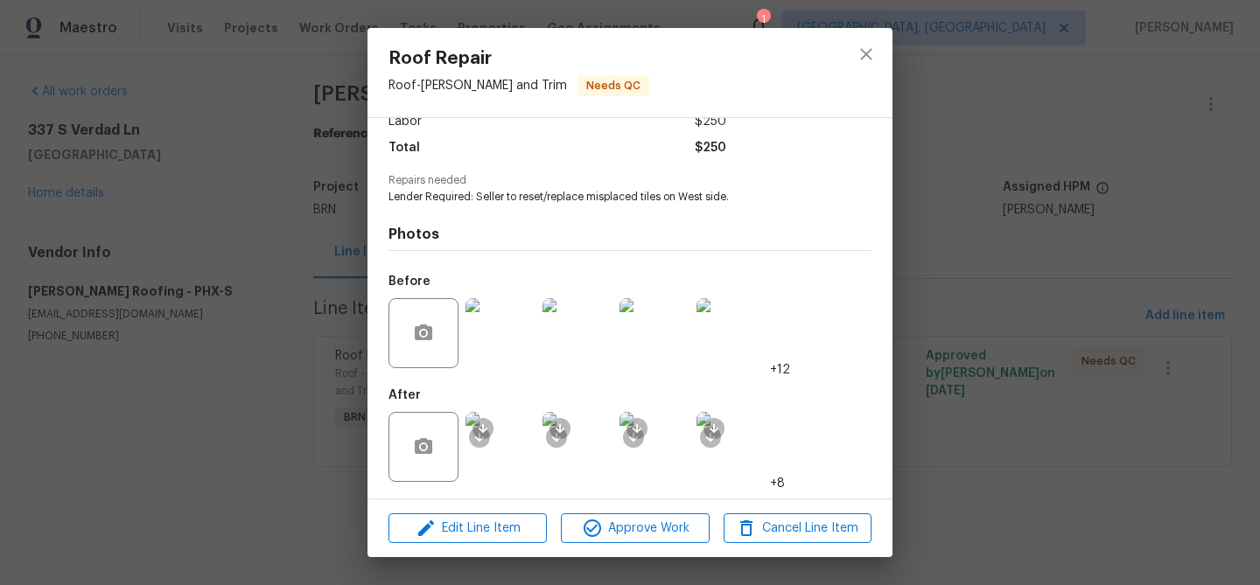
click at [178, 234] on div "Roof Repair Roof - Eaves and Trim Needs QC Vendor Stout Roofing Account Categor…" at bounding box center [630, 292] width 1260 height 585
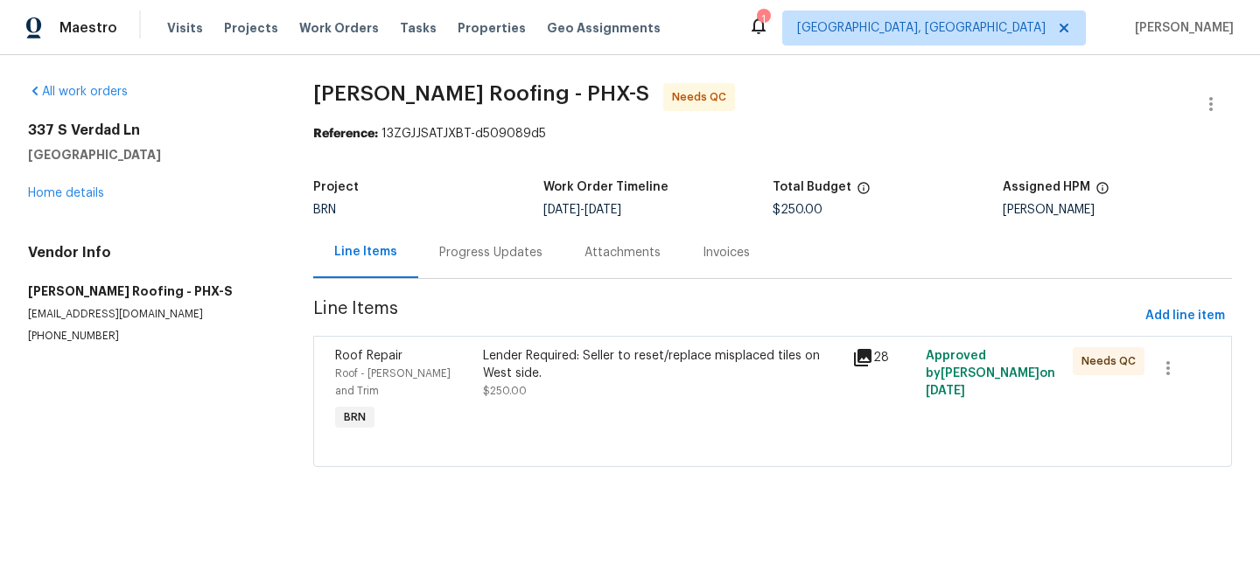
click at [461, 227] on div "Progress Updates" at bounding box center [490, 253] width 145 height 52
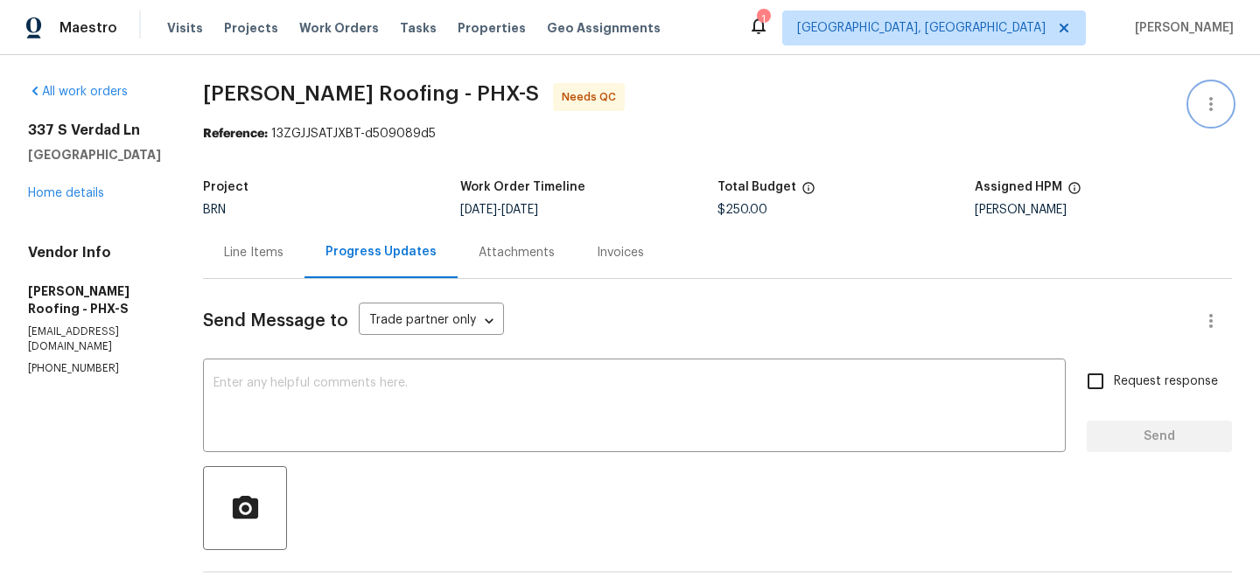
click at [1201, 97] on icon "button" at bounding box center [1210, 104] width 21 height 21
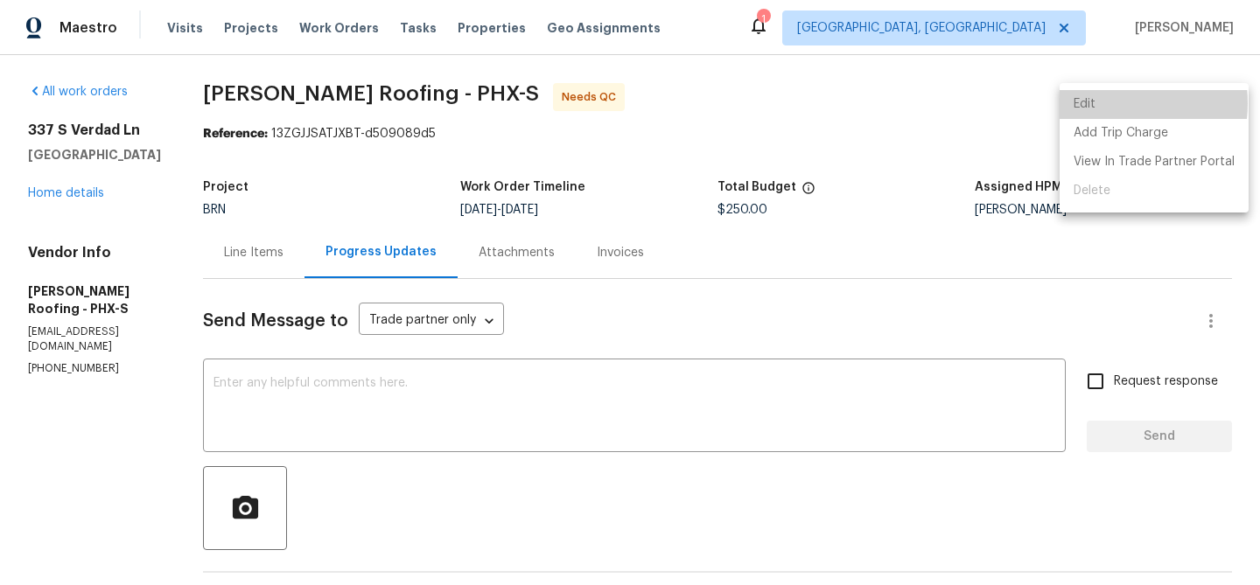
click at [1101, 103] on li "Edit" at bounding box center [1153, 104] width 189 height 29
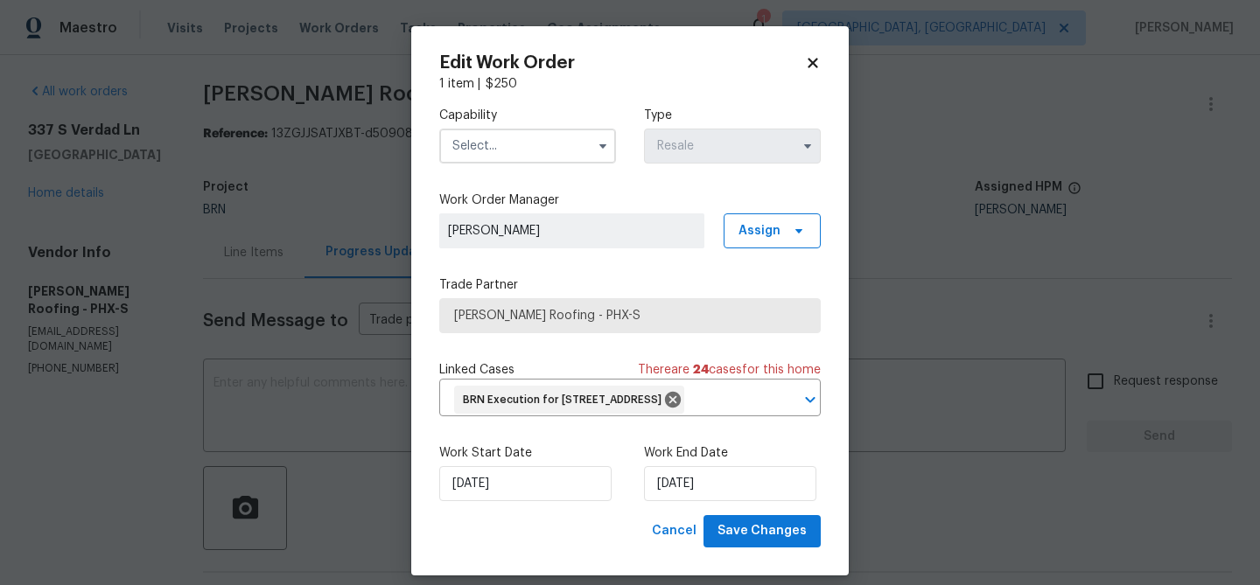
click at [363, 189] on body "Maestro Visits Projects Work Orders Tasks Properties Geo Assignments 1 Albuquer…" at bounding box center [630, 292] width 1260 height 585
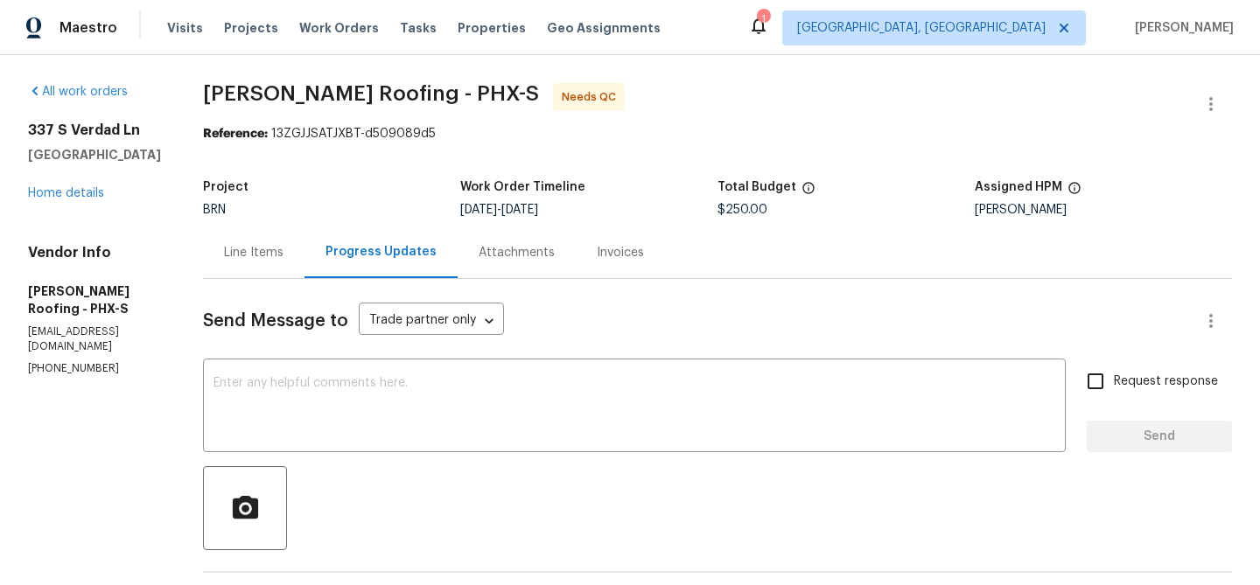
click at [1203, 100] on icon "button" at bounding box center [1210, 104] width 21 height 21
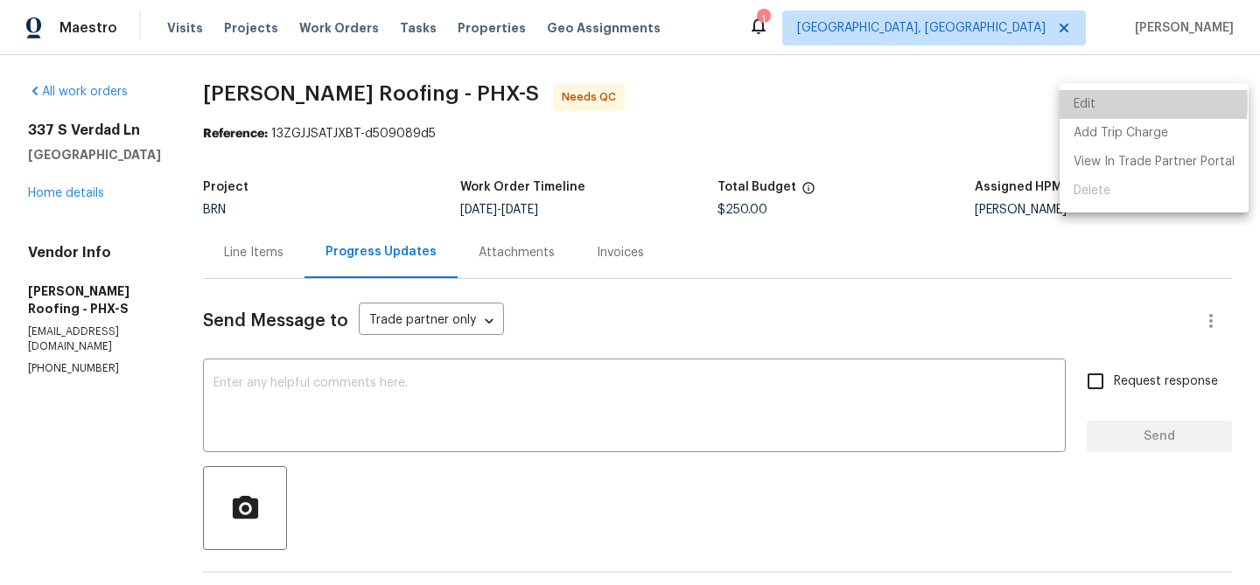
click at [1113, 102] on li "Edit" at bounding box center [1153, 104] width 189 height 29
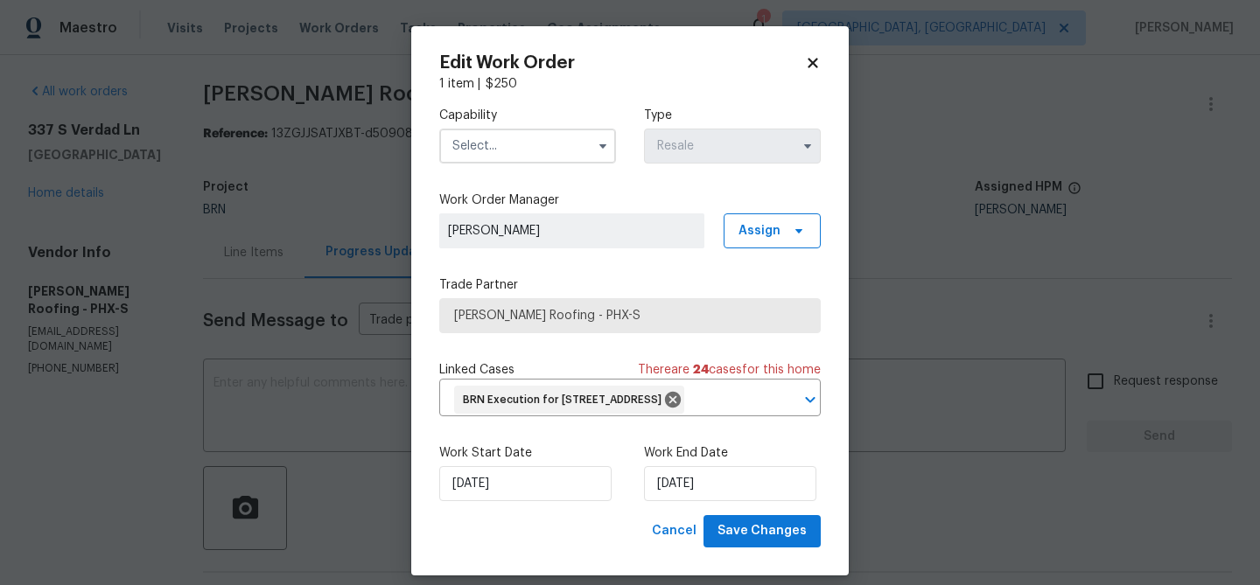
click at [531, 146] on input "text" at bounding box center [527, 146] width 177 height 35
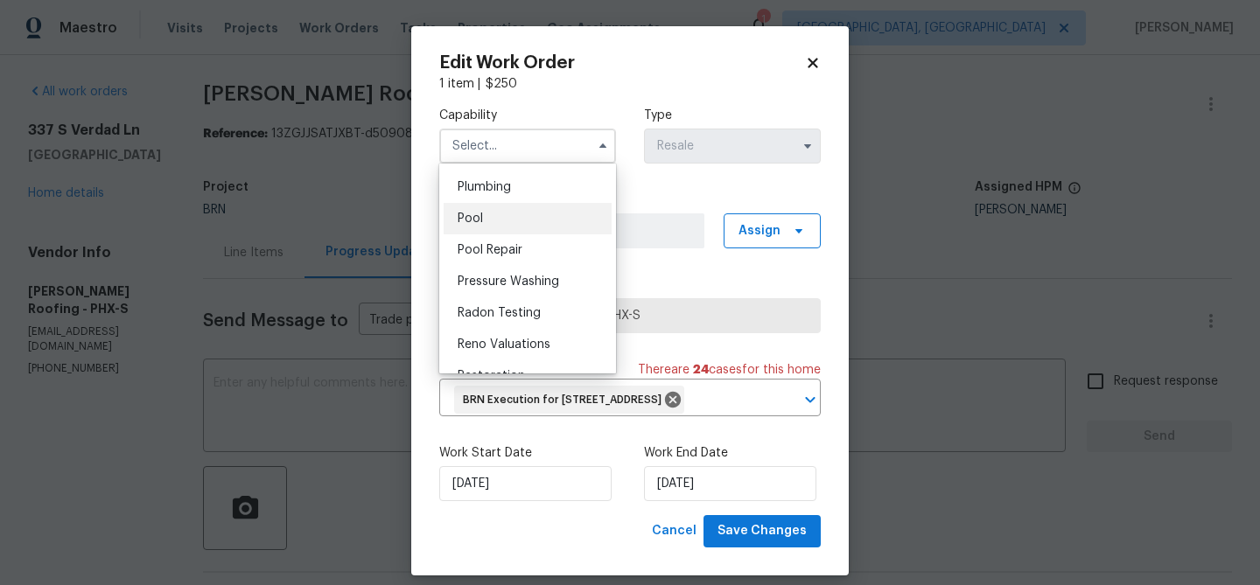
scroll to position [1621, 0]
click at [484, 346] on div "Roof" at bounding box center [528, 347] width 168 height 31
type input "Roof"
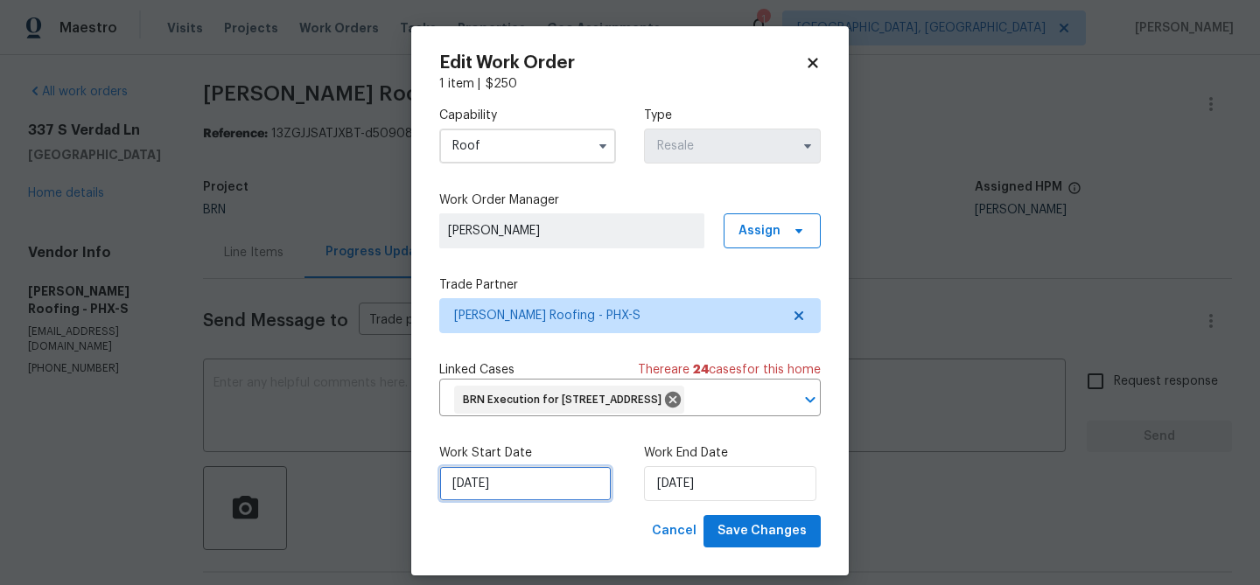
click at [493, 501] on input "25/08/2025" at bounding box center [525, 483] width 172 height 35
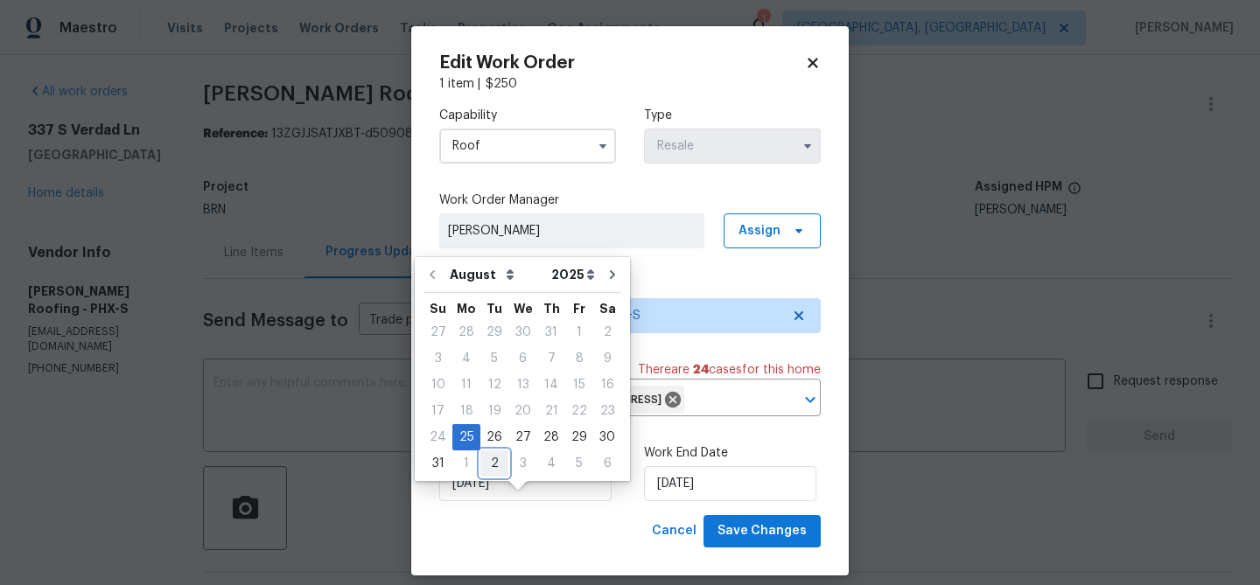
click at [494, 462] on div "2" at bounding box center [494, 463] width 28 height 24
type input "02/09/2025"
select select "8"
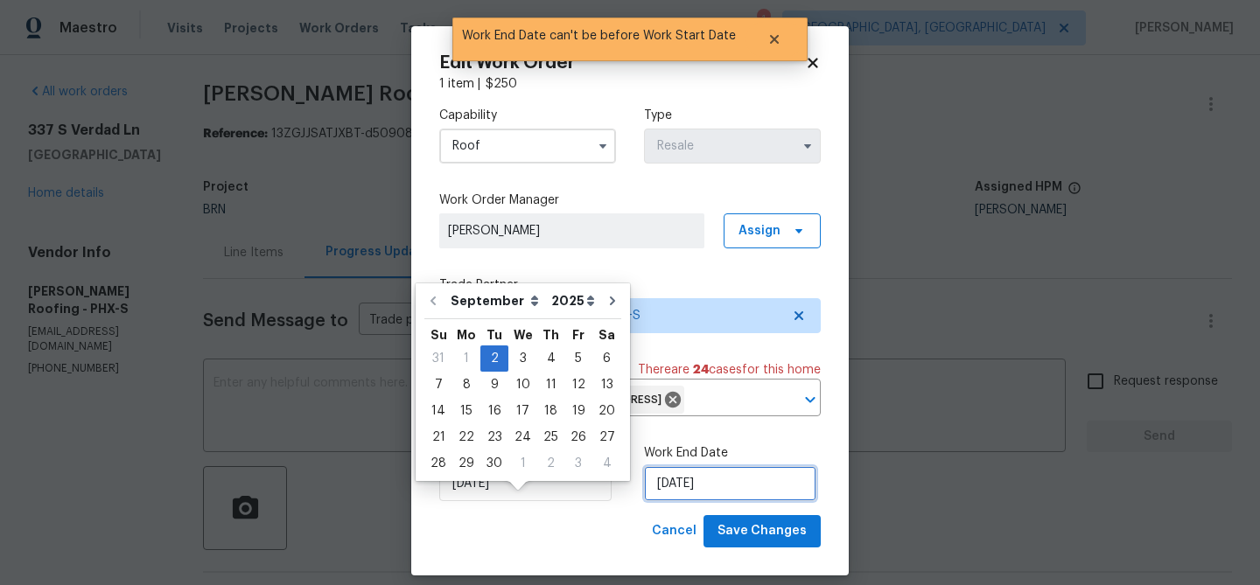
click at [659, 501] on input "02/09/2025" at bounding box center [730, 483] width 172 height 35
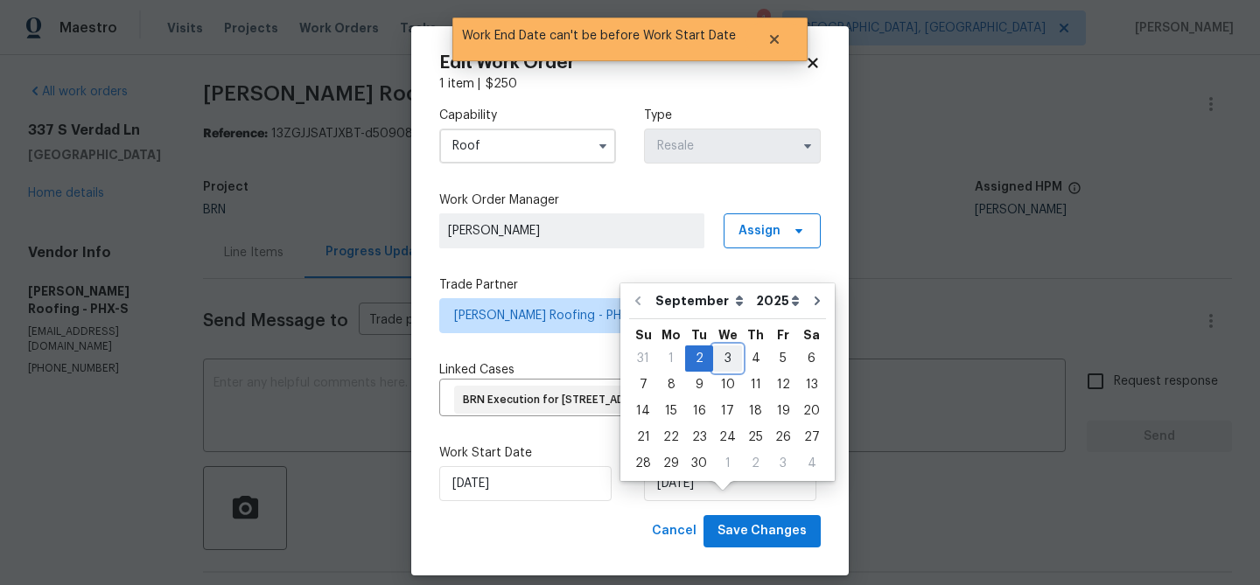
click at [730, 348] on div "3" at bounding box center [727, 358] width 29 height 24
type input "03/09/2025"
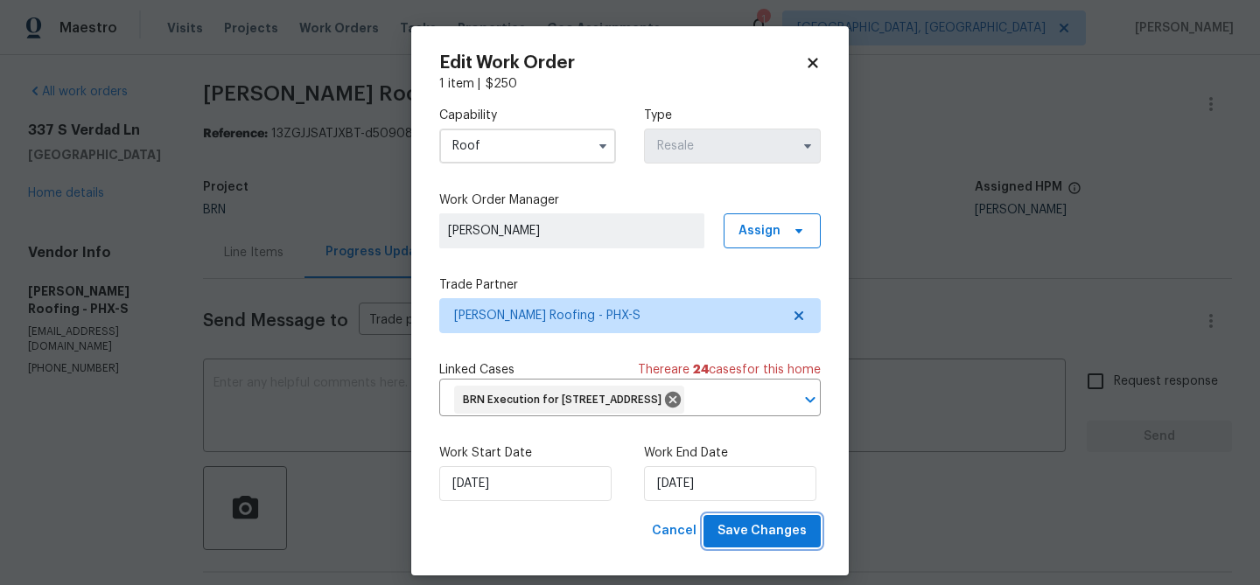
click at [735, 542] on span "Save Changes" at bounding box center [761, 532] width 89 height 22
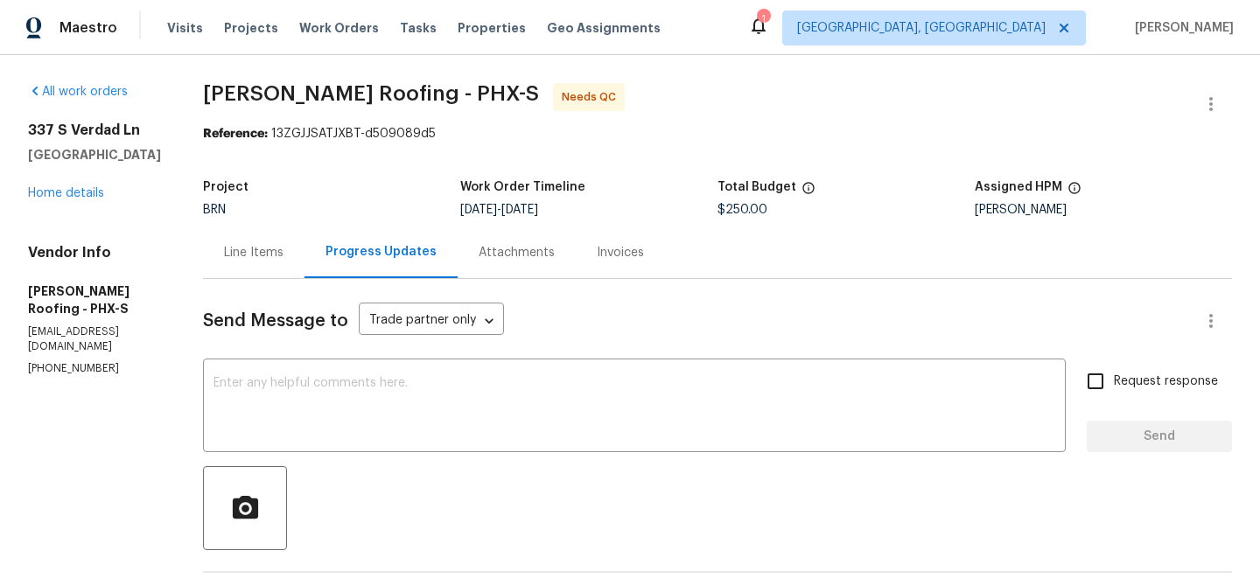
click at [234, 258] on div "Line Items" at bounding box center [253, 252] width 59 height 17
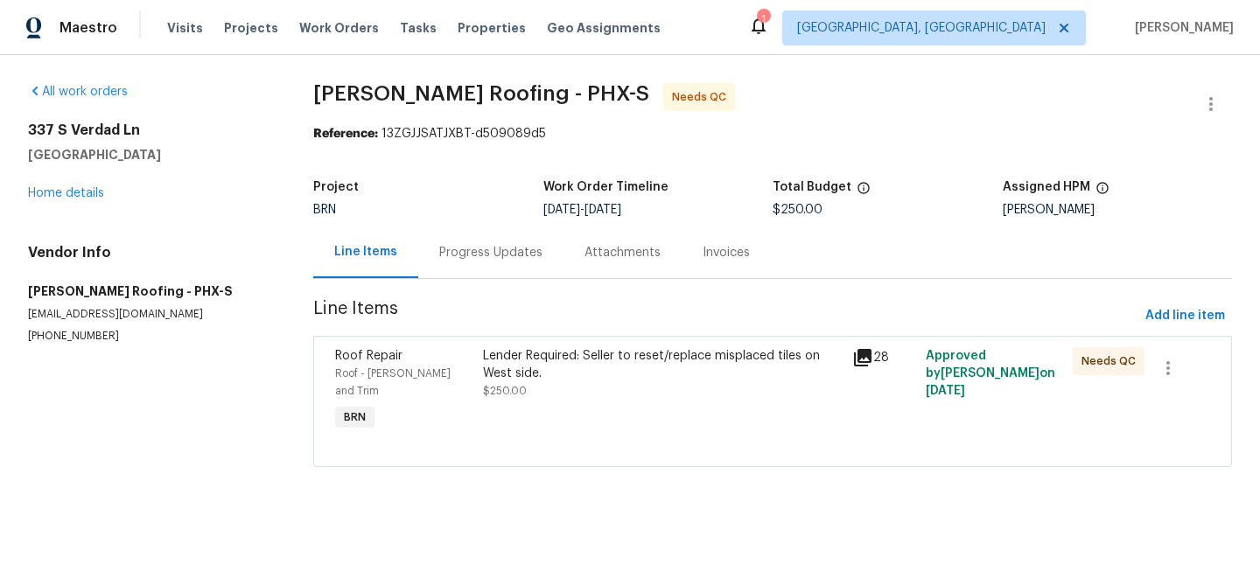
click at [521, 361] on div "Lender Required: Seller to reset/replace misplaced tiles on West side." at bounding box center [662, 364] width 358 height 35
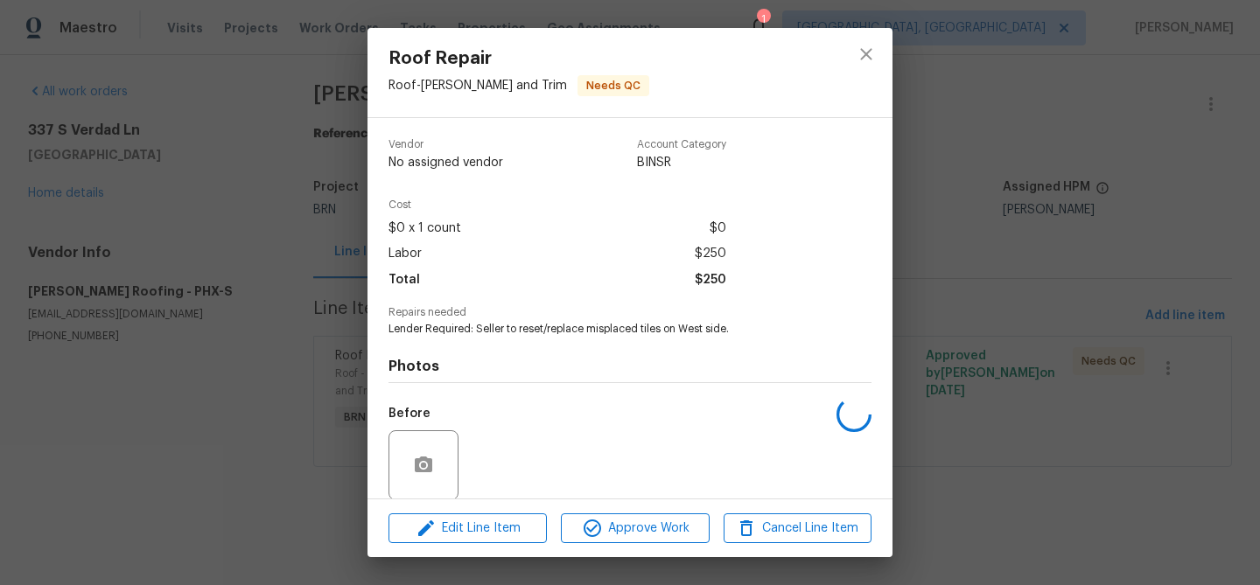
scroll to position [132, 0]
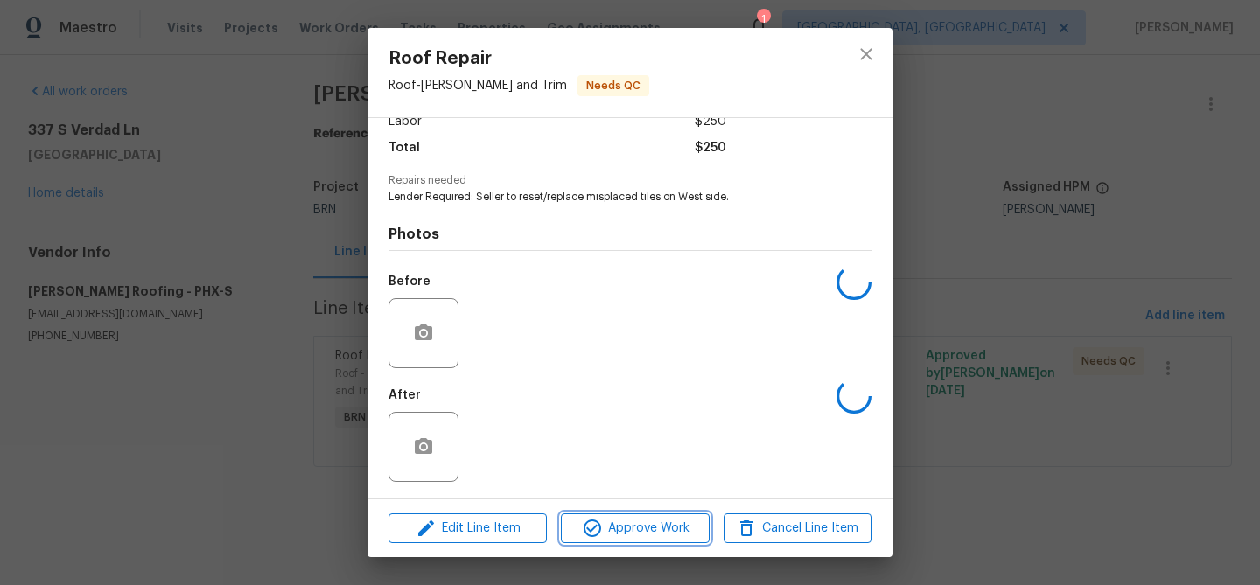
click at [591, 521] on icon "button" at bounding box center [592, 528] width 21 height 21
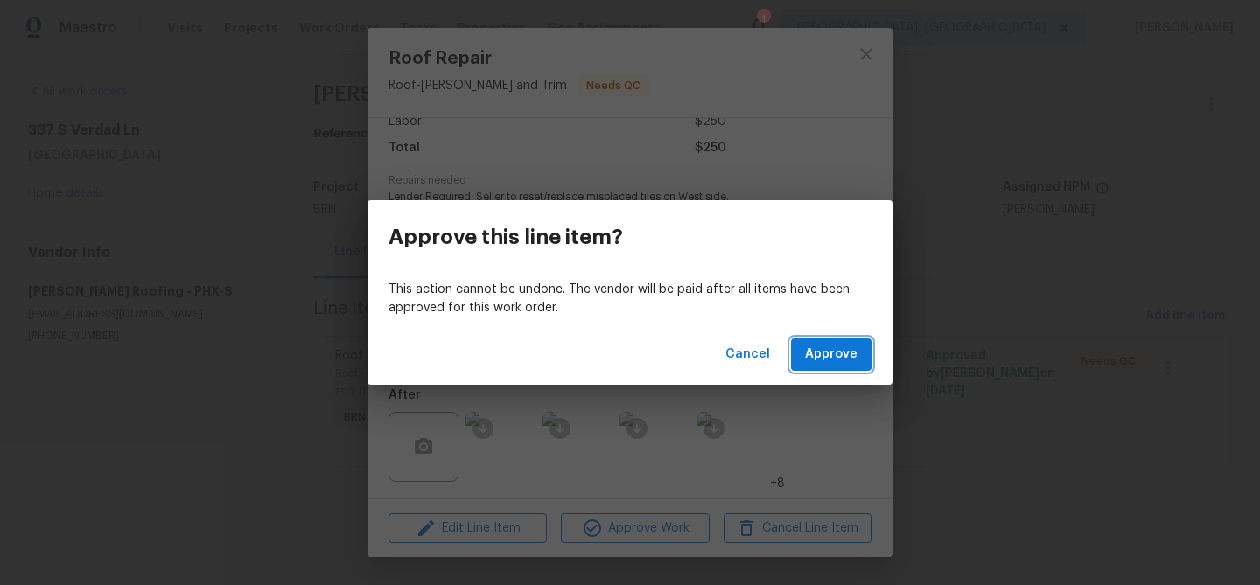
click at [823, 357] on span "Approve" at bounding box center [831, 355] width 52 height 22
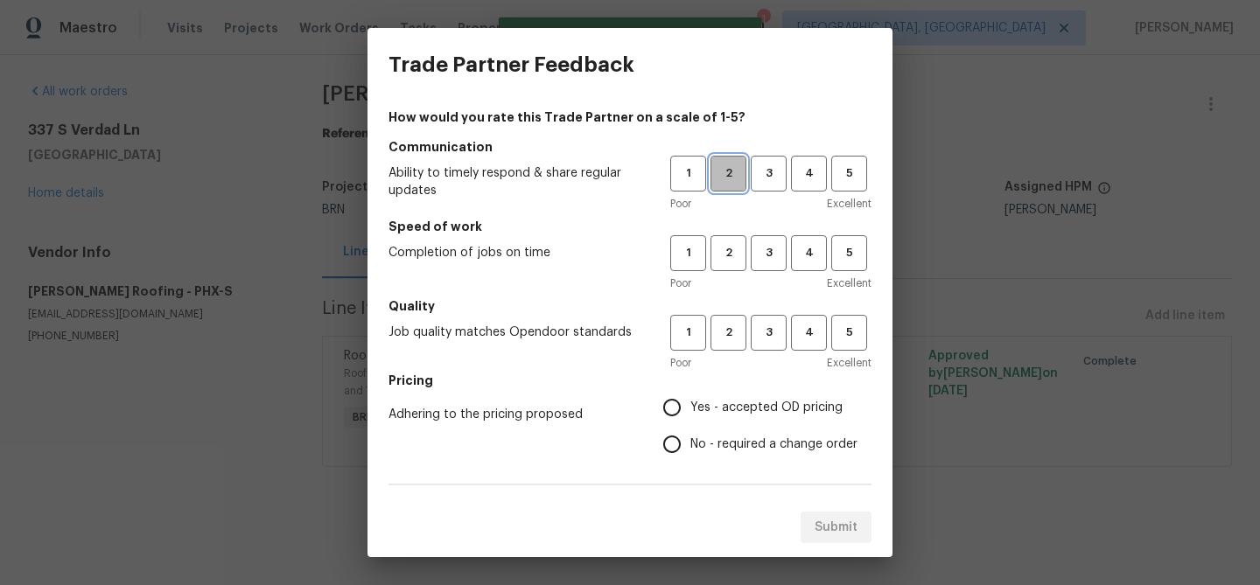
click at [719, 185] on button "2" at bounding box center [728, 174] width 36 height 36
click at [732, 270] on button "2" at bounding box center [728, 253] width 36 height 36
click at [732, 332] on span "2" at bounding box center [728, 333] width 32 height 20
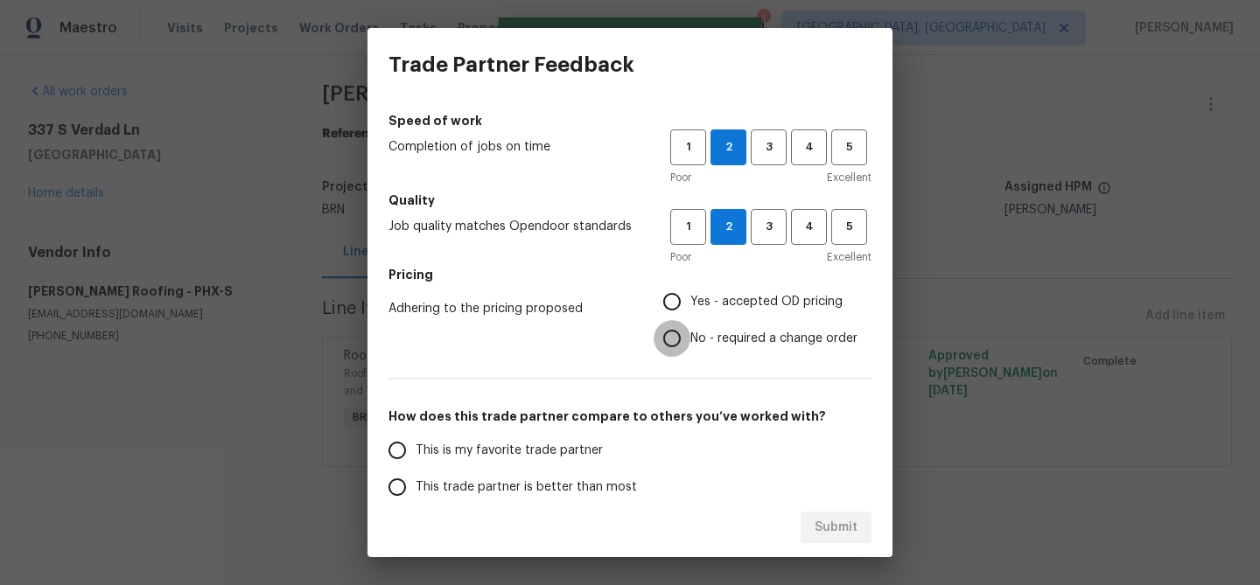
click at [687, 333] on input "No - required a change order" at bounding box center [672, 338] width 37 height 37
radio input "true"
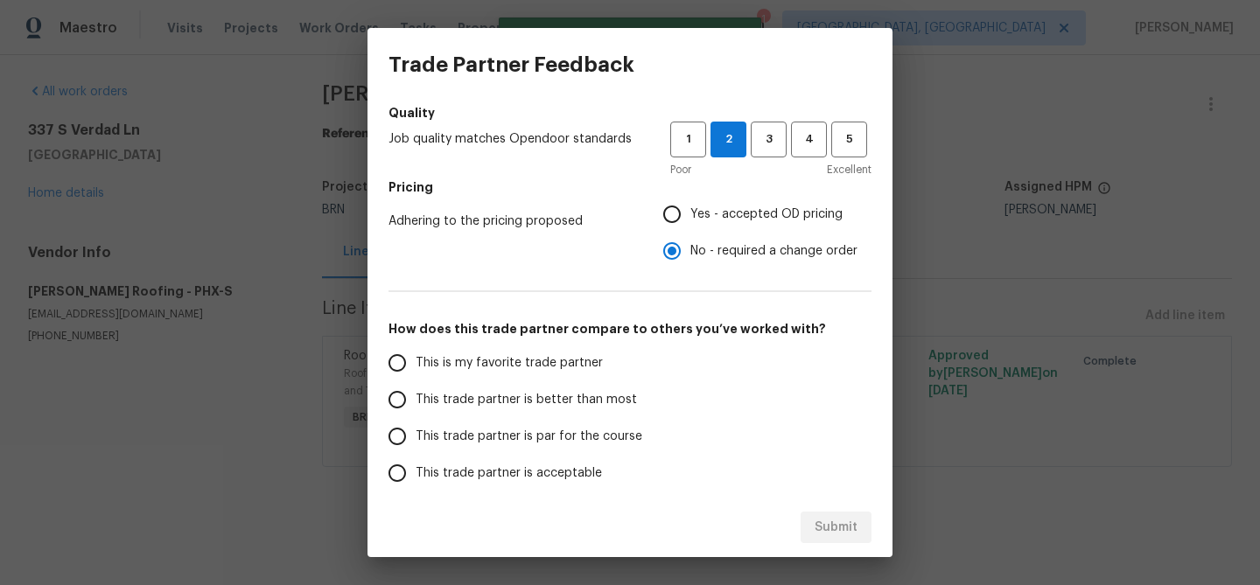
scroll to position [198, 0]
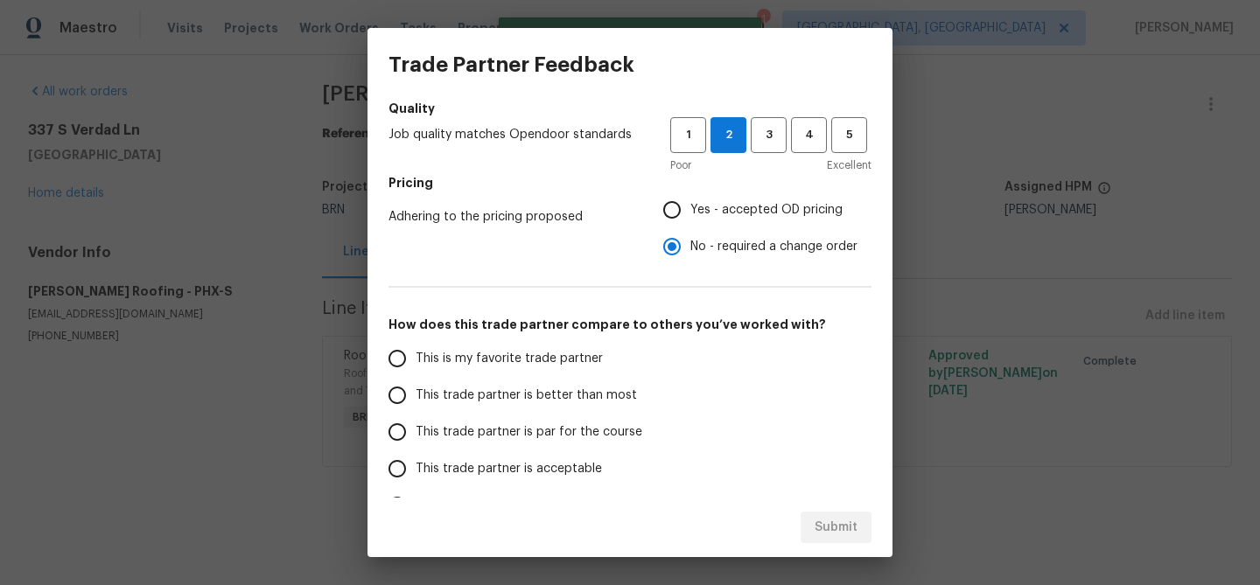
click at [440, 399] on span "This trade partner is better than most" at bounding box center [526, 396] width 221 height 18
click at [416, 399] on input "This trade partner is better than most" at bounding box center [397, 395] width 37 height 37
click at [819, 527] on span "Submit" at bounding box center [835, 528] width 43 height 22
radio input "true"
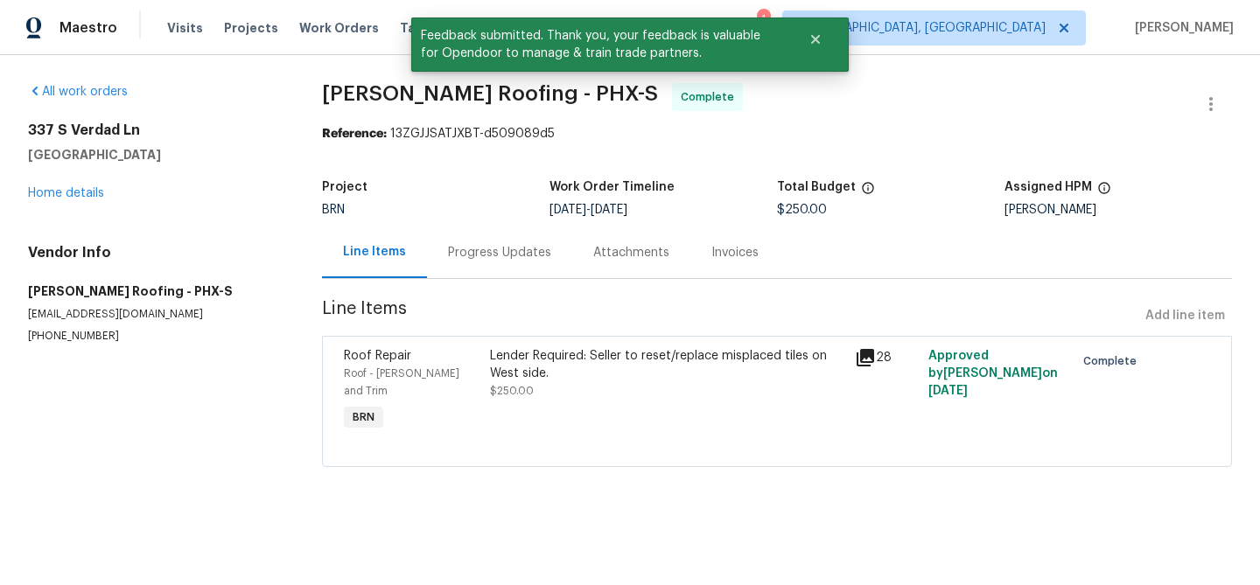
click at [477, 261] on div "Progress Updates" at bounding box center [499, 252] width 103 height 17
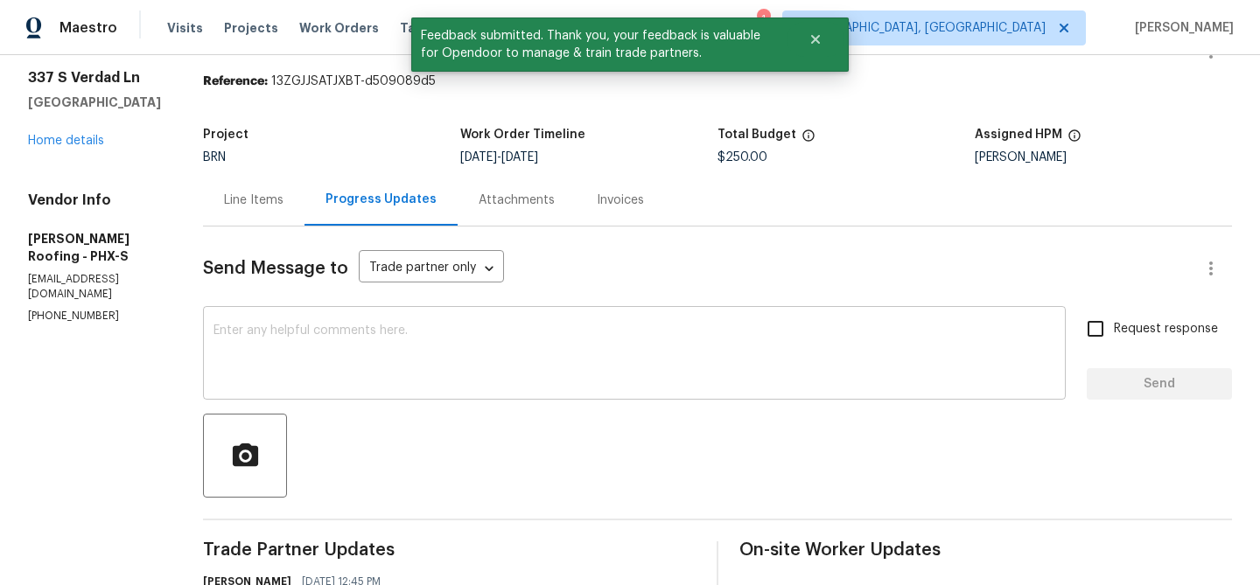
scroll to position [78, 0]
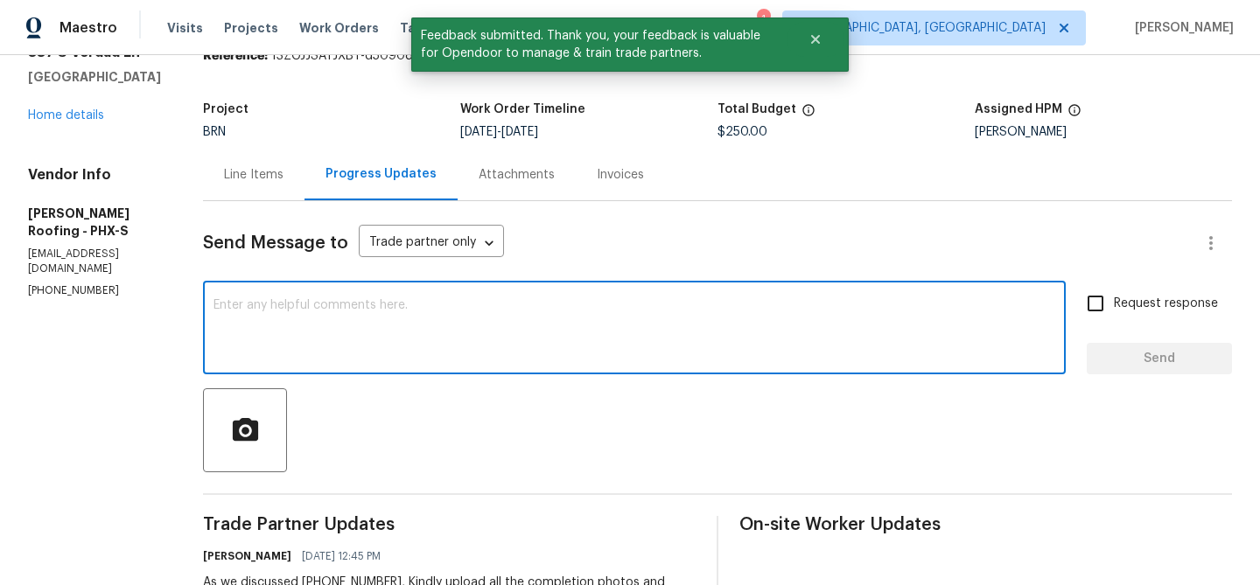
click at [410, 316] on textarea at bounding box center [634, 329] width 842 height 61
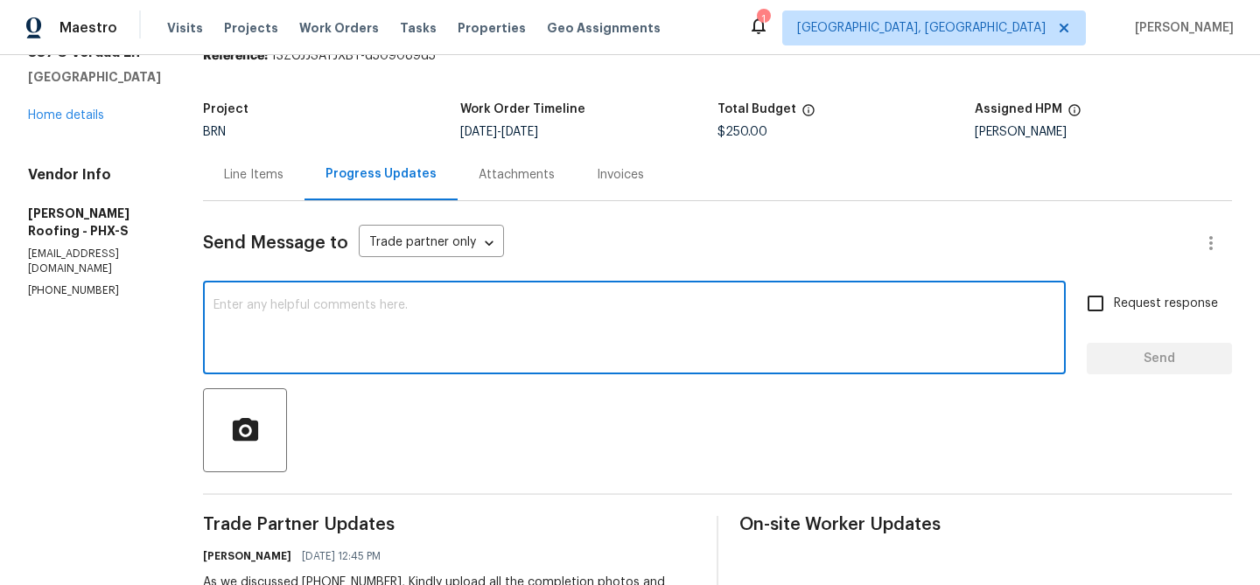
click at [1133, 297] on span "Request response" at bounding box center [1166, 304] width 104 height 18
click at [1114, 297] on input "Request response" at bounding box center [1095, 303] width 37 height 37
checkbox input "true"
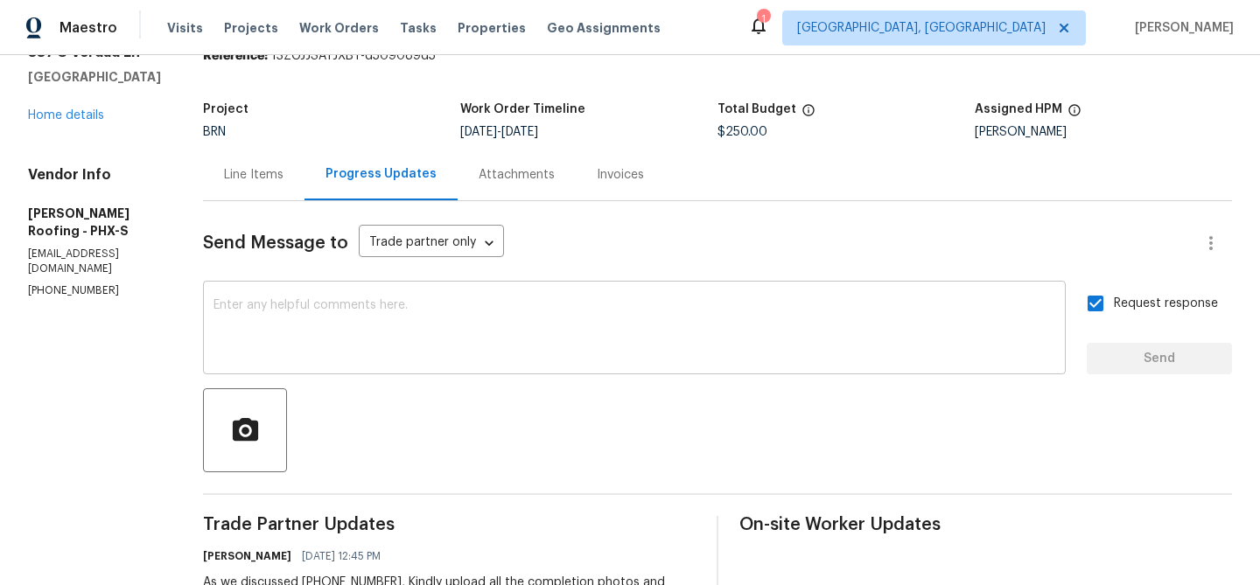
click at [957, 318] on textarea at bounding box center [634, 329] width 842 height 61
paste textarea "WO is approved, Please upload the invoice under the invoice section.Thanks"
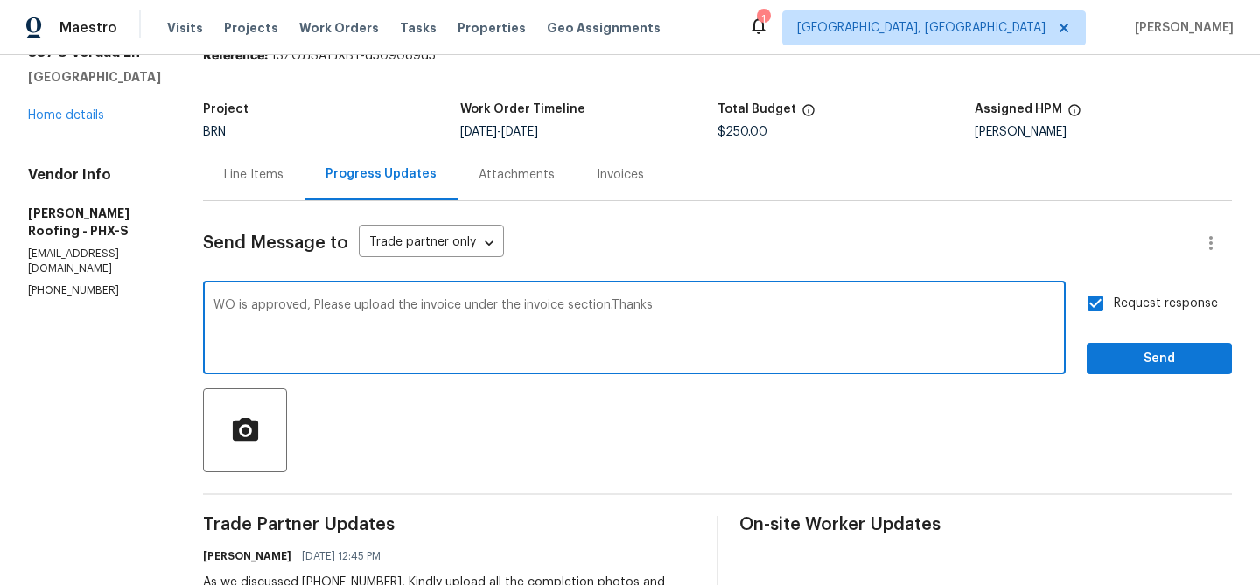
type textarea "WO is approved, Please upload the invoice under the invoice section.Thanks"
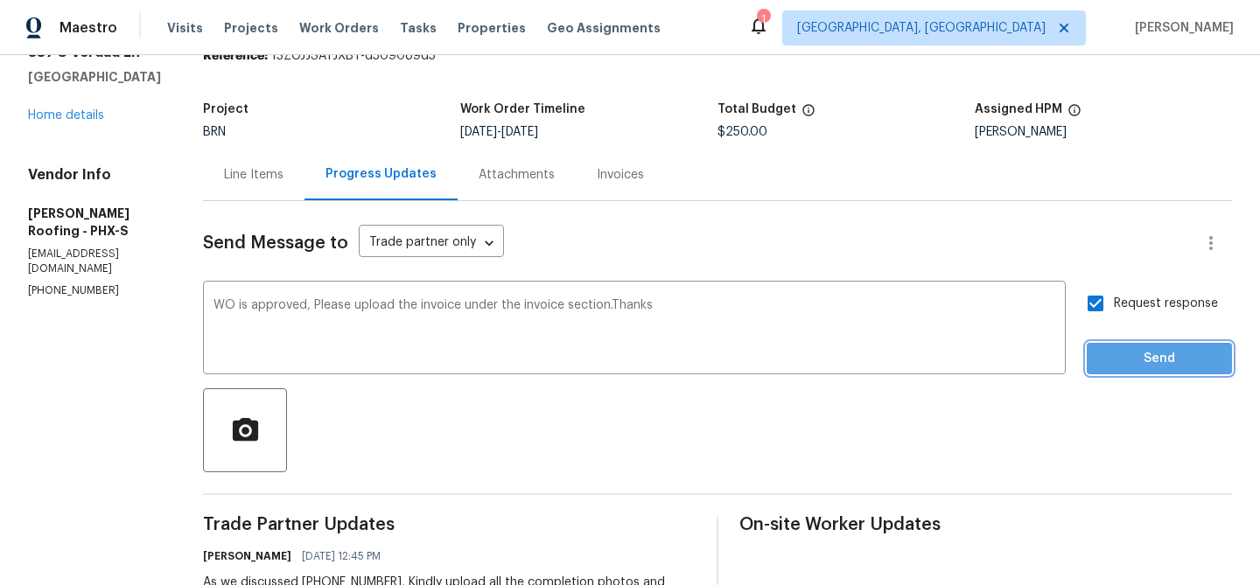
click at [1120, 347] on button "Send" at bounding box center [1159, 359] width 145 height 32
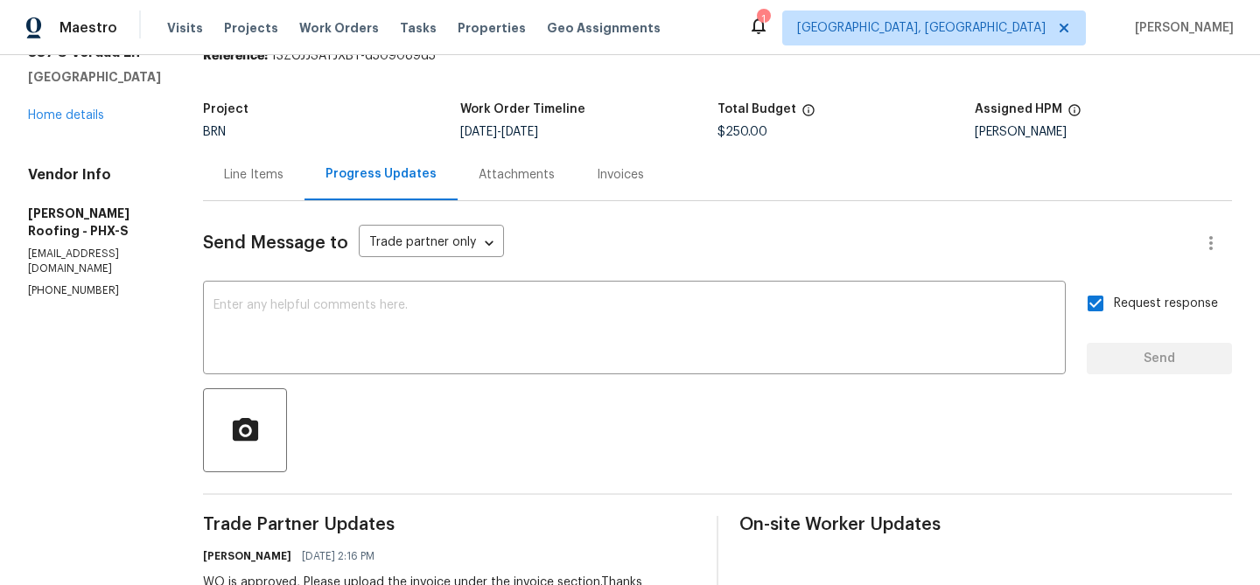
click at [277, 174] on div "Line Items" at bounding box center [253, 174] width 59 height 17
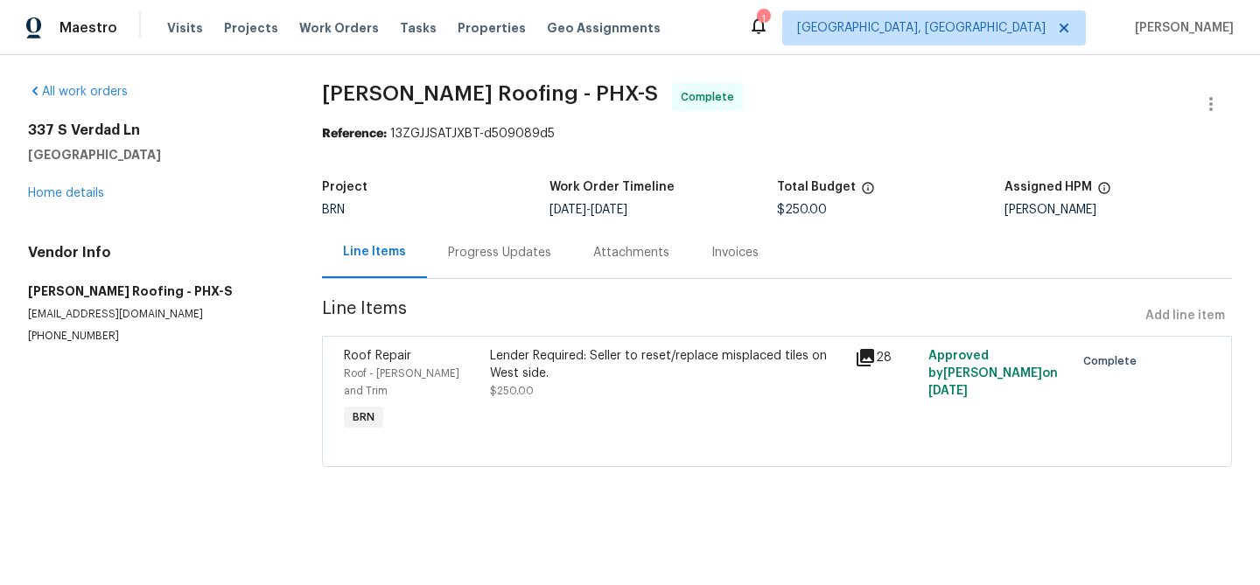
click at [491, 320] on span "Line Items" at bounding box center [730, 316] width 816 height 32
click at [500, 353] on div "Lender Required: Seller to reset/replace misplaced tiles on West side." at bounding box center [667, 364] width 355 height 35
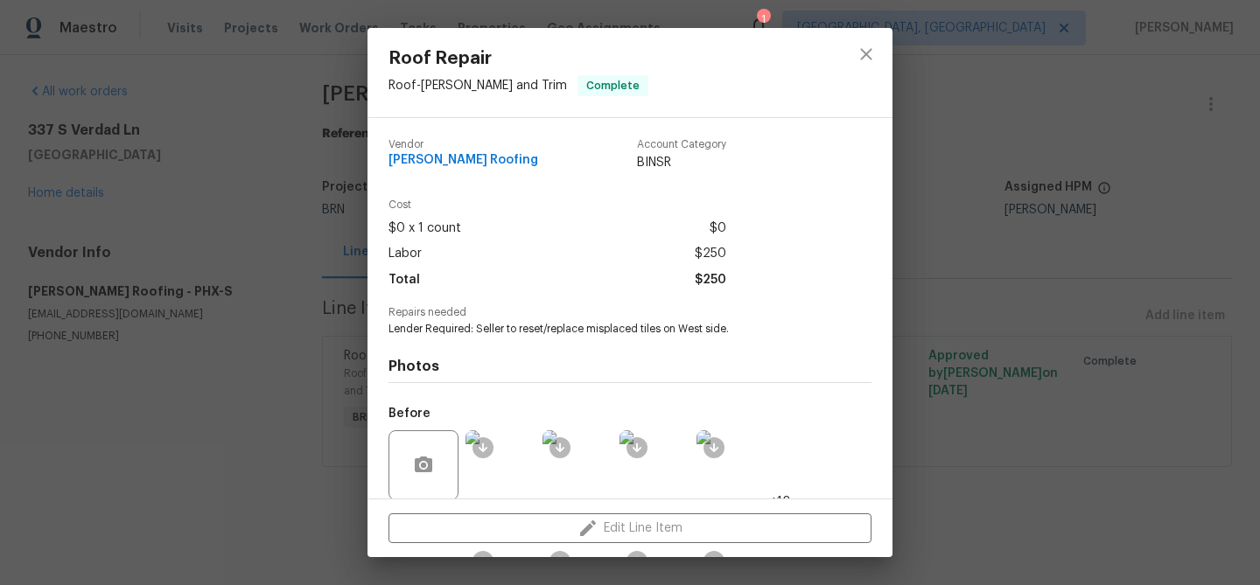
click at [486, 332] on span "Lender Required: Seller to reset/replace misplaced tiles on West side." at bounding box center [605, 329] width 435 height 15
copy span "Lender Required: Seller to reset/replace misplaced tiles on West side."
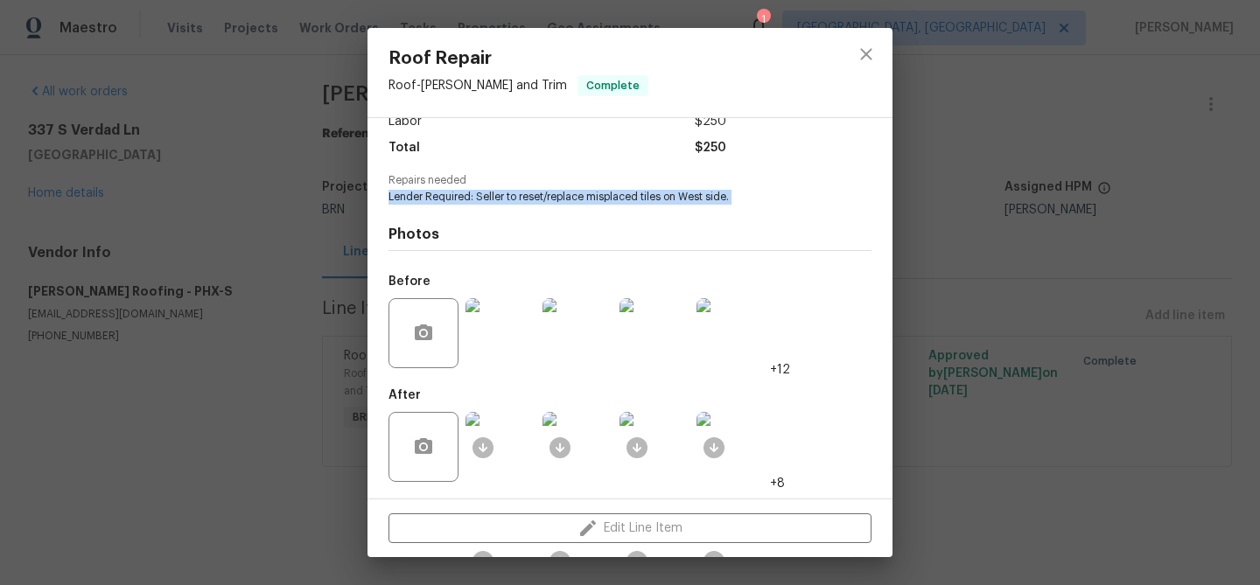
click at [502, 349] on img at bounding box center [500, 333] width 70 height 70
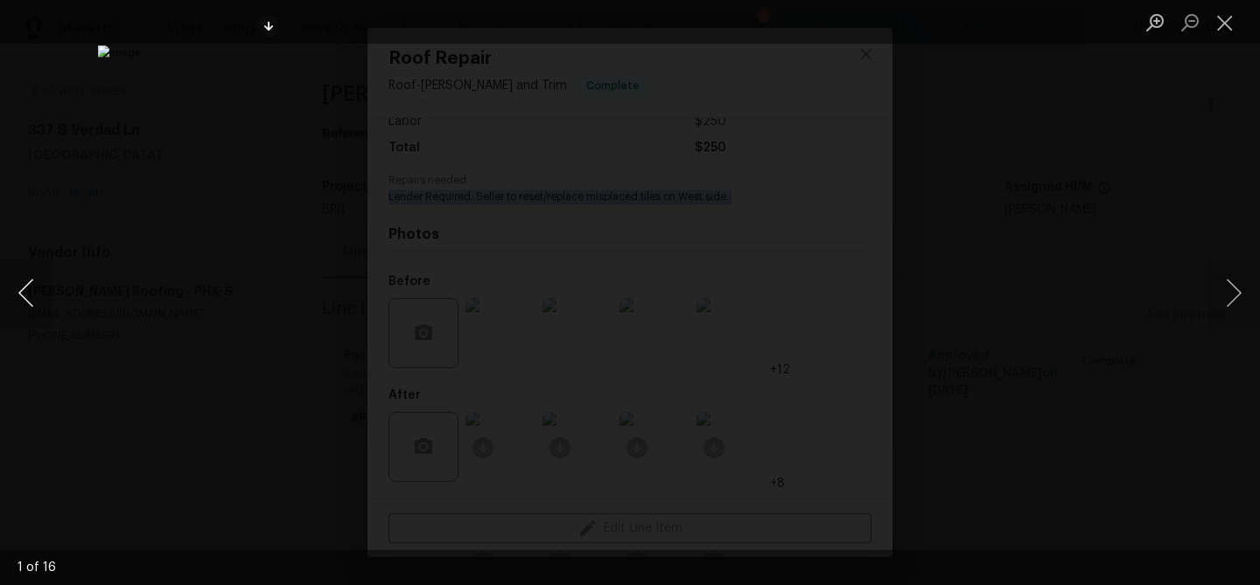
click at [17, 280] on button "Previous image" at bounding box center [26, 293] width 52 height 70
click at [43, 285] on button "Previous image" at bounding box center [26, 293] width 52 height 70
click at [65, 232] on div "Lightbox" at bounding box center [630, 292] width 1260 height 585
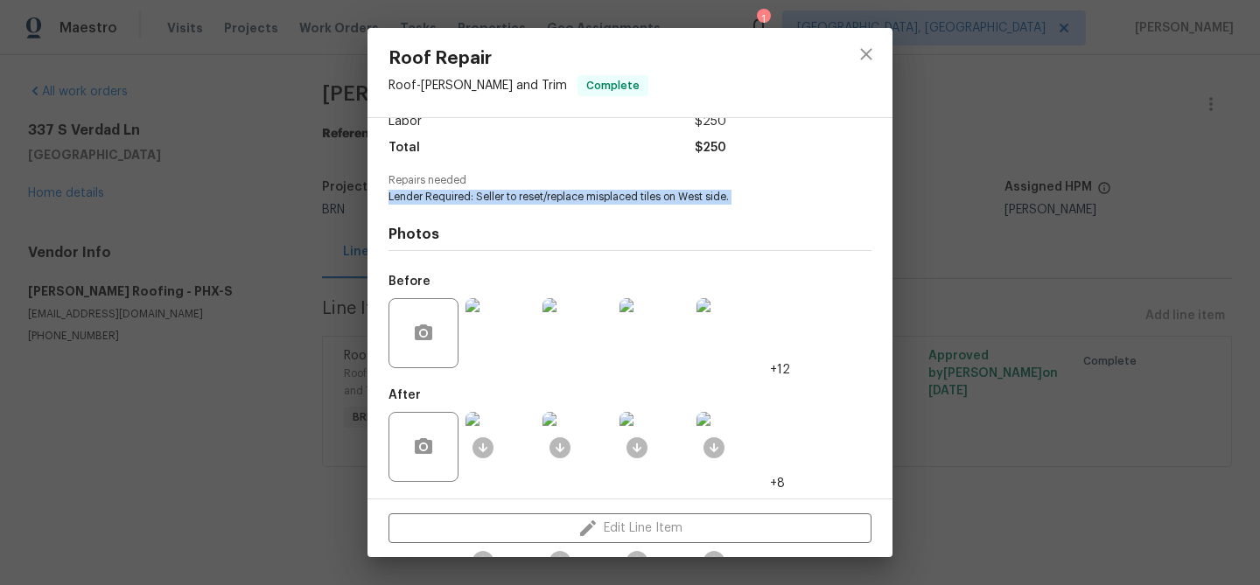
click at [500, 441] on img at bounding box center [500, 447] width 70 height 70
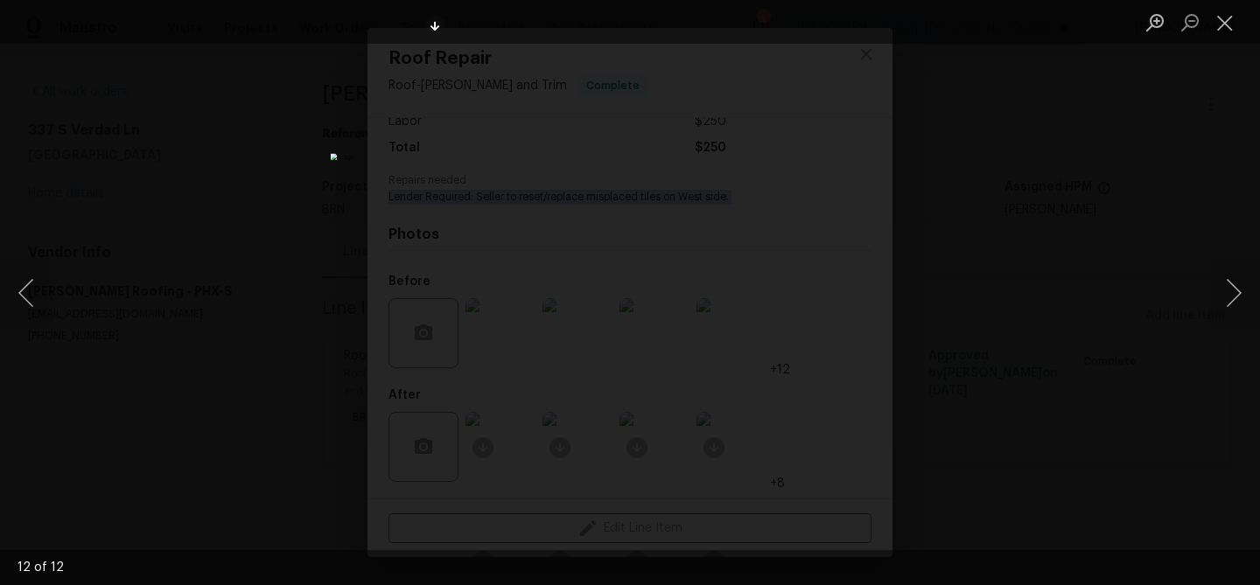
click at [192, 136] on div "Lightbox" at bounding box center [630, 292] width 1260 height 585
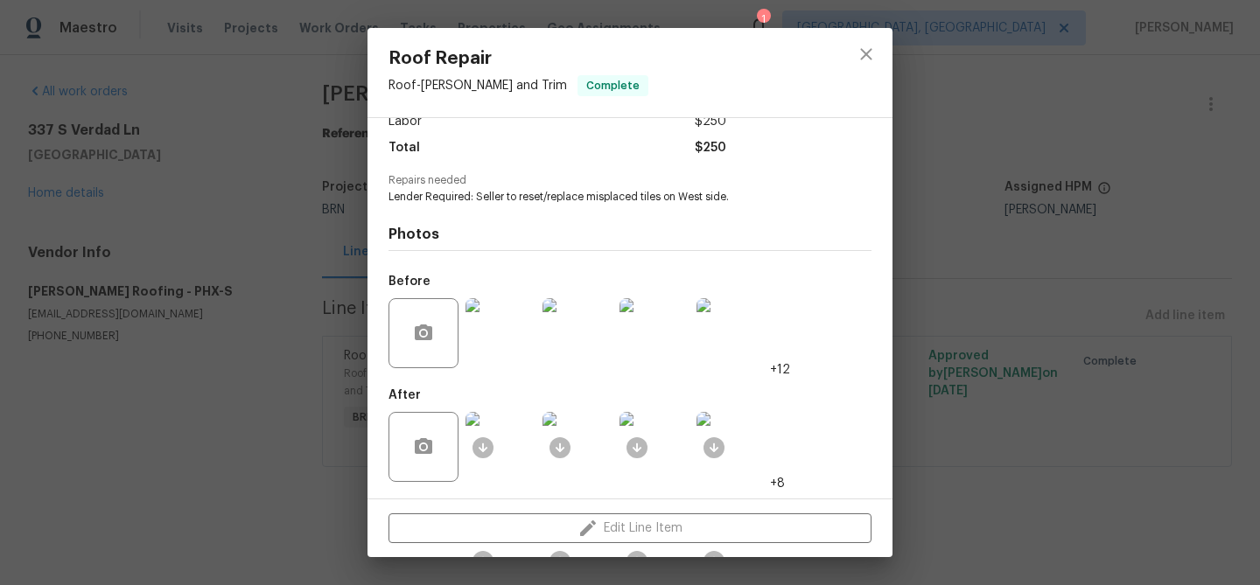
click at [338, 94] on div "Roof Repair Roof - Eaves and Trim Complete Vendor Stout Roofing Account Categor…" at bounding box center [630, 292] width 1260 height 585
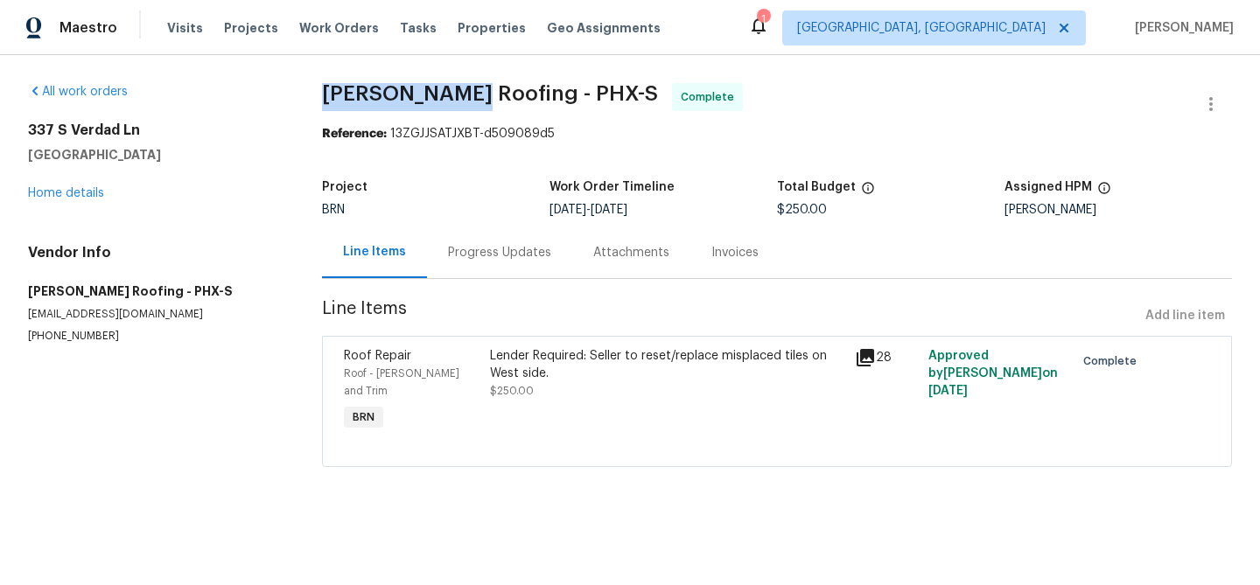
drag, startPoint x: 321, startPoint y: 93, endPoint x: 465, endPoint y: 94, distance: 143.5
click at [465, 93] on div "All work orders 337 S Verdad Ln Casa Grande, AZ 85194 Home details Vendor Info …" at bounding box center [630, 285] width 1260 height 461
copy span "Stout Roofing"
click at [712, 245] on div "Invoices" at bounding box center [734, 252] width 47 height 17
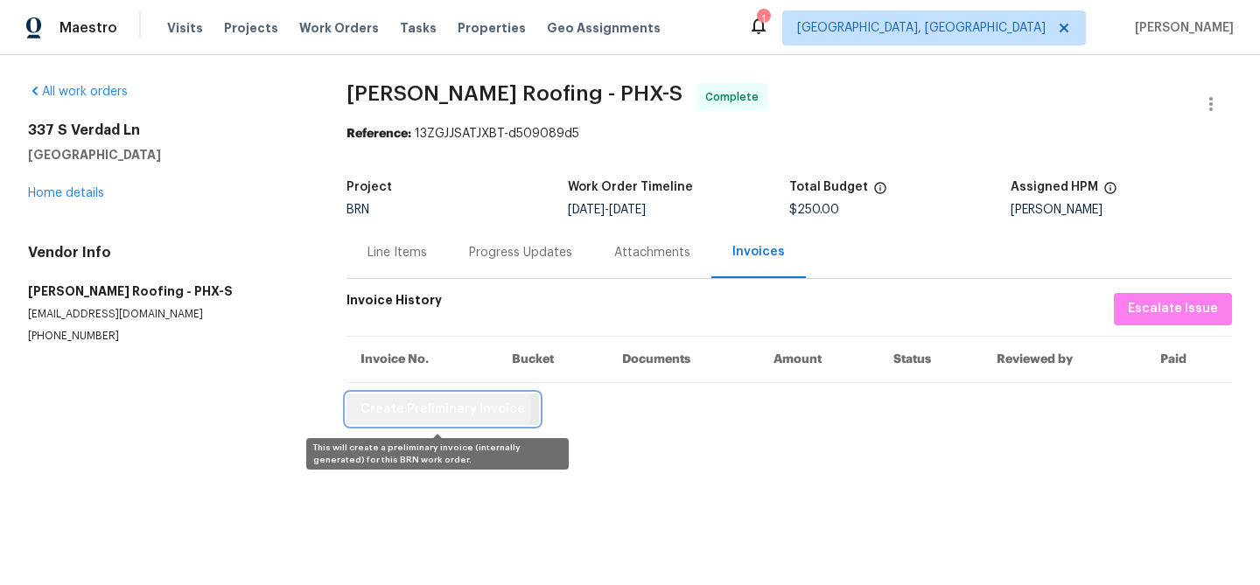
click at [422, 406] on span "Create Preliminary Invoice" at bounding box center [442, 410] width 164 height 22
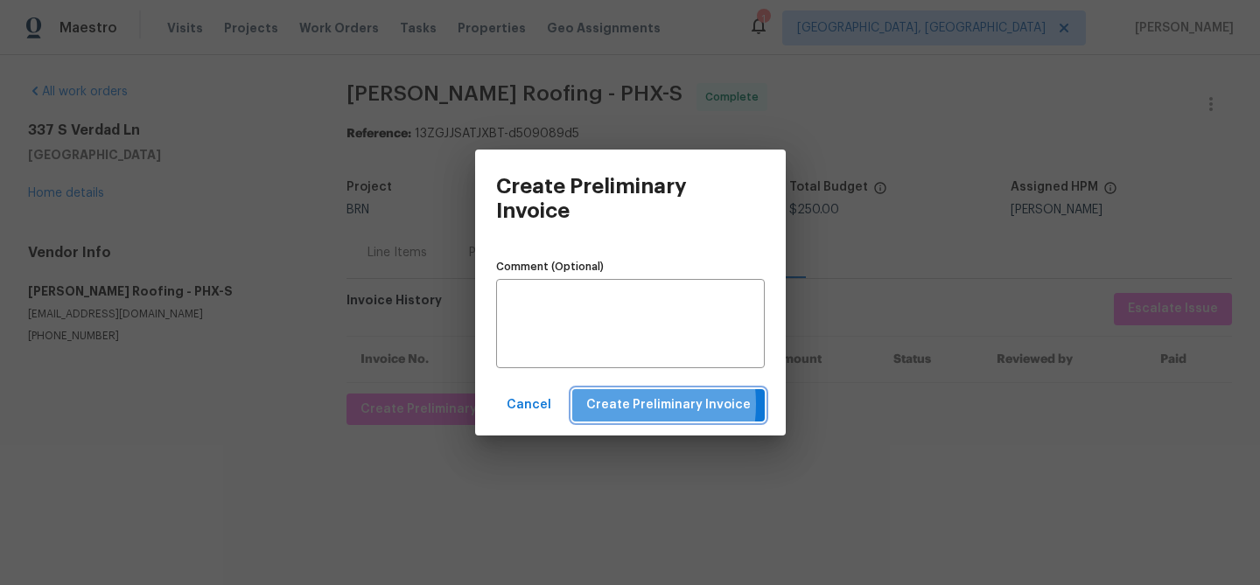
click at [608, 404] on span "Create Preliminary Invoice" at bounding box center [668, 406] width 164 height 22
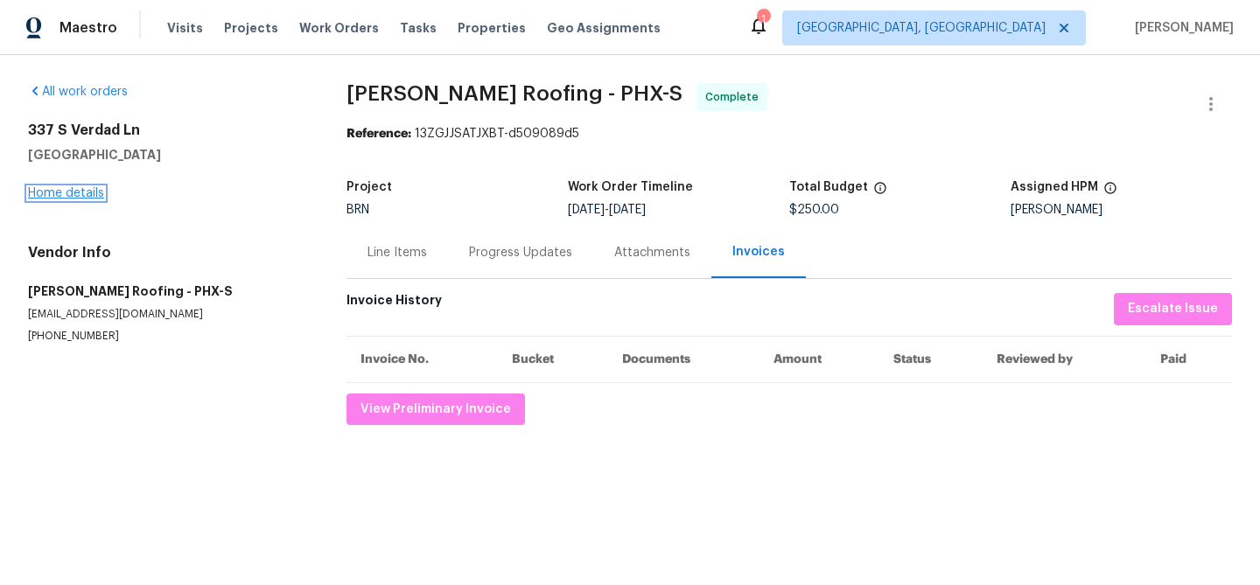
click at [65, 190] on link "Home details" at bounding box center [66, 193] width 76 height 12
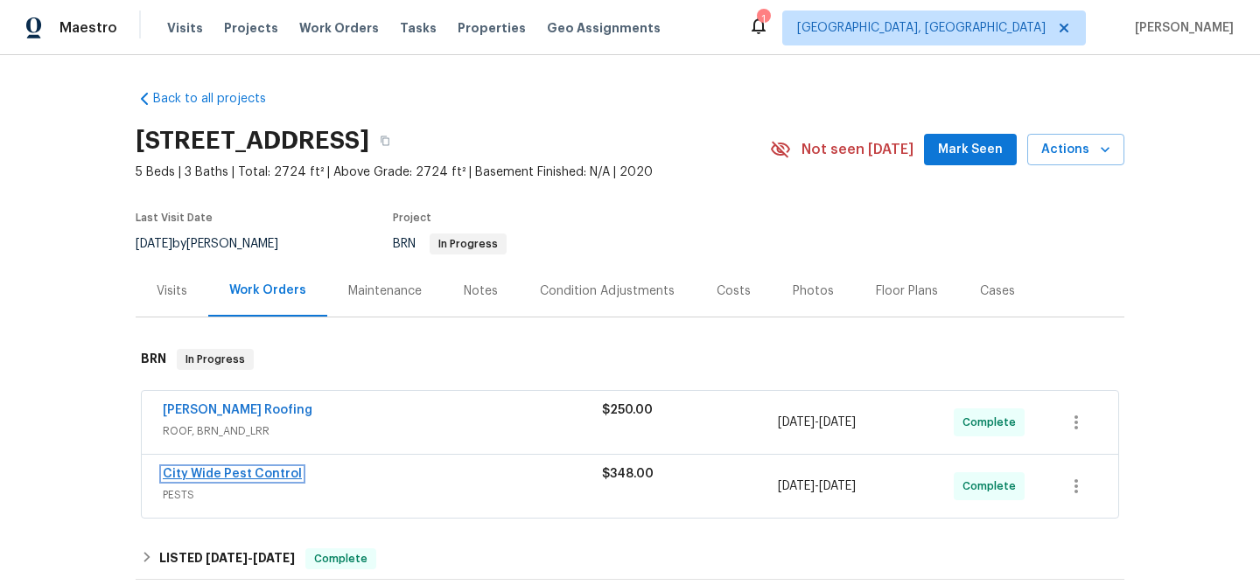
click at [208, 470] on link "City Wide Pest Control" at bounding box center [232, 474] width 139 height 12
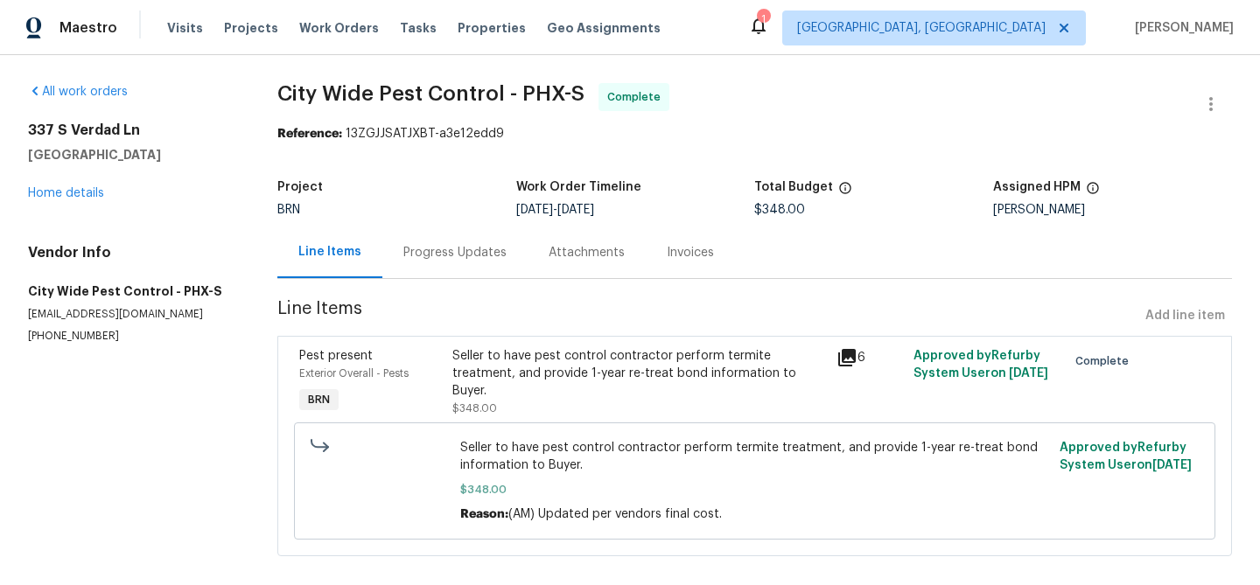
click at [667, 255] on div "Invoices" at bounding box center [690, 252] width 47 height 17
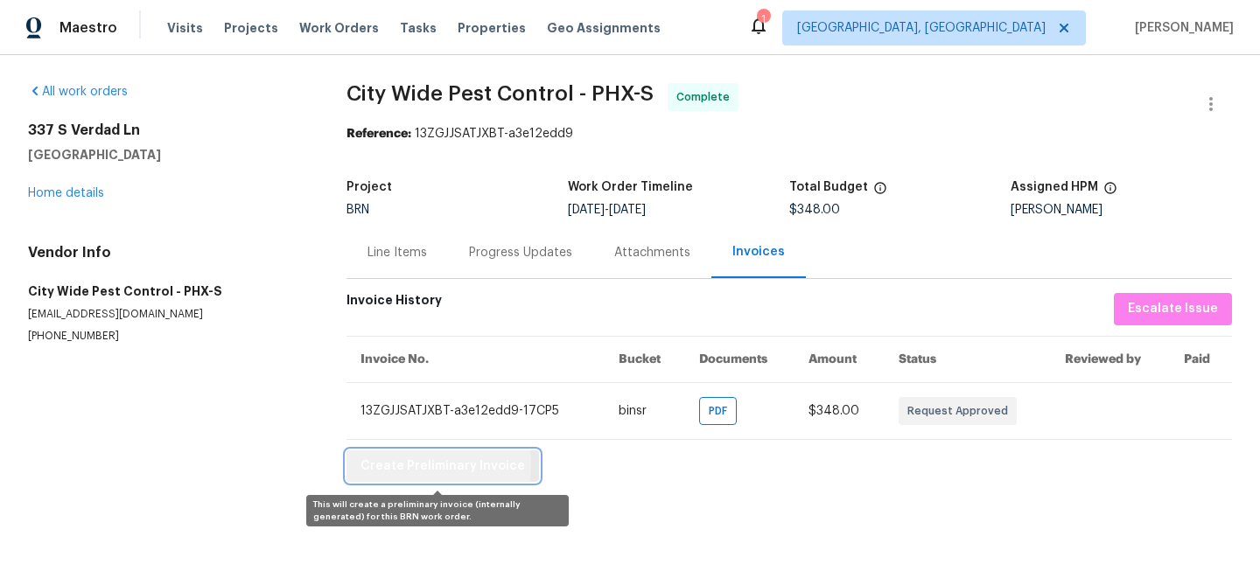
click at [404, 465] on span "Create Preliminary Invoice" at bounding box center [442, 467] width 164 height 22
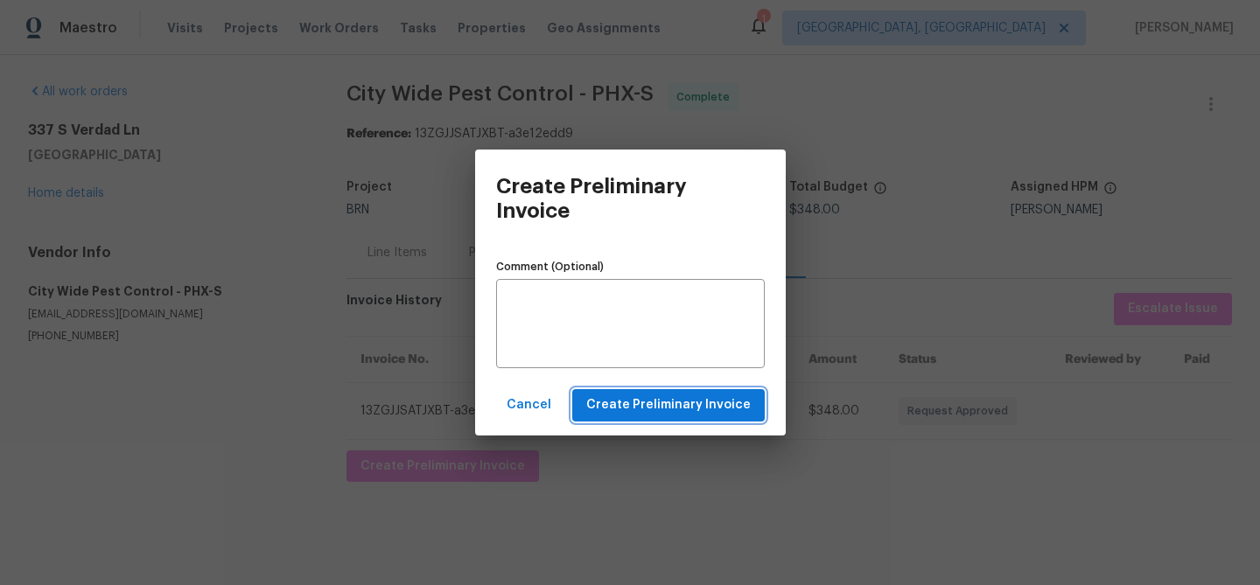
click at [608, 406] on span "Create Preliminary Invoice" at bounding box center [668, 406] width 164 height 22
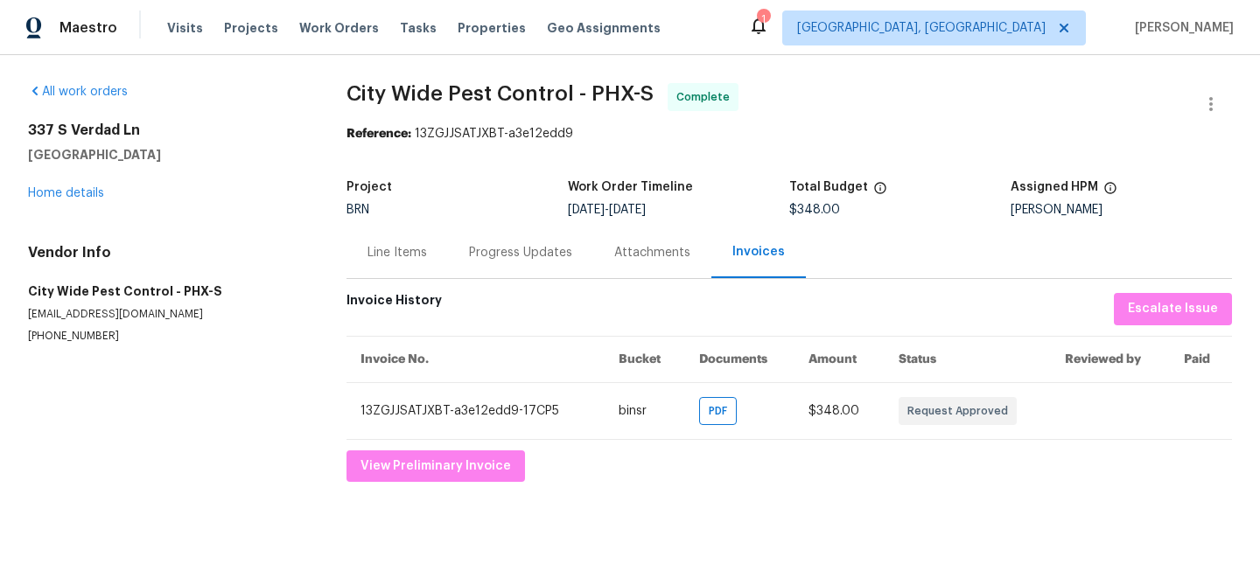
click at [66, 199] on div "337 S Verdad Ln Casa Grande, AZ 85194 Home details" at bounding box center [166, 162] width 276 height 80
click at [70, 197] on link "Home details" at bounding box center [66, 193] width 76 height 12
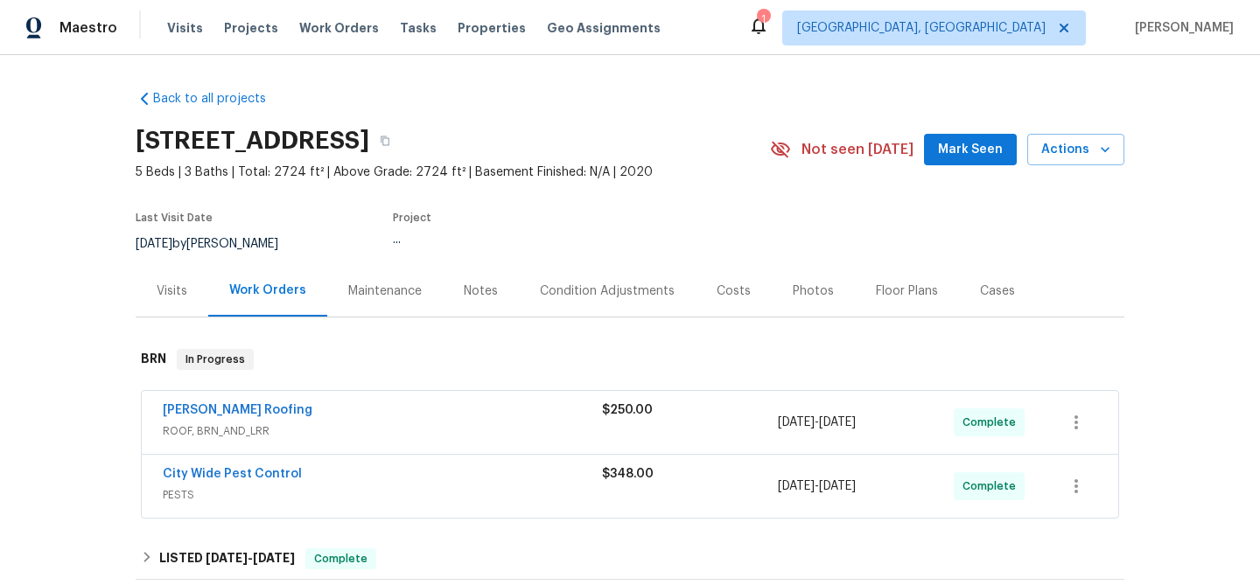
scroll to position [35, 0]
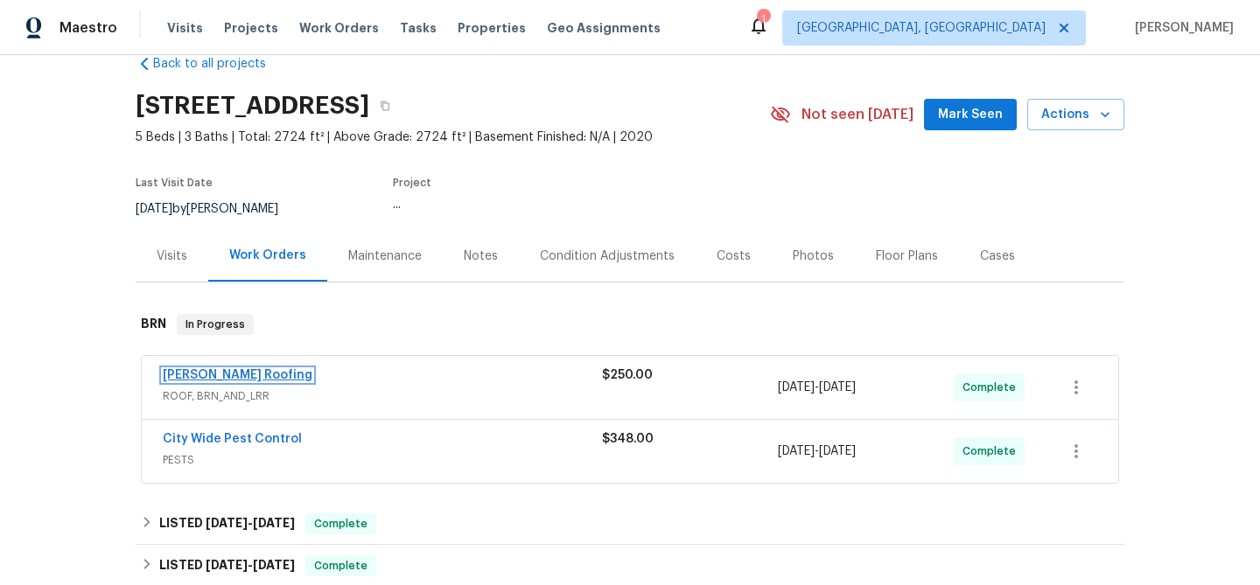
click at [174, 369] on link "Stout Roofing" at bounding box center [238, 375] width 150 height 12
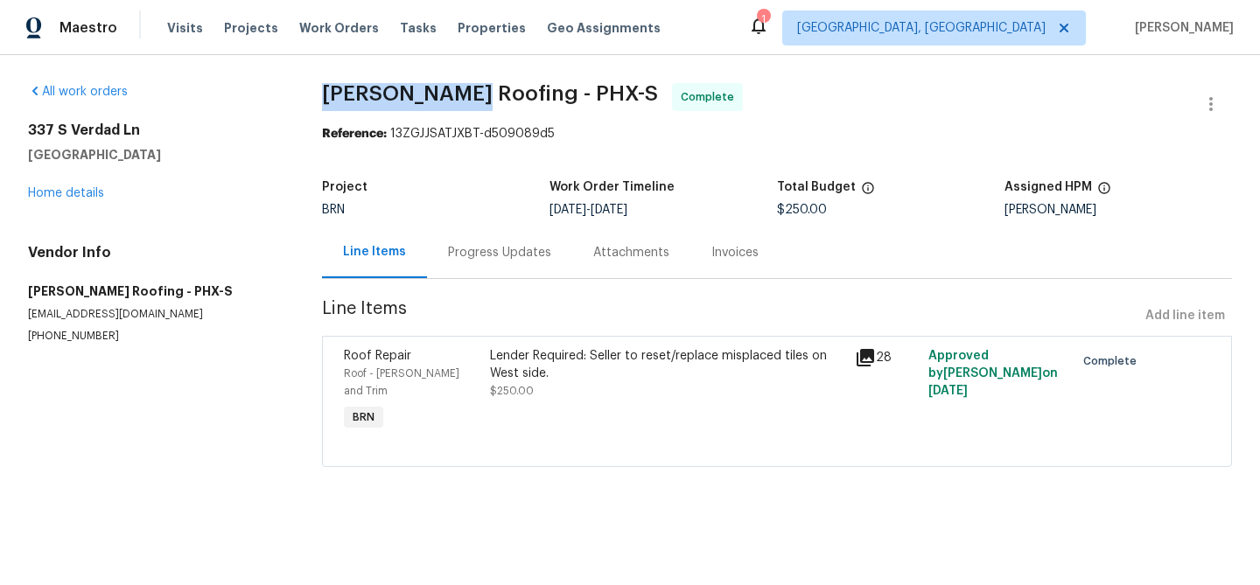
drag, startPoint x: 314, startPoint y: 95, endPoint x: 461, endPoint y: 94, distance: 147.0
click at [460, 94] on div "All work orders 337 S Verdad Ln Casa Grande, AZ 85194 Home details Vendor Info …" at bounding box center [630, 285] width 1260 height 461
copy span "Stout Roofing"
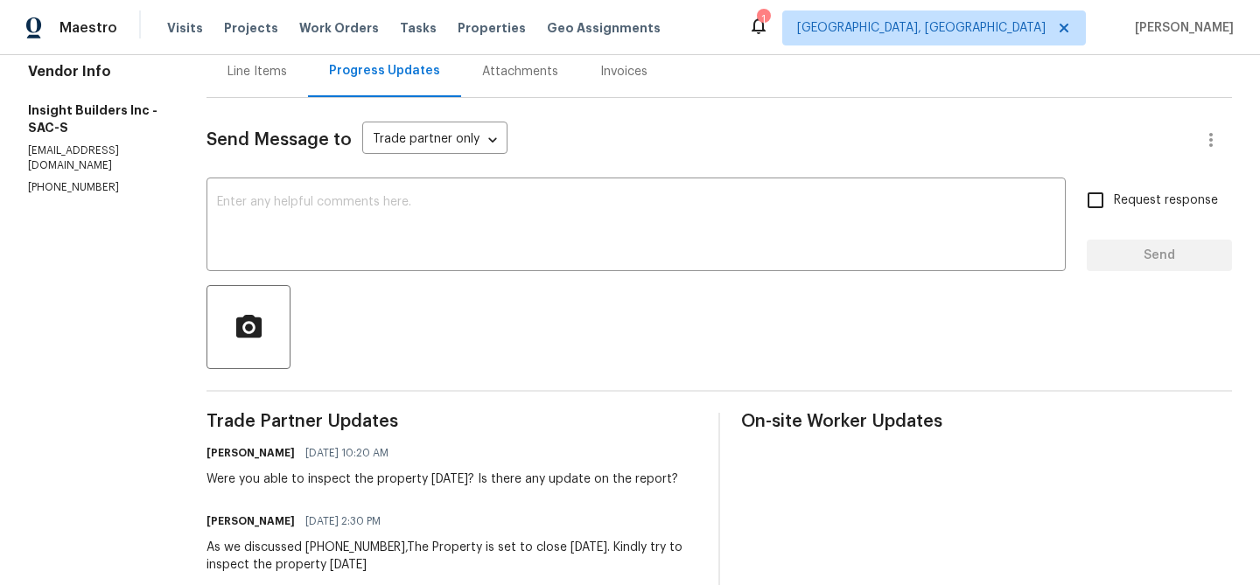
scroll to position [185, 0]
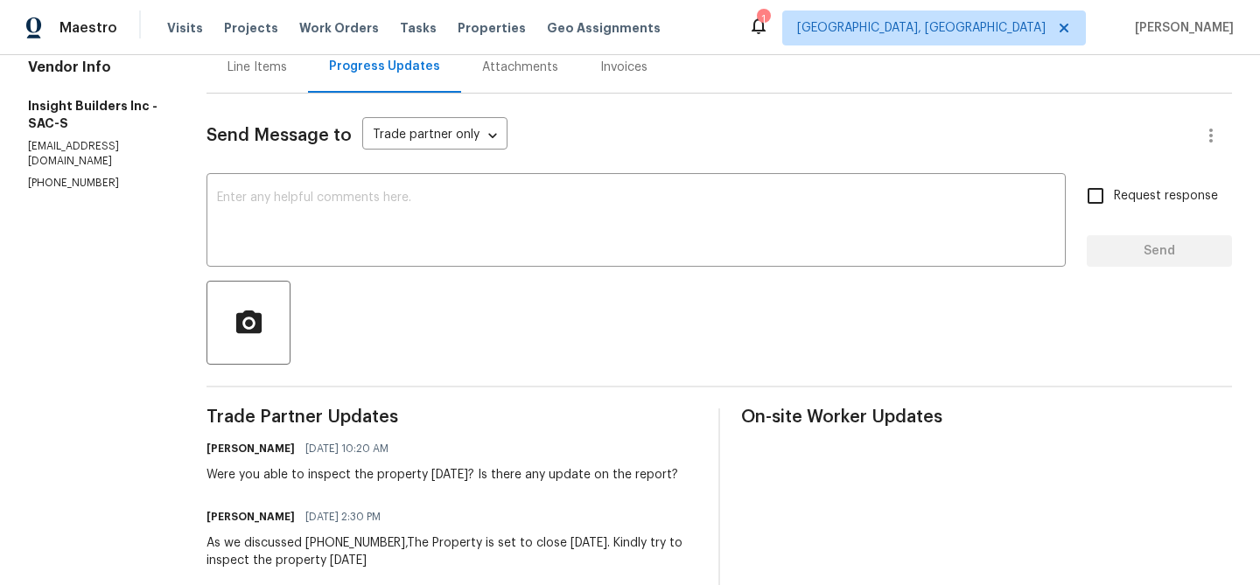
click at [81, 176] on p "[PHONE_NUMBER]" at bounding box center [96, 183] width 136 height 15
copy p "[PHONE_NUMBER]"
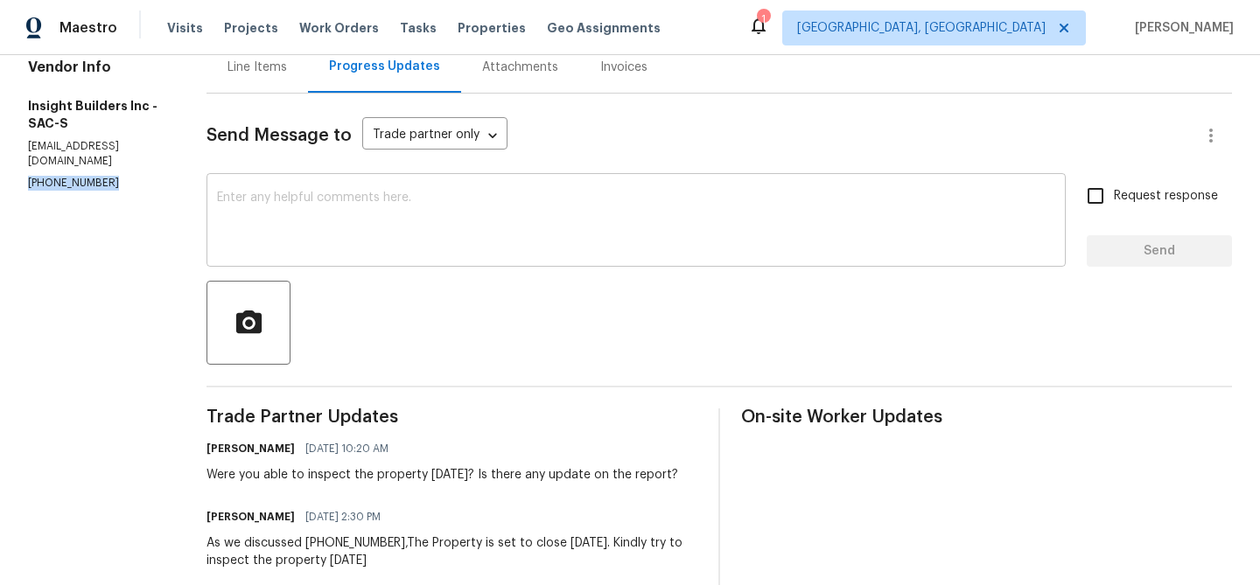
scroll to position [0, 0]
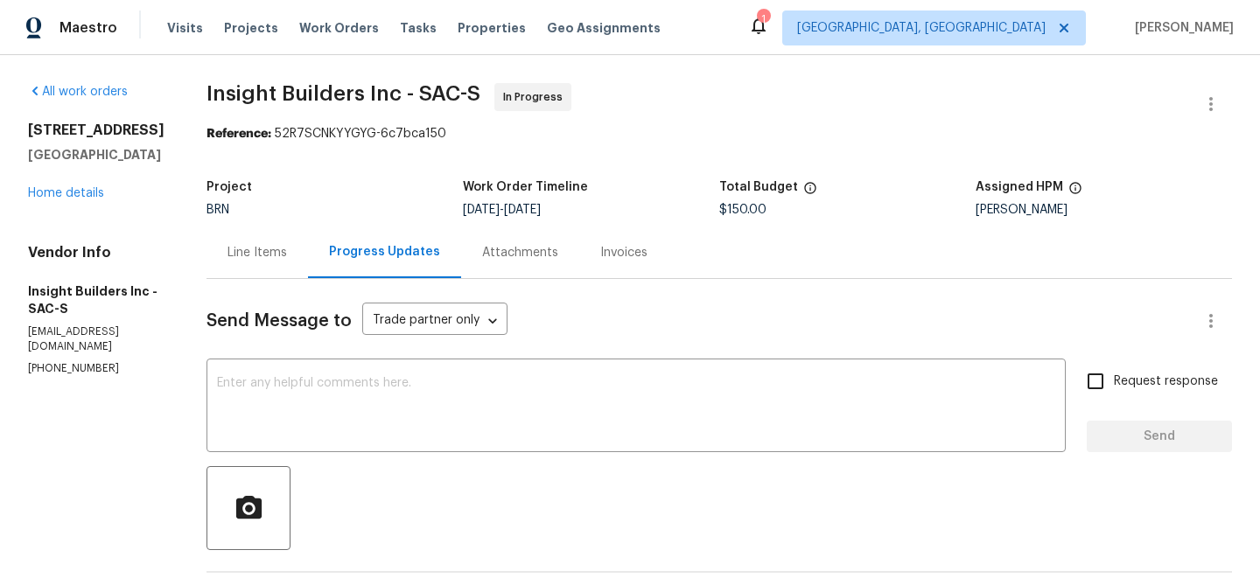
click at [649, 167] on section "Insight Builders Inc - SAC-S In Progress Reference: 52R7SCNKYYGYG-6c7bca150 Pro…" at bounding box center [718, 498] width 1025 height 831
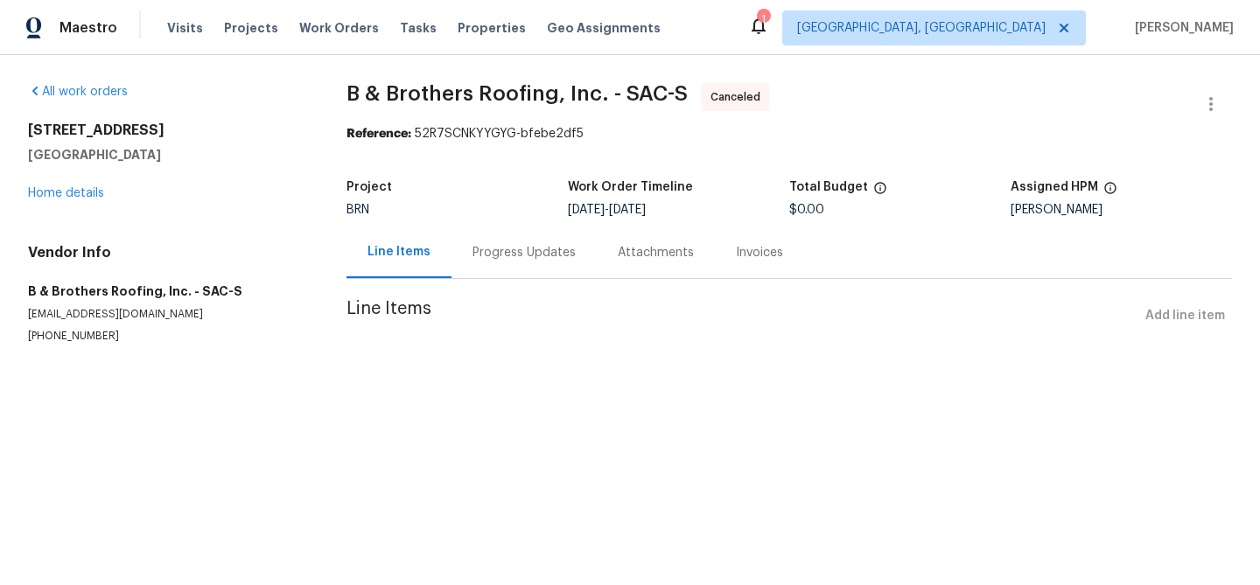
click at [472, 248] on div "Progress Updates" at bounding box center [523, 252] width 103 height 17
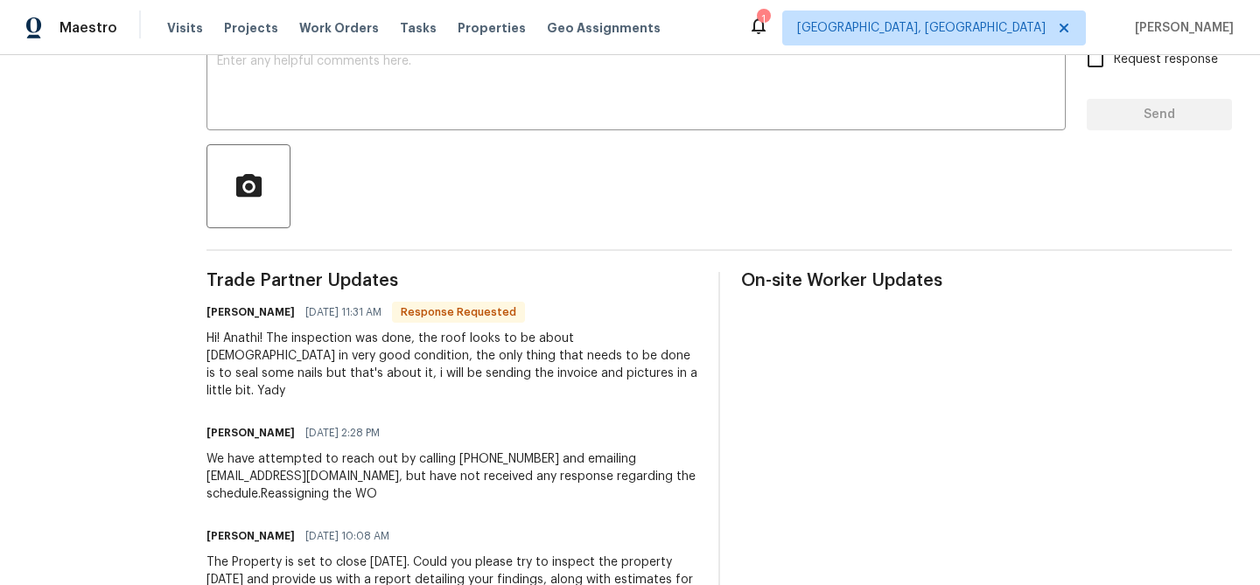
scroll to position [206, 0]
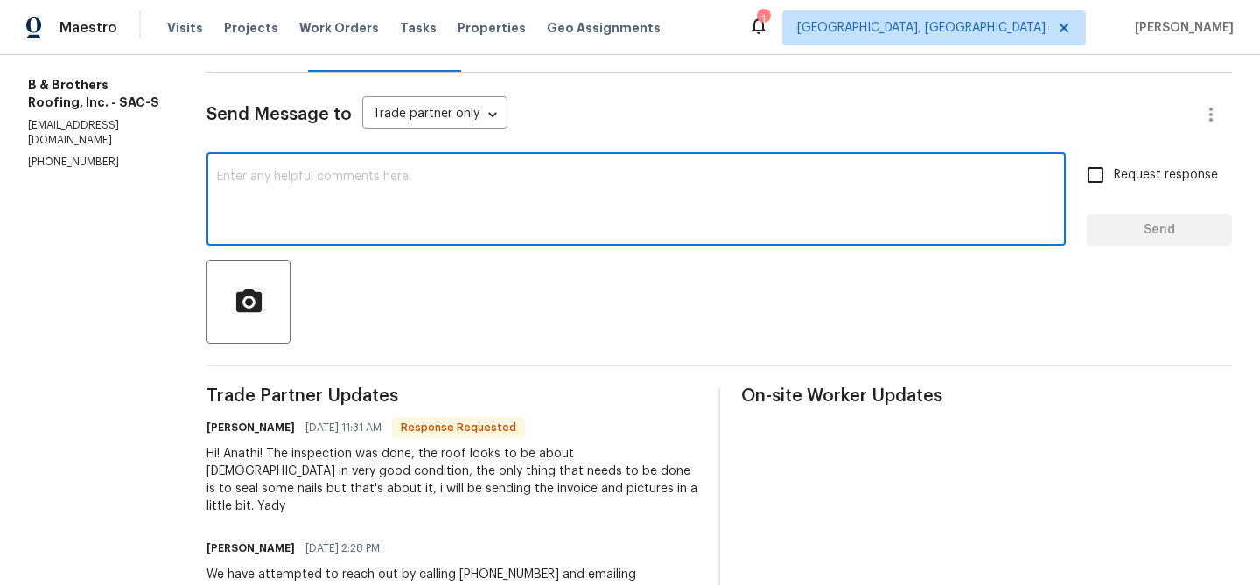
click at [381, 193] on textarea at bounding box center [636, 201] width 838 height 61
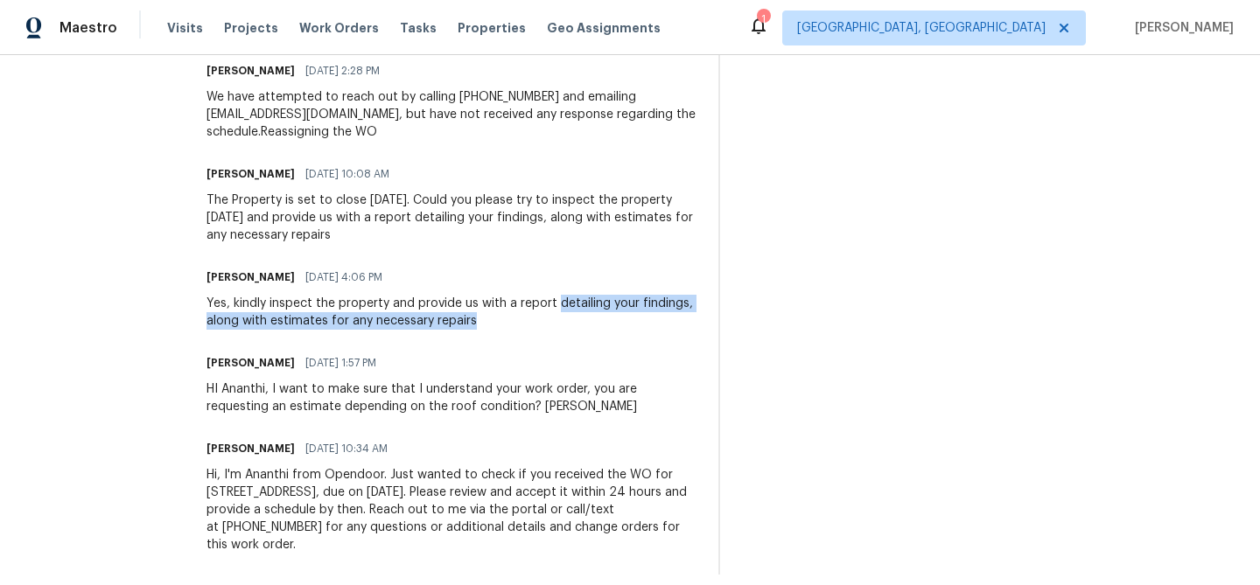
drag, startPoint x: 600, startPoint y: 286, endPoint x: 613, endPoint y: 301, distance: 19.8
click at [613, 301] on div "Yes, kindly inspect the property and provide us with a report detailing your fi…" at bounding box center [451, 312] width 491 height 35
copy div "detailing your findings, along with estimates for any necessary repairs"
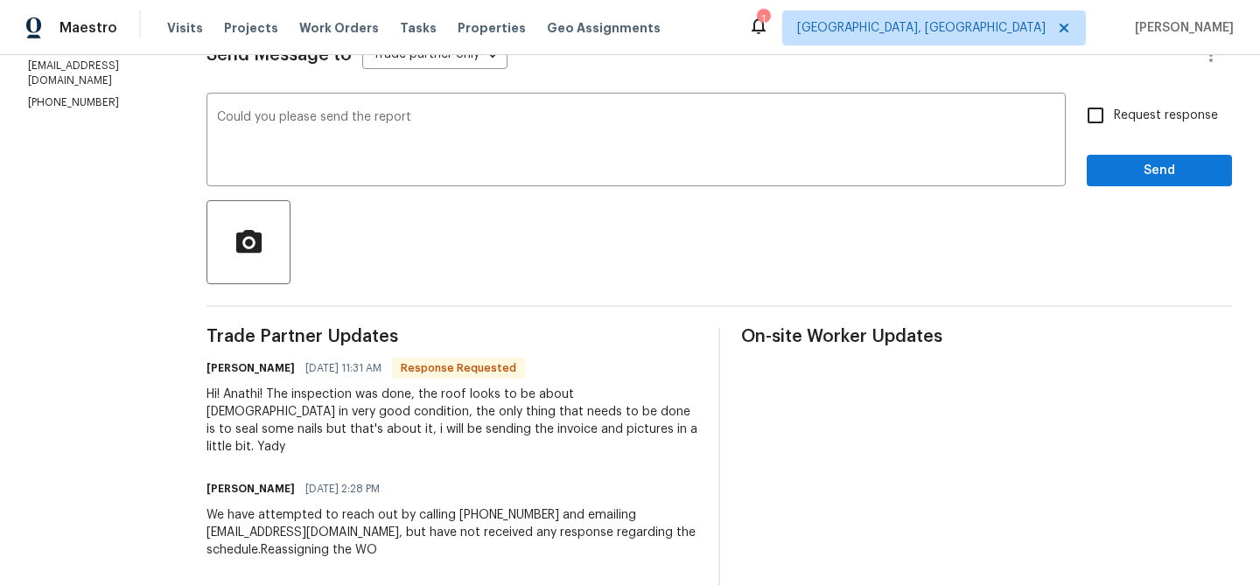
scroll to position [221, 0]
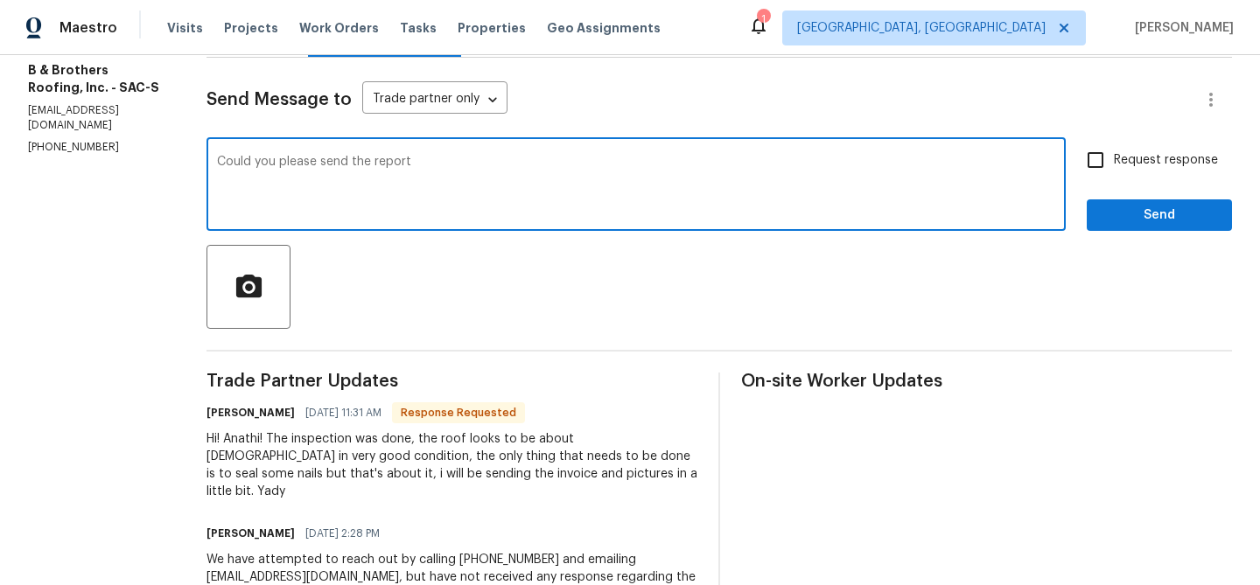
click at [553, 197] on textarea "Could you please send the report" at bounding box center [636, 186] width 838 height 61
paste textarea "detailing your findings, along with estimates for any necessary repairs"
paste textarea "ananthi.mahendran@opendoor.com"
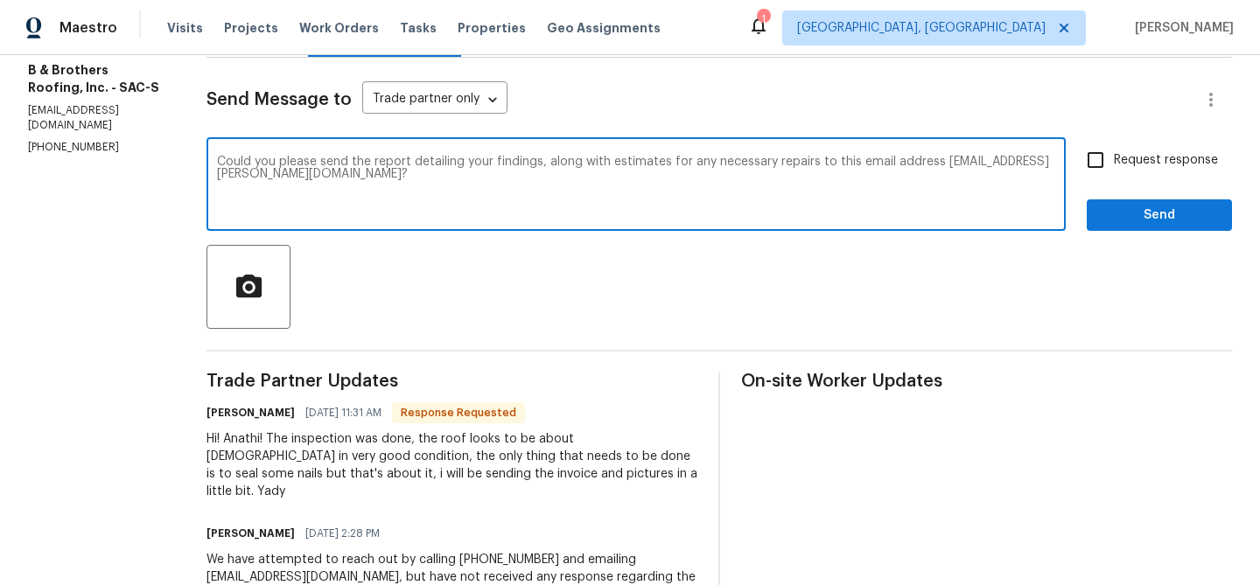
type textarea "Could you please send the report detailing your findings, along with estimates …"
click at [1101, 160] on input "Request response" at bounding box center [1095, 160] width 37 height 37
checkbox input "true"
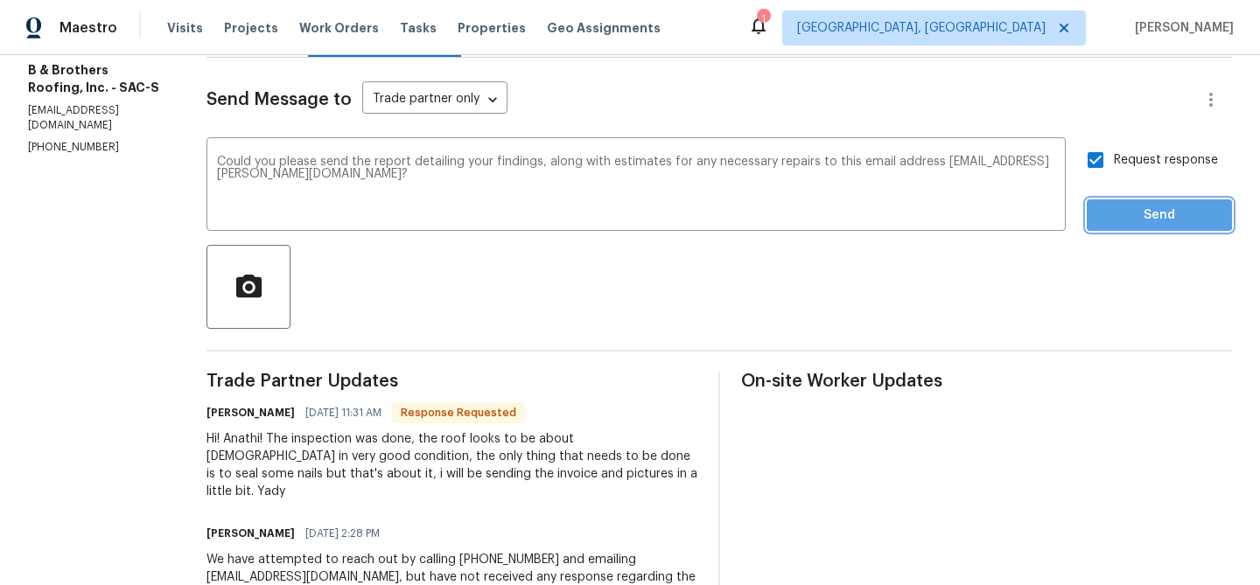
click at [1113, 212] on span "Send" at bounding box center [1159, 216] width 117 height 22
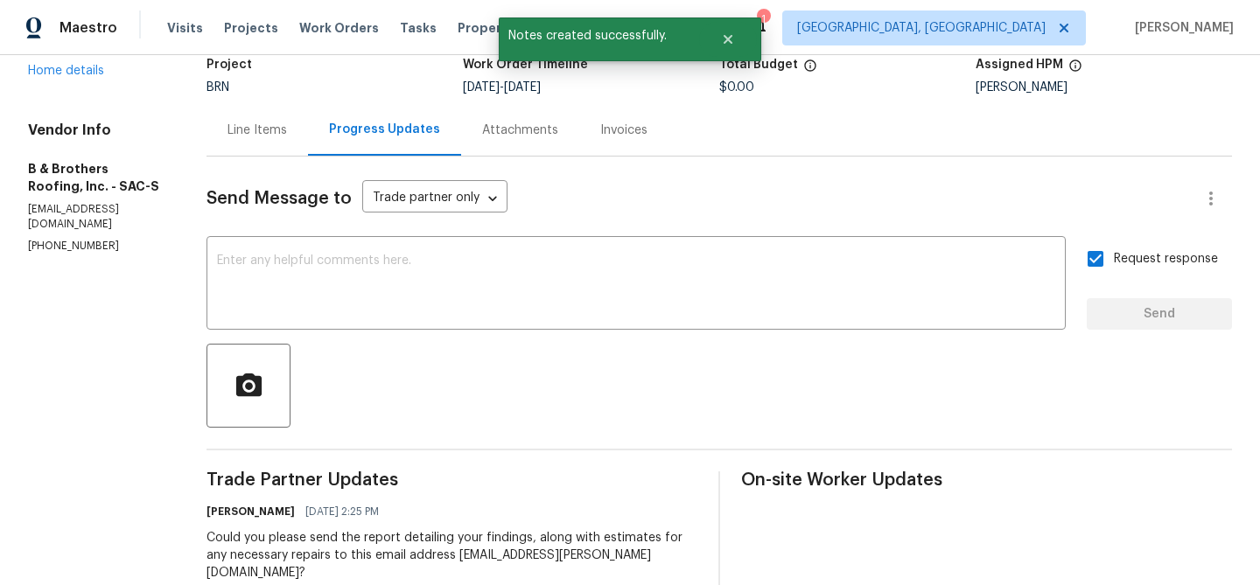
scroll to position [0, 0]
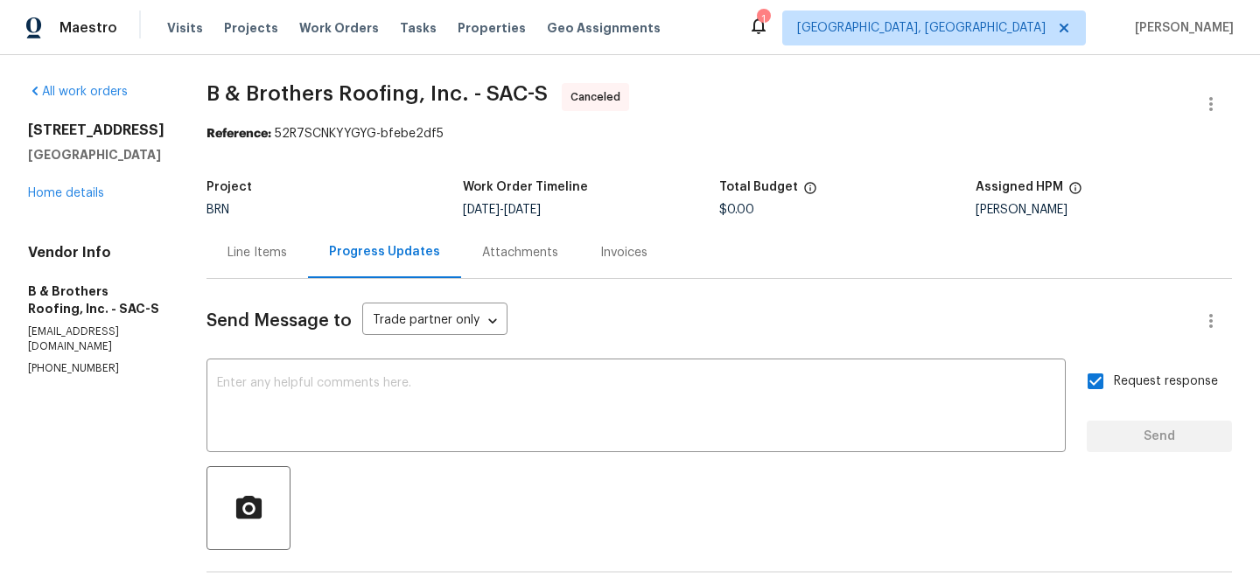
click at [41, 361] on p "[PHONE_NUMBER]" at bounding box center [96, 368] width 136 height 15
copy p "[PHONE_NUMBER]"
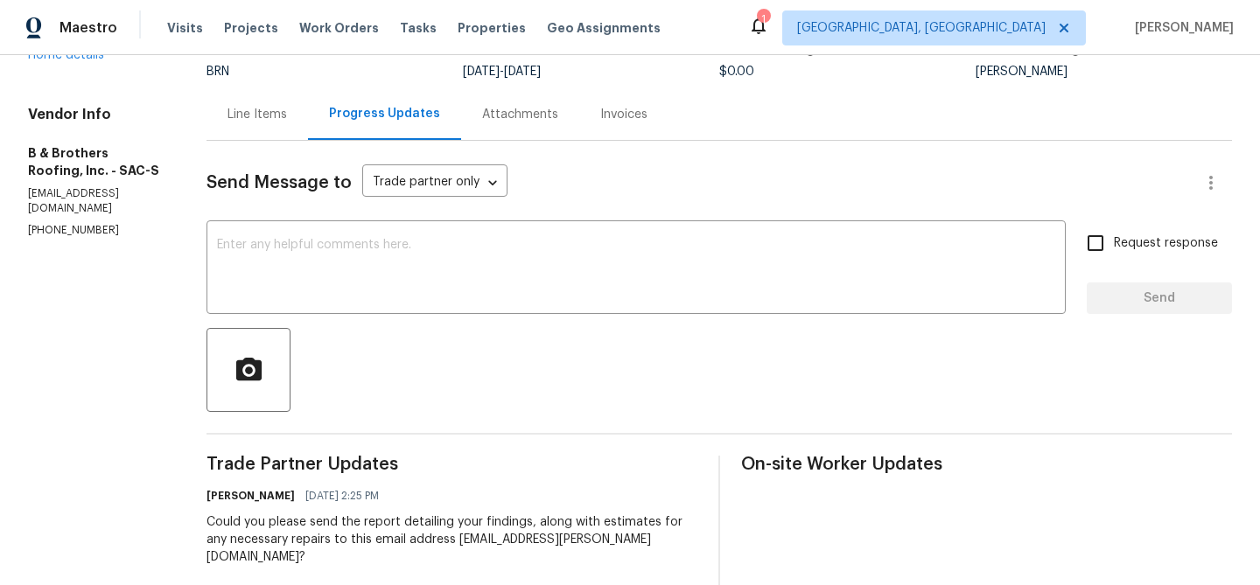
scroll to position [127, 0]
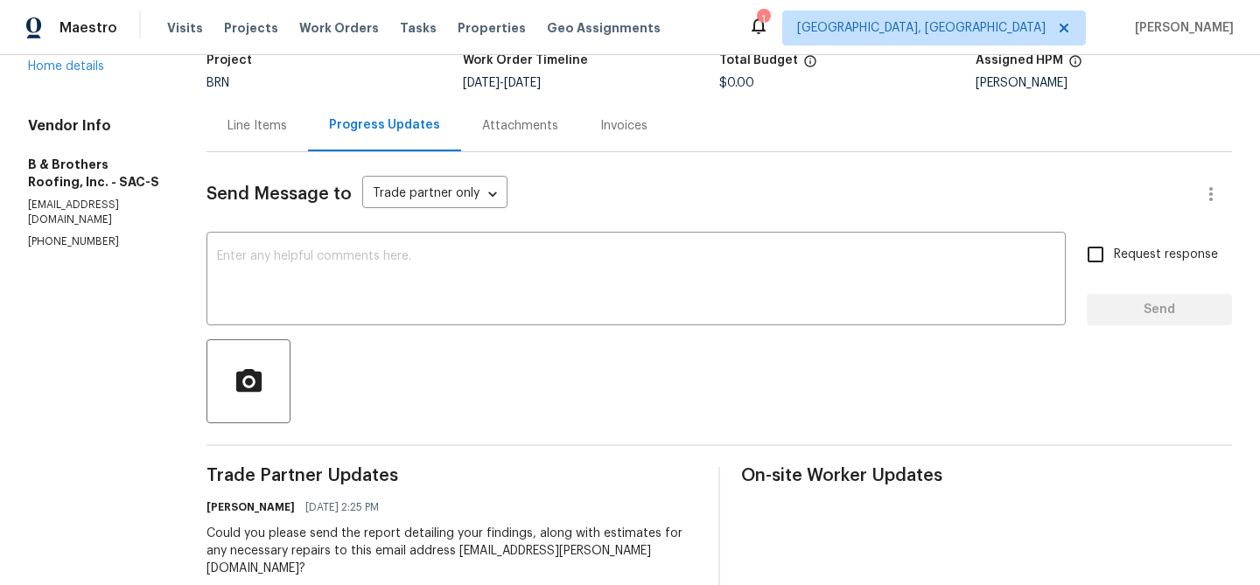
click at [109, 210] on p "[EMAIL_ADDRESS][DOMAIN_NAME]" at bounding box center [96, 213] width 136 height 30
copy p "[EMAIL_ADDRESS][DOMAIN_NAME]"
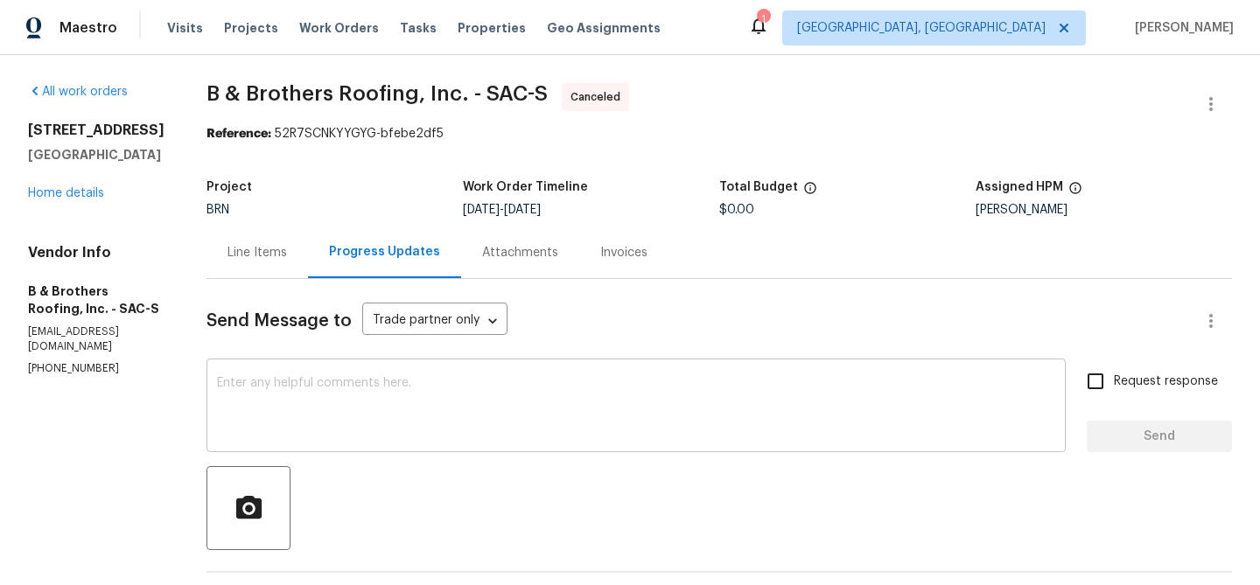
click at [354, 396] on textarea at bounding box center [636, 407] width 838 height 61
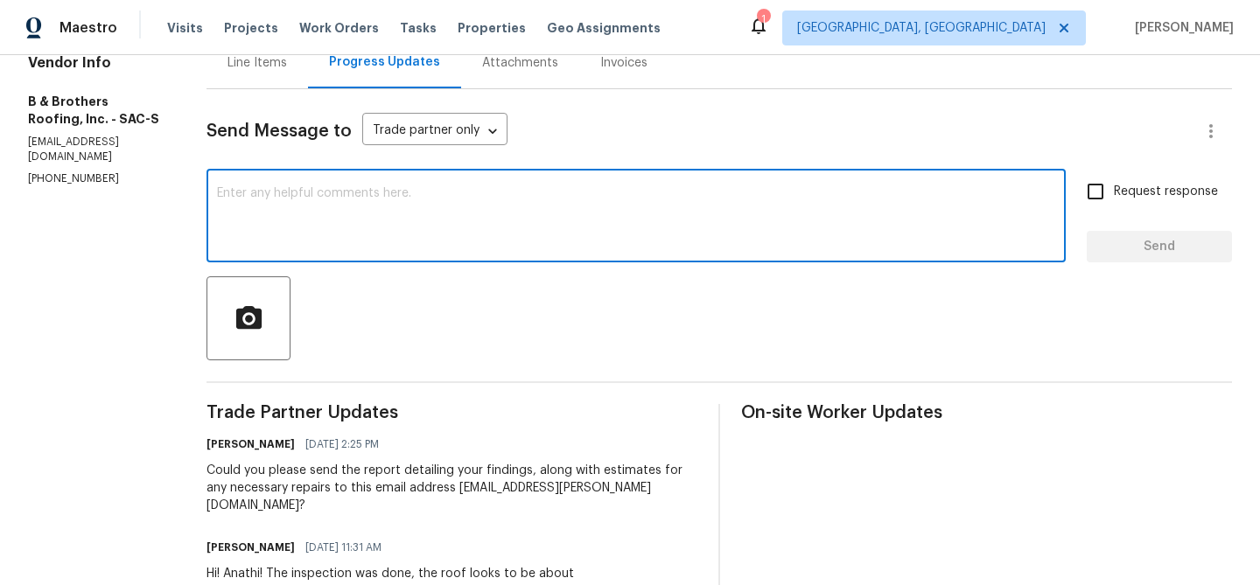
scroll to position [202, 0]
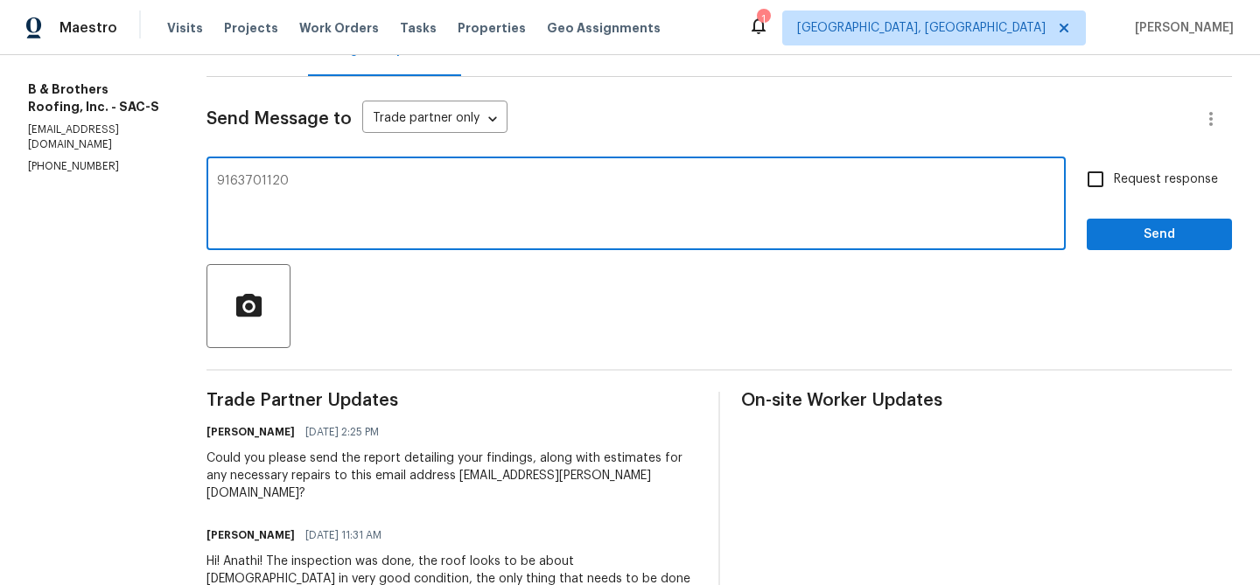
type textarea "9163701120"
click at [272, 175] on textarea "9163701120" at bounding box center [636, 205] width 838 height 61
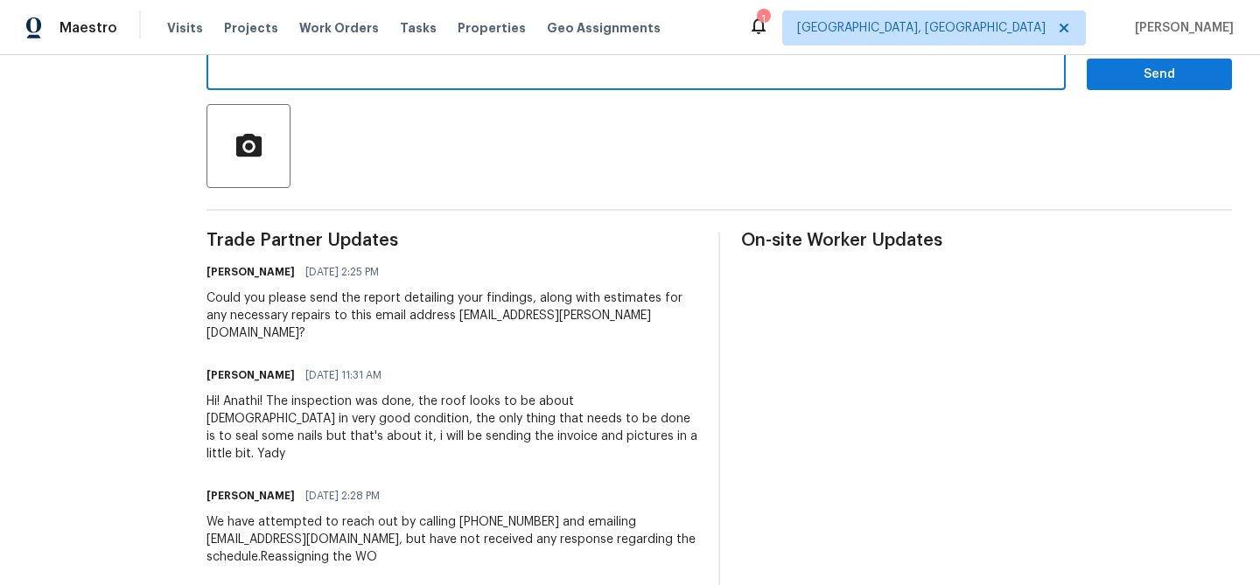
scroll to position [367, 0]
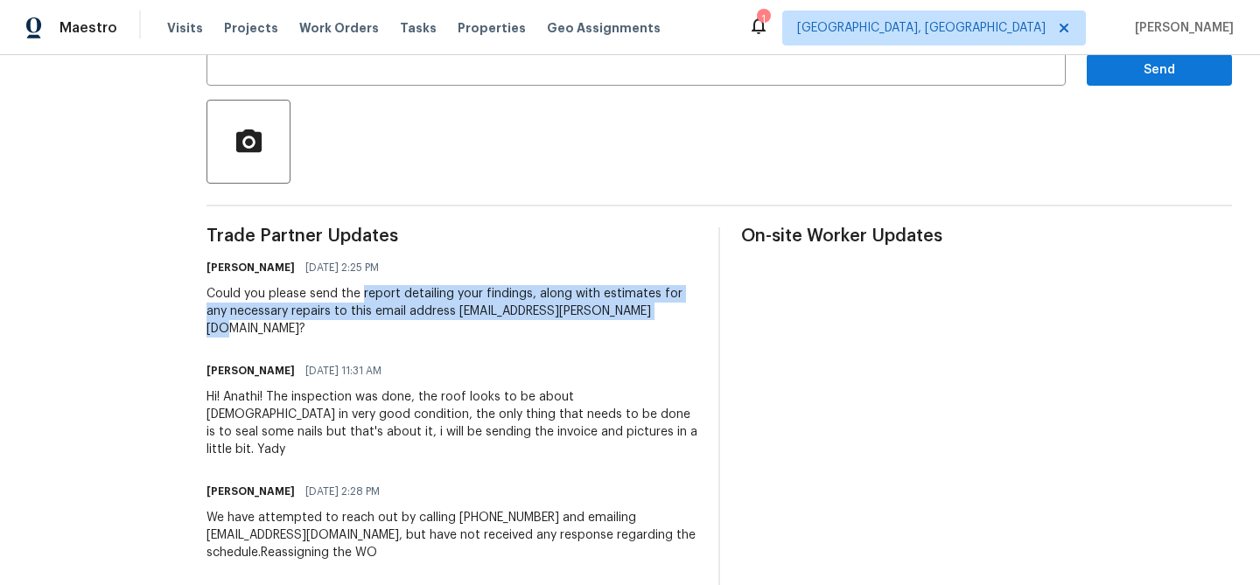
drag, startPoint x: 407, startPoint y: 296, endPoint x: 712, endPoint y: 311, distance: 305.7
click at [697, 313] on div "Could you please send the report detailing your findings, along with estimates …" at bounding box center [451, 311] width 491 height 52
copy div "report detailing your findings, along with estimates for any necessary repairs …"
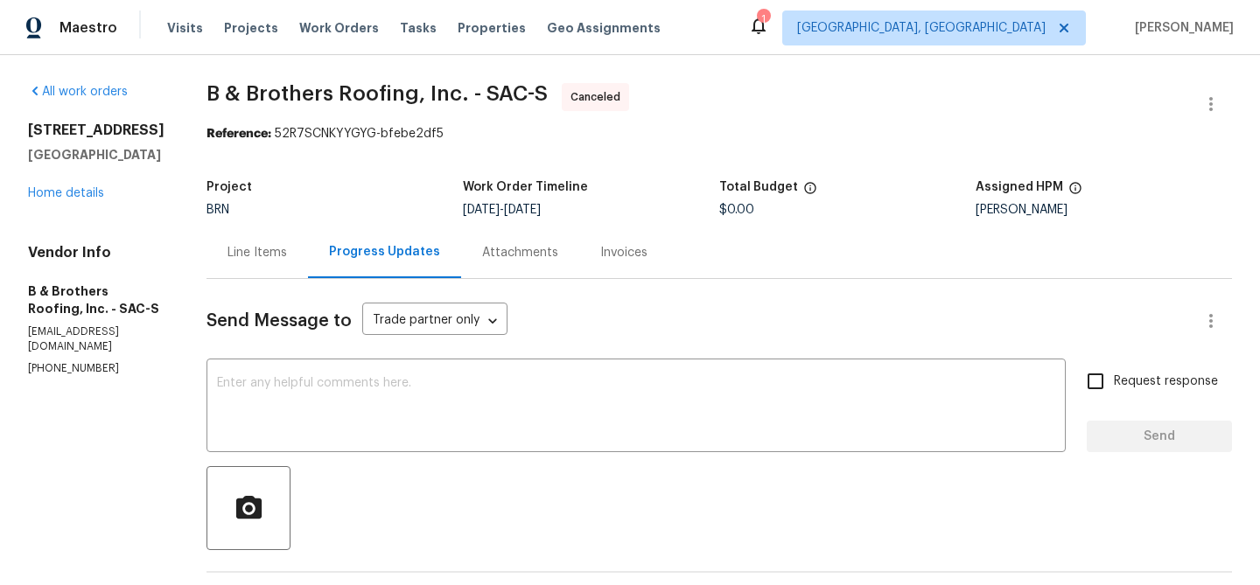
click at [92, 326] on p "[EMAIL_ADDRESS][DOMAIN_NAME]" at bounding box center [96, 340] width 136 height 30
click at [92, 326] on p "contrerasluis@bbrothersroofing.com" at bounding box center [96, 340] width 136 height 30
copy p "contrerasluis@bbrothersroofing.com"
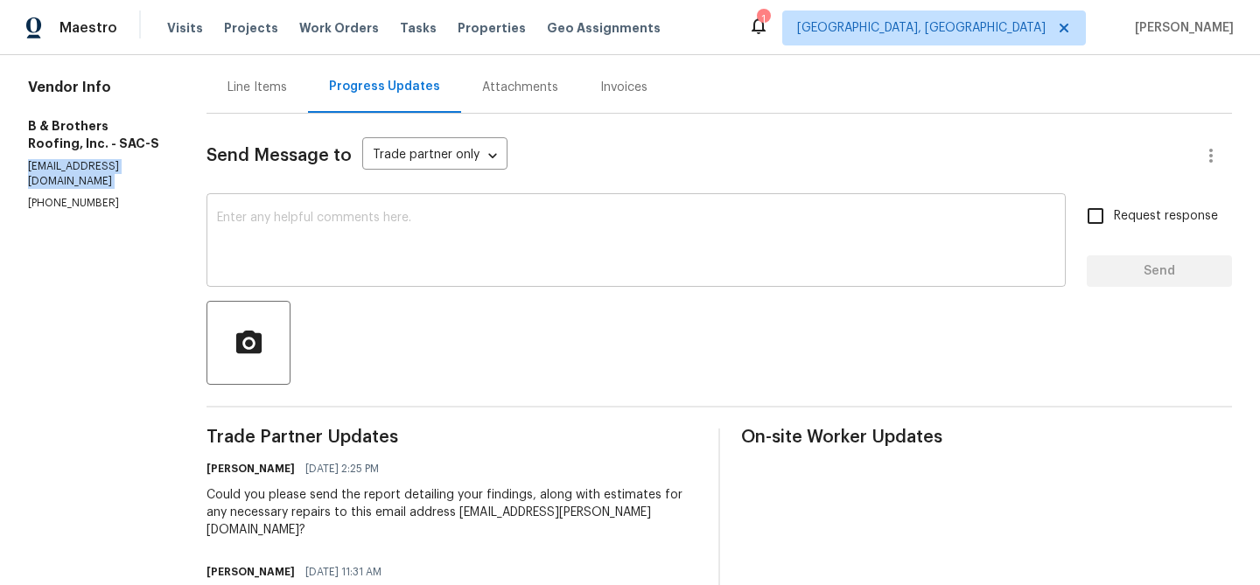
scroll to position [175, 0]
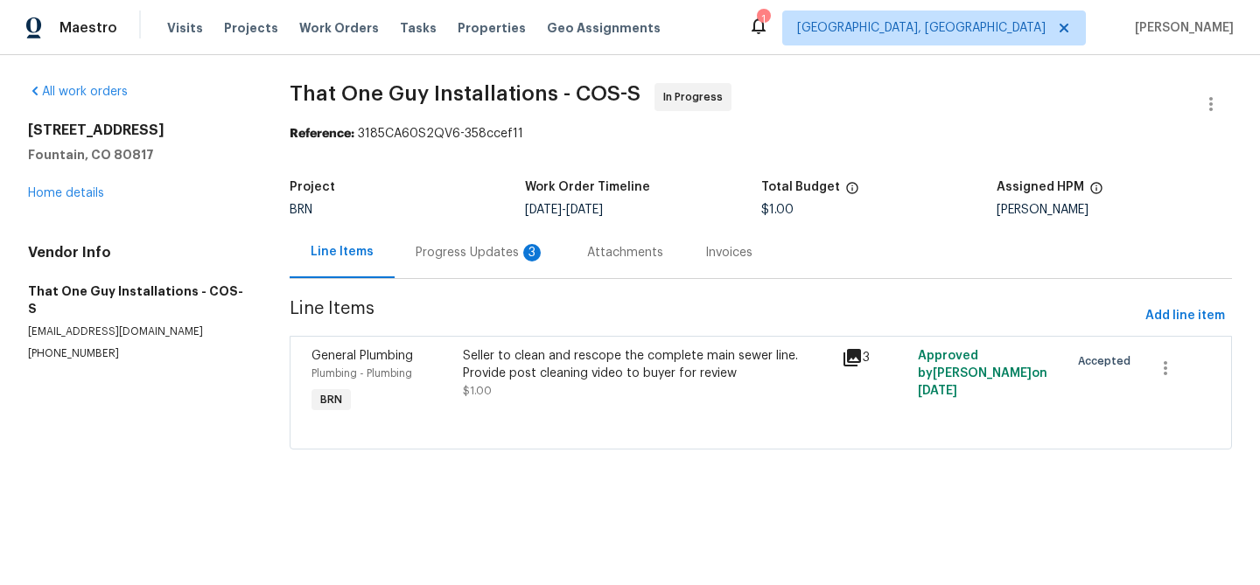
click at [431, 231] on div "Progress Updates 3" at bounding box center [480, 253] width 171 height 52
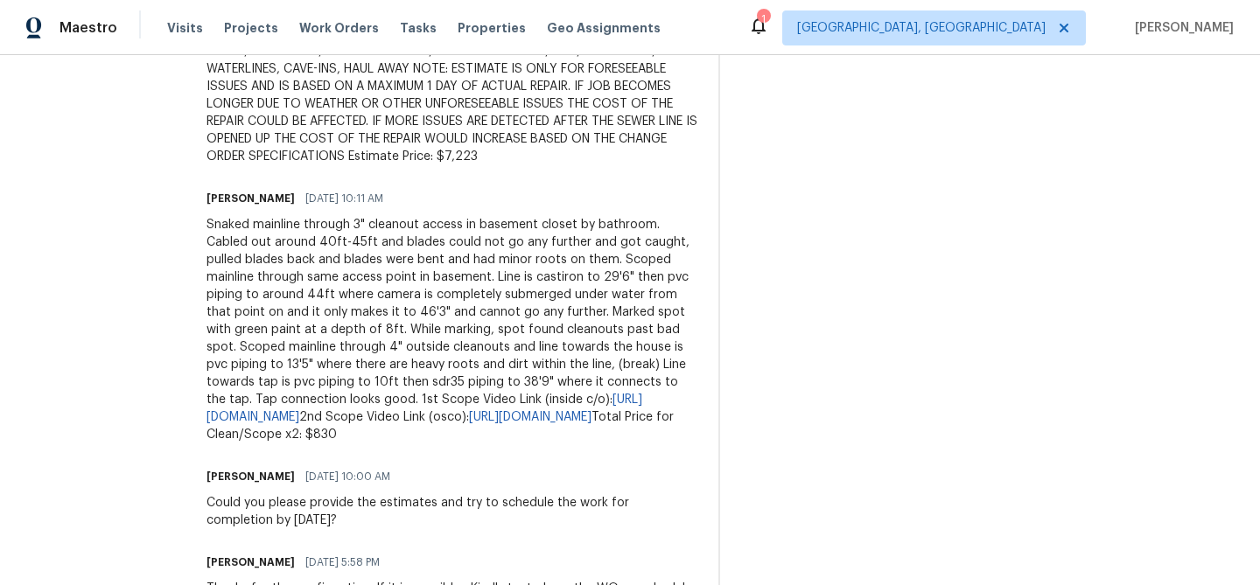
scroll to position [810, 0]
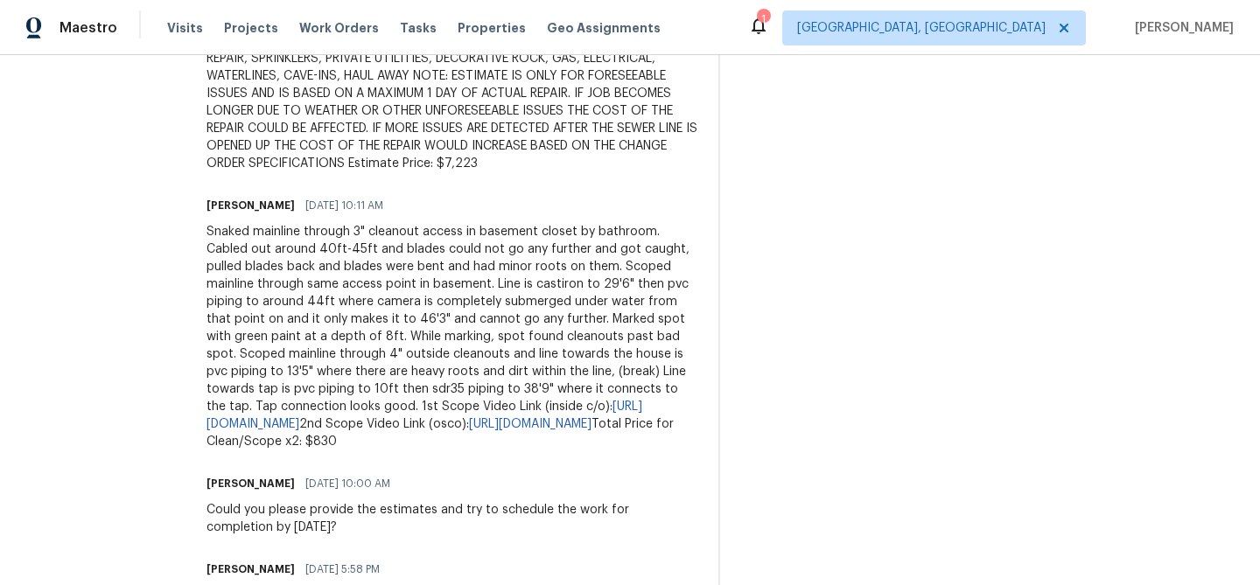
drag, startPoint x: 354, startPoint y: 437, endPoint x: 258, endPoint y: 430, distance: 96.5
click at [258, 430] on div "Snaked mainline through 3" cleanout access in basement closet by bathroom. Cabl…" at bounding box center [451, 336] width 491 height 227
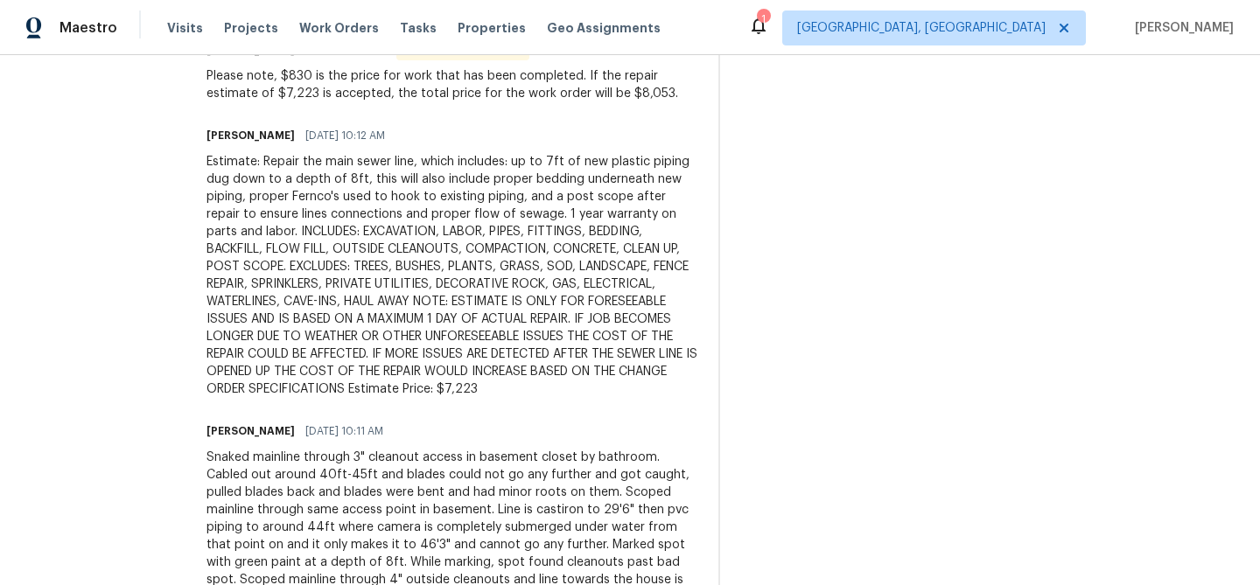
scroll to position [571, 0]
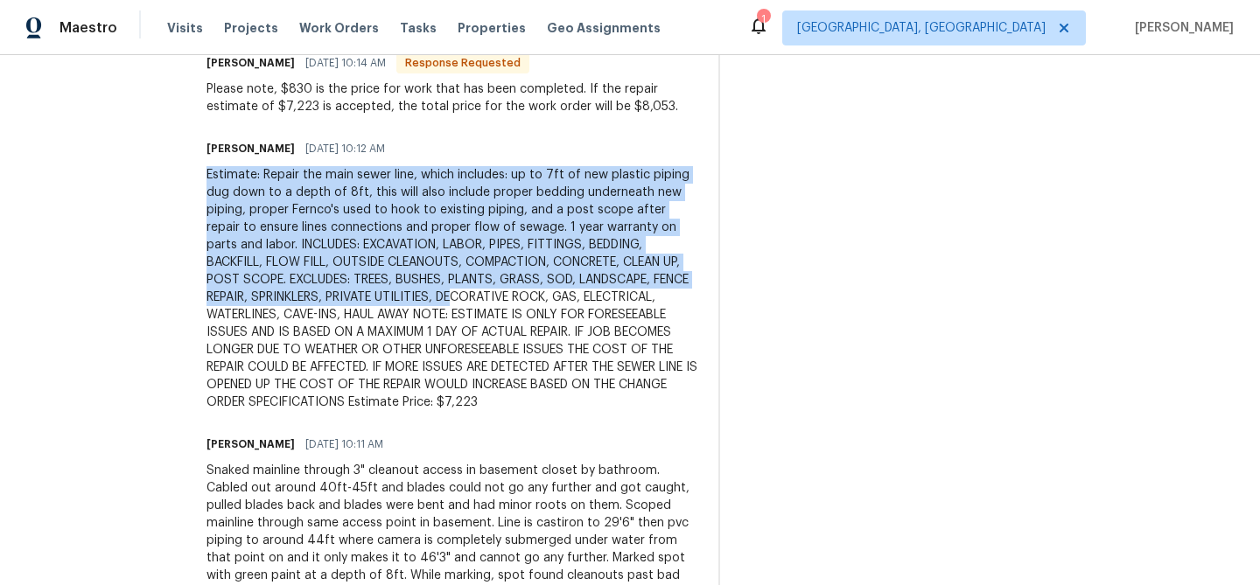
drag, startPoint x: 166, startPoint y: 178, endPoint x: 292, endPoint y: 309, distance: 181.3
click at [292, 309] on div "All work orders [STREET_ADDRESS] Home details Vendor Info That One Guy Installa…" at bounding box center [630, 402] width 1260 height 1837
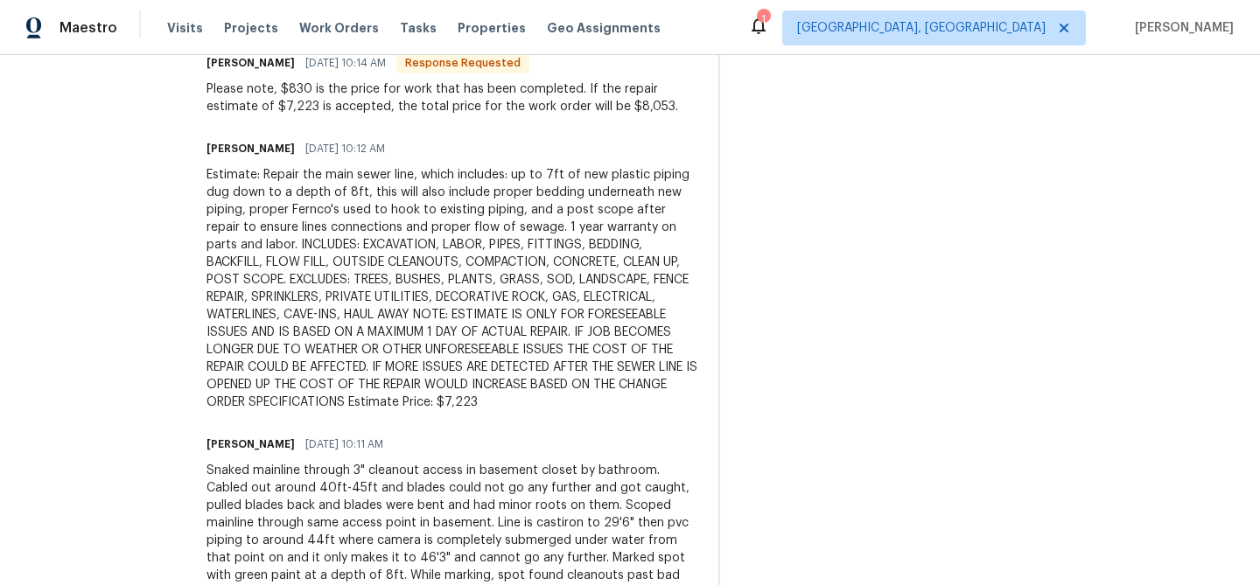
click at [314, 305] on div "Estimate: Repair the main sewer line, which includes: up to 7ft of new plastic …" at bounding box center [451, 288] width 491 height 245
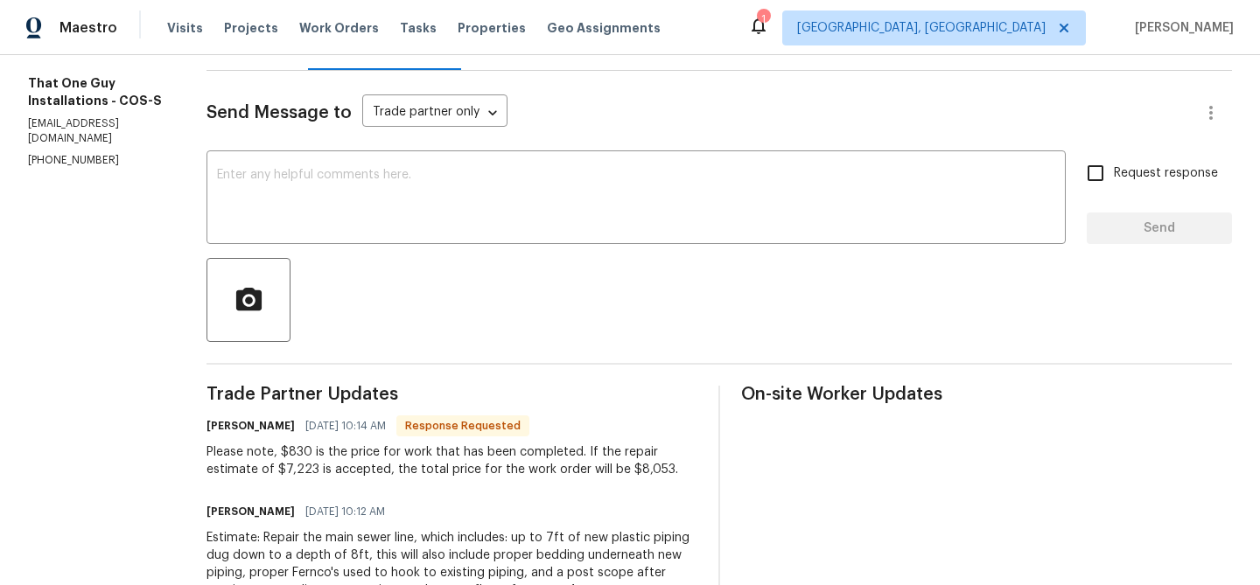
scroll to position [0, 0]
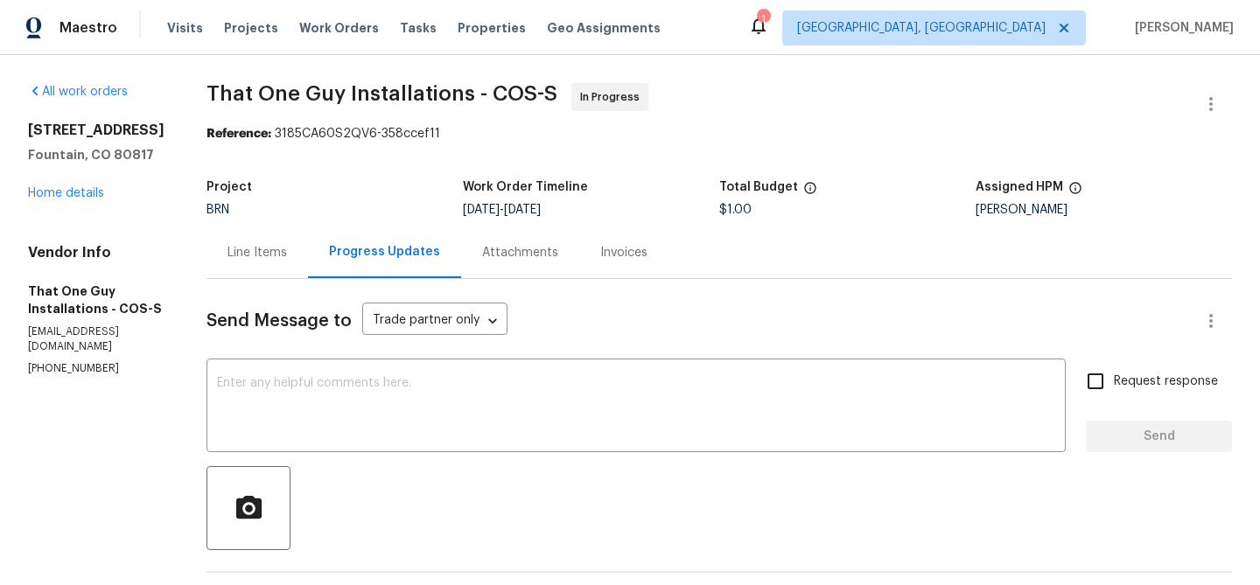
click at [227, 248] on div "Line Items" at bounding box center [256, 252] width 59 height 17
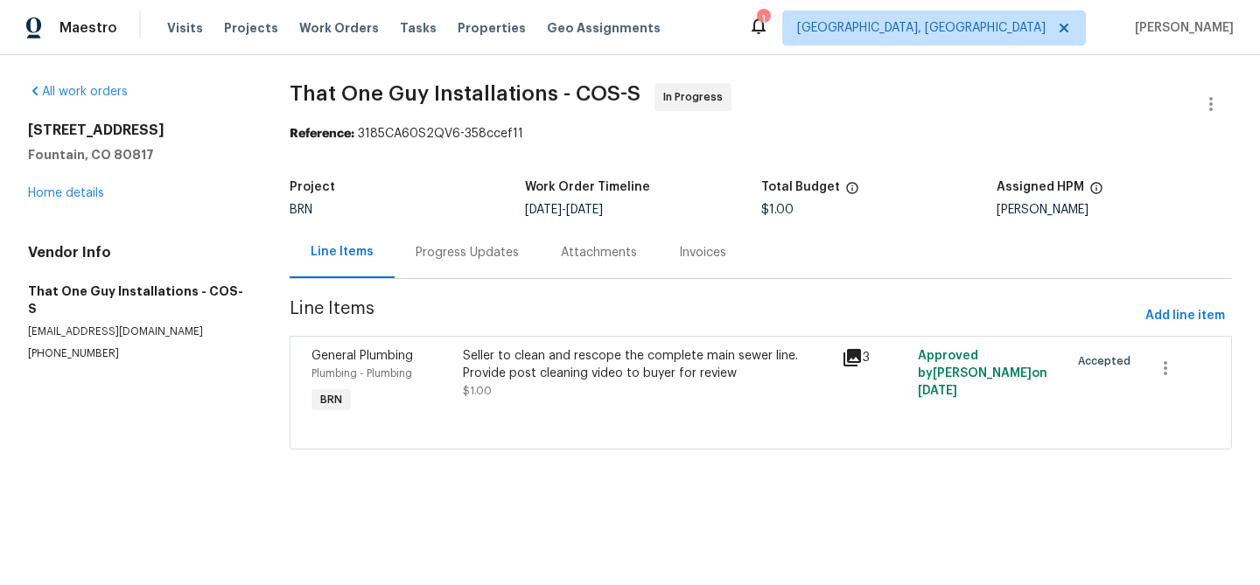
click at [416, 255] on div "Progress Updates" at bounding box center [467, 252] width 103 height 17
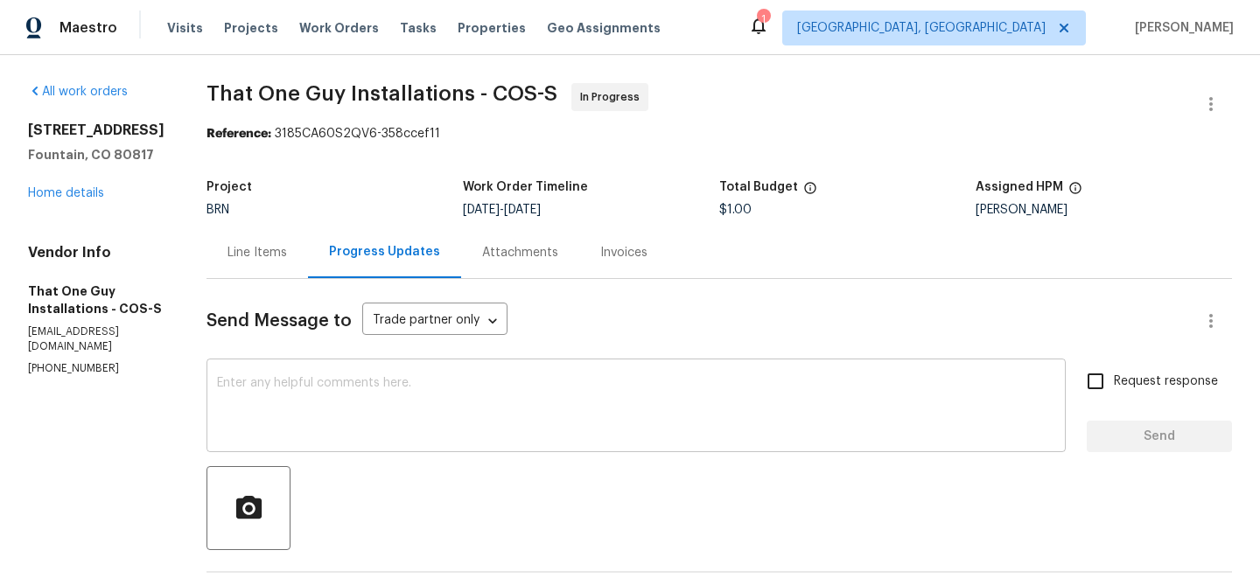
click at [255, 403] on textarea at bounding box center [636, 407] width 838 height 61
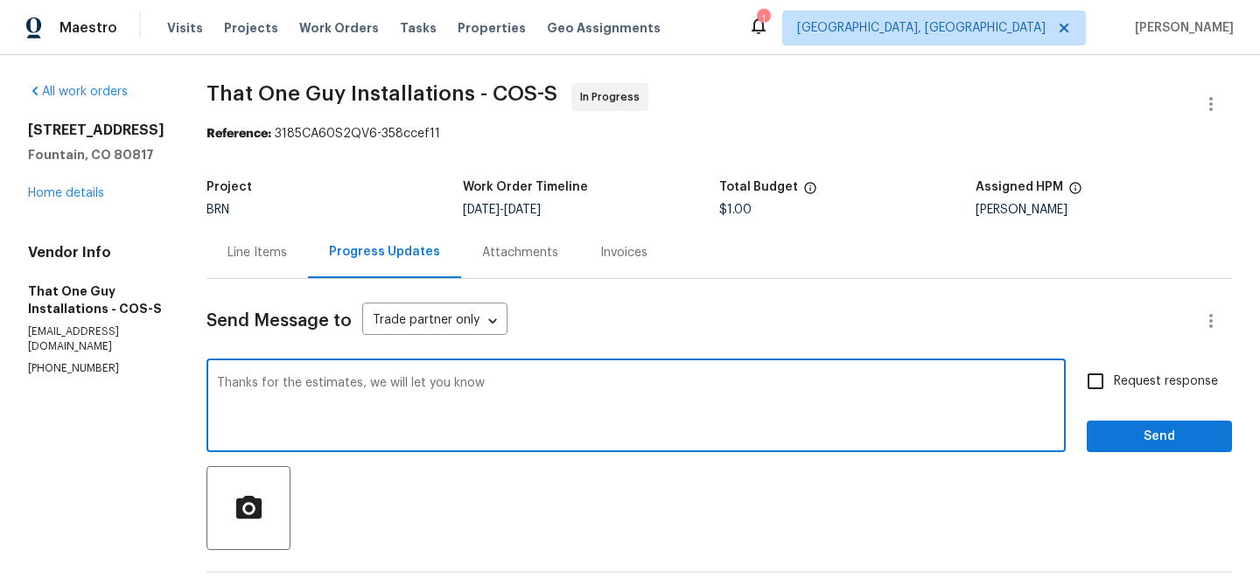
type textarea "Thanks for the estimates, we will let you know"
click at [1136, 384] on span "Request response" at bounding box center [1166, 382] width 104 height 18
click at [1114, 384] on input "Request response" at bounding box center [1095, 381] width 37 height 37
checkbox input "true"
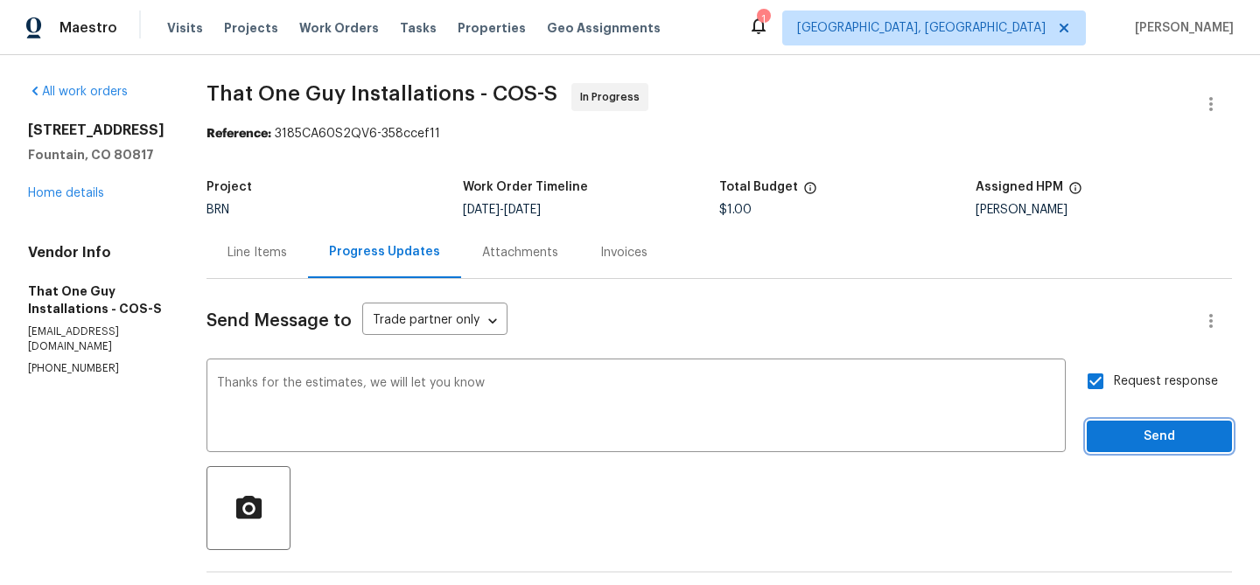
click at [1115, 438] on span "Send" at bounding box center [1159, 437] width 117 height 22
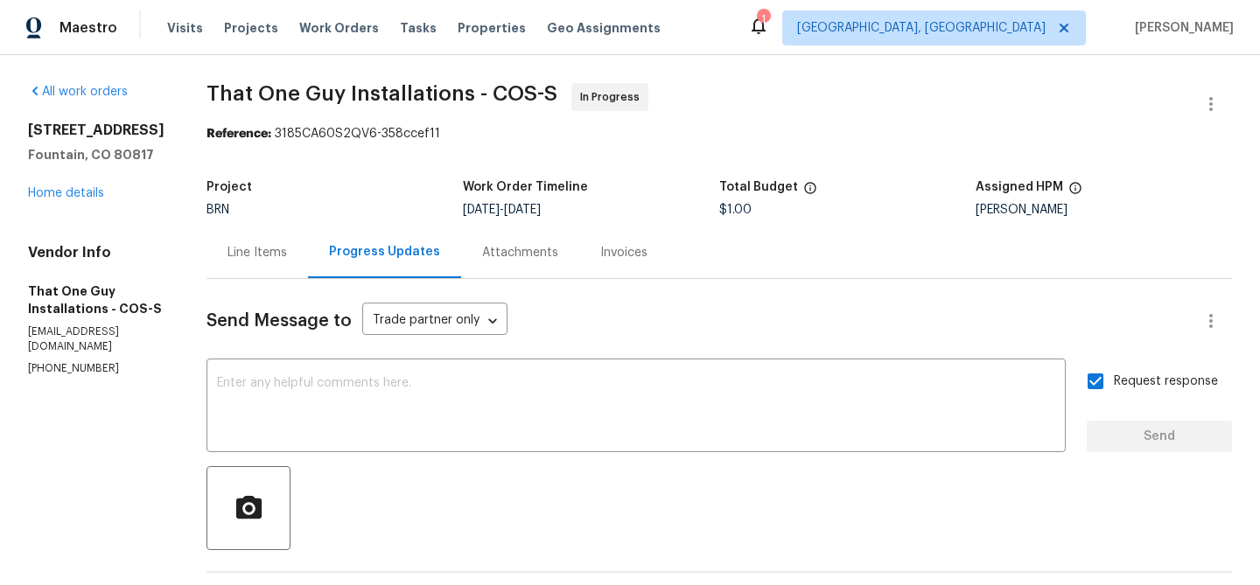
drag, startPoint x: 155, startPoint y: 95, endPoint x: 433, endPoint y: 80, distance: 278.6
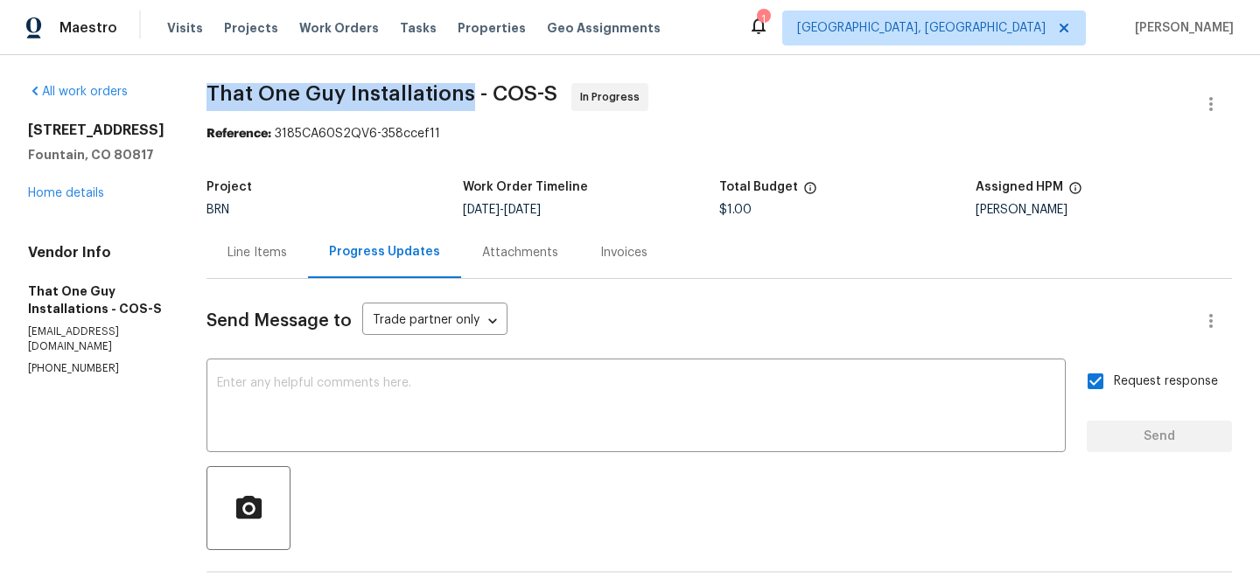
drag, startPoint x: 434, startPoint y: 90, endPoint x: 199, endPoint y: 76, distance: 235.8
copy span "That One Guy Installations"
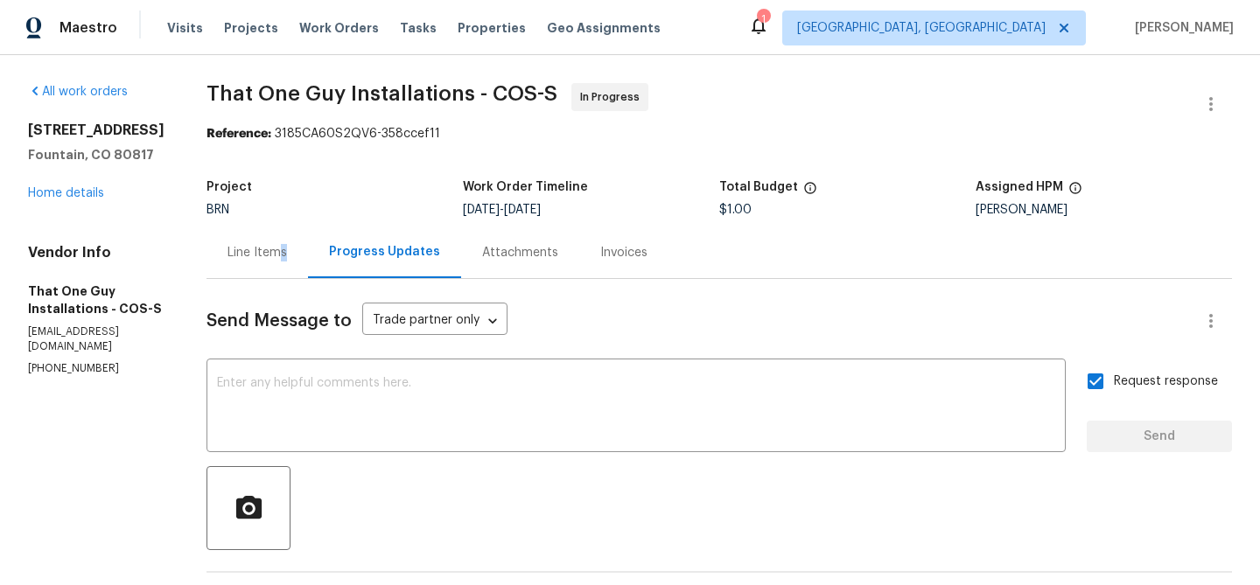
click at [248, 261] on div "Line Items" at bounding box center [256, 253] width 101 height 52
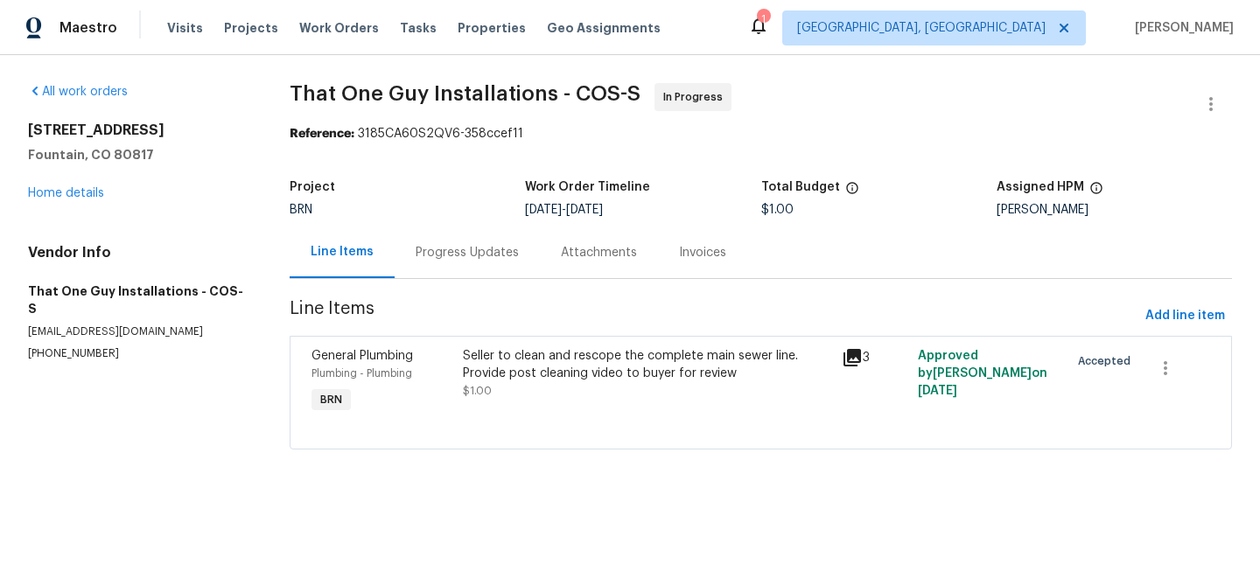
click at [530, 326] on span "Line Items" at bounding box center [714, 316] width 849 height 32
click at [510, 354] on div "Seller to clean and rescope the complete main sewer line. Provide post cleaning…" at bounding box center [647, 364] width 368 height 35
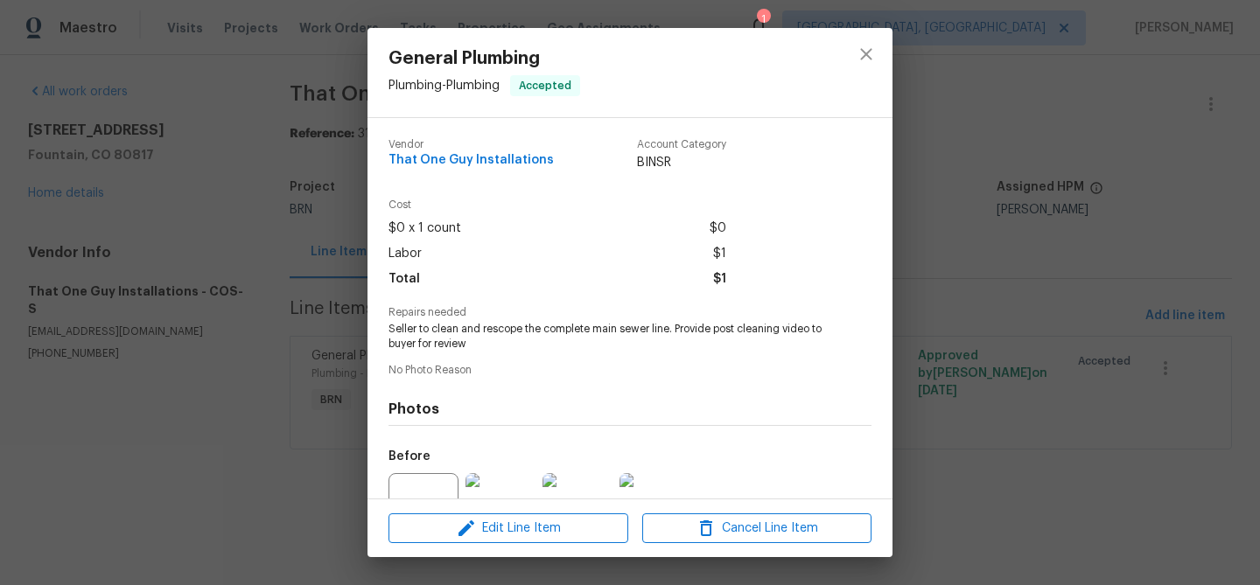
click at [465, 332] on span "Seller to clean and rescope the complete main sewer line. Provide post cleaning…" at bounding box center [605, 337] width 435 height 30
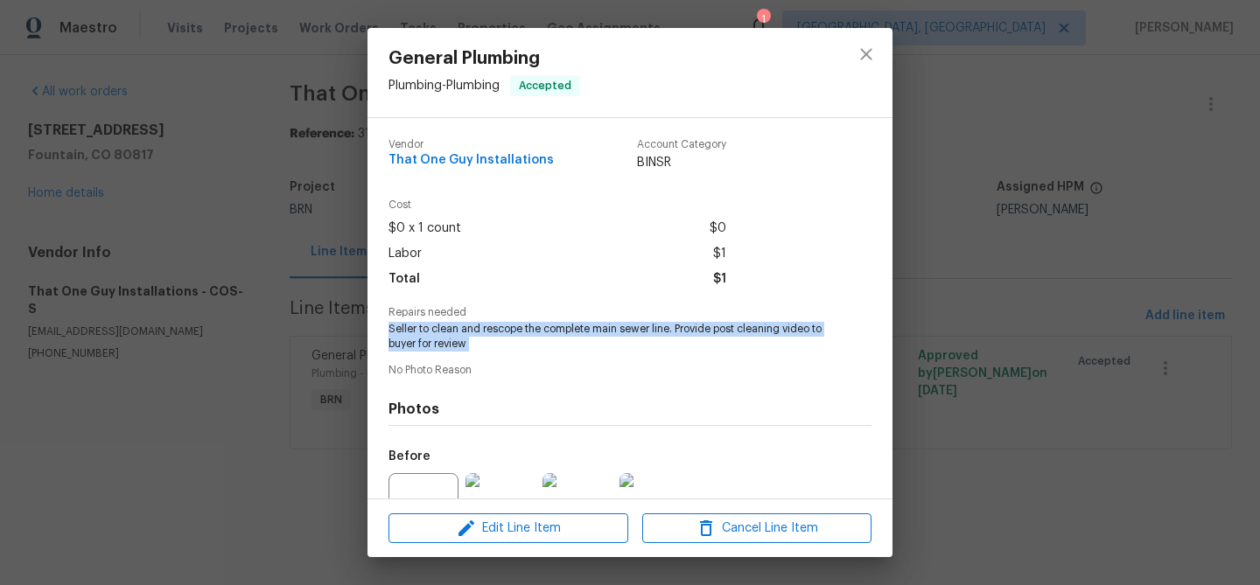
click at [465, 332] on span "Seller to clean and rescope the complete main sewer line. Provide post cleaning…" at bounding box center [605, 337] width 435 height 30
copy span "Seller to clean and rescope the complete main sewer line. Provide post cleaning…"
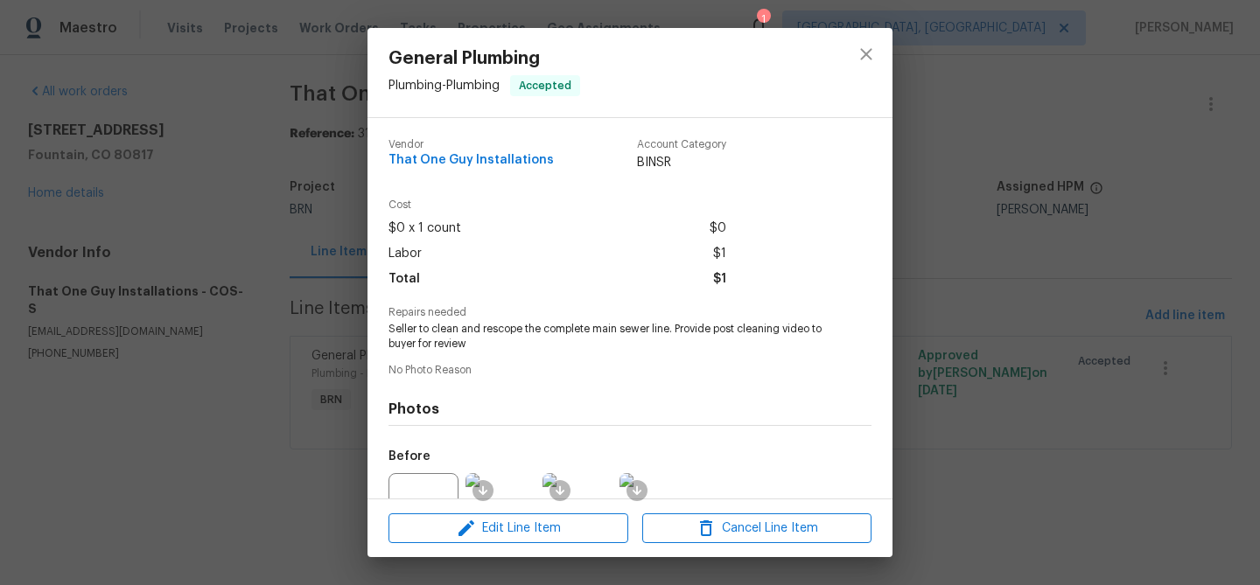
click at [225, 166] on div "General Plumbing Plumbing - Plumbing Accepted Vendor That One Guy Installations…" at bounding box center [630, 292] width 1260 height 585
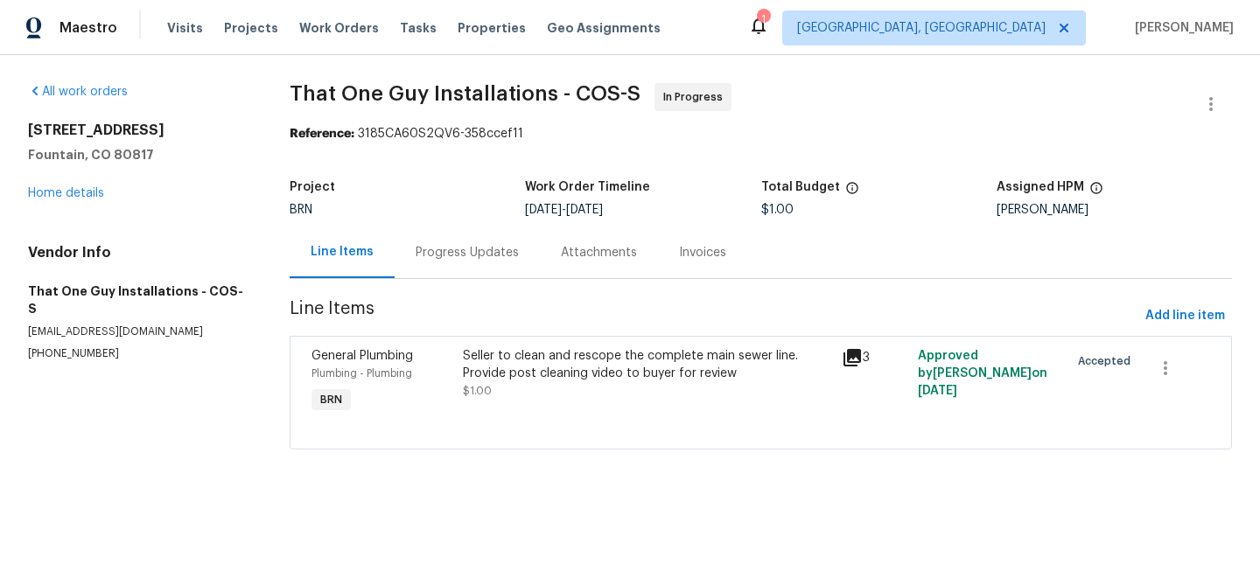
click at [408, 241] on div "Progress Updates" at bounding box center [467, 253] width 145 height 52
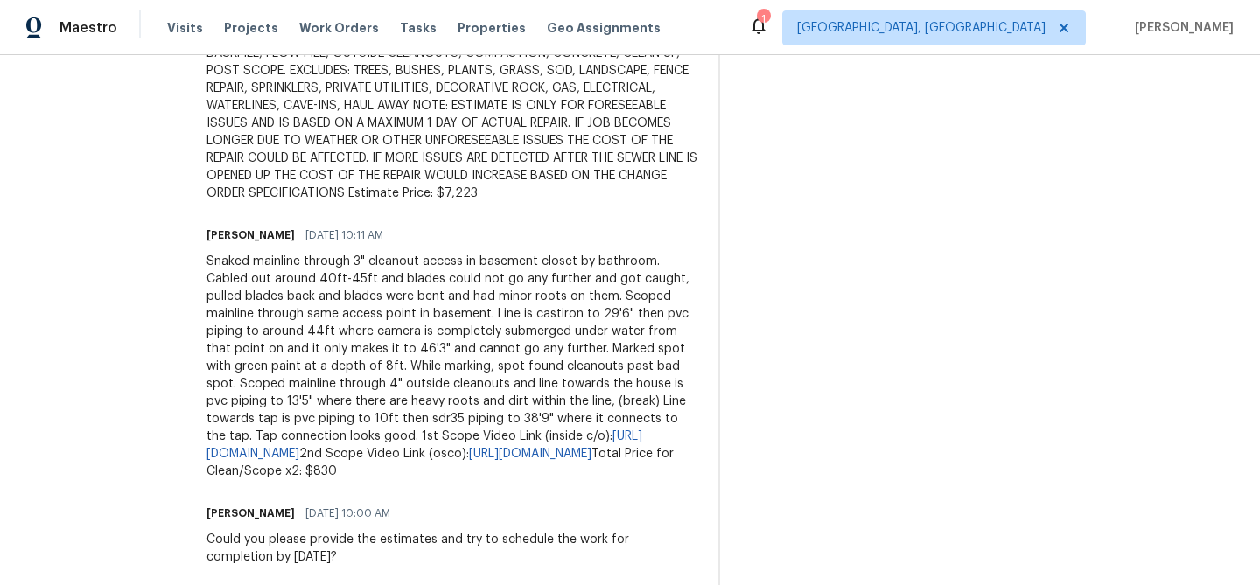
scroll to position [853, 0]
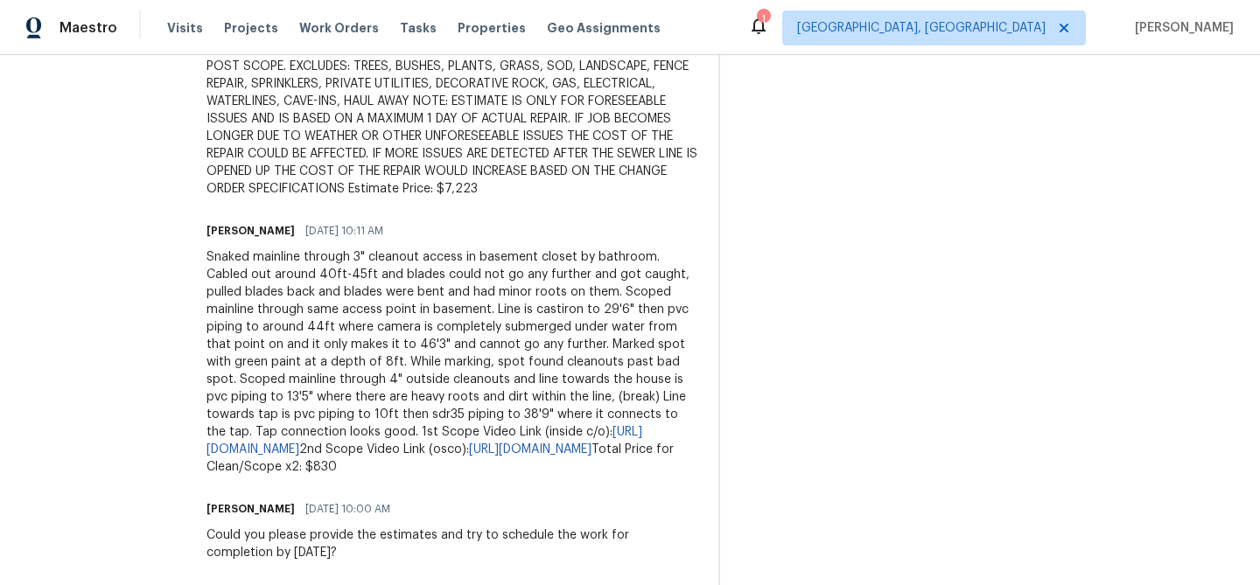
drag, startPoint x: 165, startPoint y: 254, endPoint x: 355, endPoint y: 465, distance: 284.4
click at [355, 465] on div "All work orders 645 Blossom Field Rd Fountain, CO 80817 Home details Vendor Inf…" at bounding box center [630, 154] width 1260 height 1905
copy div "Snaked mainline through 3" cleanout access in basement closet by bathroom. Cabl…"
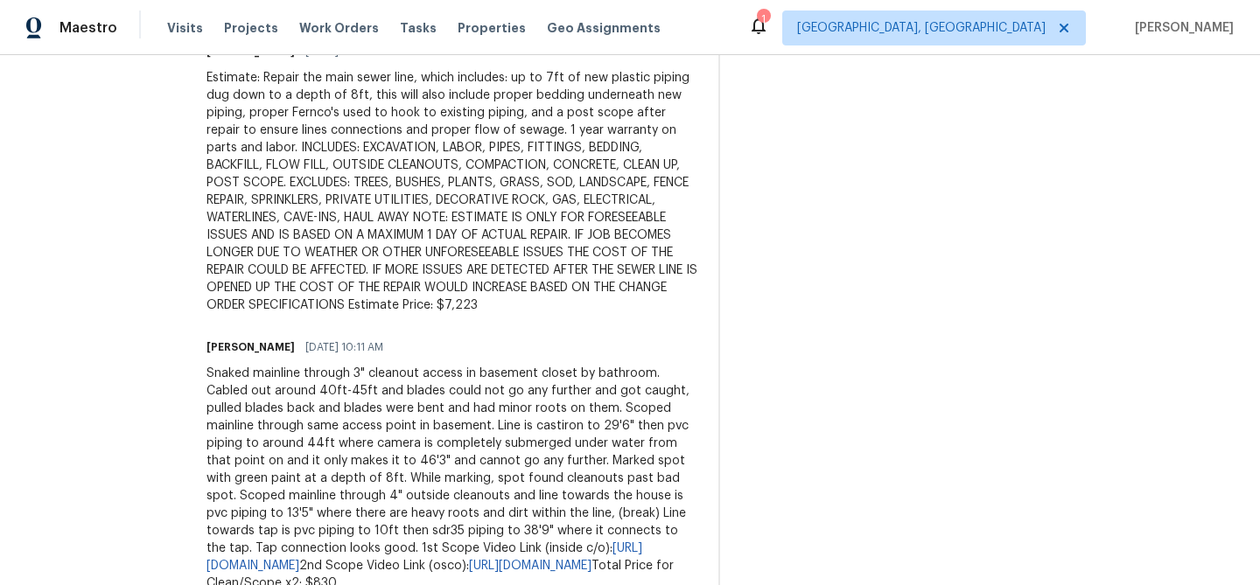
scroll to position [615, 0]
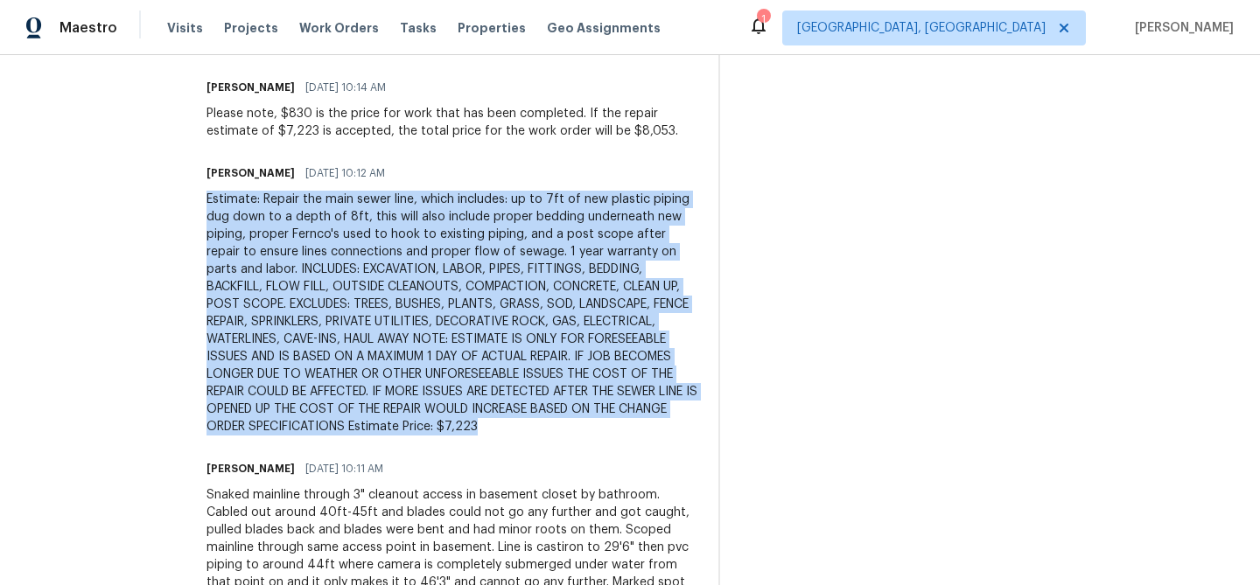
drag, startPoint x: 158, startPoint y: 205, endPoint x: 268, endPoint y: 420, distance: 241.4
click at [269, 421] on div "All work orders 645 Blossom Field Rd Fountain, CO 80817 Home details Vendor Inf…" at bounding box center [630, 392] width 1260 height 1905
copy div "Estimate: Repair the main sewer line, which includes: up to 7ft of new plastic …"
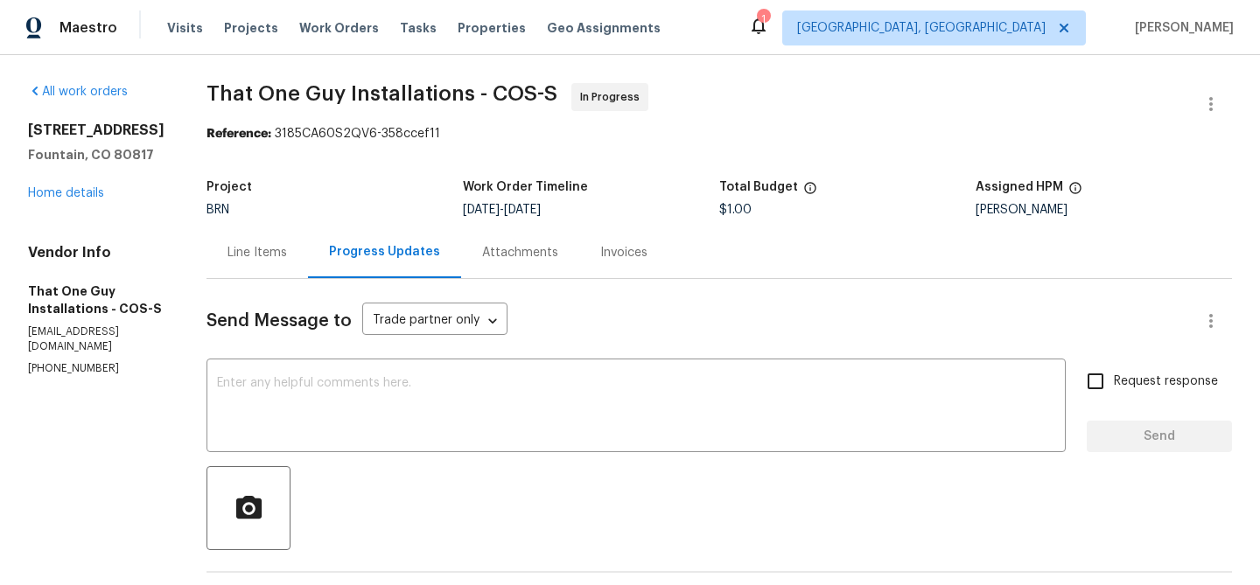
click at [724, 205] on span "$1.00" at bounding box center [735, 210] width 32 height 12
copy span "$1.00"
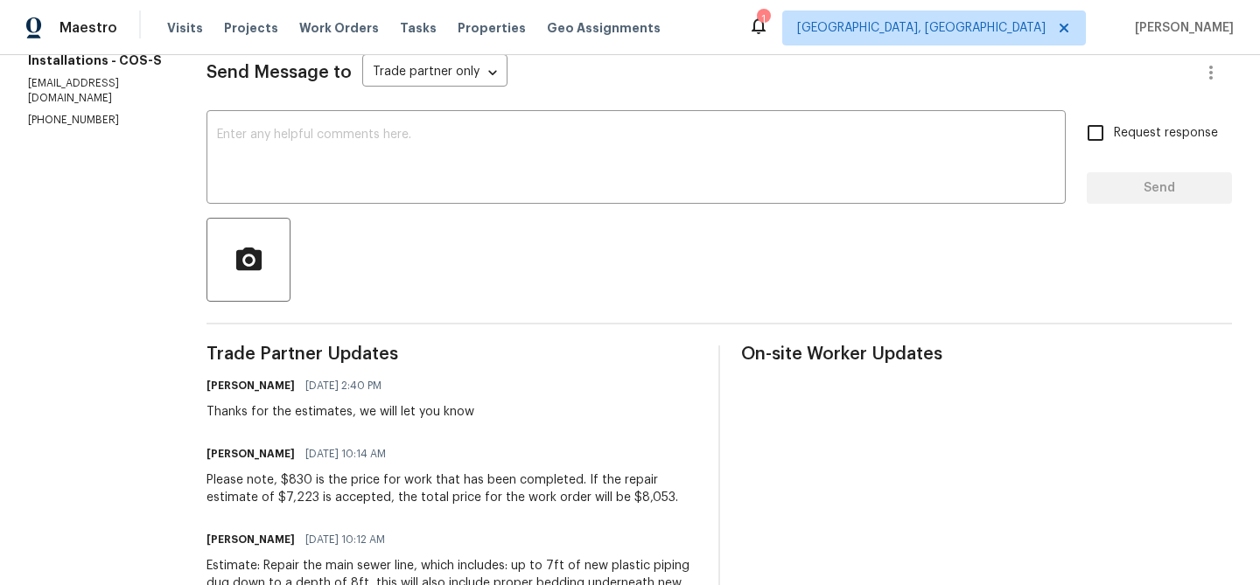
scroll to position [259, 0]
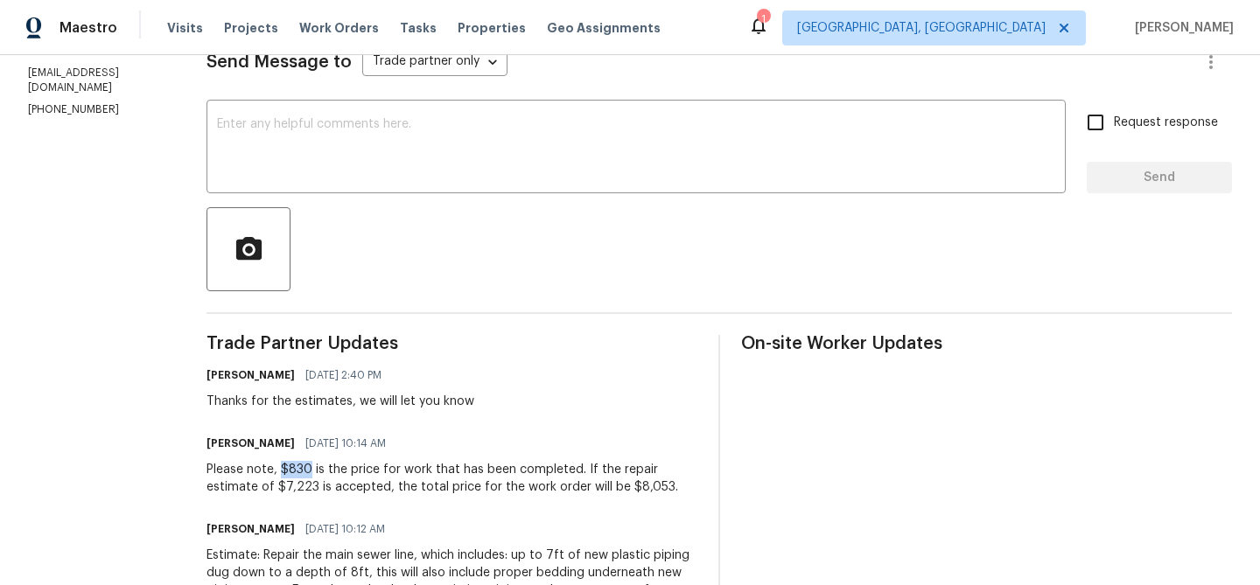
drag, startPoint x: 271, startPoint y: 470, endPoint x: 243, endPoint y: 470, distance: 28.0
click at [243, 469] on div "Please note, $830 is the price for work that has been completed. If the repair …" at bounding box center [451, 478] width 491 height 35
copy div "$830"
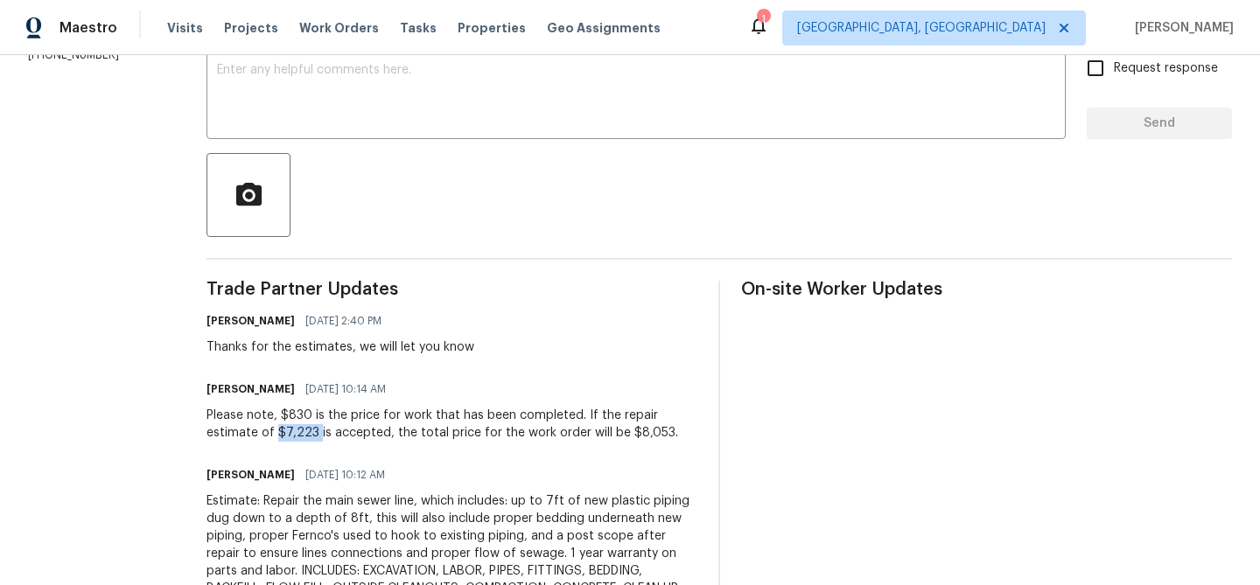
drag, startPoint x: 212, startPoint y: 433, endPoint x: 157, endPoint y: 430, distance: 54.3
copy div "$7,223"
drag, startPoint x: 517, startPoint y: 433, endPoint x: 575, endPoint y: 433, distance: 57.7
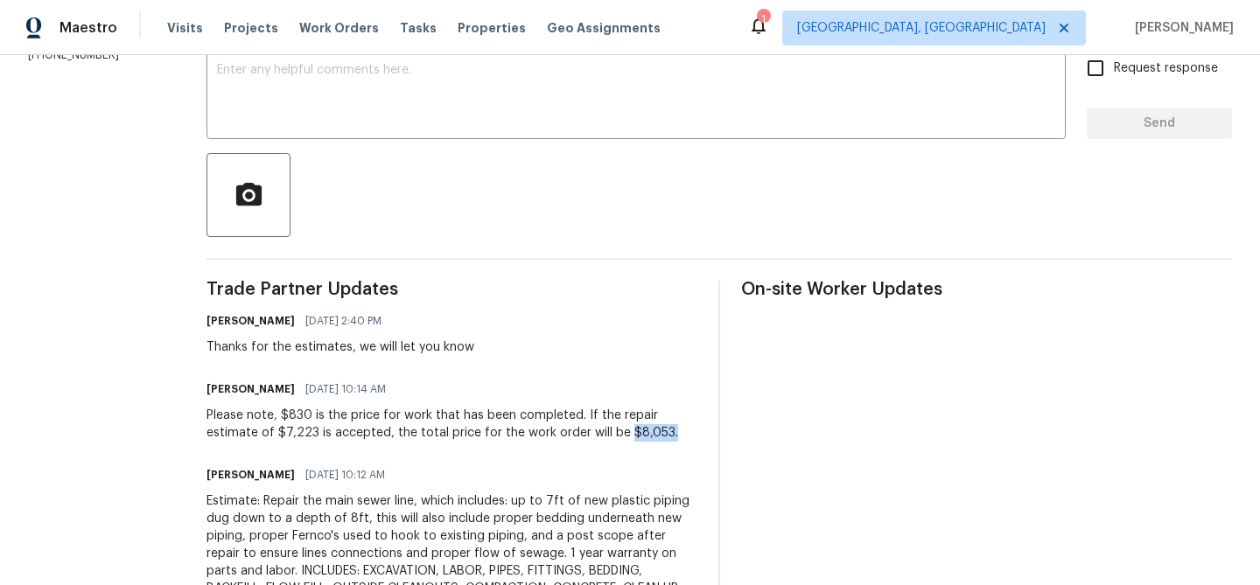
click at [575, 433] on div "Please note, $830 is the price for work that has been completed. If the repair …" at bounding box center [451, 424] width 491 height 35
copy div "$8,053."
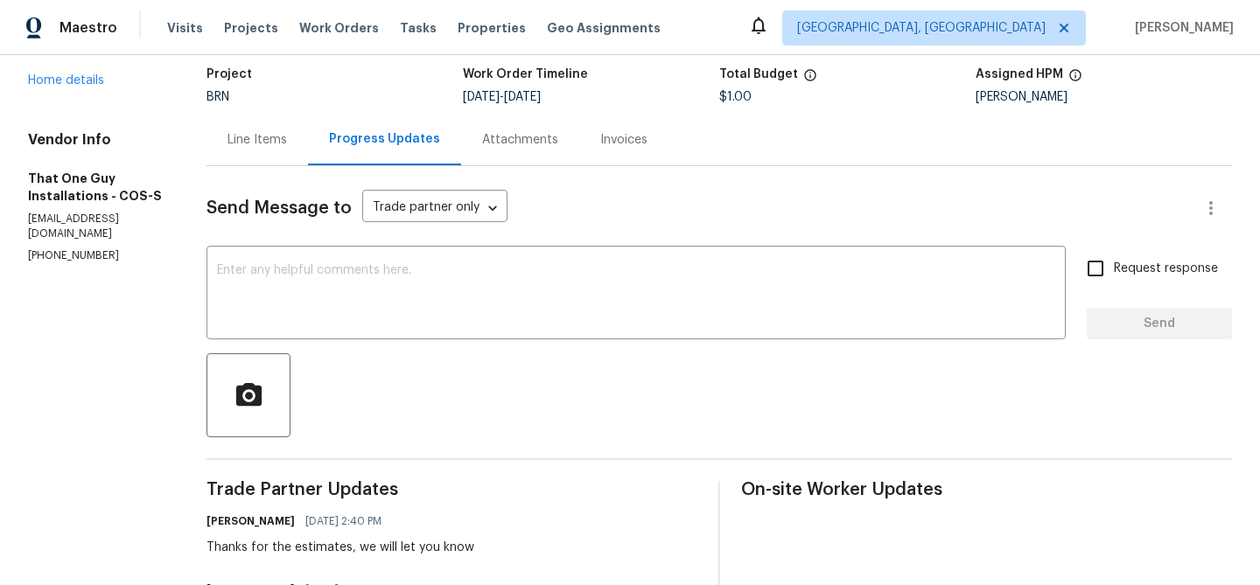
scroll to position [0, 0]
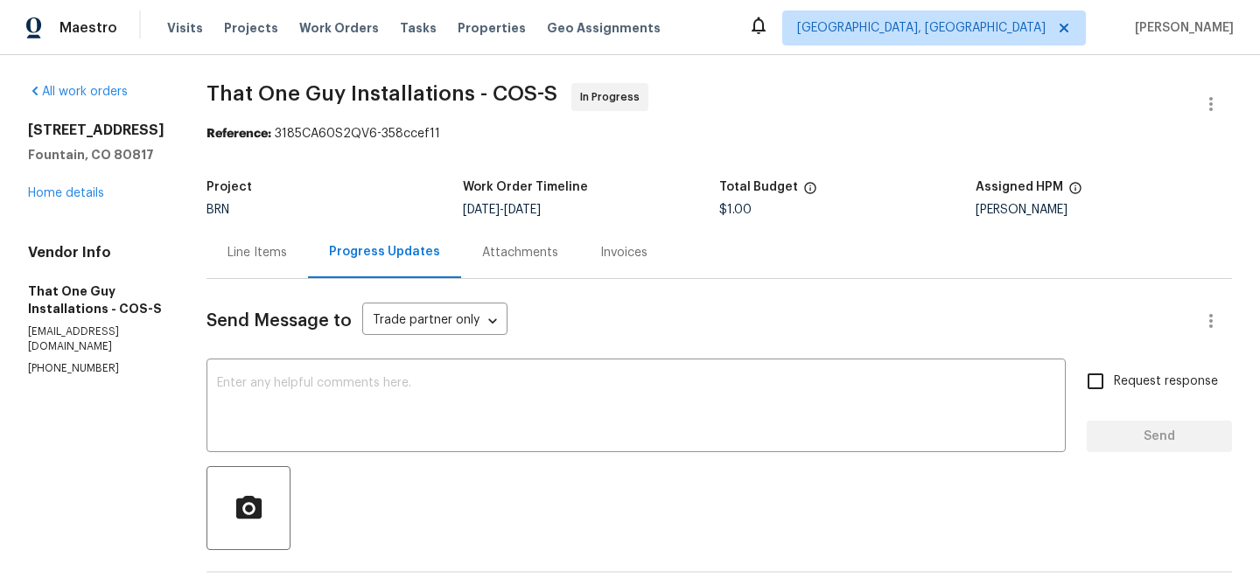
click at [206, 98] on span "That One Guy Installations - COS-S" at bounding box center [381, 93] width 351 height 21
drag, startPoint x: 152, startPoint y: 92, endPoint x: 314, endPoint y: 94, distance: 161.9
copy span "That One Guy"
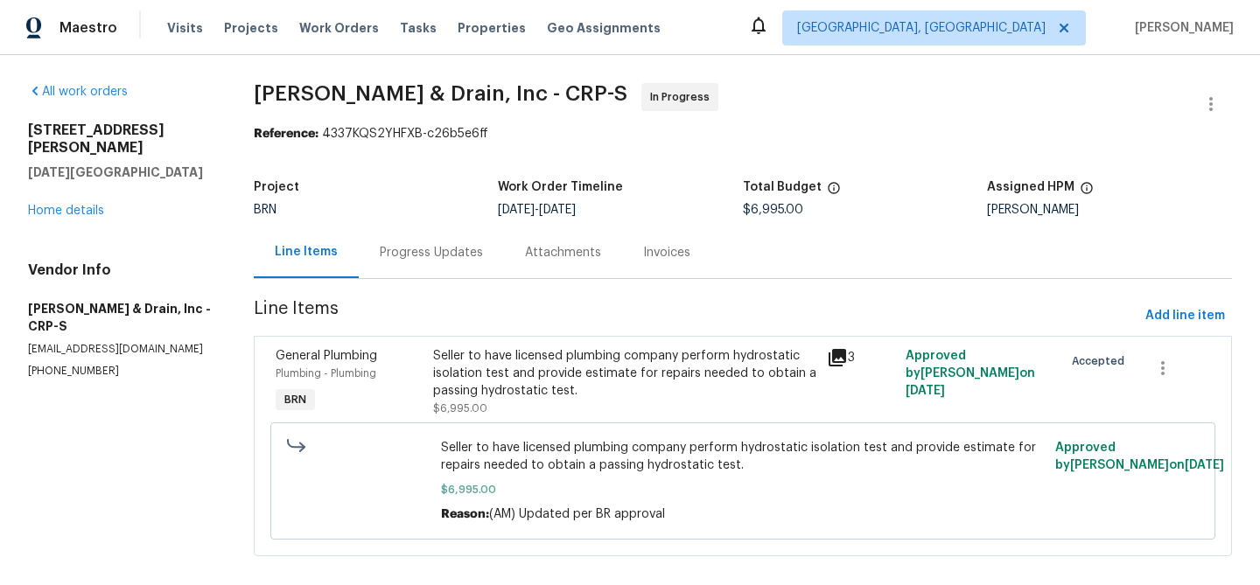
click at [418, 229] on div "Progress Updates" at bounding box center [431, 253] width 145 height 52
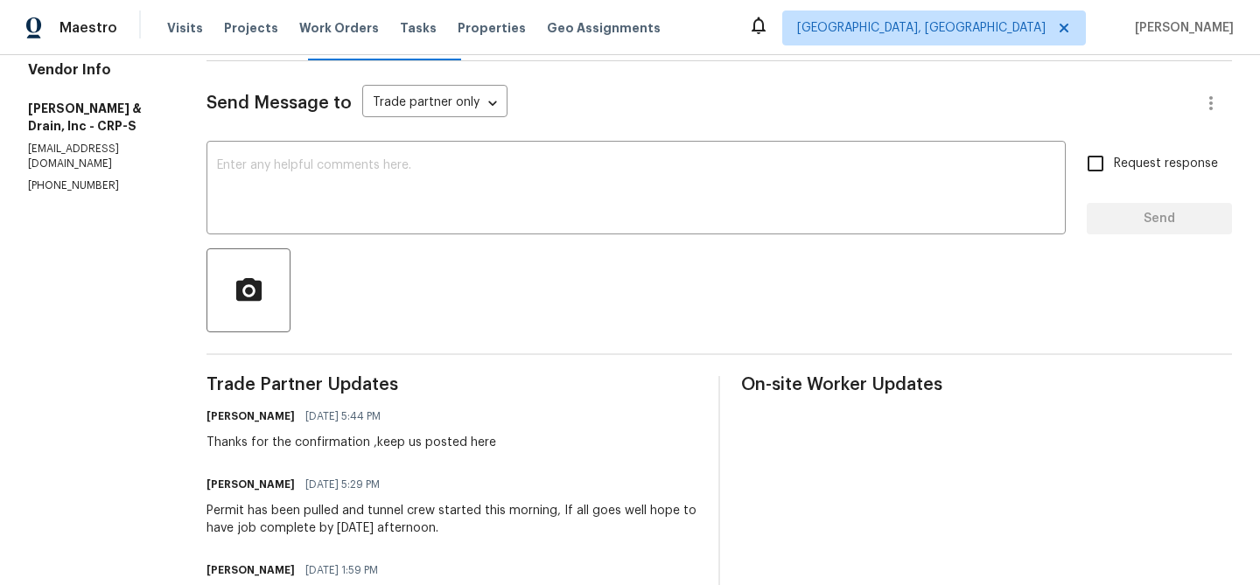
scroll to position [234, 0]
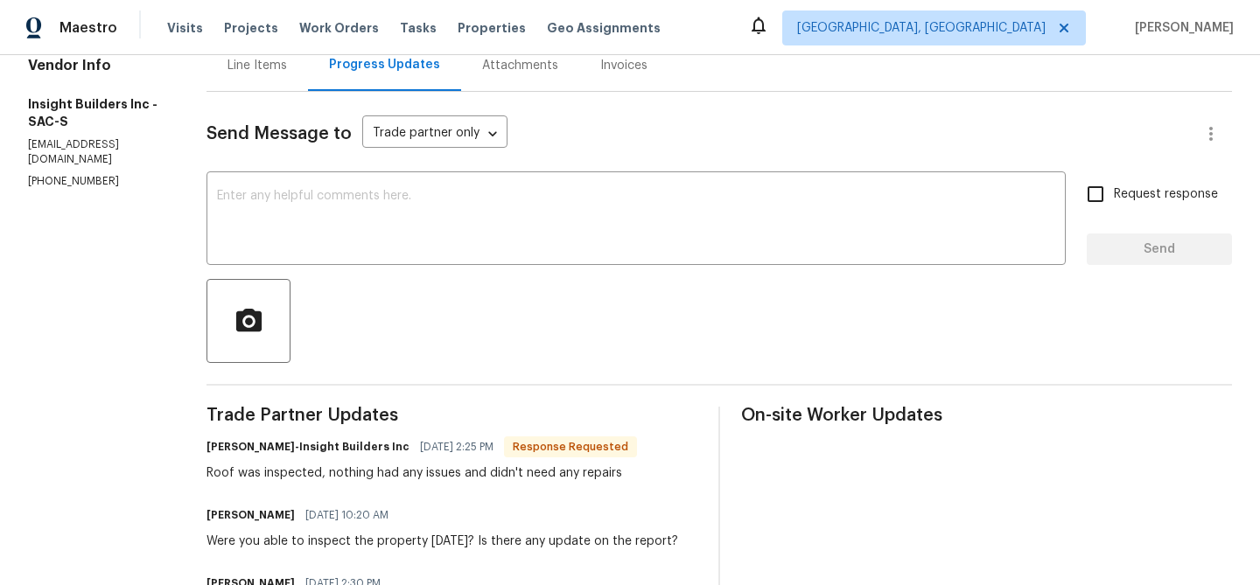
scroll to position [192, 0]
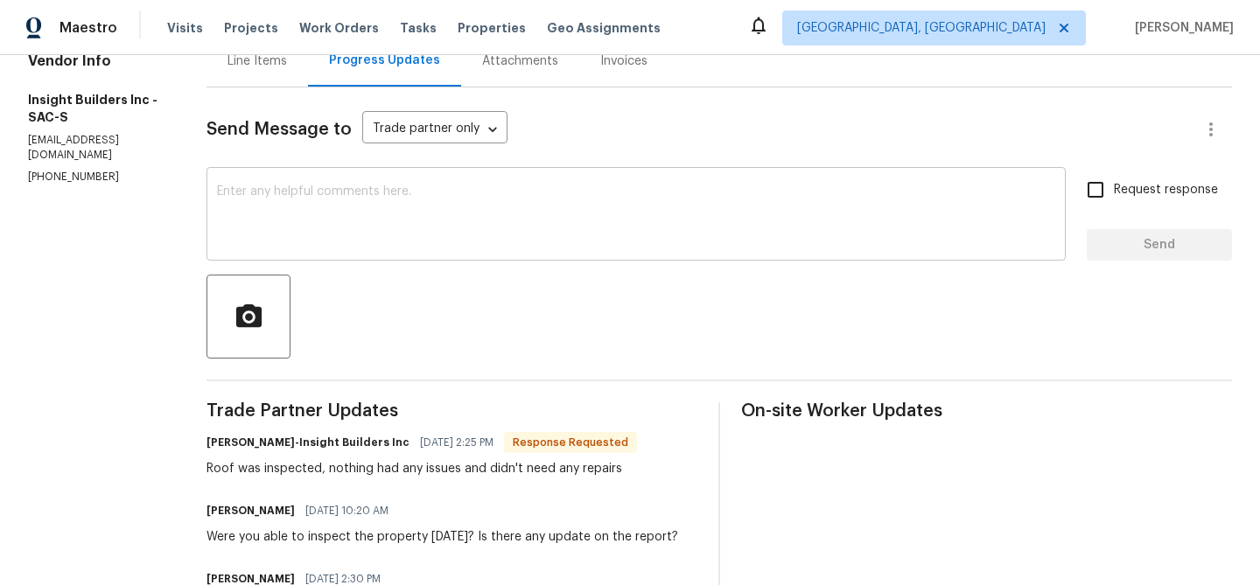
click at [298, 208] on textarea at bounding box center [636, 215] width 838 height 61
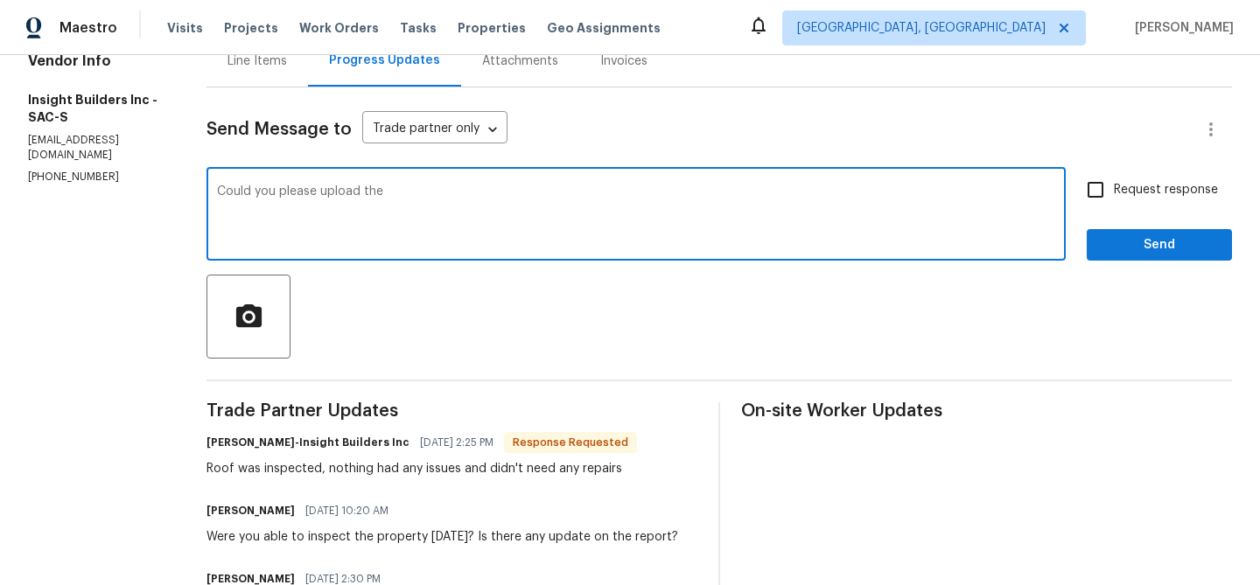
type textarea "Could you please upload the"
click at [259, 192] on textarea "Could you please upload the" at bounding box center [636, 215] width 838 height 61
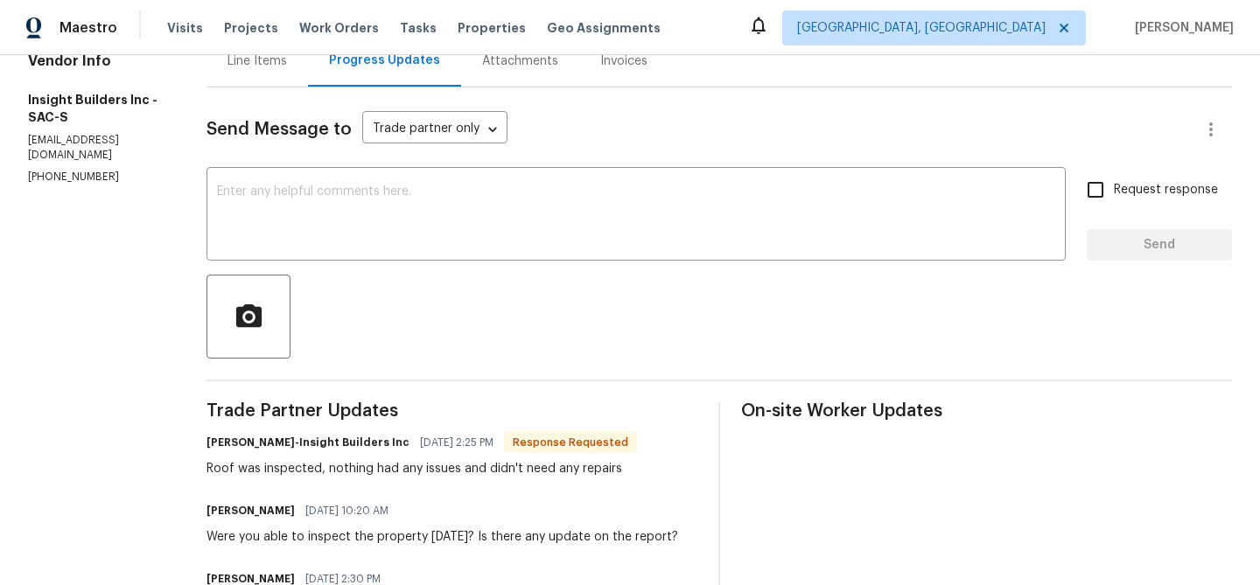
click at [260, 65] on div "Line Items" at bounding box center [256, 60] width 59 height 17
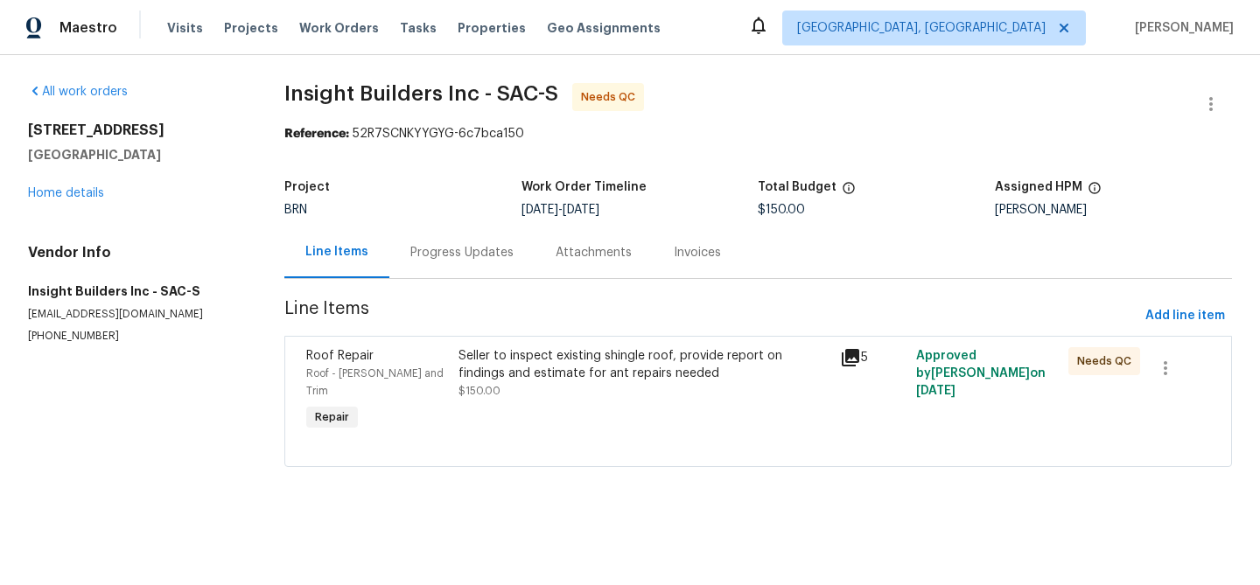
click at [725, 354] on div "Seller to inspect existing shingle roof, provide report on findings and estimat…" at bounding box center [643, 364] width 370 height 35
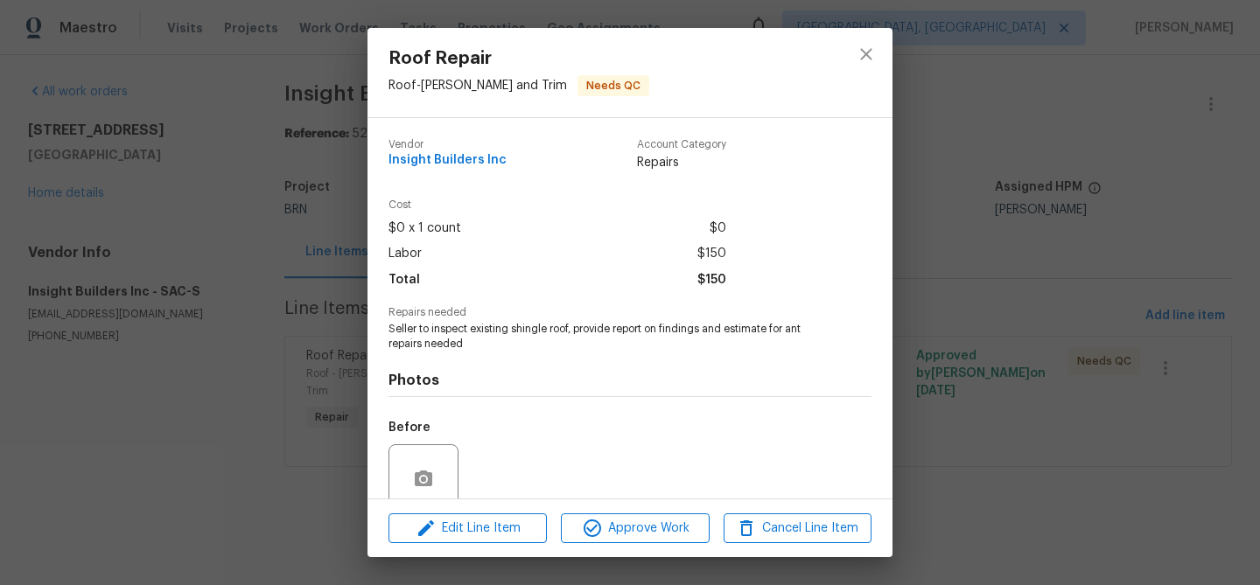
click at [613, 331] on span "Seller to inspect existing shingle roof, provide report on findings and estimat…" at bounding box center [605, 337] width 435 height 30
drag, startPoint x: 615, startPoint y: 330, endPoint x: 636, endPoint y: 338, distance: 22.4
click at [636, 338] on span "Seller to inspect existing shingle roof, provide report on findings and estimat…" at bounding box center [605, 337] width 435 height 30
copy span "report on findings and estimate for ant repairs needed"
click at [192, 261] on div "Roof Repair Roof - Eaves and Trim Needs QC Vendor Insight Builders Inc Account …" at bounding box center [630, 292] width 1260 height 585
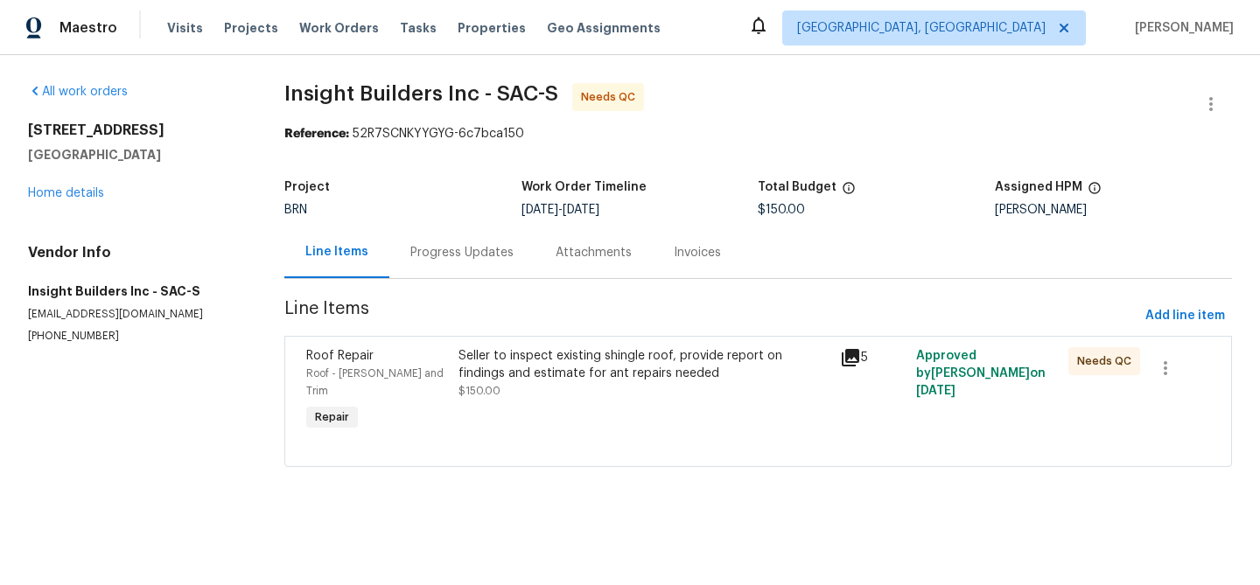
click at [421, 263] on div "Progress Updates" at bounding box center [461, 253] width 145 height 52
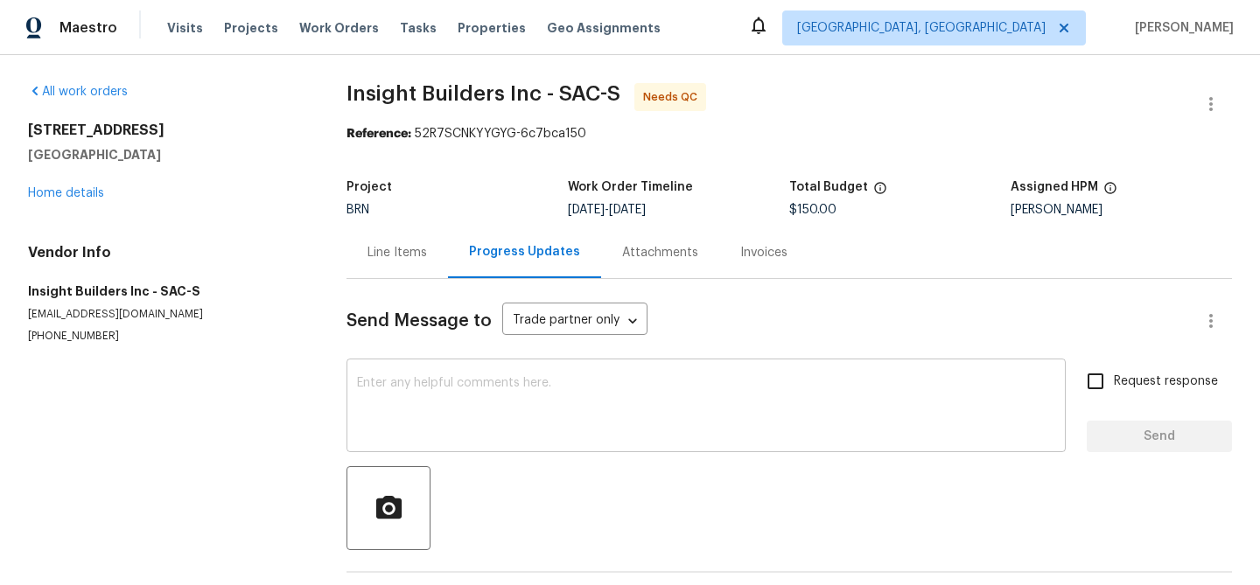
click at [456, 412] on textarea at bounding box center [706, 407] width 698 height 61
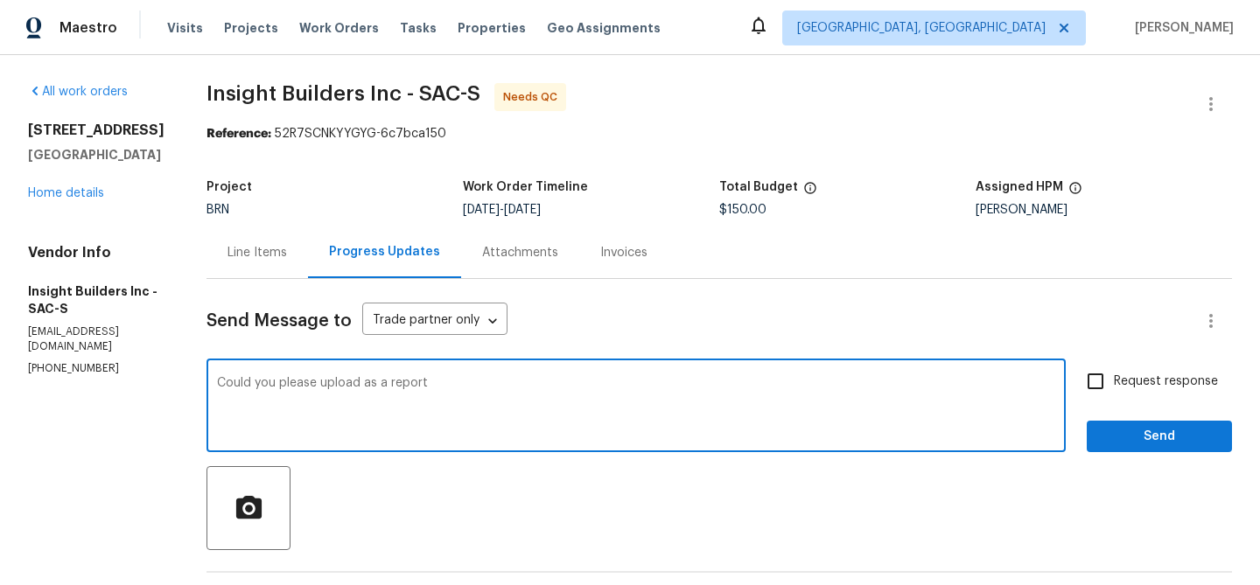
paste textarea "report on findings and estimate for ant repairs needed"
click at [456, 387] on textarea "Could you please upload as a report report on findings and estimate for ant rep…" at bounding box center [636, 407] width 838 height 61
click at [617, 387] on textarea "Could you please upload as a report on findings and estimate for ant repairs ne…" at bounding box center [636, 407] width 838 height 61
click at [733, 388] on textarea "Could you please upload as a report on findings and estimate for any repairs ne…" at bounding box center [636, 407] width 838 height 61
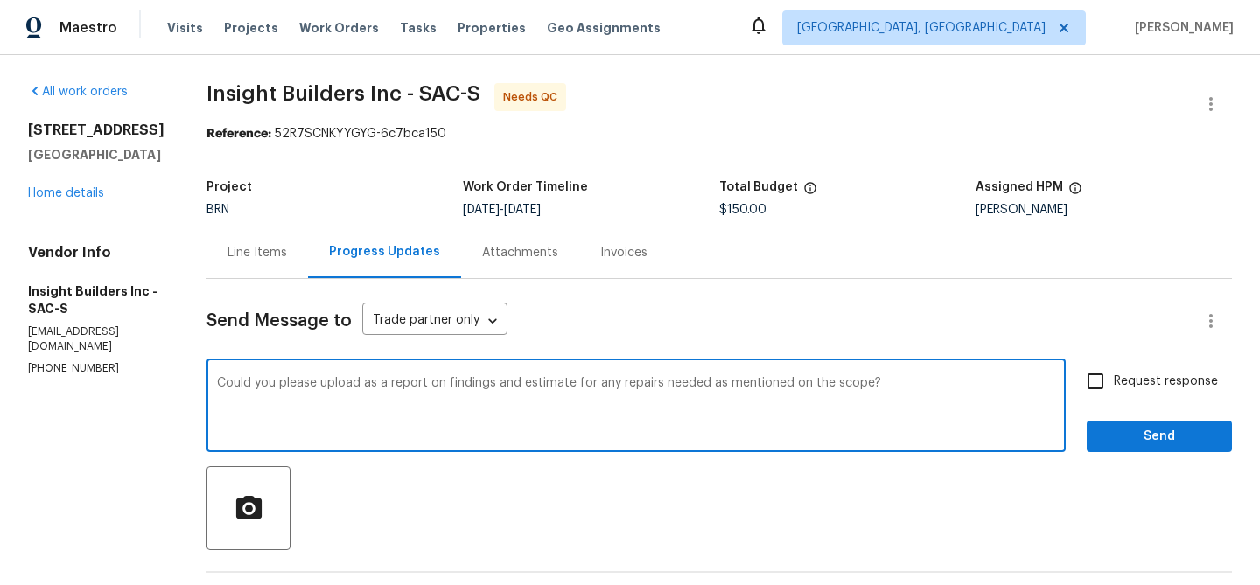
type textarea "Could you please upload as a report on findings and estimate for any repairs ne…"
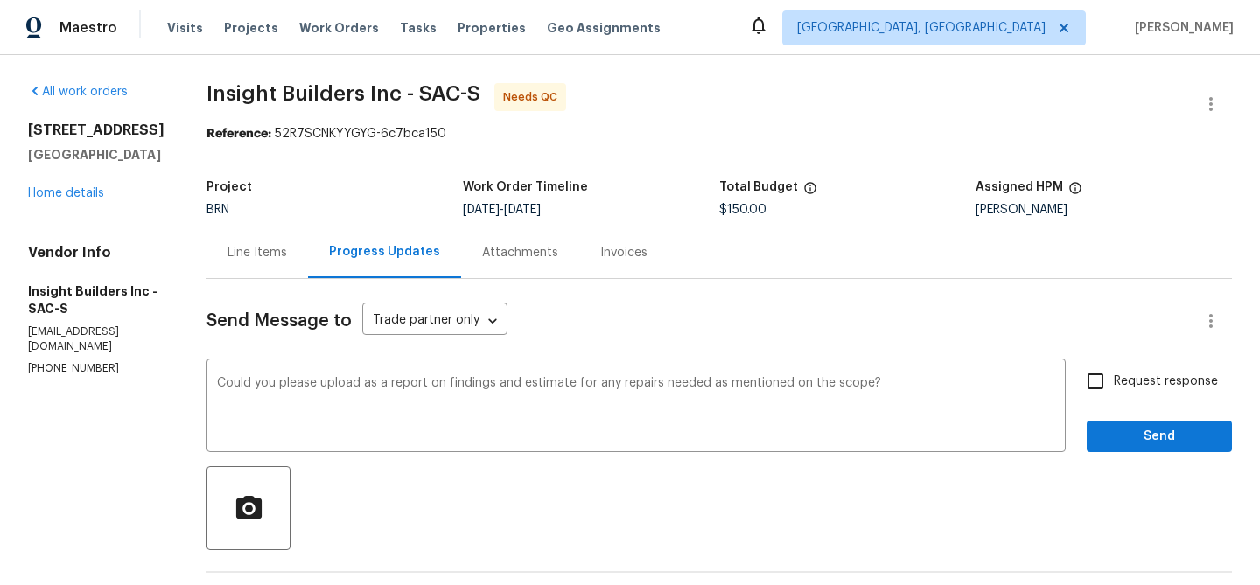
click at [1178, 370] on label "Request response" at bounding box center [1147, 381] width 141 height 37
click at [1114, 370] on input "Request response" at bounding box center [1095, 381] width 37 height 37
checkbox input "true"
click at [1149, 413] on div "Request response Send" at bounding box center [1159, 407] width 145 height 89
click at [1132, 448] on button "Send" at bounding box center [1159, 437] width 145 height 32
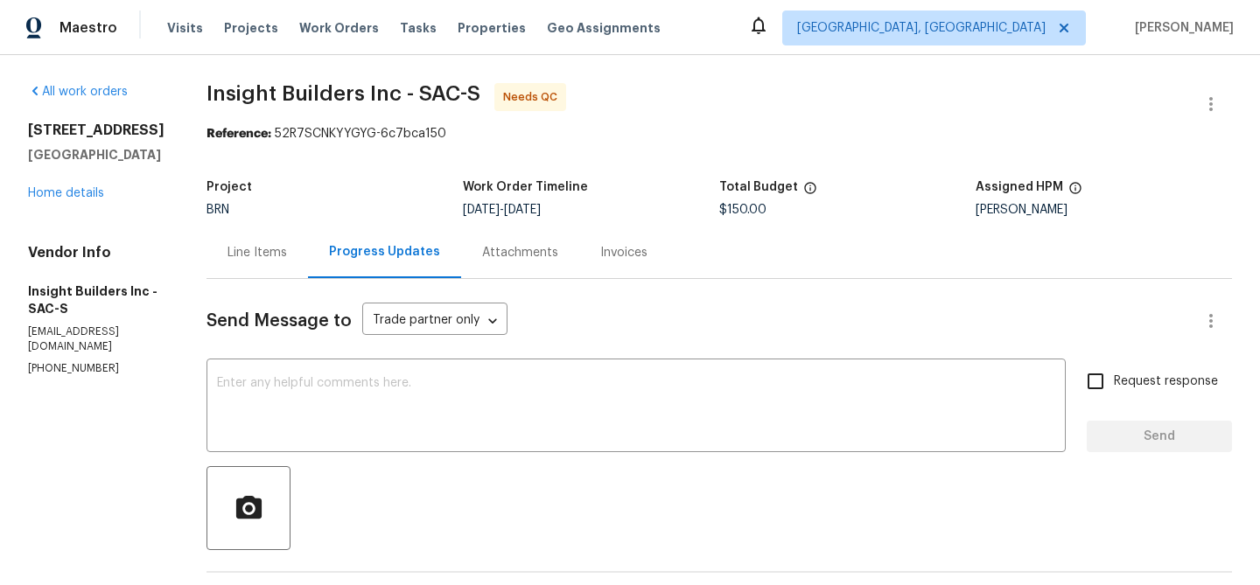
click at [100, 332] on p "[EMAIL_ADDRESS][DOMAIN_NAME]" at bounding box center [96, 340] width 136 height 30
copy p "[EMAIL_ADDRESS][DOMAIN_NAME]"
click at [30, 368] on section "All work orders [STREET_ADDRESS] Home details Vendor Info Insight Builders Inc …" at bounding box center [96, 575] width 136 height 985
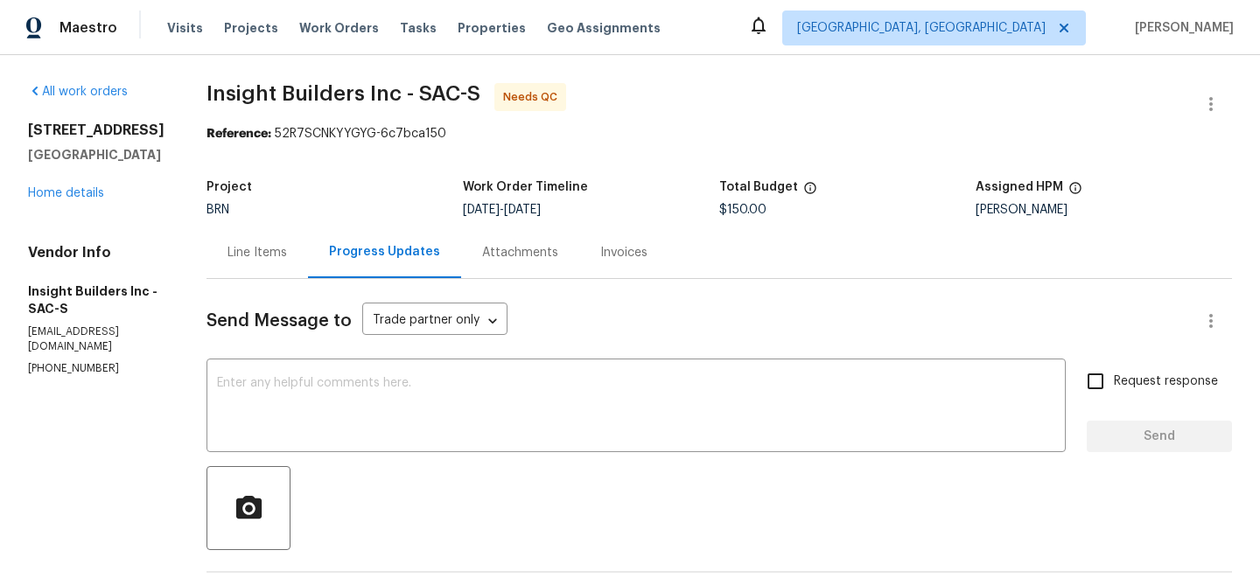
click at [30, 368] on section "All work orders [STREET_ADDRESS] Home details Vendor Info Insight Builders Inc …" at bounding box center [96, 575] width 136 height 985
copy p "[PHONE_NUMBER]"
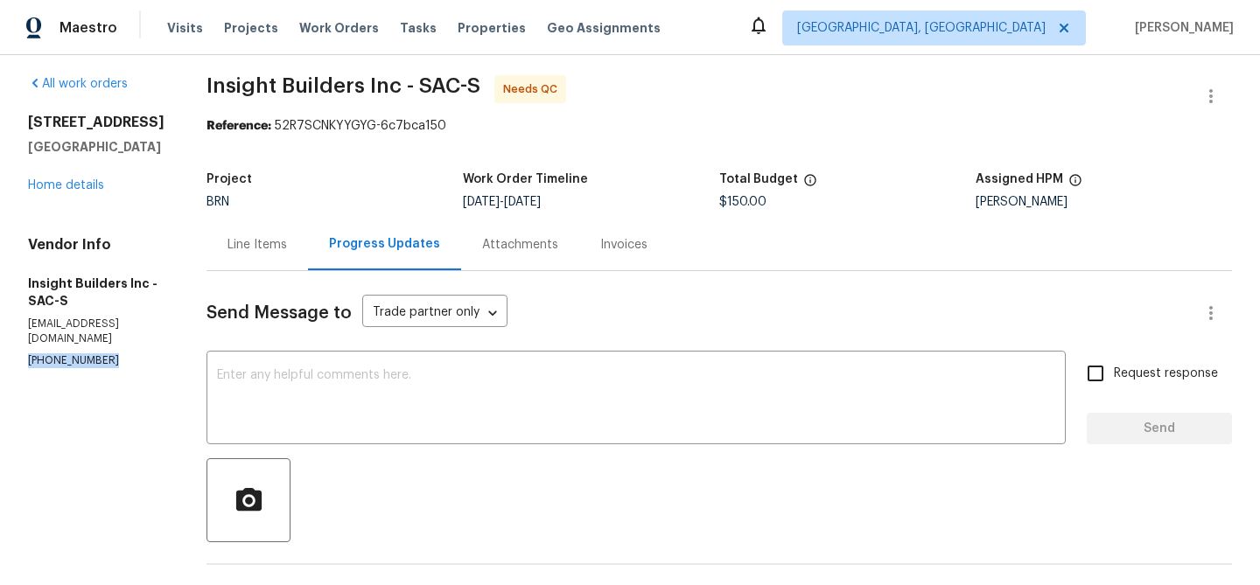
copy p "[PHONE_NUMBER]"
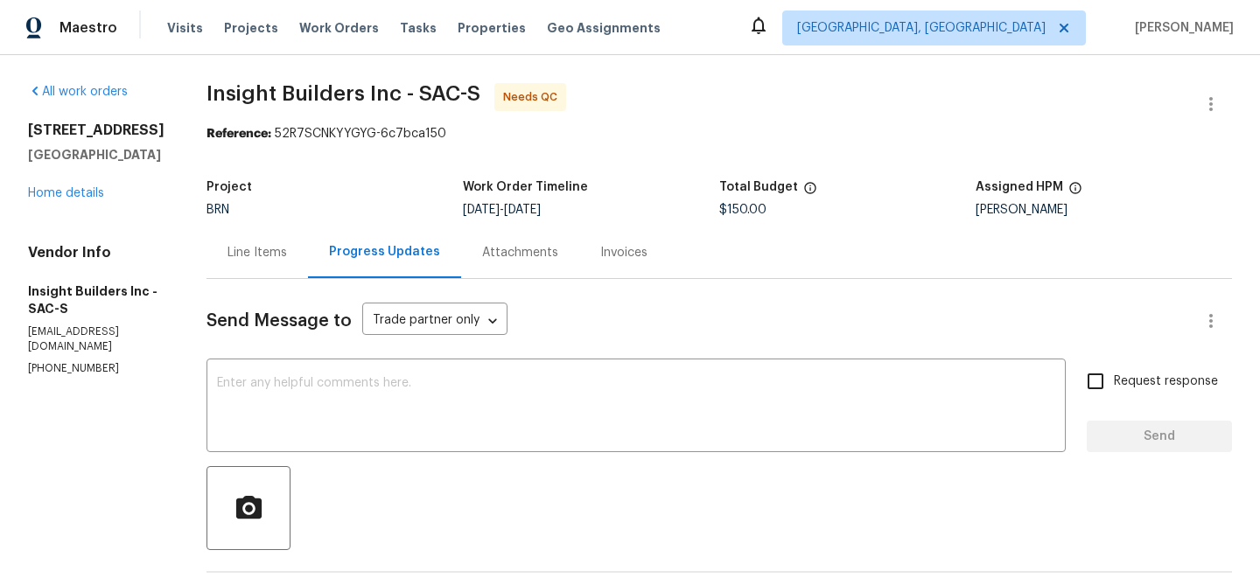
click at [318, 246] on div "Progress Updates" at bounding box center [384, 253] width 153 height 52
click at [283, 254] on div "Line Items" at bounding box center [256, 252] width 59 height 17
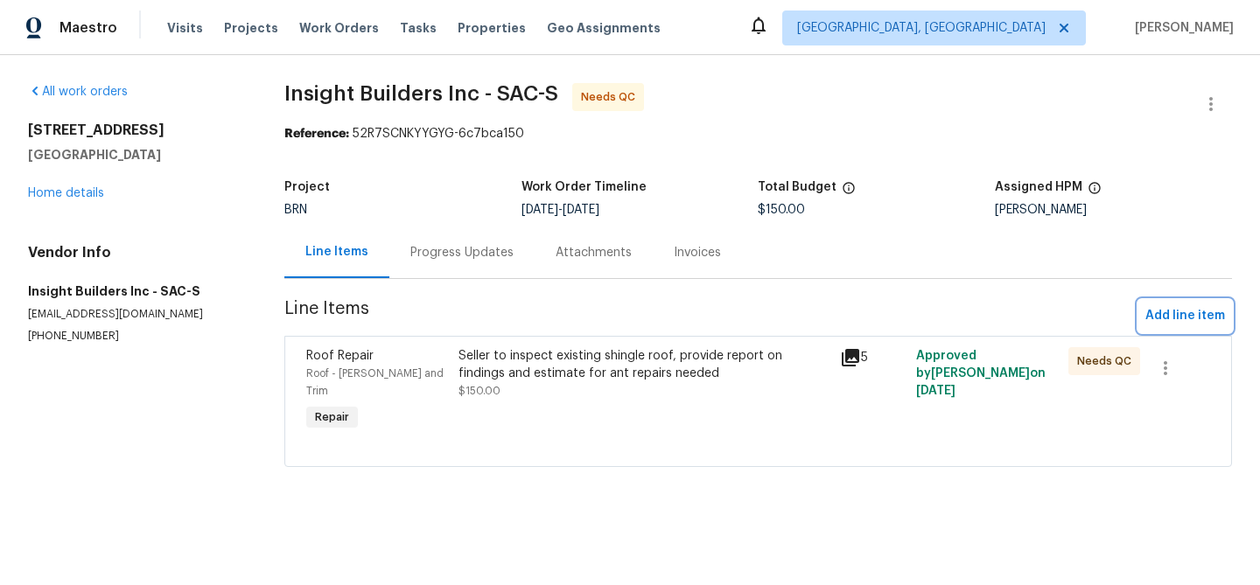
click at [1159, 311] on span "Add line item" at bounding box center [1185, 316] width 80 height 22
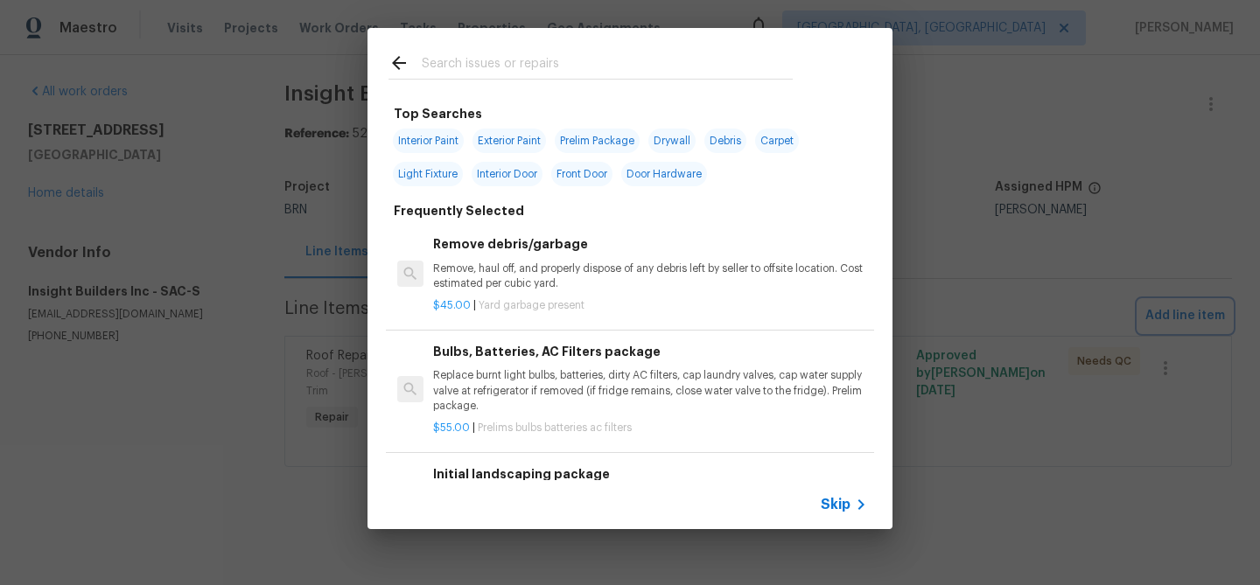
click at [989, 445] on div "Top Searches Interior Paint Exterior Paint Prelim Package Drywall Debris Carpet…" at bounding box center [630, 278] width 1260 height 557
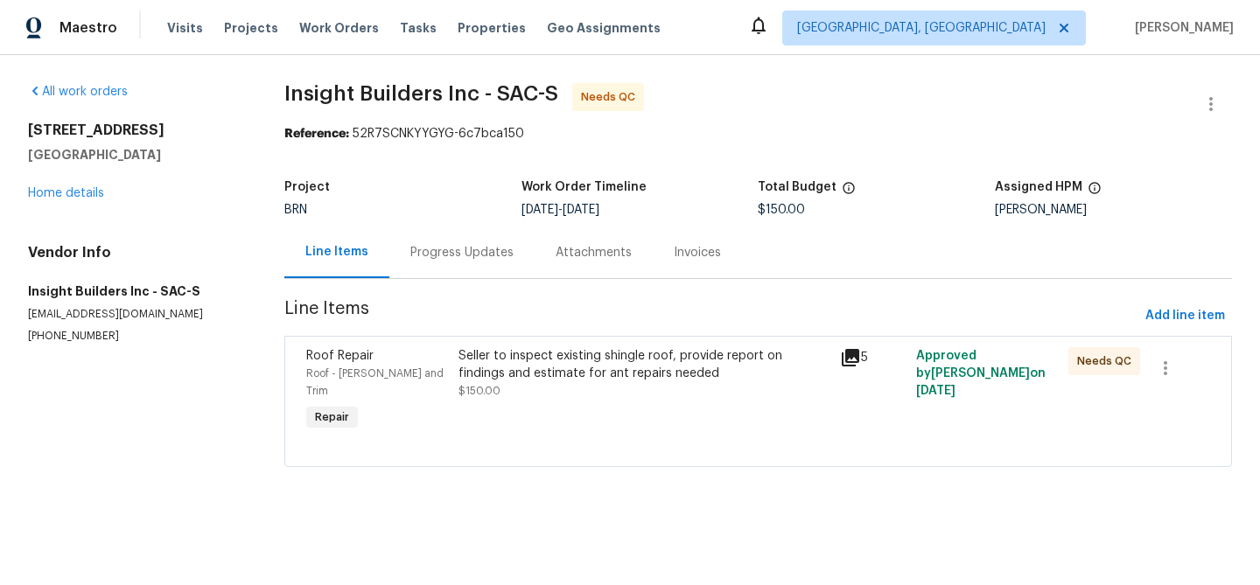
click at [696, 365] on div "Seller to inspect existing shingle roof, provide report on findings and estimat…" at bounding box center [643, 364] width 370 height 35
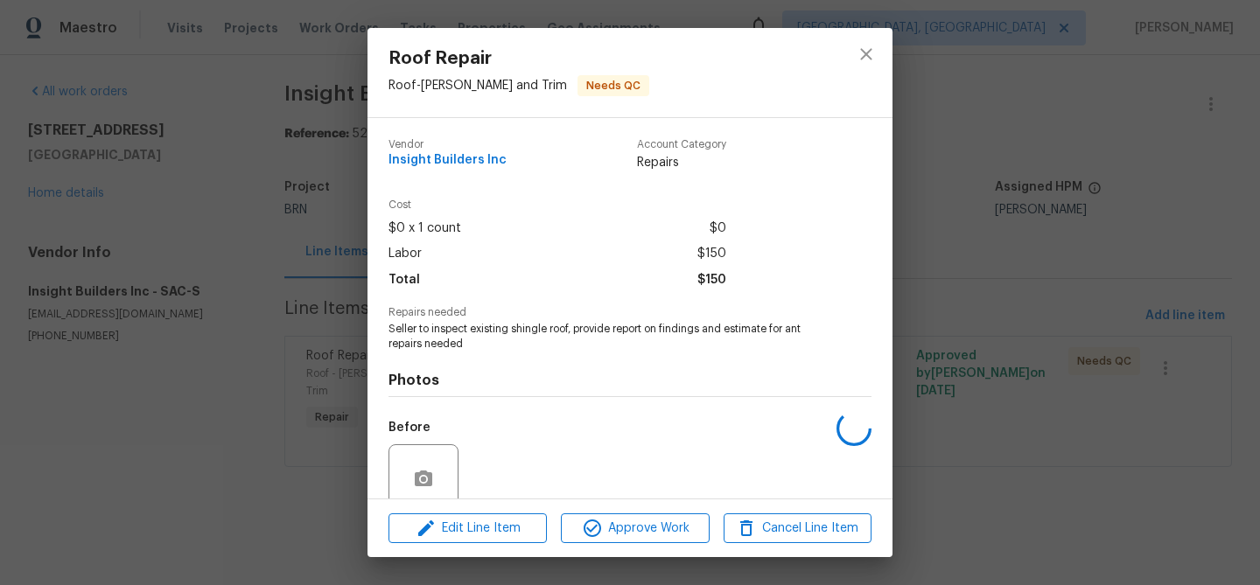
scroll to position [147, 0]
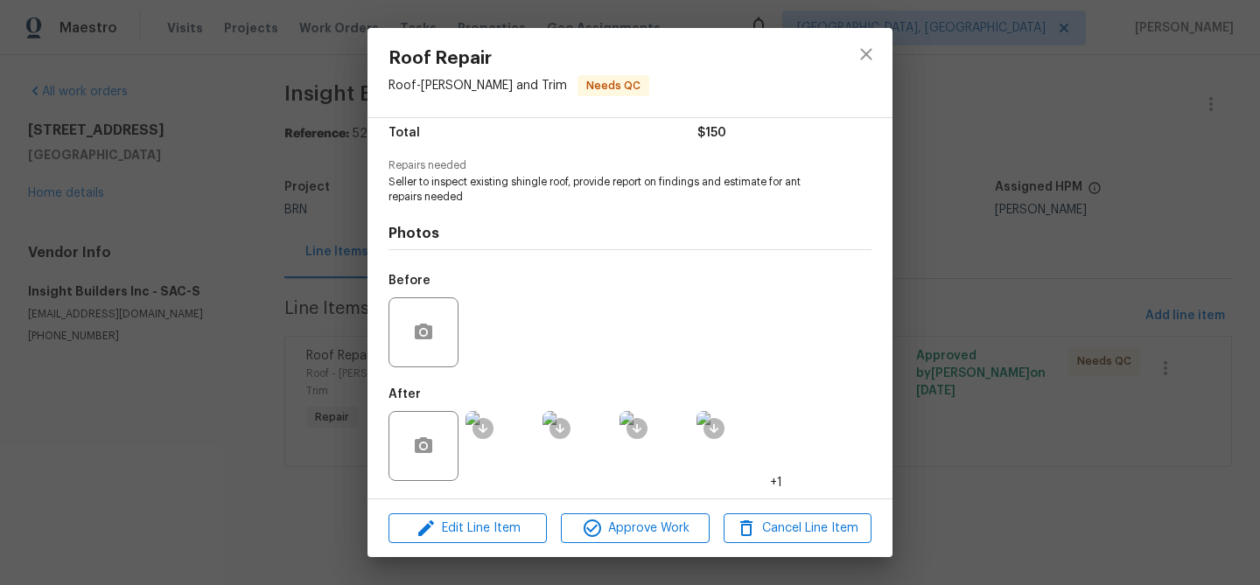
click at [516, 460] on img at bounding box center [500, 446] width 70 height 70
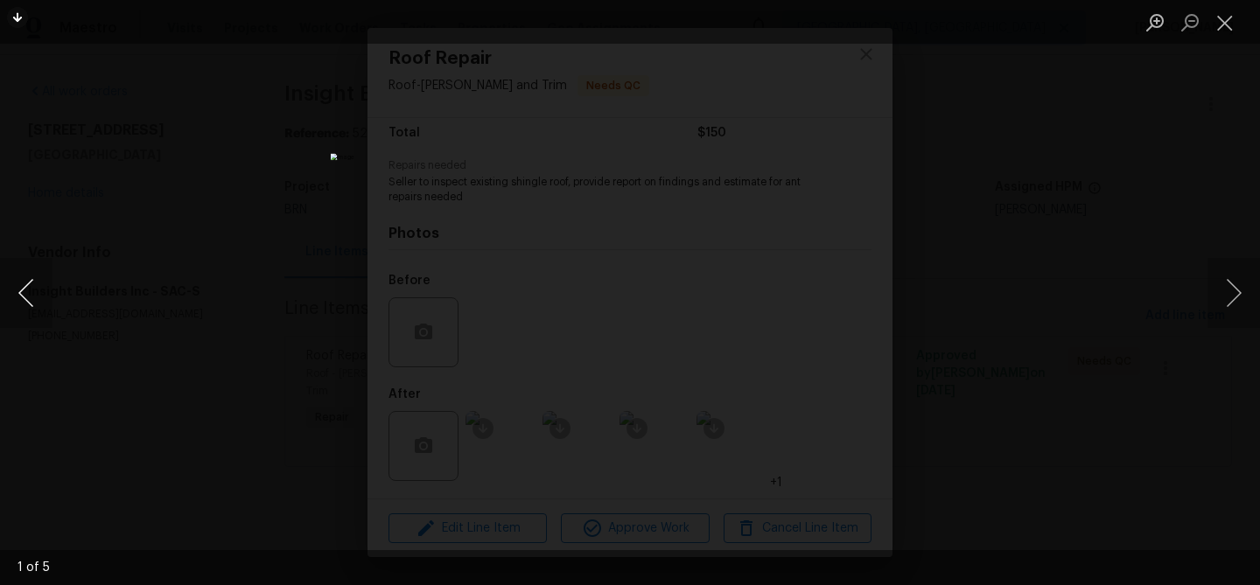
click at [16, 289] on button "Previous image" at bounding box center [26, 293] width 52 height 70
click at [198, 245] on div "Lightbox" at bounding box center [630, 292] width 1260 height 585
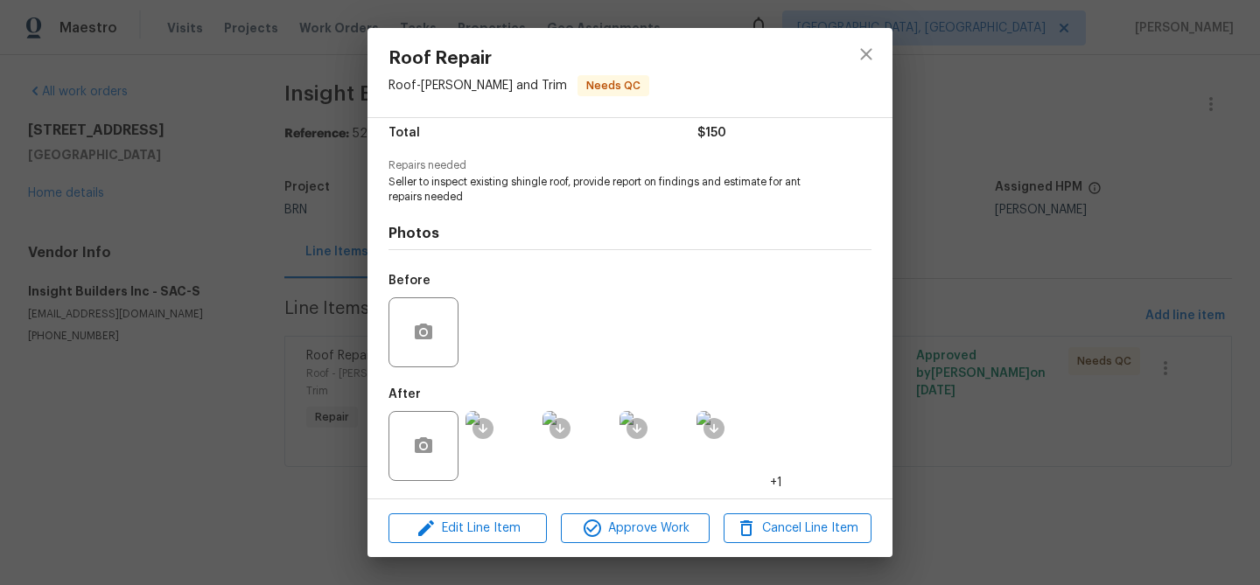
click at [241, 244] on div "Roof Repair Roof - Eaves and Trim Needs QC Vendor Insight Builders Inc Account …" at bounding box center [630, 292] width 1260 height 585
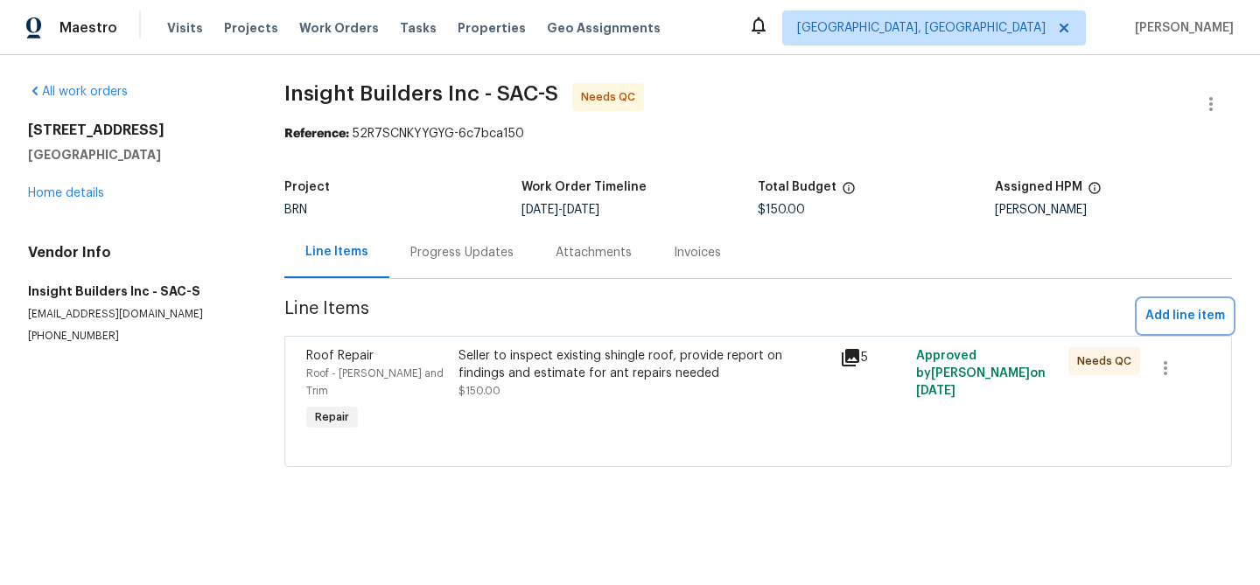
click at [1177, 304] on button "Add line item" at bounding box center [1185, 316] width 94 height 32
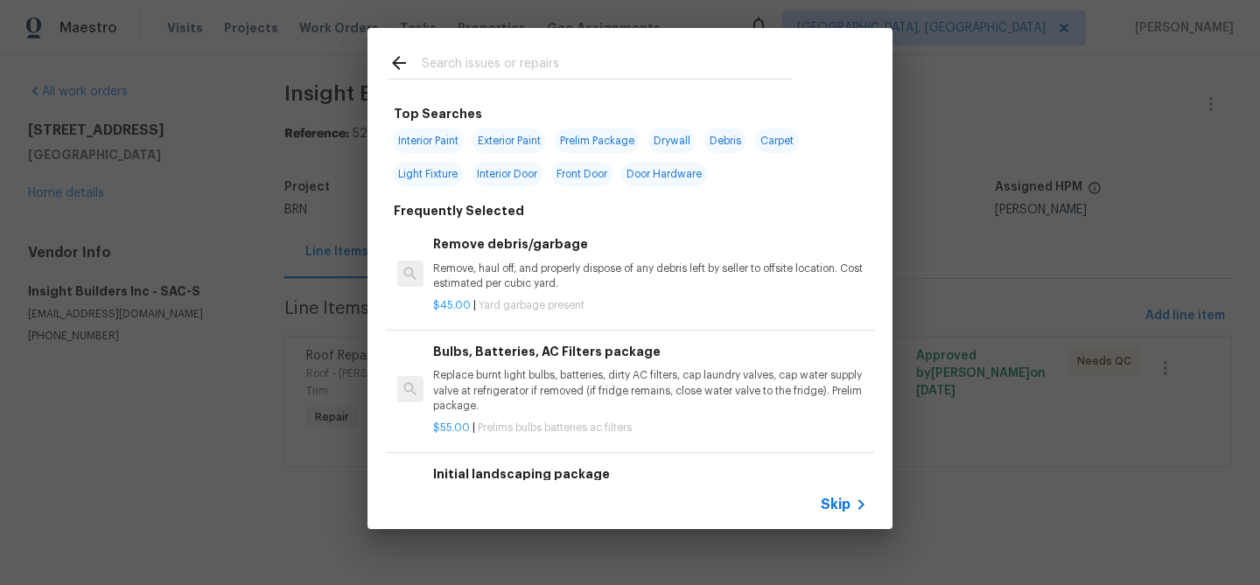
click at [821, 510] on span "Skip" at bounding box center [836, 504] width 30 height 17
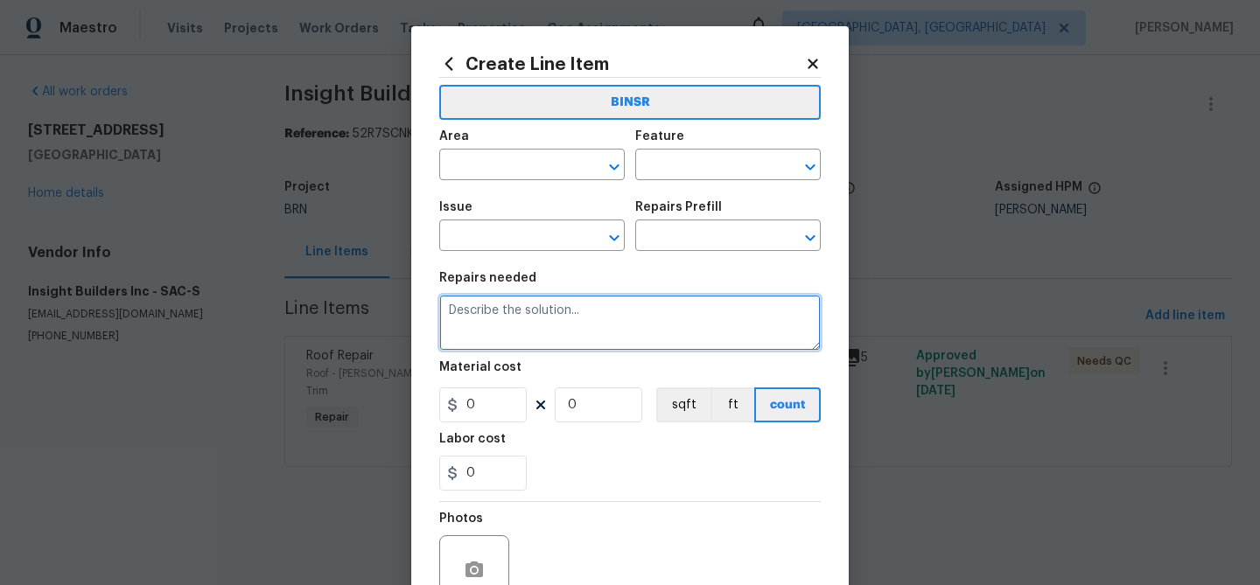
click at [560, 319] on textarea at bounding box center [629, 323] width 381 height 56
type textarea "need a report"
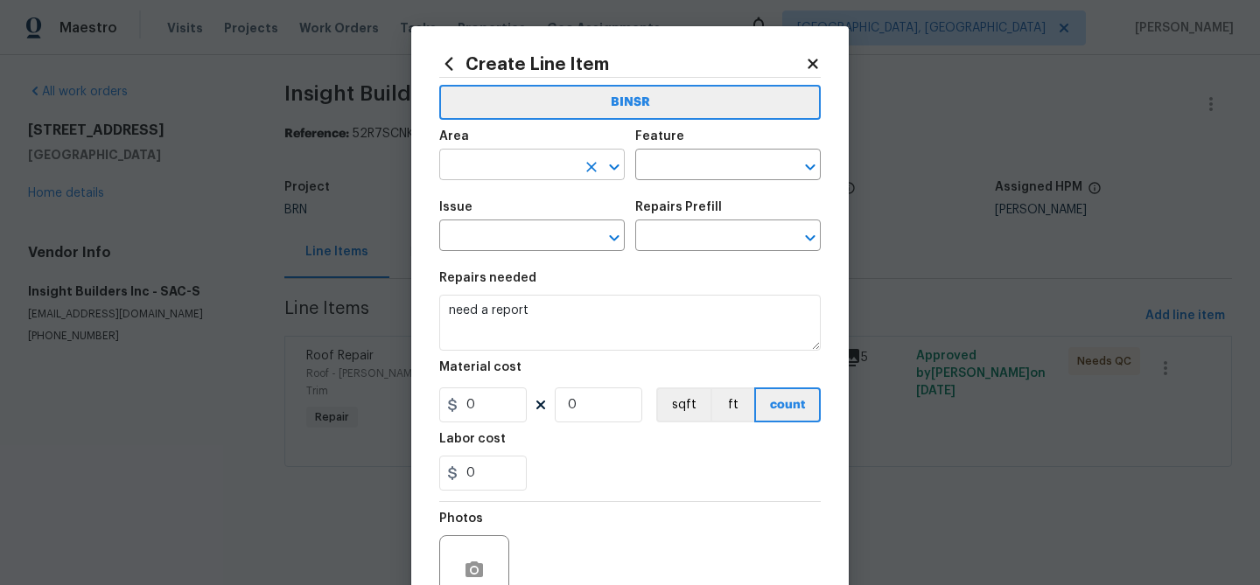
click at [489, 167] on input "text" at bounding box center [507, 166] width 136 height 27
click at [484, 185] on ul "Roof" at bounding box center [531, 206] width 185 height 43
click at [473, 202] on li "Roof" at bounding box center [531, 206] width 185 height 29
type input "Roof"
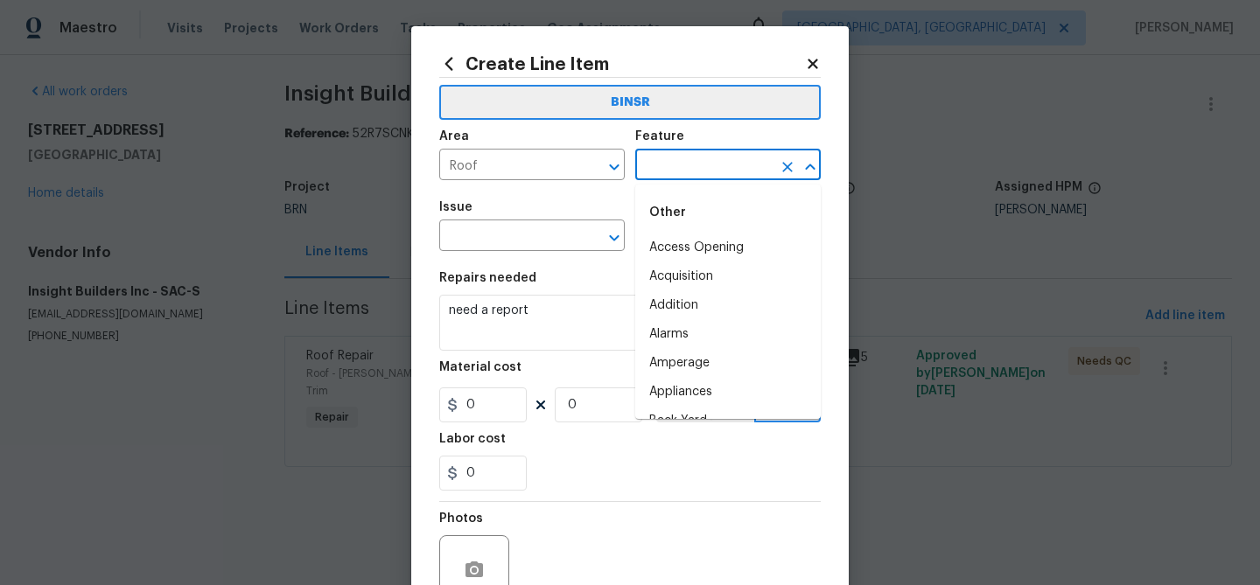
click at [639, 170] on input "text" at bounding box center [703, 166] width 136 height 27
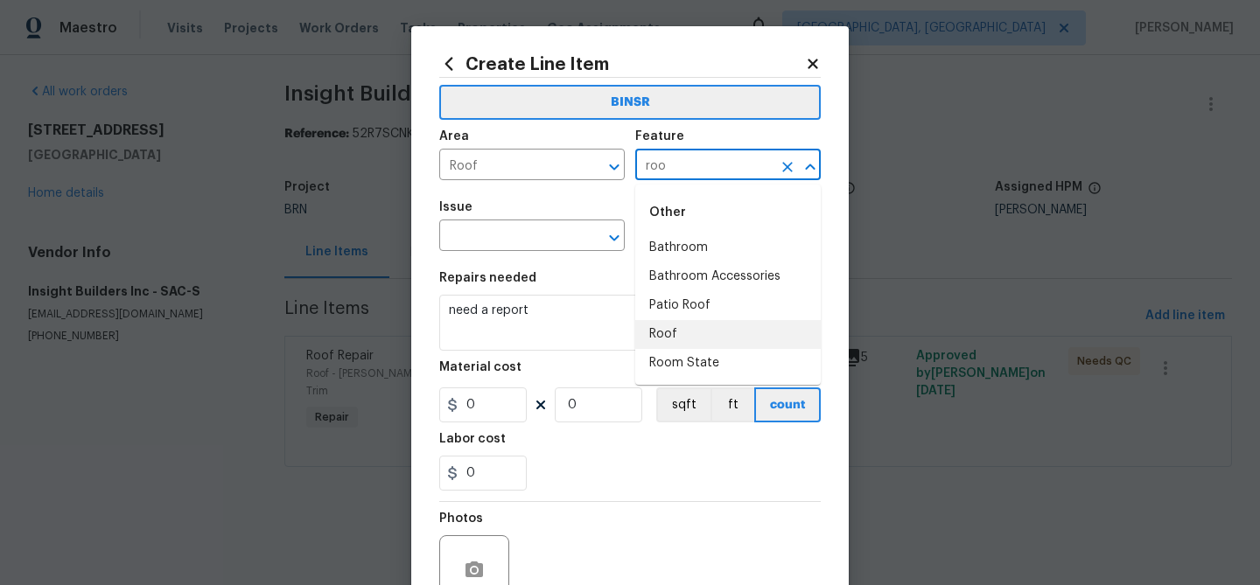
click at [672, 328] on li "Roof" at bounding box center [727, 334] width 185 height 29
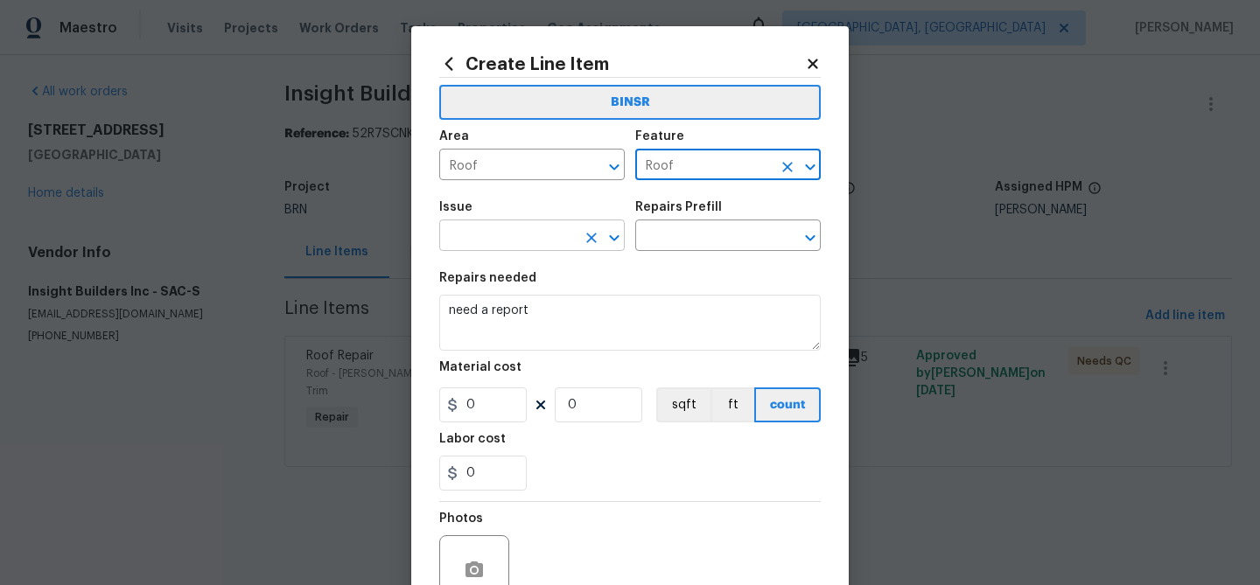
type input "Roof"
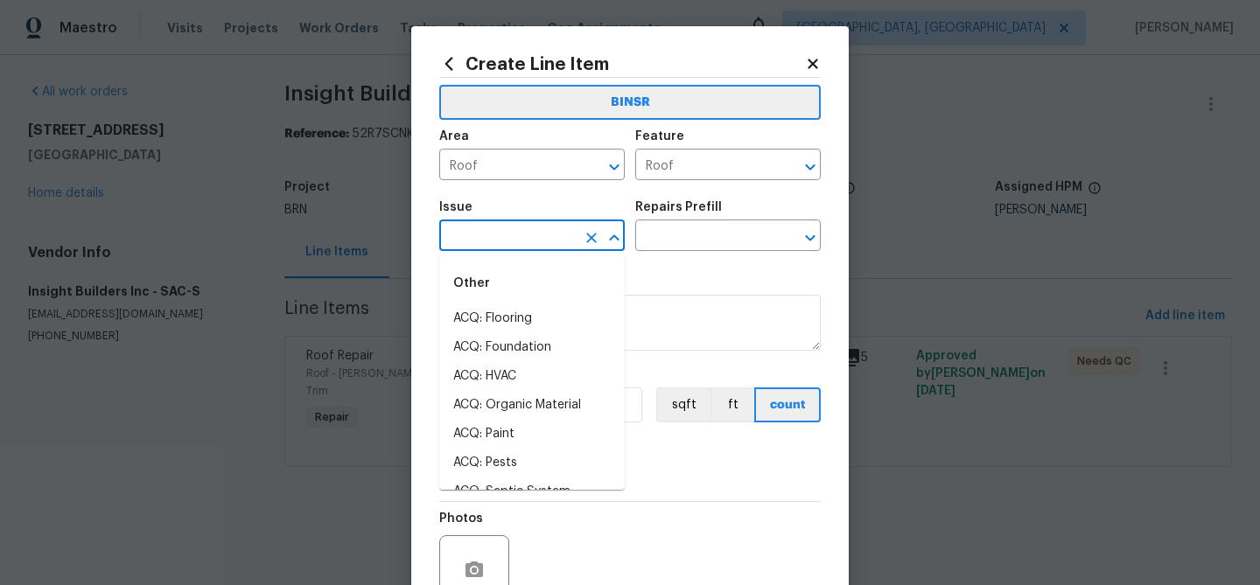
click at [499, 250] on input "text" at bounding box center [507, 237] width 136 height 27
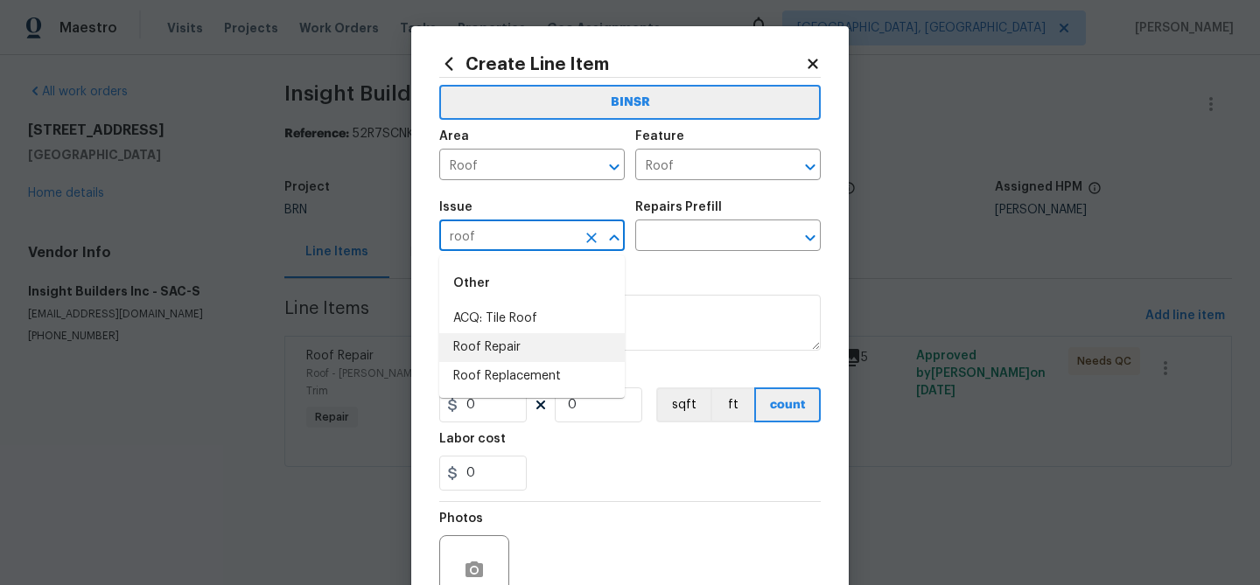
click at [506, 344] on li "Roof Repair" at bounding box center [531, 347] width 185 height 29
type input "Roof Repair"
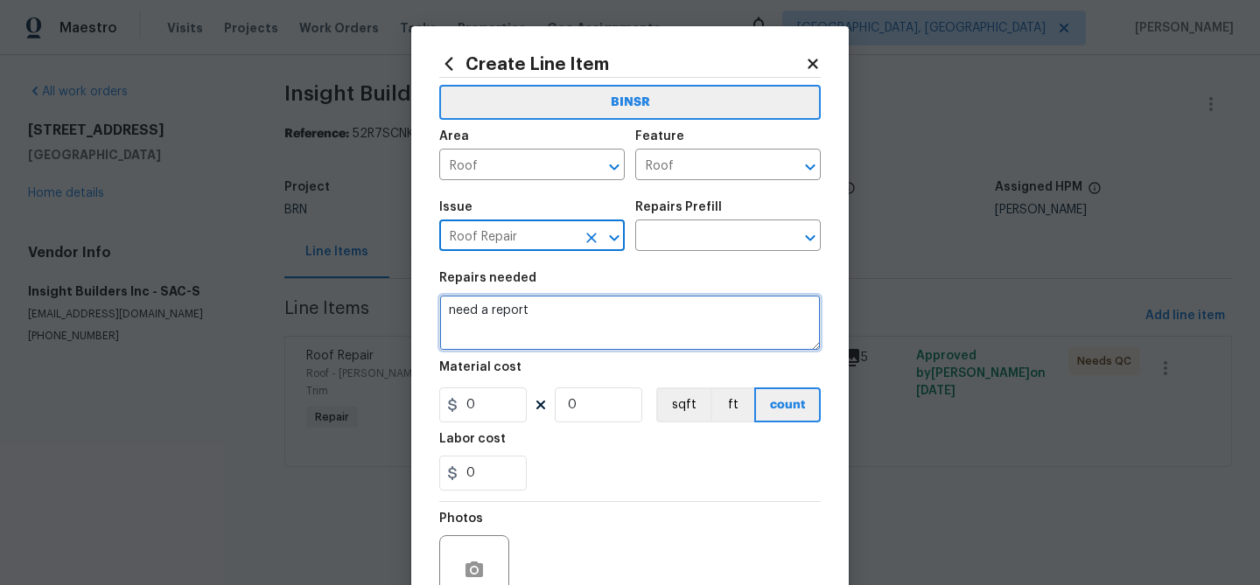
click at [506, 344] on textarea "need a report" at bounding box center [629, 323] width 381 height 56
click at [496, 303] on textarea "need a report" at bounding box center [629, 323] width 381 height 56
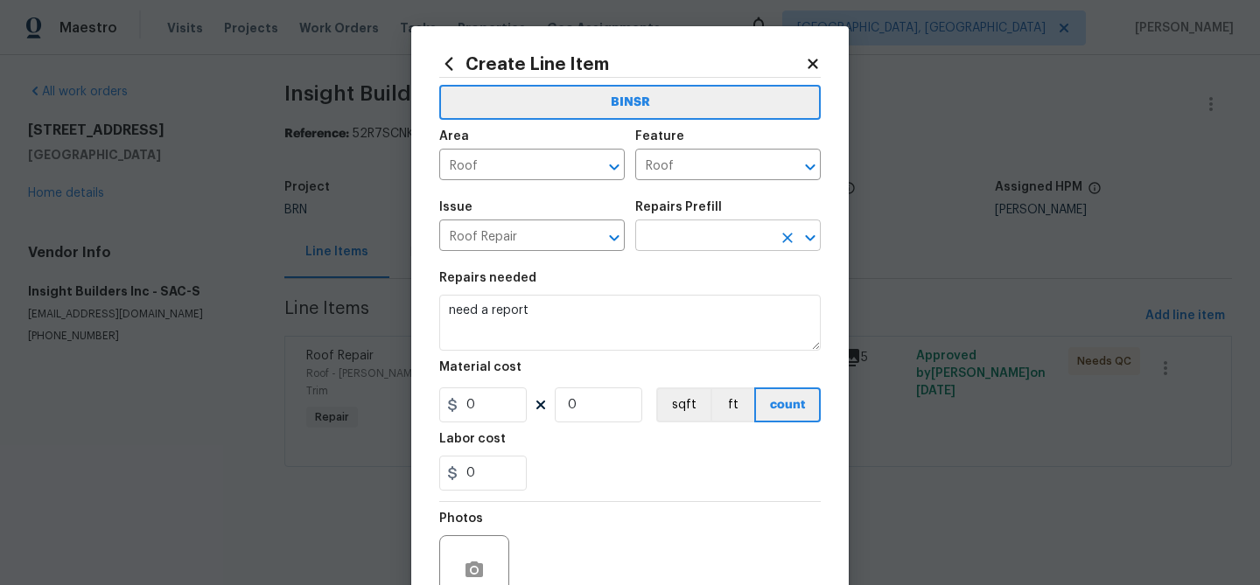
click at [671, 239] on input "text" at bounding box center [703, 237] width 136 height 27
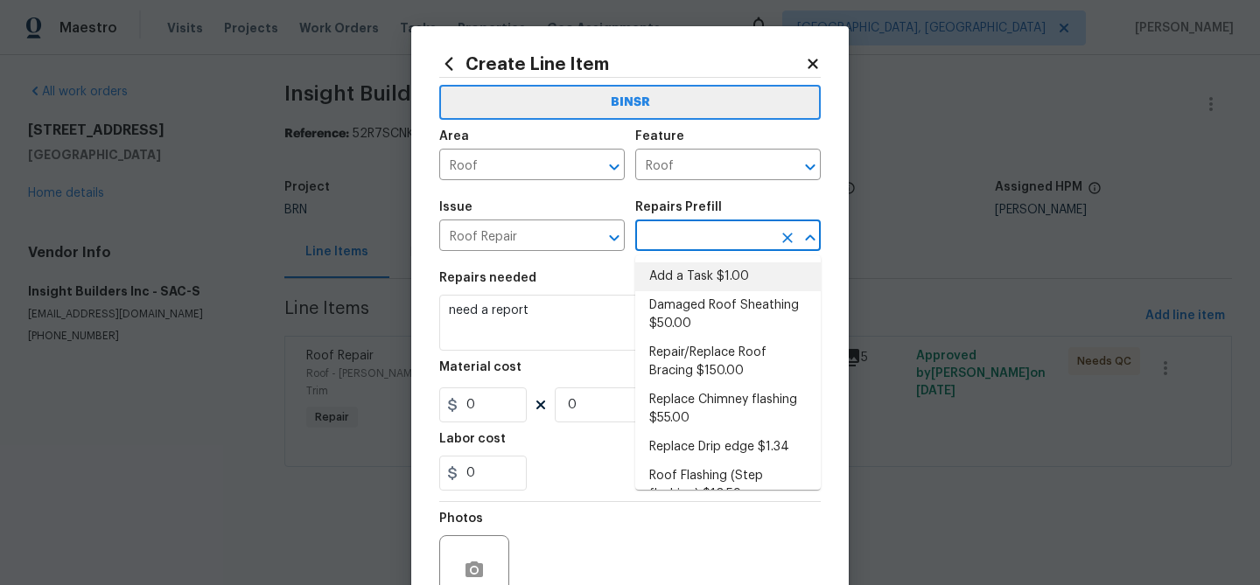
click at [679, 269] on li "Add a Task $1.00" at bounding box center [727, 276] width 185 height 29
type input "Eaves and Trim"
type input "Add a Task $1.00"
type textarea "HPM to detail"
type input "1"
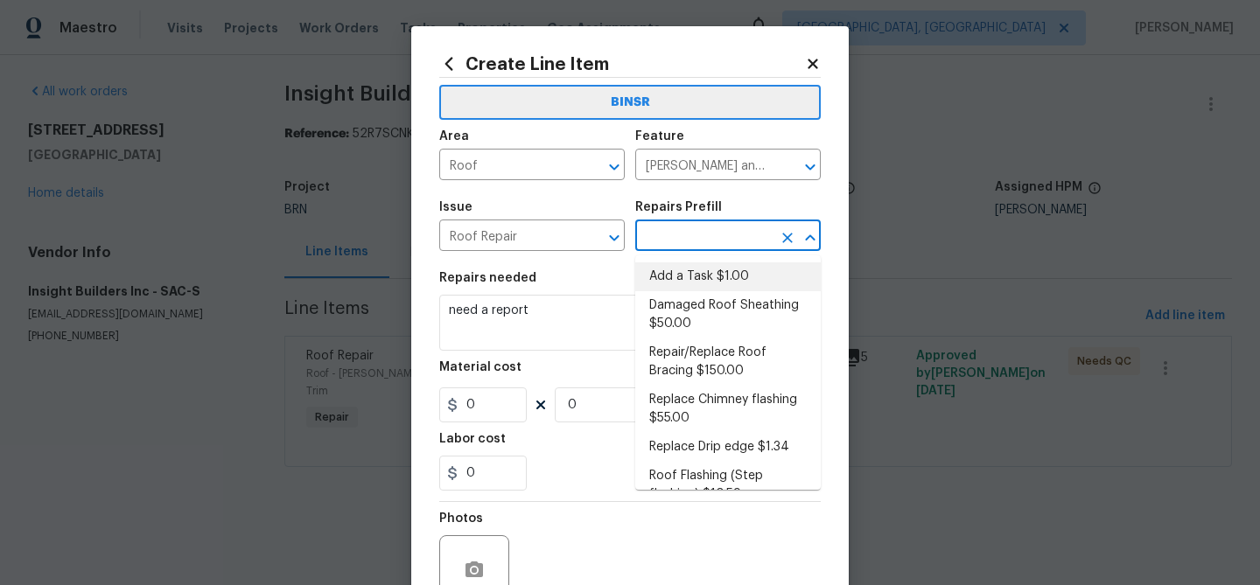
type input "1"
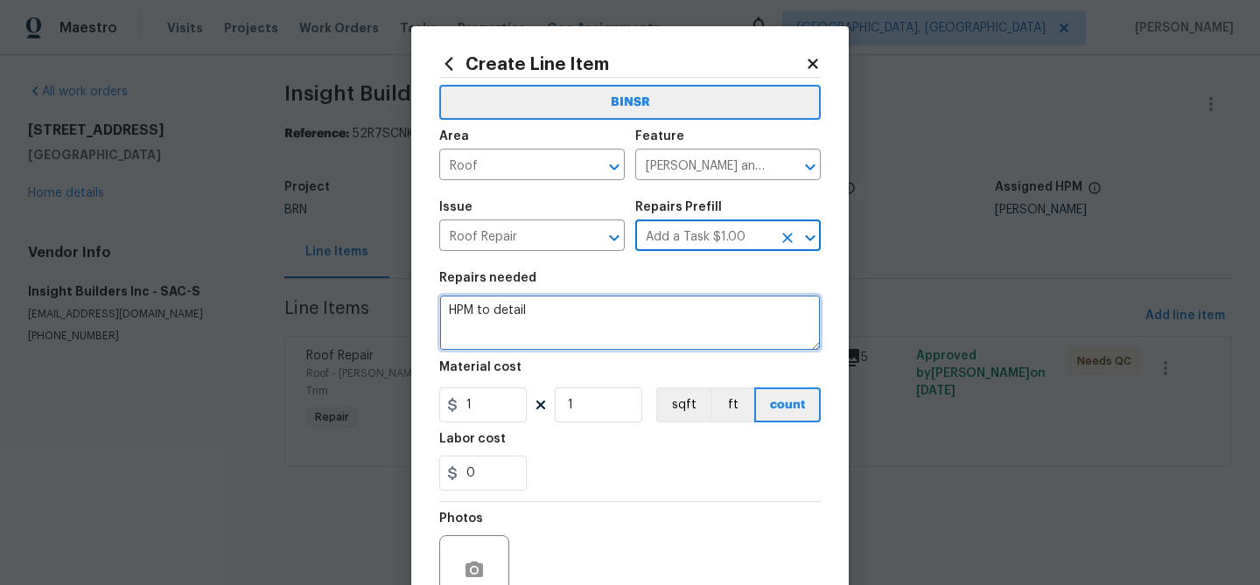
click at [556, 321] on textarea "HPM to detail" at bounding box center [629, 323] width 381 height 56
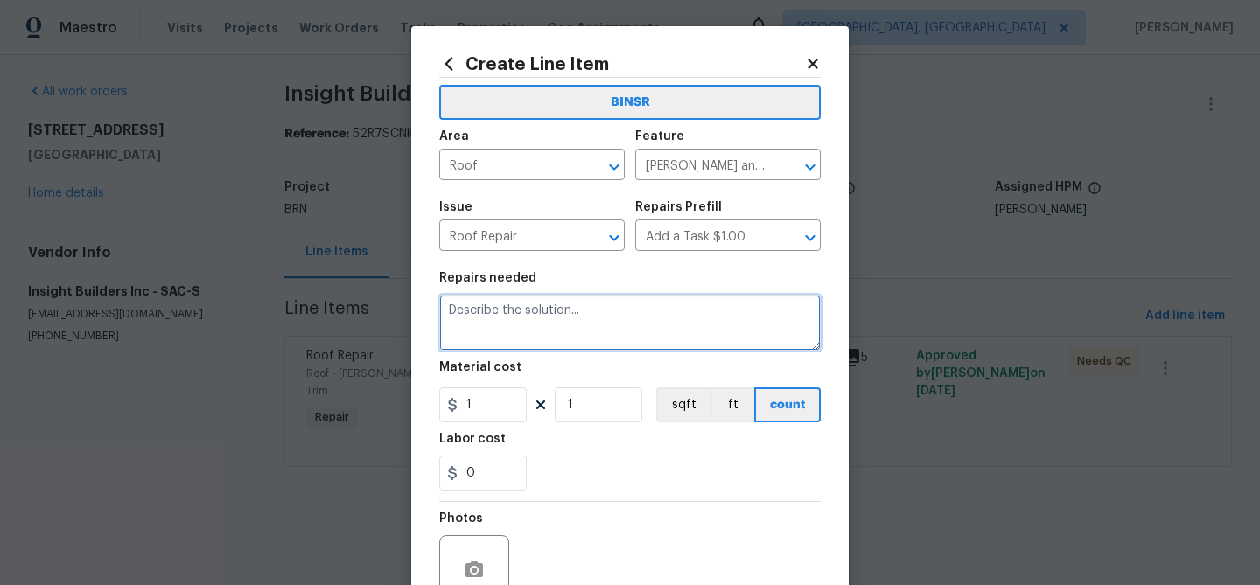
paste textarea "need a report"
type textarea "need a report"
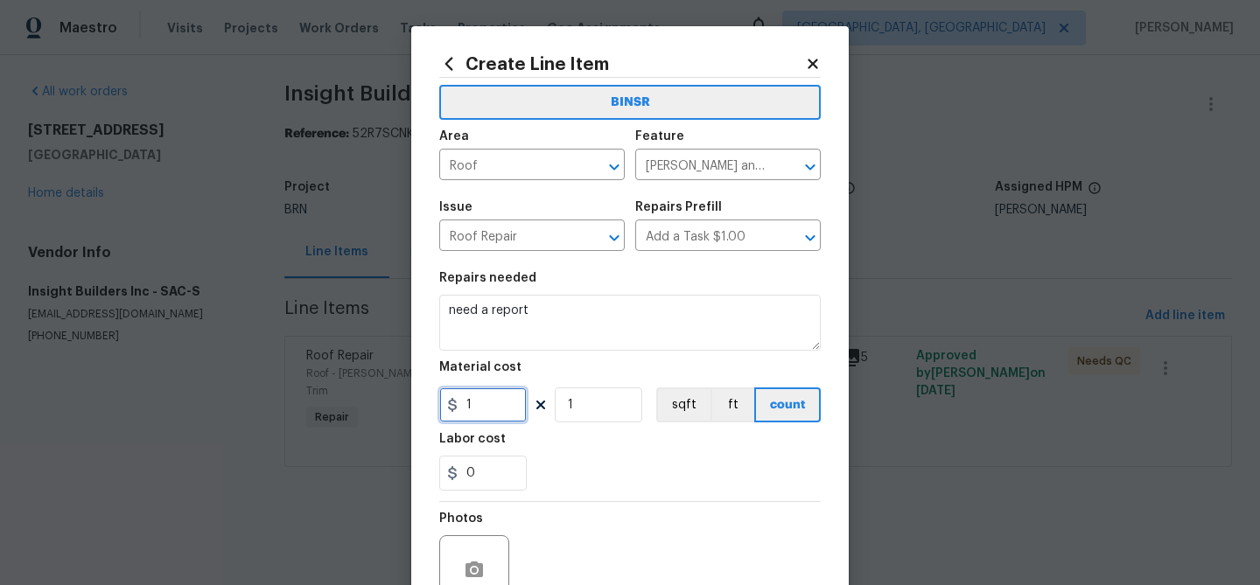
click at [494, 416] on input "1" at bounding box center [482, 405] width 87 height 35
type input "0"
click at [593, 414] on input "1" at bounding box center [598, 405] width 87 height 35
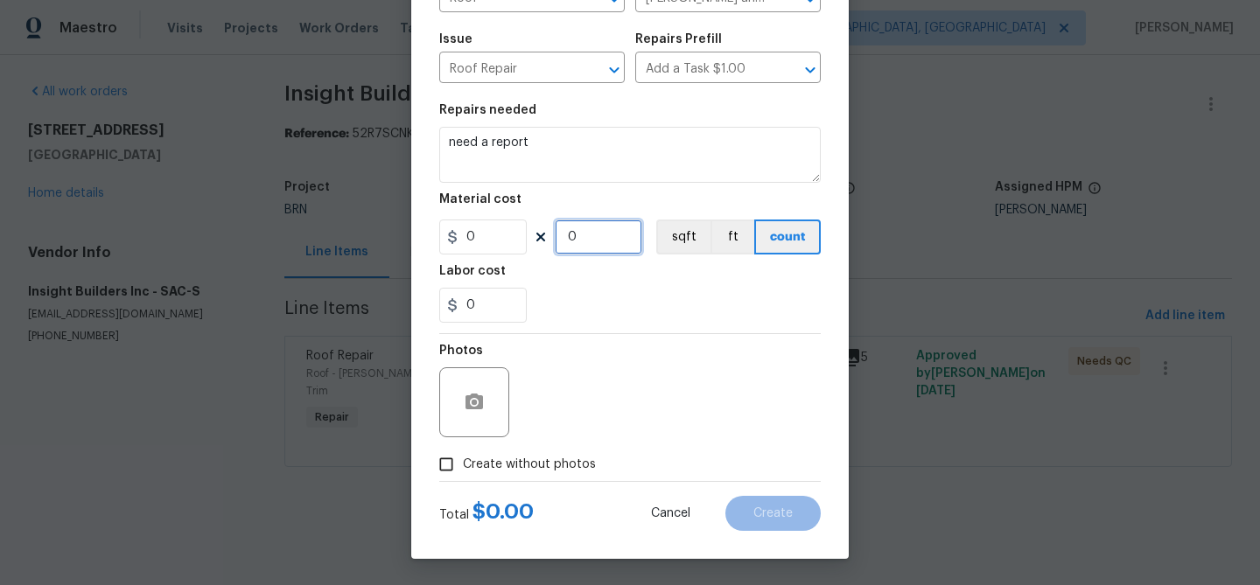
type input "0"
click at [453, 463] on input "Create without photos" at bounding box center [446, 464] width 33 height 33
checkbox input "true"
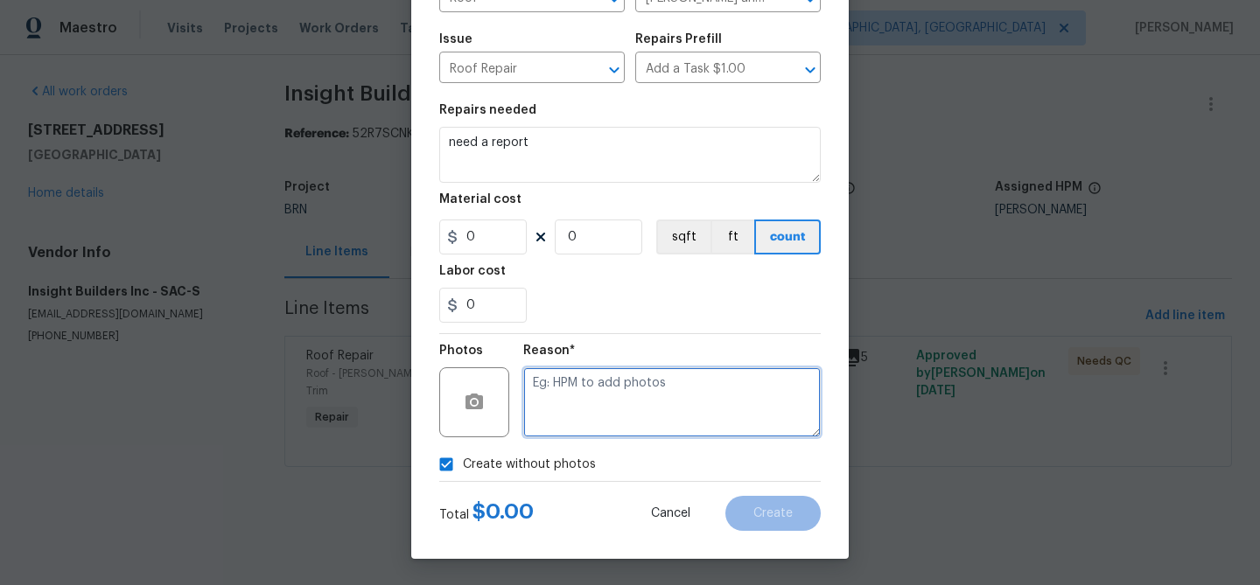
click at [598, 425] on textarea at bounding box center [671, 402] width 297 height 70
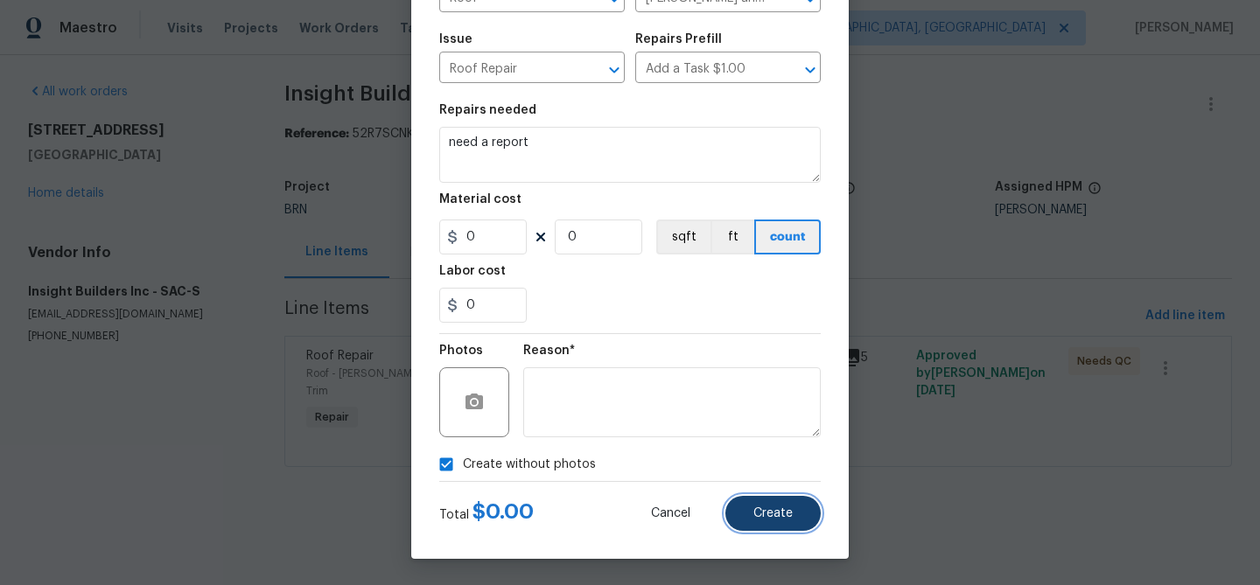
click at [772, 517] on span "Create" at bounding box center [772, 513] width 39 height 13
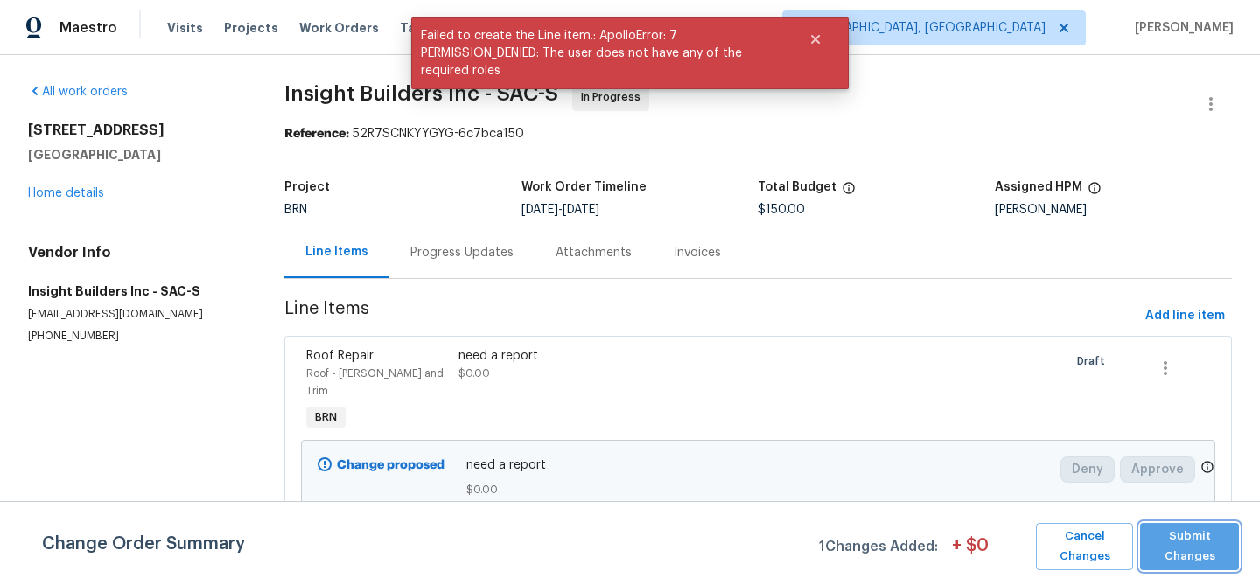
click at [1192, 528] on span "Submit Changes" at bounding box center [1189, 547] width 81 height 40
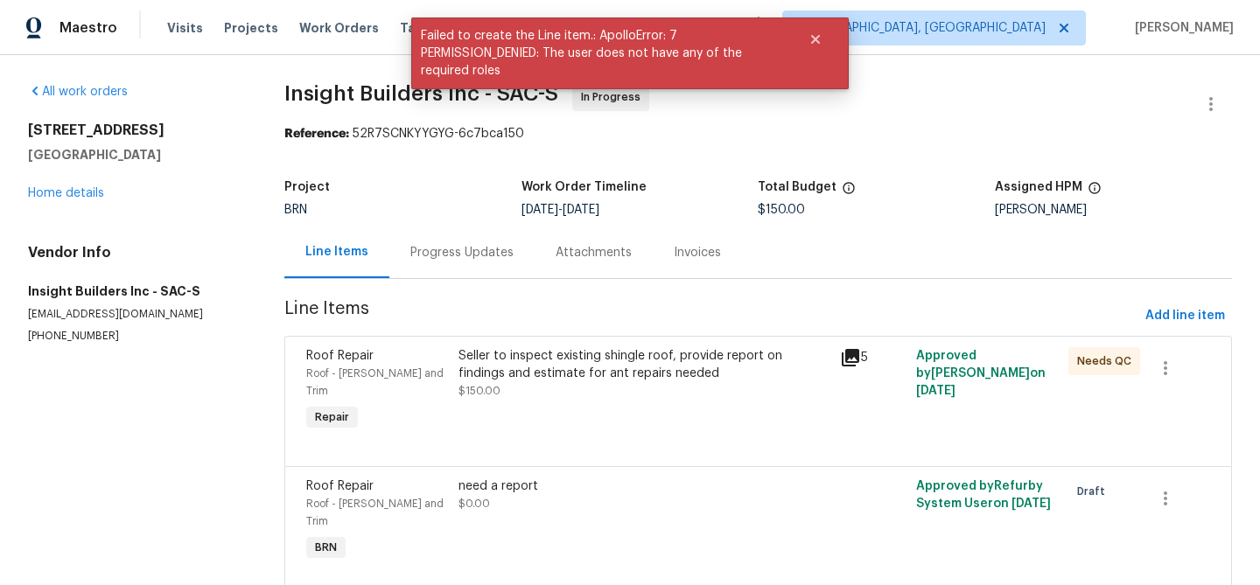
scroll to position [27, 0]
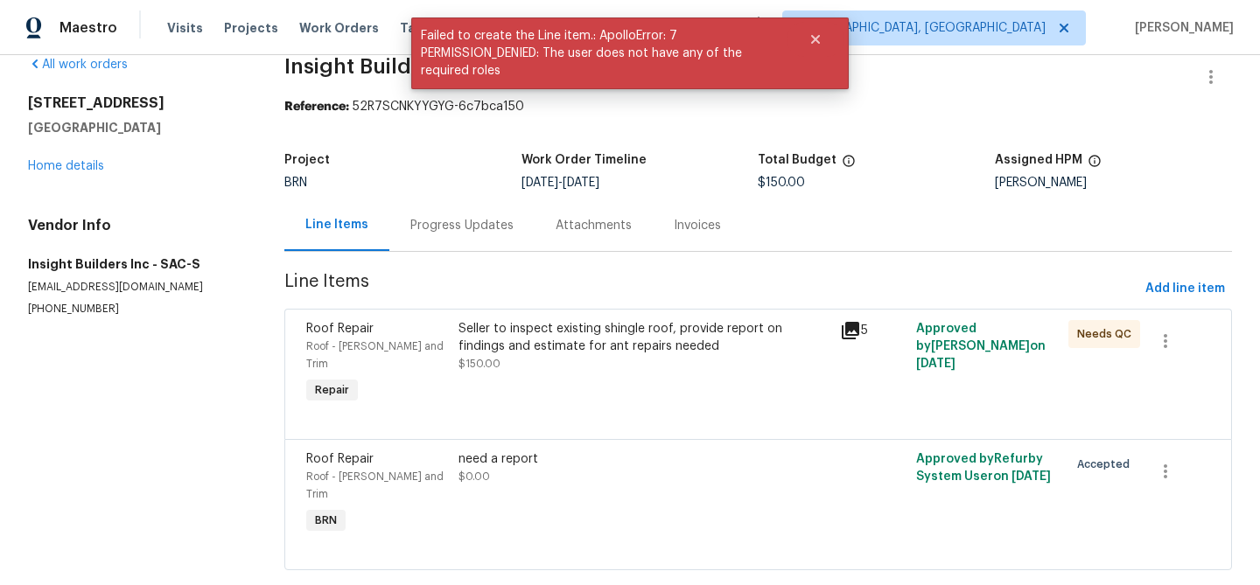
click at [636, 346] on div "Seller to inspect existing shingle roof, provide report on findings and estimat…" at bounding box center [643, 337] width 370 height 35
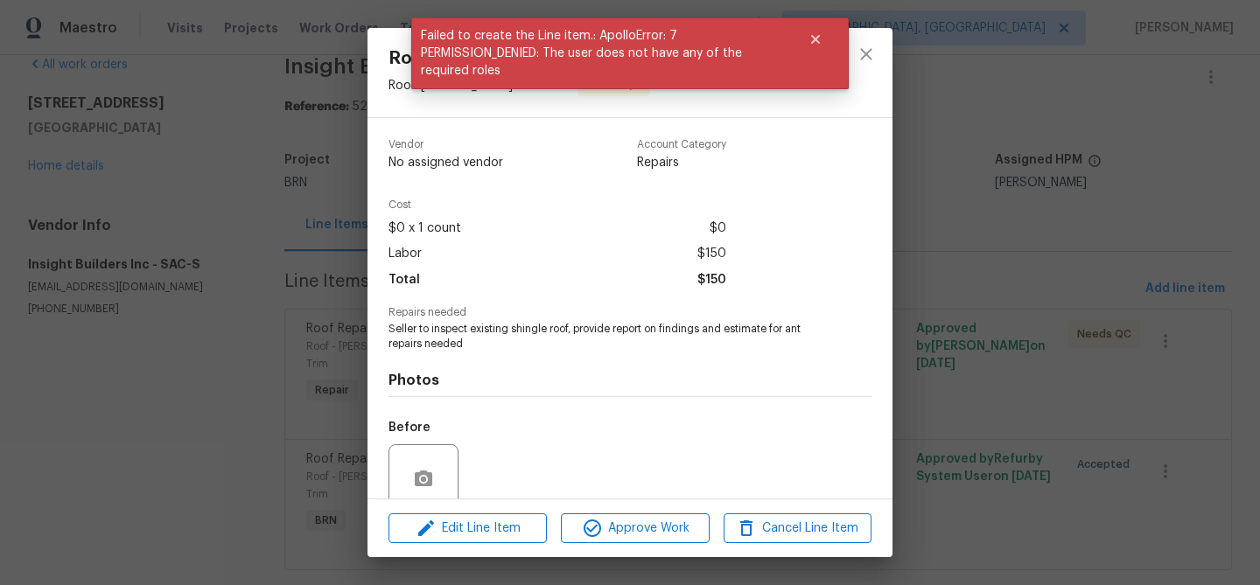
scroll to position [147, 0]
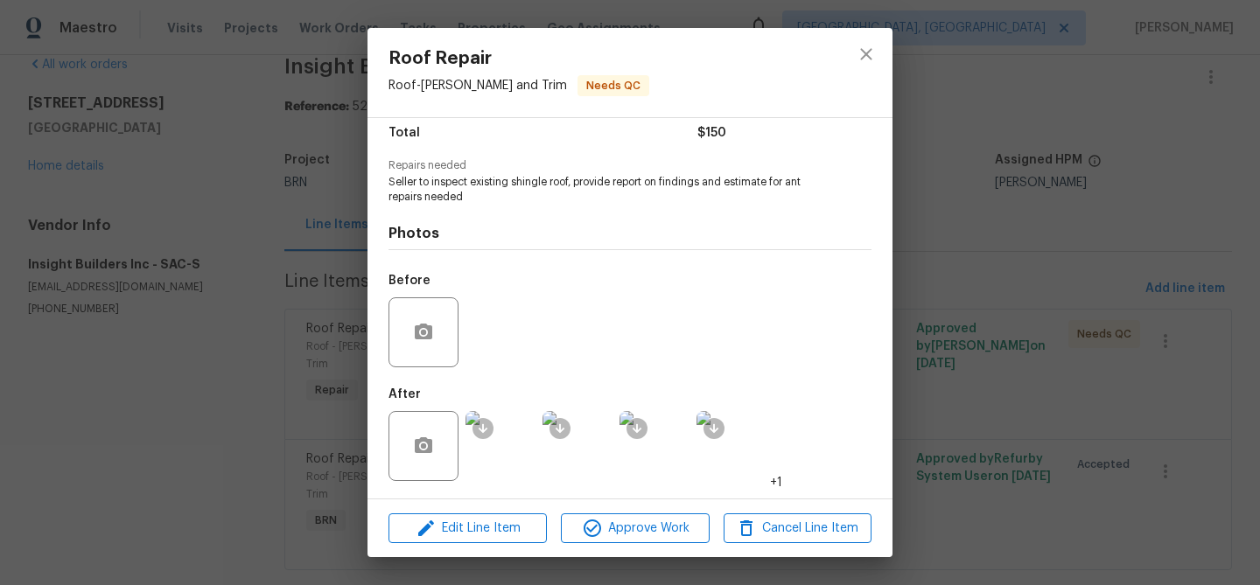
click at [154, 369] on div "Roof Repair Roof - Eaves and Trim Needs QC Vendor Insight Builders Inc Account …" at bounding box center [630, 292] width 1260 height 585
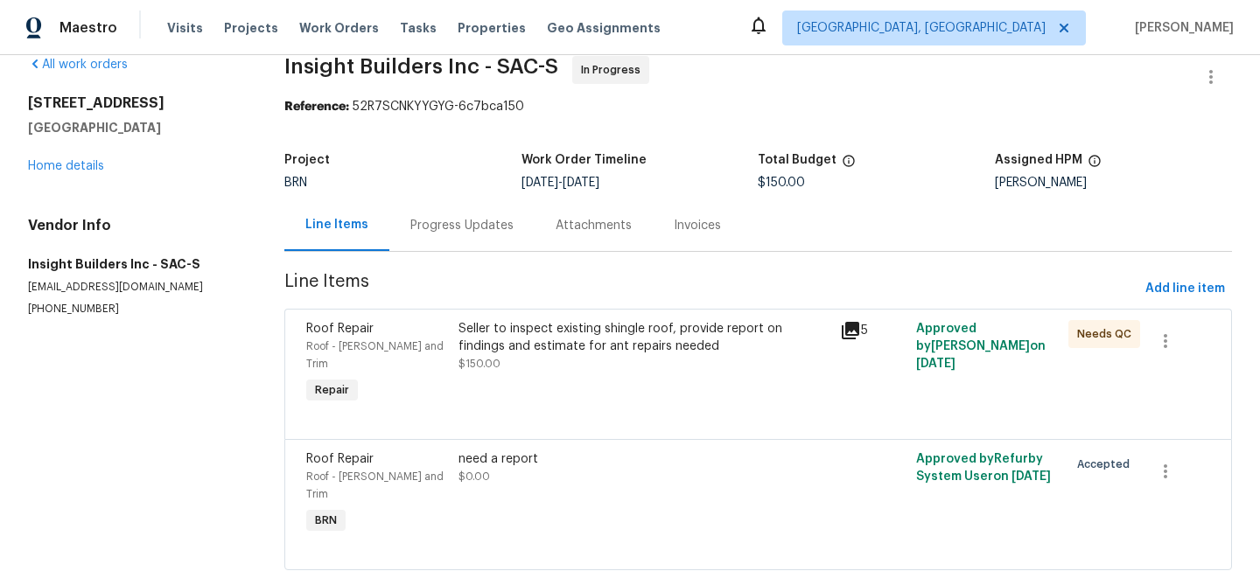
click at [464, 219] on div "Progress Updates" at bounding box center [461, 225] width 103 height 17
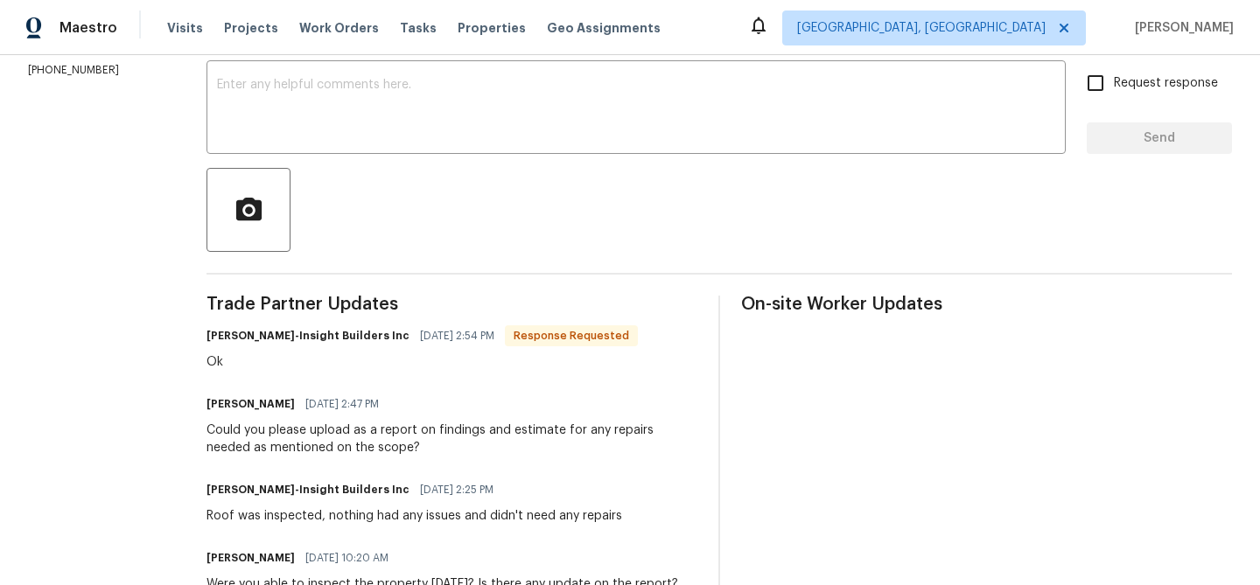
scroll to position [310, 0]
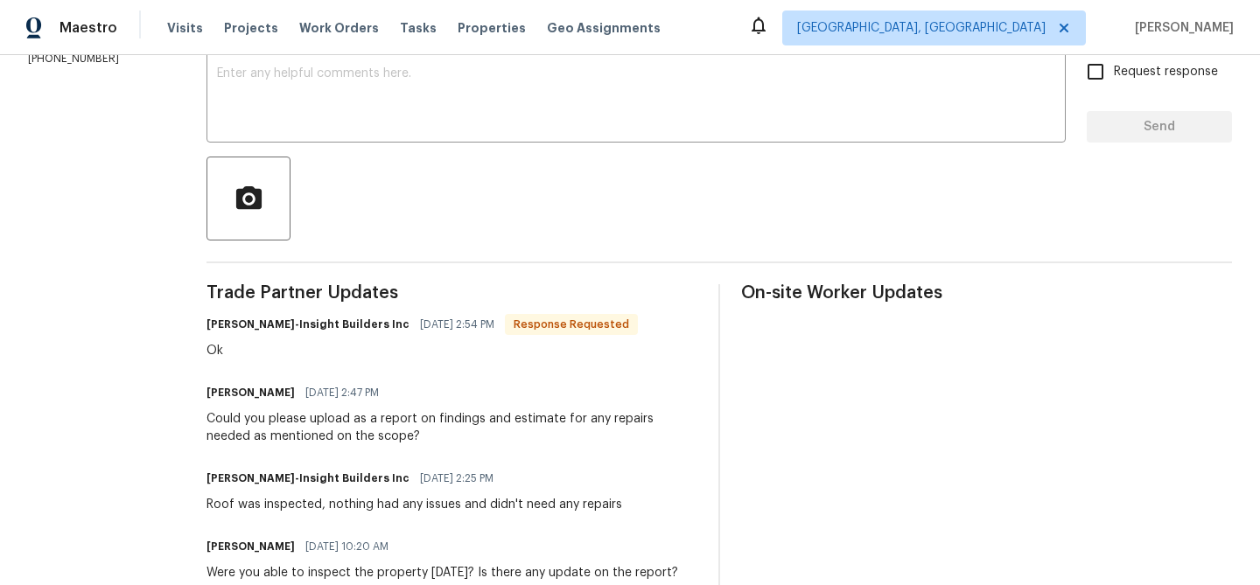
click at [214, 418] on div "All work orders 2066 Espana Ln Rio Vista, CA 94571 Home details Vendor Info Ins…" at bounding box center [630, 299] width 1260 height 1109
click at [355, 101] on textarea at bounding box center [636, 97] width 838 height 61
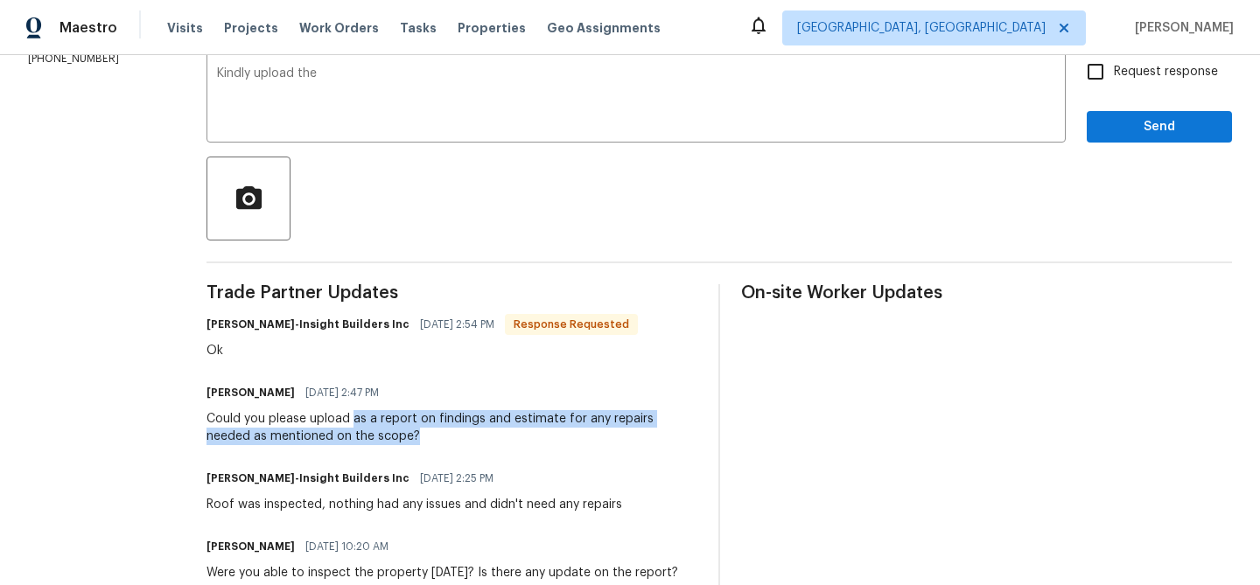
drag, startPoint x: 361, startPoint y: 422, endPoint x: 380, endPoint y: 436, distance: 23.1
click at [380, 436] on div "Could you please upload as a report on findings and estimate for any repairs ne…" at bounding box center [451, 427] width 491 height 35
copy div "as a report on findings and estimate for any repairs needed as mentioned on the…"
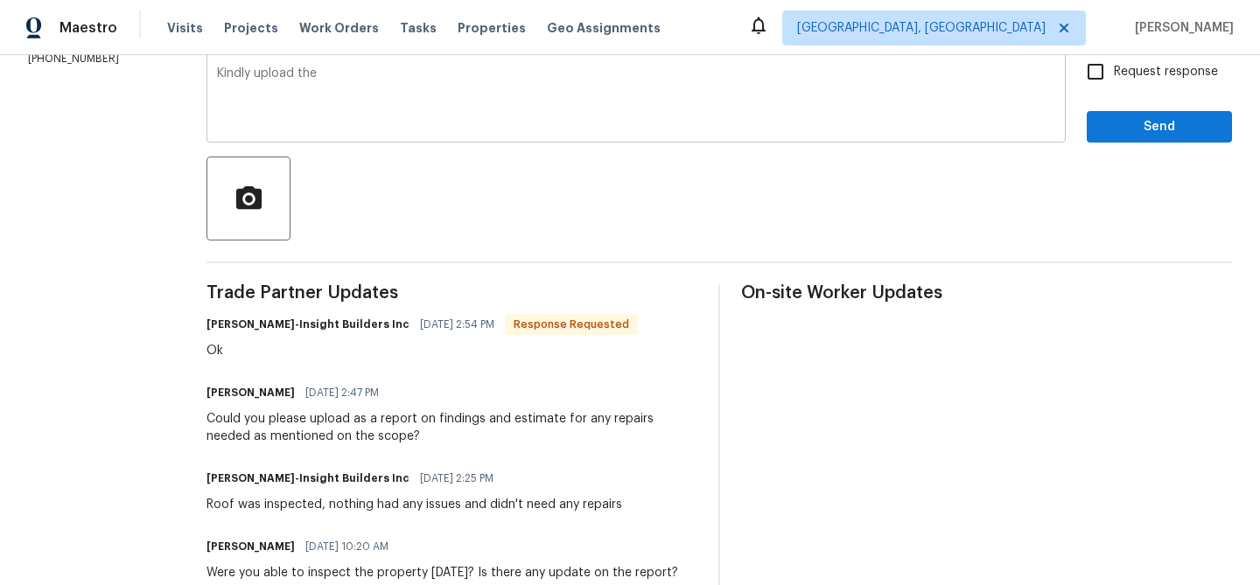
click at [369, 108] on textarea "Kindly upload the" at bounding box center [636, 97] width 838 height 61
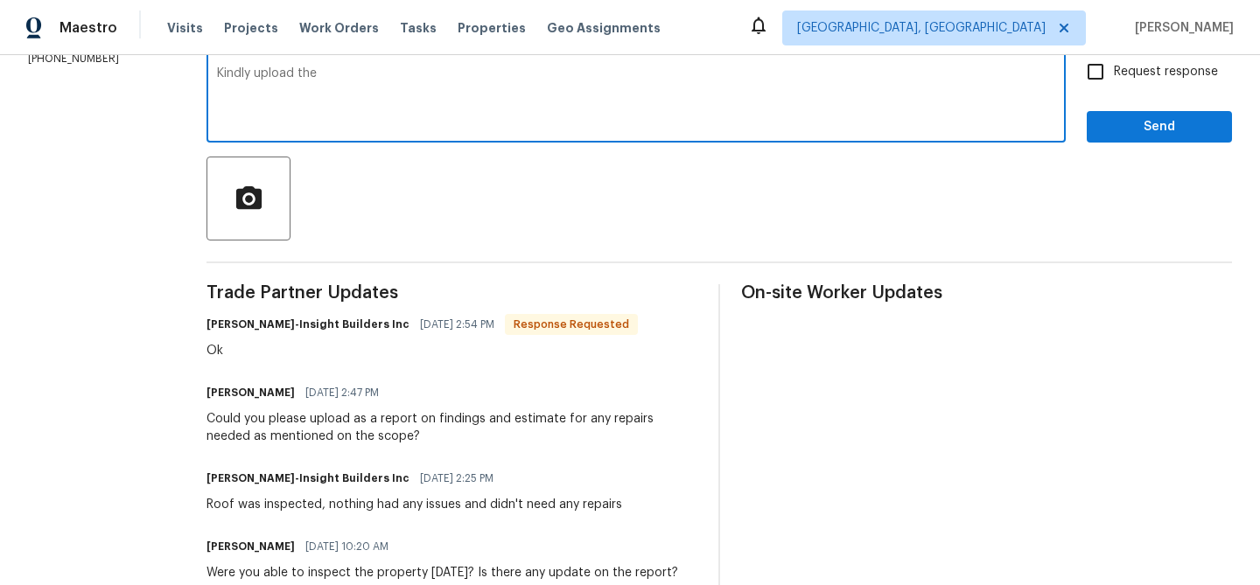
paste textarea "as a report on findings and estimate for any repairs needed as mentioned on the…"
click at [324, 76] on textarea "Kindly upload the as a report on findings and estimate for any repairs needed a…" at bounding box center [636, 97] width 838 height 61
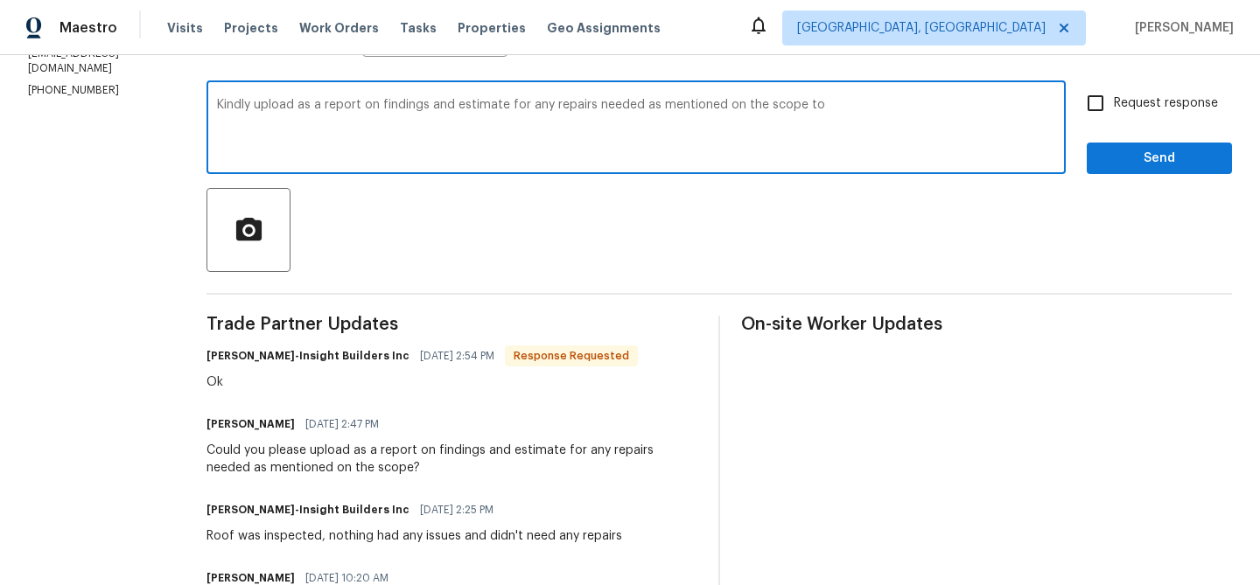
scroll to position [262, 0]
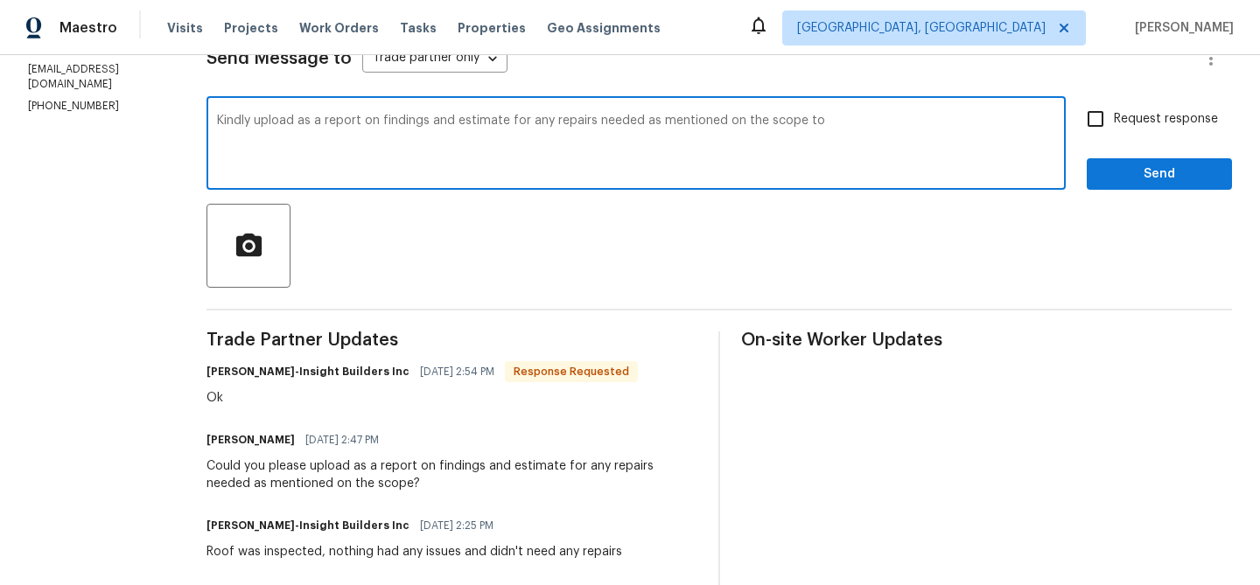
click at [845, 124] on textarea "Kindly upload as a report on findings and estimate for any repairs needed as me…" at bounding box center [636, 145] width 838 height 61
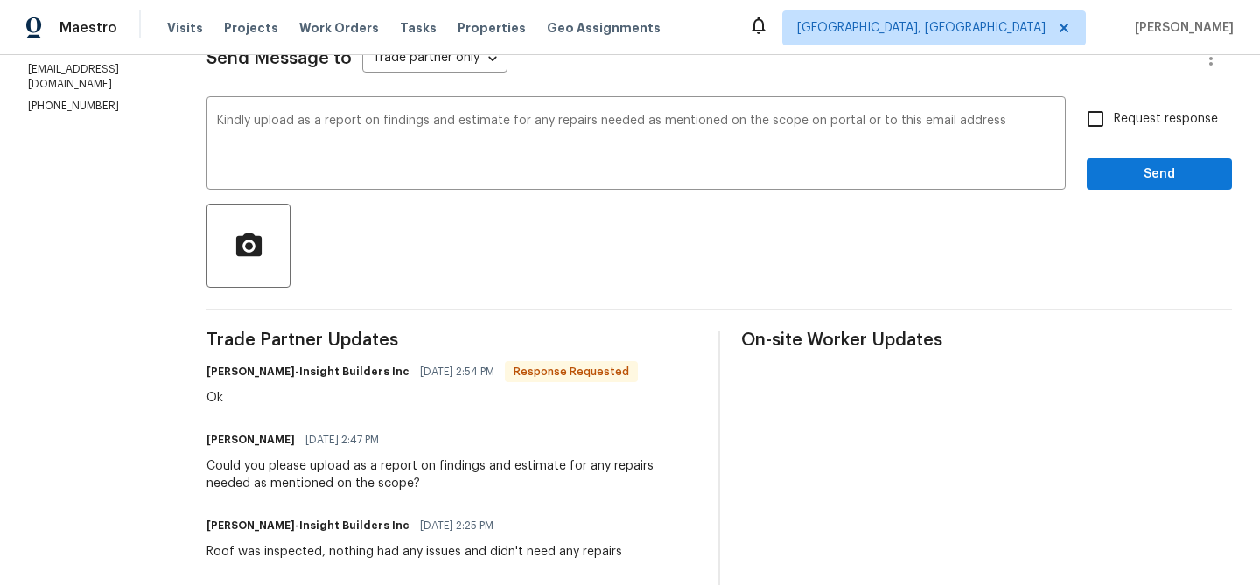
paste textarea "ananthi.mahendran@opendoor.com"
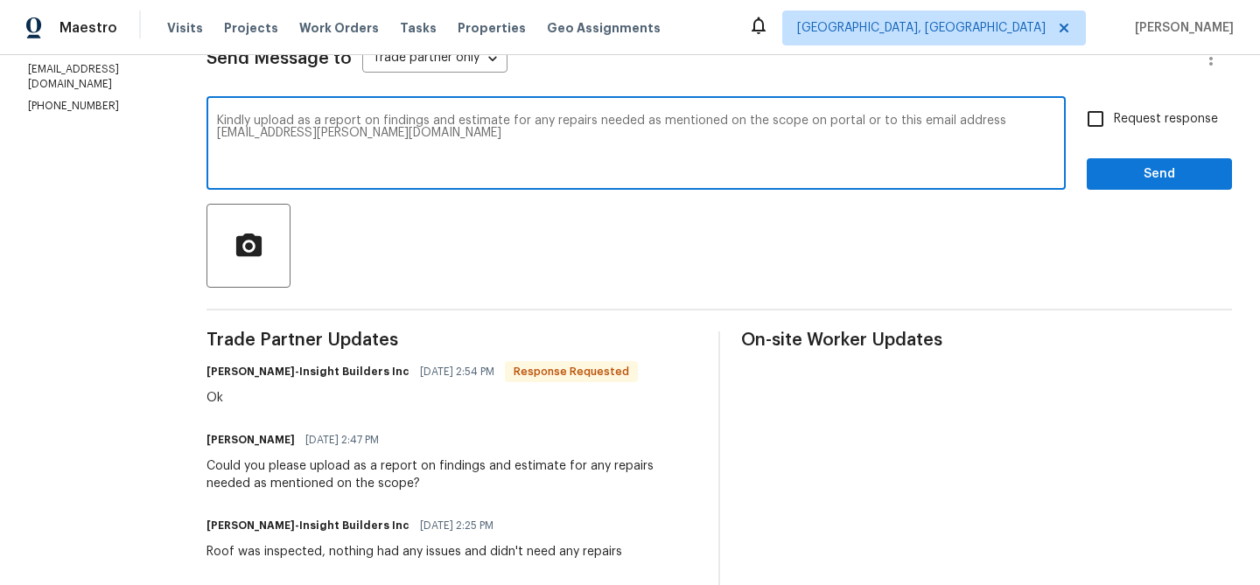
type textarea "Kindly upload as a report on findings and estimate for any repairs needed as me…"
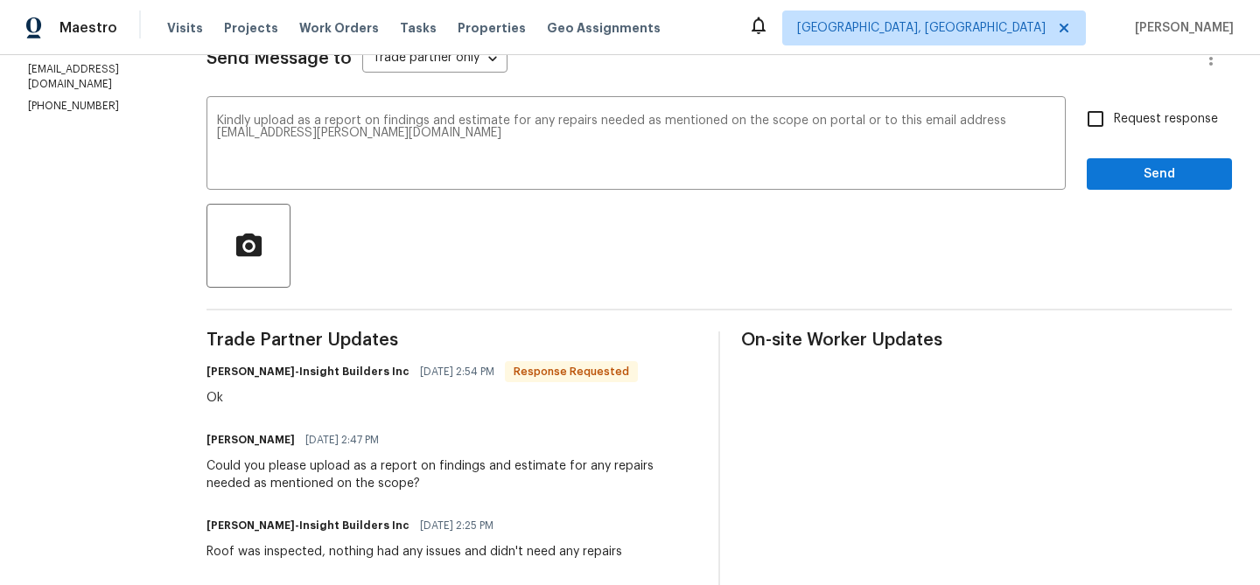
click at [1135, 117] on span "Request response" at bounding box center [1166, 119] width 104 height 18
click at [1114, 117] on input "Request response" at bounding box center [1095, 119] width 37 height 37
checkbox input "true"
click at [1126, 145] on div "Request response Send" at bounding box center [1159, 145] width 145 height 89
click at [1112, 174] on span "Send" at bounding box center [1159, 175] width 117 height 22
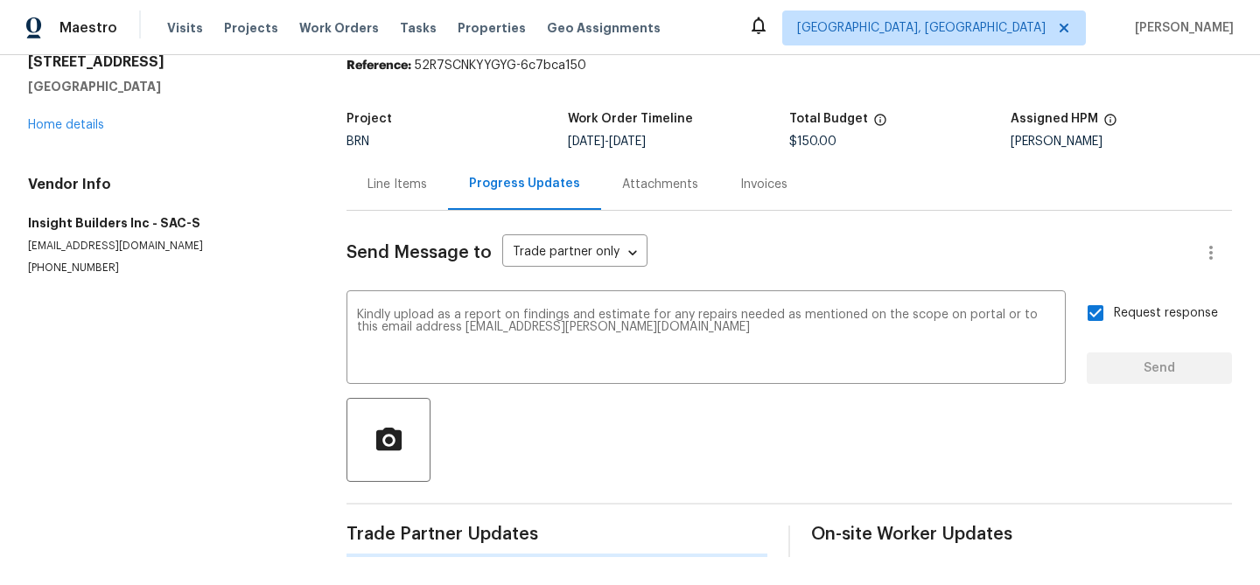
scroll to position [0, 0]
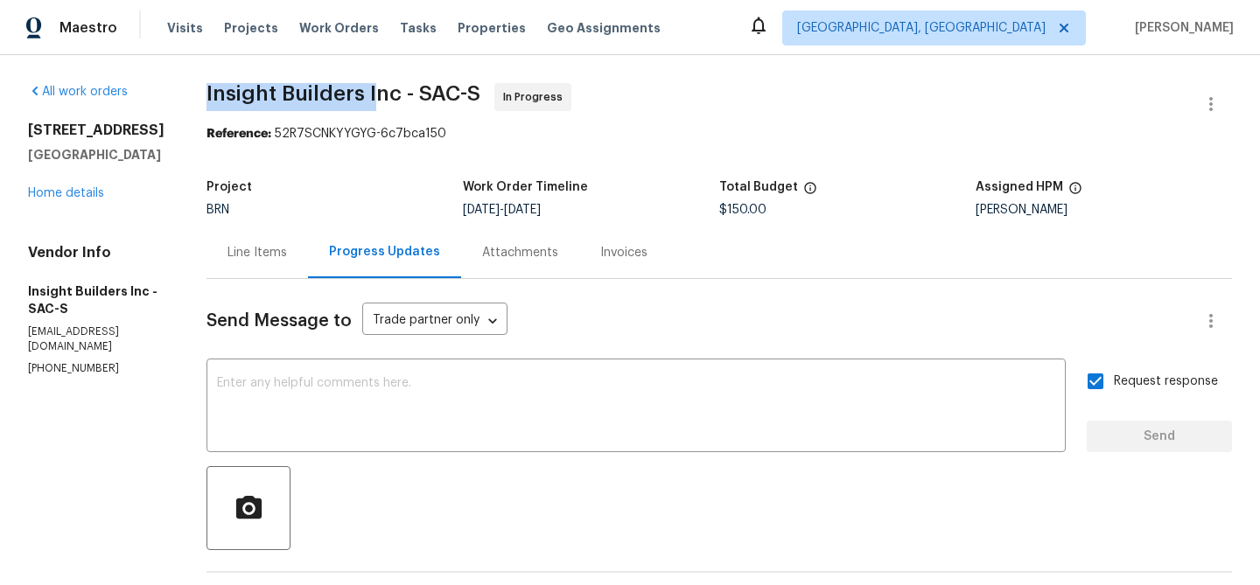
drag, startPoint x: 205, startPoint y: 92, endPoint x: 387, endPoint y: 92, distance: 182.0
copy span "Insight Builders I"
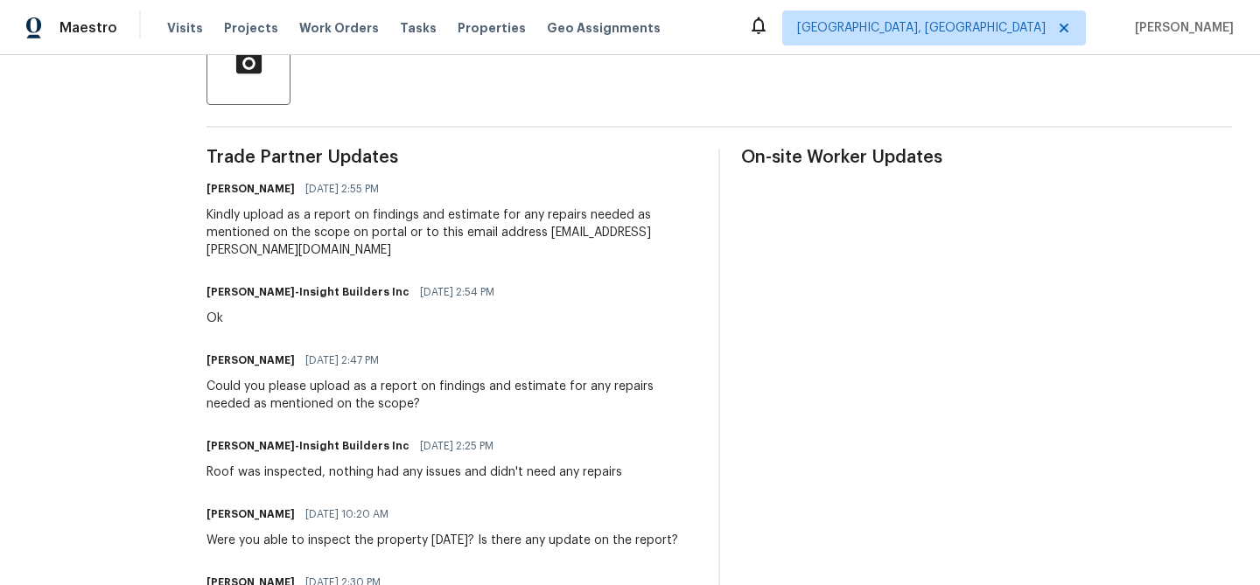
scroll to position [451, 0]
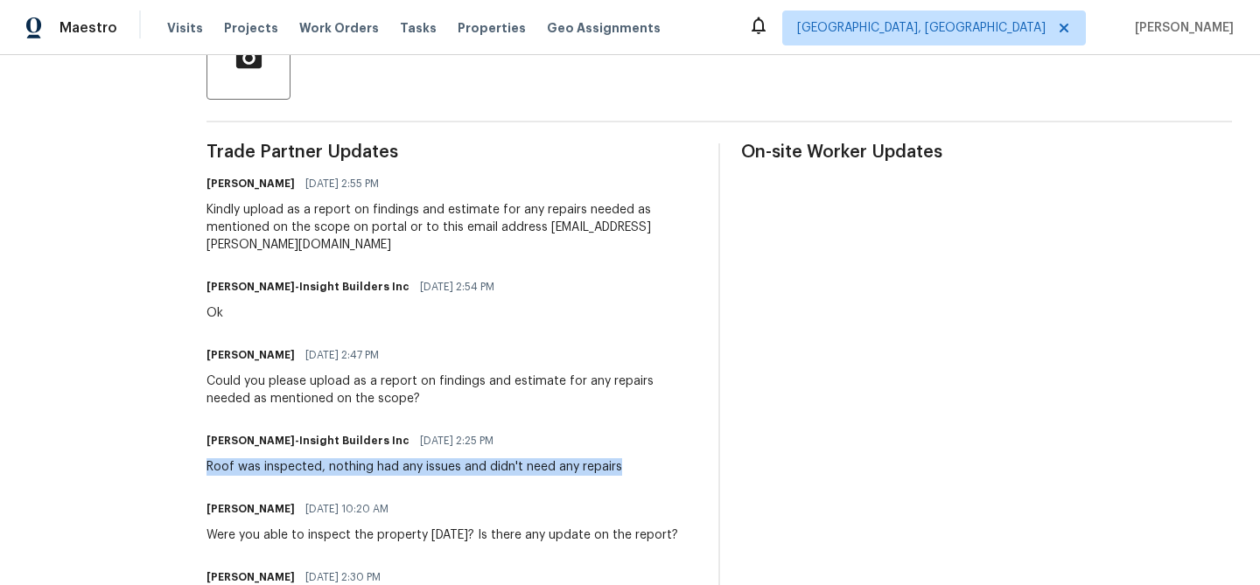
drag, startPoint x: 213, startPoint y: 472, endPoint x: 647, endPoint y: 465, distance: 434.8
click at [647, 465] on div "All work orders 2066 Espana Ln Rio Vista, CA 94571 Home details Vendor Info Ins…" at bounding box center [630, 211] width 1260 height 1213
copy div "Roof was inspected, nothing had any issues and didn't need any repairs"
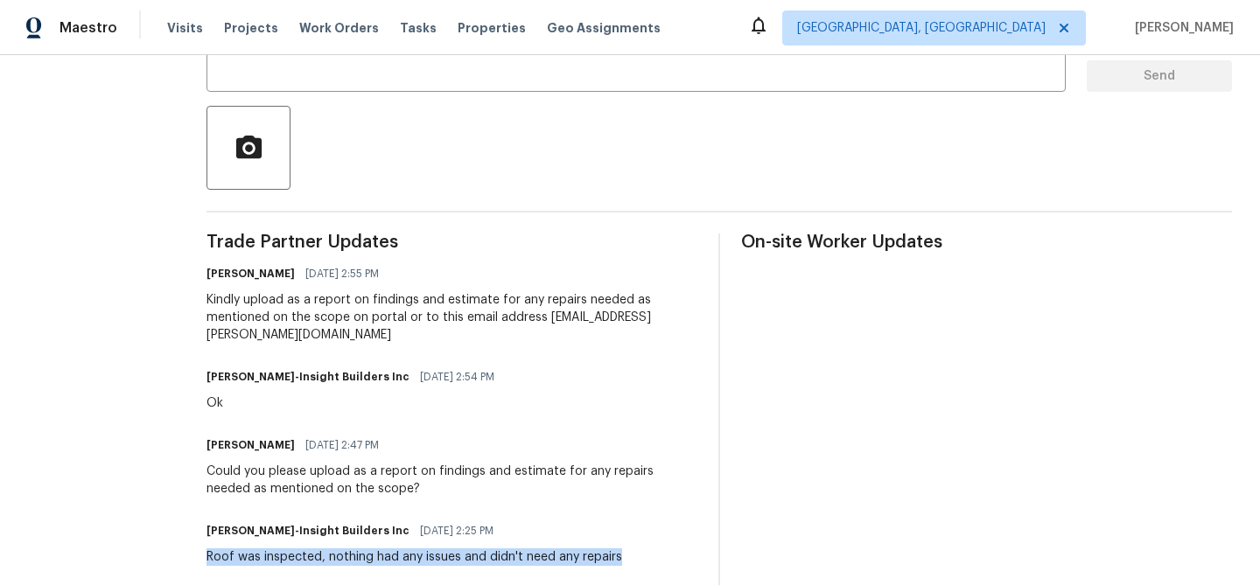
scroll to position [0, 0]
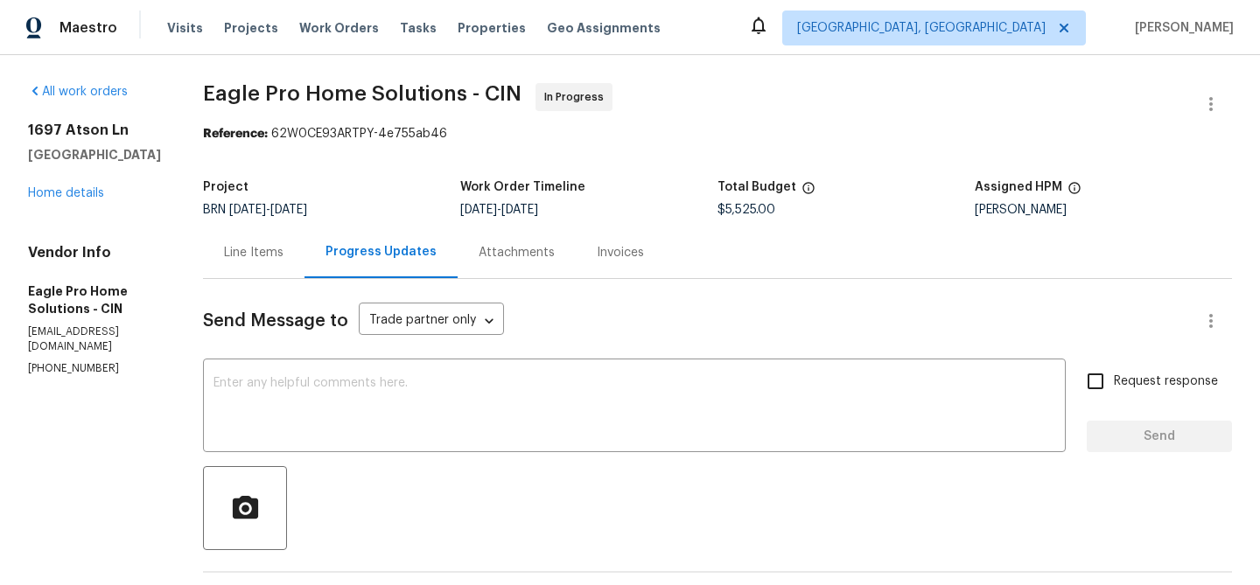
click at [49, 361] on p "[PHONE_NUMBER]" at bounding box center [94, 368] width 133 height 15
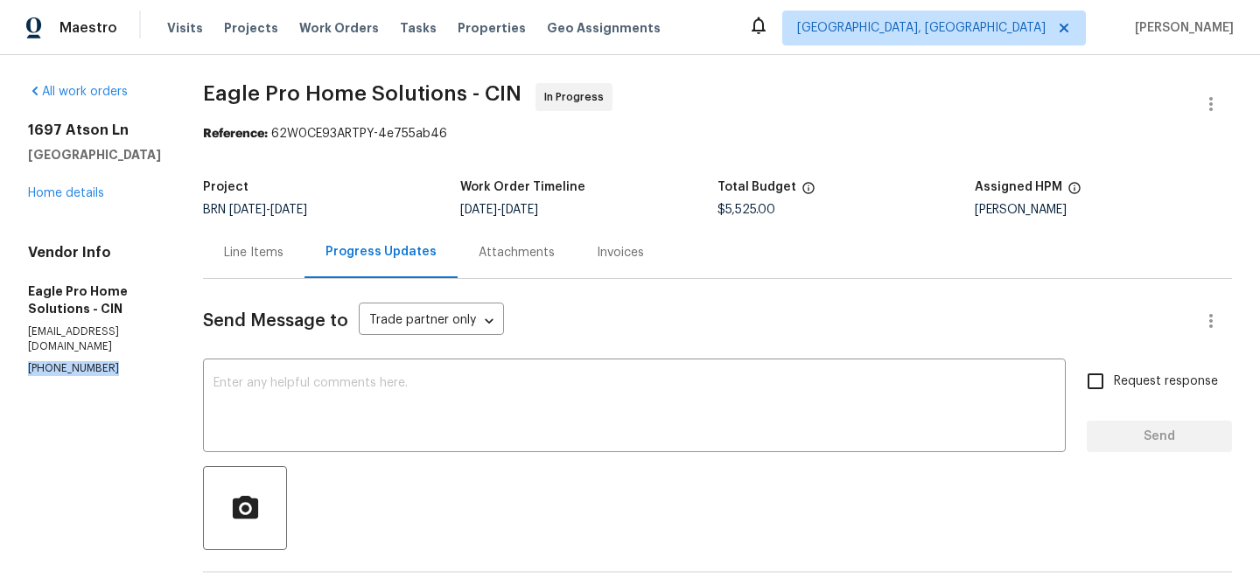
copy p "[PHONE_NUMBER]"
click at [304, 262] on div "Line Items" at bounding box center [253, 253] width 101 height 52
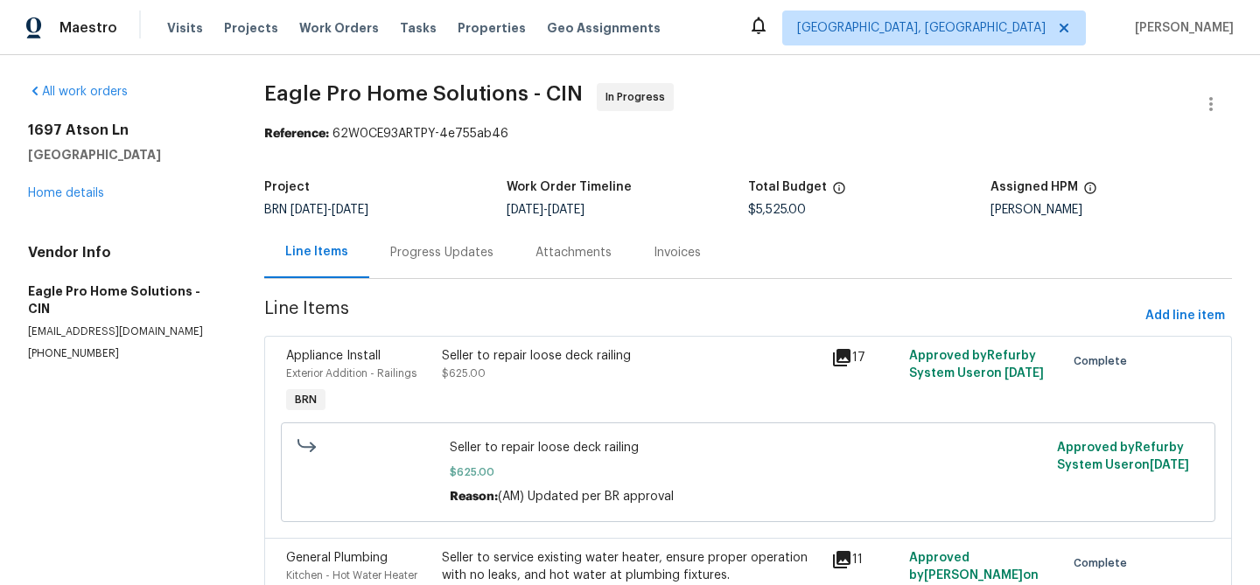
click at [450, 258] on div "Progress Updates" at bounding box center [441, 252] width 103 height 17
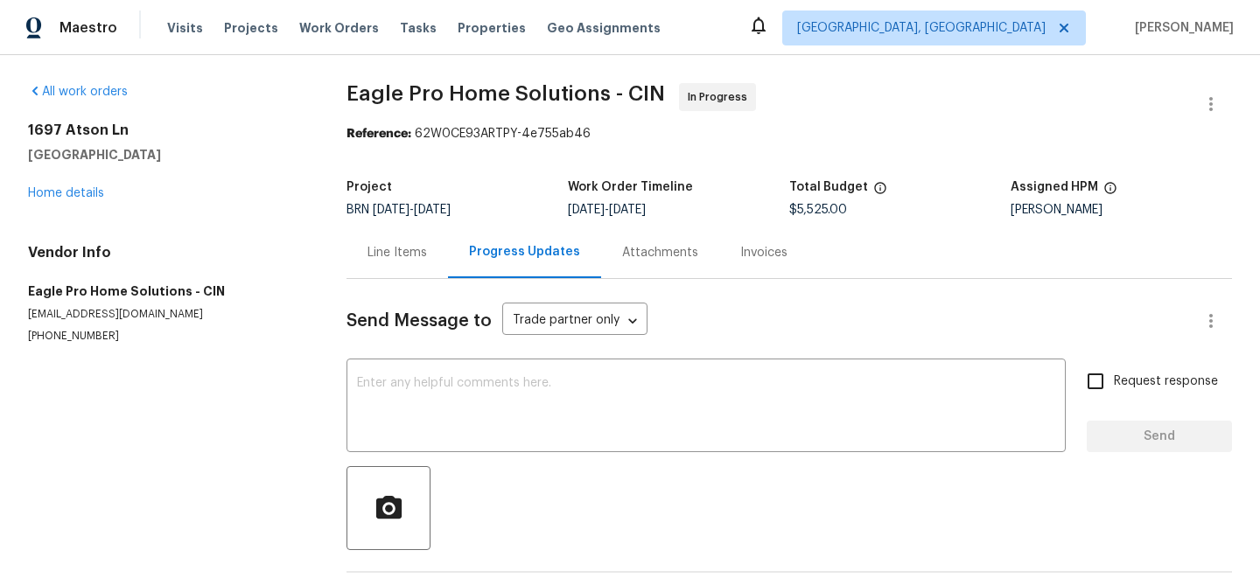
click at [370, 247] on div "Line Items" at bounding box center [396, 252] width 59 height 17
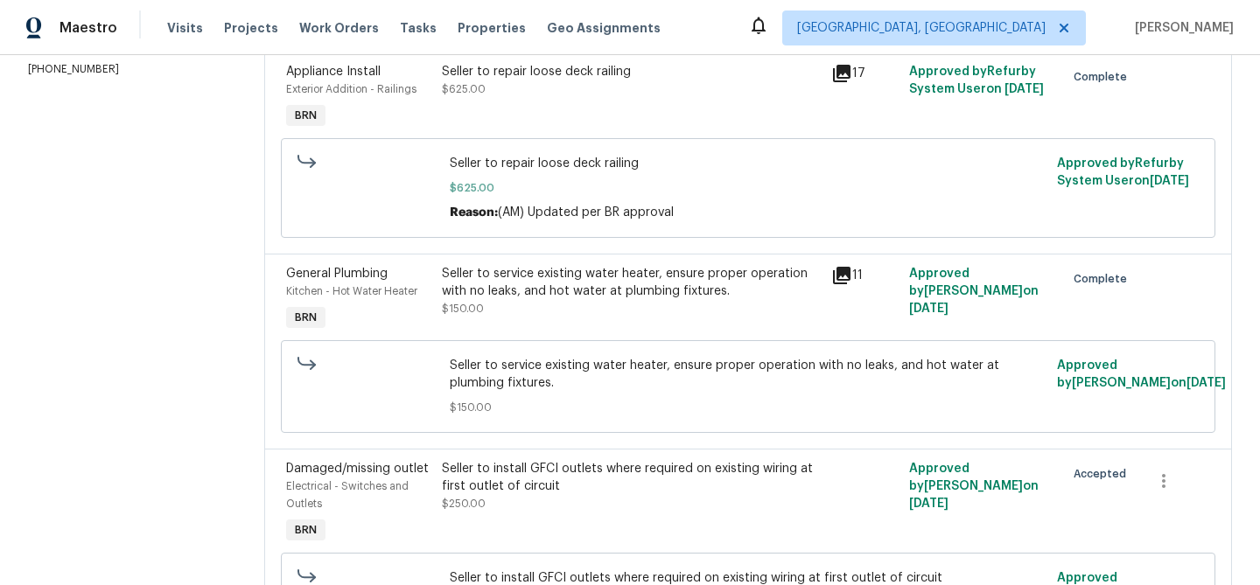
scroll to position [644, 0]
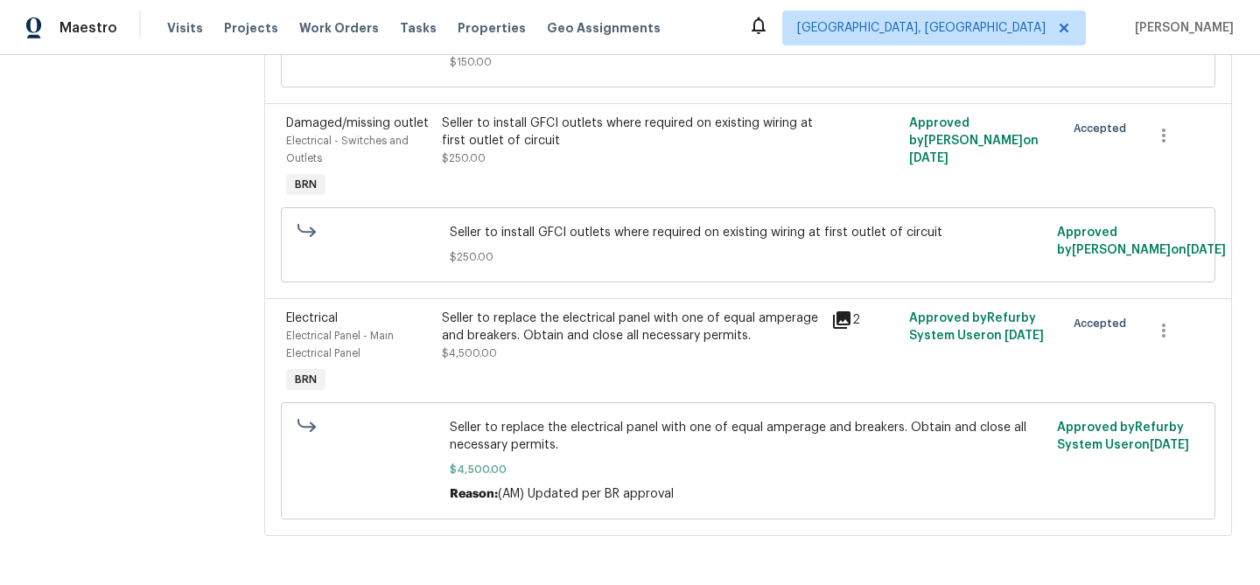
click at [538, 332] on div "Seller to replace the electrical panel with one of equal amperage and breakers.…" at bounding box center [631, 327] width 379 height 35
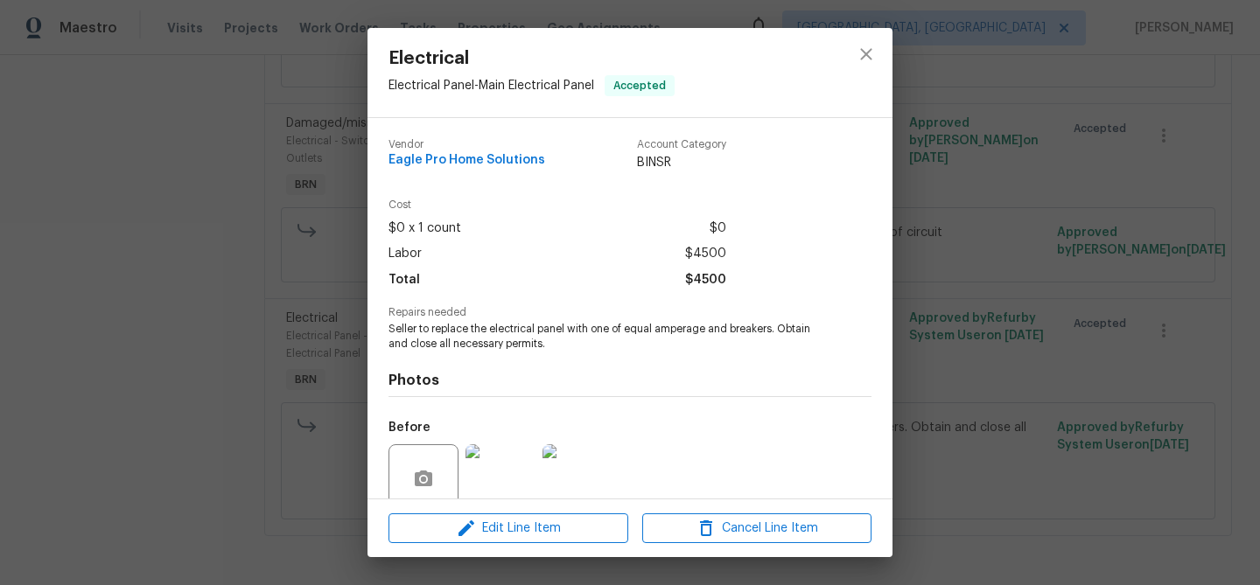
scroll to position [147, 0]
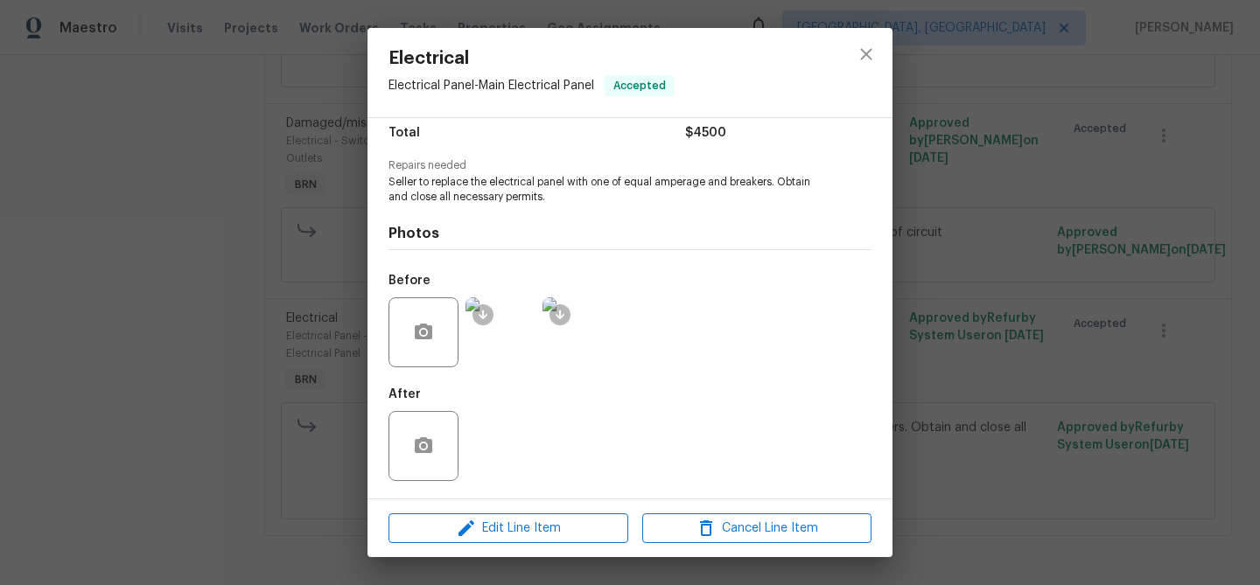
click at [244, 369] on div "Electrical Electrical Panel - Main Electrical Panel Accepted Vendor Eagle Pro H…" at bounding box center [630, 292] width 1260 height 585
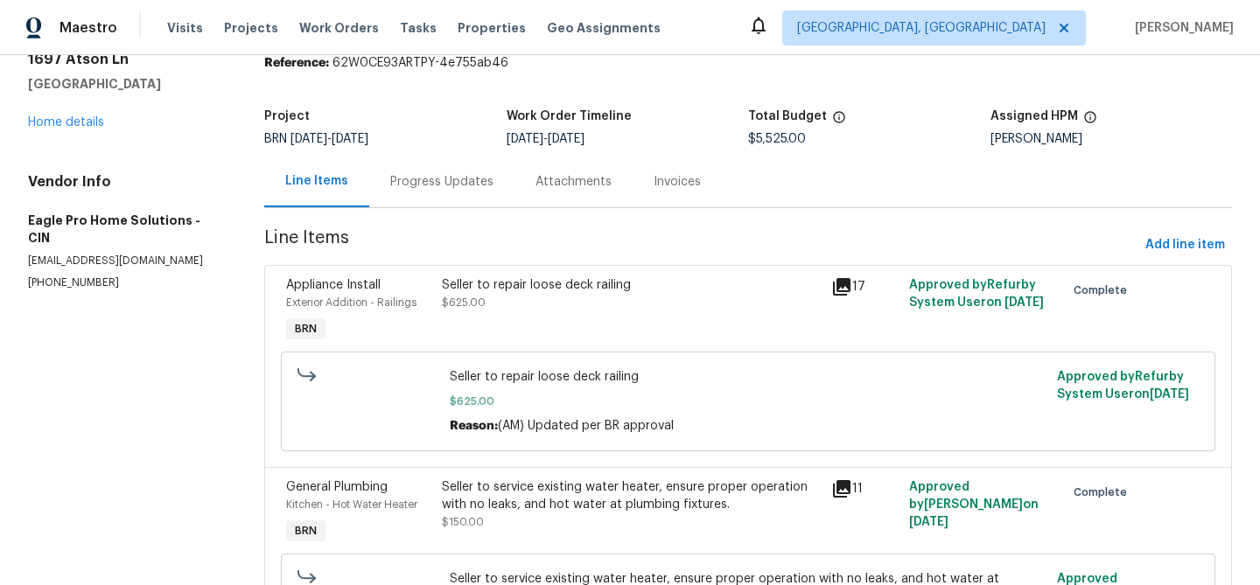
scroll to position [0, 0]
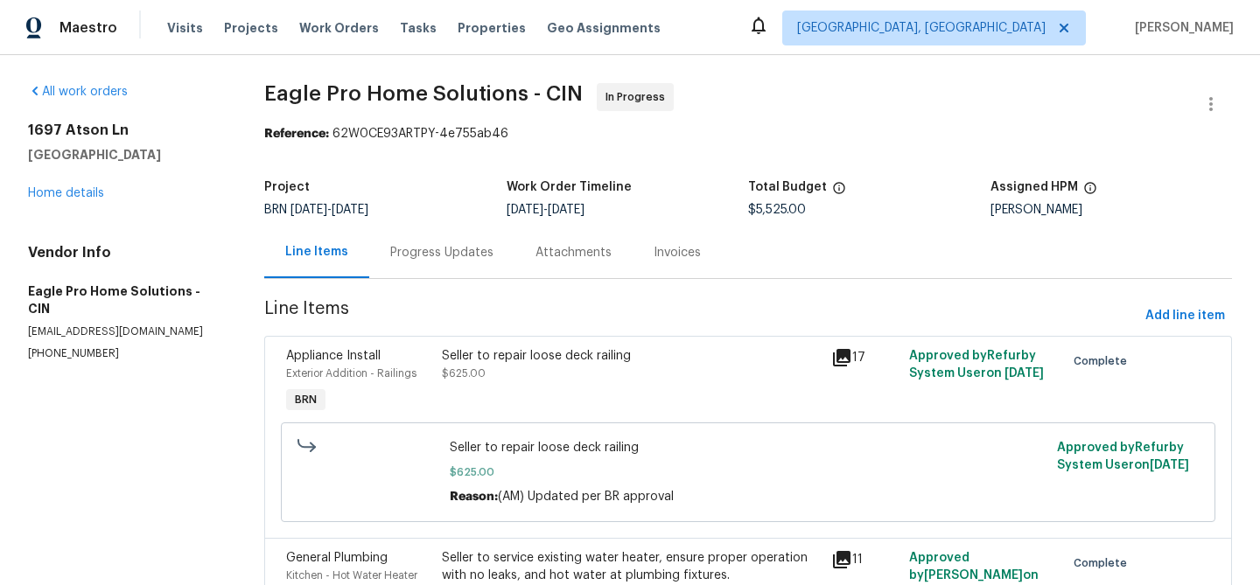
click at [444, 247] on div "Progress Updates" at bounding box center [441, 252] width 103 height 17
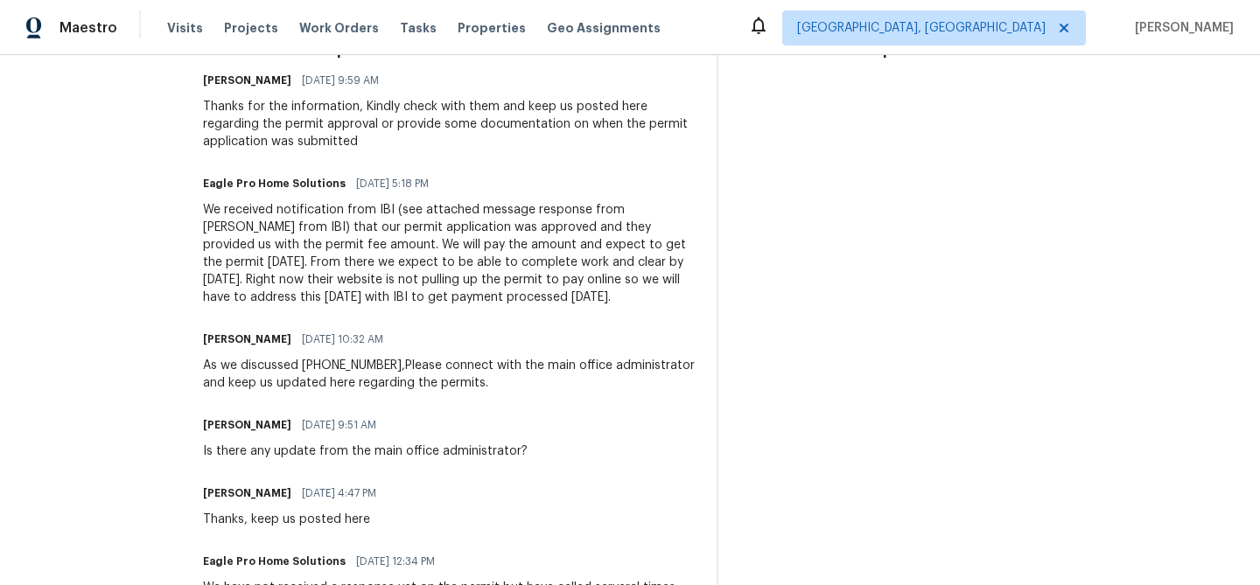
scroll to position [350, 0]
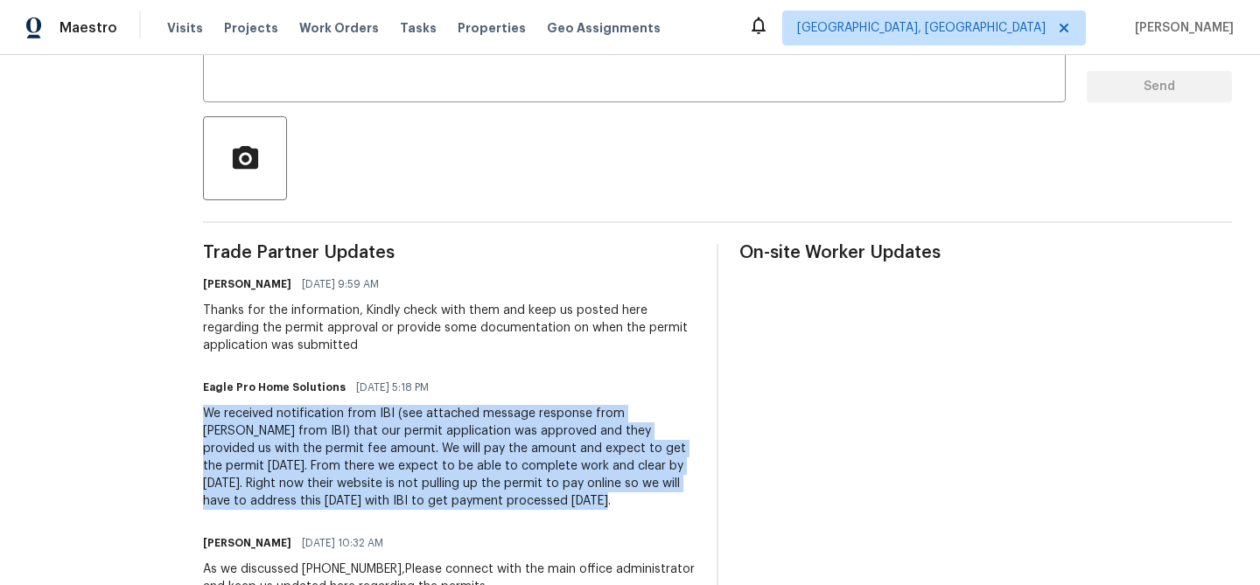
drag, startPoint x: 248, startPoint y: 416, endPoint x: 669, endPoint y: 501, distance: 430.1
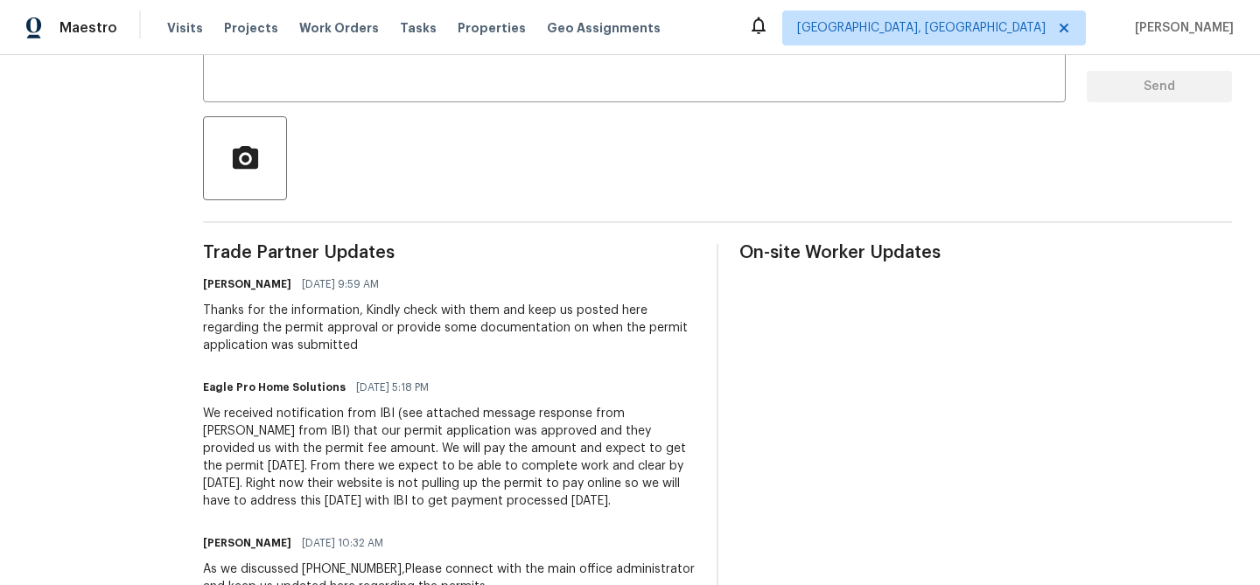
click at [550, 495] on div "We received notification from IBI (see attached message response from [PERSON_N…" at bounding box center [449, 457] width 493 height 105
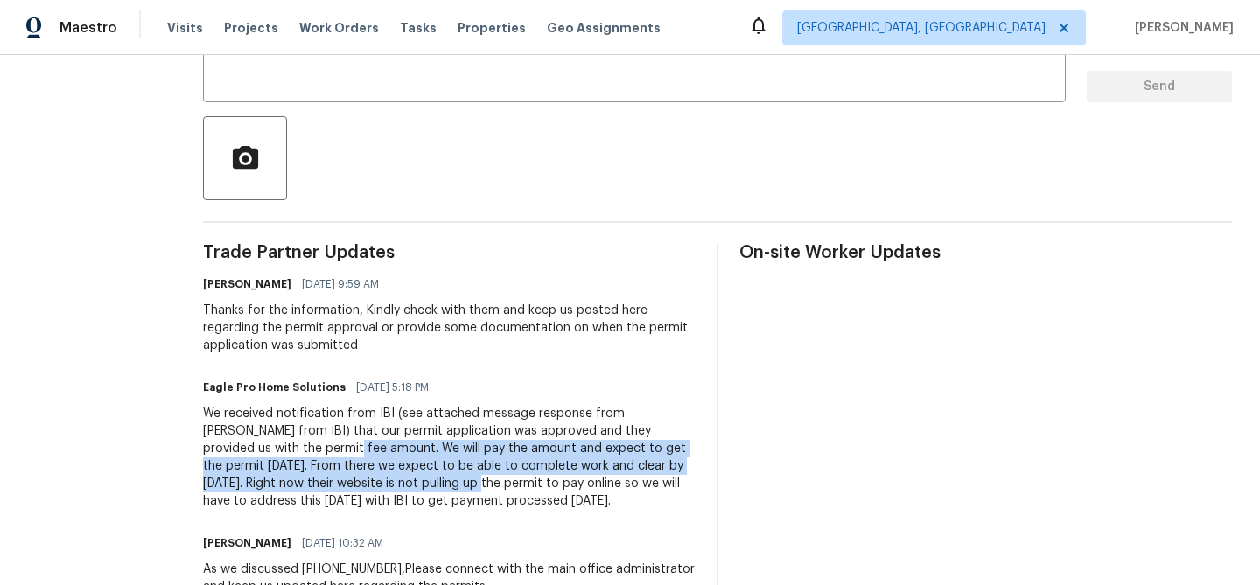
drag, startPoint x: 514, startPoint y: 481, endPoint x: 324, endPoint y: 444, distance: 193.5
click at [324, 444] on div "We received notification from IBI (see attached message response from [PERSON_N…" at bounding box center [449, 457] width 493 height 105
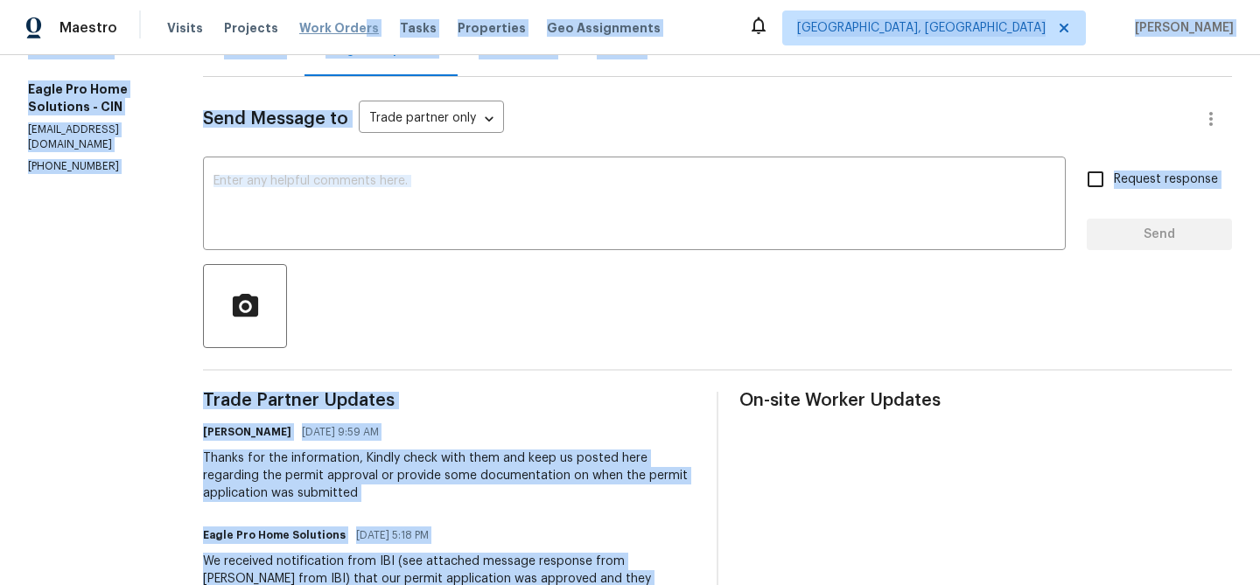
scroll to position [0, 0]
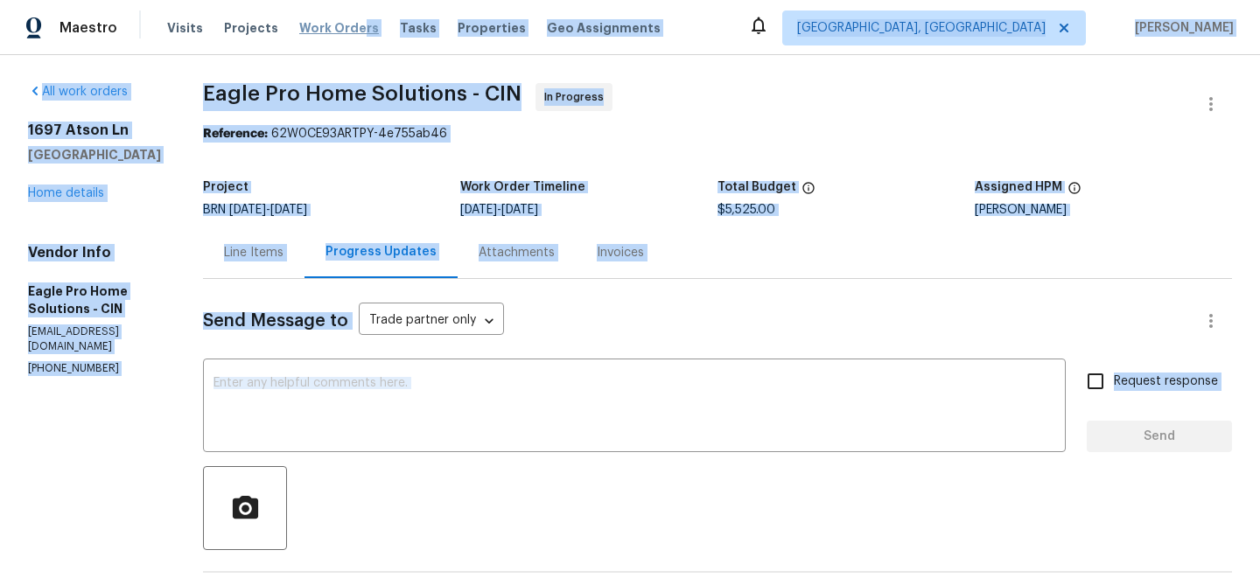
drag, startPoint x: 329, startPoint y: 472, endPoint x: 348, endPoint y: 32, distance: 440.5
click at [348, 32] on div "Maestro Visits Projects Work Orders Tasks Properties Geo Assignments [GEOGRAPHI…" at bounding box center [630, 292] width 1260 height 585
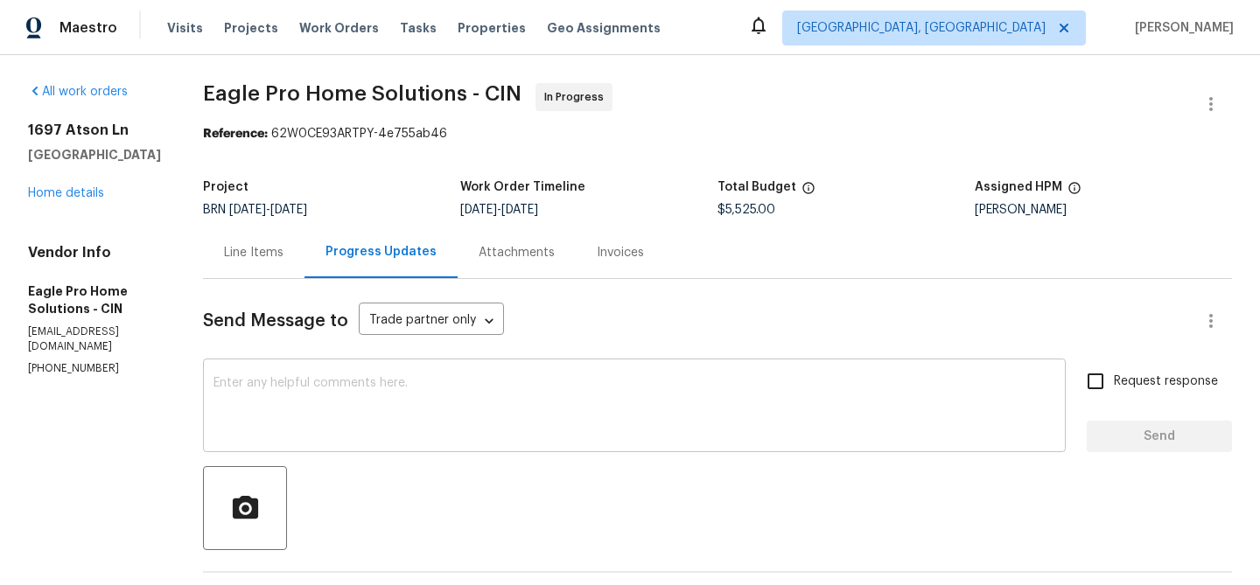
click at [362, 374] on div "x ​" at bounding box center [634, 407] width 863 height 89
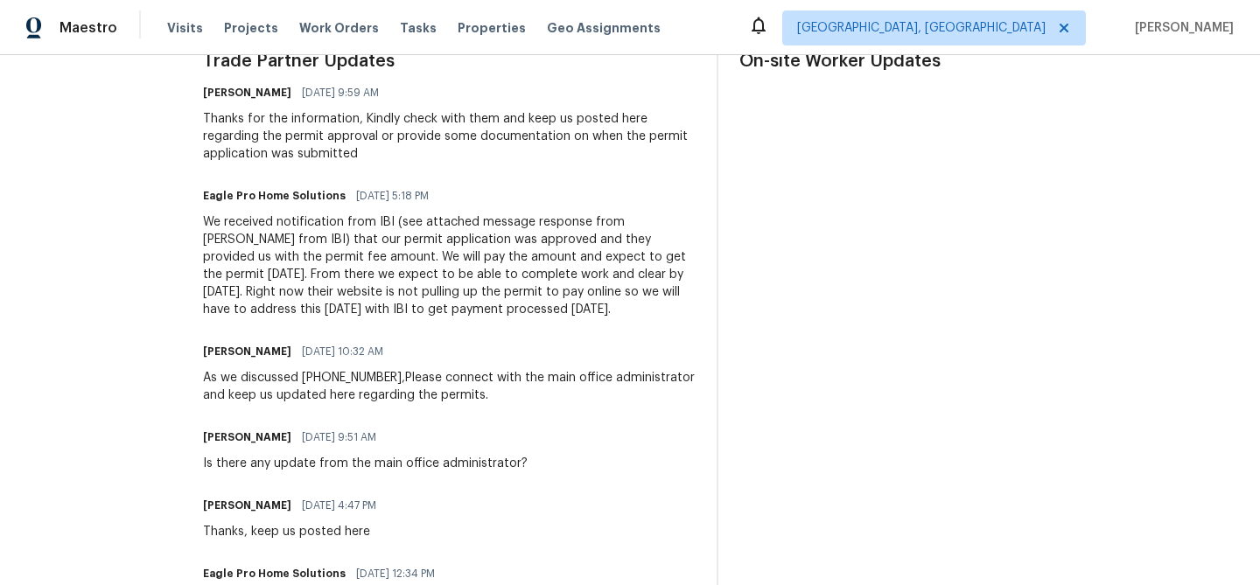
scroll to position [561, 0]
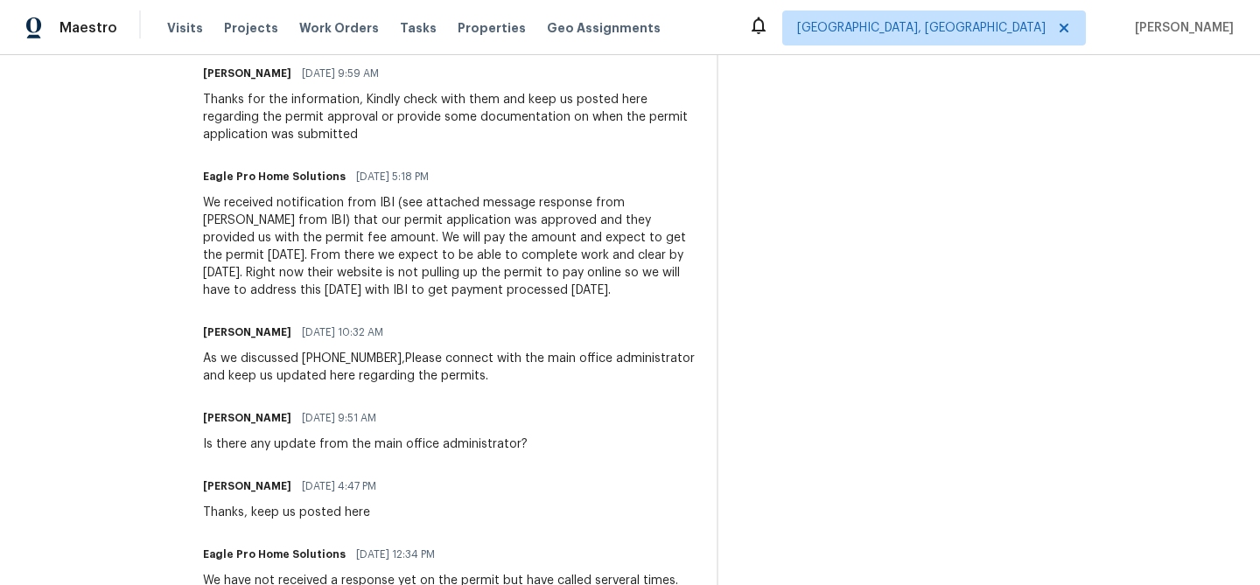
click at [366, 274] on div "We received notification from IBI (see attached message response from [PERSON_N…" at bounding box center [449, 246] width 493 height 105
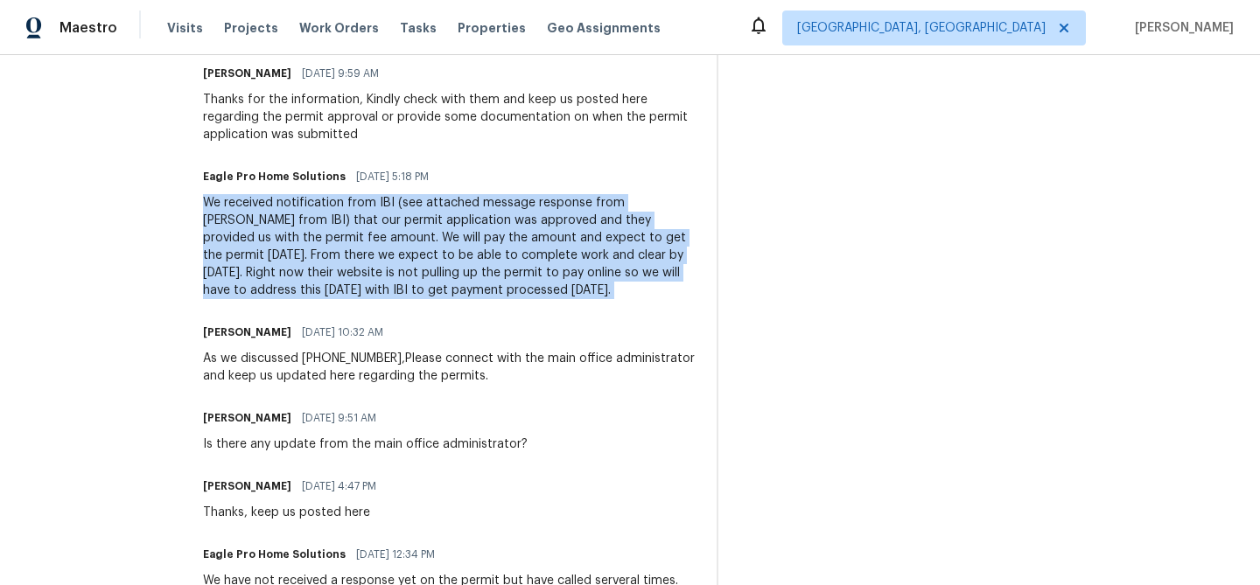
click at [366, 274] on div "We received notification from IBI (see attached message response from [PERSON_N…" at bounding box center [449, 246] width 493 height 105
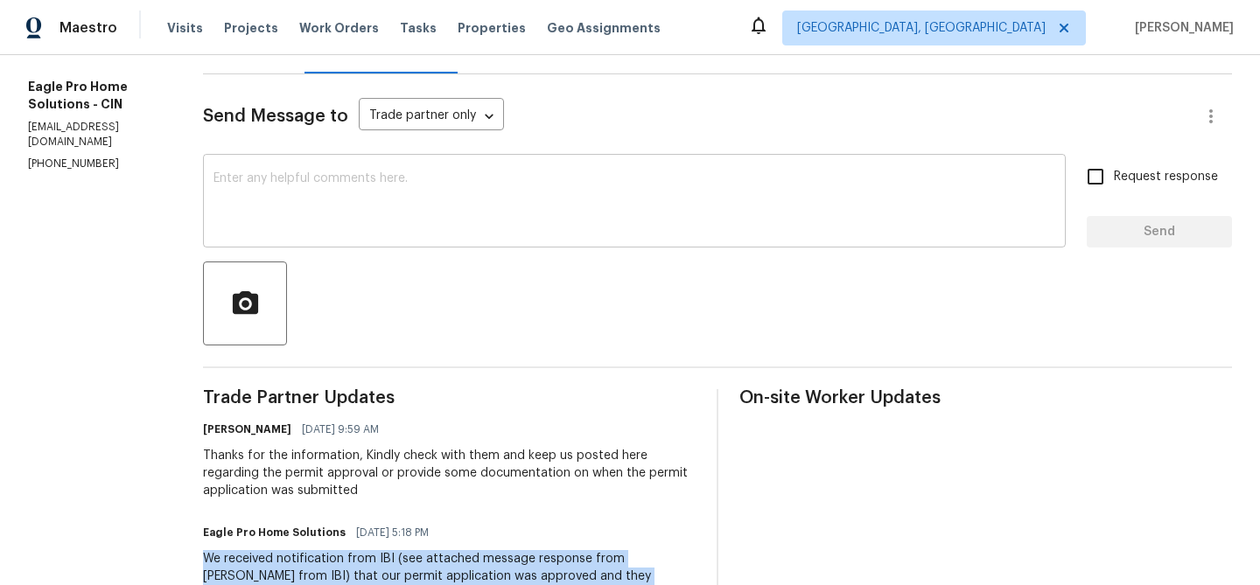
scroll to position [171, 0]
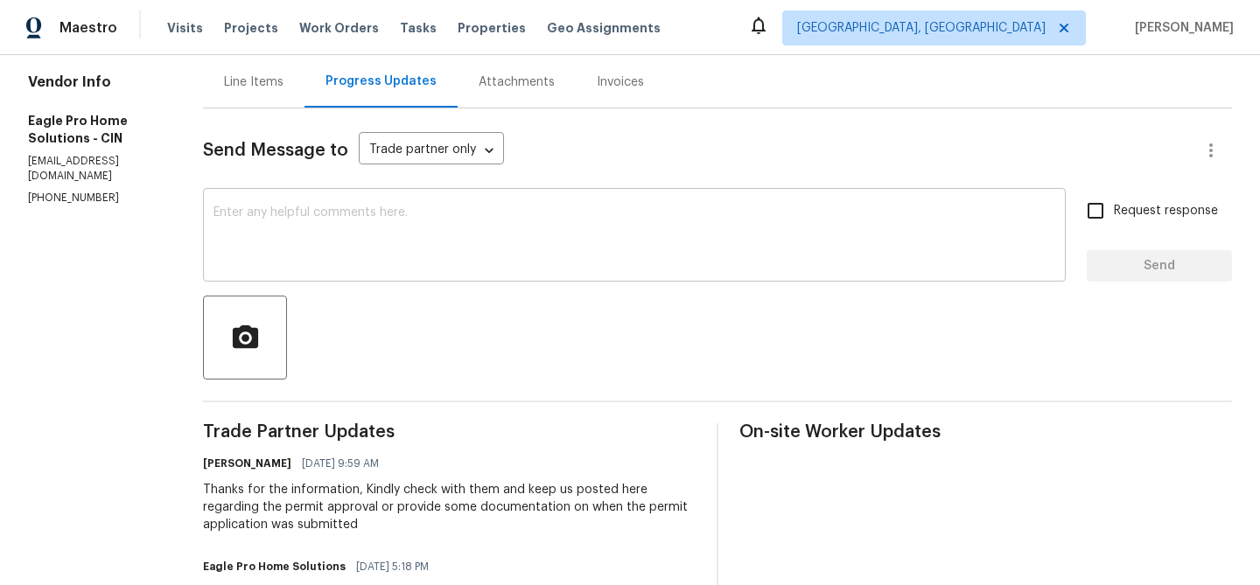
click at [376, 205] on div "x ​" at bounding box center [634, 236] width 863 height 89
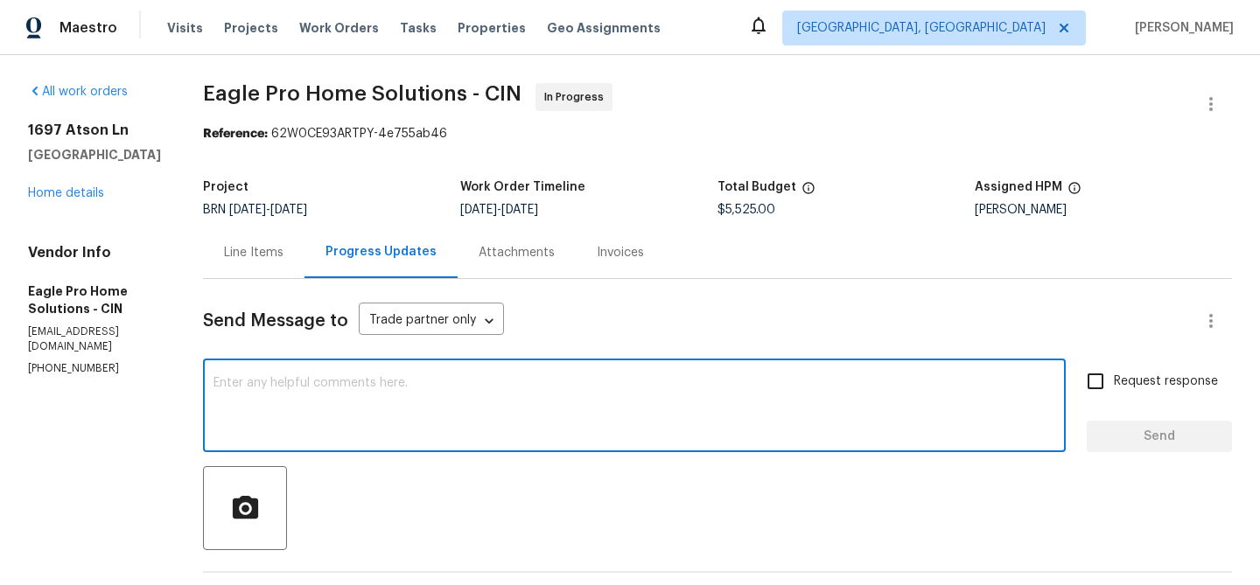
scroll to position [34, 0]
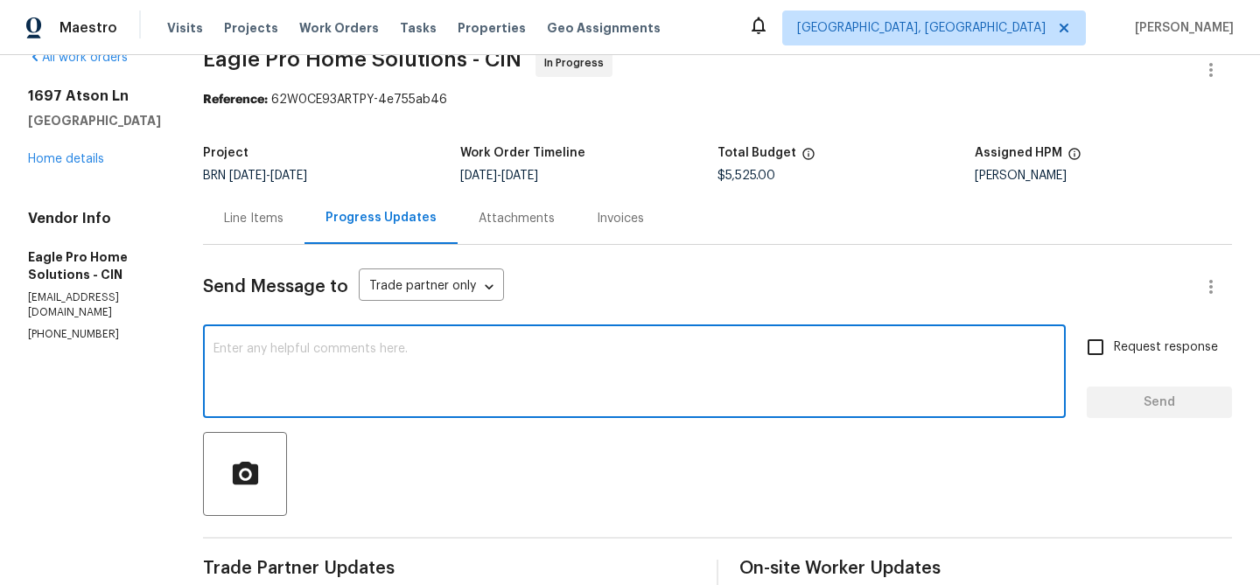
click at [328, 370] on textarea at bounding box center [634, 373] width 842 height 61
click at [45, 327] on p "[PHONE_NUMBER]" at bounding box center [94, 334] width 133 height 15
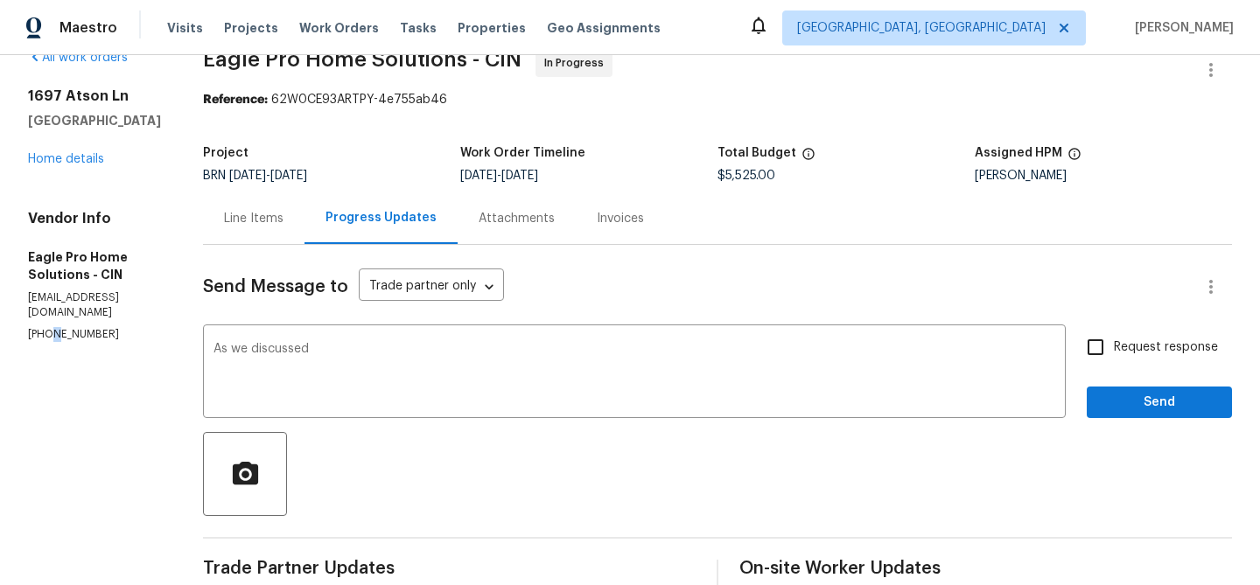
click at [45, 327] on p "[PHONE_NUMBER]" at bounding box center [94, 334] width 133 height 15
copy p "[PHONE_NUMBER]"
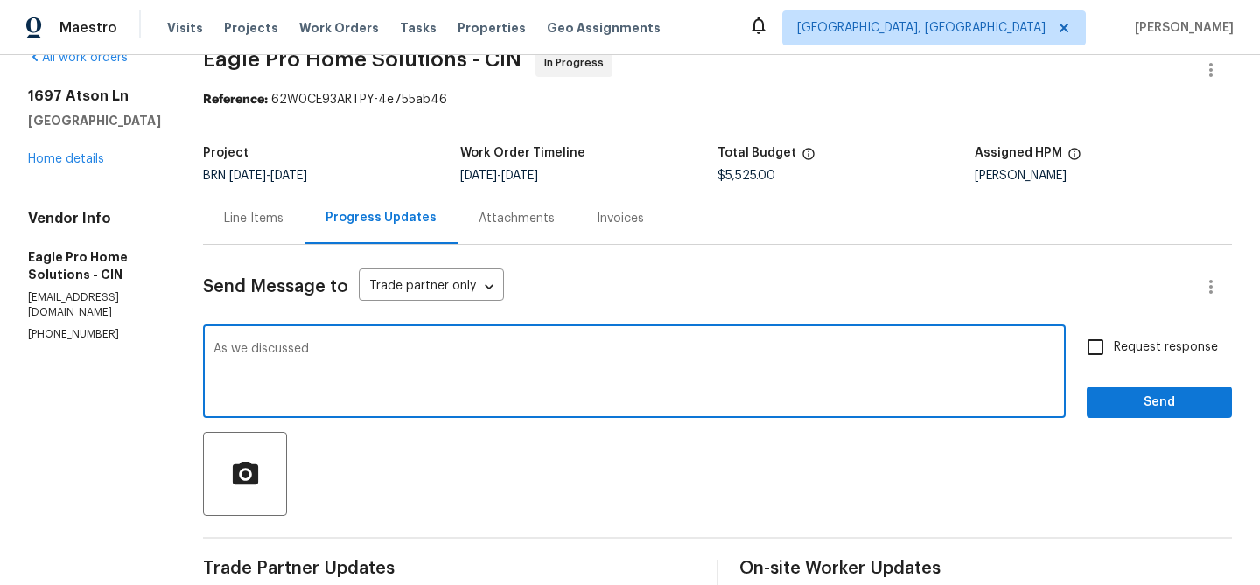
click at [406, 355] on textarea "As we discussed" at bounding box center [634, 373] width 842 height 61
paste textarea "[PHONE_NUMBER]"
drag, startPoint x: 575, startPoint y: 354, endPoint x: 739, endPoint y: 367, distance: 165.0
click at [739, 368] on textarea "As we discussed [PHONE_NUMBER], Kindly ensure to begin the work" at bounding box center [634, 373] width 842 height 61
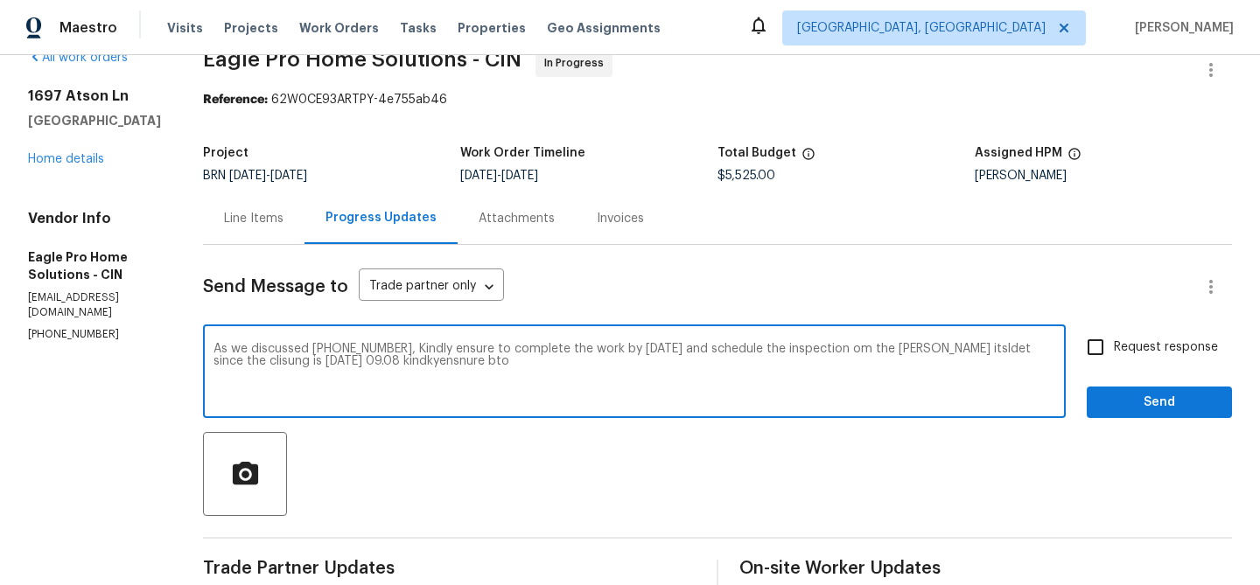
drag, startPoint x: 472, startPoint y: 363, endPoint x: 759, endPoint y: 368, distance: 287.0
click at [760, 369] on textarea "As we discussed [PHONE_NUMBER], Kindly ensure to complete the work by [DATE] an…" at bounding box center [634, 373] width 842 height 61
drag, startPoint x: 450, startPoint y: 348, endPoint x: 803, endPoint y: 382, distance: 355.1
click at [803, 382] on textarea "As we discussed [PHONE_NUMBER], Kindly ensure to complete the work by [DATE] an…" at bounding box center [634, 373] width 842 height 61
paste textarea "Please ensure the work is completed by [DATE], and schedule the inspection on t…"
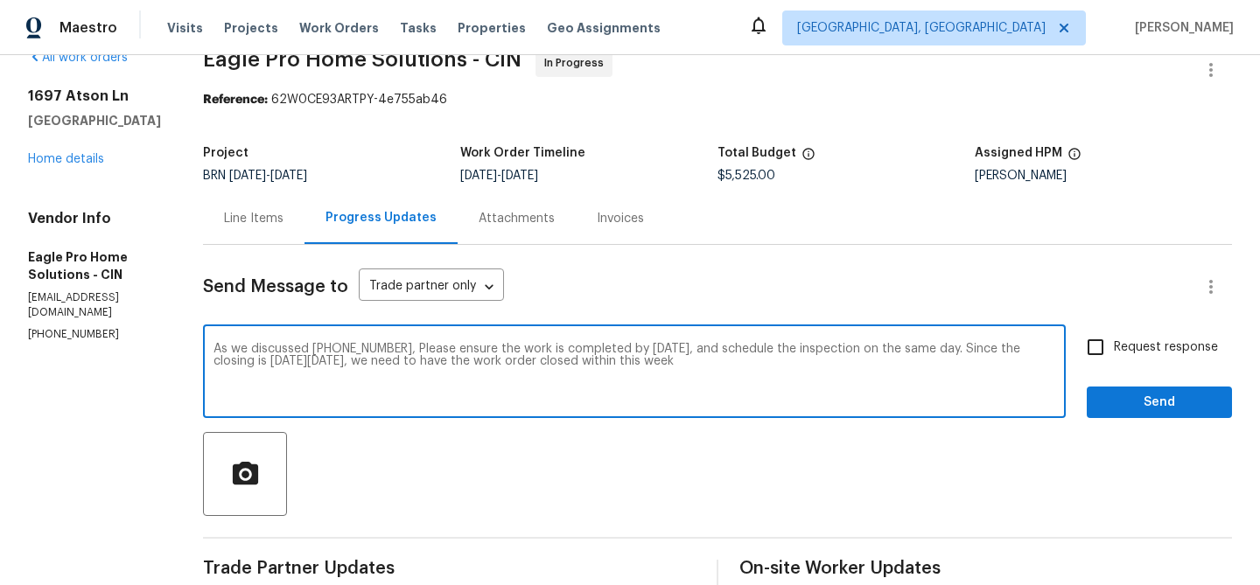
type textarea "As we discussed [PHONE_NUMBER], Please ensure the work is completed by [DATE], …"
click at [1140, 340] on span "Request response" at bounding box center [1166, 348] width 104 height 18
click at [1114, 340] on input "Request response" at bounding box center [1095, 347] width 37 height 37
checkbox input "true"
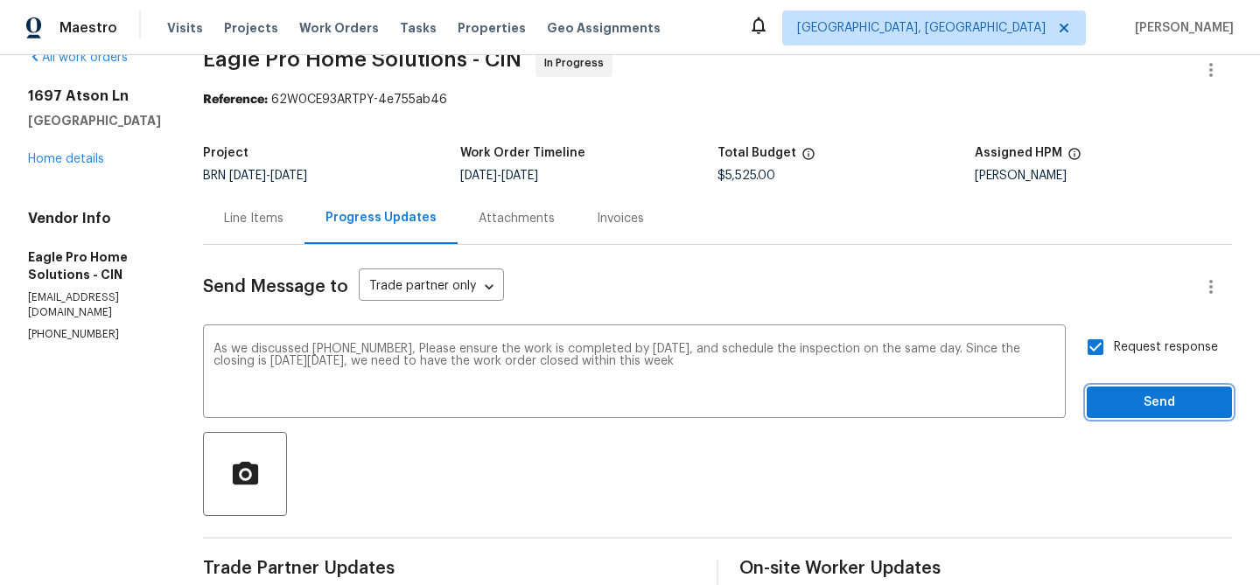
click at [1126, 392] on span "Send" at bounding box center [1159, 403] width 117 height 22
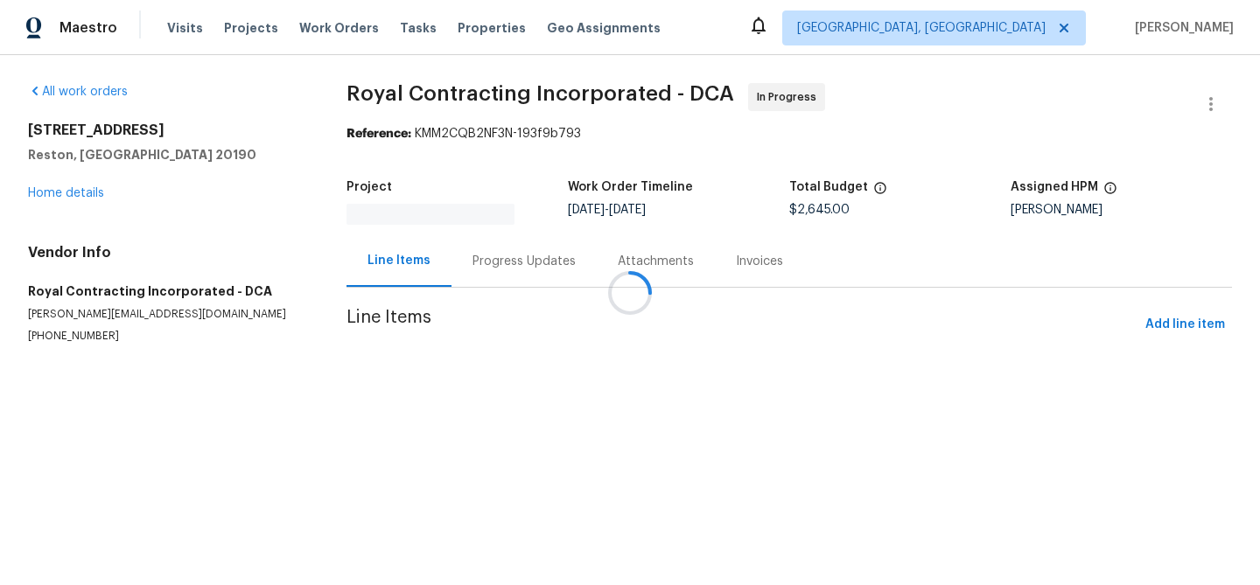
click at [464, 260] on div at bounding box center [630, 292] width 1260 height 585
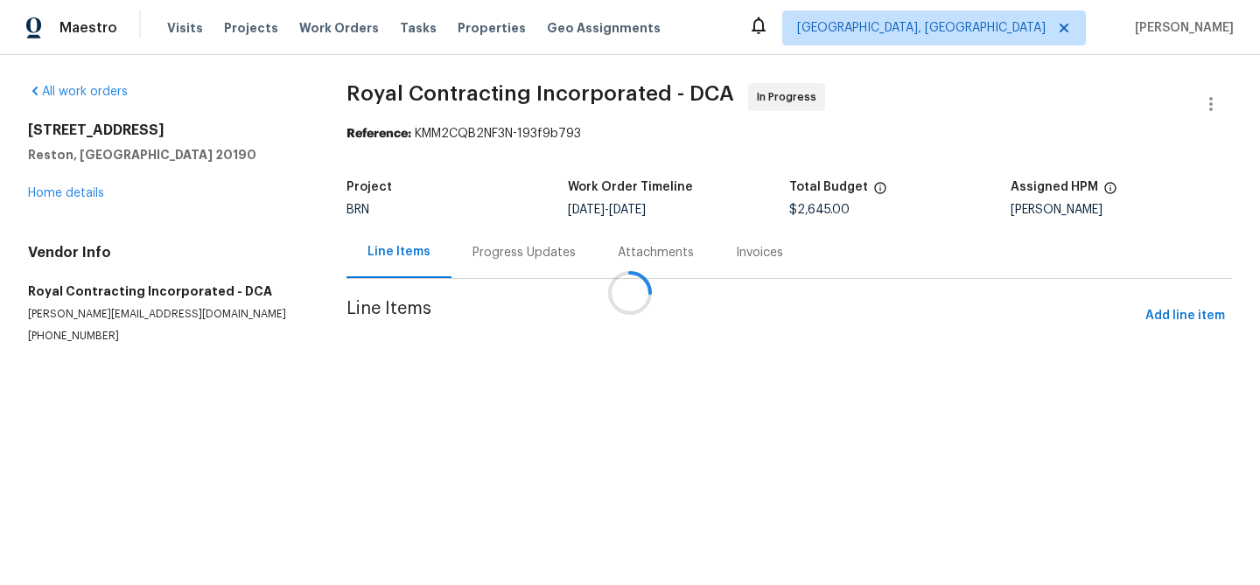
click at [438, 261] on div at bounding box center [630, 292] width 1260 height 585
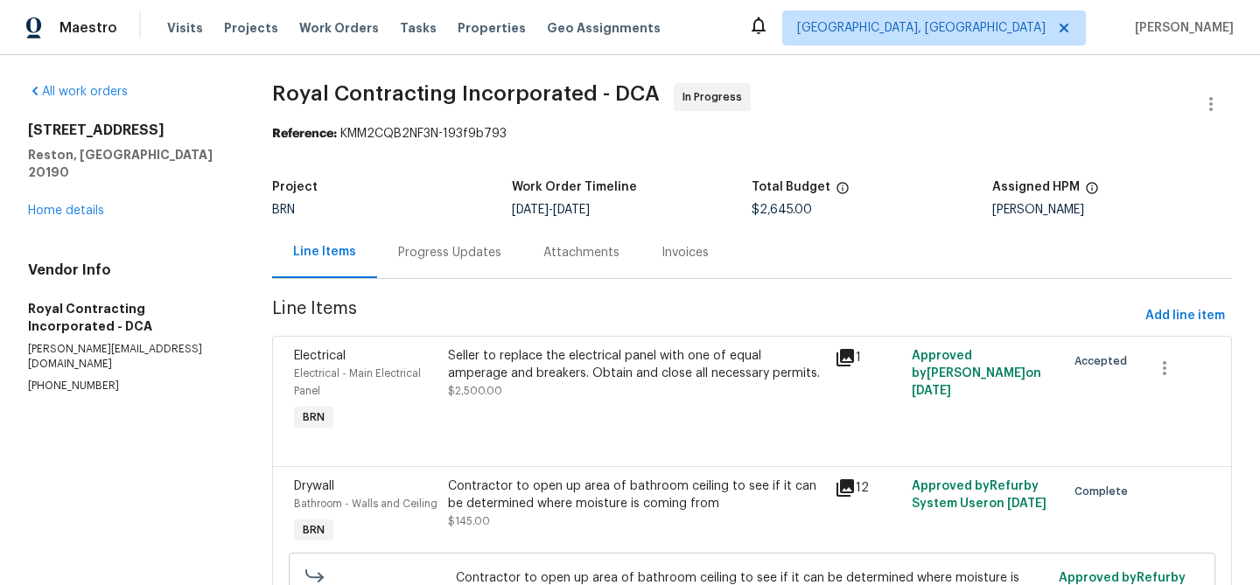
click at [432, 260] on div "Progress Updates" at bounding box center [449, 252] width 103 height 17
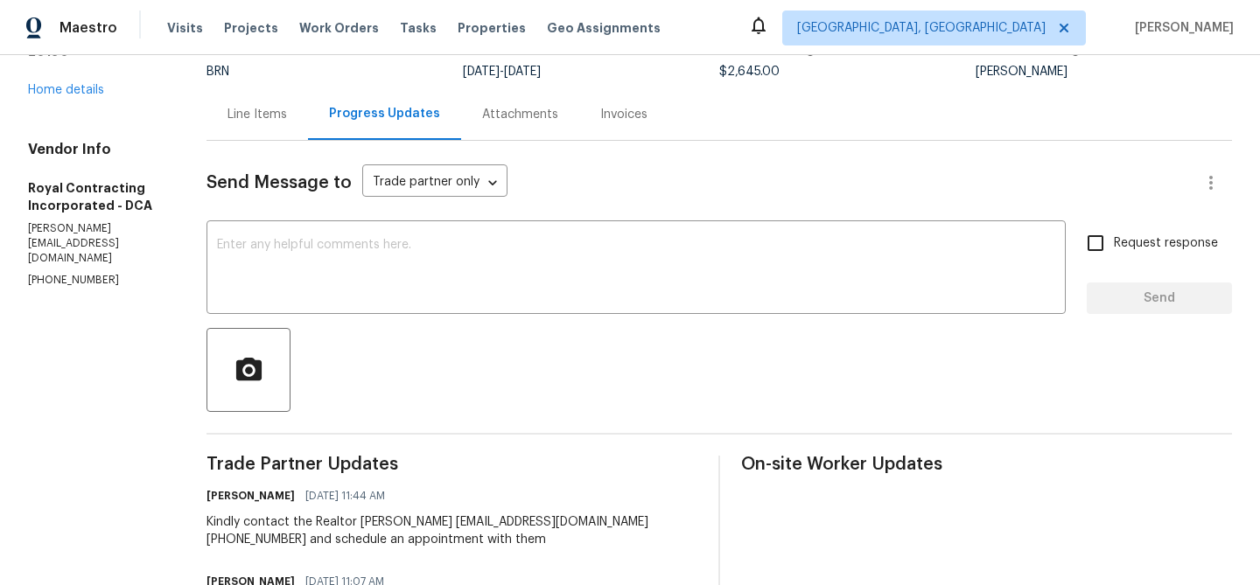
scroll to position [149, 0]
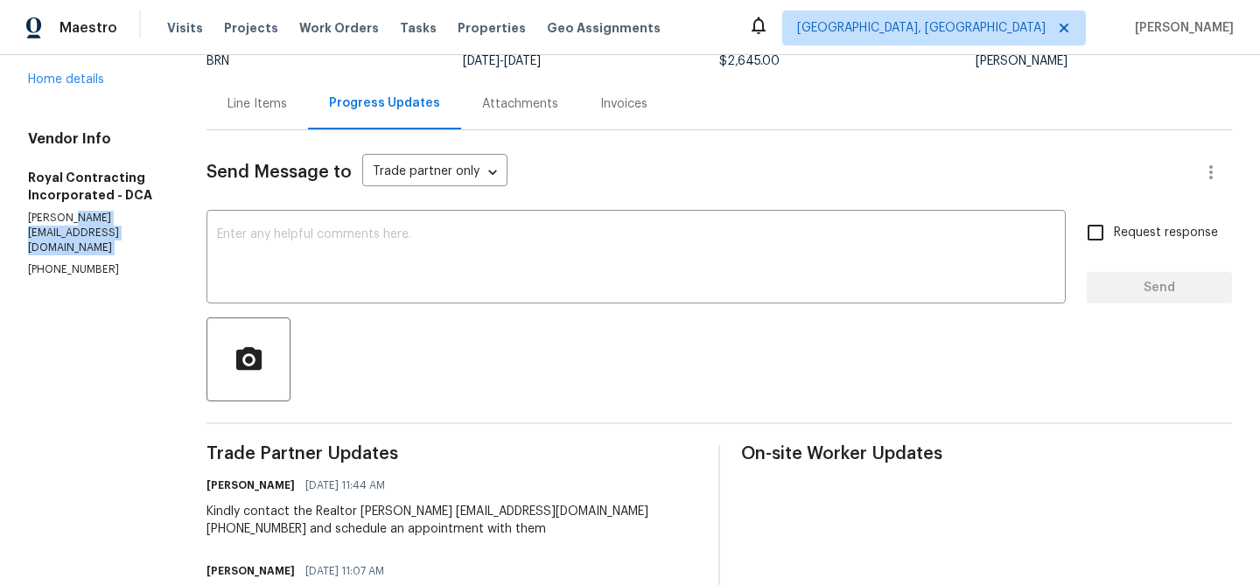
click at [73, 207] on div "Vendor Info Royal Contracting Incorporated - DCA [PERSON_NAME][EMAIL_ADDRESS][D…" at bounding box center [96, 204] width 136 height 148
click at [73, 211] on p "[PERSON_NAME][EMAIL_ADDRESS][DOMAIN_NAME]" at bounding box center [96, 233] width 136 height 45
click at [46, 262] on p "[PHONE_NUMBER]" at bounding box center [96, 269] width 136 height 15
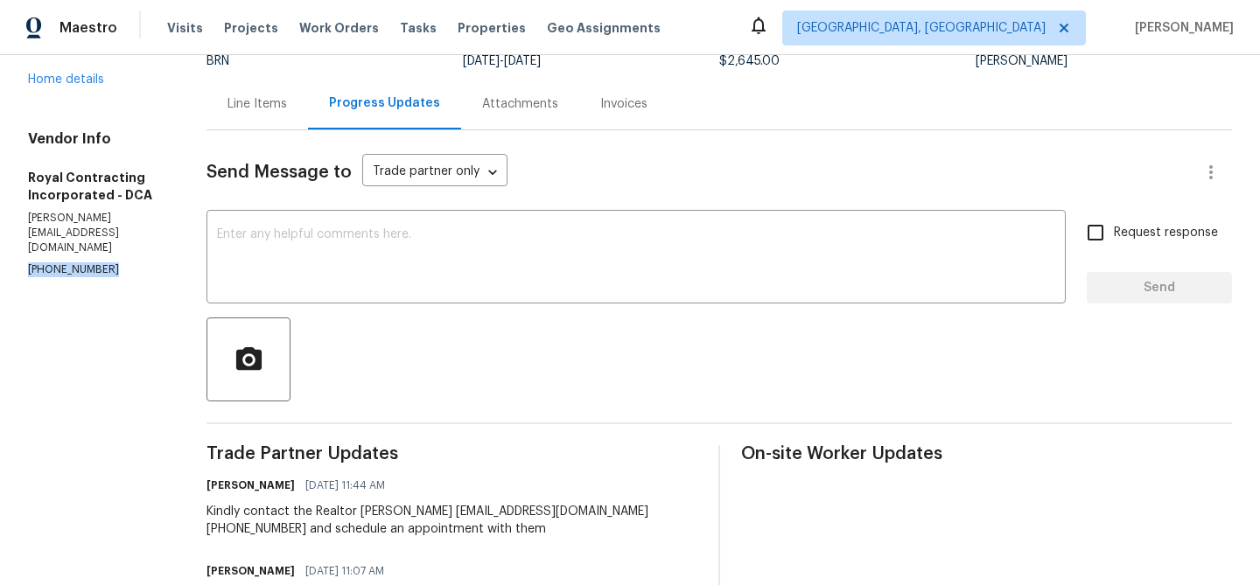
click at [46, 262] on p "[PHONE_NUMBER]" at bounding box center [96, 269] width 136 height 15
copy p "[PHONE_NUMBER]"
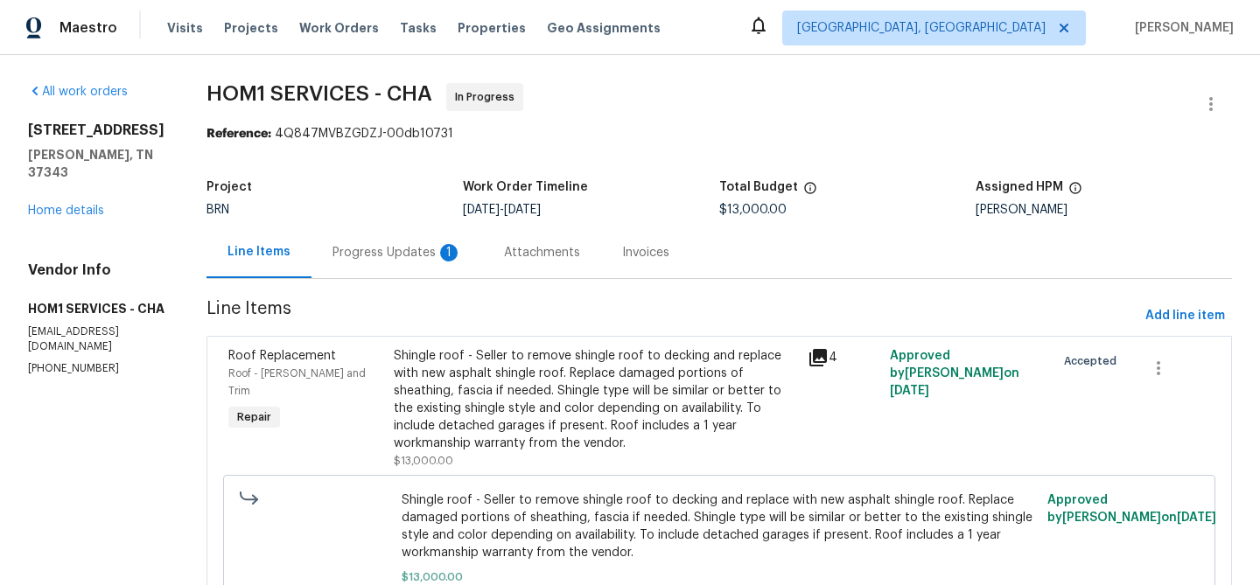
click at [440, 255] on div "1" at bounding box center [448, 252] width 17 height 17
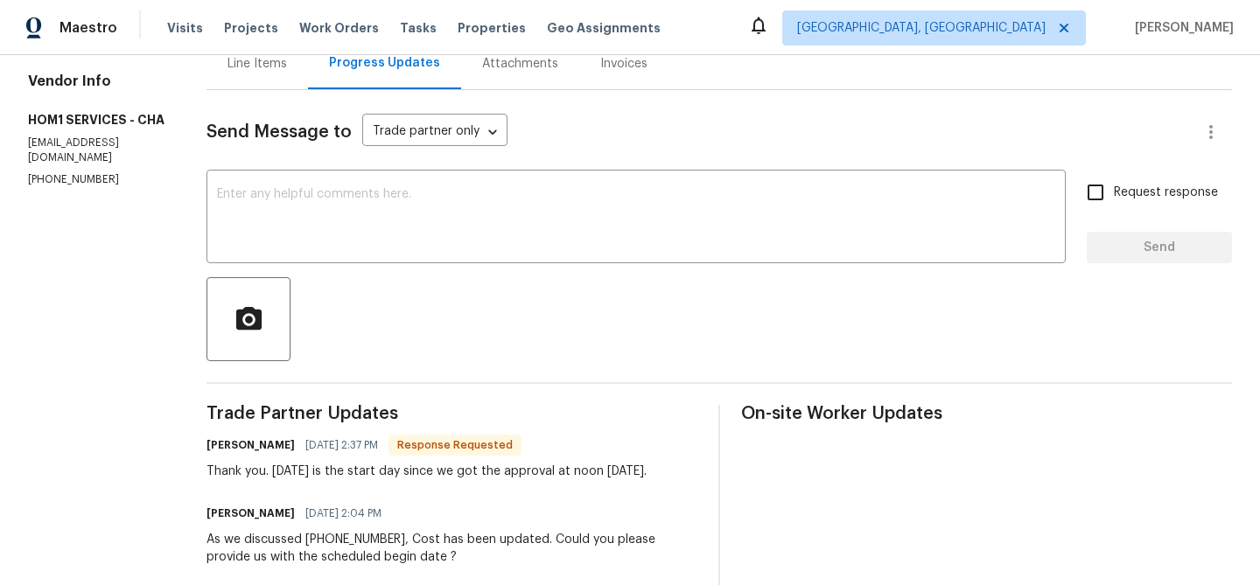
scroll to position [191, 0]
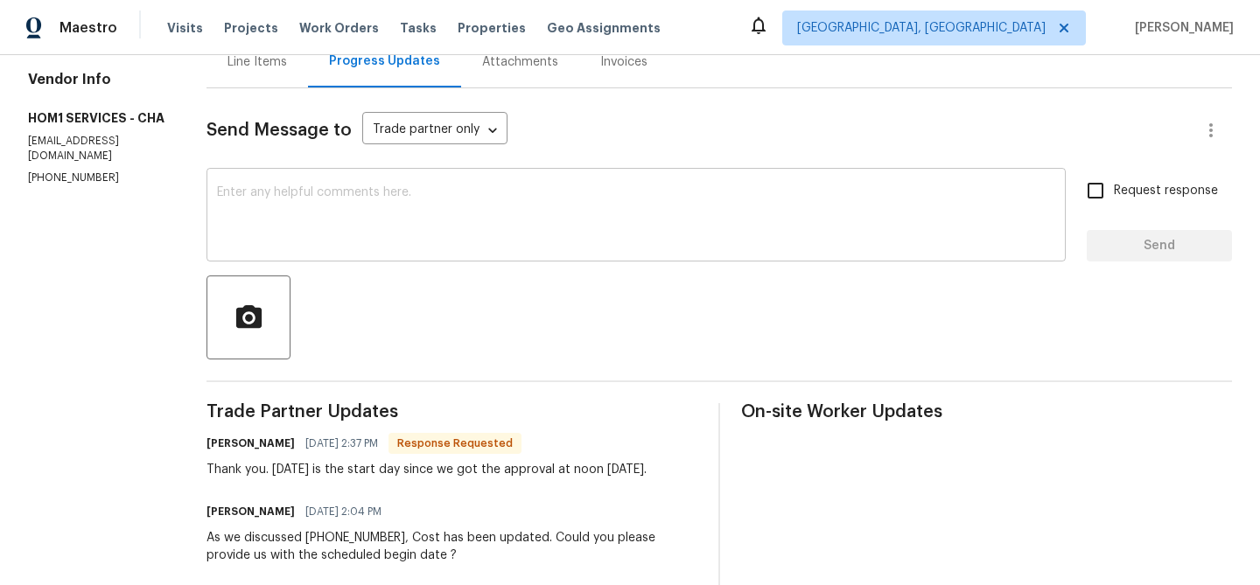
click at [327, 202] on textarea at bounding box center [636, 216] width 838 height 61
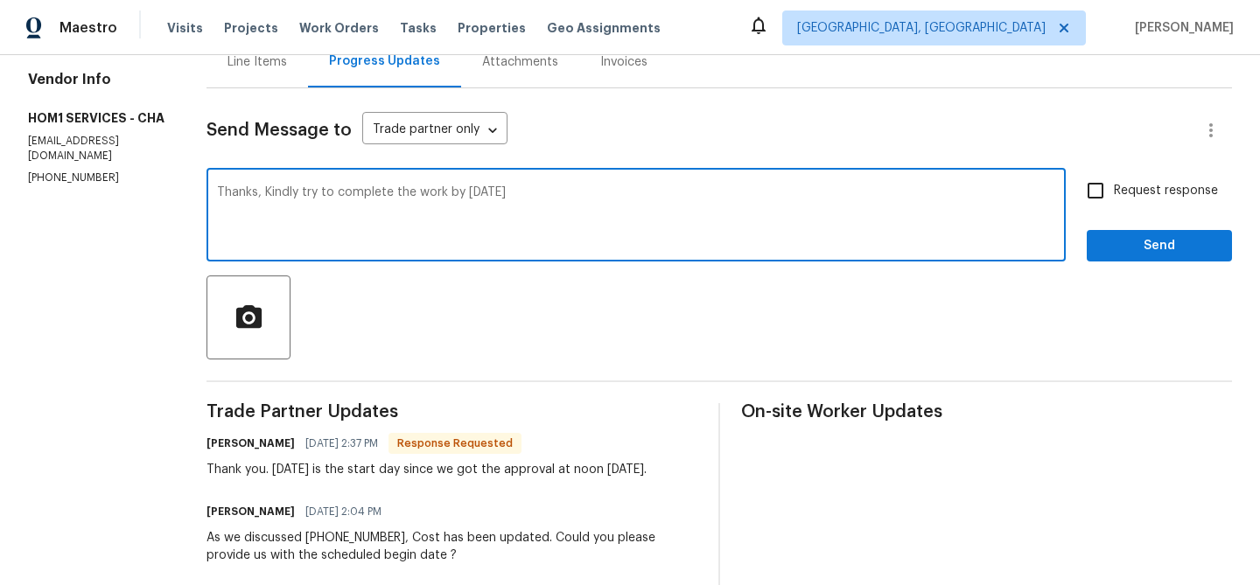
type textarea "Thanks, Kindly try to complete the work by [DATE]"
click at [1084, 199] on input "Request response" at bounding box center [1095, 190] width 37 height 37
checkbox input "true"
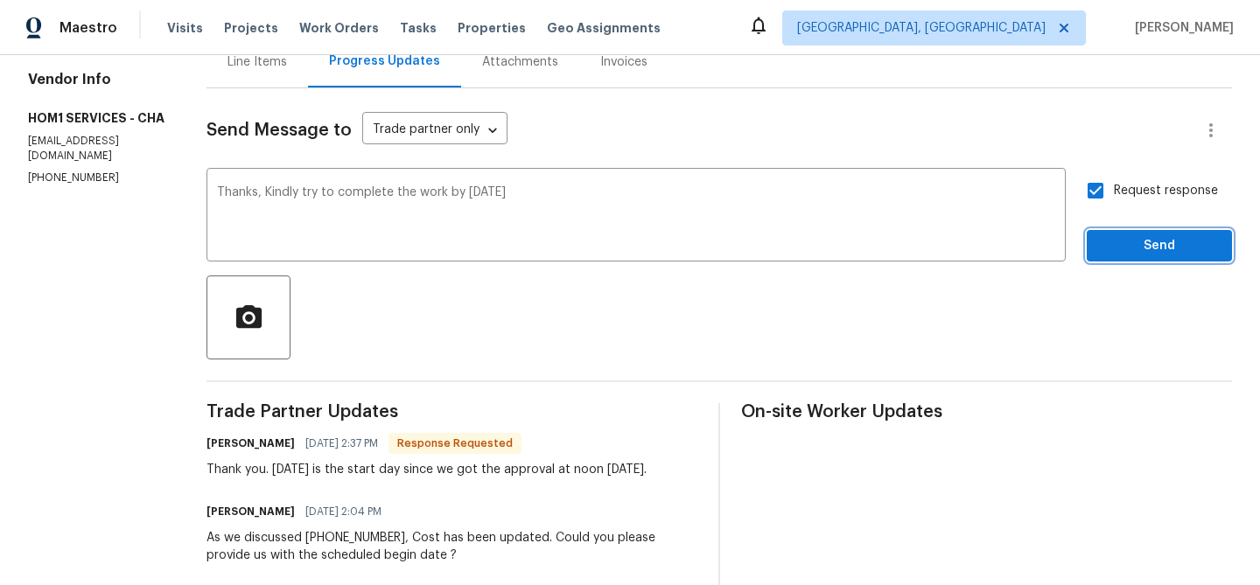
click at [1108, 245] on span "Send" at bounding box center [1159, 246] width 117 height 22
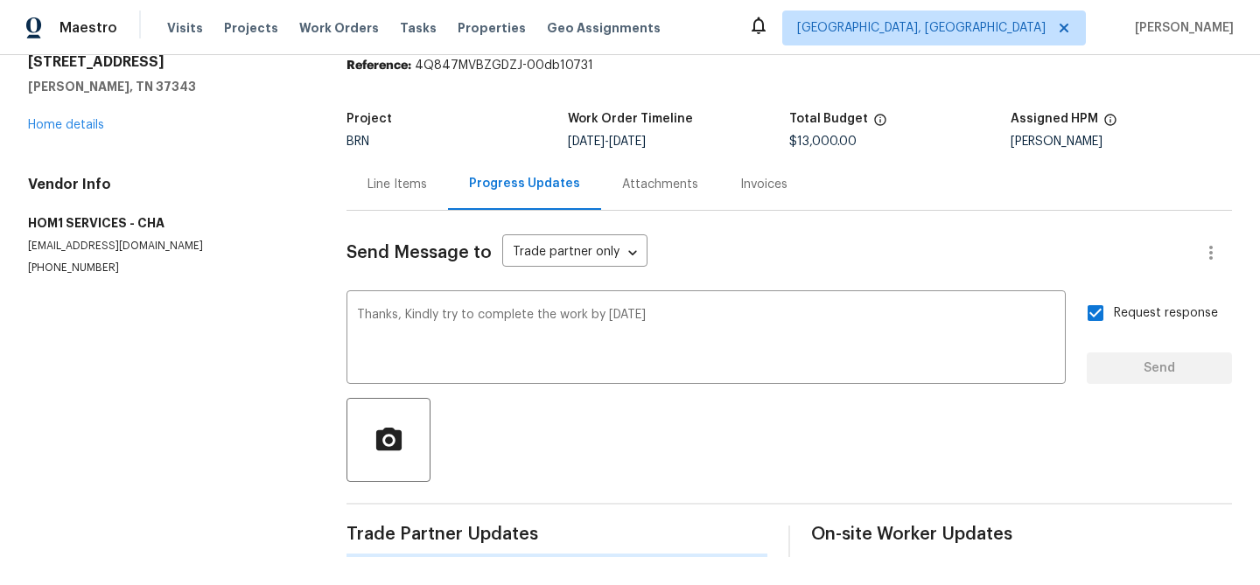
scroll to position [0, 0]
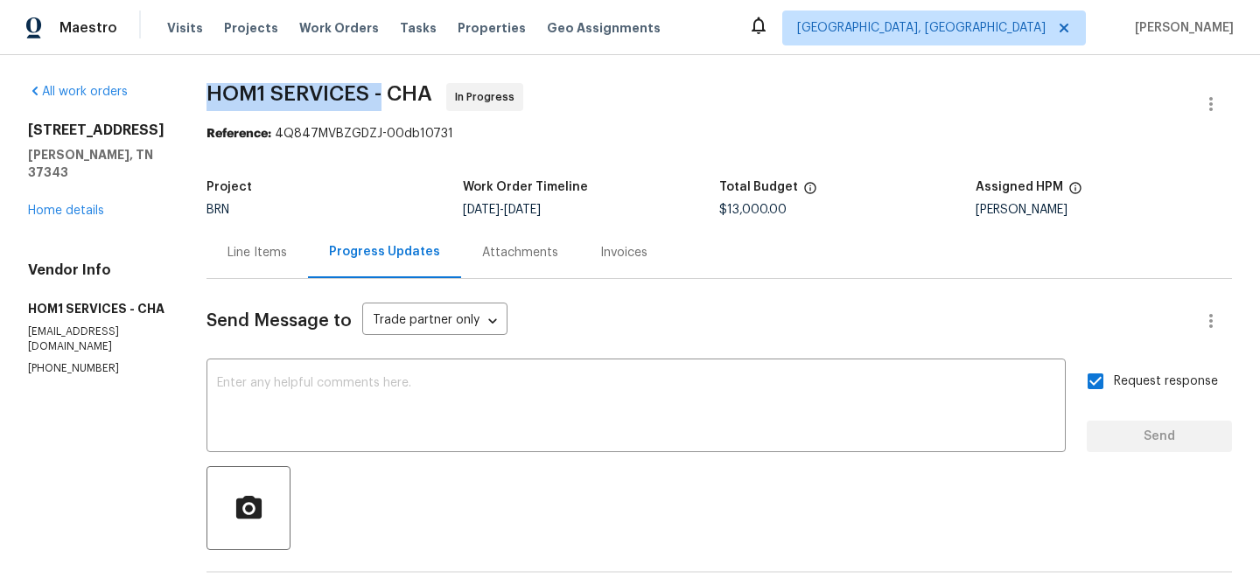
drag, startPoint x: 192, startPoint y: 93, endPoint x: 376, endPoint y: 93, distance: 183.7
click at [376, 93] on div "All work orders [STREET_ADDRESS][PERSON_NAME] Home details Vendor Info HOM1 SER…" at bounding box center [630, 575] width 1260 height 1041
copy span "HOM1 SERVICES -"
click at [213, 94] on span "HOM1 SERVICES - CHA" at bounding box center [319, 93] width 226 height 21
drag, startPoint x: 189, startPoint y: 93, endPoint x: 364, endPoint y: 86, distance: 175.1
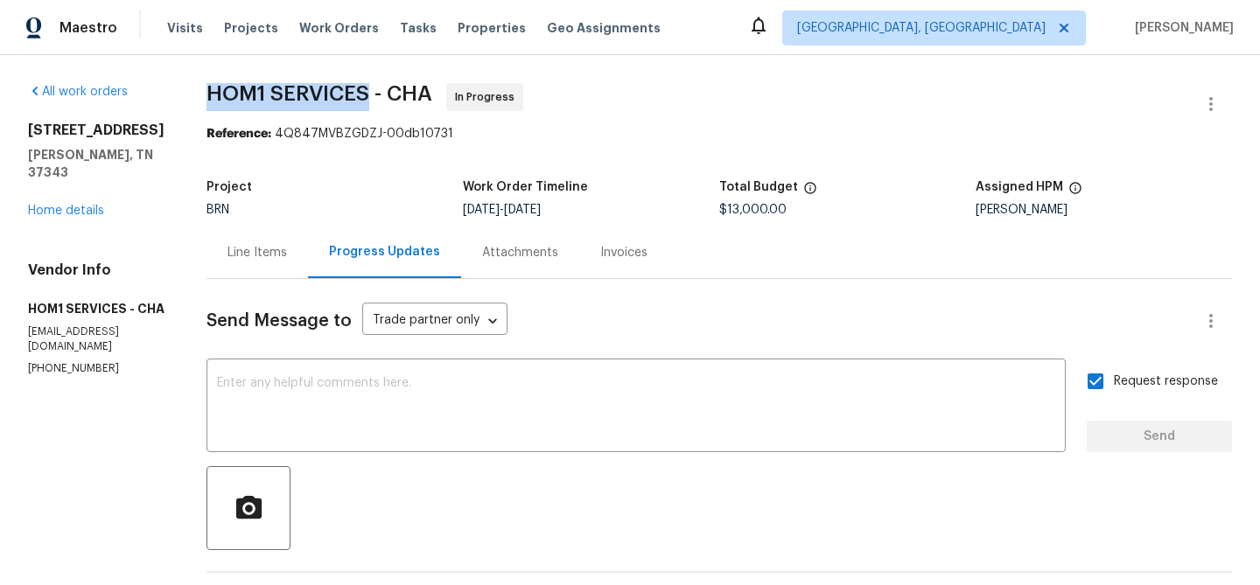
click at [364, 86] on div "All work orders [STREET_ADDRESS][PERSON_NAME] Home details Vendor Info HOM1 SER…" at bounding box center [630, 575] width 1260 height 1041
copy span "HOM1 SERVICES"
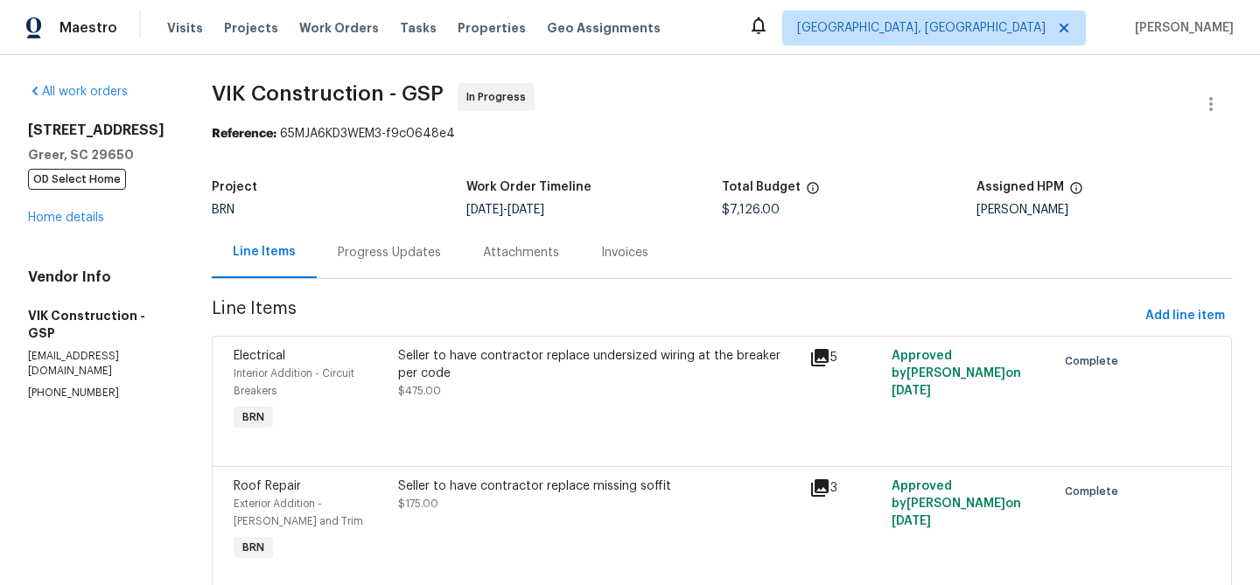
click at [380, 265] on div "Progress Updates" at bounding box center [389, 253] width 145 height 52
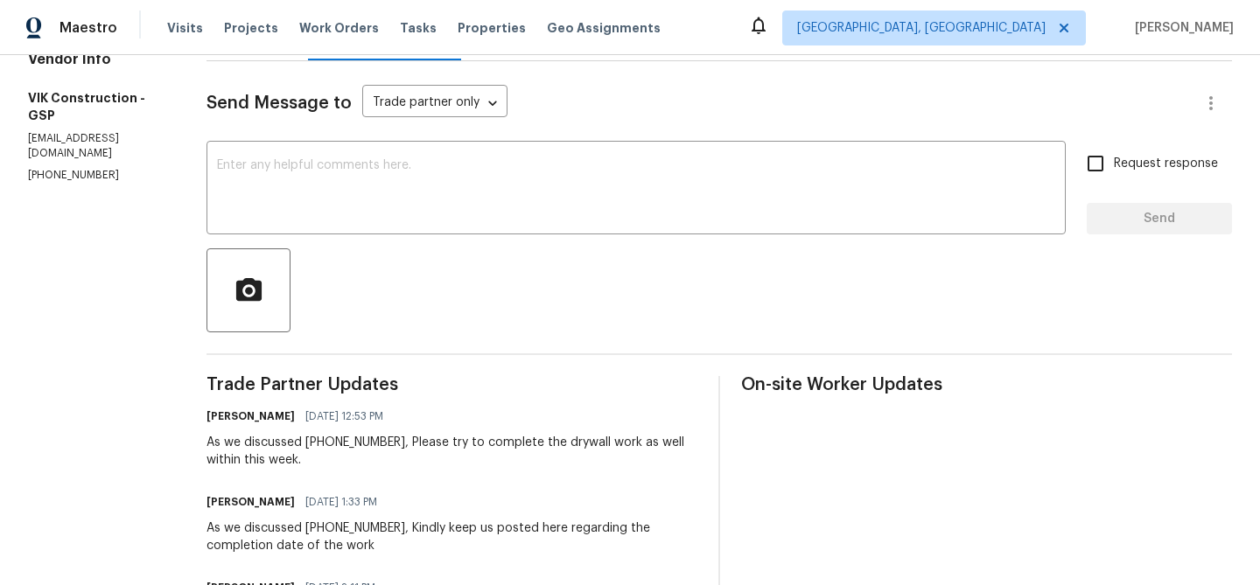
scroll to position [234, 0]
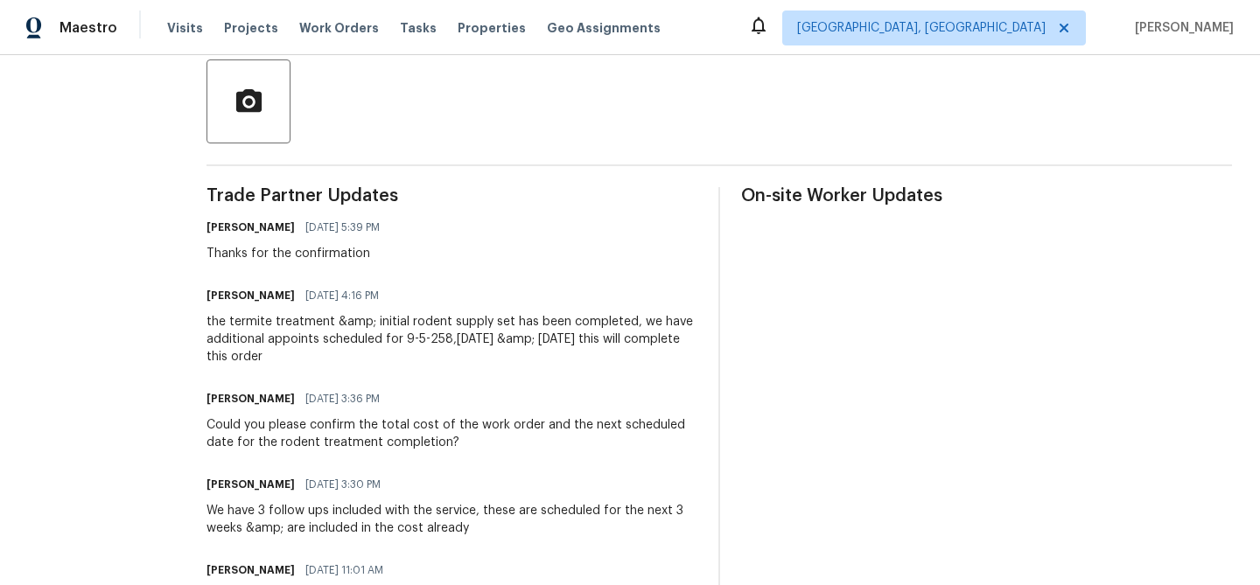
scroll to position [412, 0]
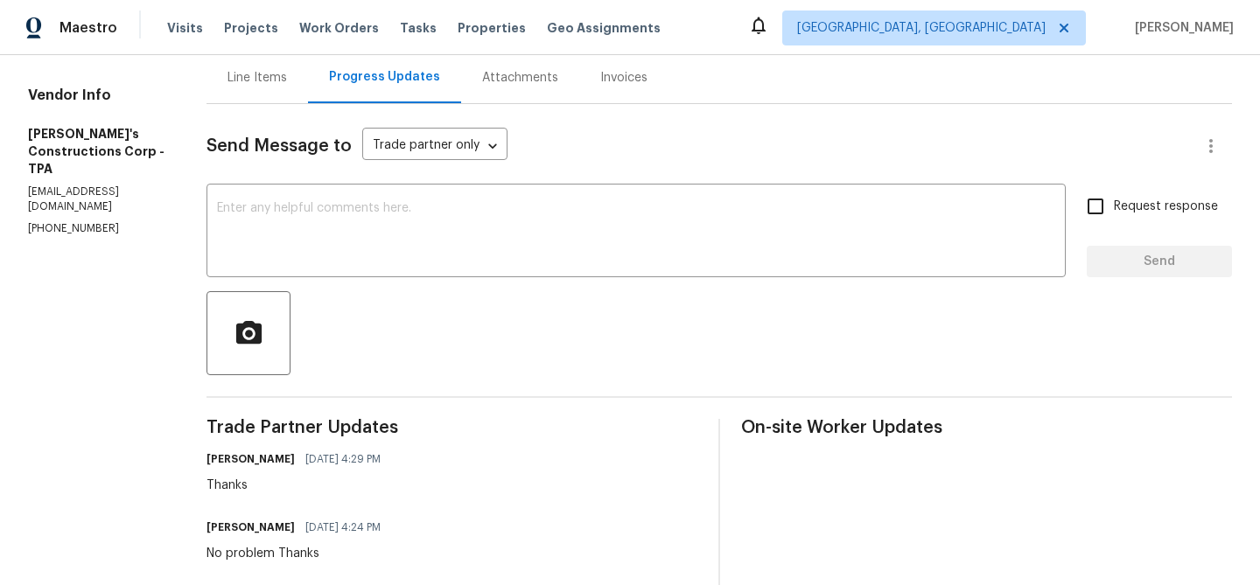
scroll to position [178, 0]
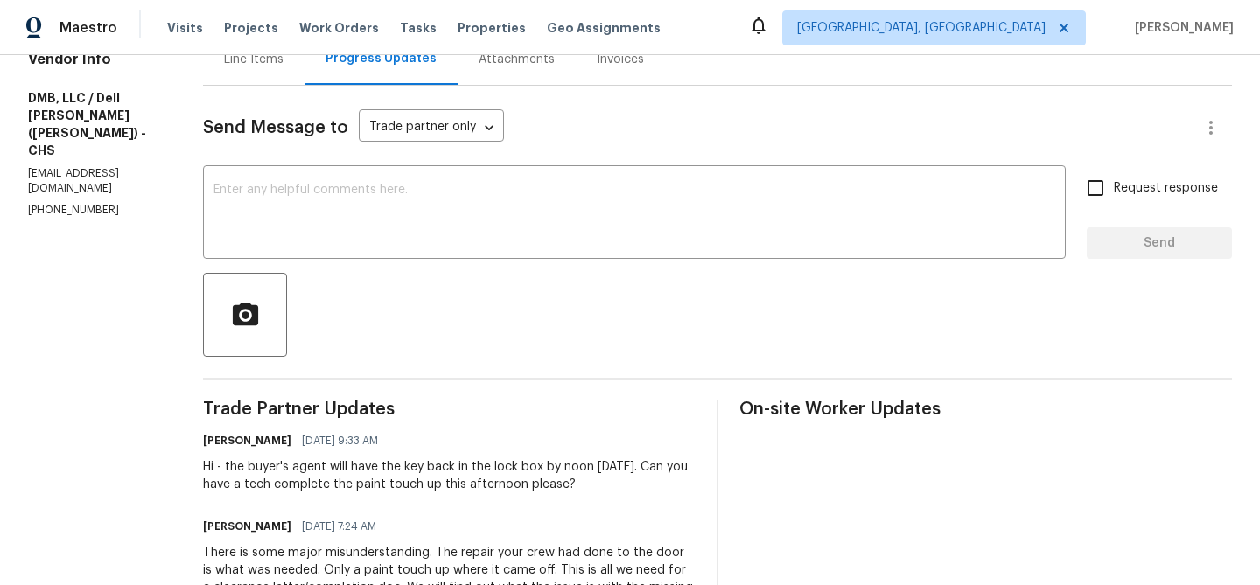
scroll to position [202, 0]
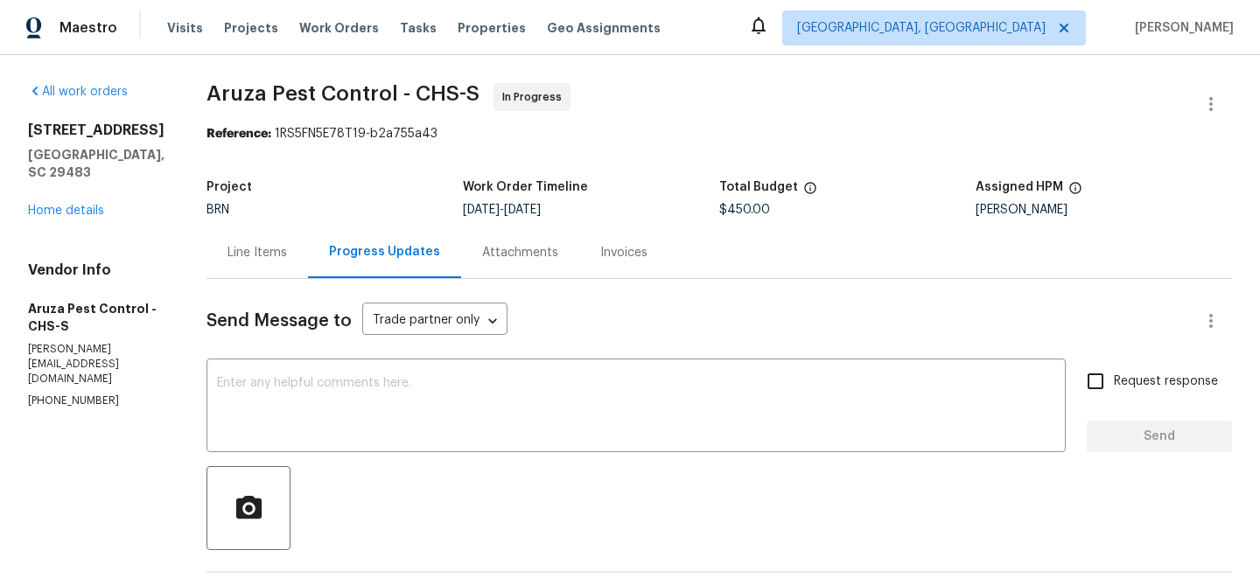
click at [271, 235] on div "Line Items" at bounding box center [256, 253] width 101 height 52
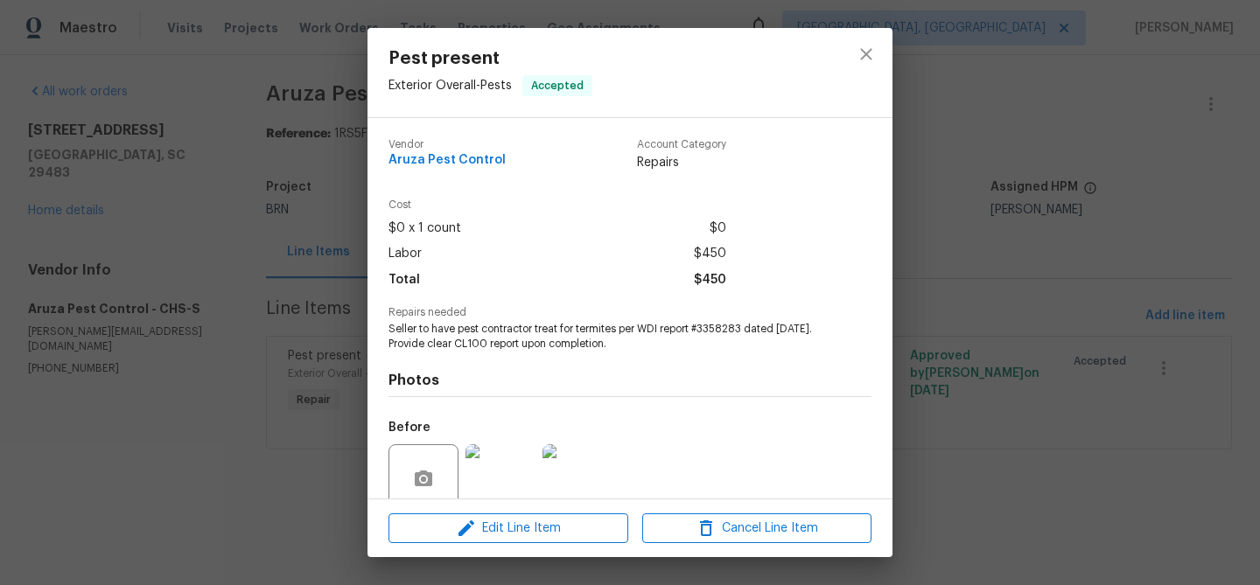
scroll to position [147, 0]
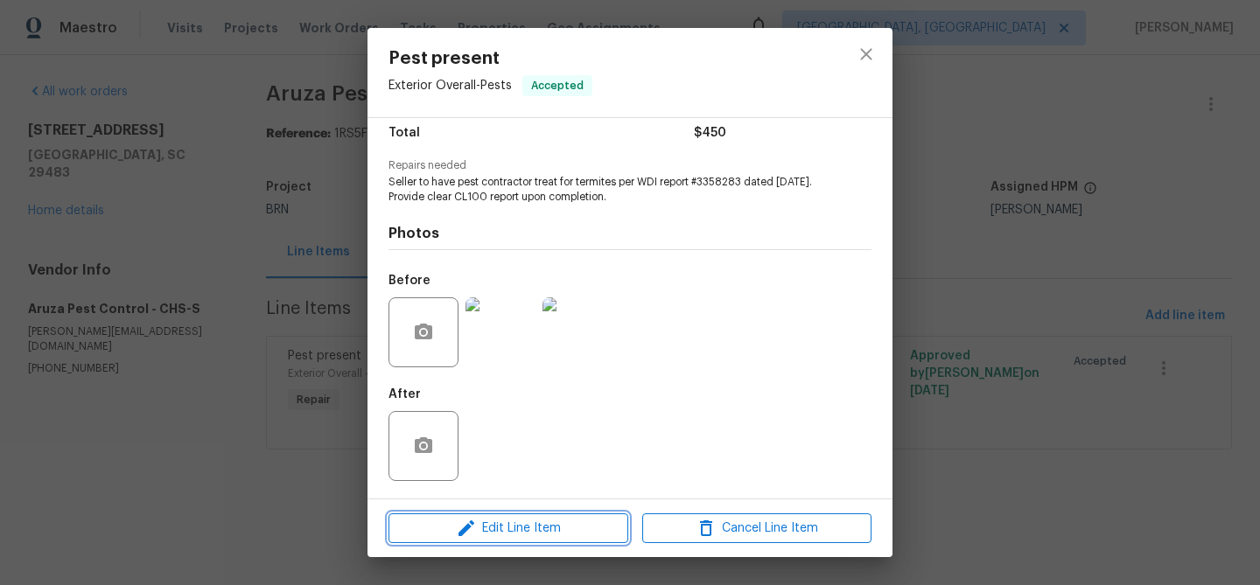
click at [489, 521] on span "Edit Line Item" at bounding box center [508, 529] width 229 height 22
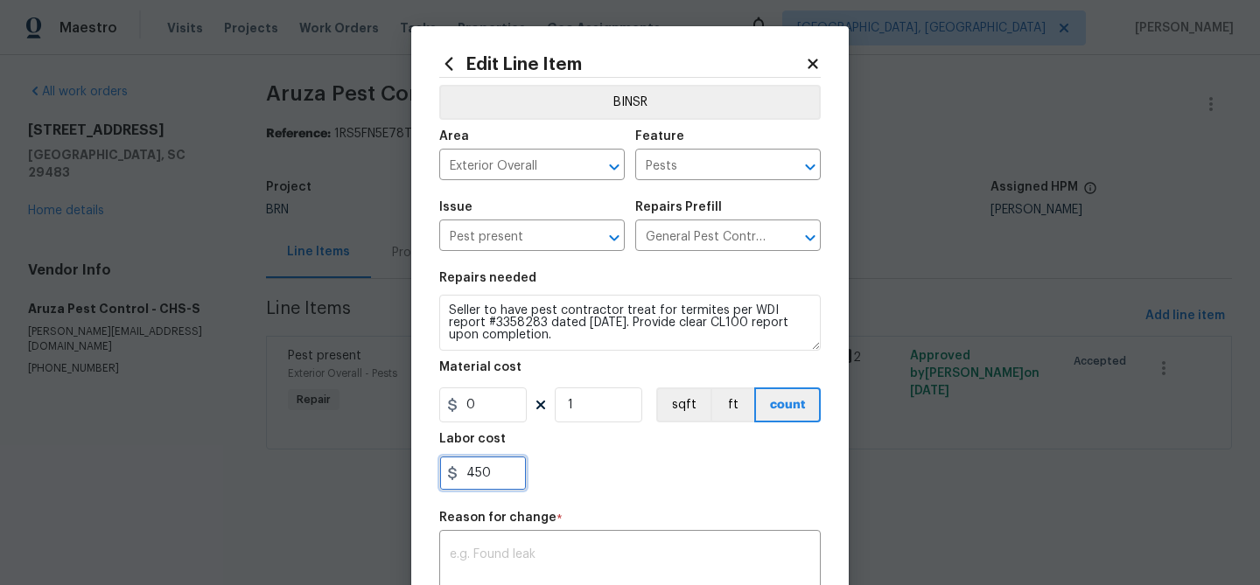
click at [492, 481] on input "450" at bounding box center [482, 473] width 87 height 35
click at [242, 375] on body "Maestro Visits Projects Work Orders Tasks Properties Geo Assignments [GEOGRAPHI…" at bounding box center [630, 249] width 1260 height 499
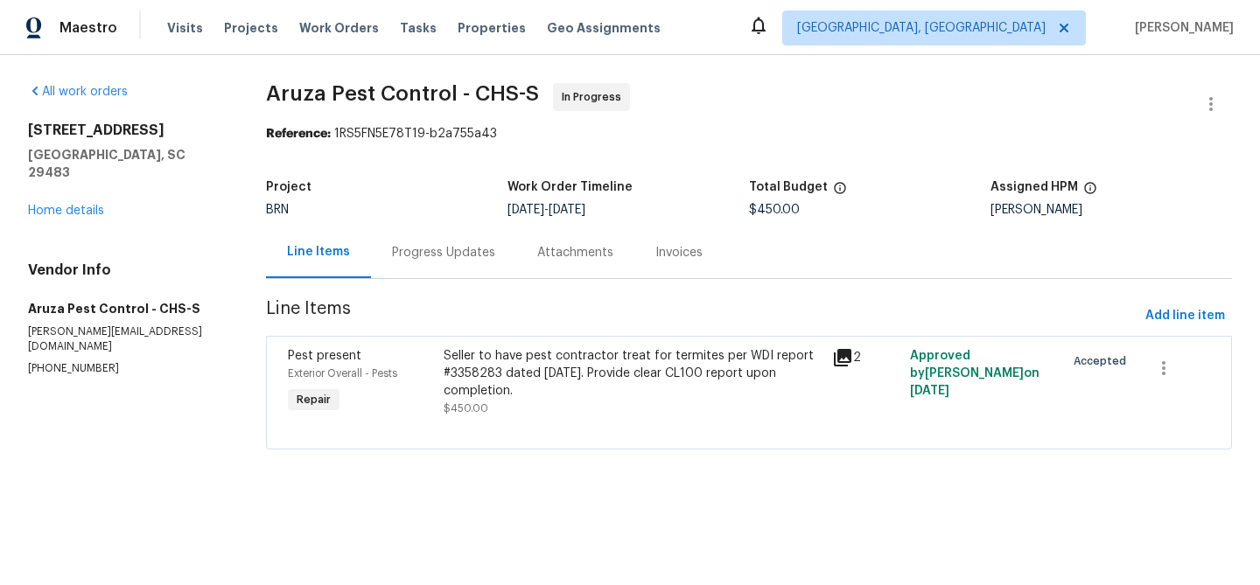
click at [465, 374] on div "Seller to have pest contractor treat for termites per WDI report #3358283 dated…" at bounding box center [633, 373] width 378 height 52
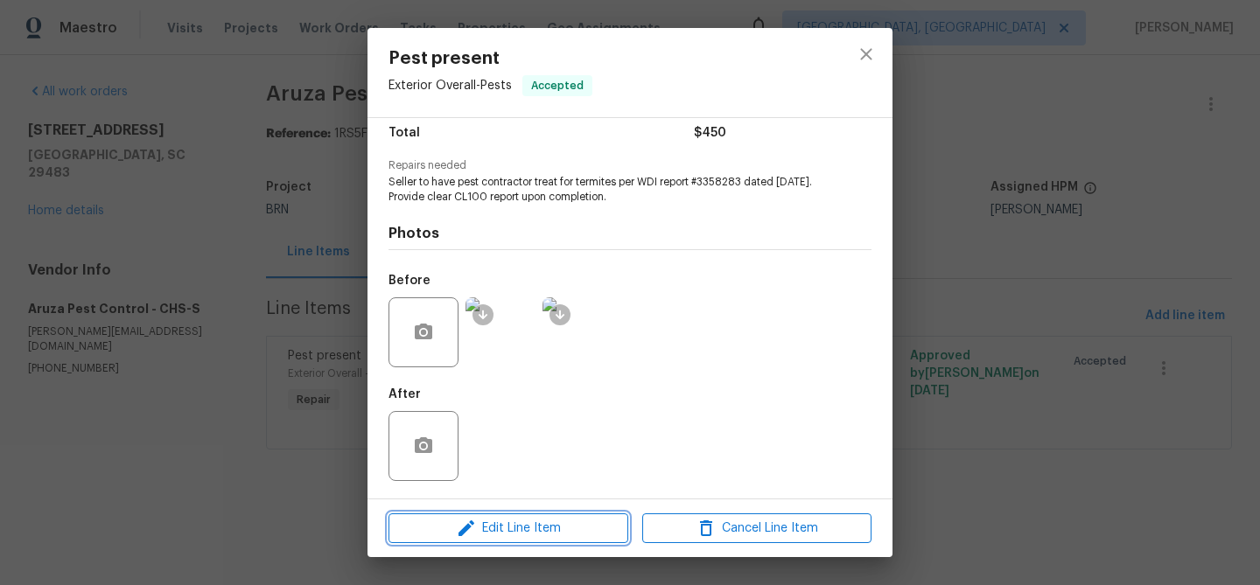
click at [512, 521] on span "Edit Line Item" at bounding box center [508, 529] width 229 height 22
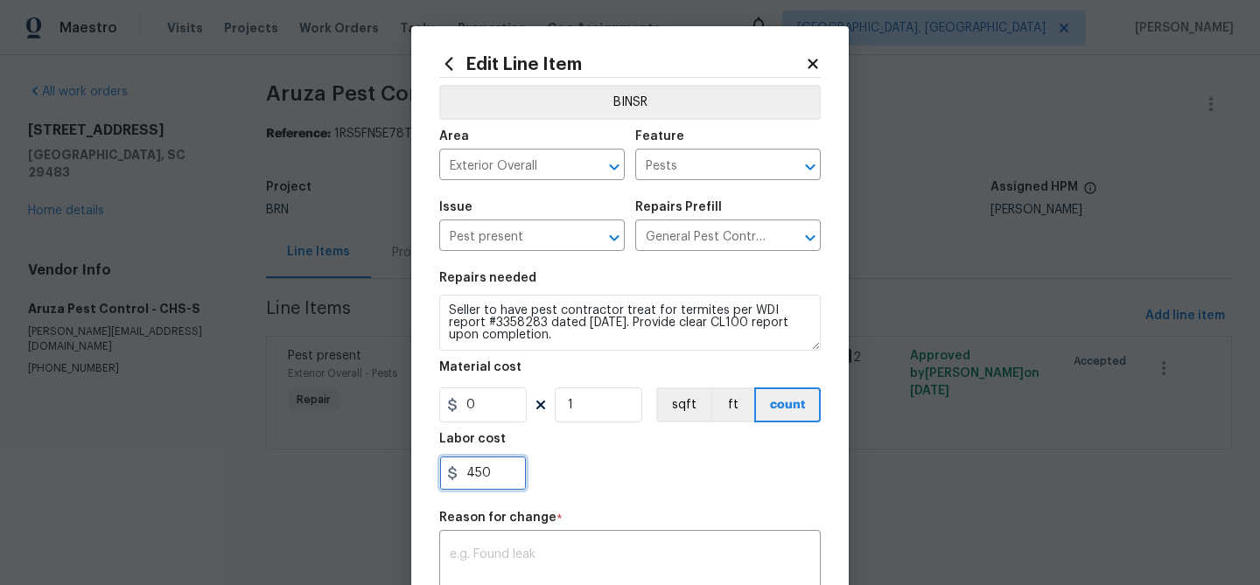
click at [508, 462] on input "450" at bounding box center [482, 473] width 87 height 35
type input "4"
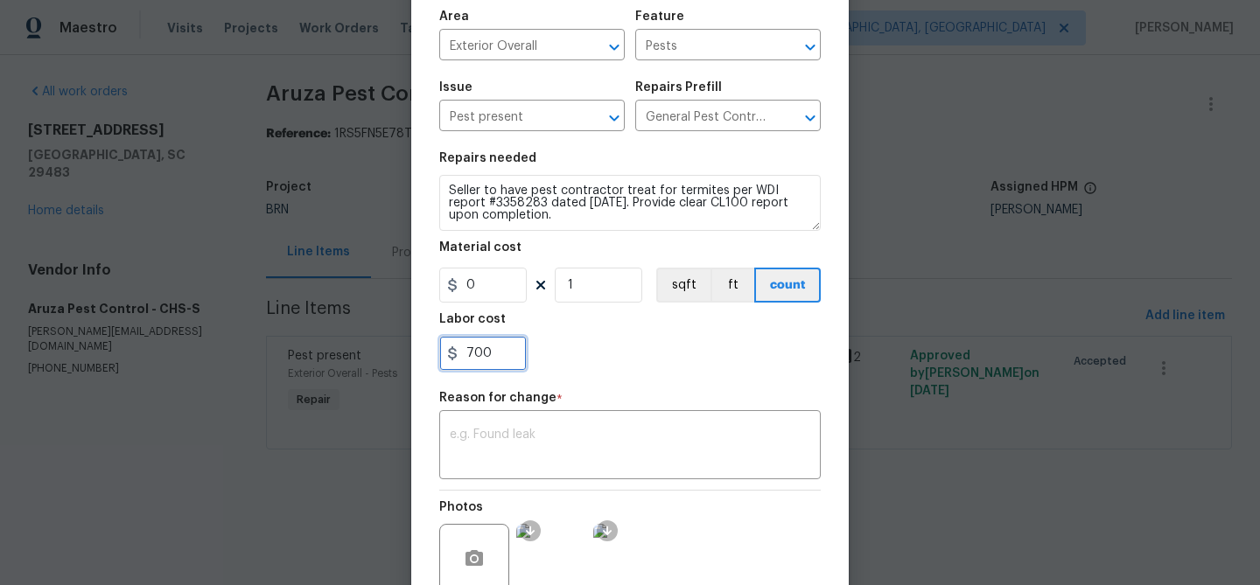
type input "700"
click at [538, 414] on div "Reason for change *" at bounding box center [629, 403] width 381 height 23
click at [489, 445] on textarea at bounding box center [630, 447] width 360 height 37
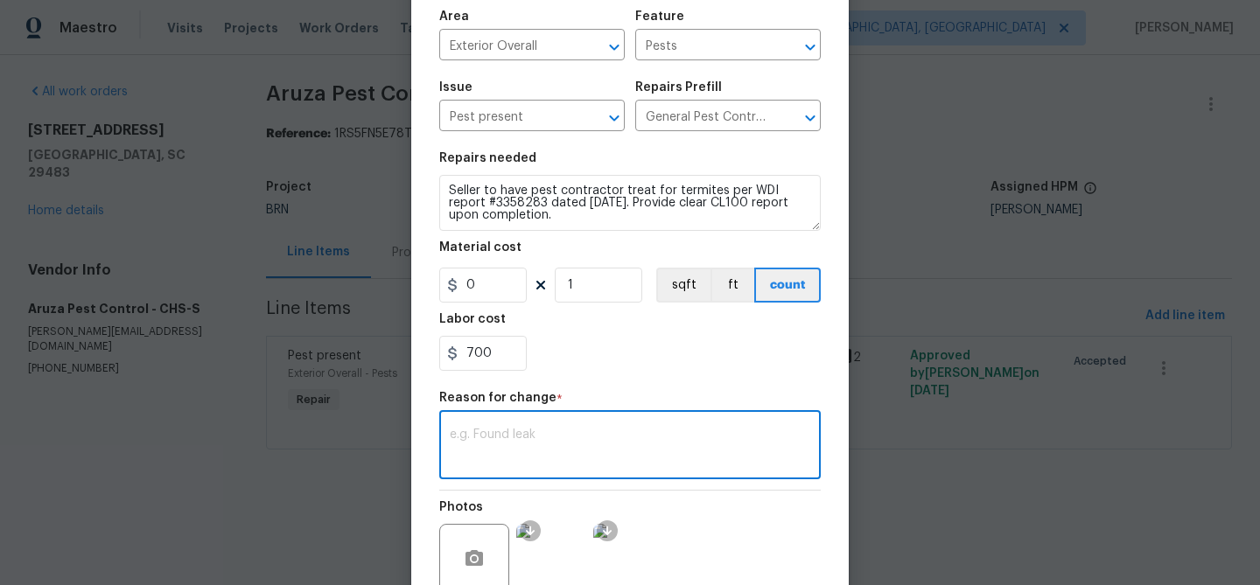
paste textarea "(AM) Updated per BR approval"
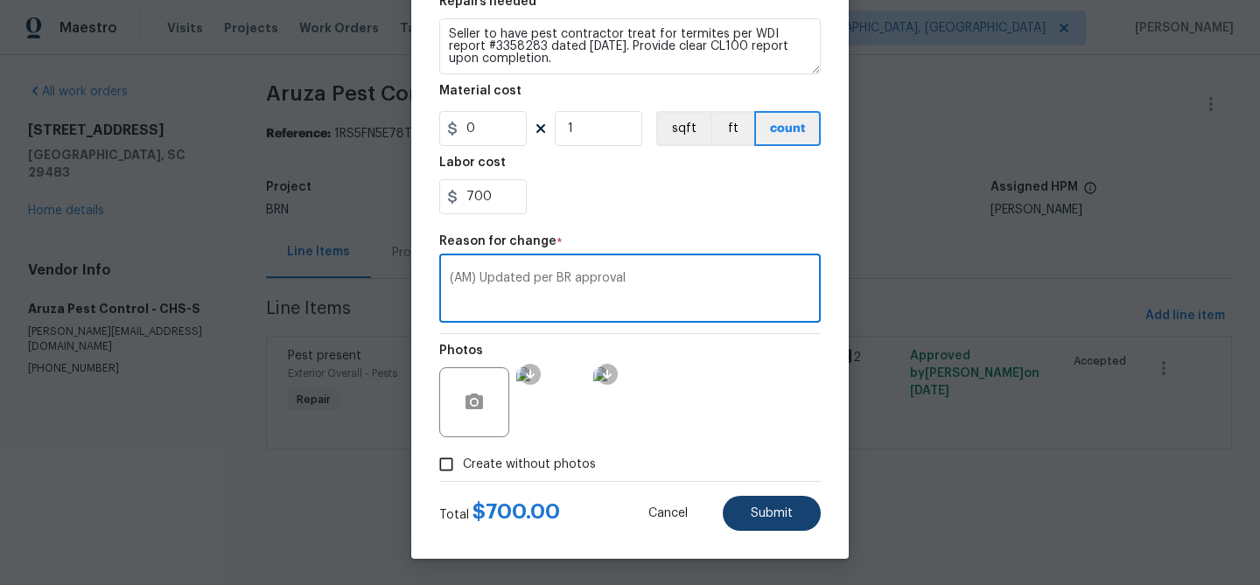
type textarea "(AM) Updated per BR approval"
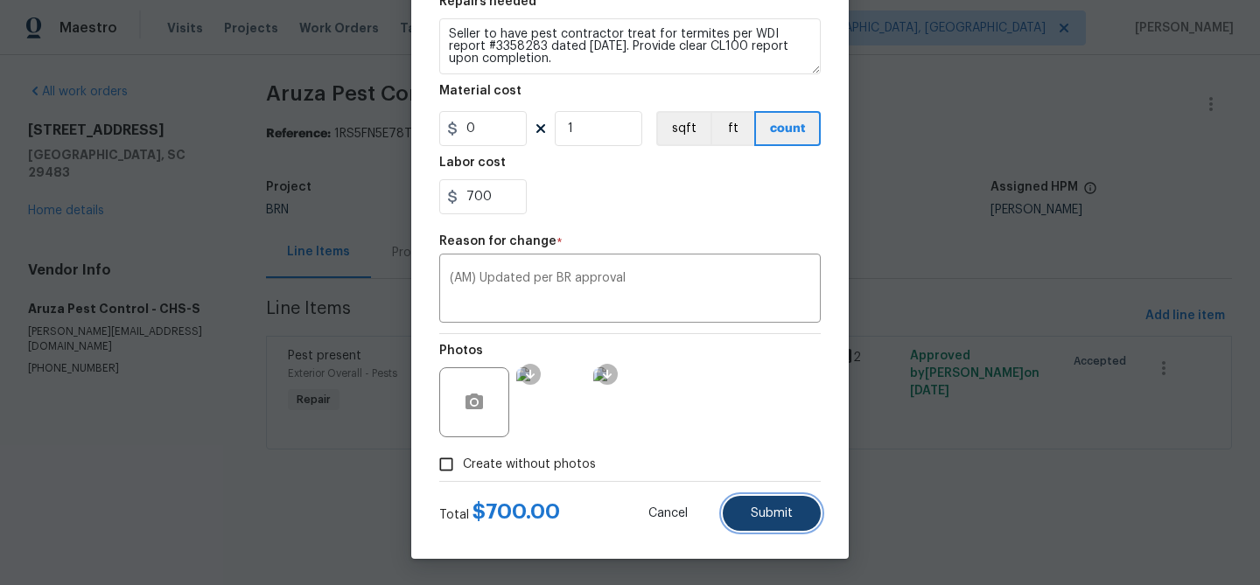
click at [765, 519] on span "Submit" at bounding box center [772, 513] width 42 height 13
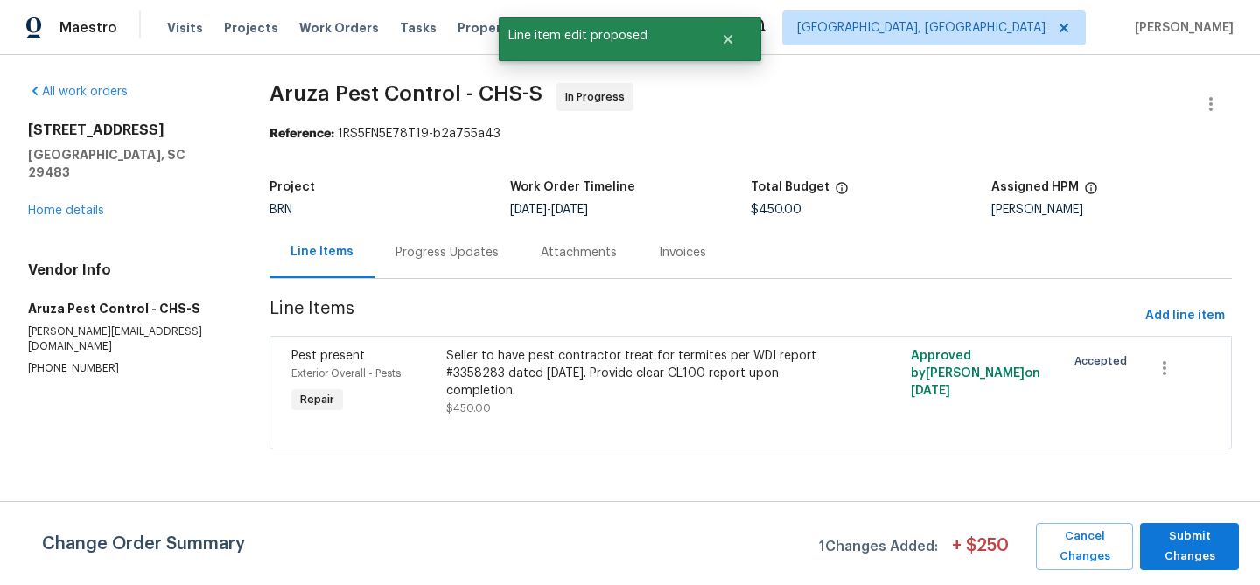
scroll to position [0, 0]
click at [1178, 547] on span "Submit Changes" at bounding box center [1189, 547] width 81 height 40
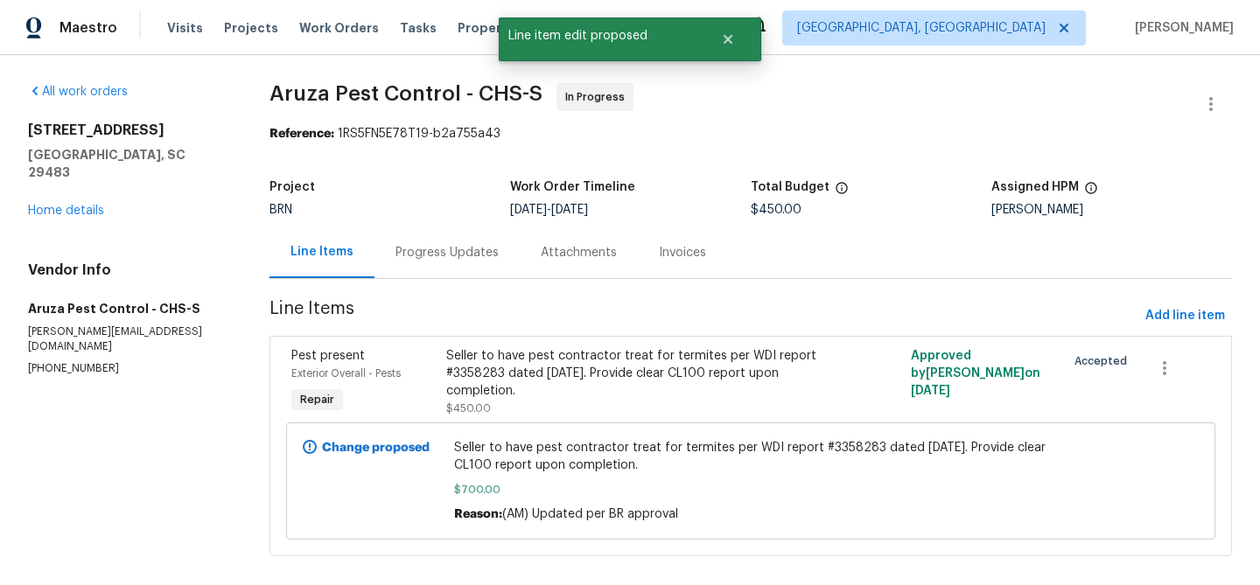
click at [421, 252] on div "Progress Updates" at bounding box center [446, 252] width 103 height 17
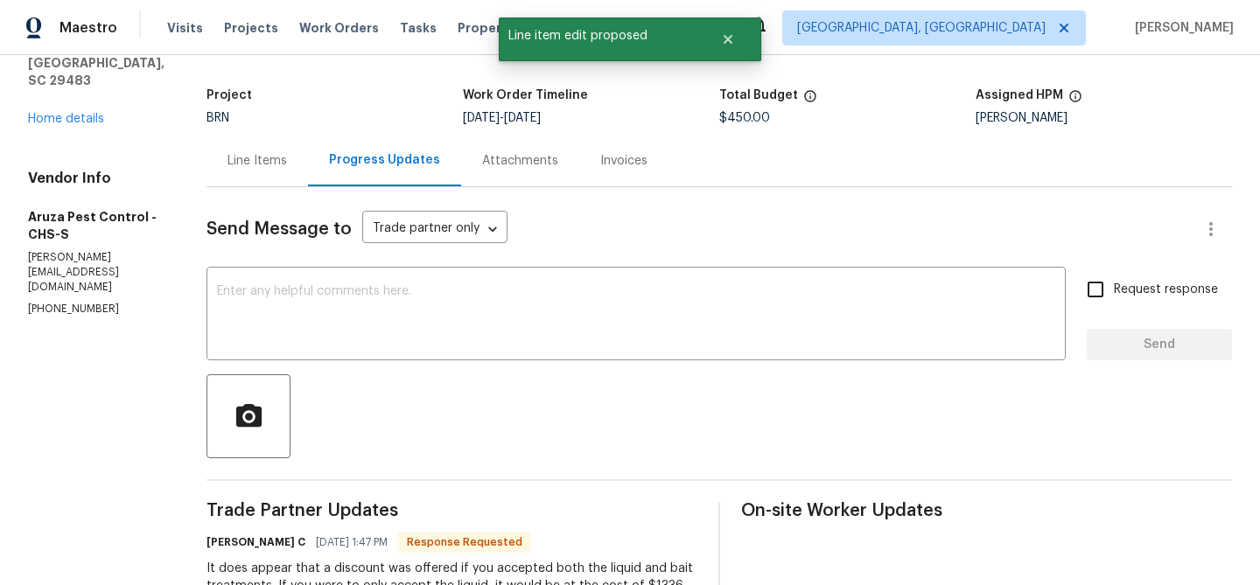
scroll to position [101, 0]
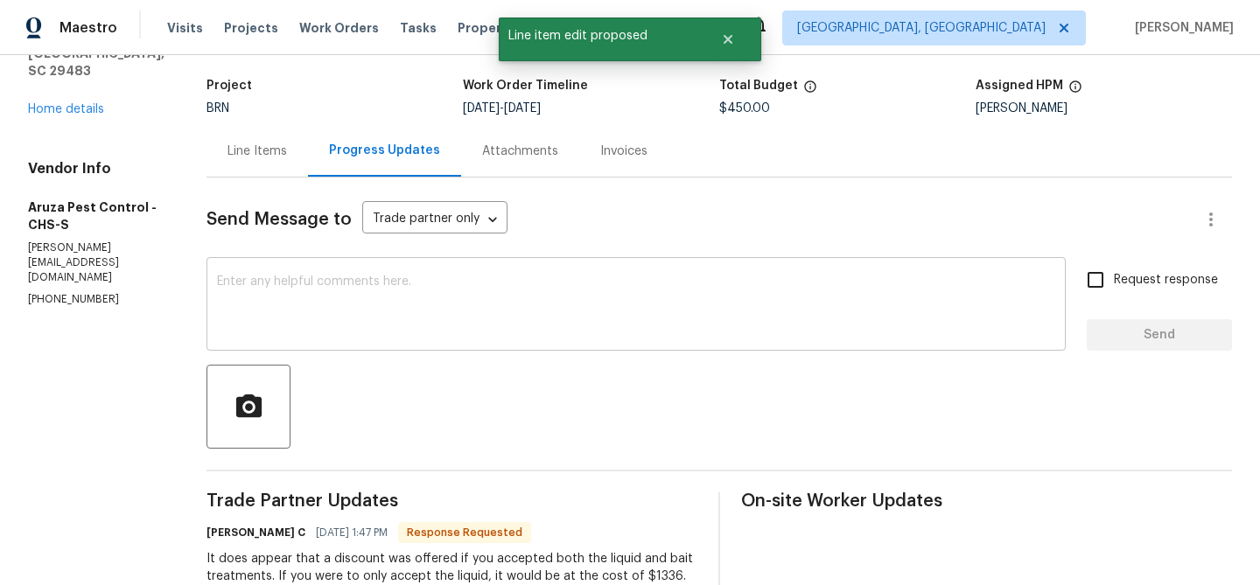
click at [349, 318] on textarea at bounding box center [636, 306] width 838 height 61
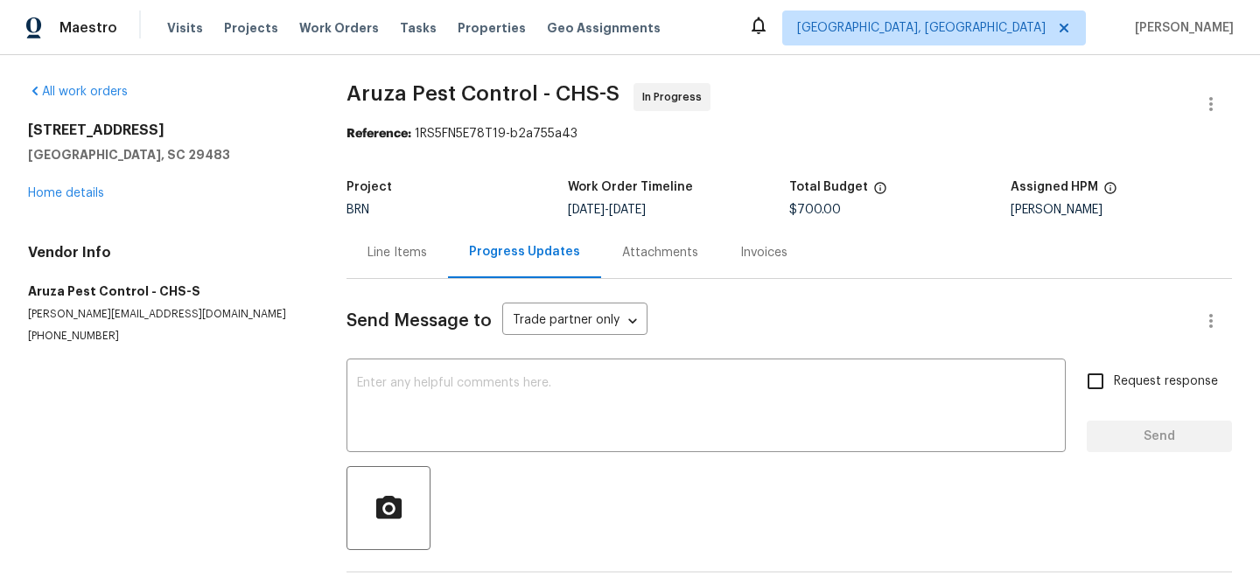
scroll to position [78, 0]
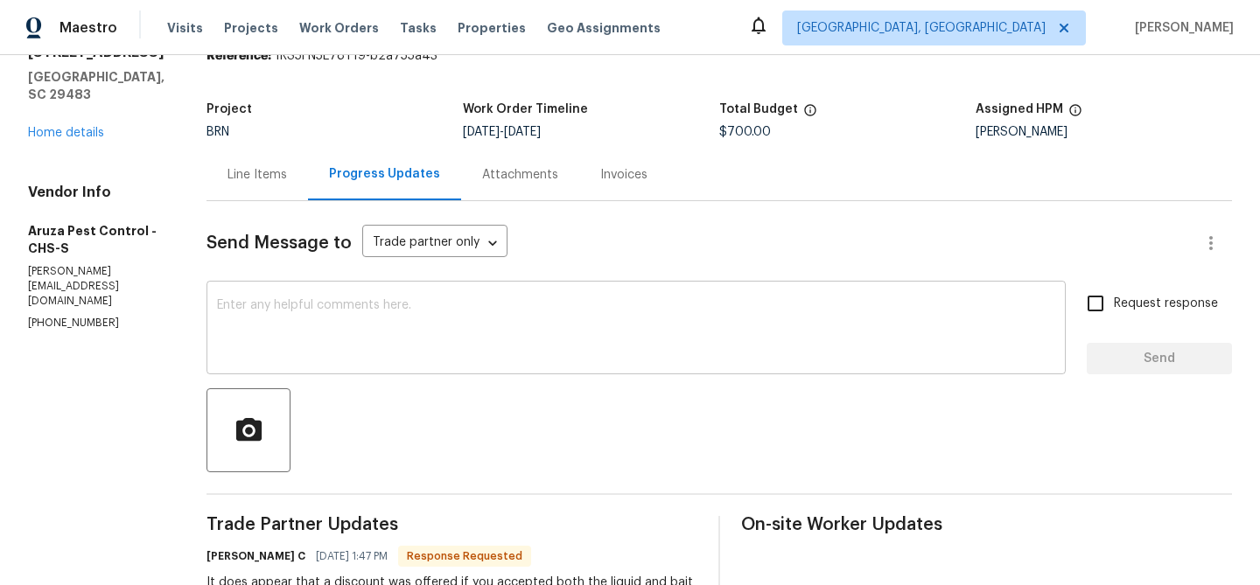
click at [346, 313] on textarea at bounding box center [636, 329] width 838 height 61
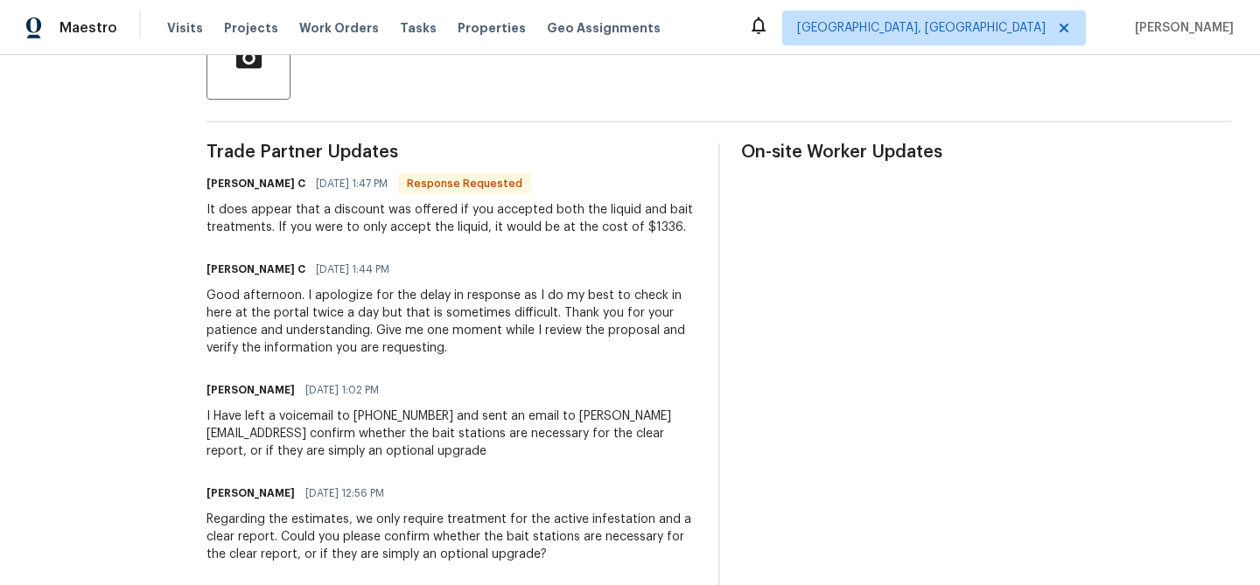
scroll to position [456, 0]
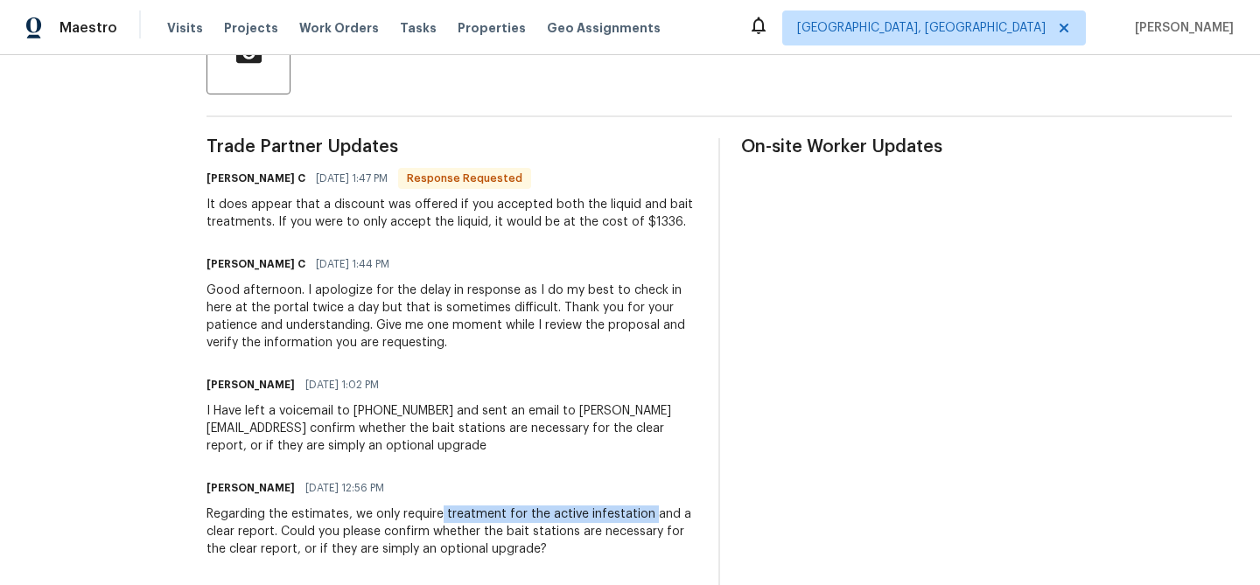
drag, startPoint x: 443, startPoint y: 515, endPoint x: 651, endPoint y: 518, distance: 208.2
click at [651, 518] on div "Regarding the estimates, we only require treatment for the active infestation a…" at bounding box center [451, 532] width 491 height 52
copy div "treatment for the active infestation"
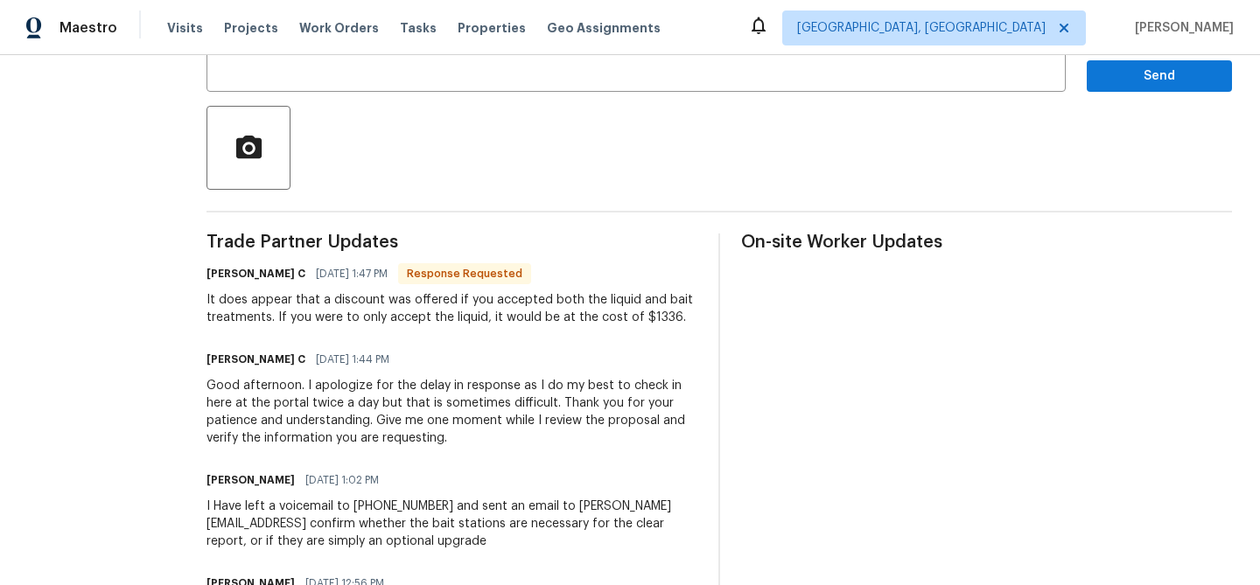
scroll to position [269, 0]
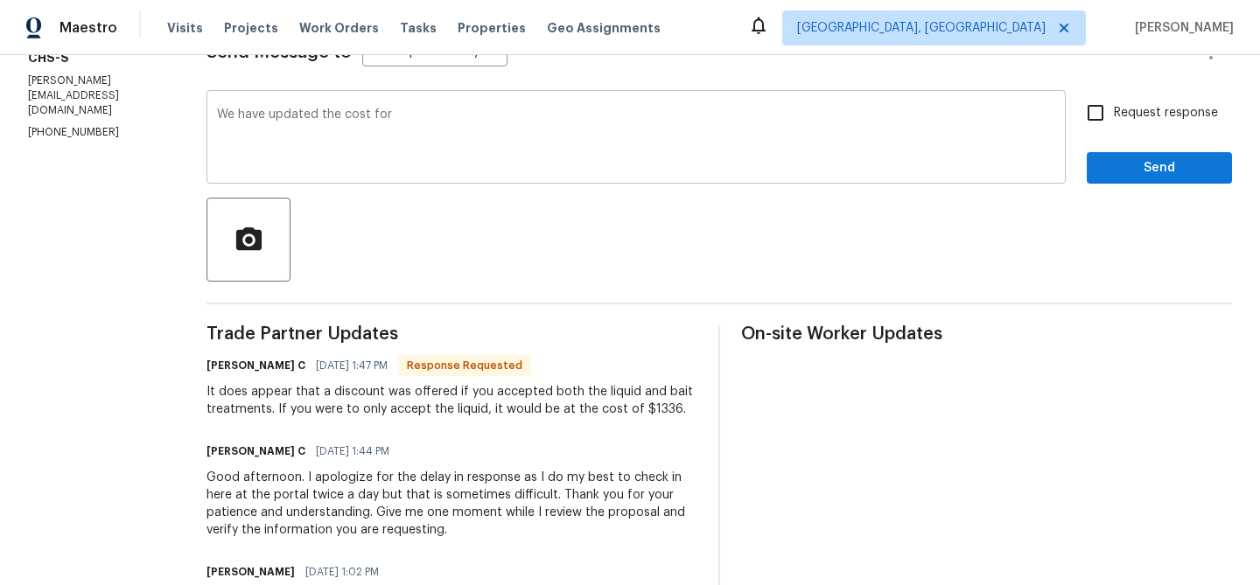
click at [460, 108] on div "We have updated the cost for x ​" at bounding box center [635, 138] width 859 height 89
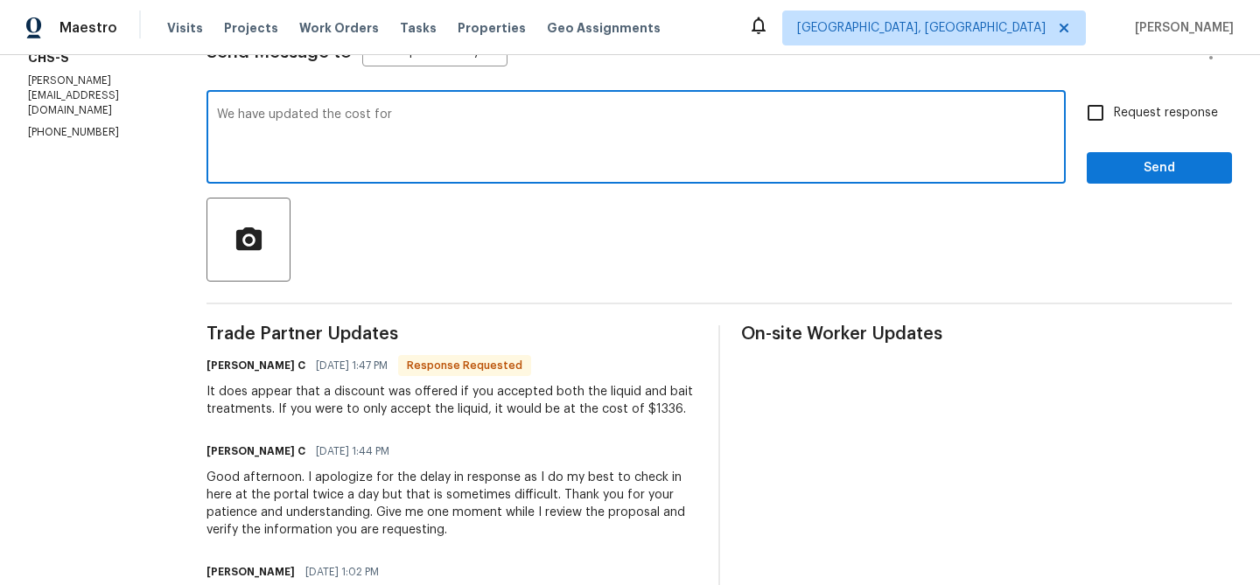
paste textarea "treatment for the active infestation"
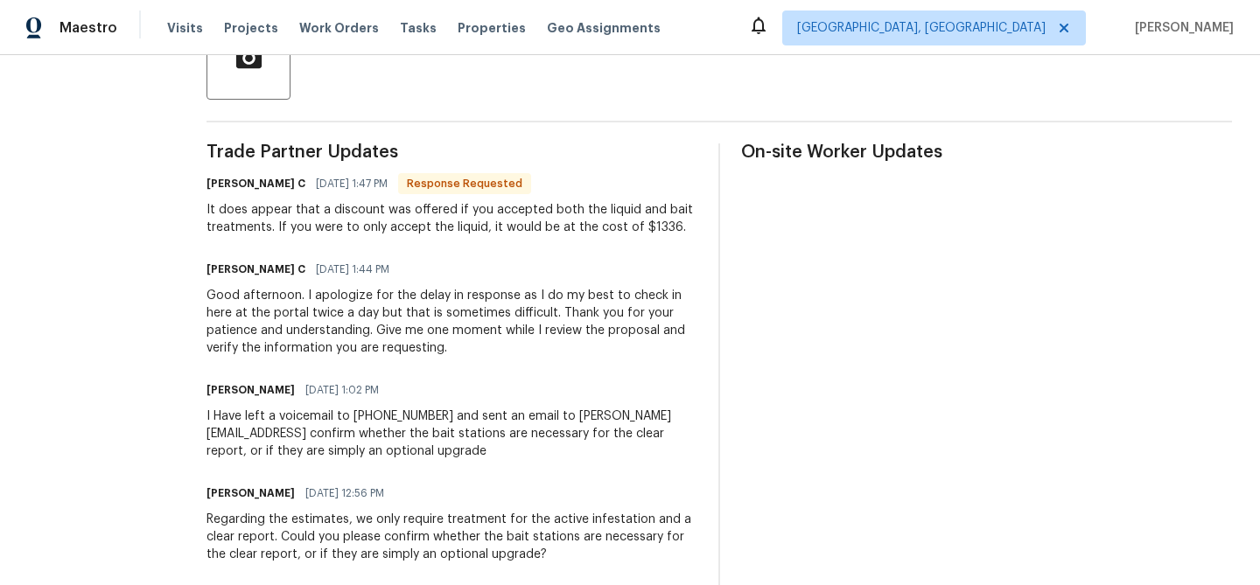
scroll to position [481, 0]
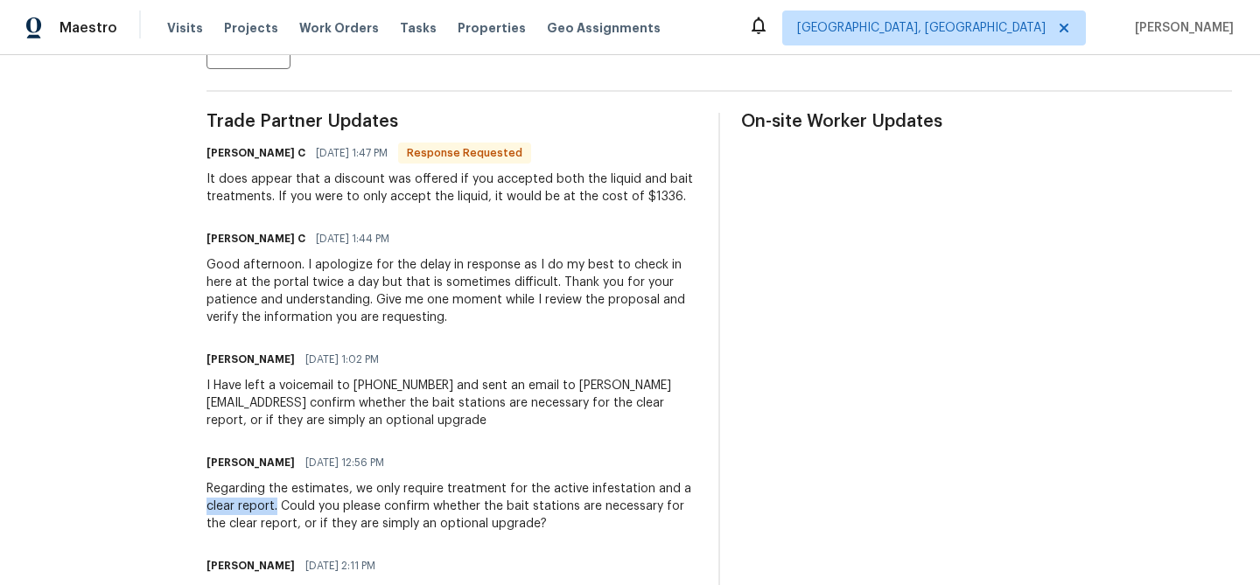
drag, startPoint x: 207, startPoint y: 511, endPoint x: 277, endPoint y: 511, distance: 70.0
click at [277, 511] on div "Regarding the estimates, we only require treatment for the active infestation a…" at bounding box center [451, 506] width 491 height 52
copy div "clear report."
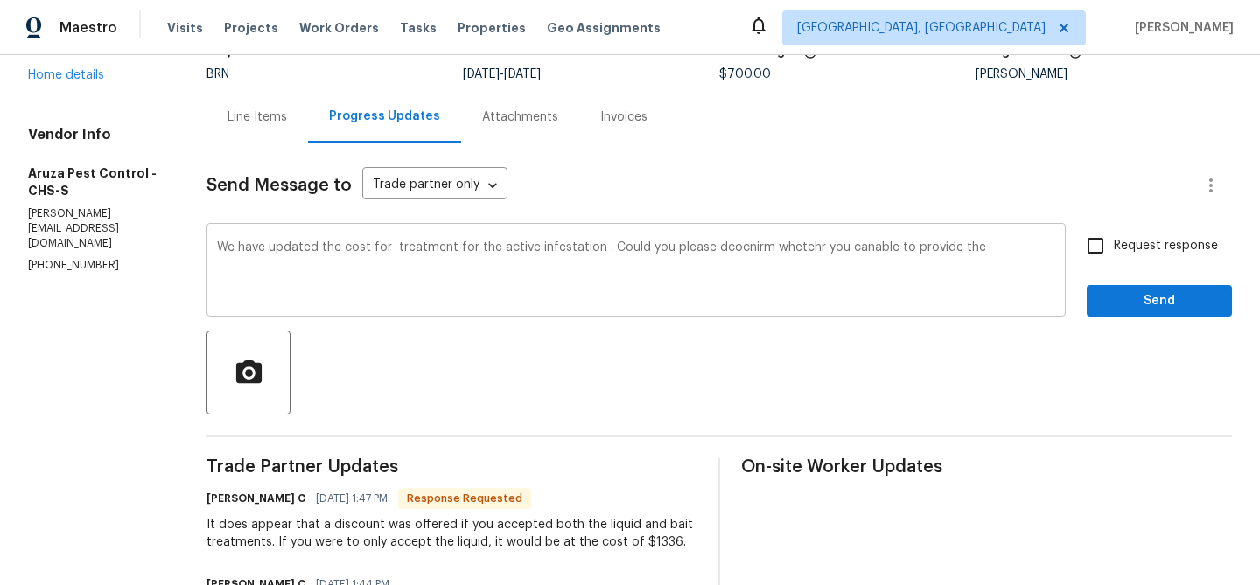
click at [989, 265] on textarea "We have updated the cost for treatment for the active infestation . Could you p…" at bounding box center [636, 271] width 838 height 61
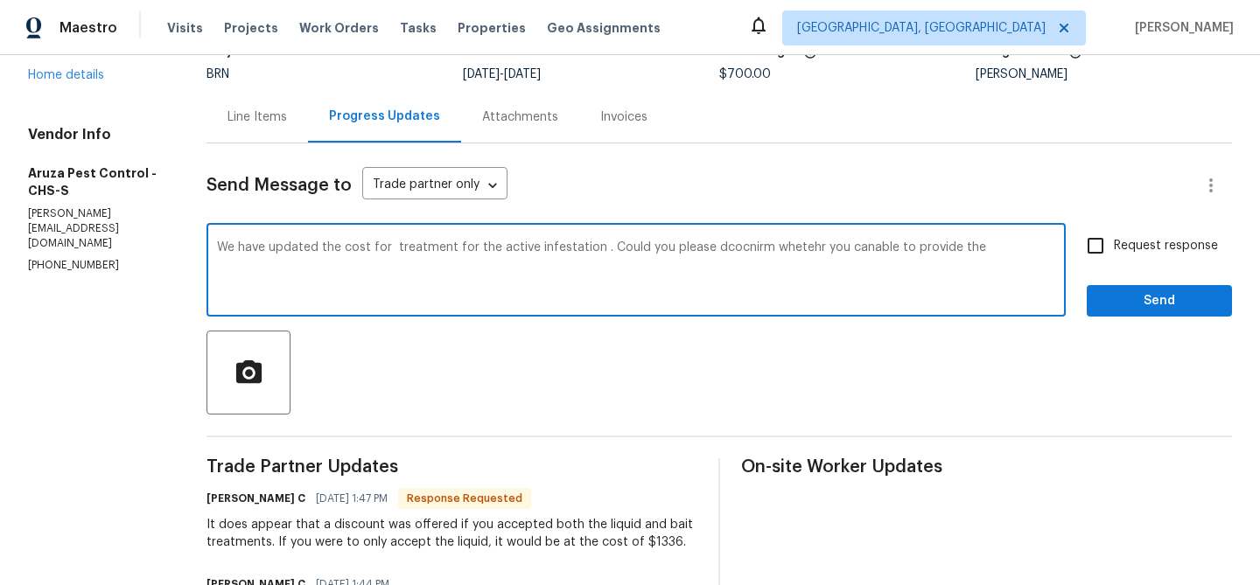
paste textarea "clear report."
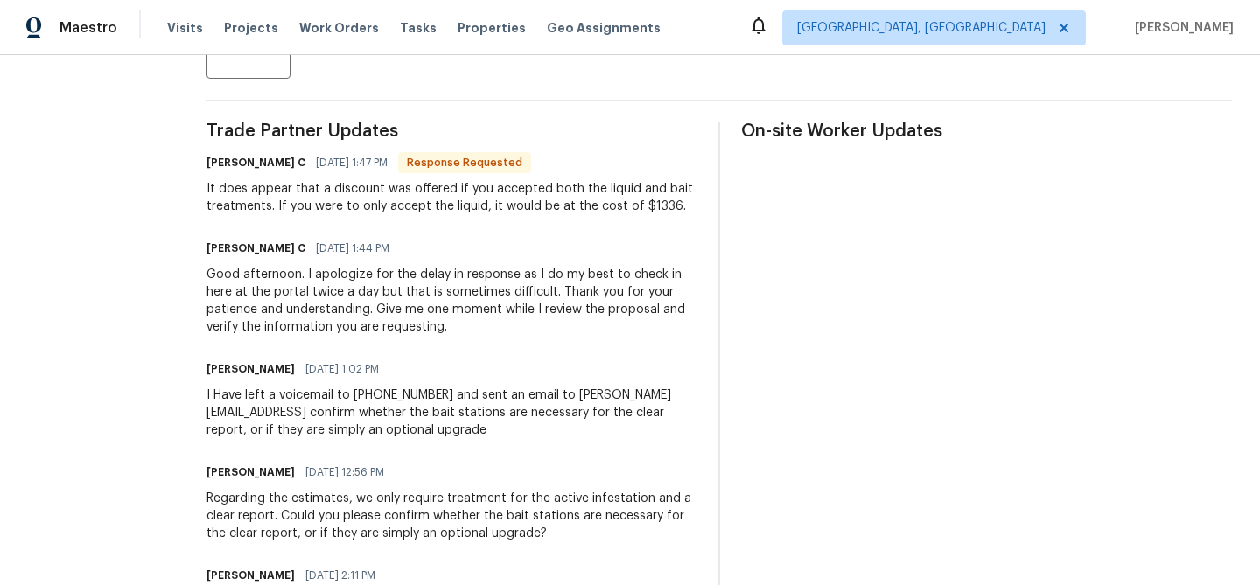
scroll to position [519, 0]
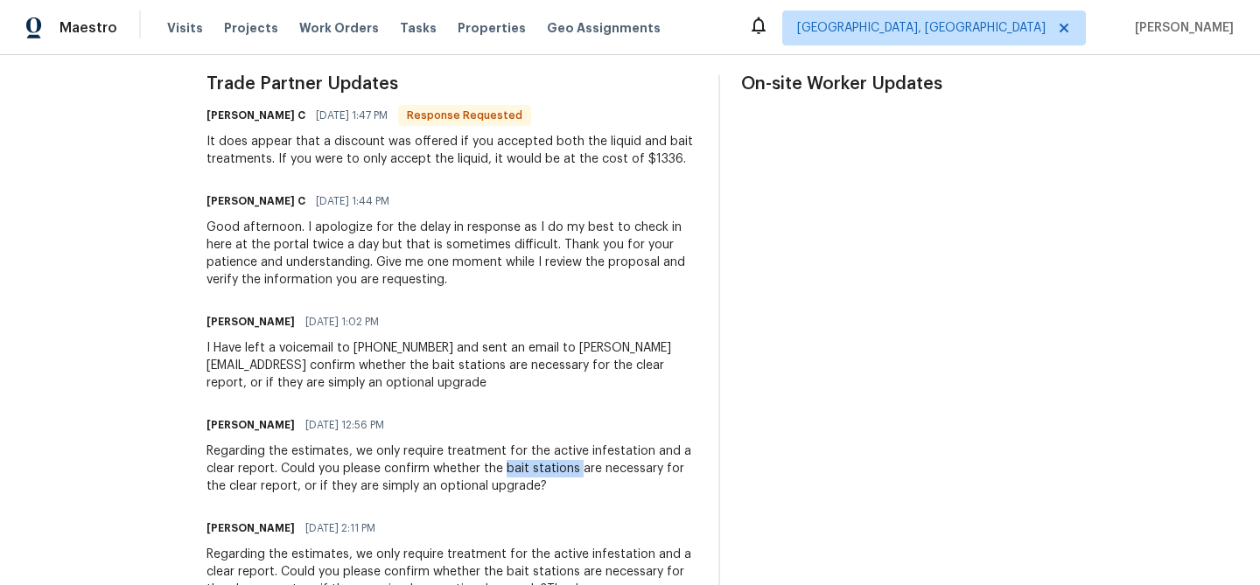
drag, startPoint x: 507, startPoint y: 468, endPoint x: 580, endPoint y: 468, distance: 72.6
click at [580, 468] on div "Regarding the estimates, we only require treatment for the active infestation a…" at bounding box center [451, 469] width 491 height 52
copy div "bait stations"
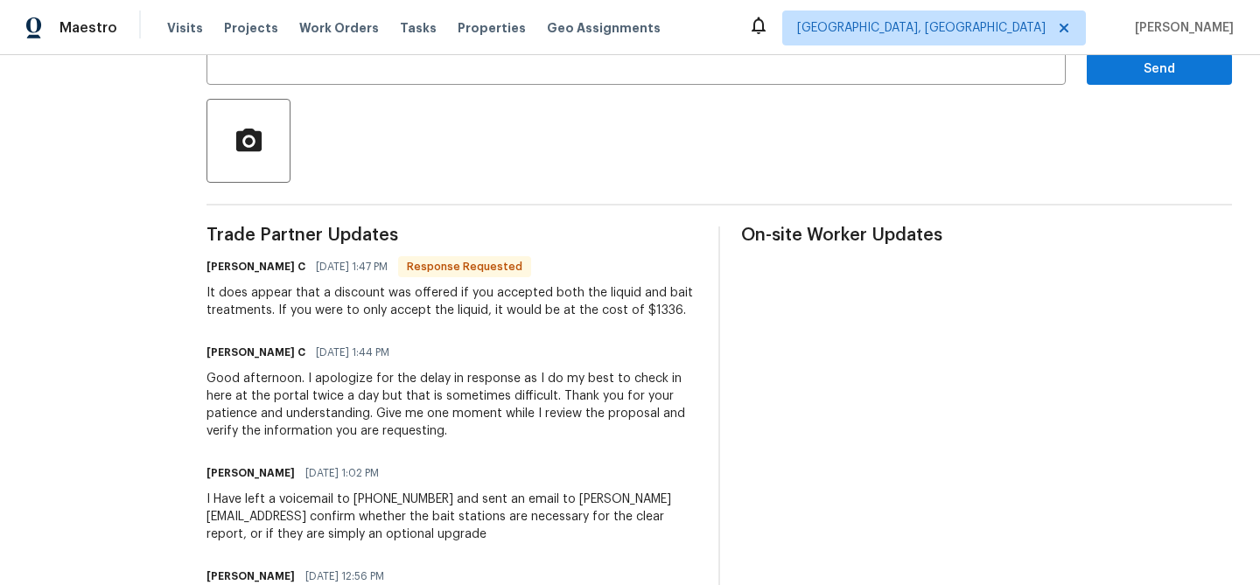
scroll to position [115, 0]
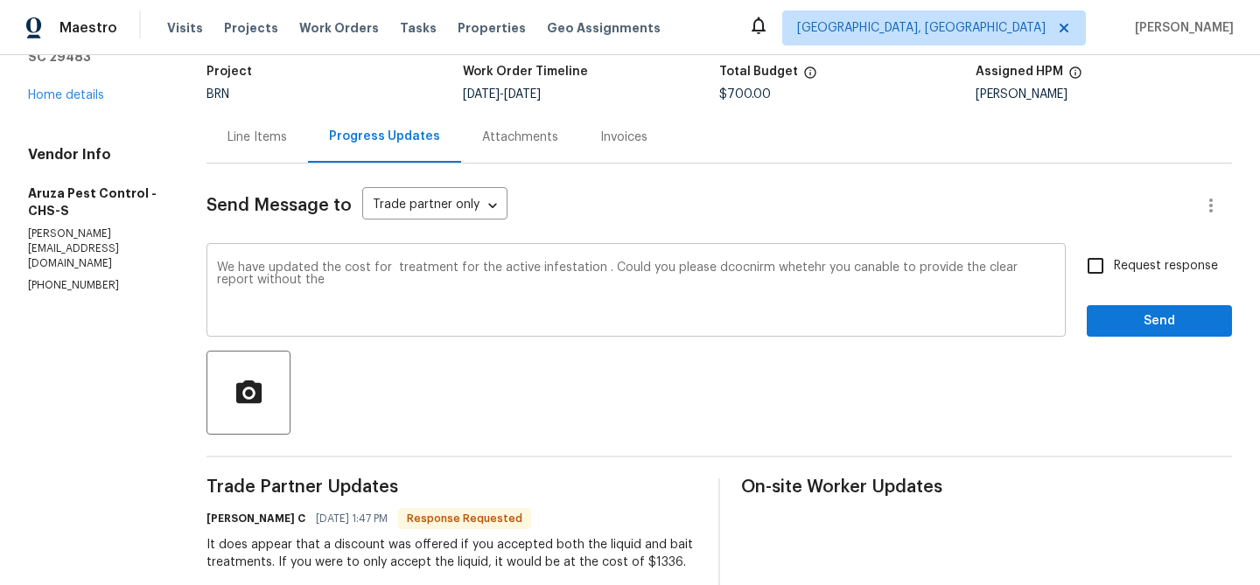
click at [384, 293] on textarea "We have updated the cost for treatment for the active infestation . Could you p…" at bounding box center [636, 292] width 838 height 61
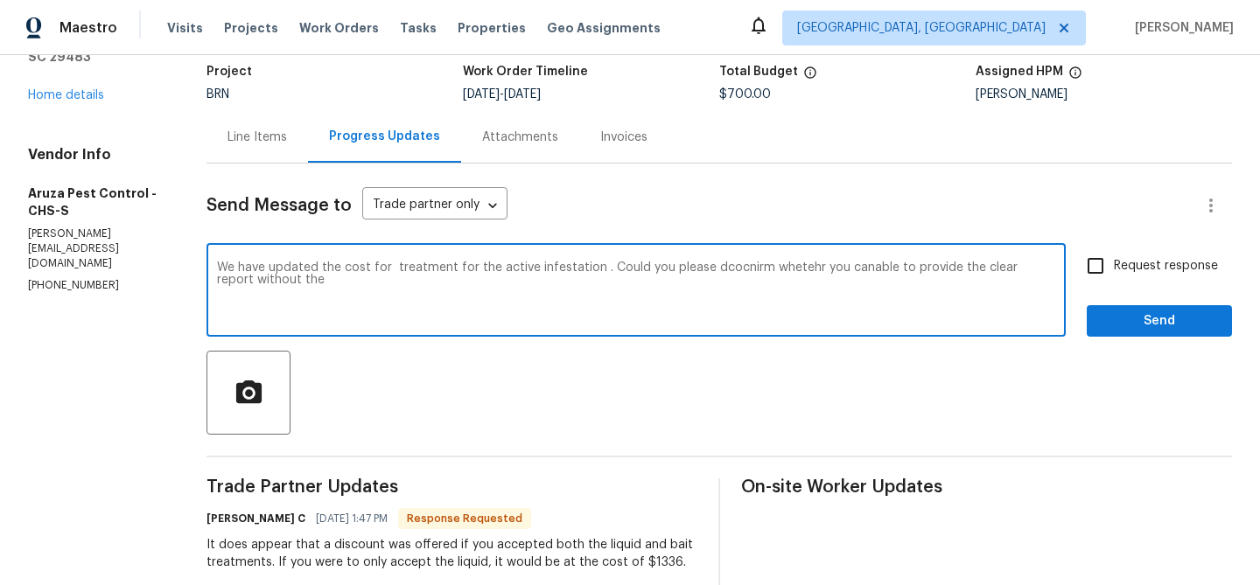
paste textarea "bait stations"
click at [303, 281] on textarea "We have updated the cost for treatment for the active infestation . Could you p…" at bounding box center [636, 292] width 838 height 61
type textarea "We have updated the cost for treatment for the active infestation . Could you p…"
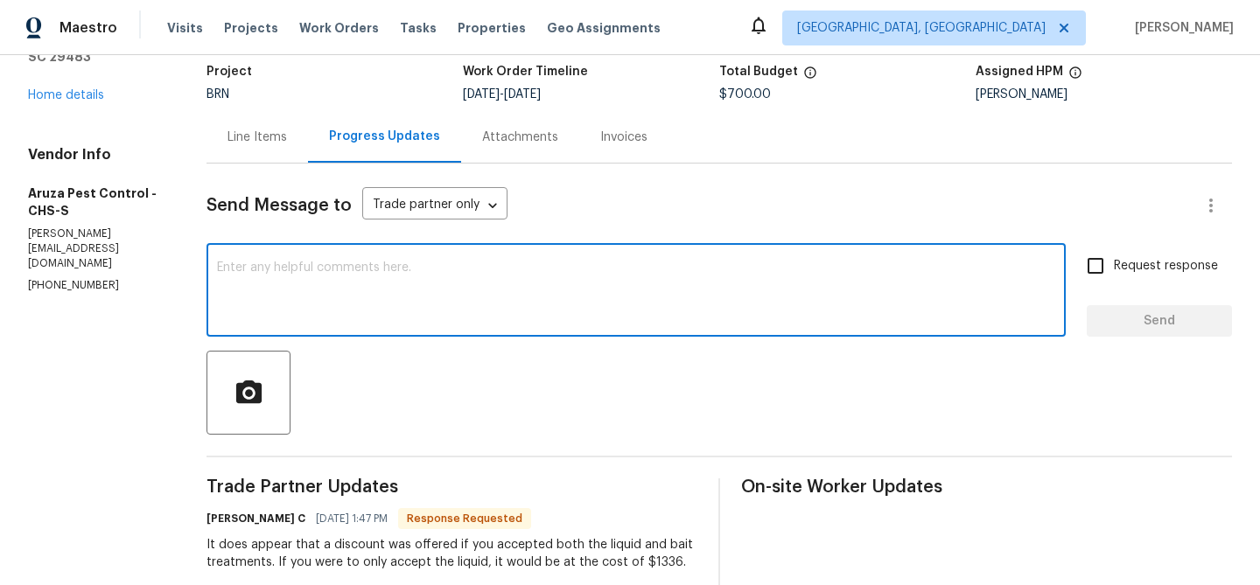
paste textarea "“We have updated the treatment cost for the active infestation. Could you pleas…"
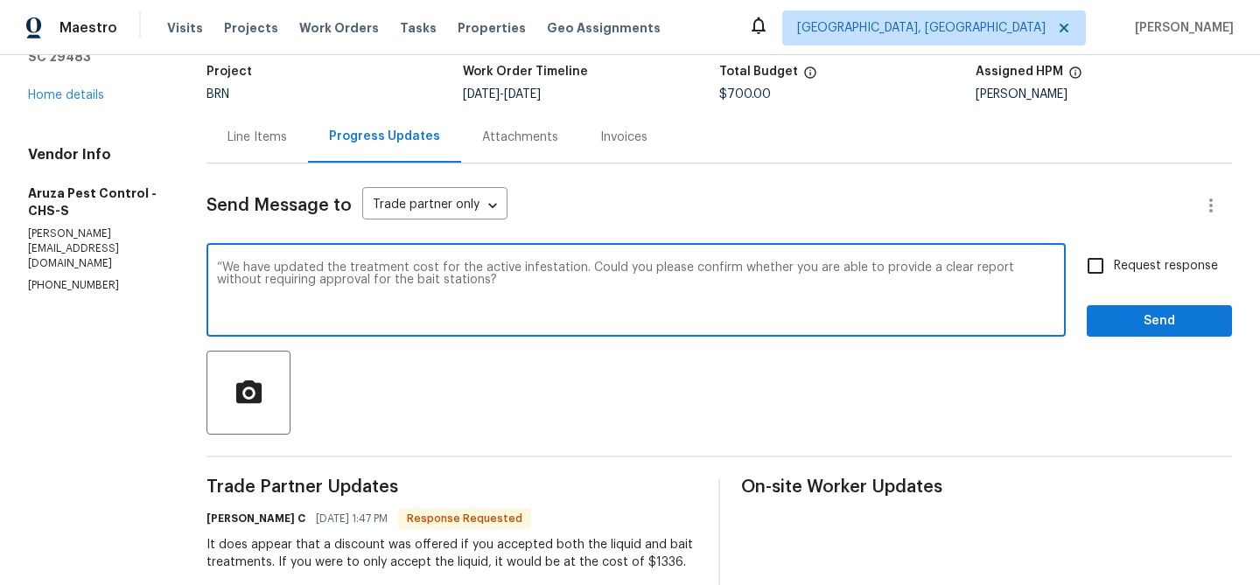
click at [225, 269] on textarea "“We have updated the treatment cost for the active infestation. Could you pleas…" at bounding box center [636, 292] width 838 height 61
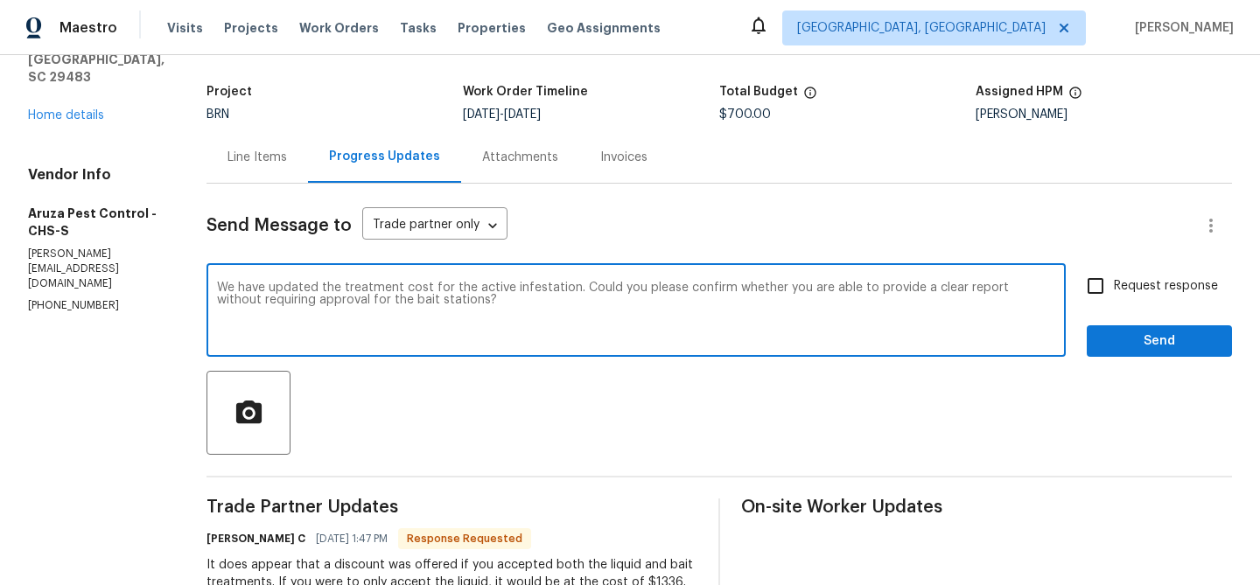
type textarea "We have updated the treatment cost for the active infestation. Could you please…"
click at [1066, 297] on div "We have updated the treatment cost for the active infestation. Could you please…" at bounding box center [635, 312] width 859 height 89
click at [1101, 286] on input "Request response" at bounding box center [1095, 286] width 37 height 37
checkbox input "true"
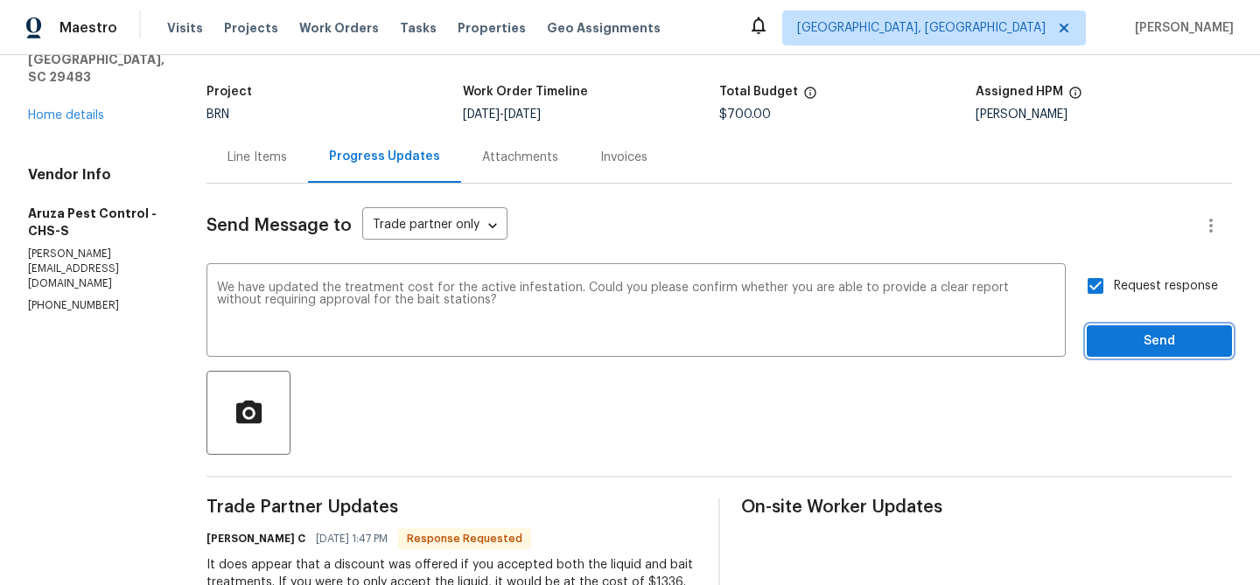
click at [1126, 336] on span "Send" at bounding box center [1159, 342] width 117 height 22
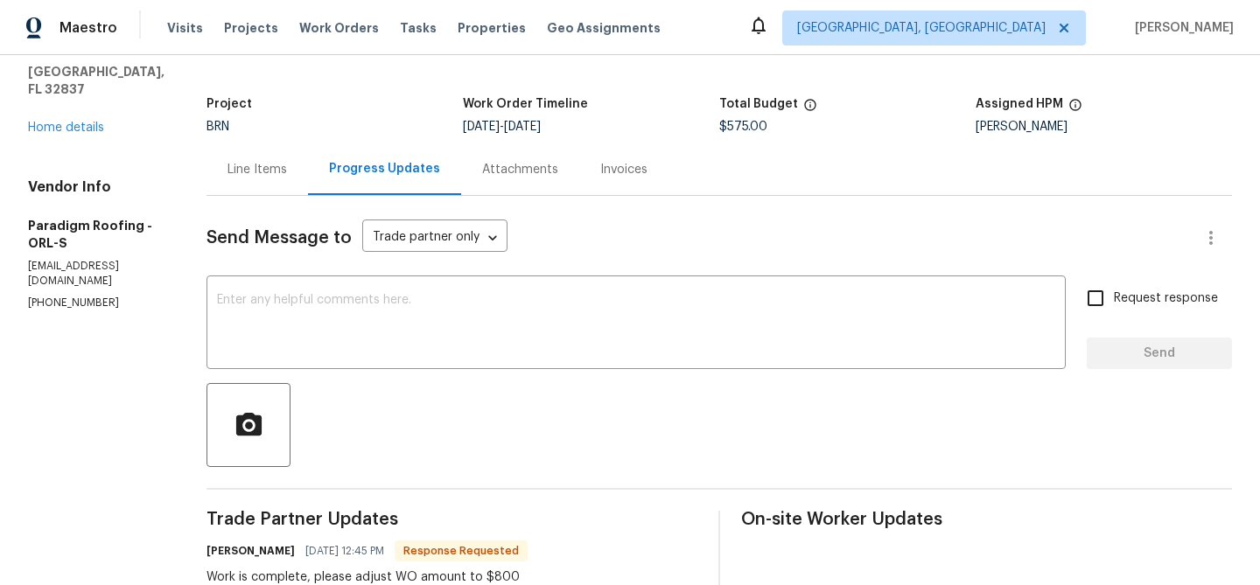
scroll to position [167, 0]
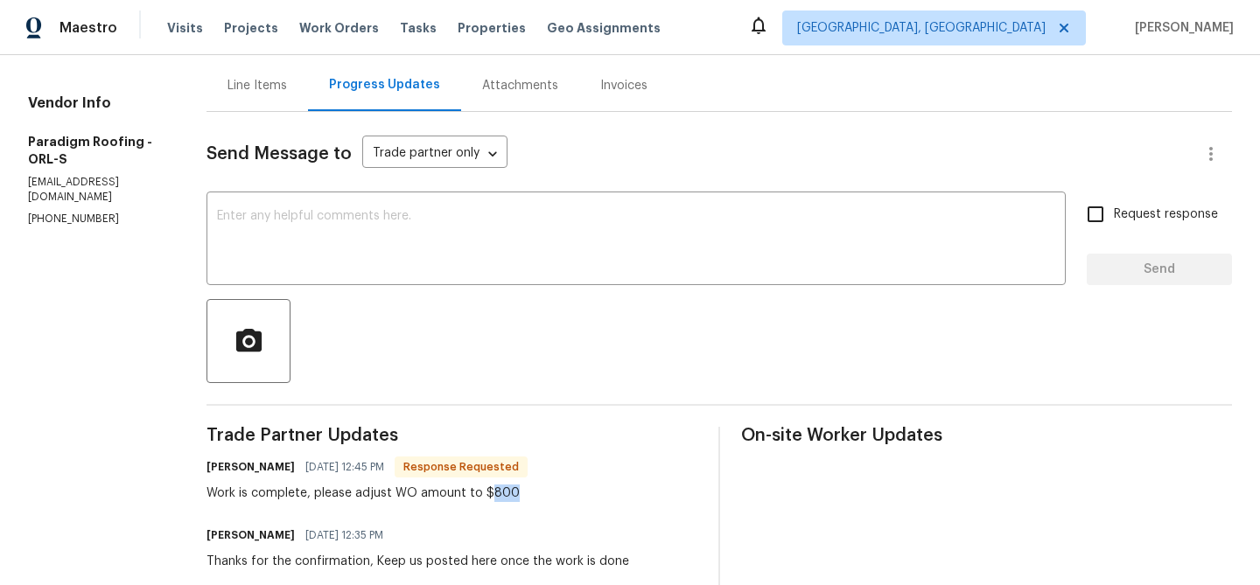
drag, startPoint x: 493, startPoint y: 495, endPoint x: 546, endPoint y: 495, distance: 53.4
click at [546, 495] on div "[PERSON_NAME] [DATE] 12:45 PM Response Requested Work is complete, please adjus…" at bounding box center [451, 478] width 491 height 47
copy div "800"
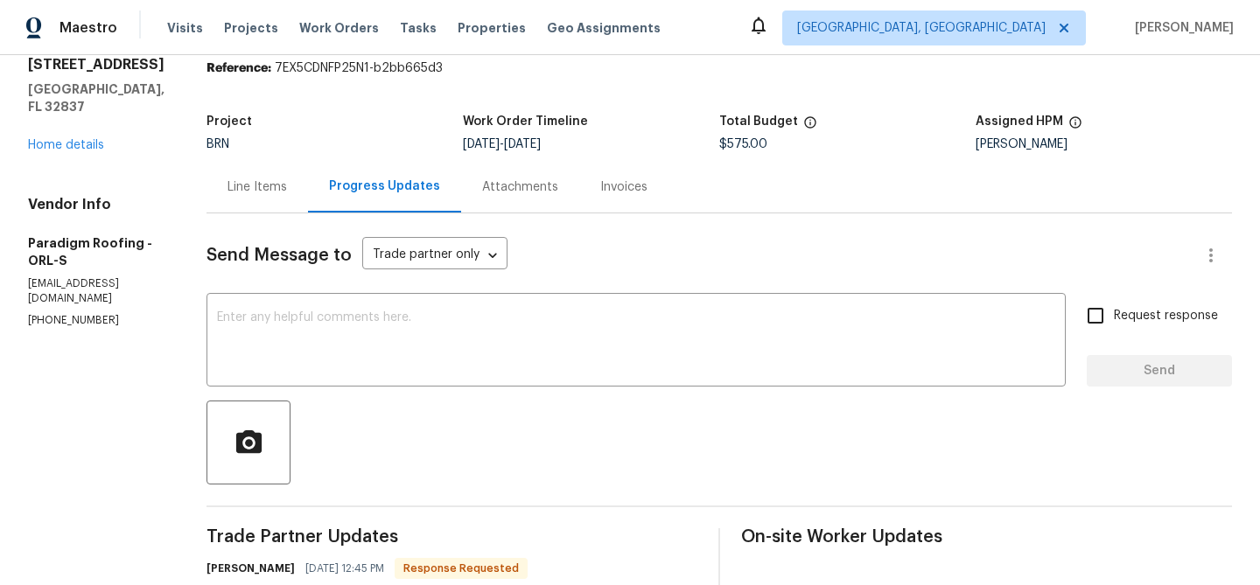
scroll to position [0, 0]
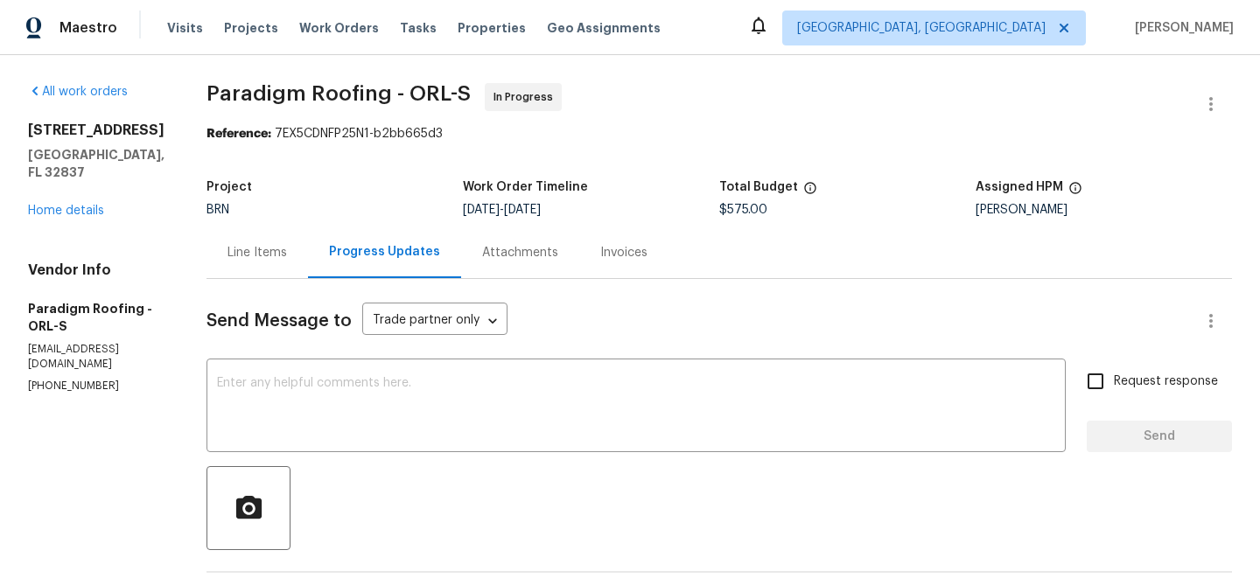
click at [266, 248] on div "Line Items" at bounding box center [256, 252] width 59 height 17
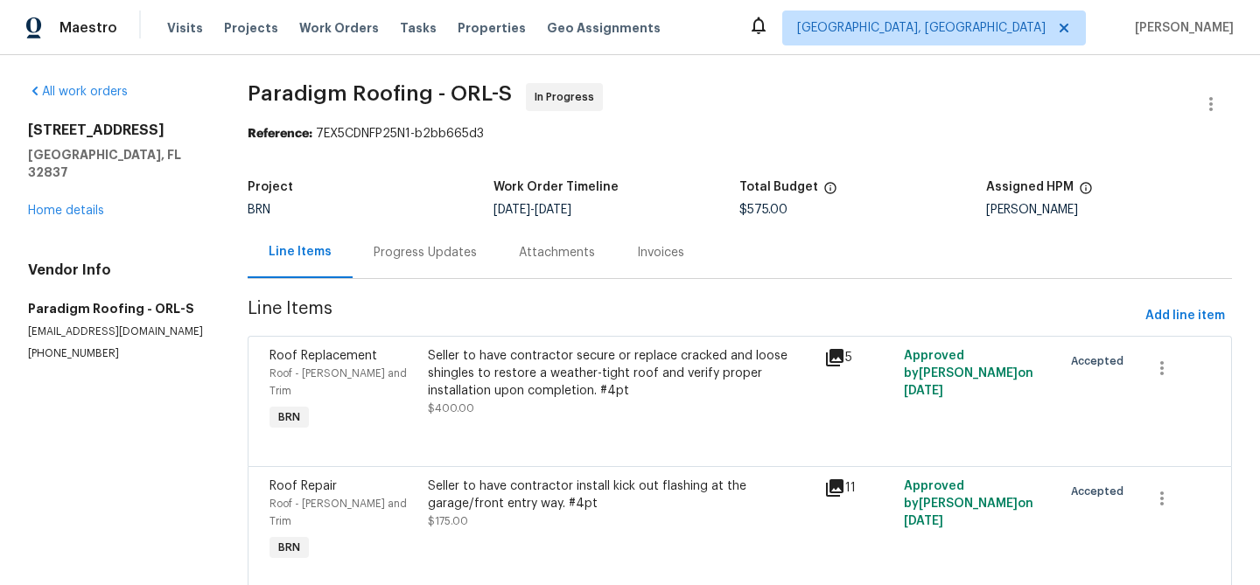
scroll to position [27, 0]
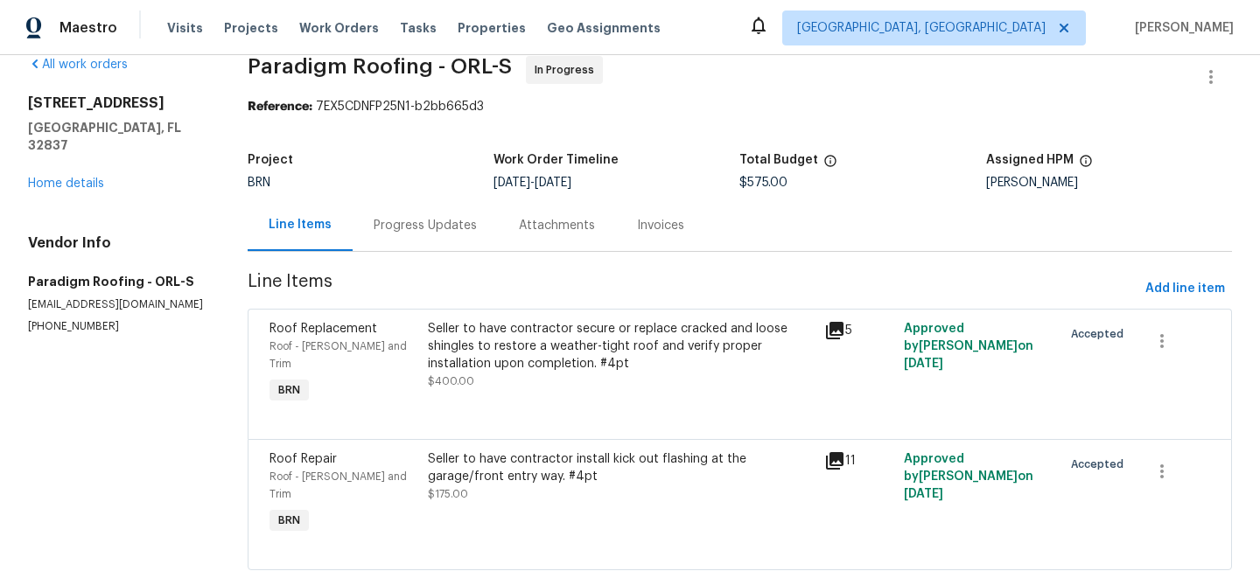
click at [444, 233] on div "Progress Updates" at bounding box center [425, 225] width 103 height 17
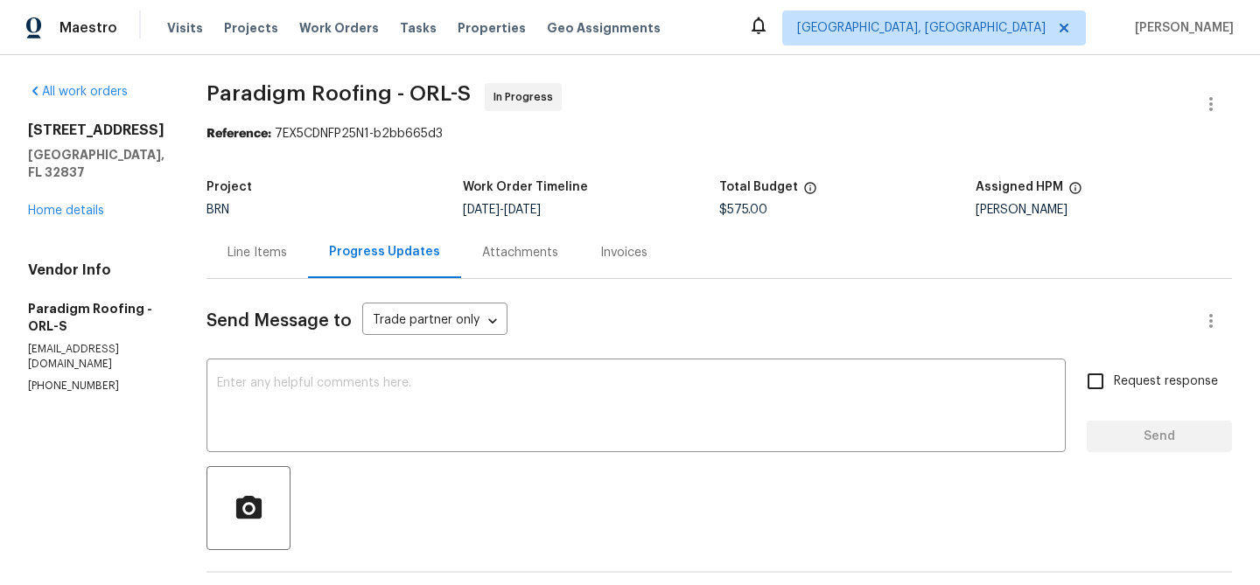
click at [254, 256] on div "Line Items" at bounding box center [256, 252] width 59 height 17
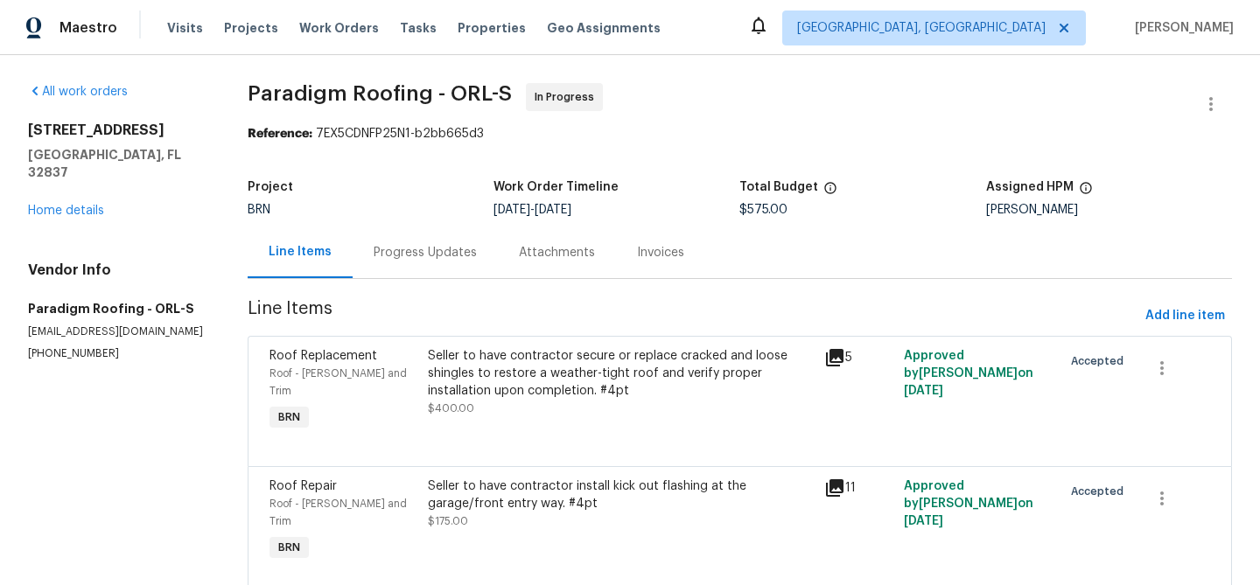
scroll to position [27, 0]
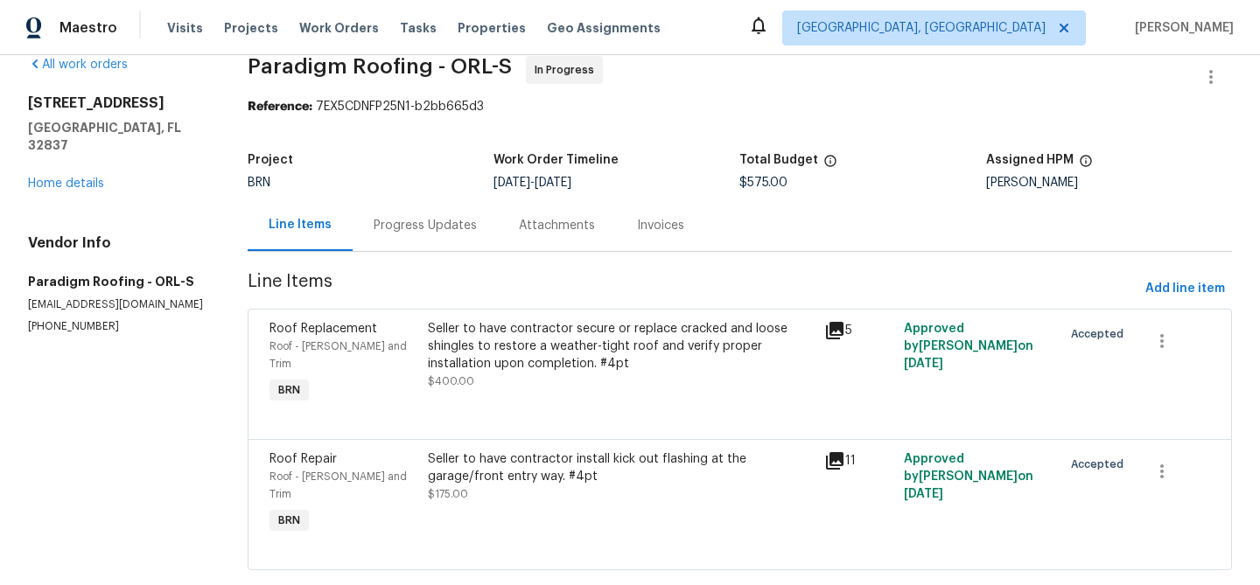
click at [458, 451] on div "Seller to have contractor install kick out flashing at the garage/front entry w…" at bounding box center [621, 468] width 386 height 35
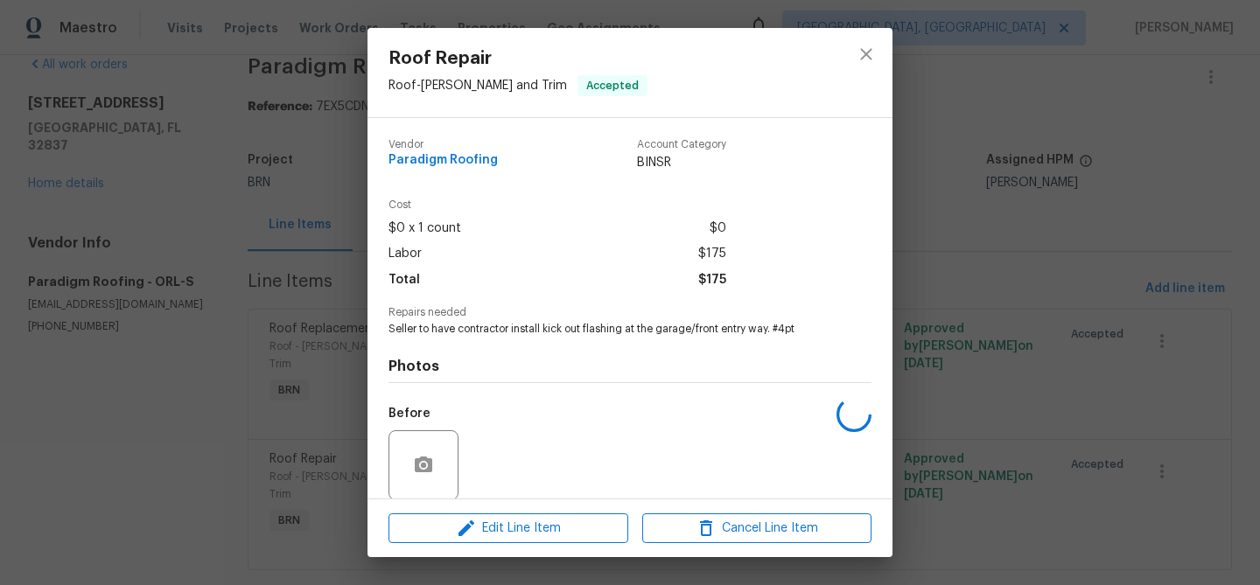
scroll to position [132, 0]
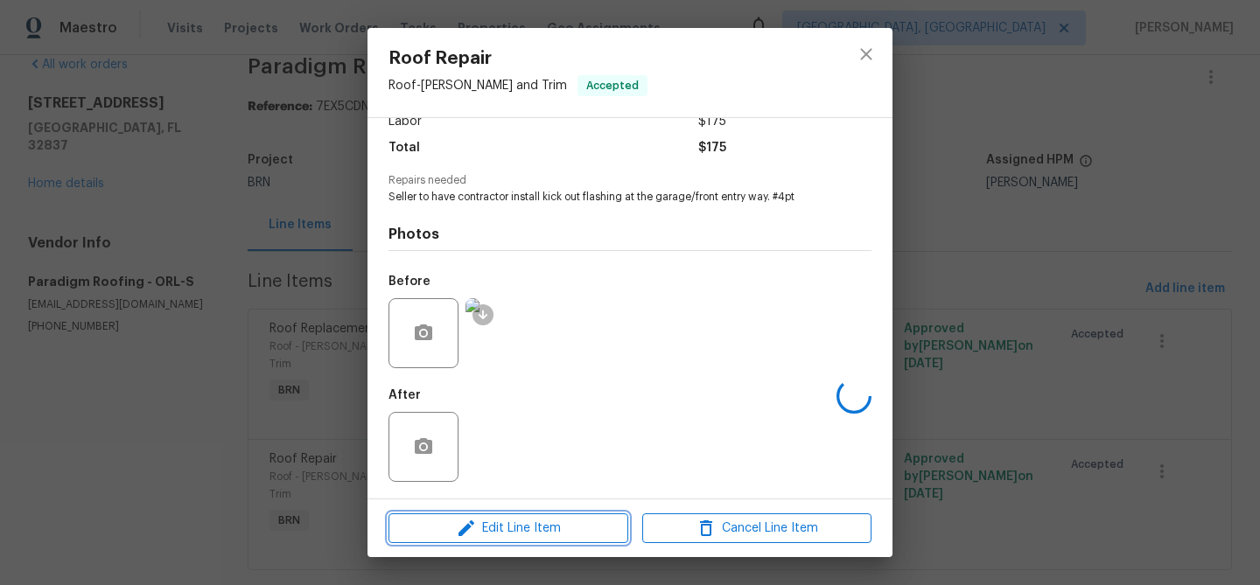
click at [467, 527] on icon "button" at bounding box center [466, 529] width 16 height 16
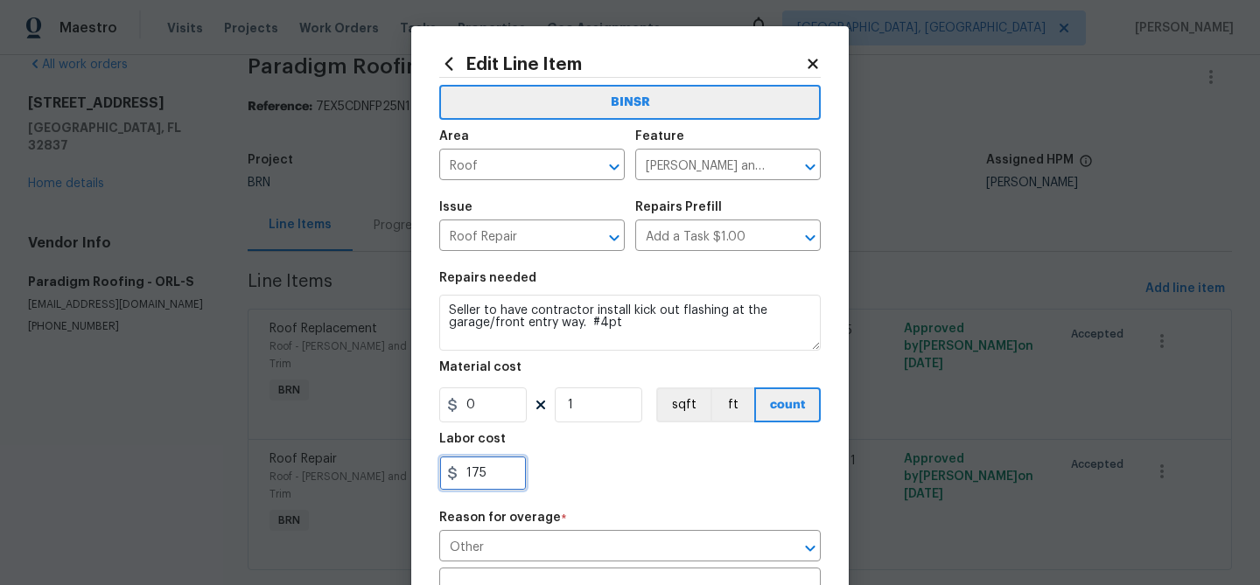
click at [496, 465] on input "175" at bounding box center [482, 473] width 87 height 35
type input "1"
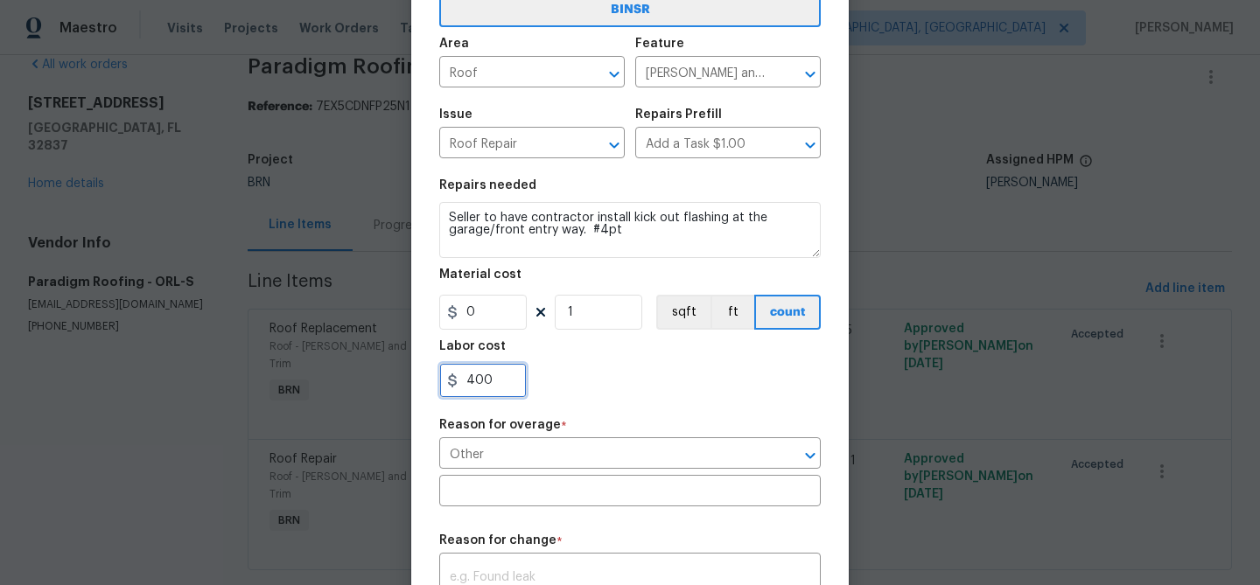
scroll to position [197, 0]
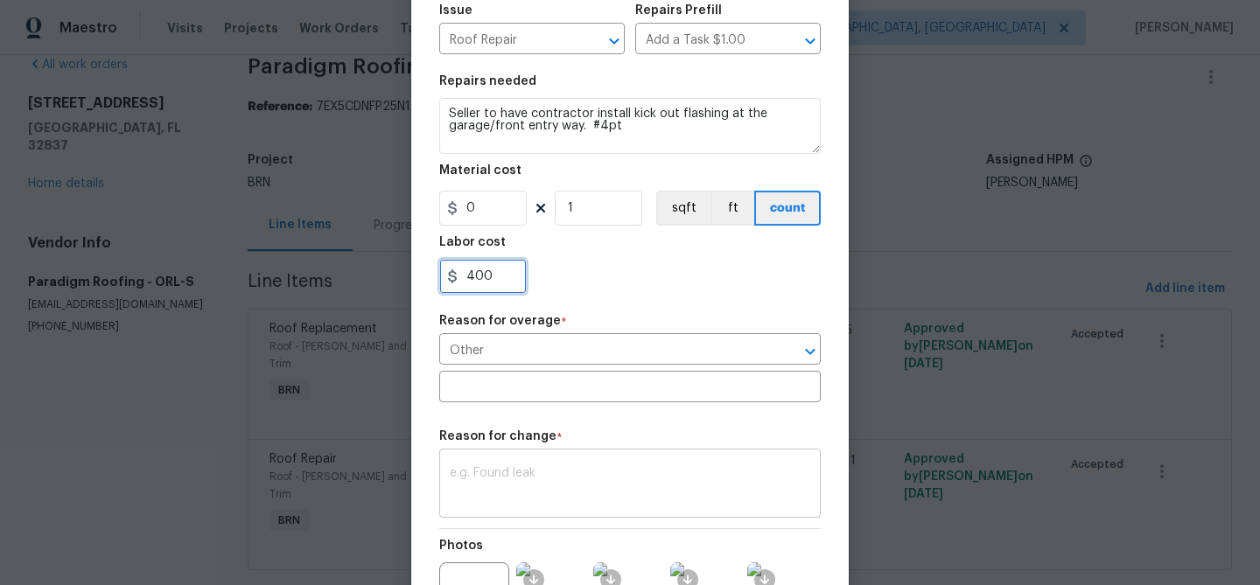
type input "400"
click at [509, 479] on textarea at bounding box center [630, 485] width 360 height 37
paste textarea "(AM) Updated per vendors final cost."
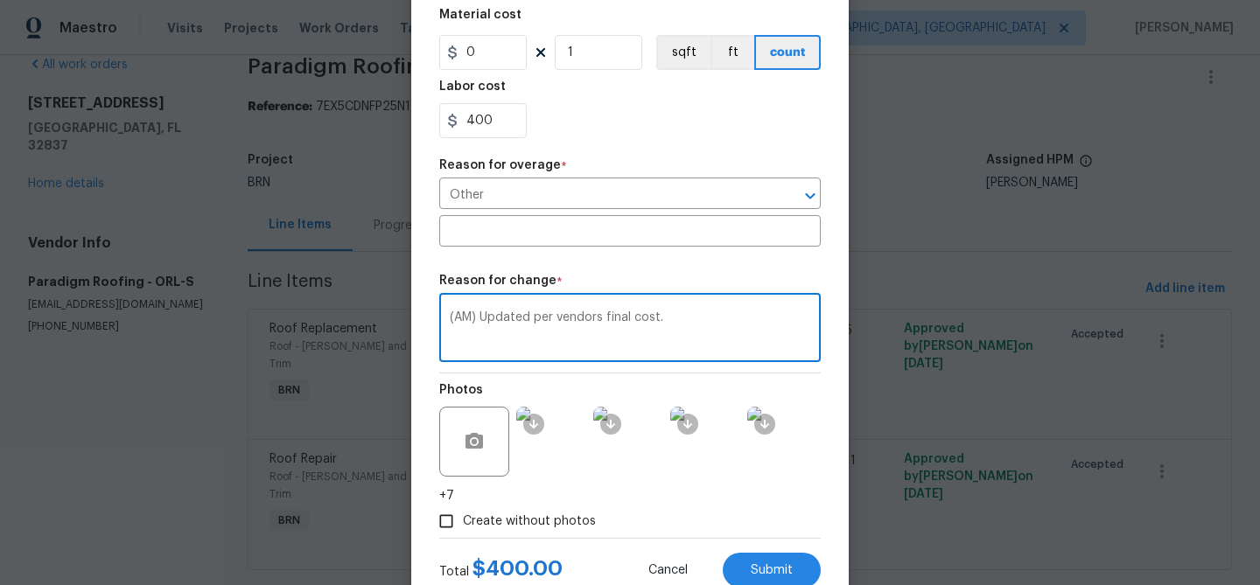
scroll to position [411, 0]
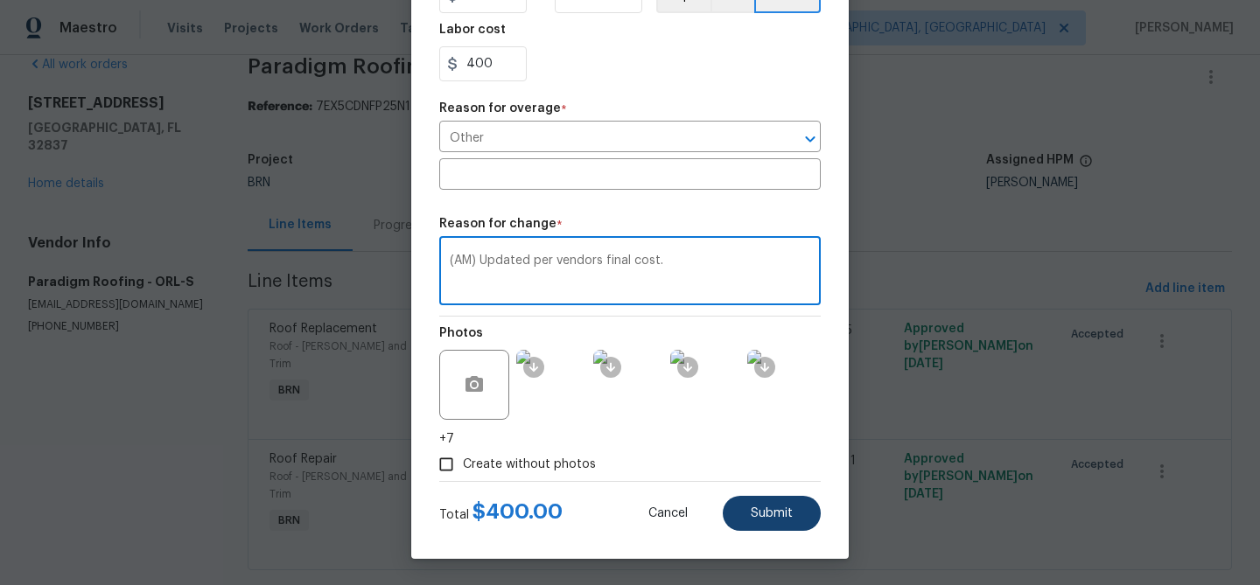
type textarea "(AM) Updated per vendors final cost."
click at [757, 516] on span "Submit" at bounding box center [772, 513] width 42 height 13
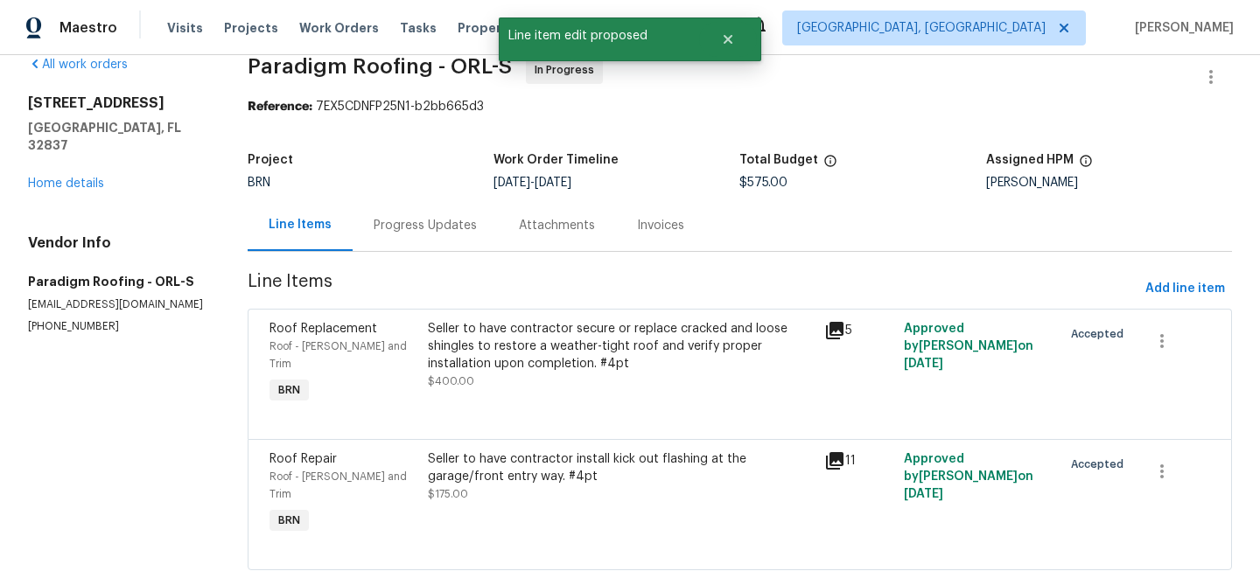
scroll to position [0, 0]
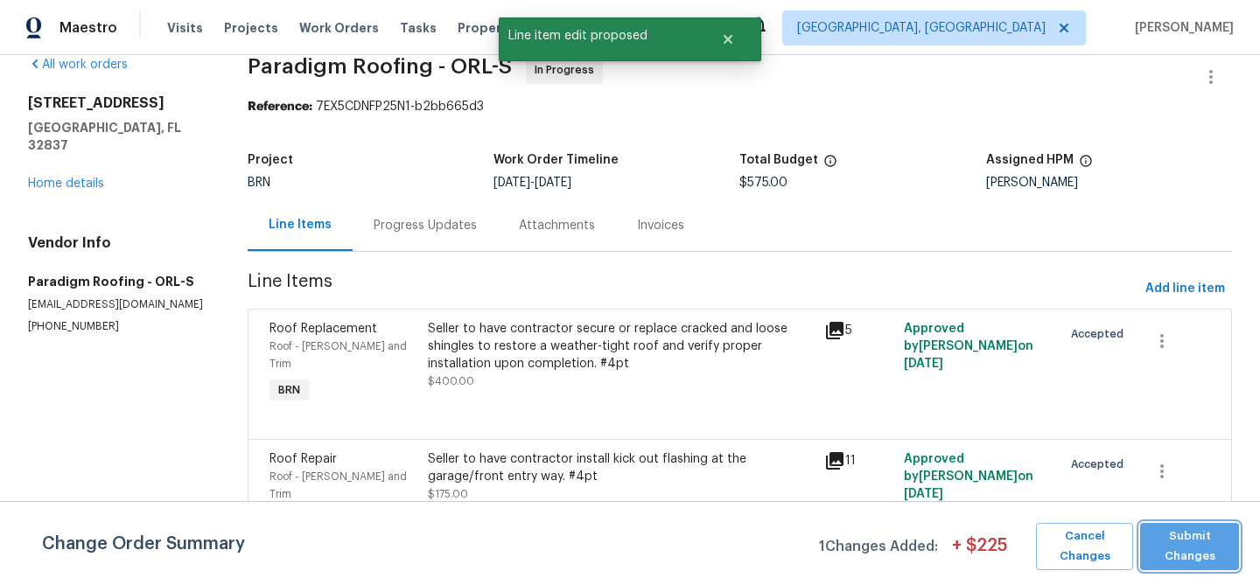
click at [1183, 547] on span "Submit Changes" at bounding box center [1189, 547] width 81 height 40
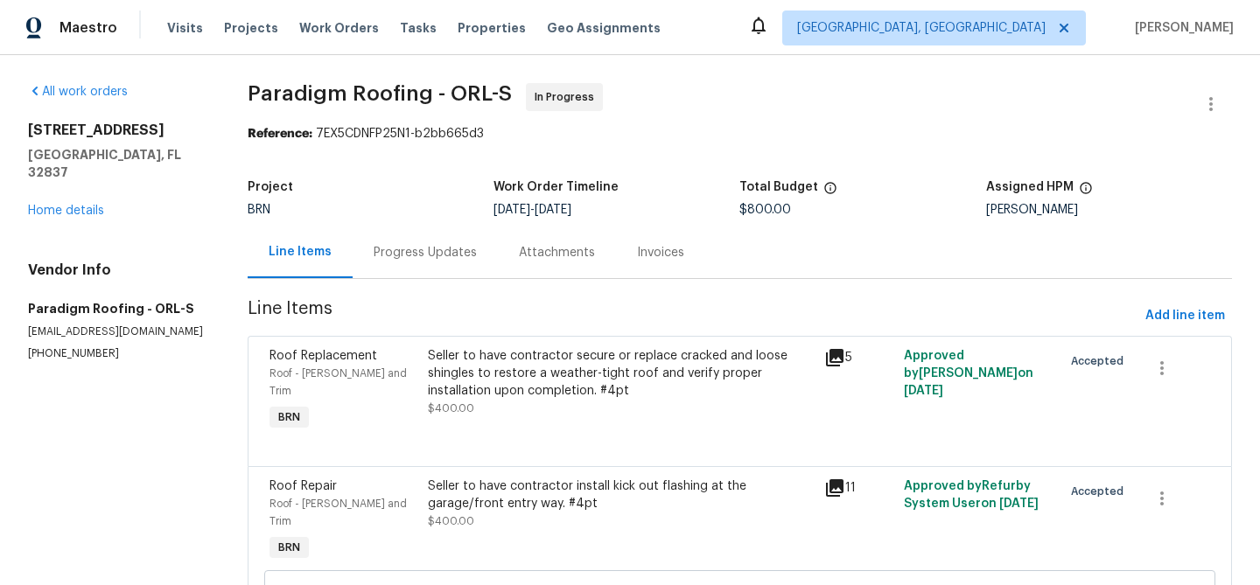
click at [450, 258] on div "Progress Updates" at bounding box center [425, 252] width 103 height 17
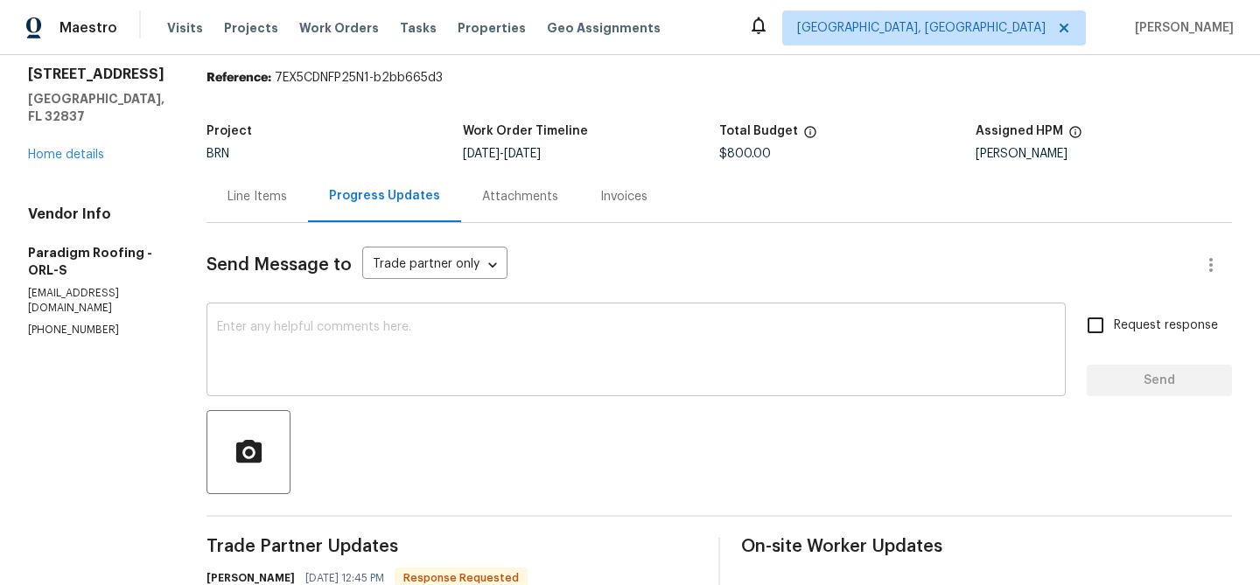
click at [370, 366] on textarea at bounding box center [636, 351] width 838 height 61
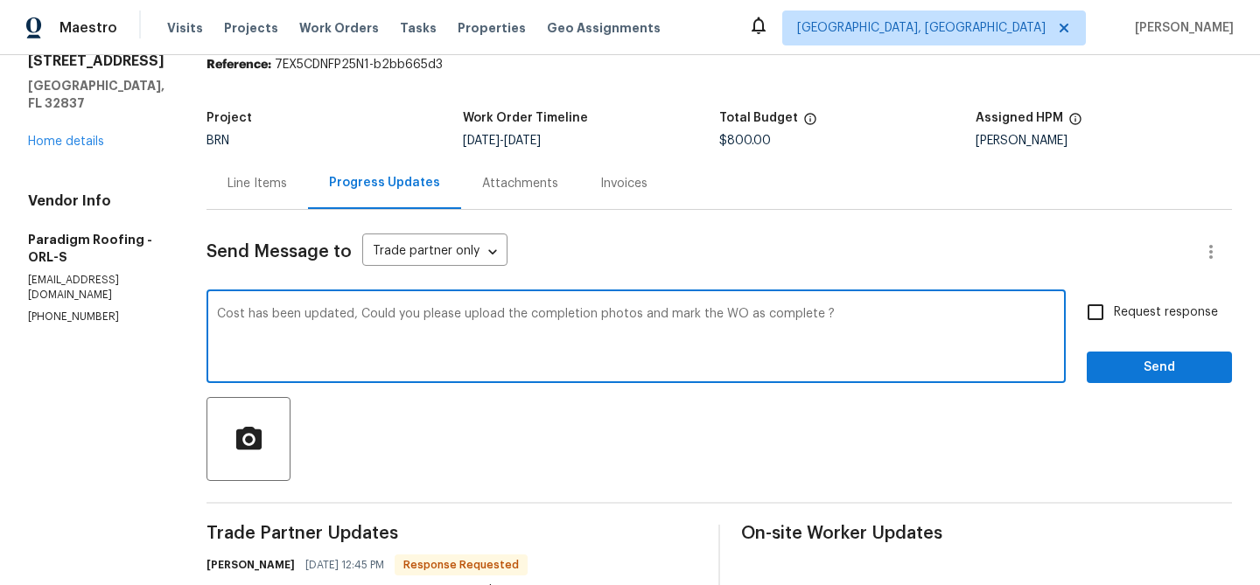
scroll to position [122, 0]
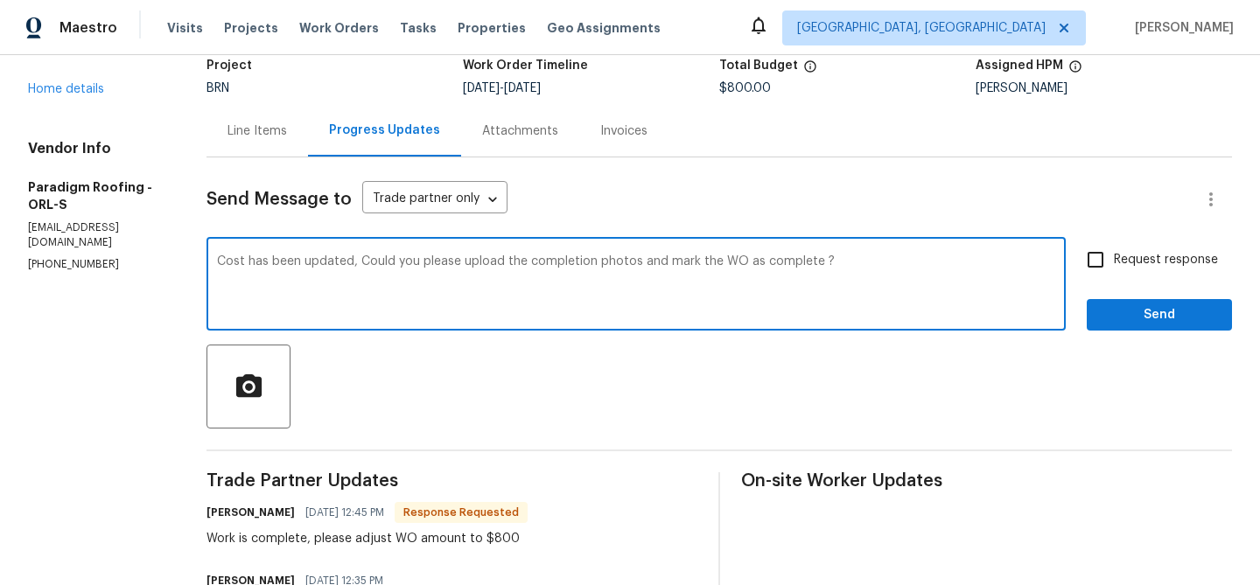
type textarea "Cost has been updated, Could you please upload the completion photos and mark t…"
click at [1173, 242] on label "Request response" at bounding box center [1147, 259] width 141 height 37
click at [1114, 242] on input "Request response" at bounding box center [1095, 259] width 37 height 37
checkbox input "true"
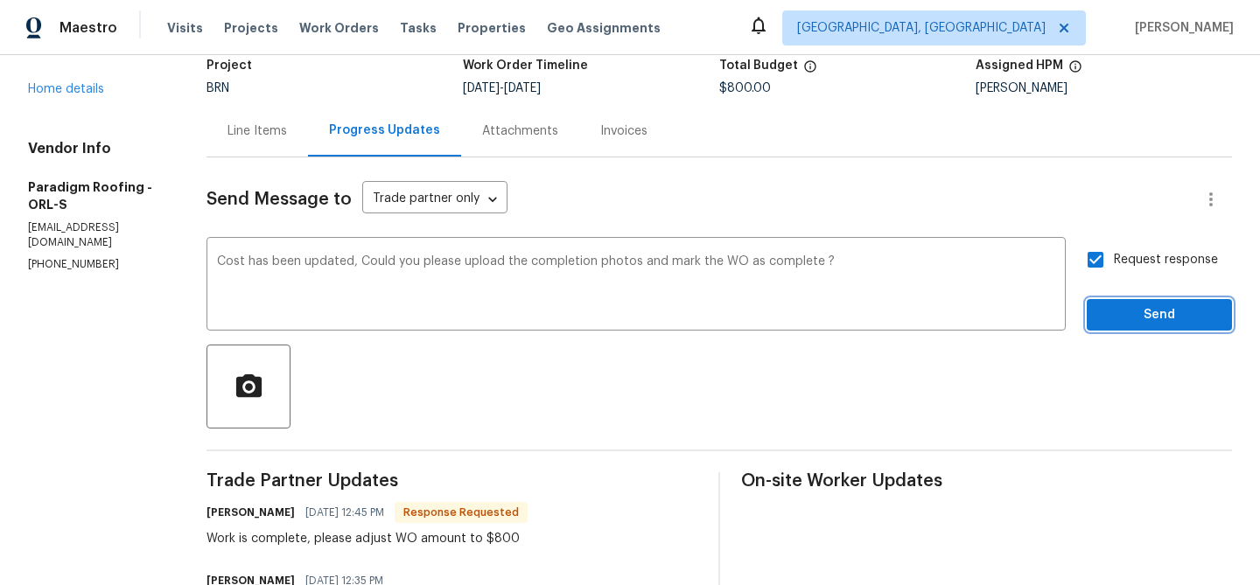
click at [1133, 318] on span "Send" at bounding box center [1159, 315] width 117 height 22
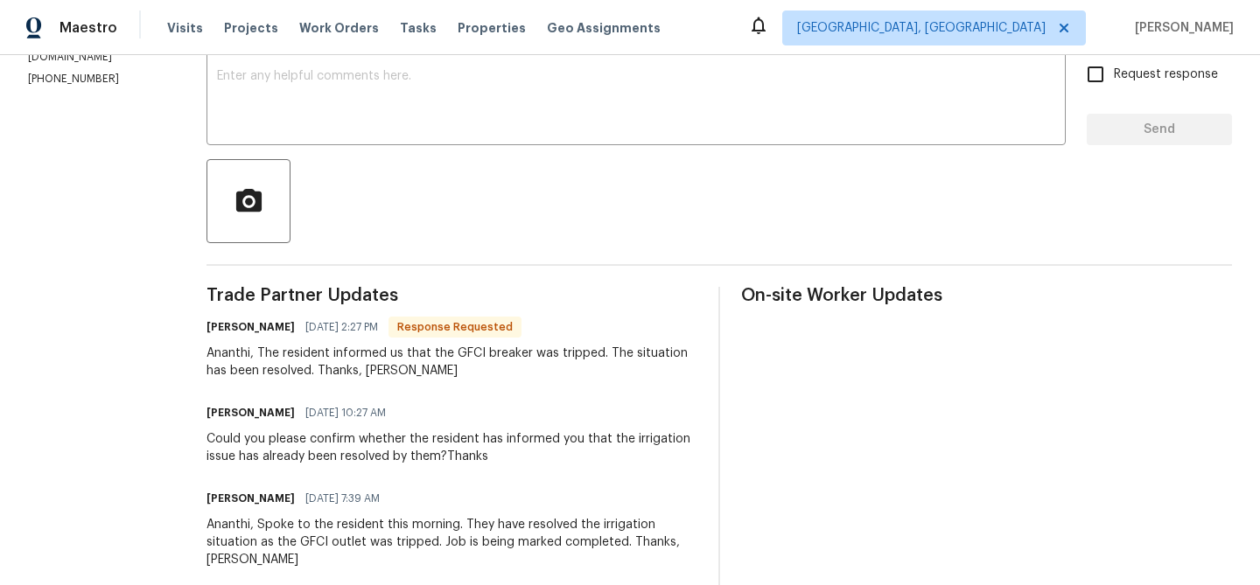
scroll to position [309, 0]
click at [323, 136] on div "x ​" at bounding box center [635, 98] width 859 height 89
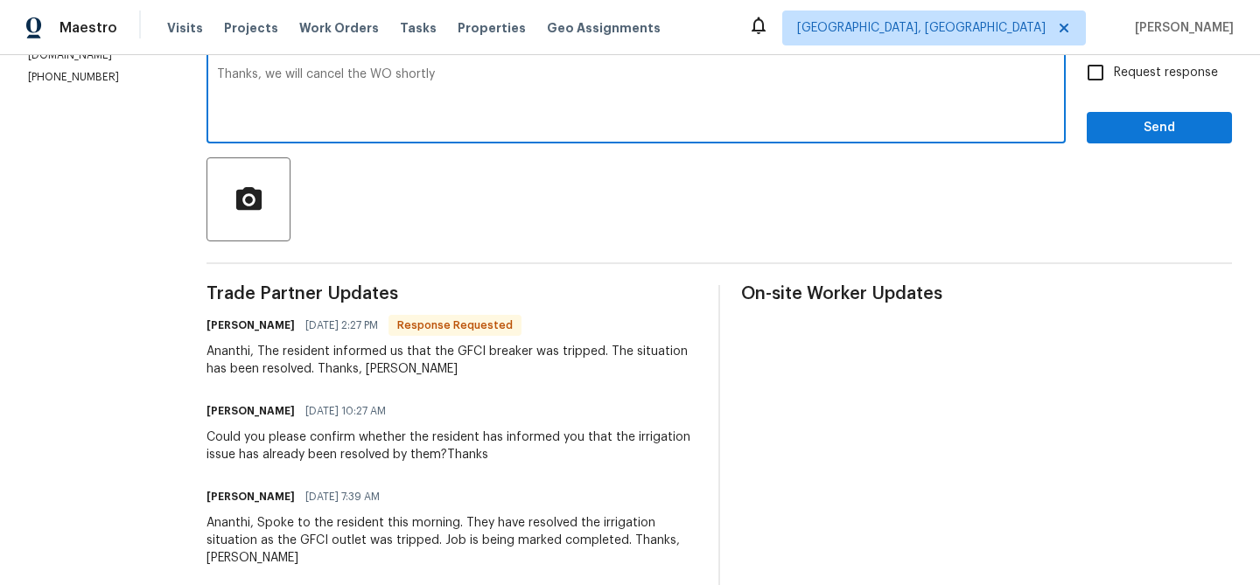
type textarea "Thanks, we will cancel the WO shortly"
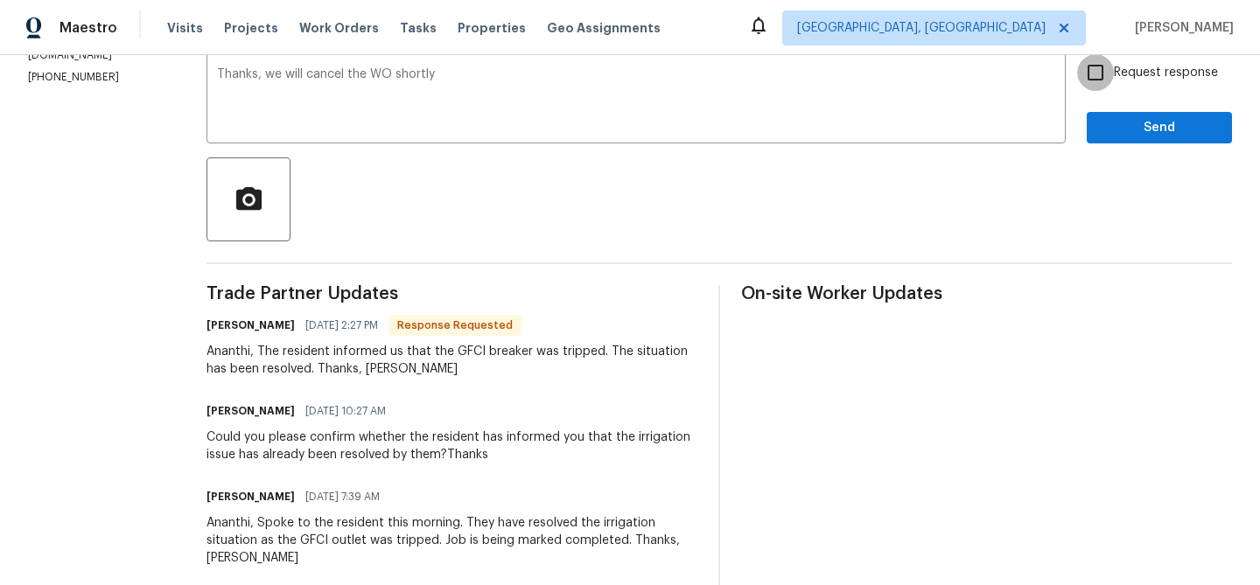
click at [1108, 66] on input "Request response" at bounding box center [1095, 72] width 37 height 37
checkbox input "true"
click at [1109, 138] on button "Send" at bounding box center [1159, 128] width 145 height 32
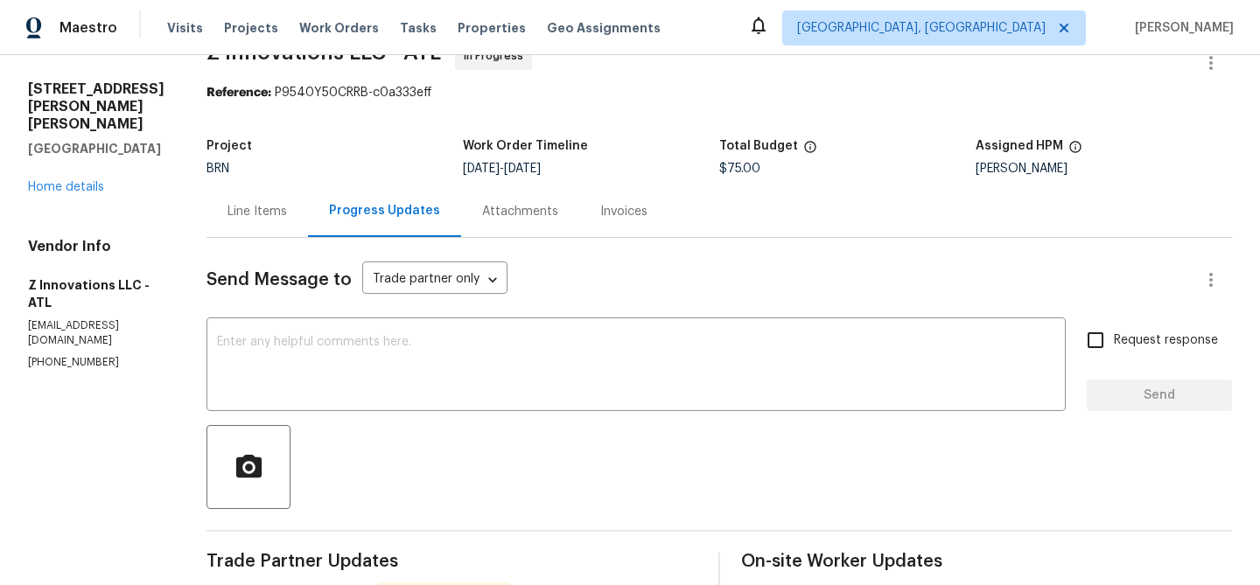
scroll to position [93, 0]
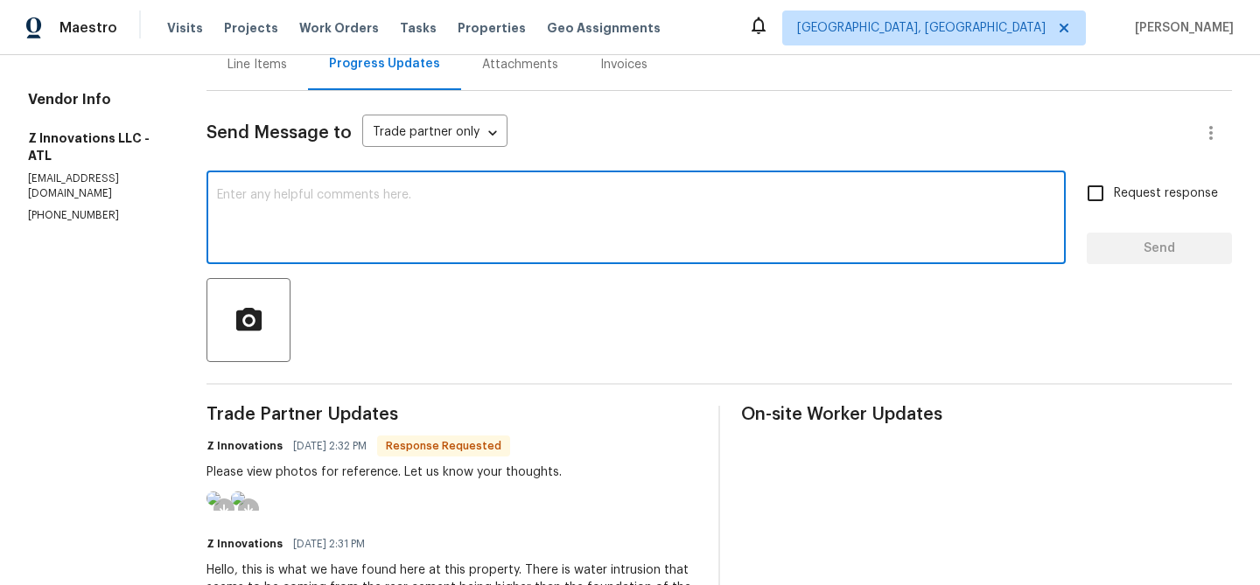
click at [318, 210] on textarea at bounding box center [636, 219] width 838 height 61
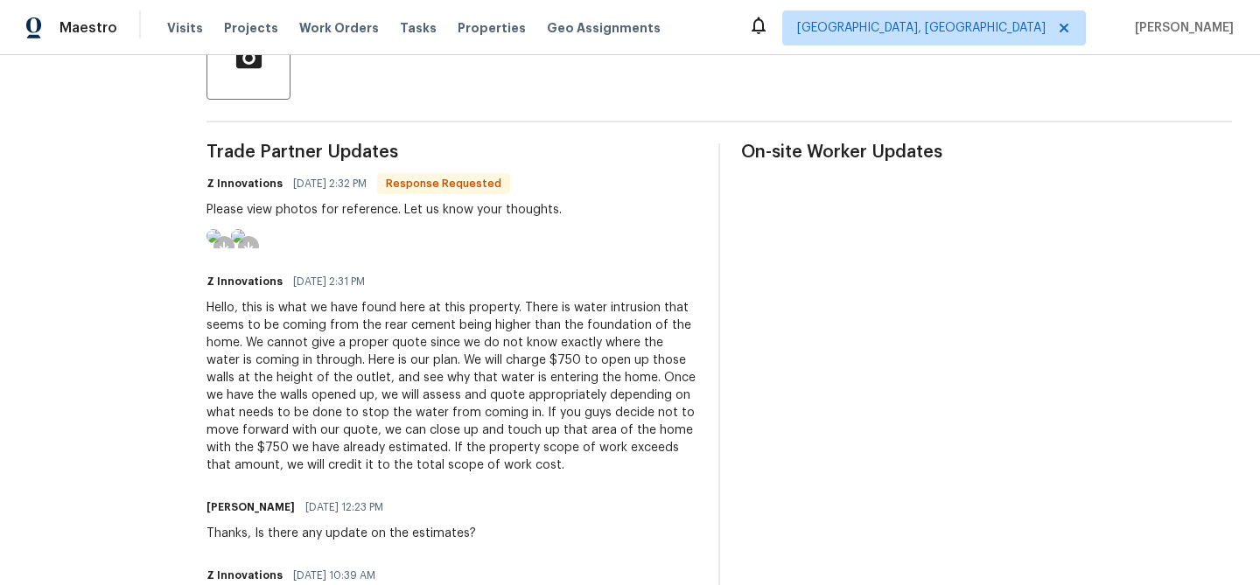
scroll to position [461, 0]
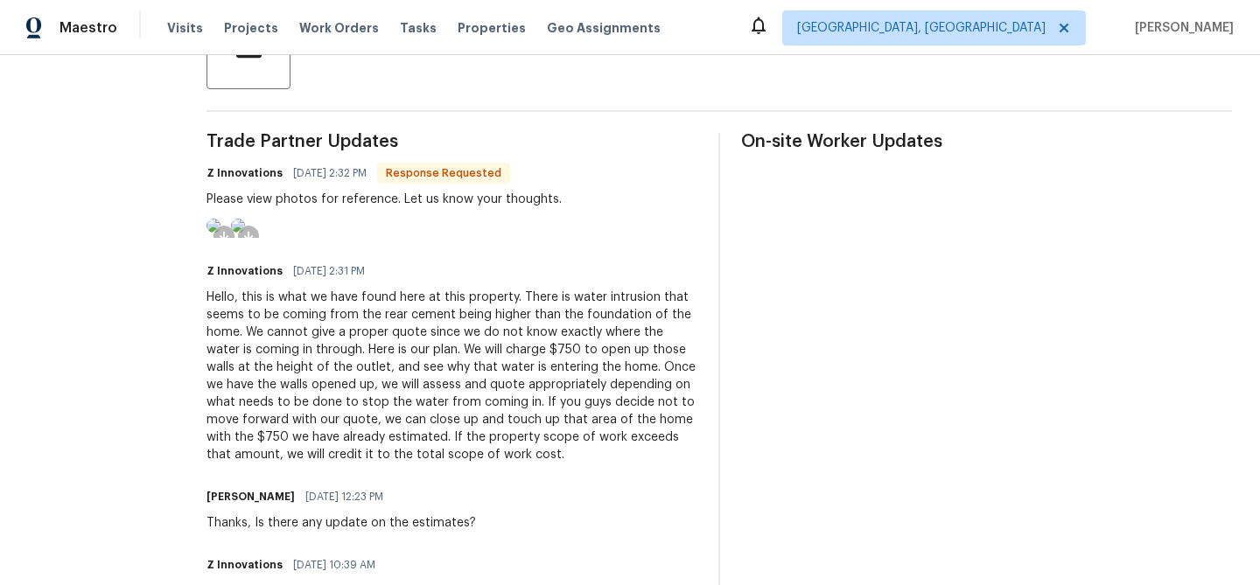
click at [220, 233] on img at bounding box center [213, 226] width 14 height 14
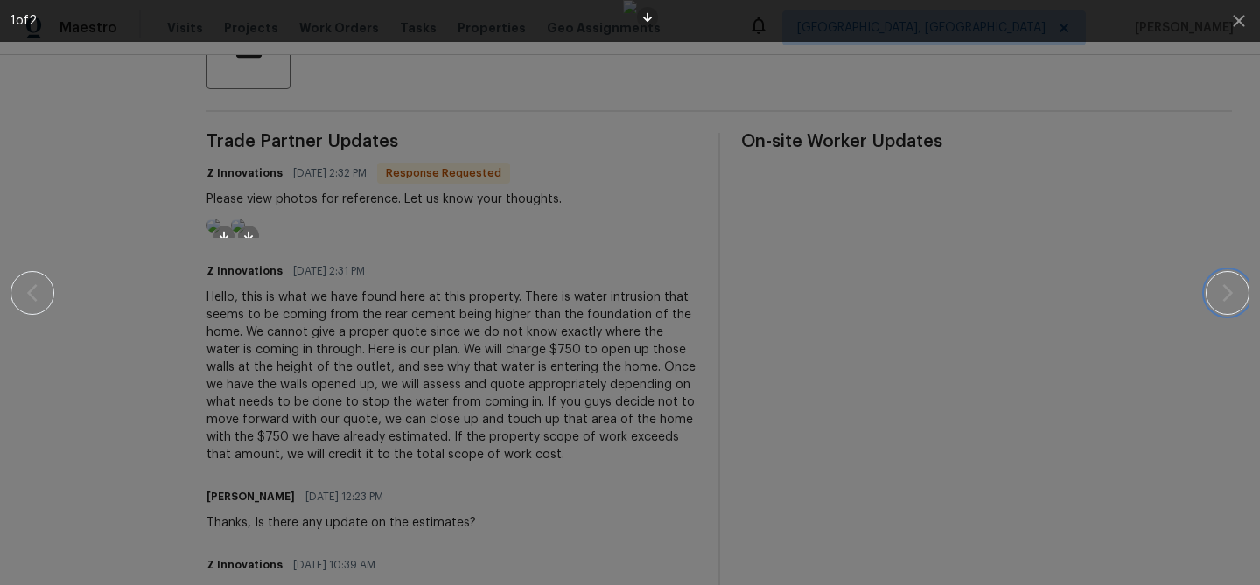
click at [1221, 285] on icon "button" at bounding box center [1227, 293] width 21 height 21
click at [1244, 28] on icon "button" at bounding box center [1238, 20] width 21 height 21
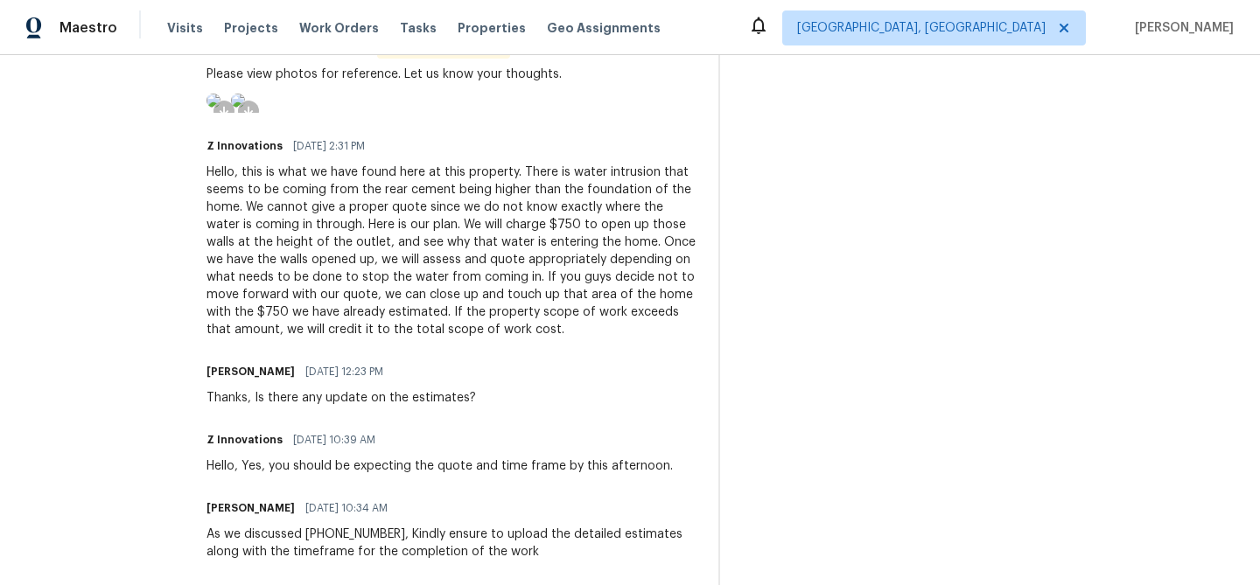
scroll to position [589, 0]
drag, startPoint x: 203, startPoint y: 367, endPoint x: 316, endPoint y: 363, distance: 112.9
click at [318, 336] on div "Hello, this is what we have found here at this property. There is water intrusi…" at bounding box center [451, 248] width 491 height 175
click at [331, 336] on div "Hello, this is what we have found here at this property. There is water intrusi…" at bounding box center [451, 248] width 491 height 175
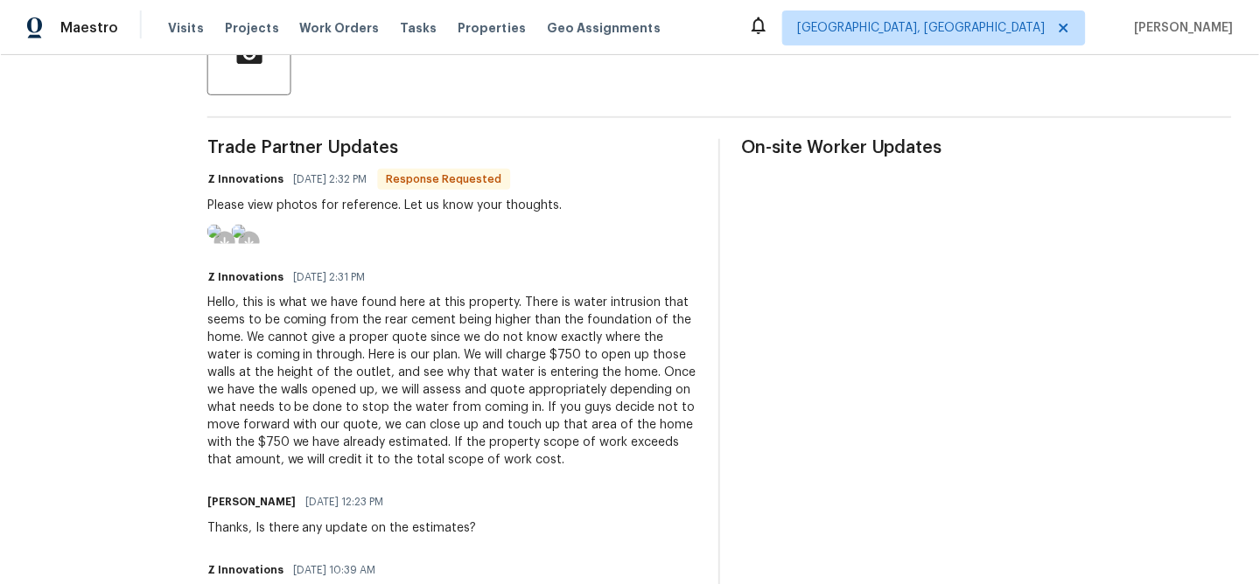
scroll to position [0, 0]
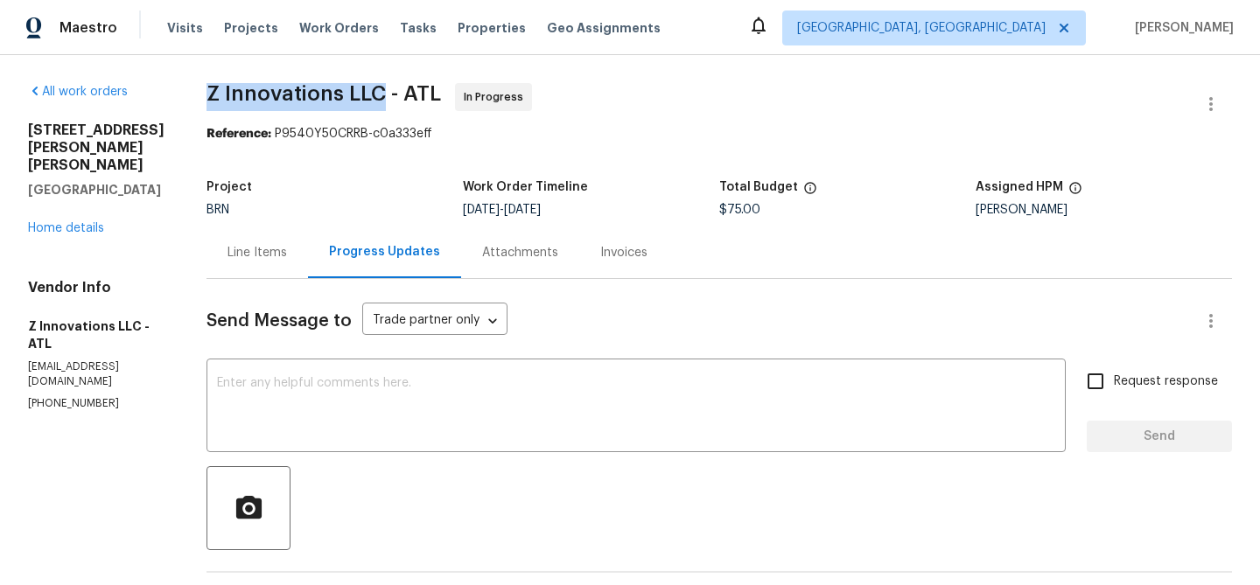
drag, startPoint x: 196, startPoint y: 98, endPoint x: 375, endPoint y: 92, distance: 179.4
copy span "Z Innovations LLC"
click at [235, 240] on div "Line Items" at bounding box center [256, 253] width 101 height 52
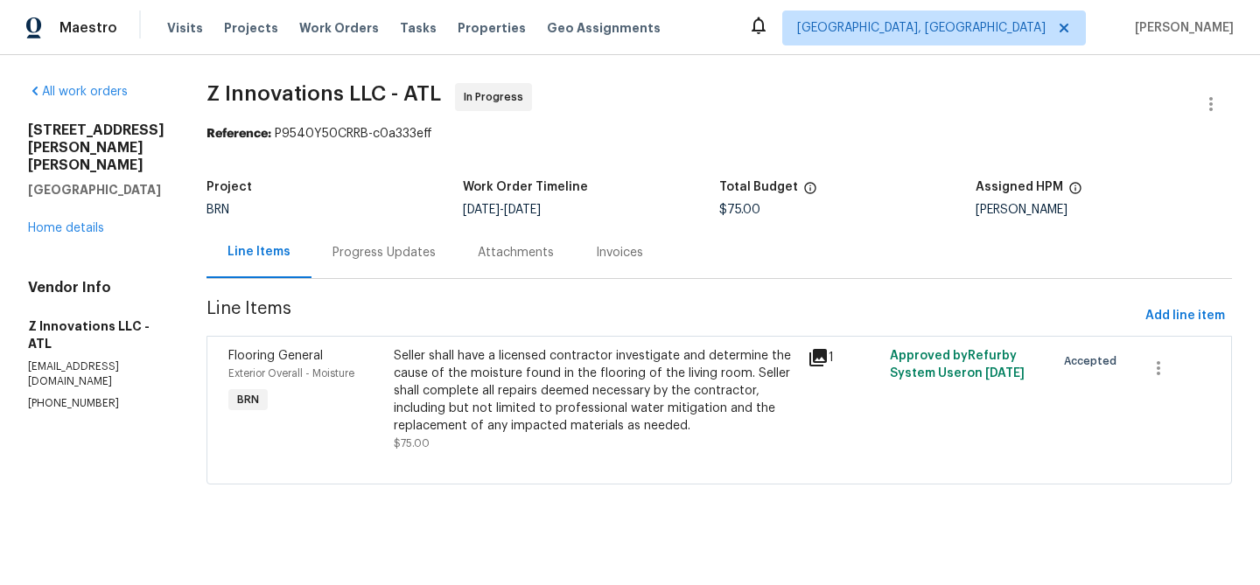
click at [507, 377] on div "Seller shall have a licensed contractor investigate and determine the cause of …" at bounding box center [595, 390] width 403 height 87
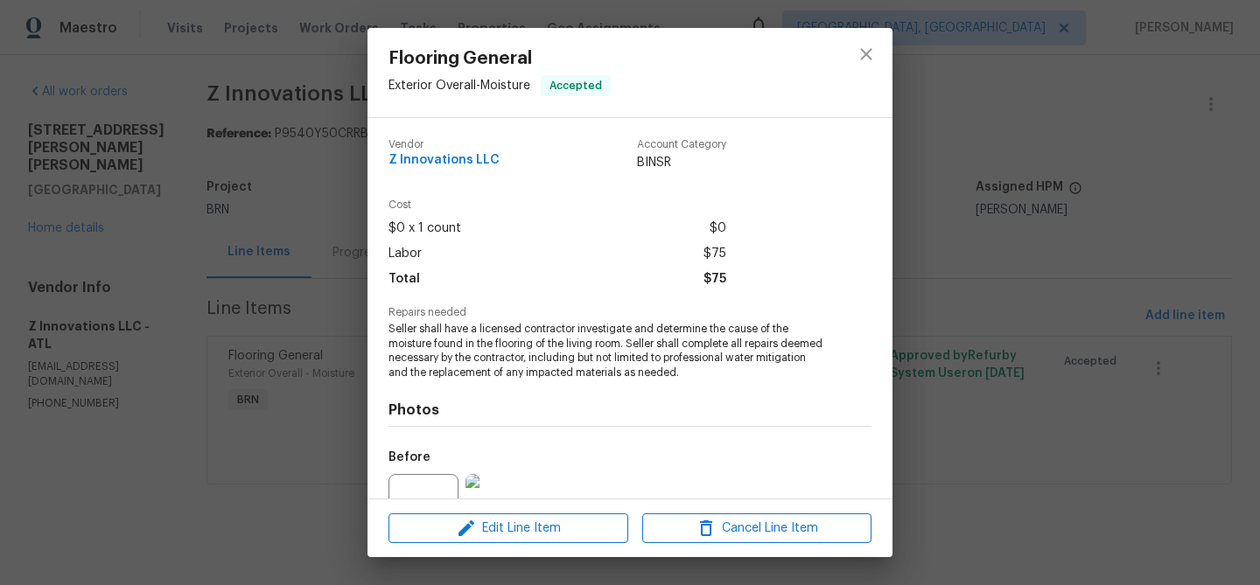
click at [409, 328] on span "Seller shall have a licensed contractor investigate and determine the cause of …" at bounding box center [605, 351] width 435 height 59
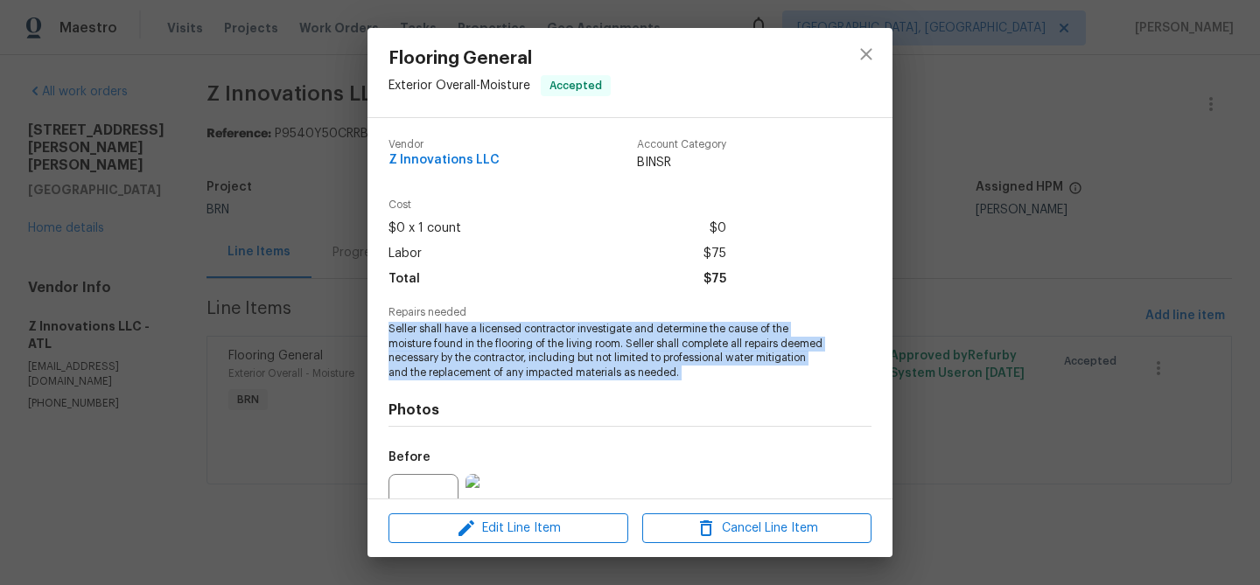
click at [409, 328] on span "Seller shall have a licensed contractor investigate and determine the cause of …" at bounding box center [605, 351] width 435 height 59
copy span "Seller shall have a licensed contractor investigate and determine the cause of …"
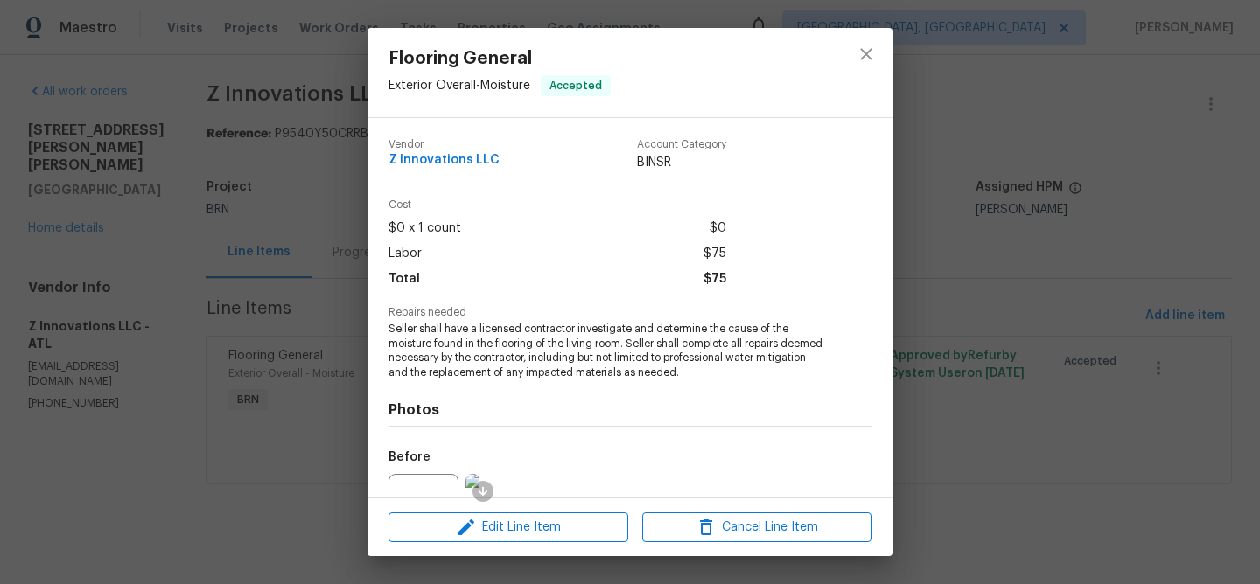
click at [247, 184] on div "Flooring General Exterior Overall - Moisture Accepted Vendor Z Innovations LLC …" at bounding box center [630, 292] width 1260 height 584
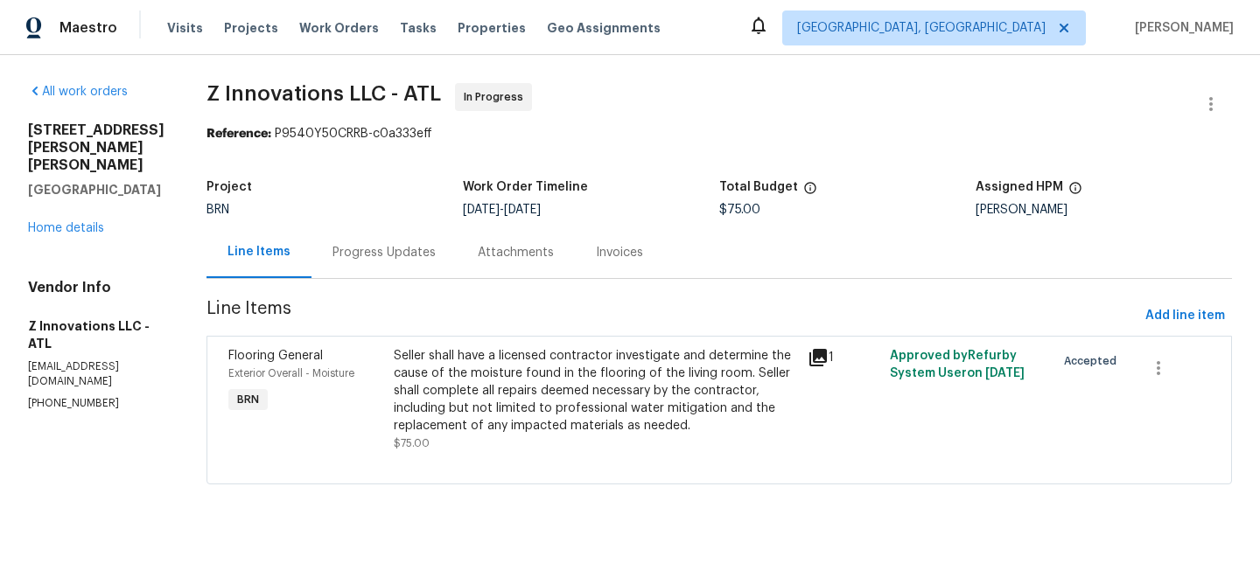
click at [388, 235] on div "Progress Updates" at bounding box center [383, 253] width 145 height 52
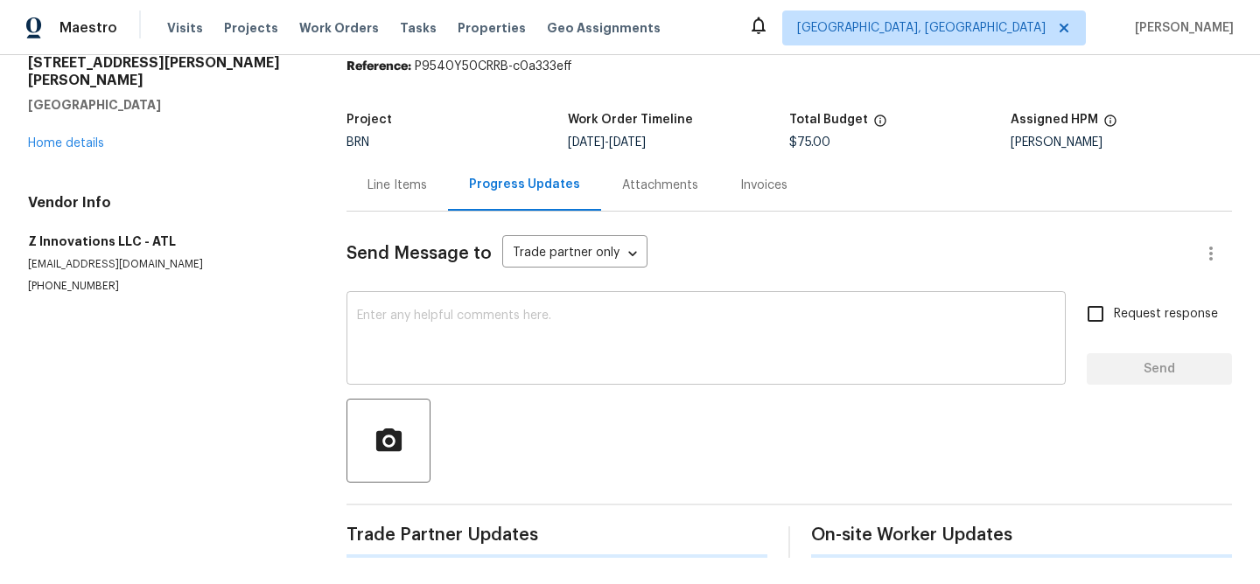
scroll to position [83, 0]
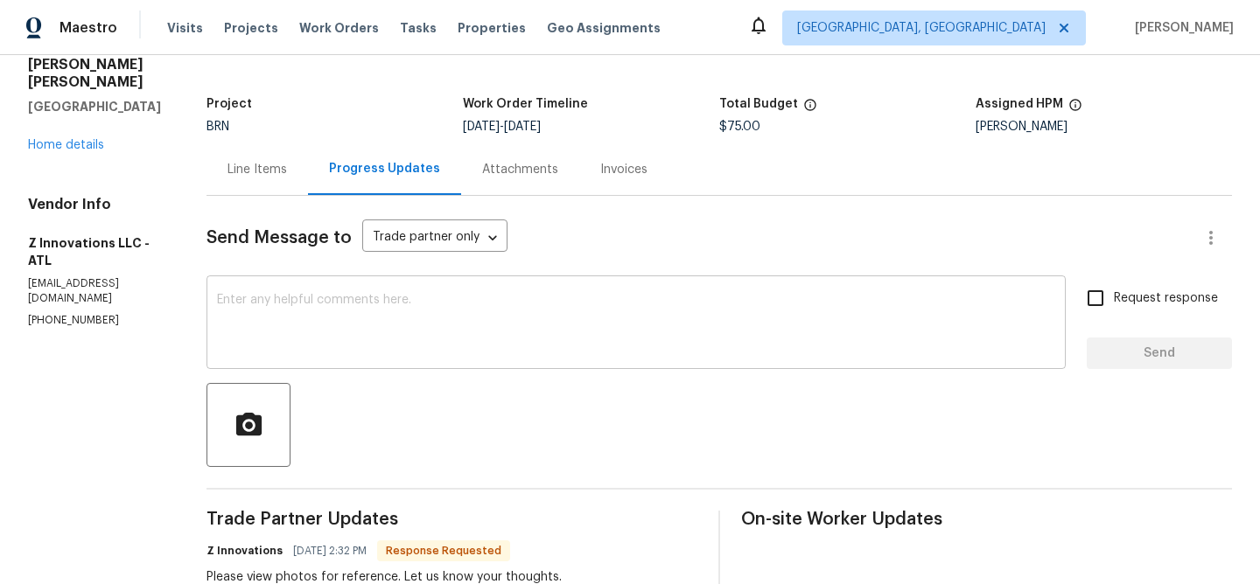
click at [380, 320] on textarea at bounding box center [636, 324] width 838 height 61
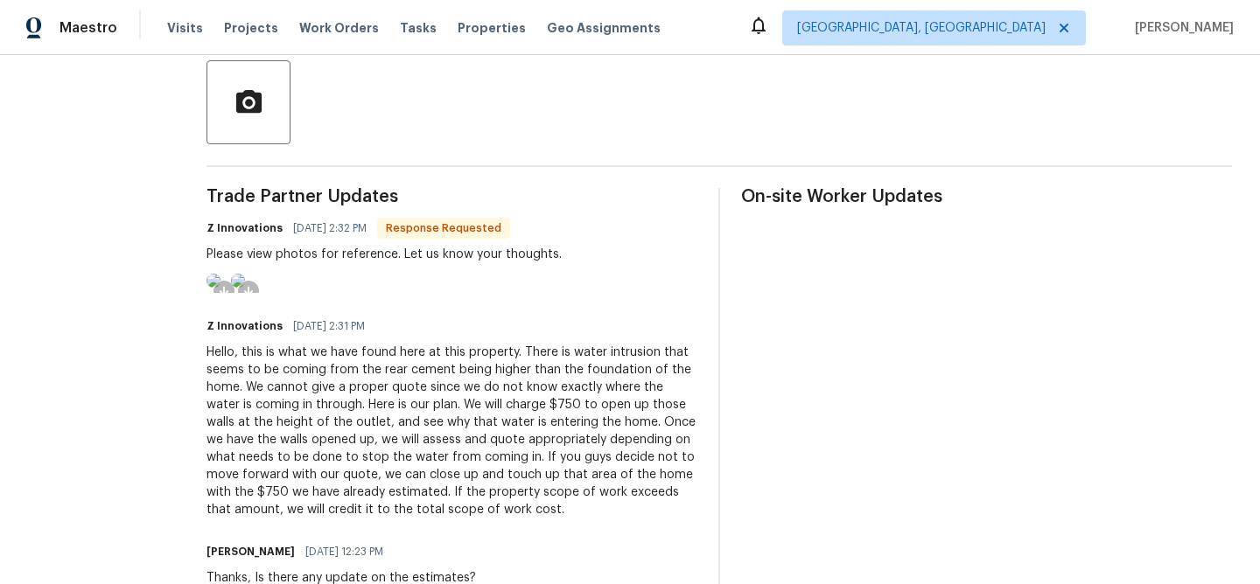
scroll to position [418, 0]
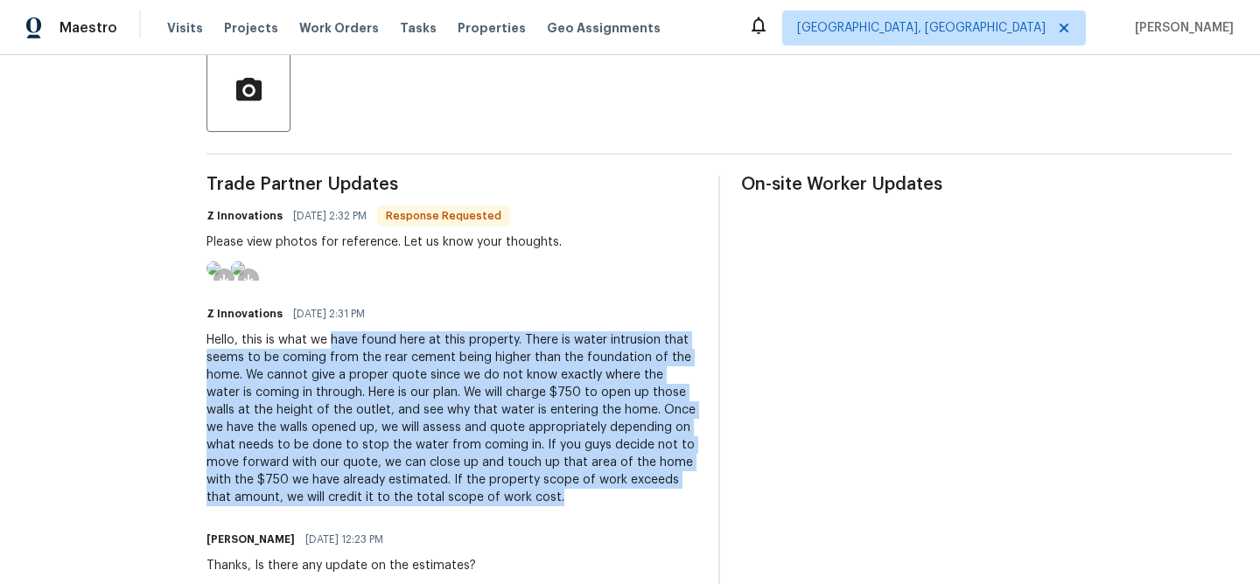
drag, startPoint x: 324, startPoint y: 412, endPoint x: 473, endPoint y: 570, distance: 217.2
click at [473, 507] on div "Hello, this is what we have found here at this property. There is water intrusi…" at bounding box center [451, 419] width 491 height 175
copy div "have found here at this property. There is water intrusion that seems to be com…"
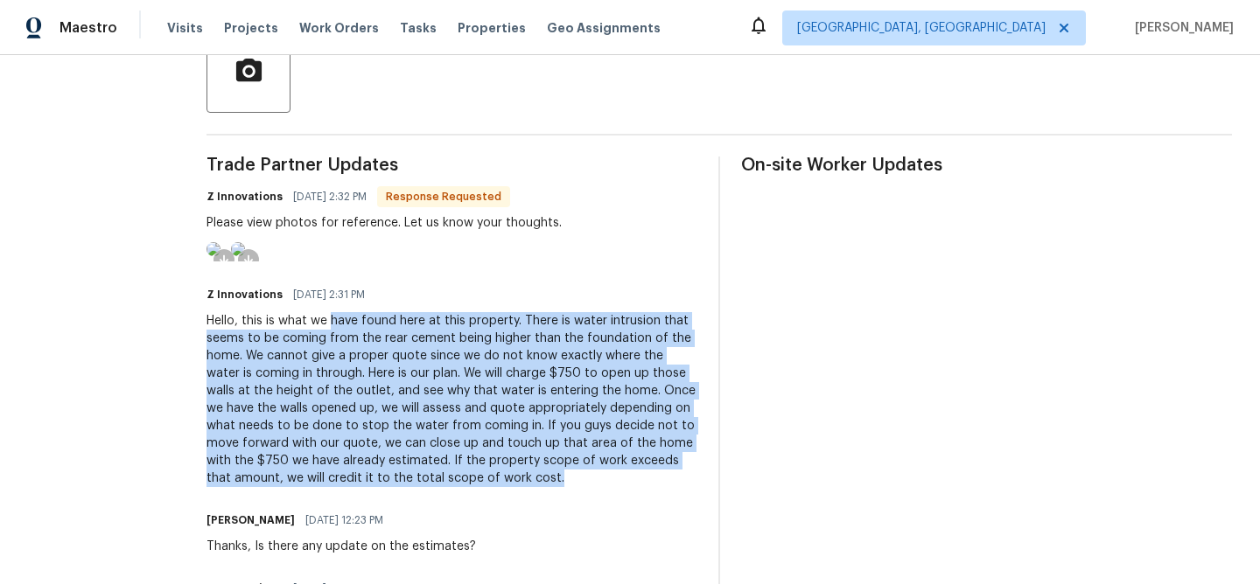
scroll to position [272, 0]
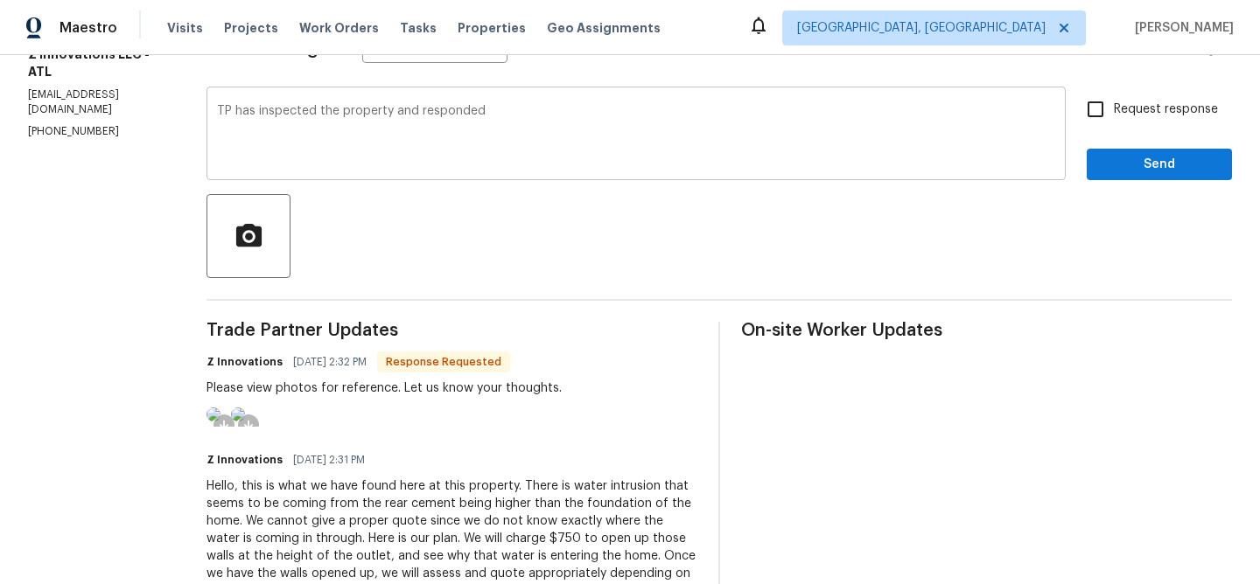
click at [520, 133] on textarea "TP has inspected the property and responded" at bounding box center [636, 135] width 838 height 61
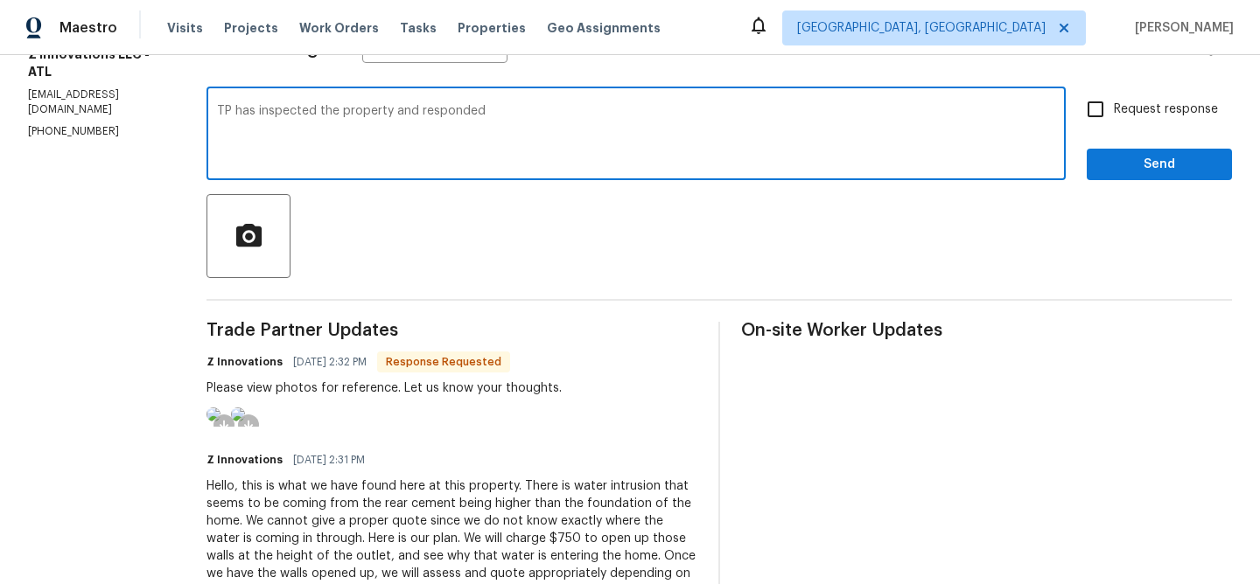
paste textarea "have found here at this property. There is water intrusion that seems to be com…"
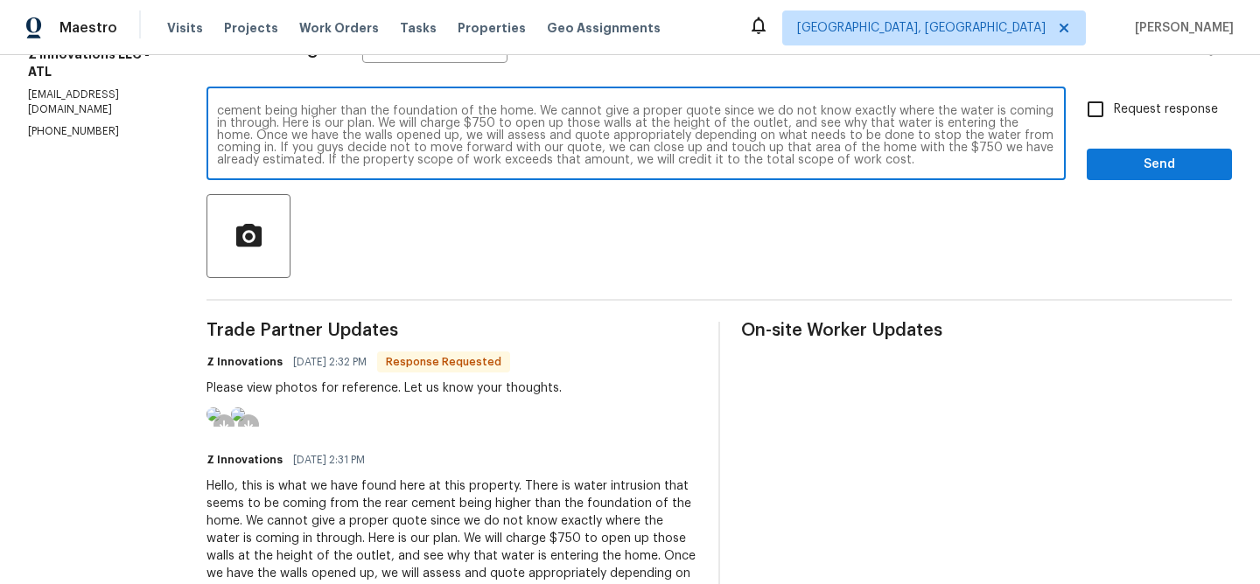
scroll to position [0, 0]
click at [476, 110] on textarea "TP has inspected the property and responded have found here at this property. T…" at bounding box center [636, 135] width 838 height 61
click at [580, 111] on textarea "TP has inspected the property and responded they have found here at this proper…" at bounding box center [636, 135] width 838 height 61
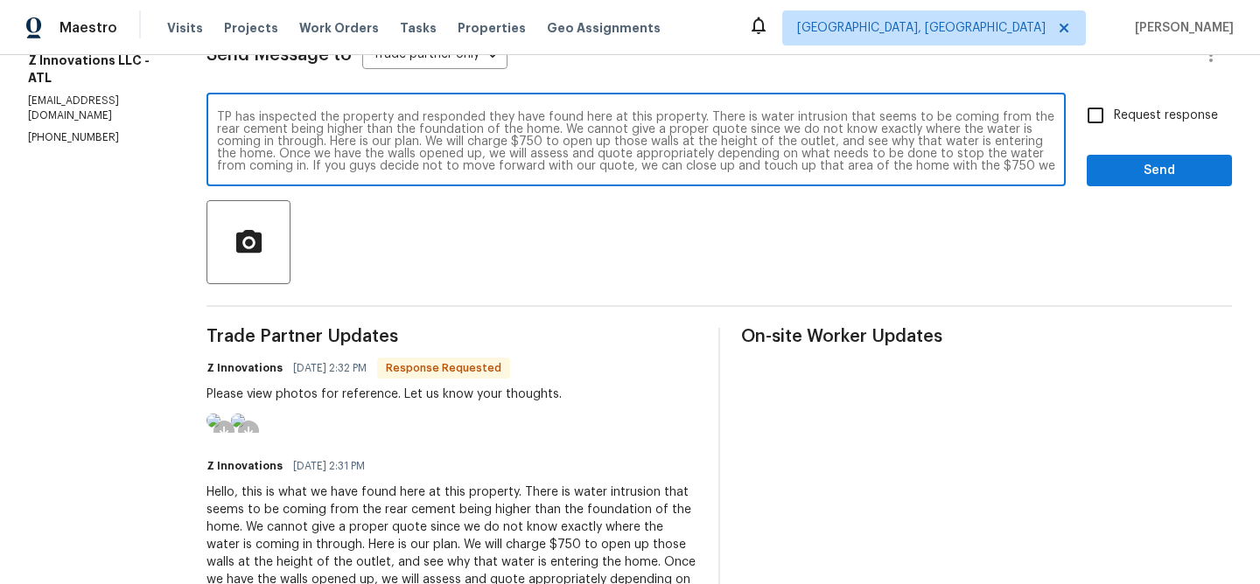
scroll to position [246, 0]
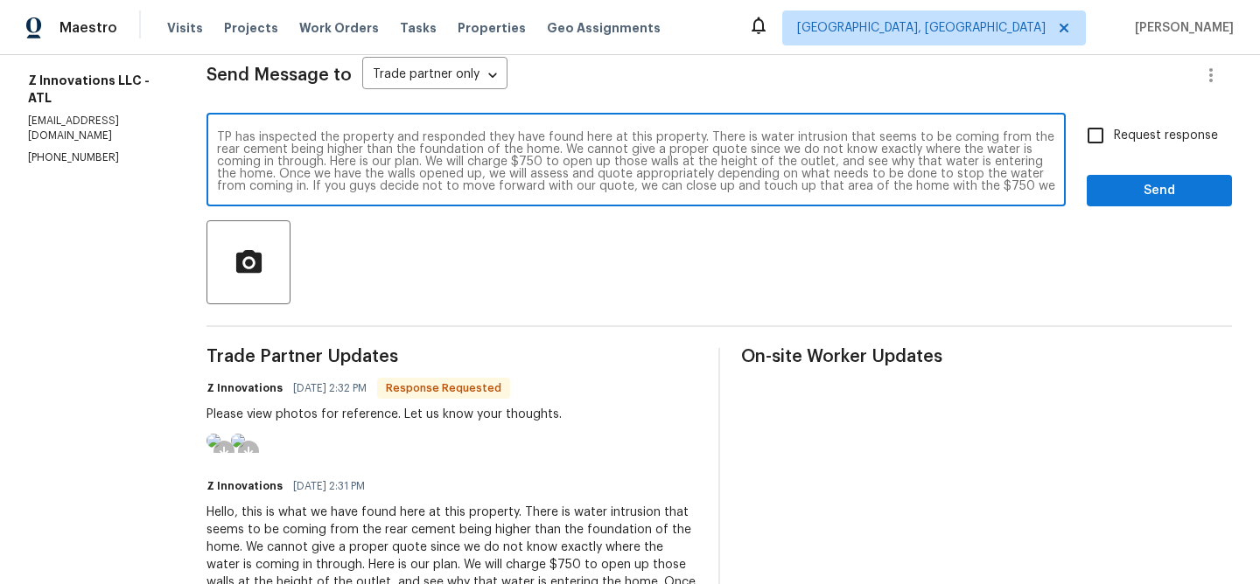
click at [692, 137] on textarea "TP has inspected the property and responded they have found here at this proper…" at bounding box center [636, 161] width 838 height 61
drag, startPoint x: 699, startPoint y: 138, endPoint x: 475, endPoint y: 138, distance: 224.0
click at [475, 138] on textarea "TP has inspected the property and responded they have found here at this proper…" at bounding box center [636, 161] width 838 height 61
click at [362, 153] on textarea "TP has inspected the property and responded that there is water intrusion that …" at bounding box center [636, 161] width 838 height 61
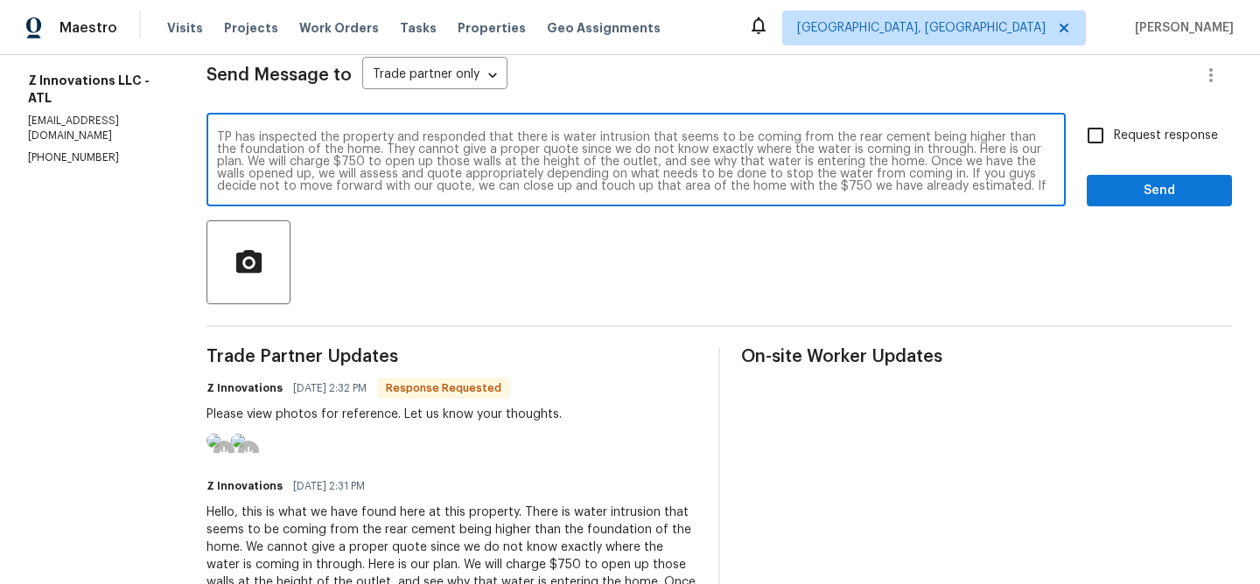
click at [585, 150] on textarea "TP has inspected the property and responded that there is water intrusion that …" at bounding box center [636, 161] width 838 height 61
drag, startPoint x: 944, startPoint y: 150, endPoint x: 1034, endPoint y: 150, distance: 90.1
click at [1034, 150] on textarea "TP has inspected the property and responded that there is water intrusion that …" at bounding box center [636, 161] width 838 height 61
click at [232, 161] on textarea "TP has inspected the property and responded that there is water intrusion that …" at bounding box center [636, 161] width 838 height 61
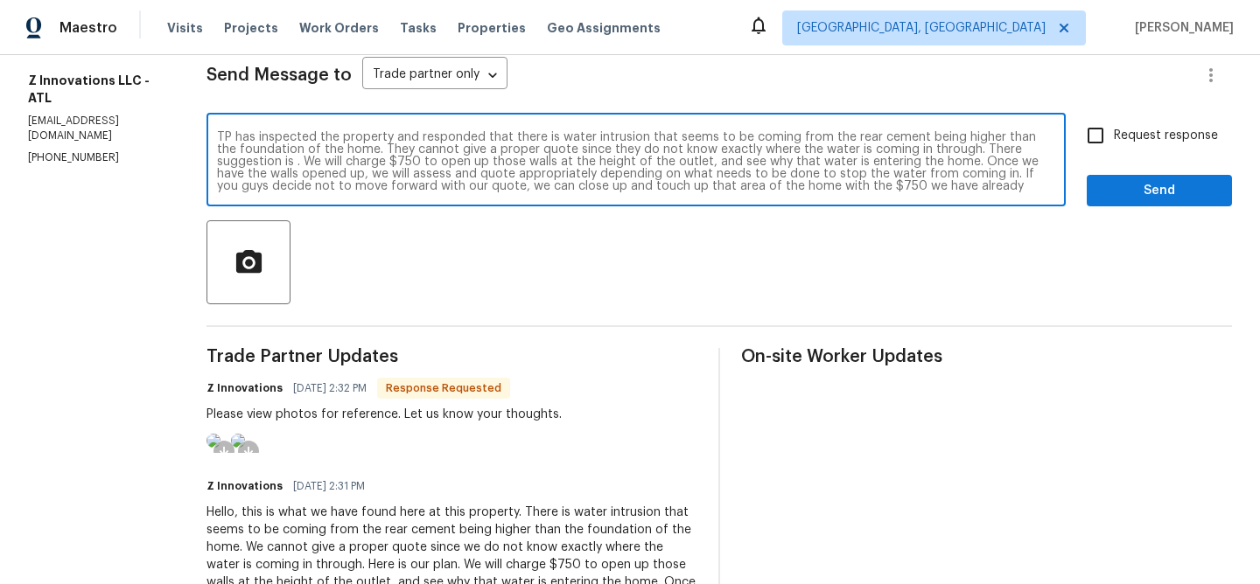
click at [232, 161] on textarea "TP has inspected the property and responded that there is water intrusion that …" at bounding box center [636, 161] width 838 height 61
click at [933, 162] on textarea "TP has inspected the property and responded that there is water intrusion that …" at bounding box center [636, 161] width 838 height 61
click at [286, 175] on textarea "TP has inspected the property and responded that there is water intrusion that …" at bounding box center [636, 161] width 838 height 61
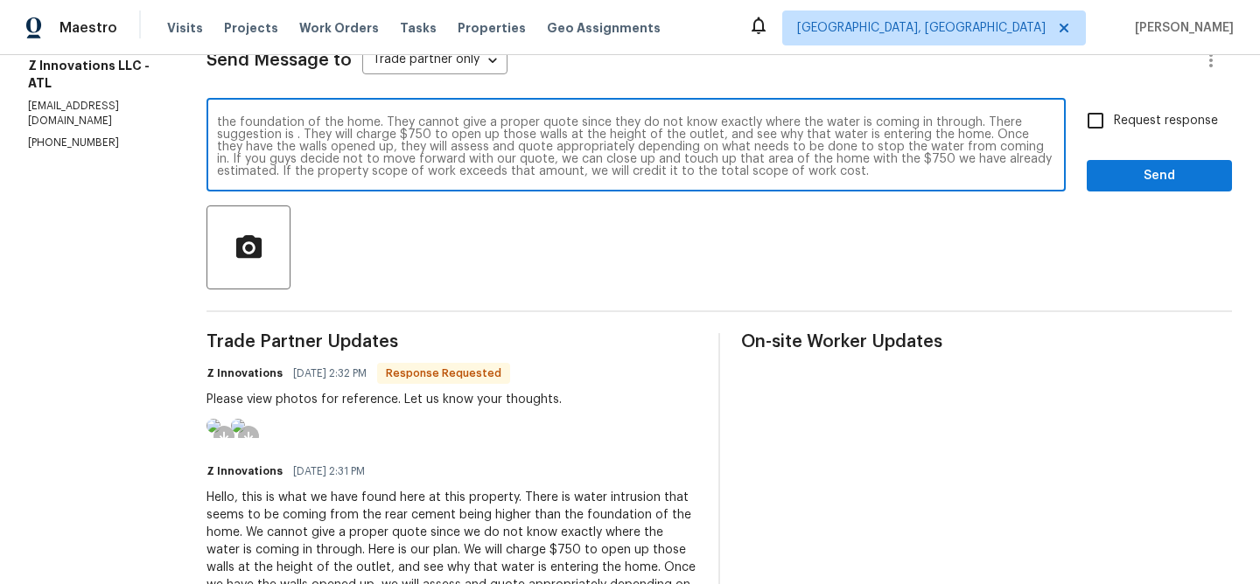
scroll to position [266, 0]
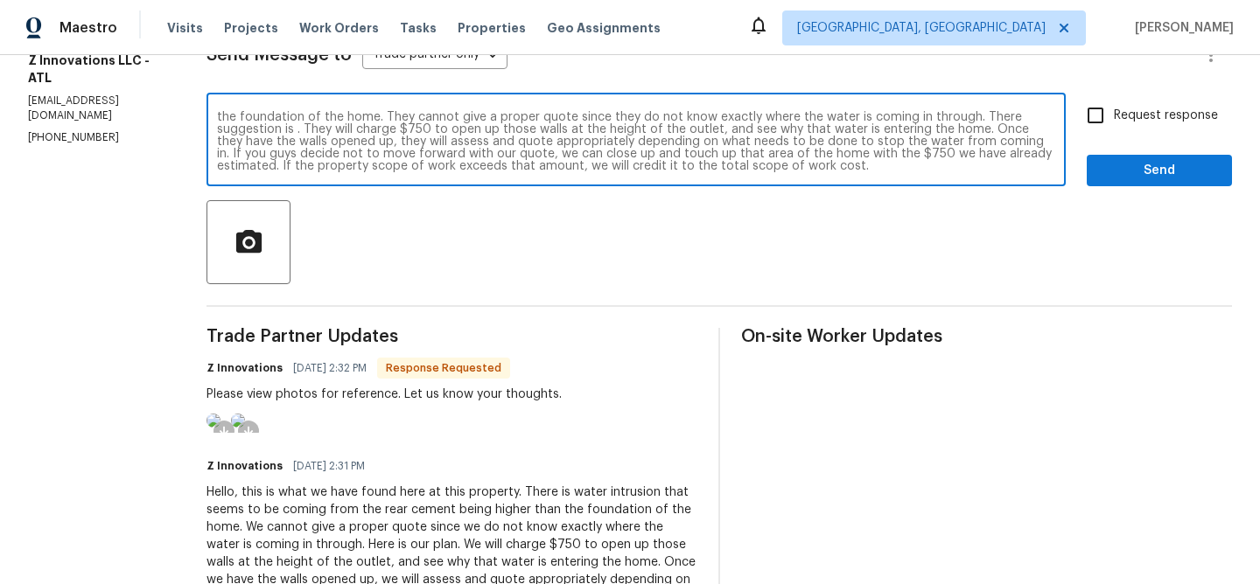
click at [942, 142] on textarea "TP has inspected the property and responded that there is water intrusion that …" at bounding box center [636, 141] width 838 height 61
click at [969, 146] on textarea "TP has inspected the property and responded that there is water intrusion that …" at bounding box center [636, 141] width 838 height 61
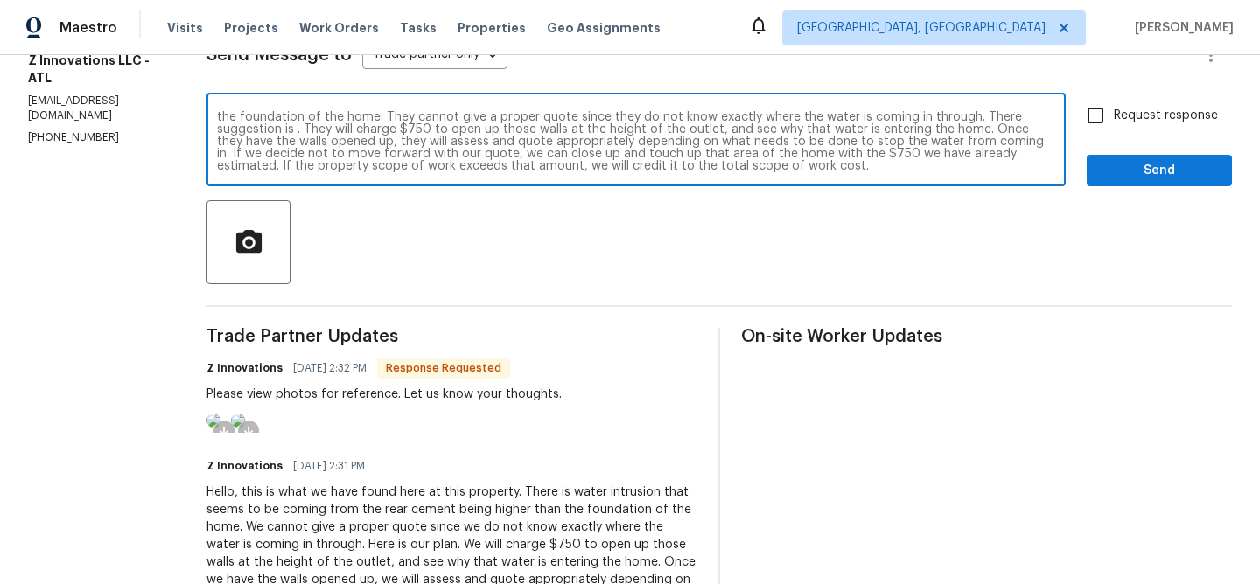
click at [334, 156] on textarea "TP has inspected the property and responded that there is water intrusion that …" at bounding box center [636, 141] width 838 height 61
click at [406, 157] on textarea "TP has inspected the property and responded that there is water intrusion that …" at bounding box center [636, 141] width 838 height 61
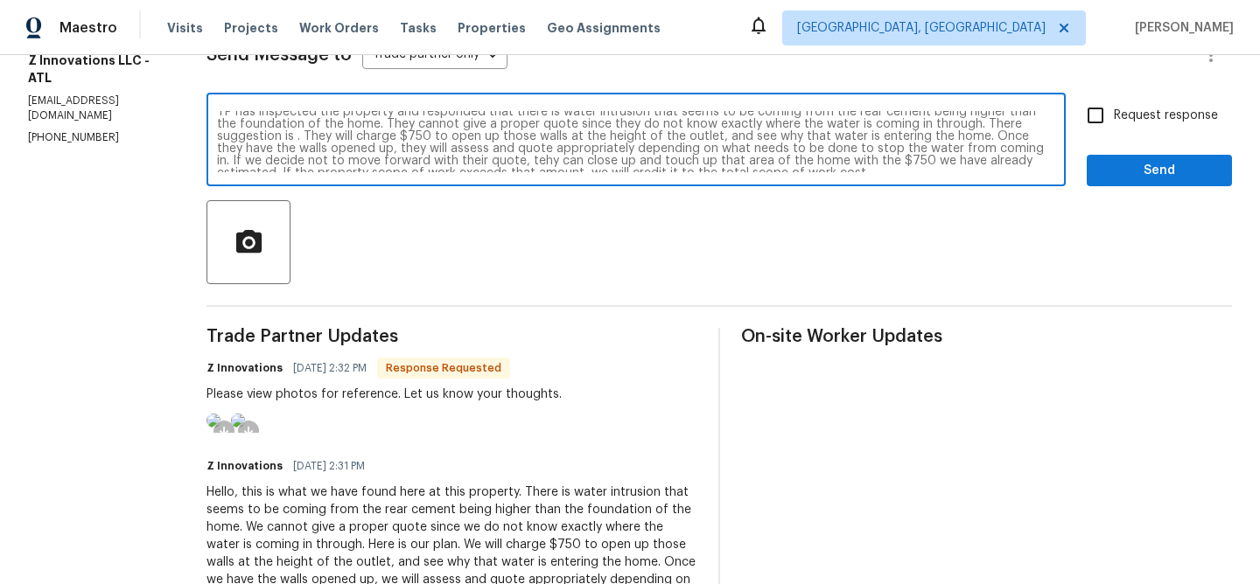
click at [794, 163] on textarea "TP has inspected the property and responded that there is water intrusion that …" at bounding box center [636, 141] width 838 height 61
click at [481, 166] on textarea "TP has inspected the property and responded that there is water intrusion that …" at bounding box center [636, 141] width 838 height 61
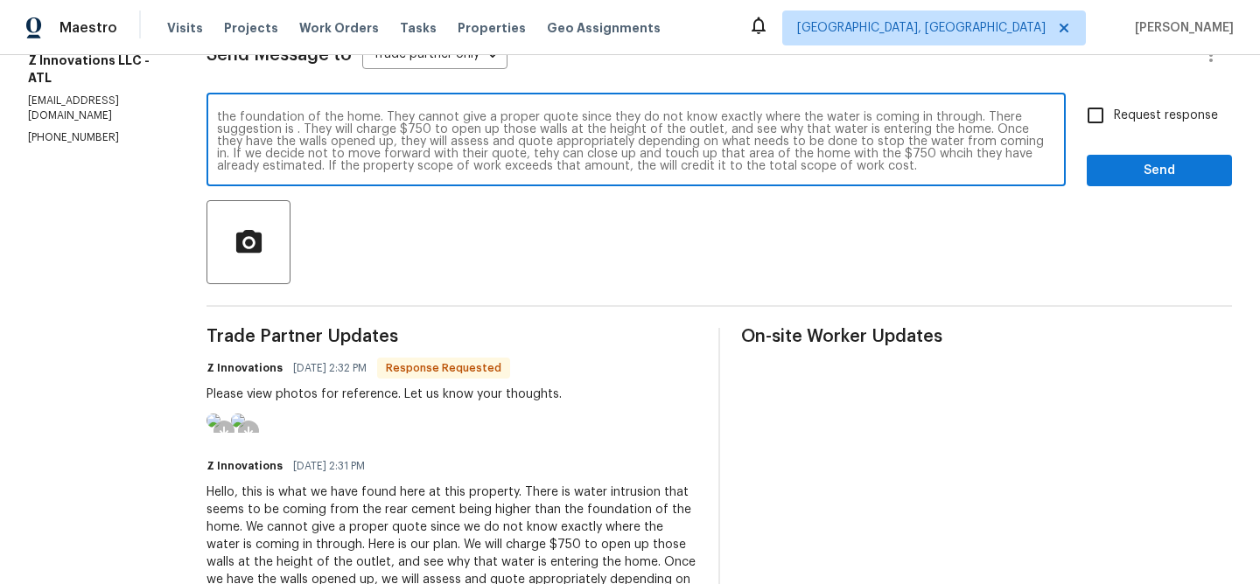
type textarea "TP has inspected the property and responded that there is water intrusion that …"
click at [476, 159] on textarea "TP has inspected the property and responded that there is water intrusion that …" at bounding box center [636, 141] width 838 height 61
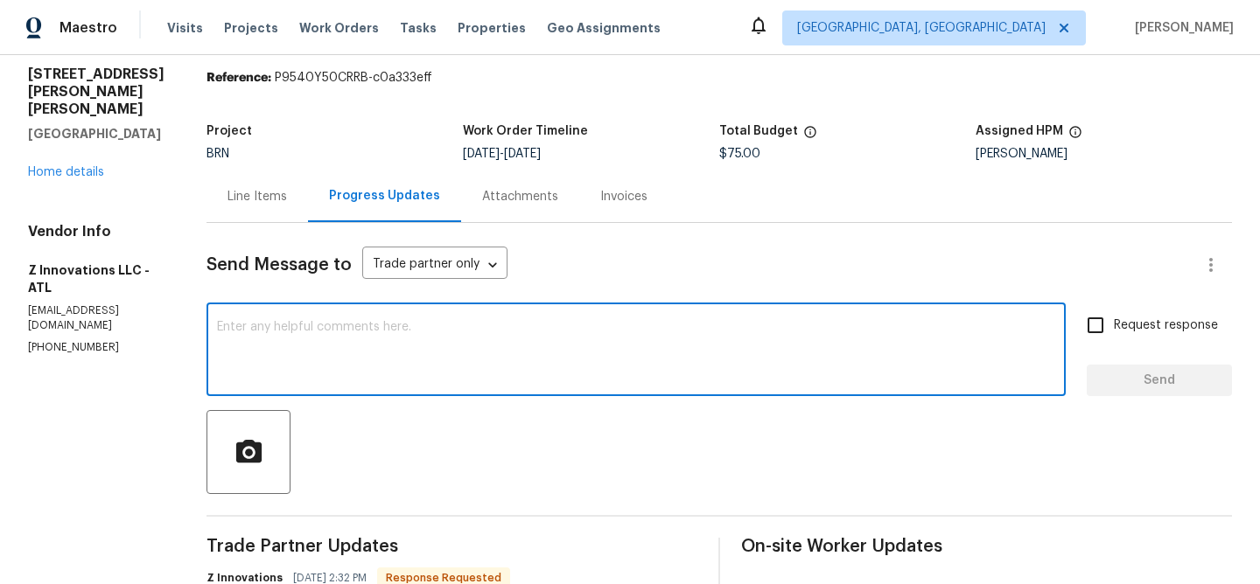
scroll to position [0, 0]
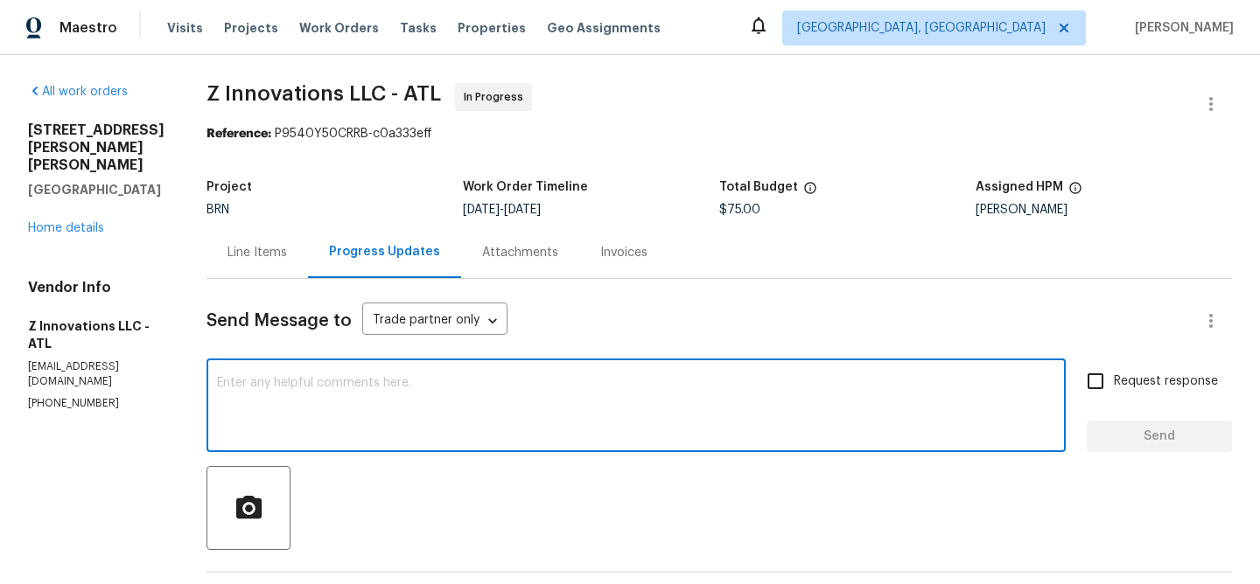
click at [722, 213] on span "$75.00" at bounding box center [739, 210] width 41 height 12
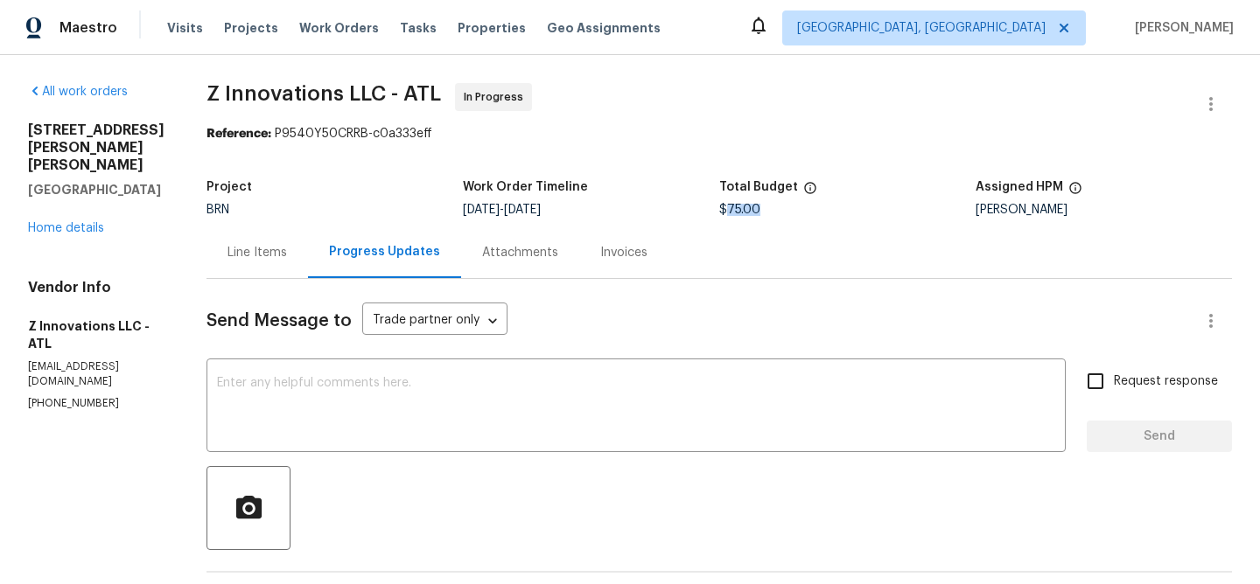
click at [722, 213] on span "$75.00" at bounding box center [739, 210] width 41 height 12
copy span "$75.00"
click at [249, 270] on div "Line Items" at bounding box center [256, 253] width 101 height 52
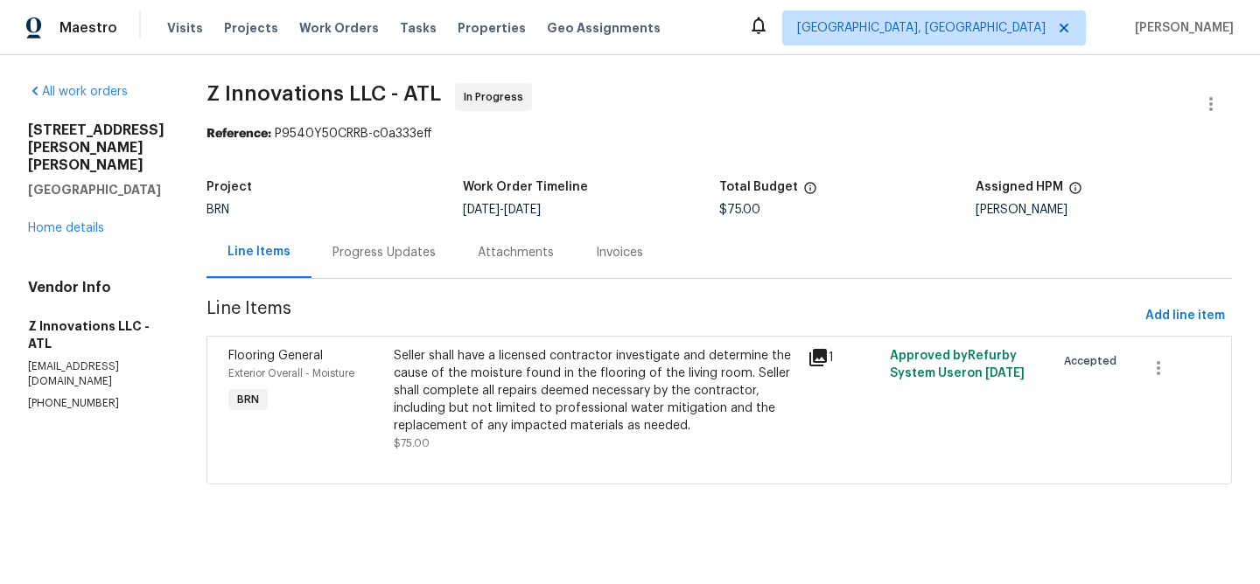
click at [507, 366] on div "Seller shall have a licensed contractor investigate and determine the cause of …" at bounding box center [595, 390] width 403 height 87
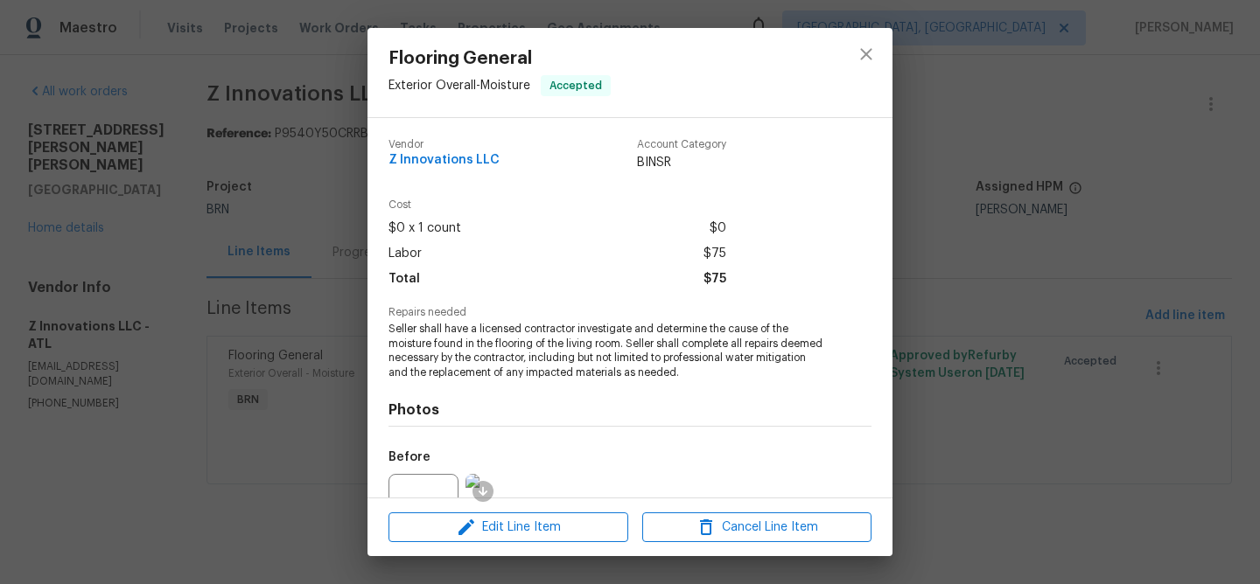
click at [234, 274] on div "Flooring General Exterior Overall - Moisture Accepted Vendor Z Innovations LLC …" at bounding box center [630, 292] width 1260 height 584
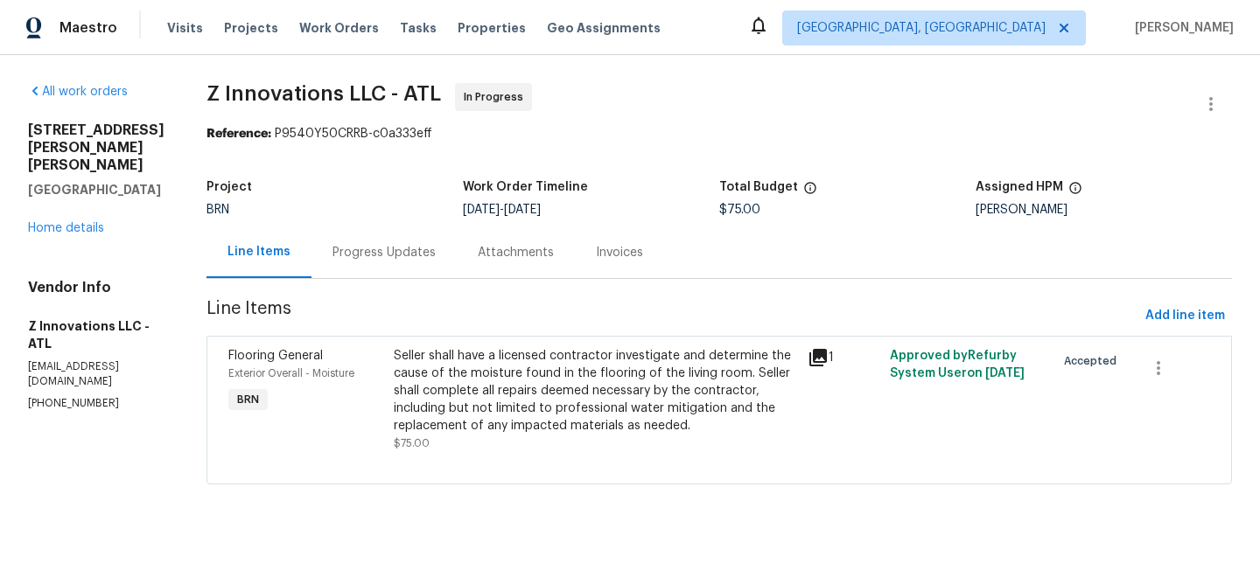
click at [391, 259] on div "Progress Updates" at bounding box center [383, 252] width 103 height 17
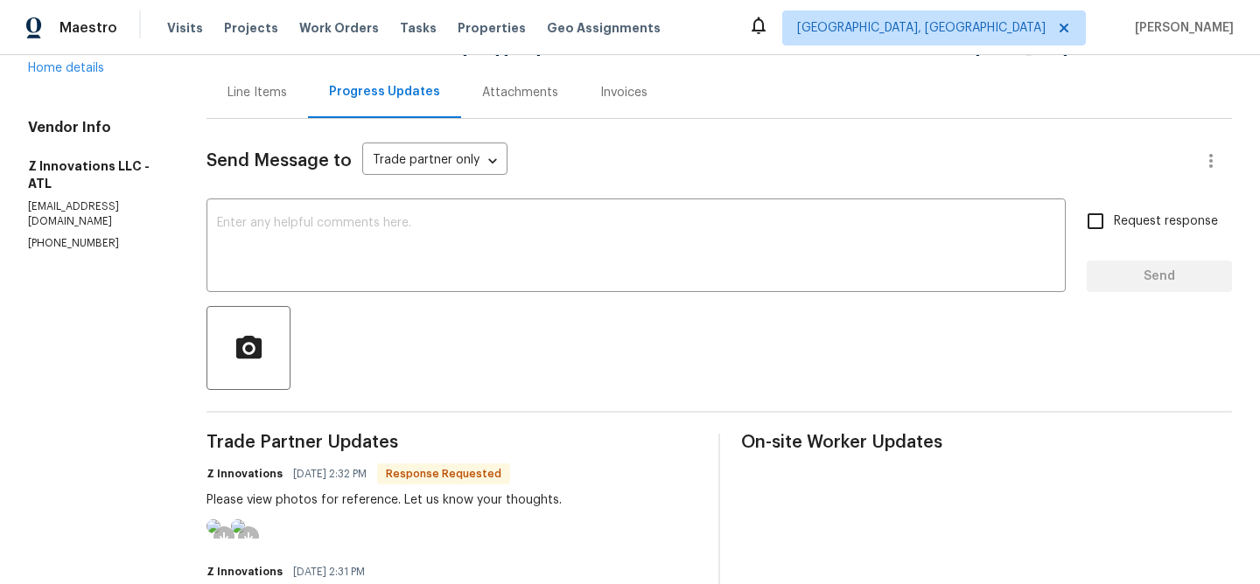
scroll to position [224, 0]
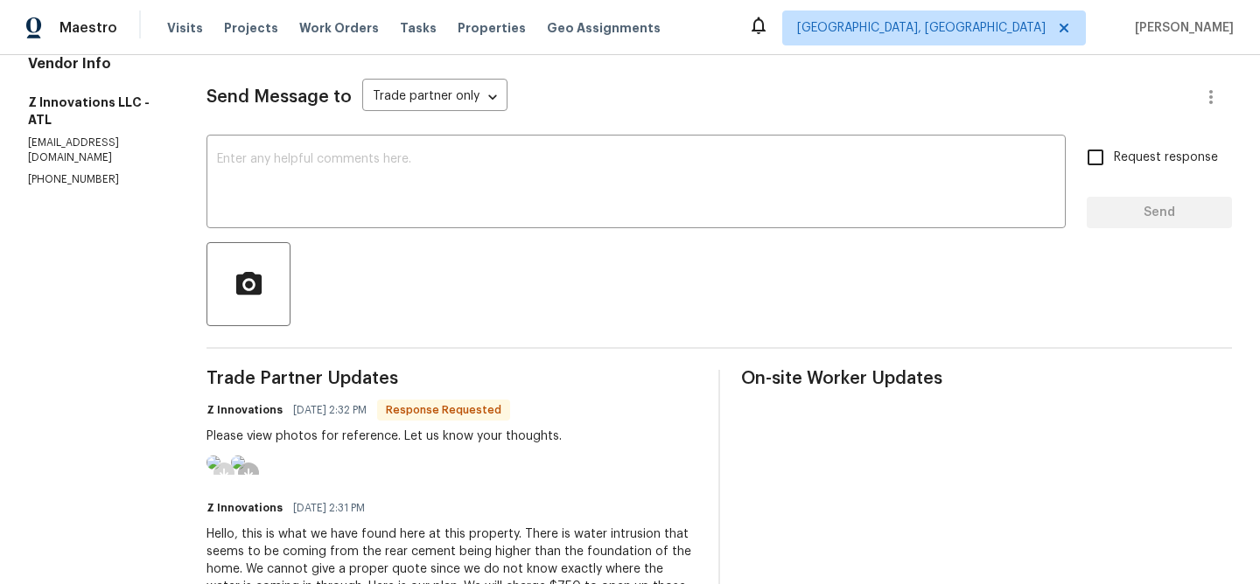
click at [227, 472] on ocidbutton at bounding box center [223, 473] width 21 height 21
click at [259, 472] on ocidbutton at bounding box center [248, 473] width 21 height 21
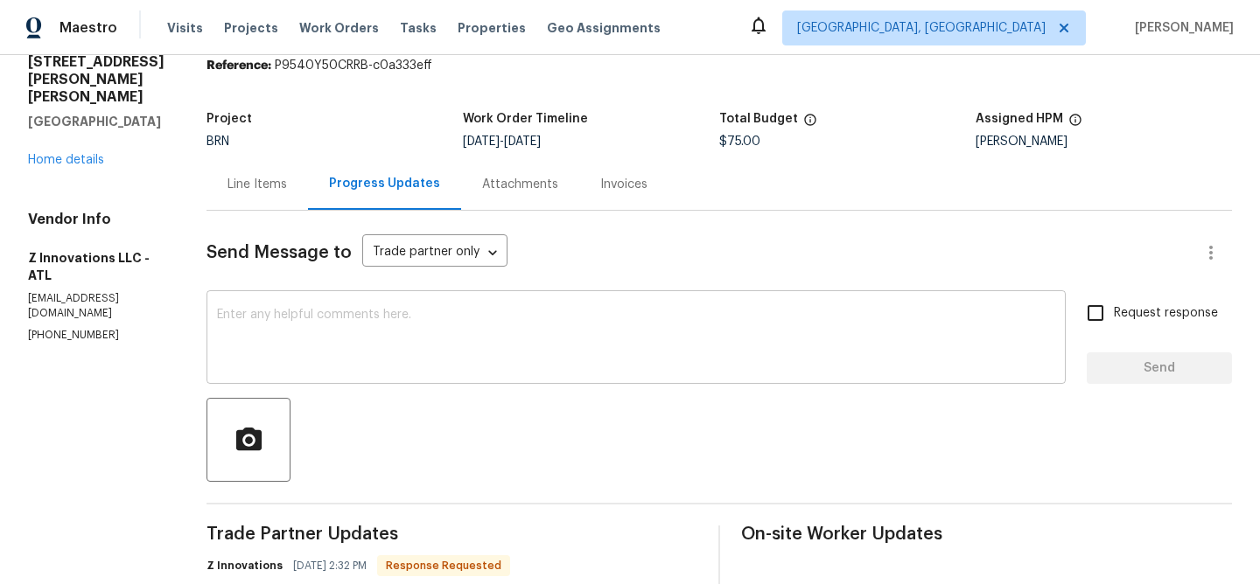
scroll to position [0, 0]
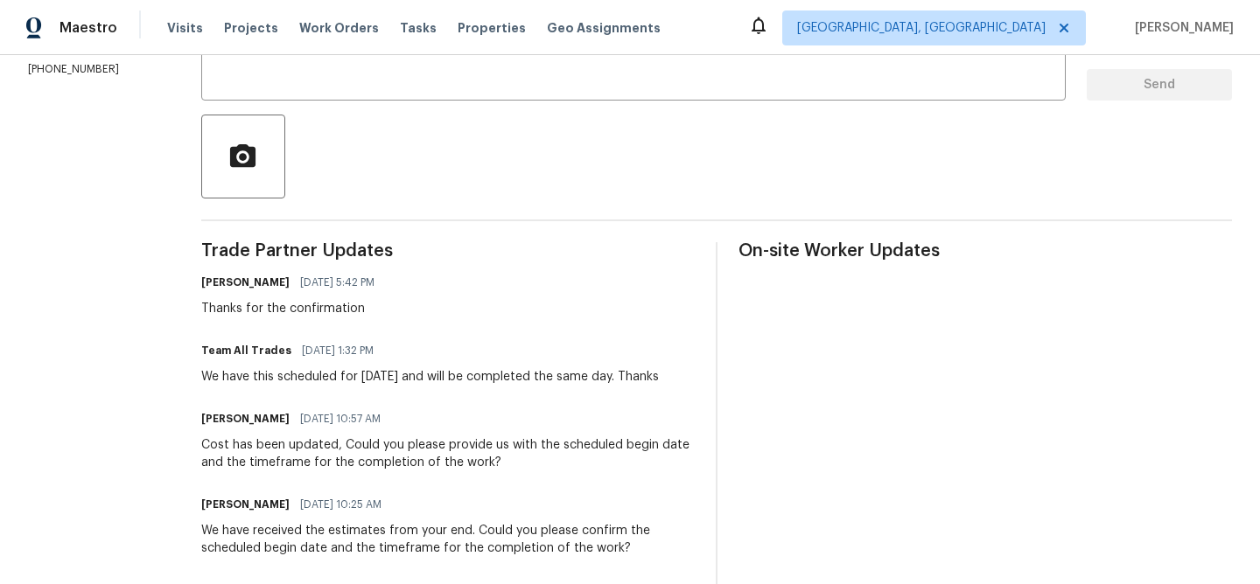
scroll to position [353, 0]
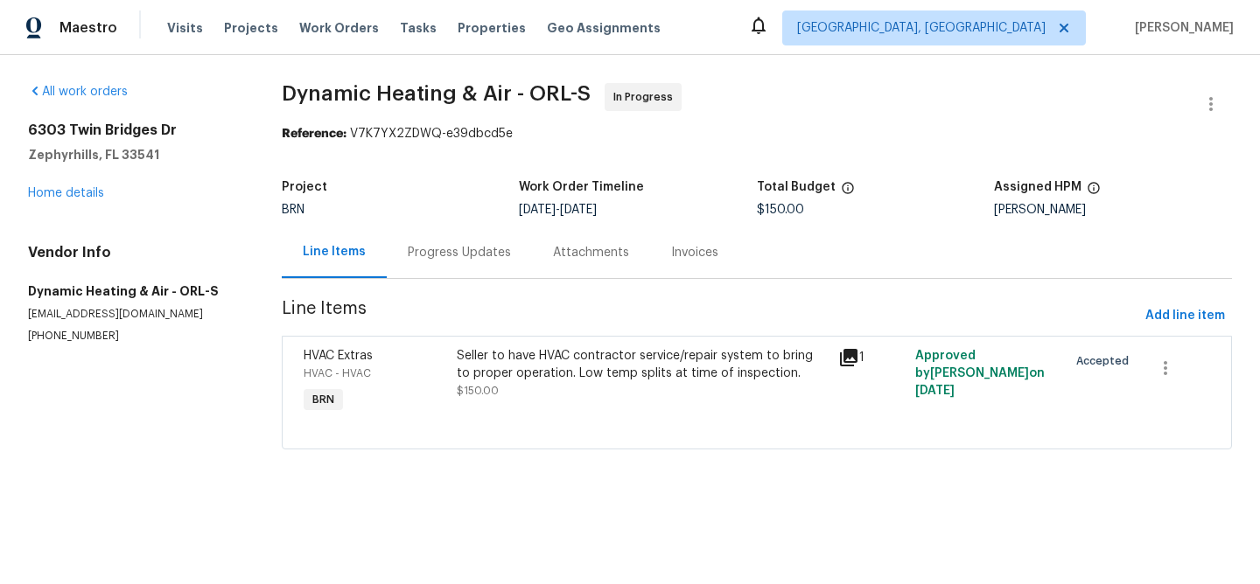
click at [409, 257] on div "Progress Updates" at bounding box center [459, 252] width 103 height 17
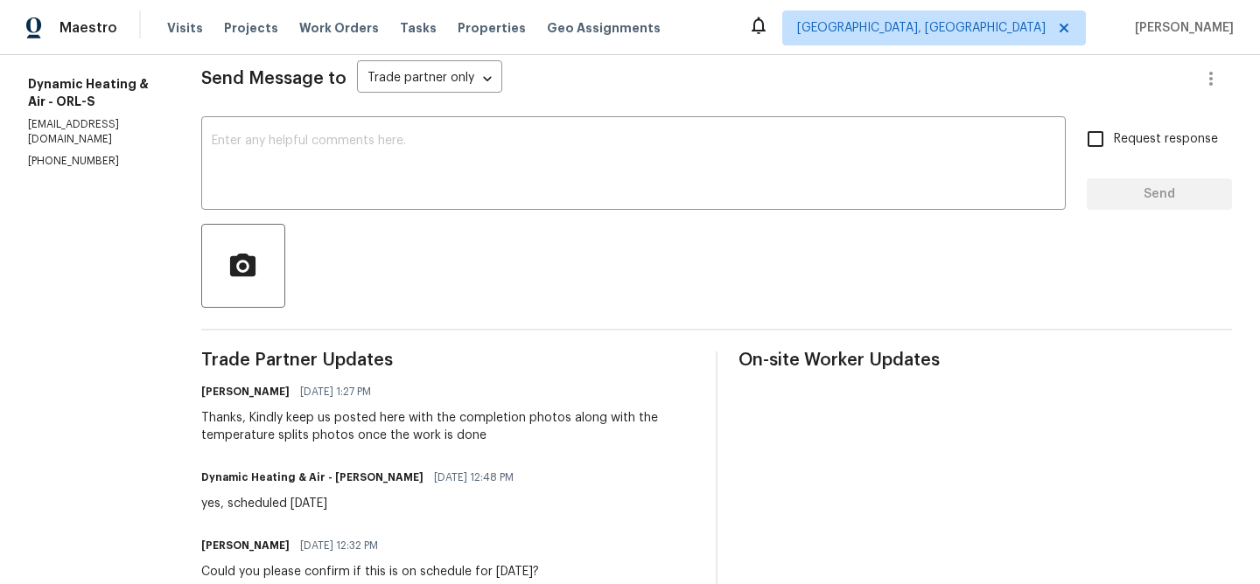
scroll to position [263, 0]
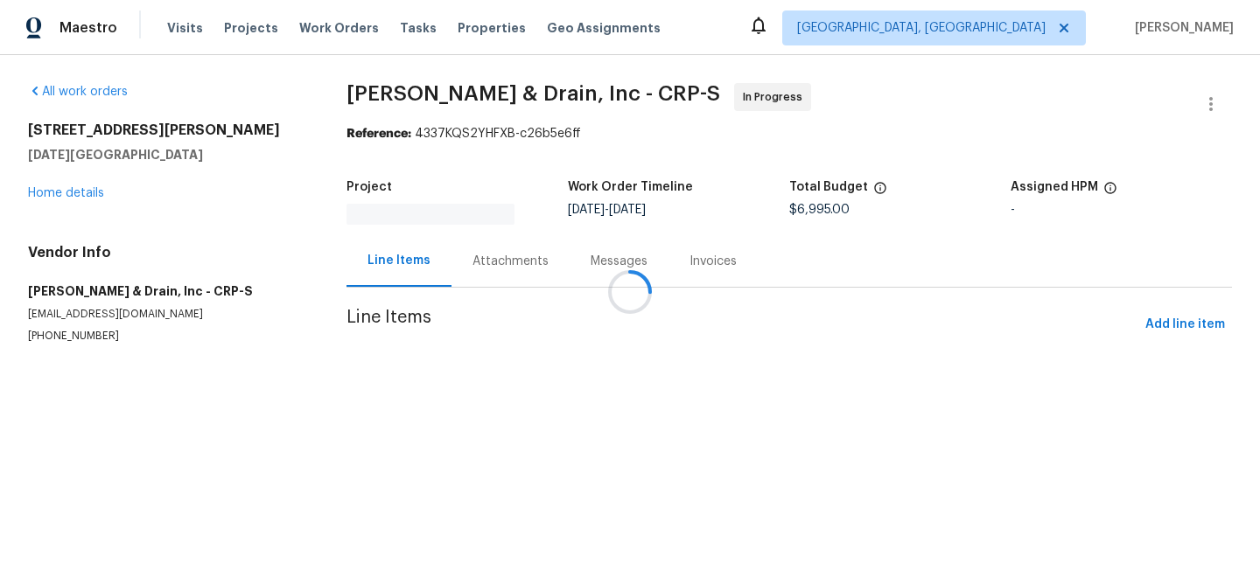
click at [471, 255] on div at bounding box center [630, 292] width 1260 height 584
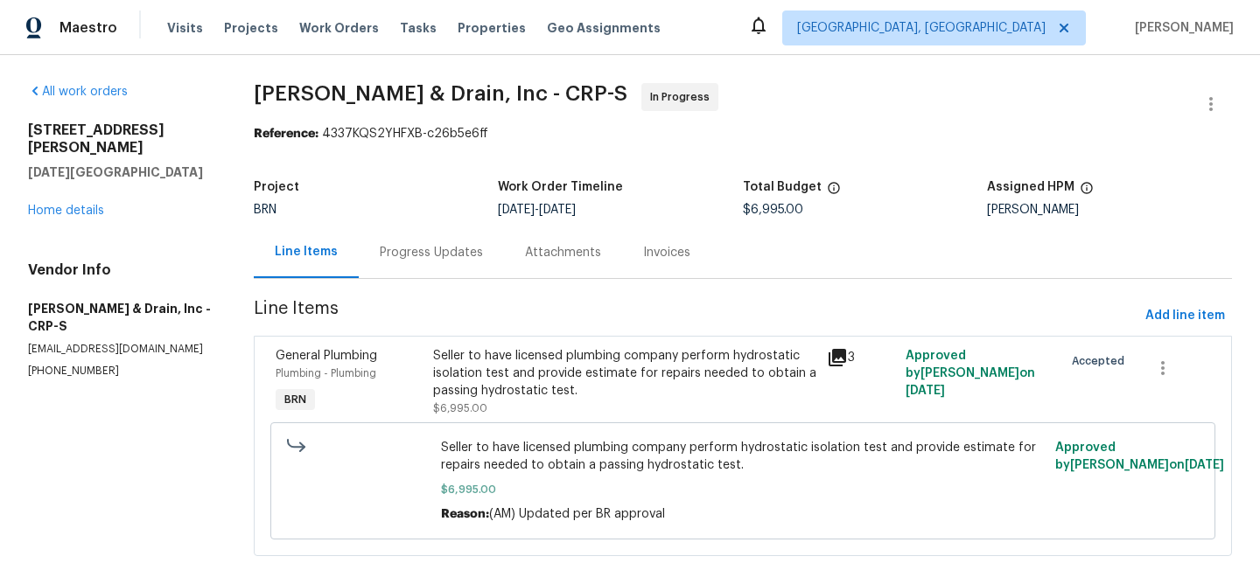
click at [440, 253] on div "Progress Updates" at bounding box center [431, 252] width 103 height 17
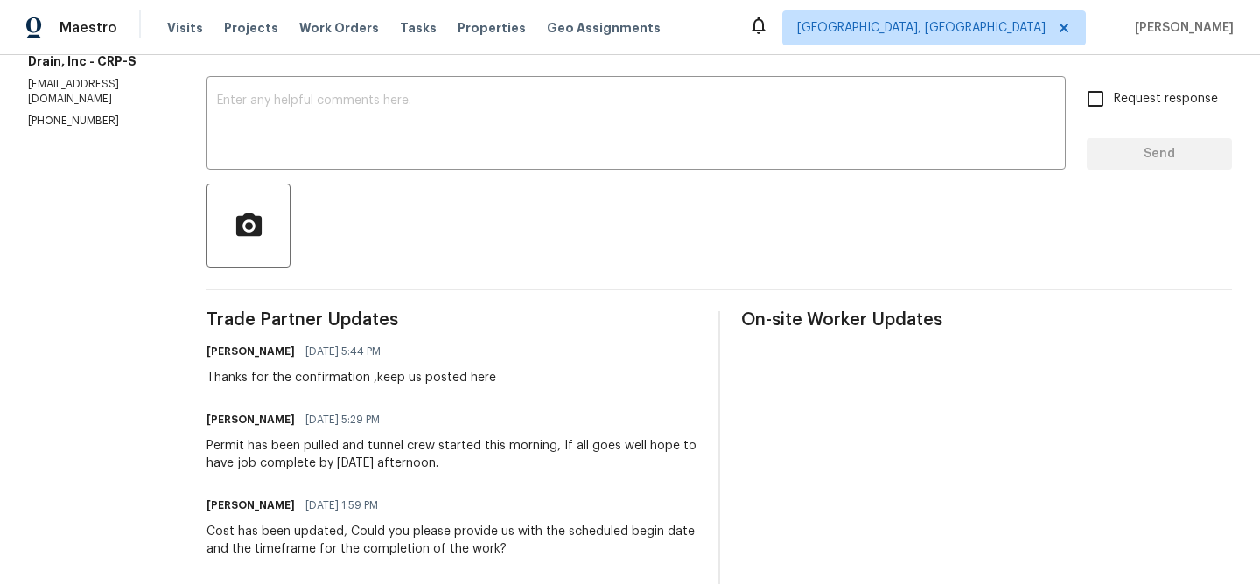
scroll to position [285, 0]
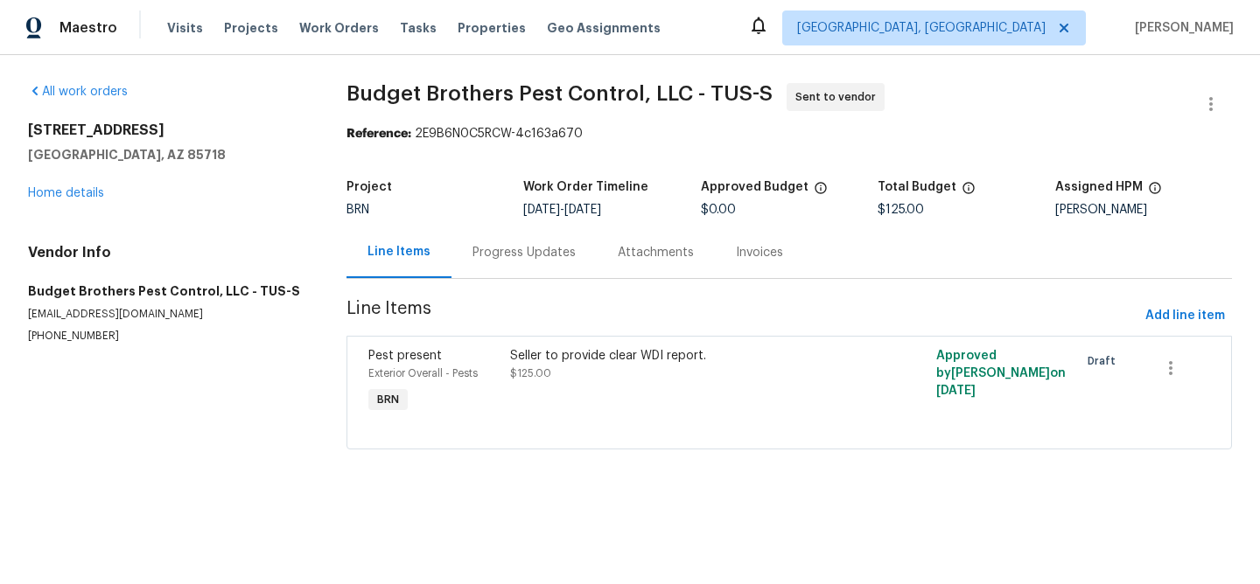
click at [451, 248] on div "Progress Updates" at bounding box center [523, 253] width 145 height 52
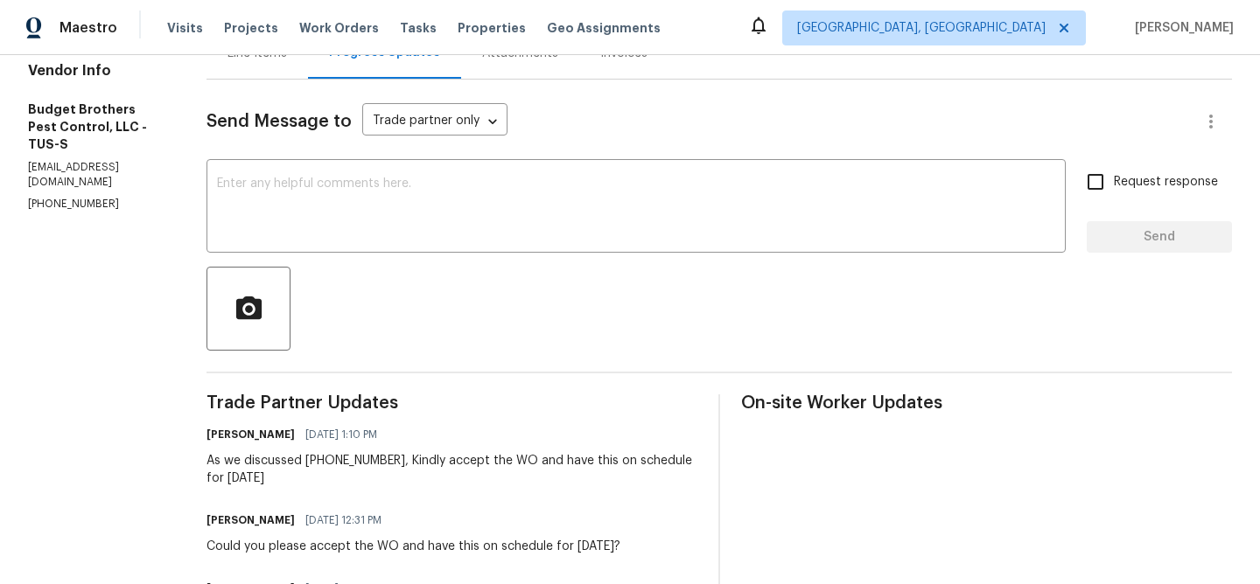
scroll to position [253, 0]
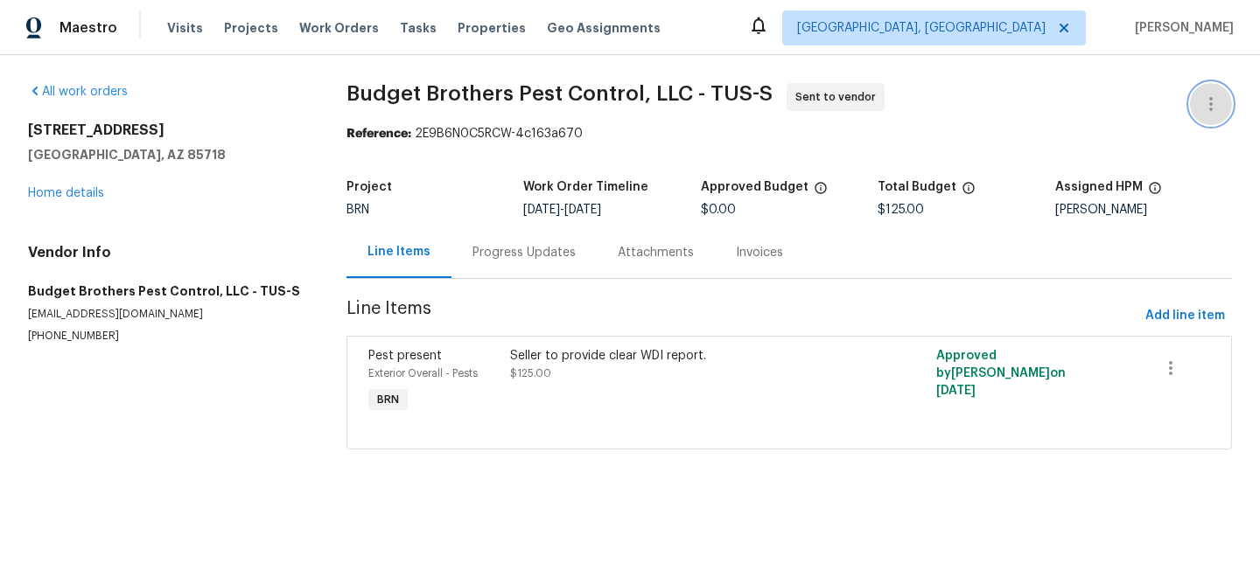
click at [1212, 94] on icon "button" at bounding box center [1210, 104] width 21 height 21
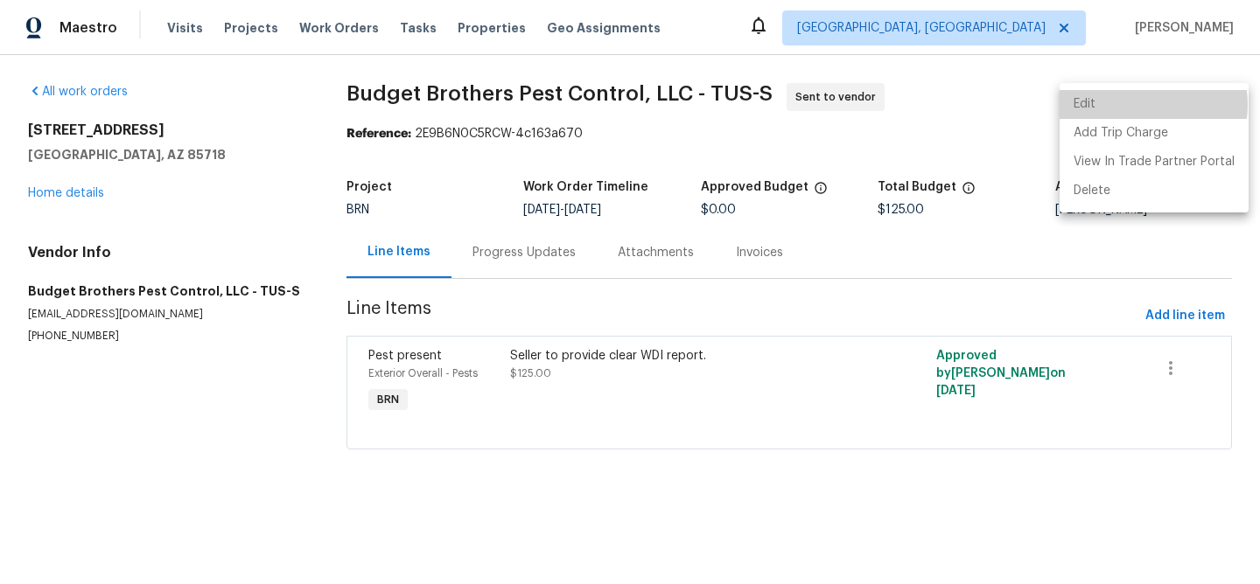
click at [1129, 105] on li "Edit" at bounding box center [1153, 104] width 189 height 29
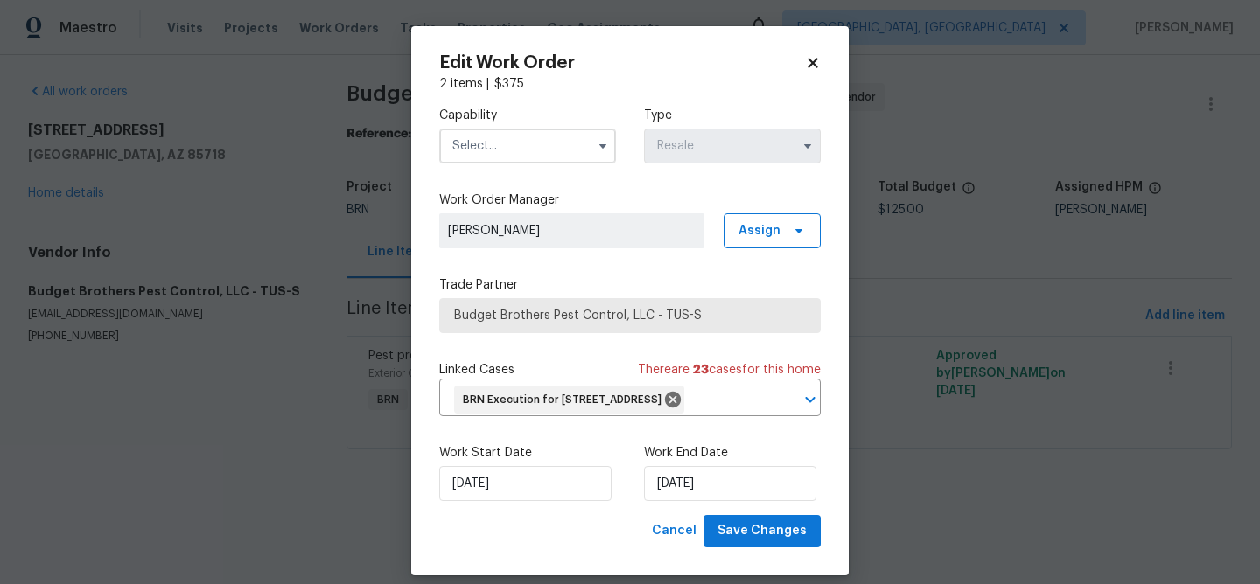
click at [486, 152] on input "text" at bounding box center [527, 146] width 177 height 35
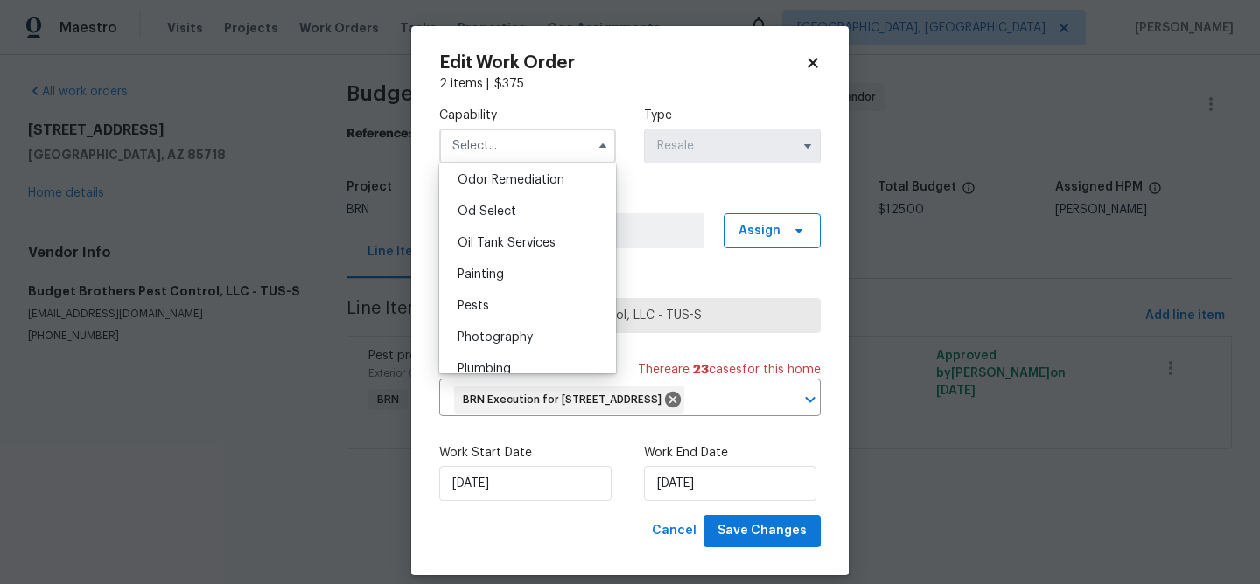
scroll to position [1429, 0]
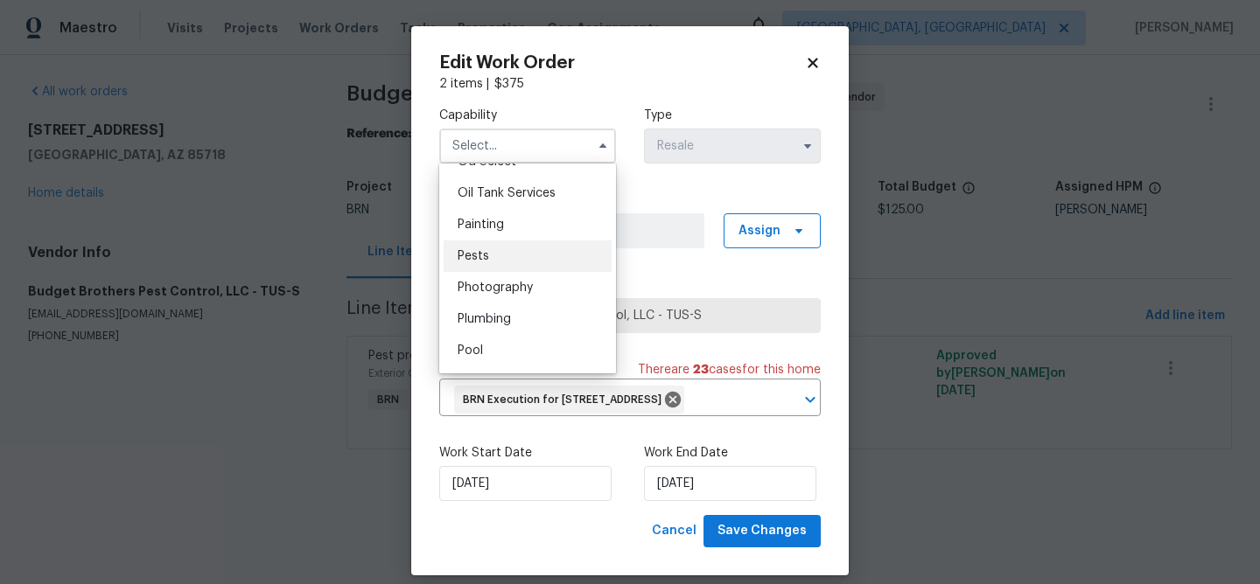
click at [499, 257] on div "Pests" at bounding box center [528, 256] width 168 height 31
type input "Pests"
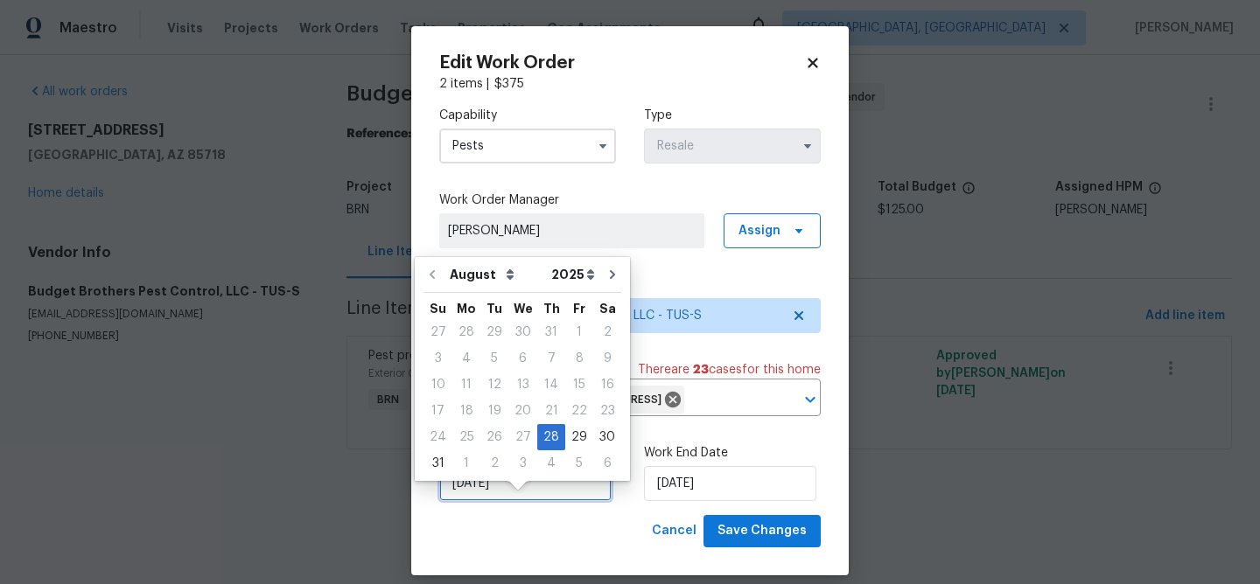
click at [486, 501] on input "28/08/2025" at bounding box center [525, 483] width 172 height 35
click at [508, 468] on div "3" at bounding box center [522, 463] width 29 height 24
type input "03/09/2025"
select select "8"
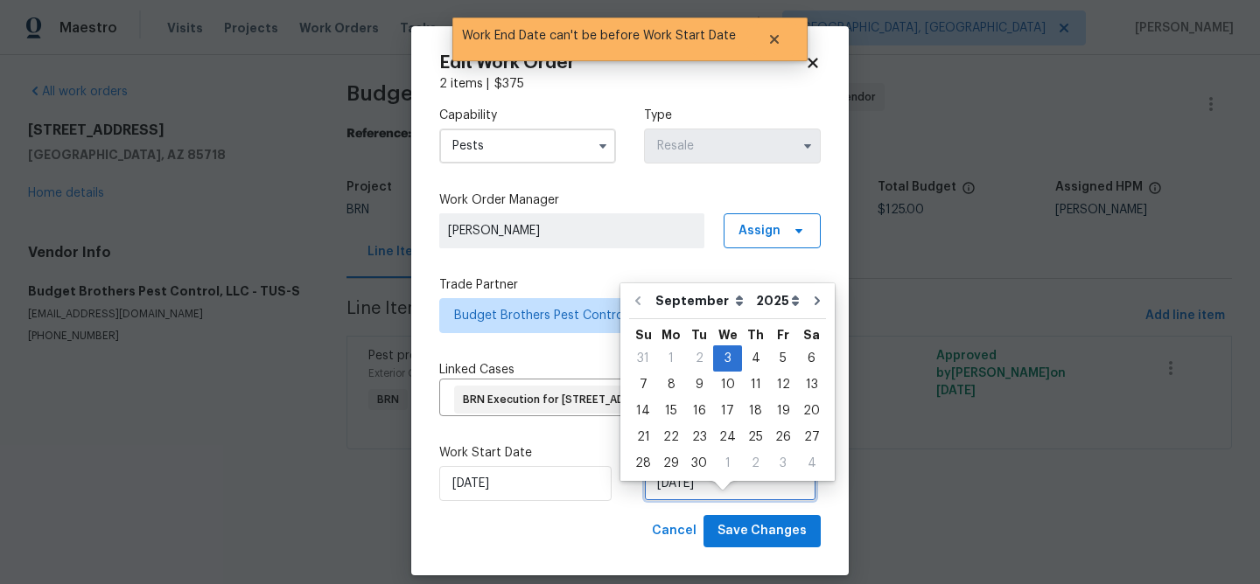
click at [689, 501] on input "03/09/2025" at bounding box center [730, 483] width 172 height 35
click at [751, 361] on div "4" at bounding box center [755, 358] width 27 height 24
type input "04/09/2025"
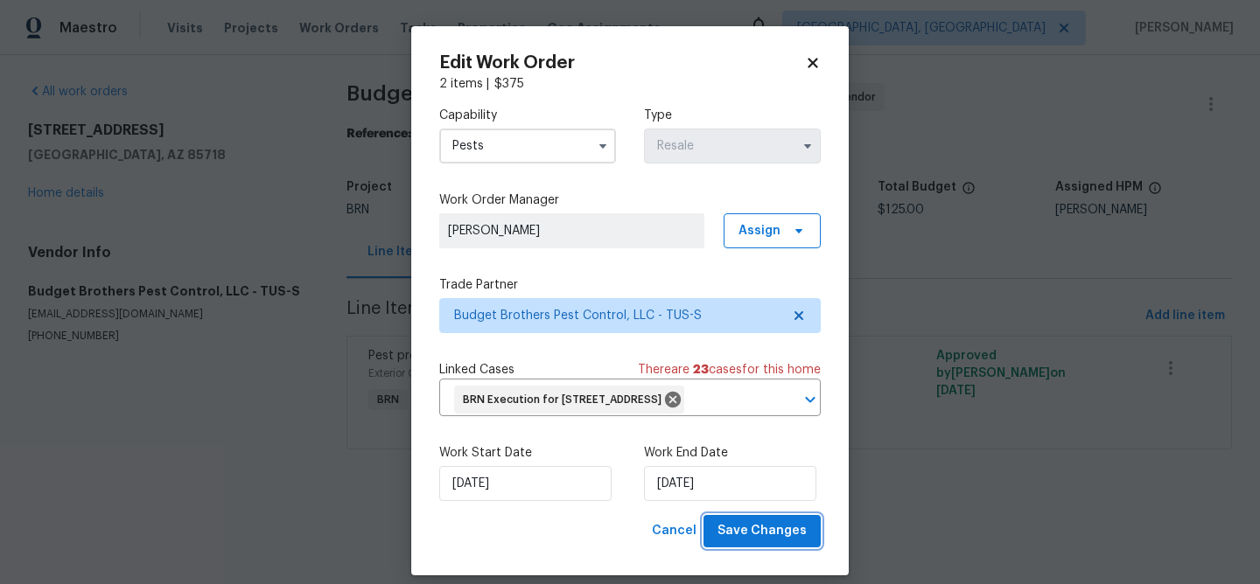
click at [743, 545] on button "Save Changes" at bounding box center [761, 531] width 117 height 32
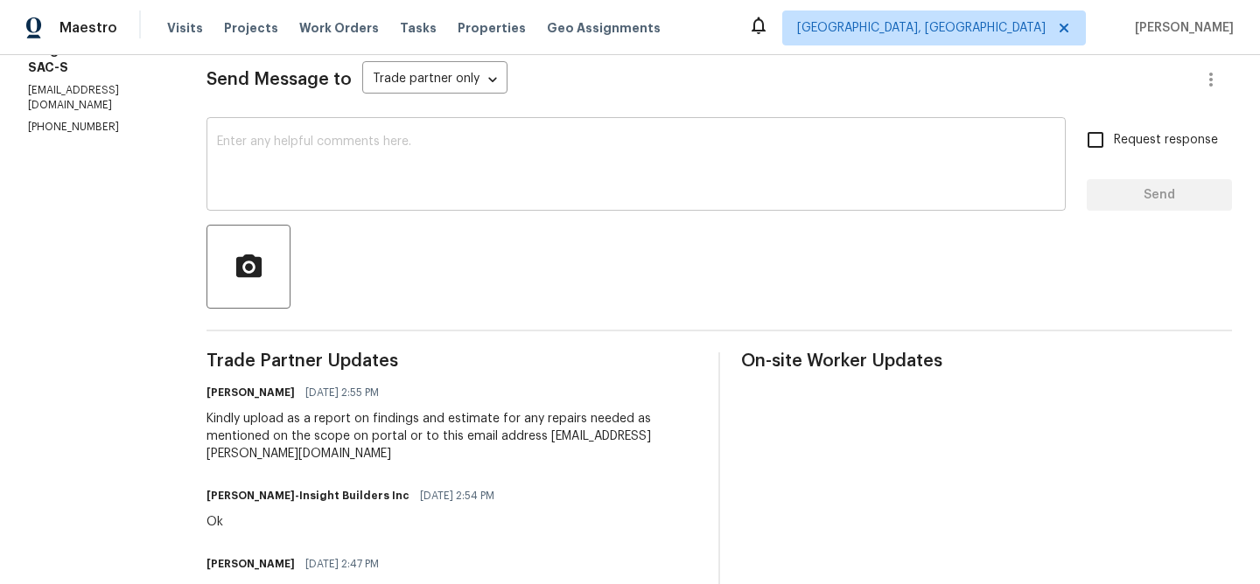
scroll to position [255, 0]
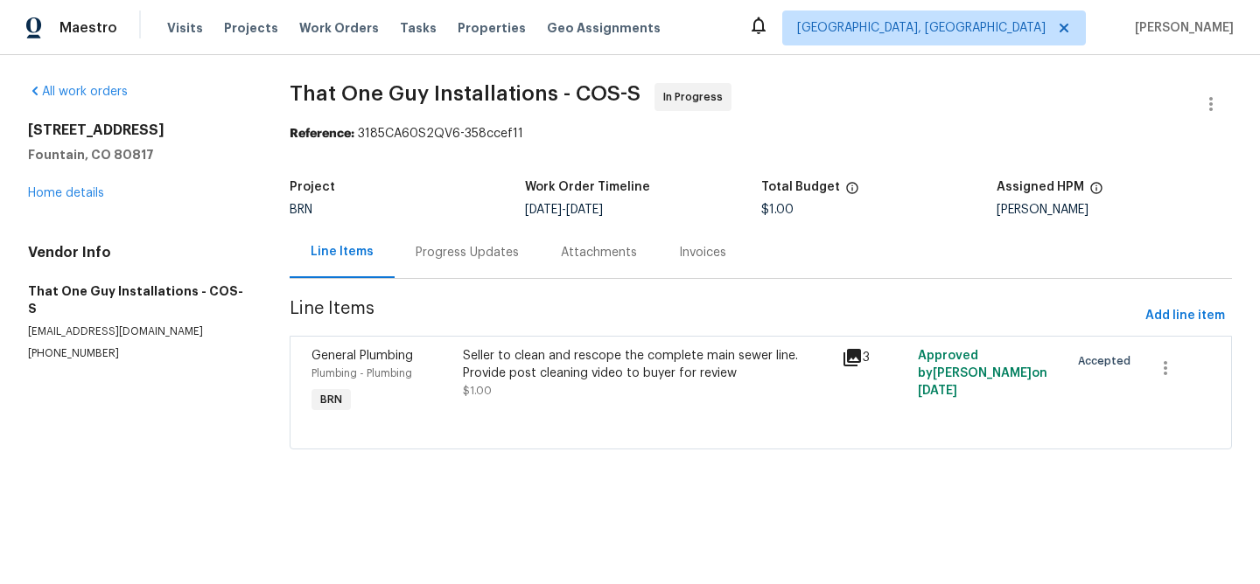
click at [446, 259] on div "Progress Updates" at bounding box center [467, 252] width 103 height 17
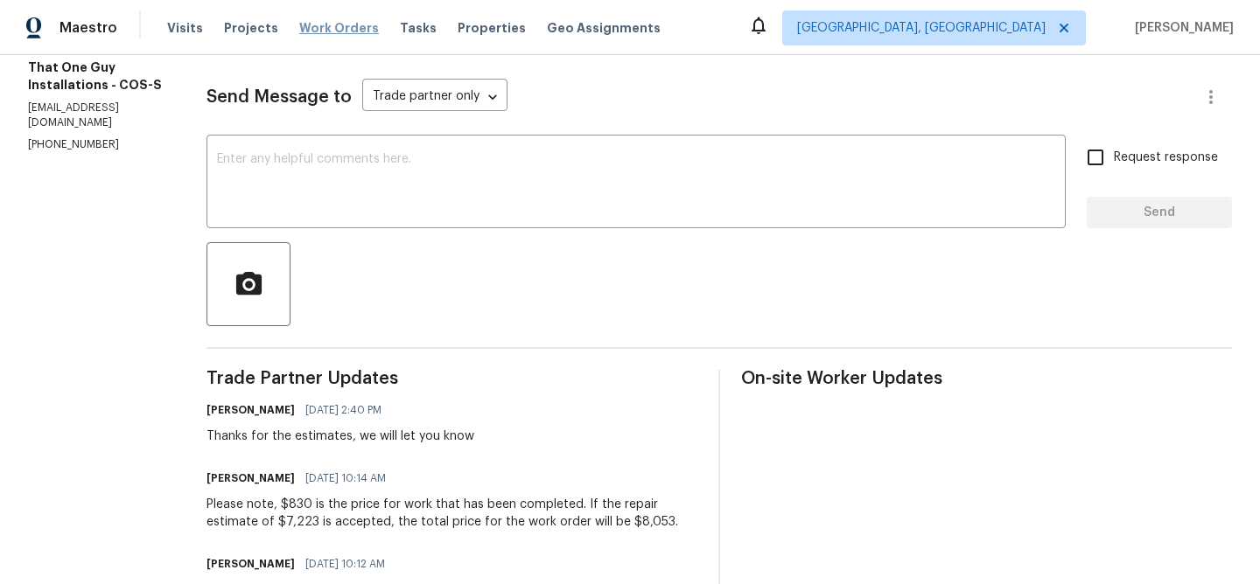
scroll to position [227, 0]
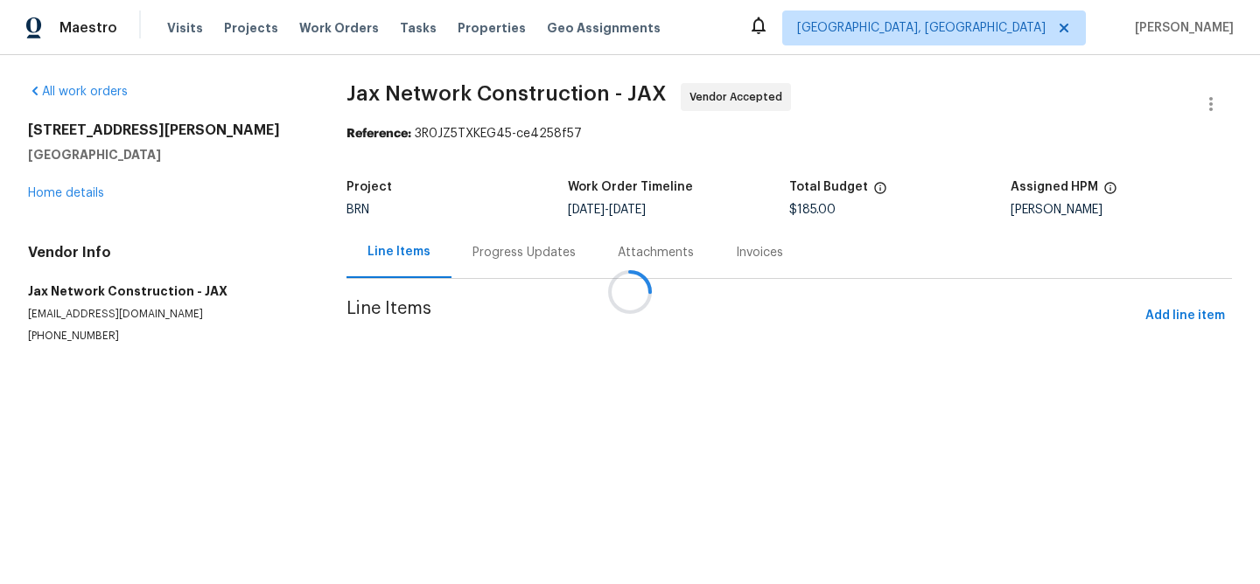
click at [465, 247] on div at bounding box center [630, 292] width 1260 height 584
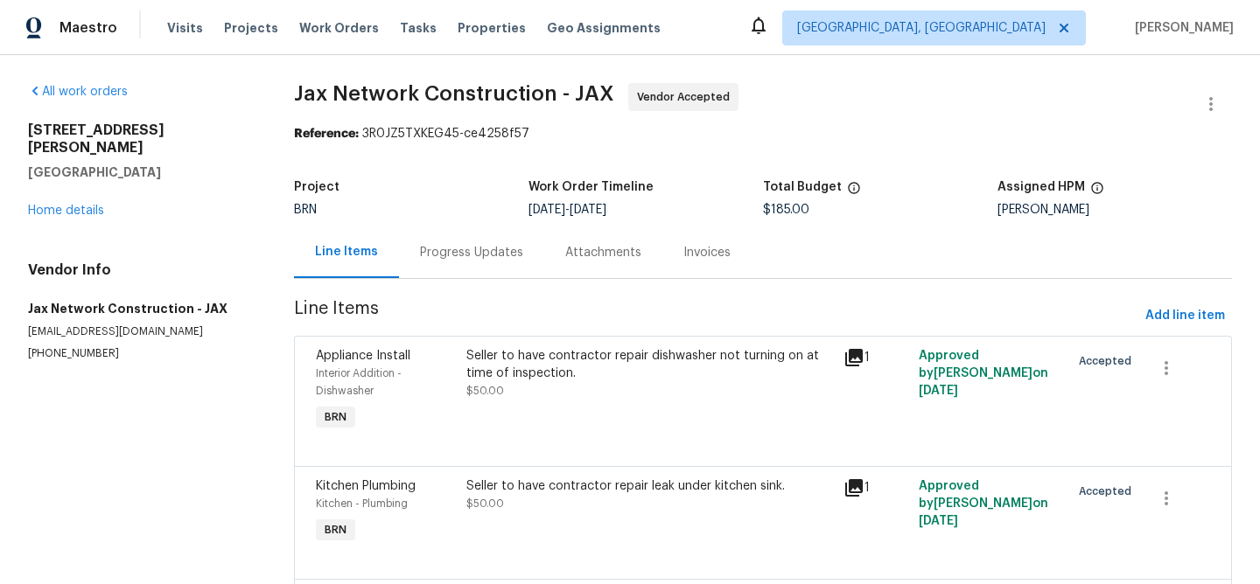
click at [454, 257] on div "Progress Updates" at bounding box center [471, 252] width 103 height 17
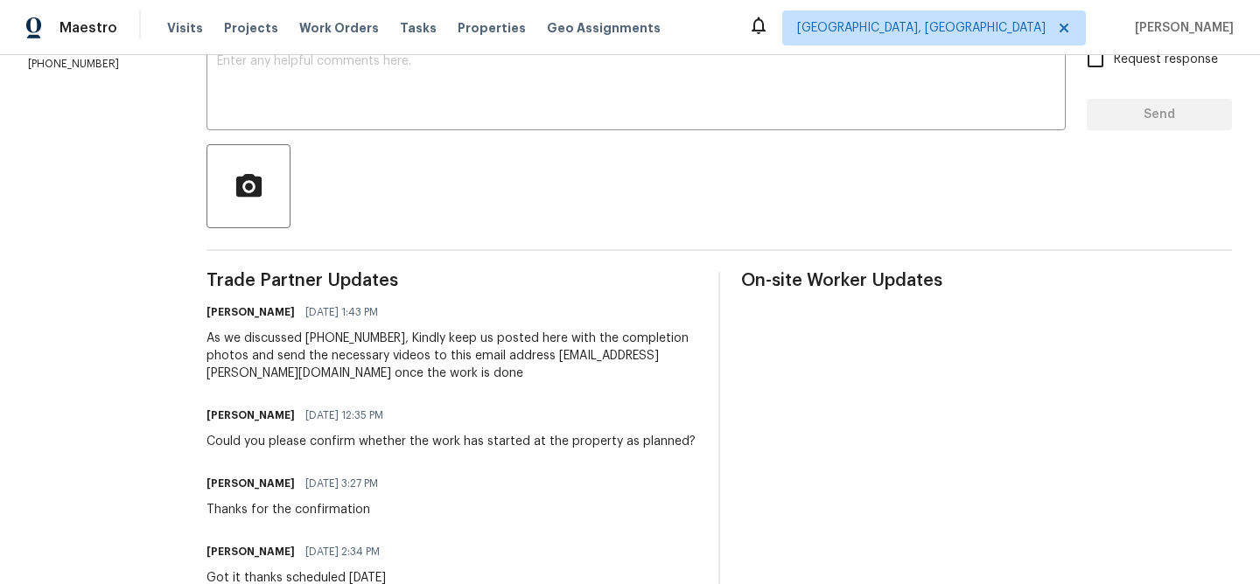
scroll to position [360, 0]
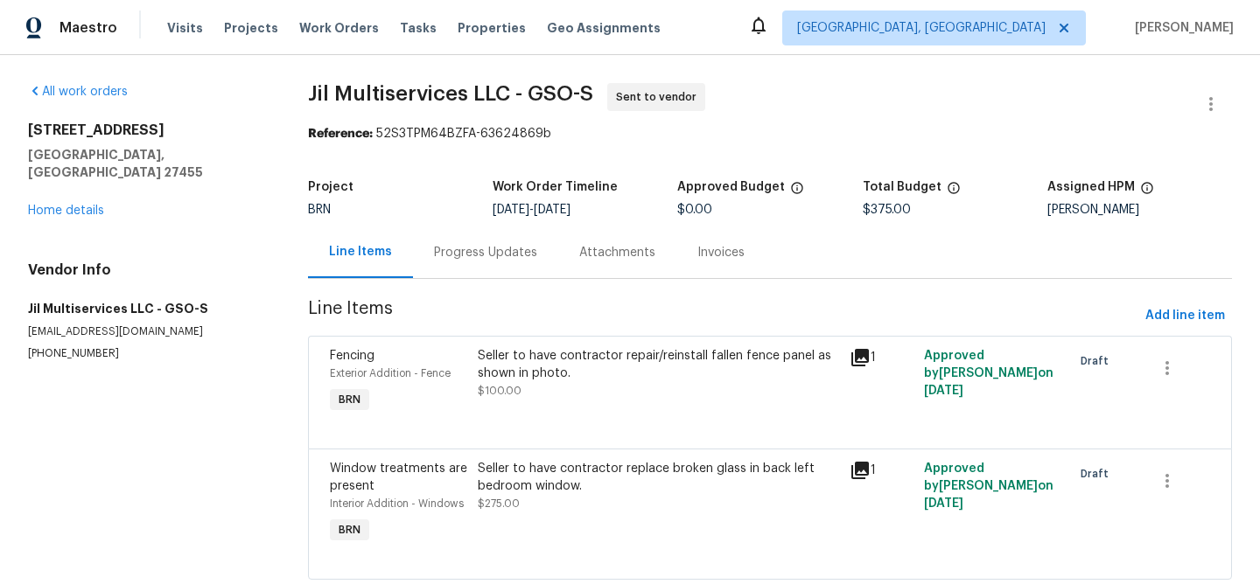
click at [472, 269] on div "Progress Updates" at bounding box center [485, 253] width 145 height 52
